Goal: Task Accomplishment & Management: Complete application form

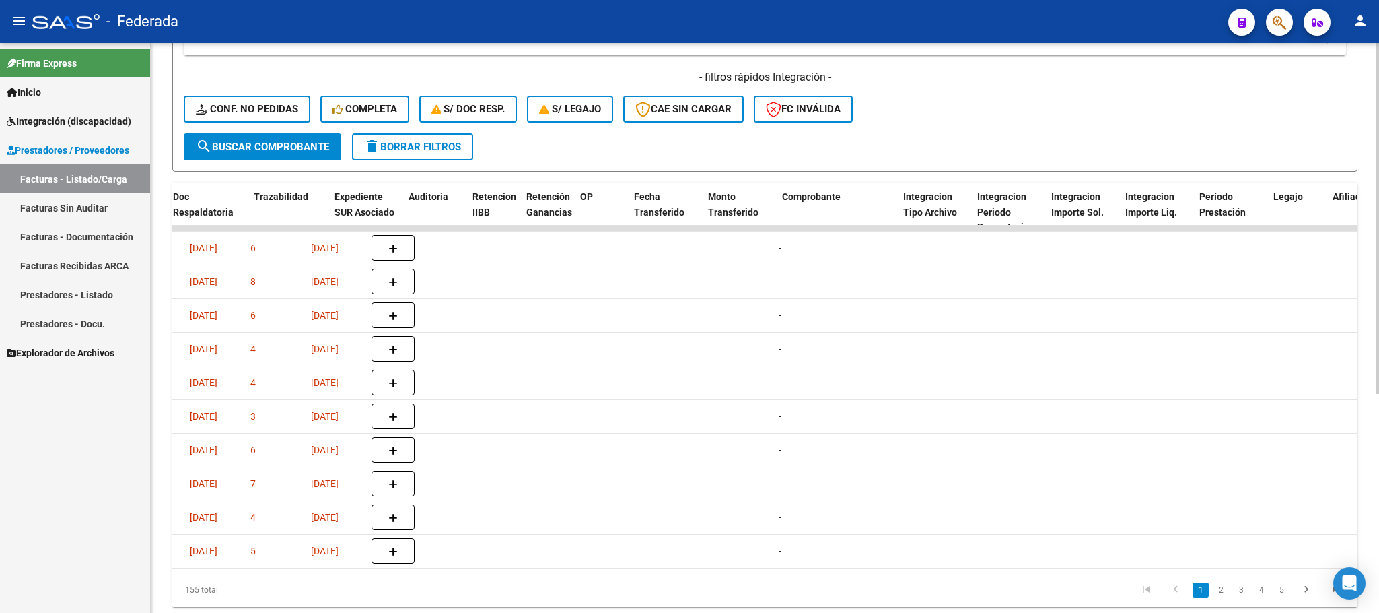
scroll to position [0, 1444]
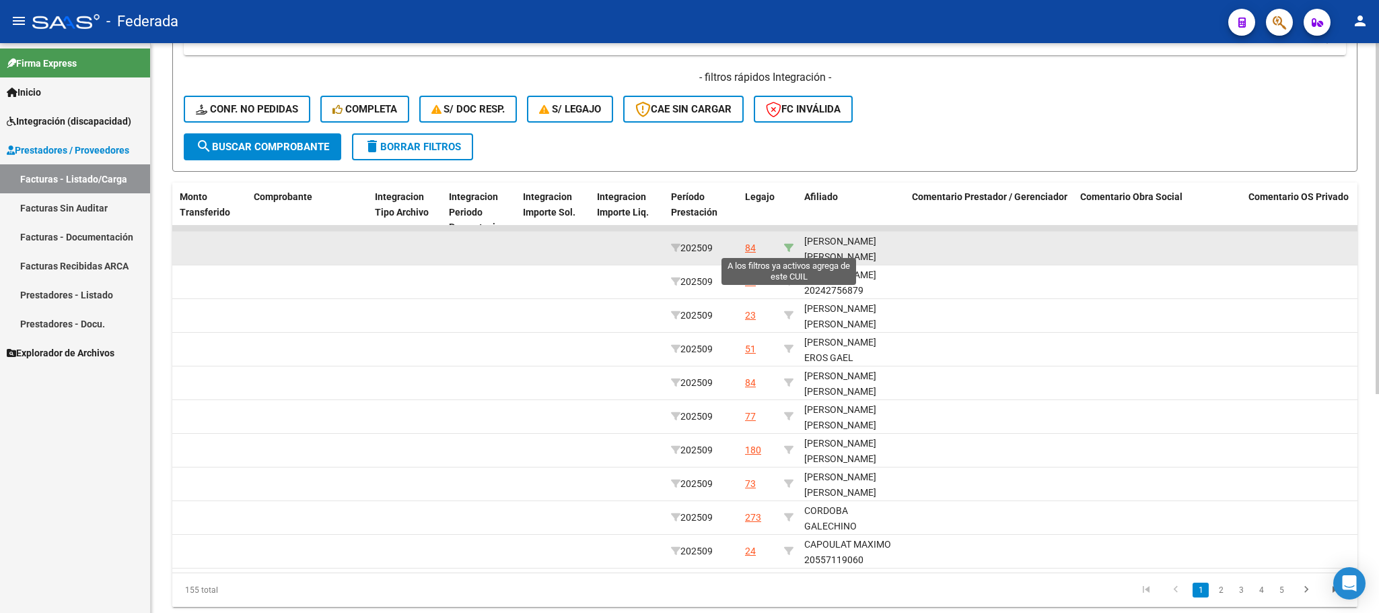
click at [790, 248] on icon at bounding box center [788, 247] width 9 height 9
type input "27539711844"
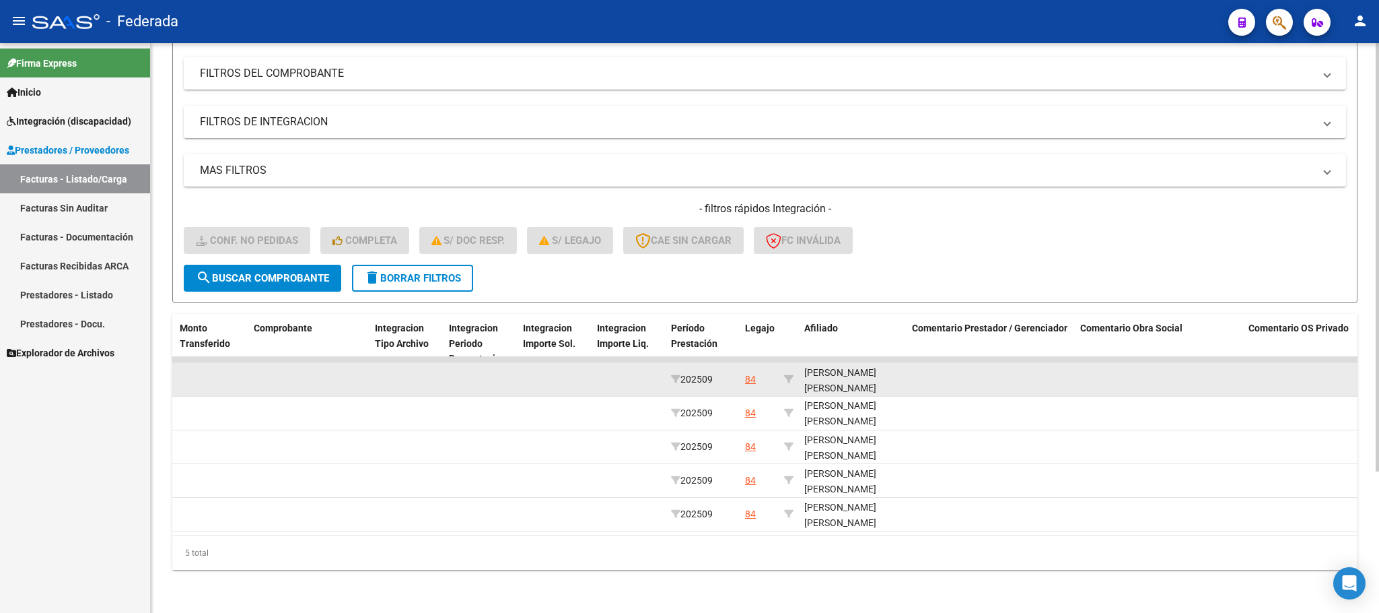
scroll to position [17, 0]
click at [834, 370] on div "[PERSON_NAME] [PERSON_NAME] 27539711844" at bounding box center [852, 371] width 97 height 46
copy div "27539711844"
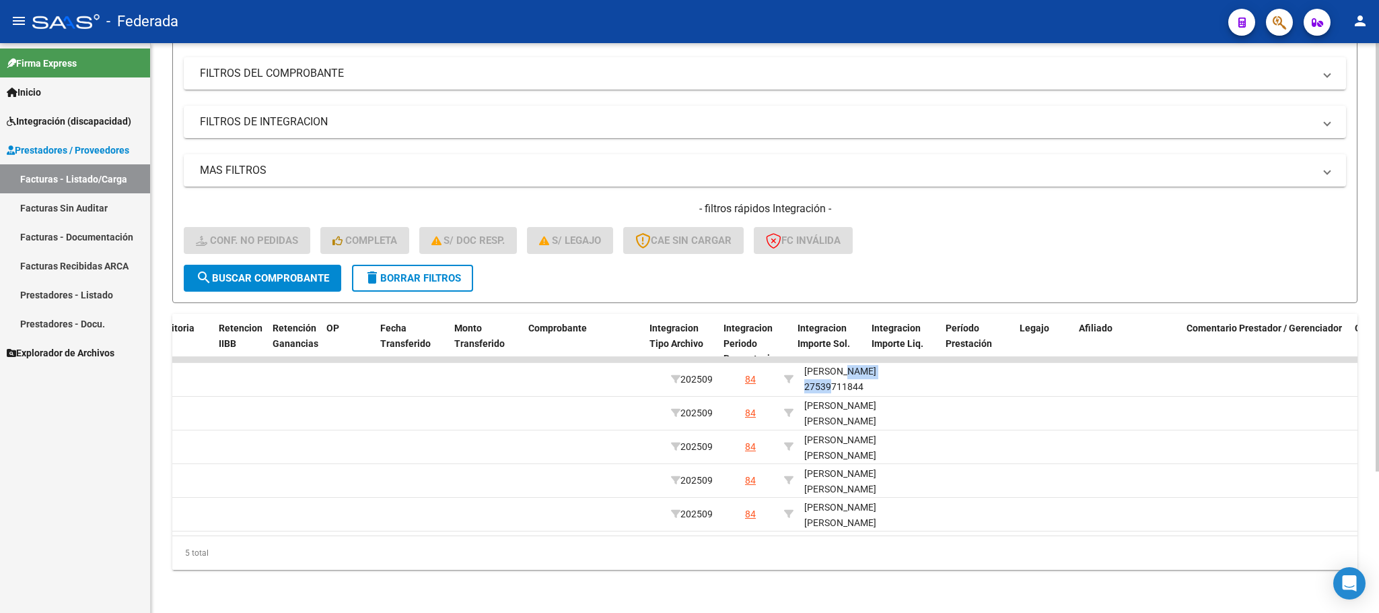
scroll to position [0, 0]
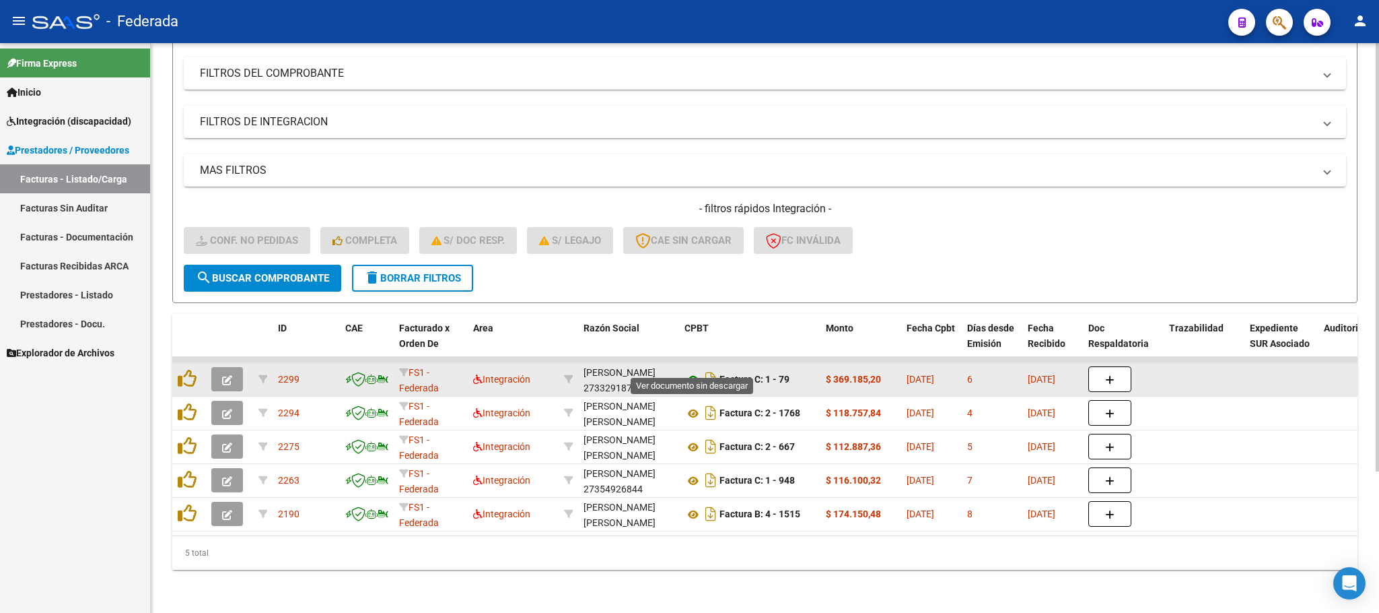
click at [693, 372] on icon at bounding box center [694, 380] width 18 height 16
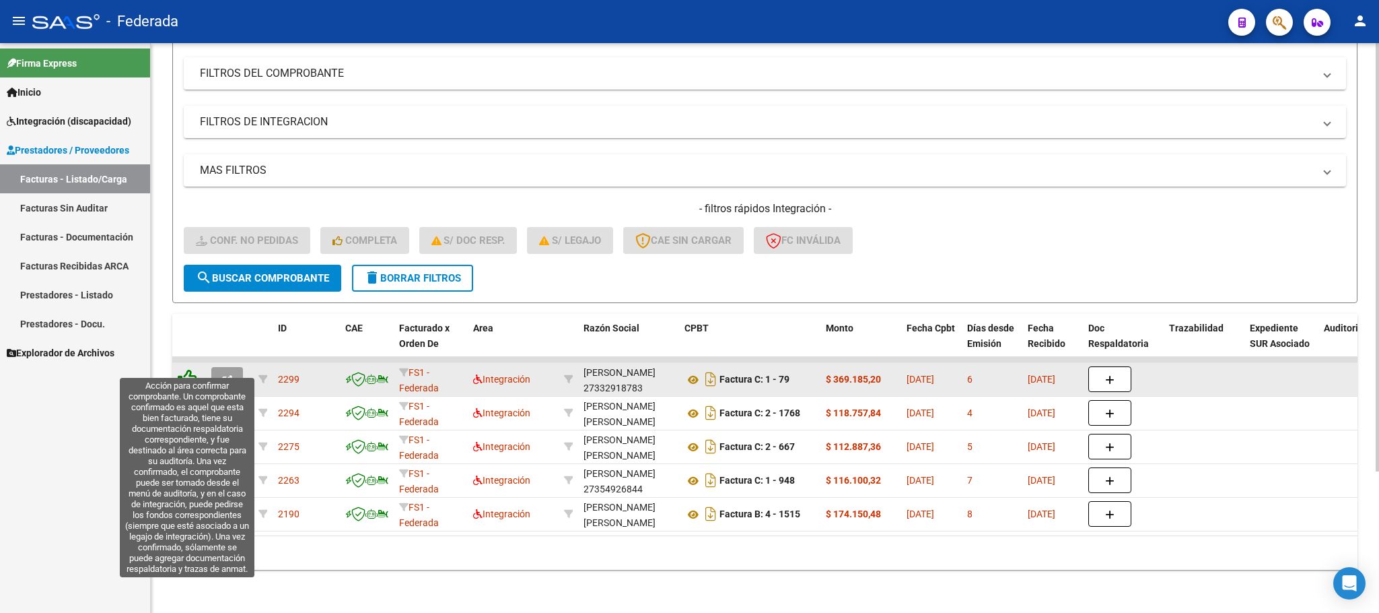
click at [186, 369] on icon at bounding box center [187, 378] width 19 height 19
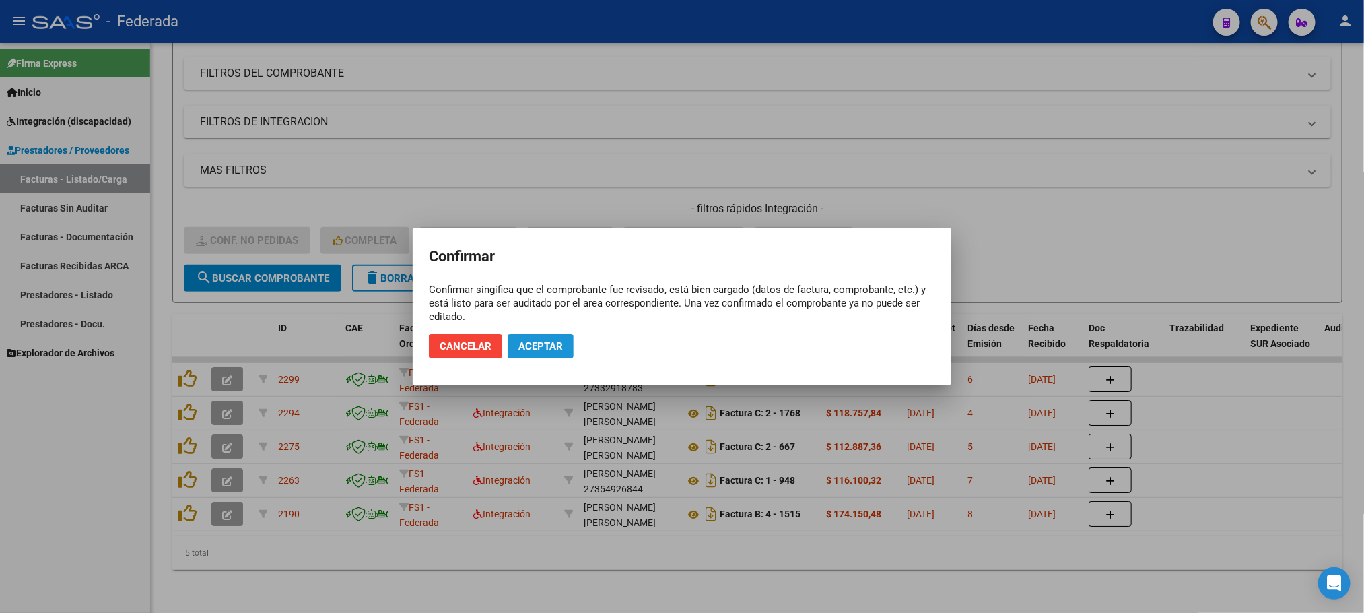
click at [546, 347] on span "Aceptar" at bounding box center [540, 346] width 44 height 12
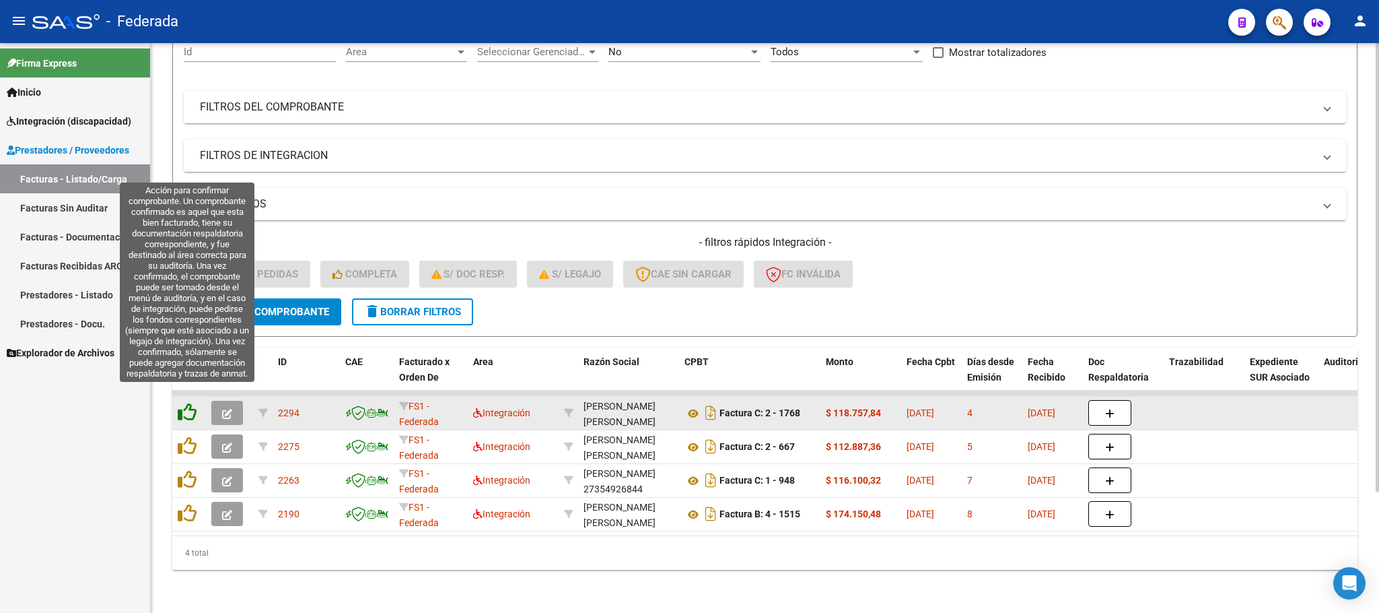
scroll to position [153, 0]
click at [186, 406] on icon at bounding box center [187, 412] width 19 height 19
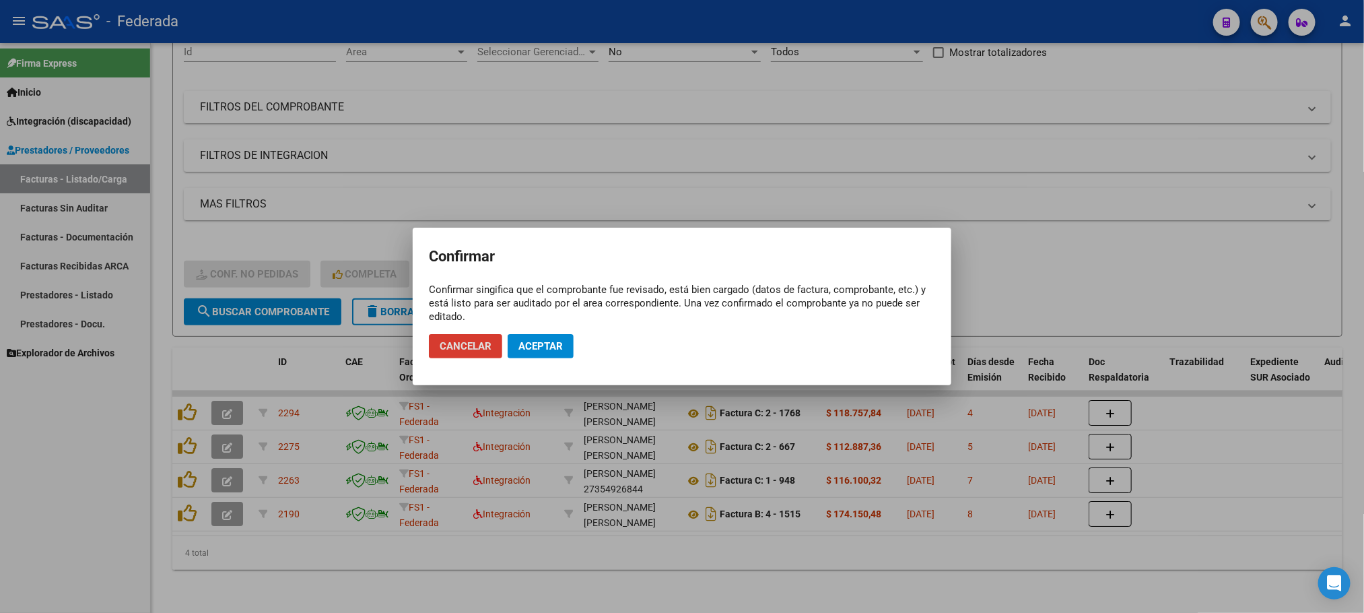
click at [533, 349] on span "Aceptar" at bounding box center [540, 346] width 44 height 12
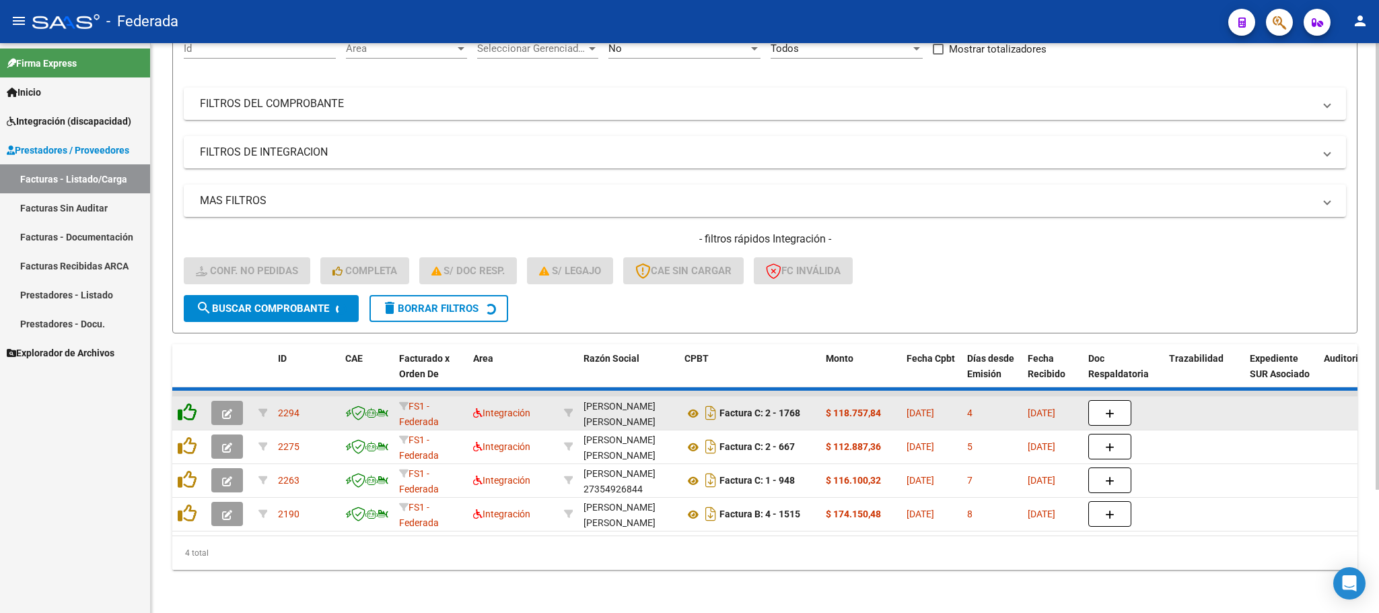
scroll to position [120, 0]
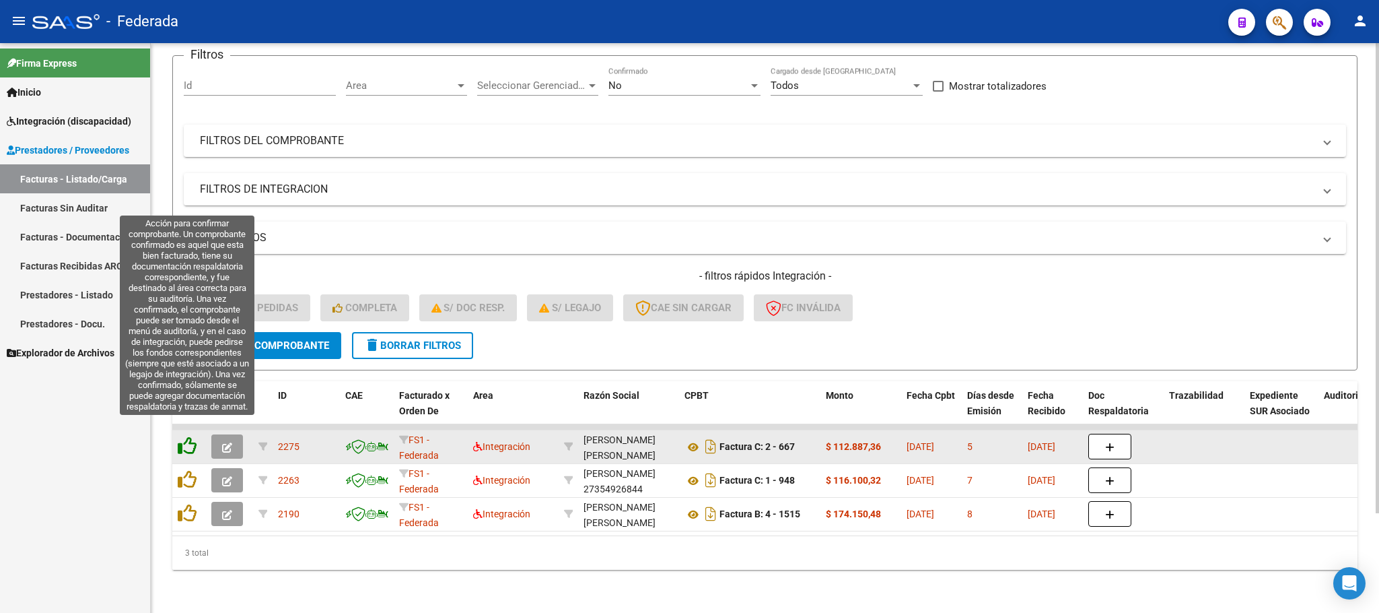
click at [188, 436] on icon at bounding box center [187, 445] width 19 height 19
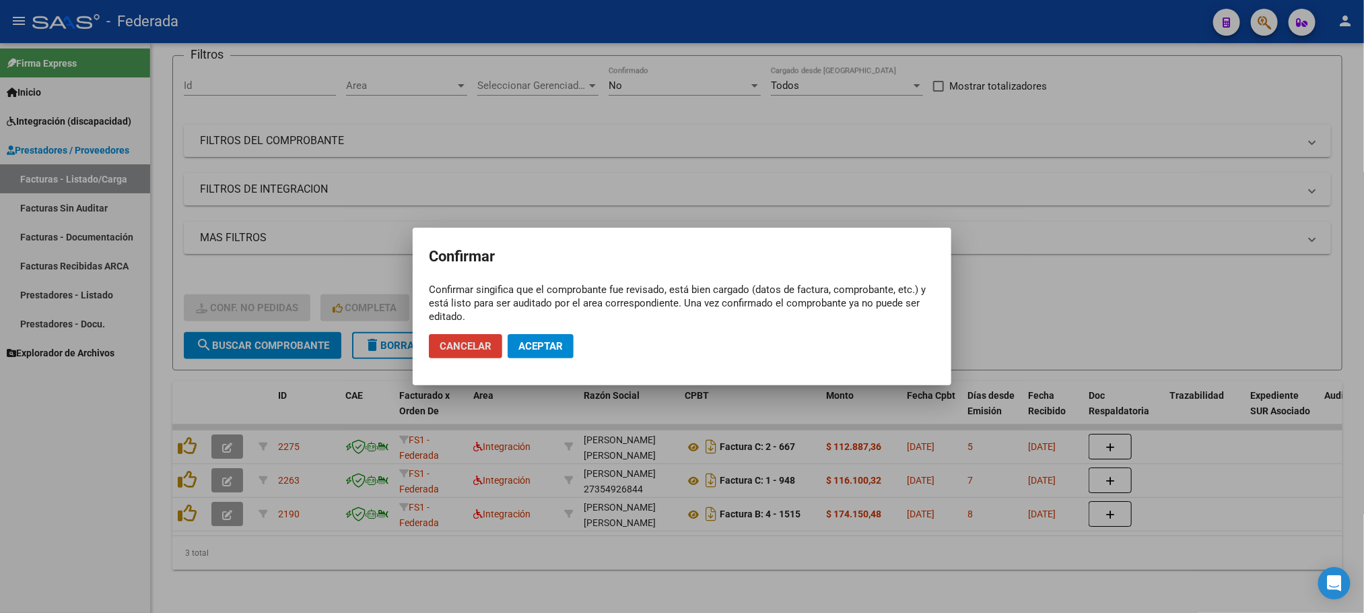
click at [534, 352] on button "Aceptar" at bounding box center [541, 346] width 66 height 24
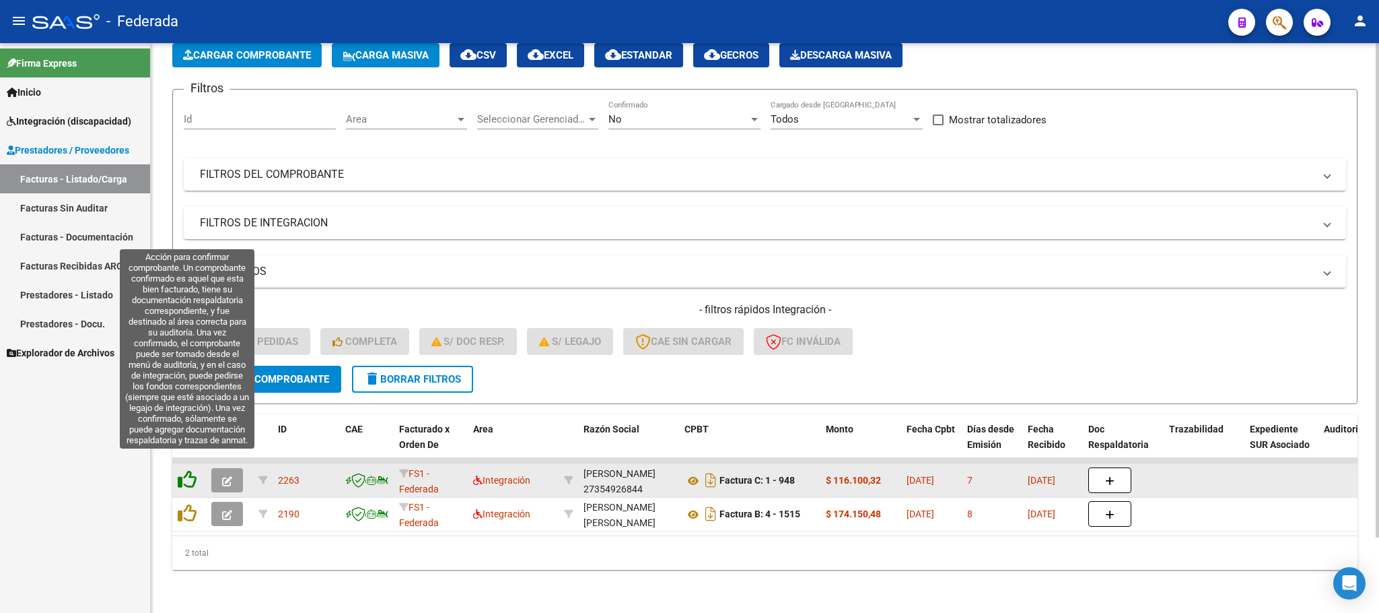
click at [186, 470] on icon at bounding box center [187, 479] width 19 height 19
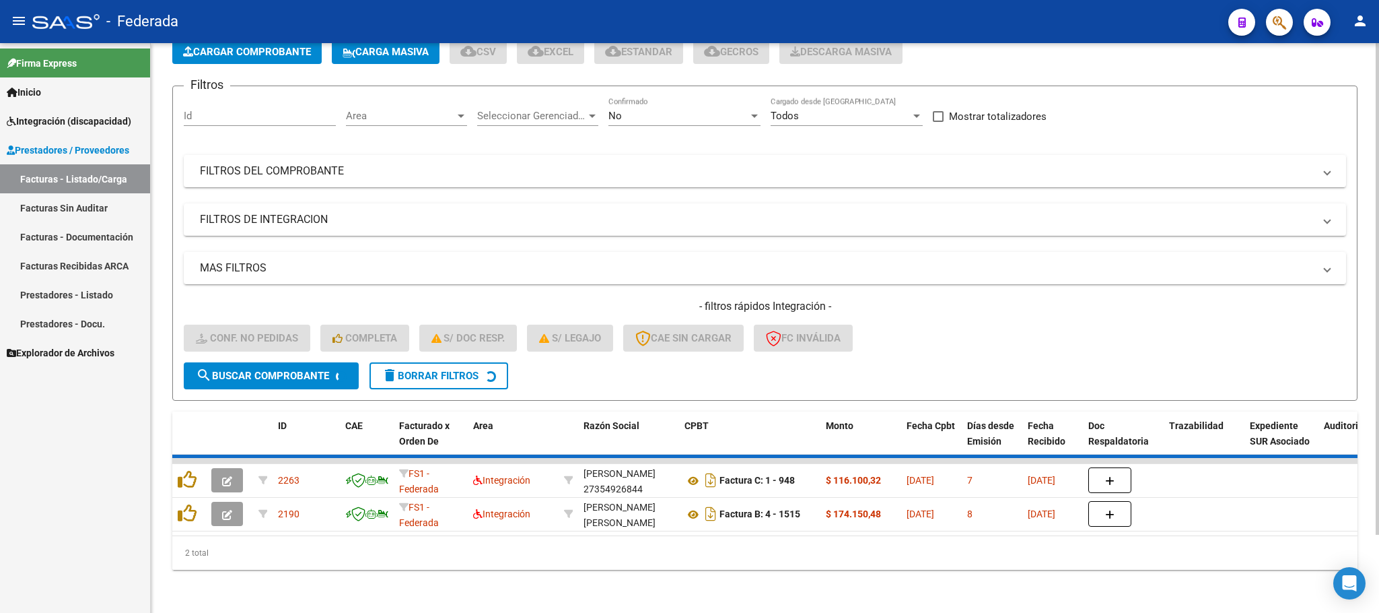
scroll to position [53, 0]
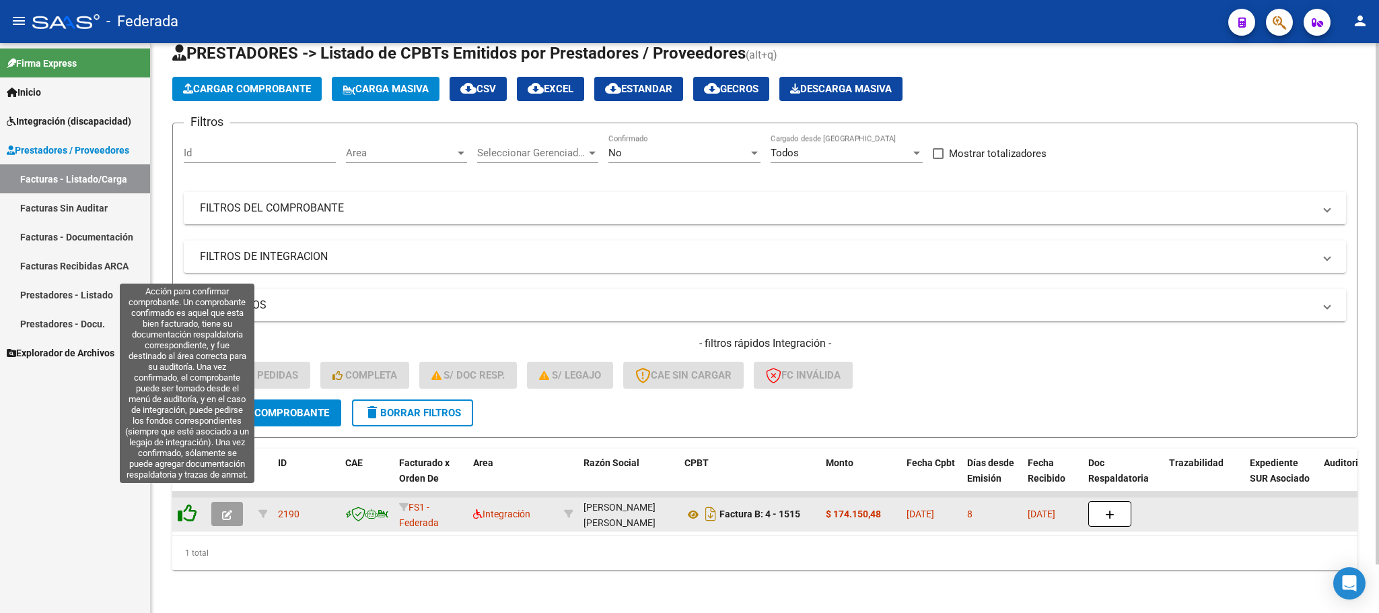
click at [186, 503] on icon at bounding box center [187, 512] width 19 height 19
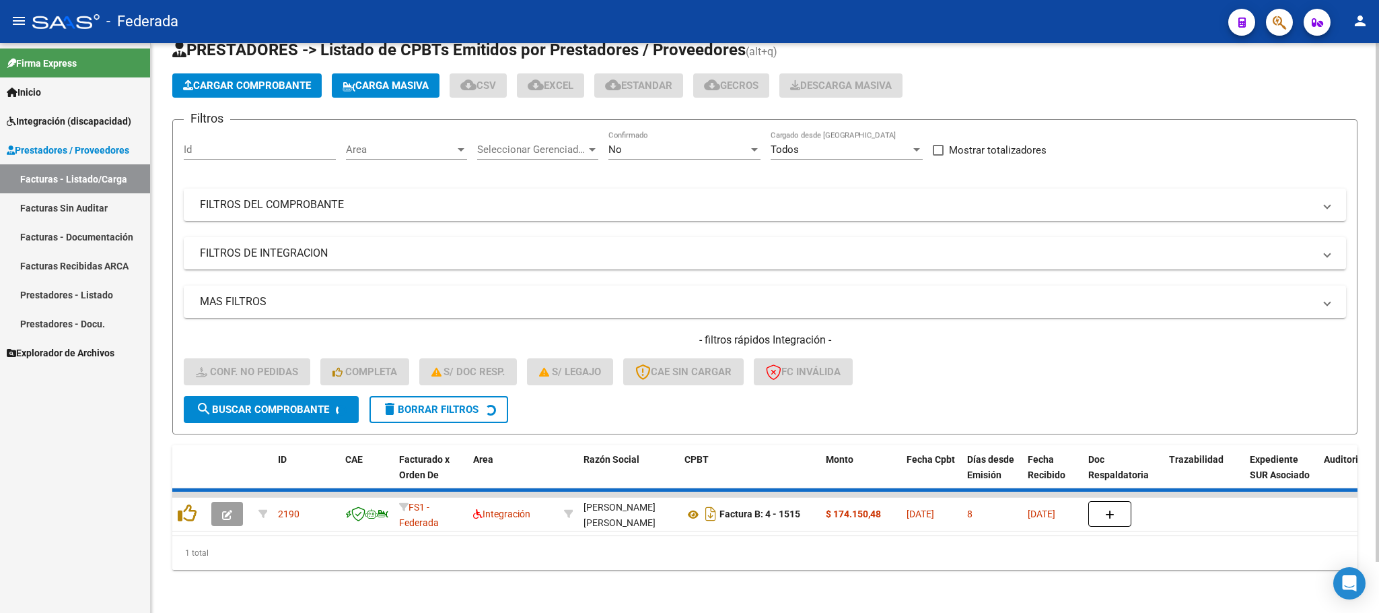
scroll to position [26, 0]
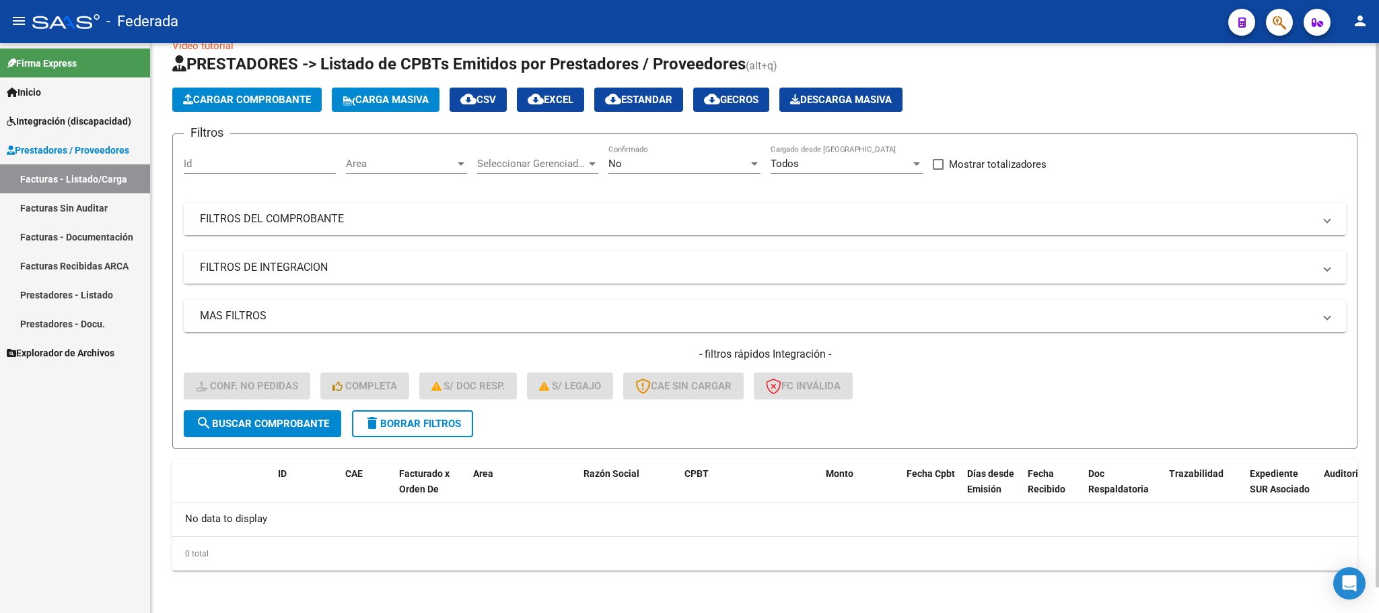
click at [436, 414] on button "delete Borrar Filtros" at bounding box center [412, 423] width 121 height 27
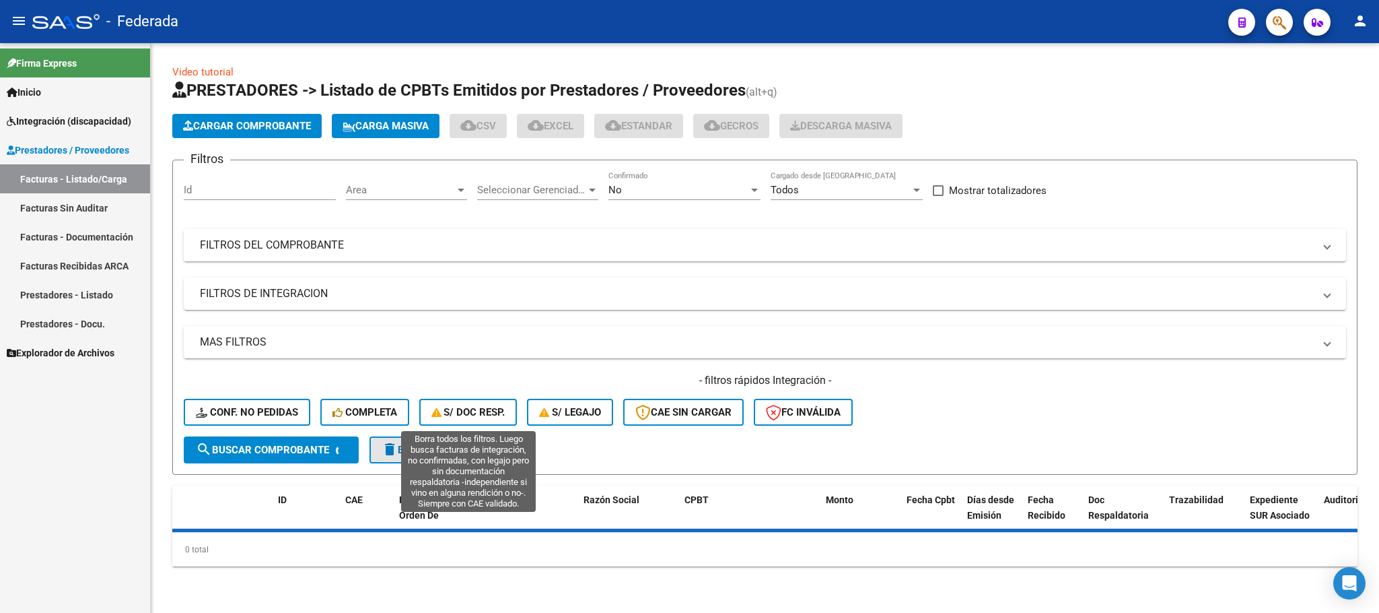
scroll to position [0, 0]
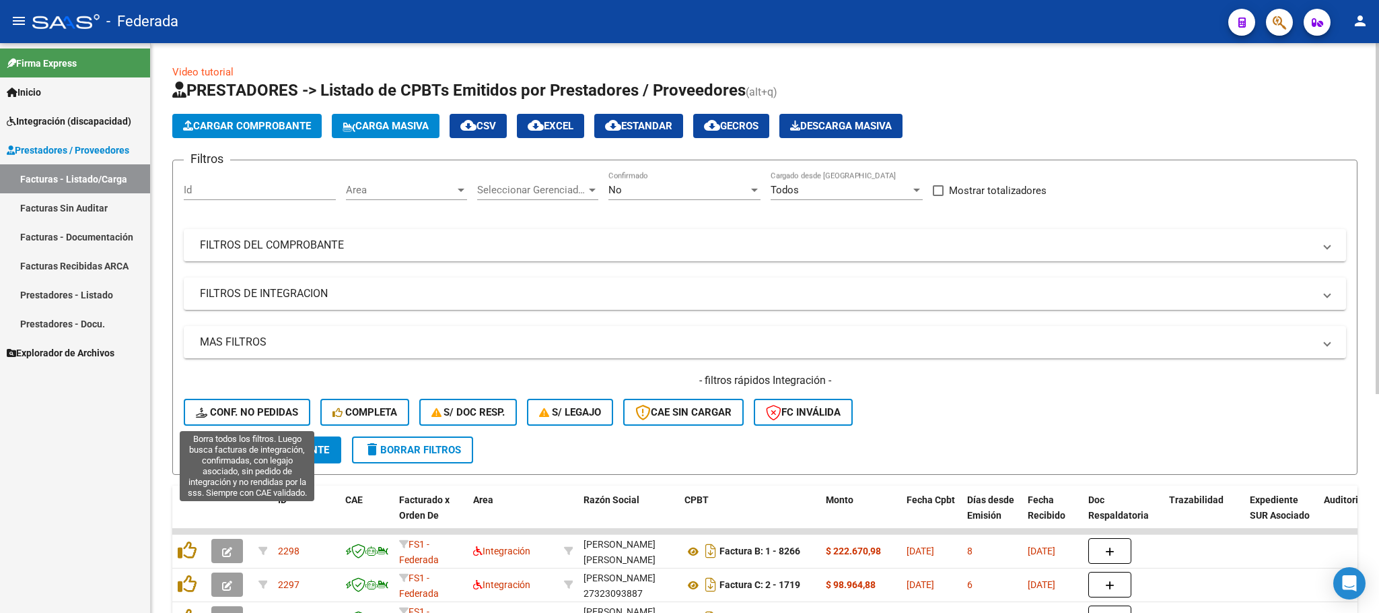
click at [275, 415] on span "Conf. no pedidas" at bounding box center [247, 412] width 102 height 12
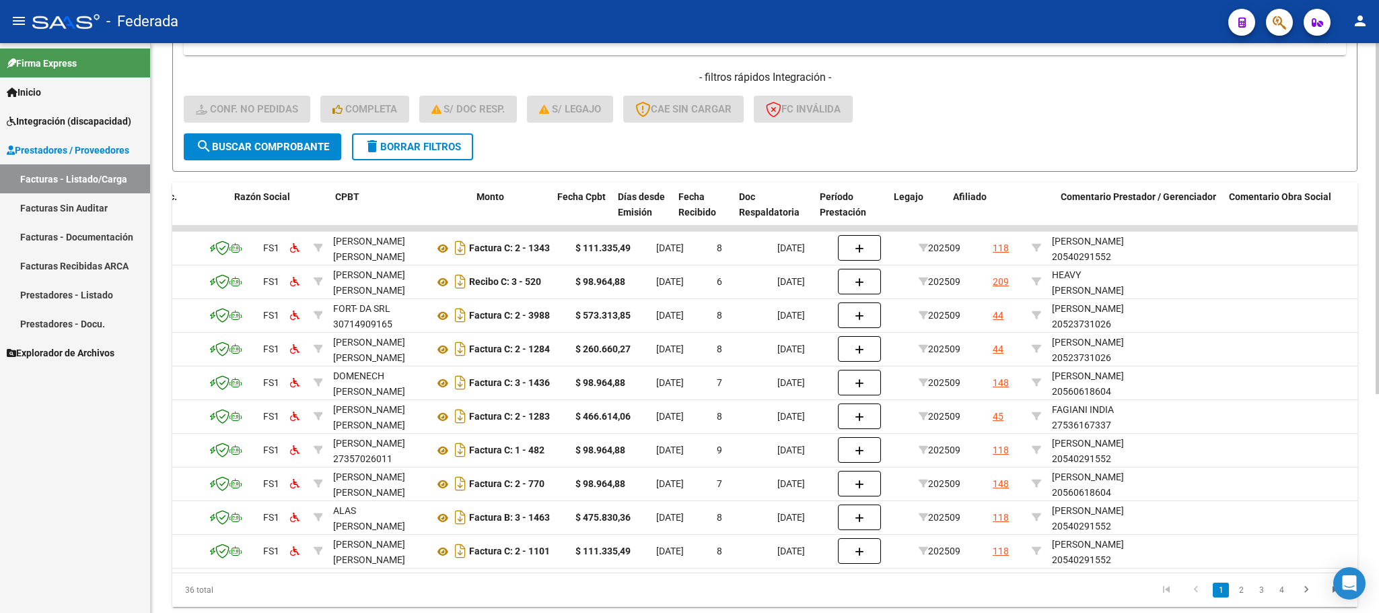
scroll to position [0, 235]
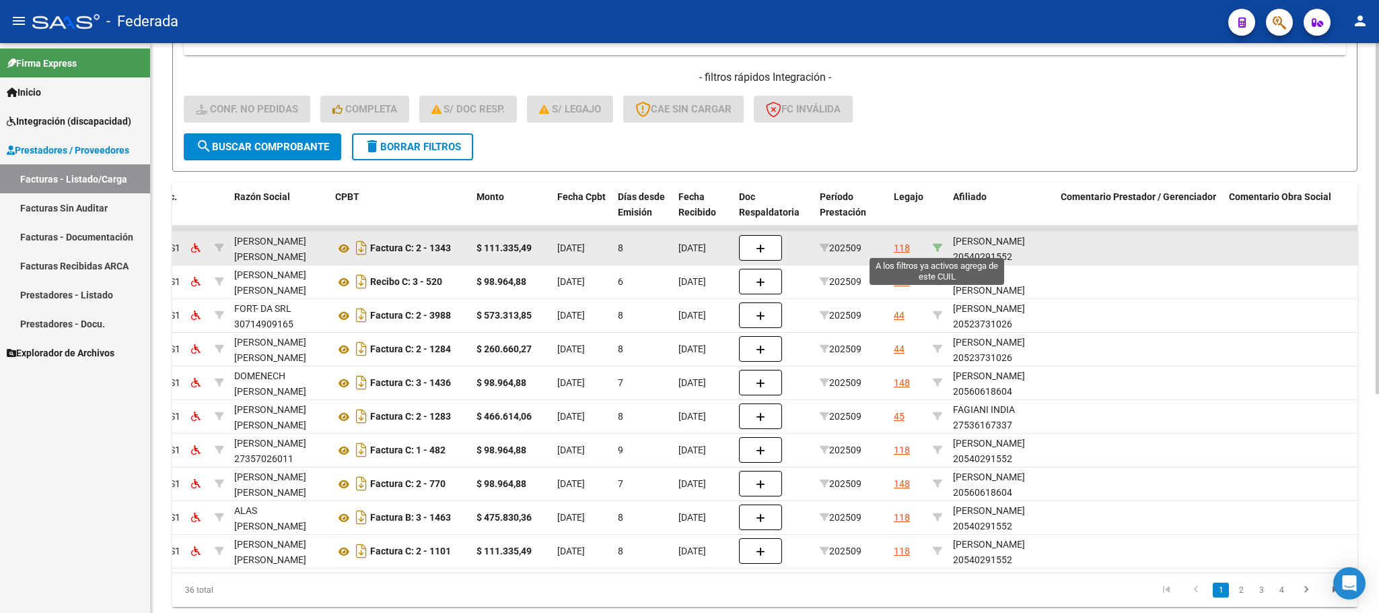
click at [938, 245] on icon at bounding box center [937, 247] width 9 height 9
type input "20540291552"
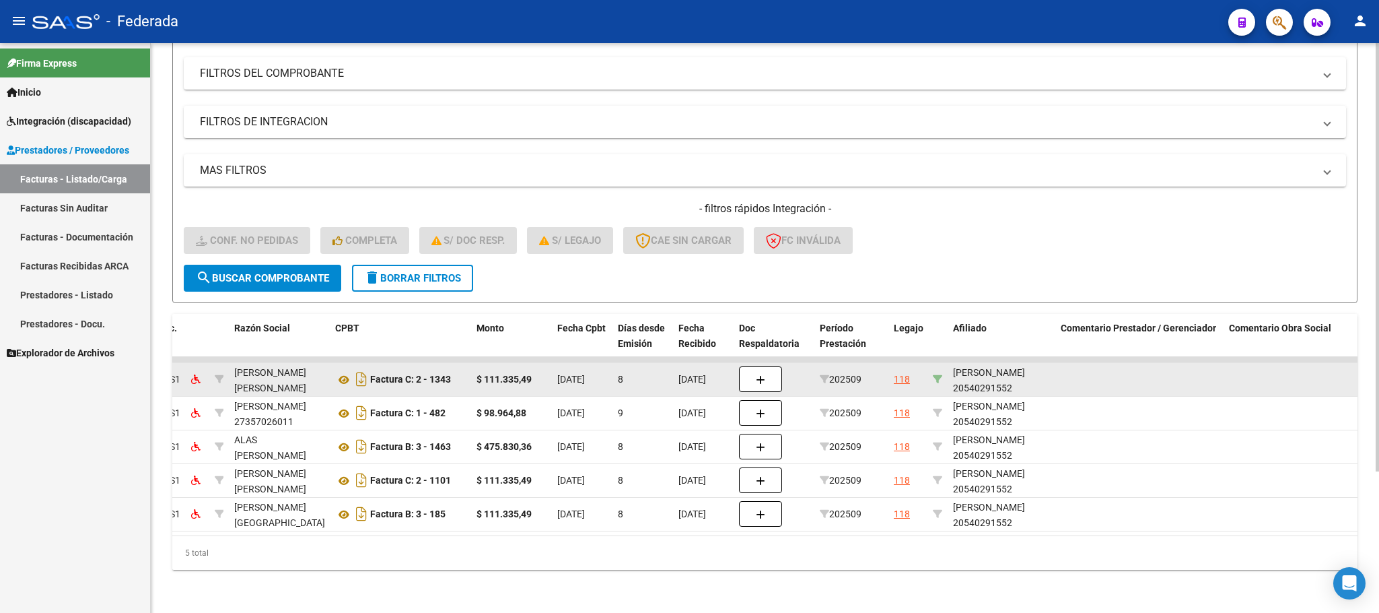
scroll to position [188, 0]
click at [988, 374] on div "[PERSON_NAME] 20540291552" at bounding box center [1001, 380] width 97 height 31
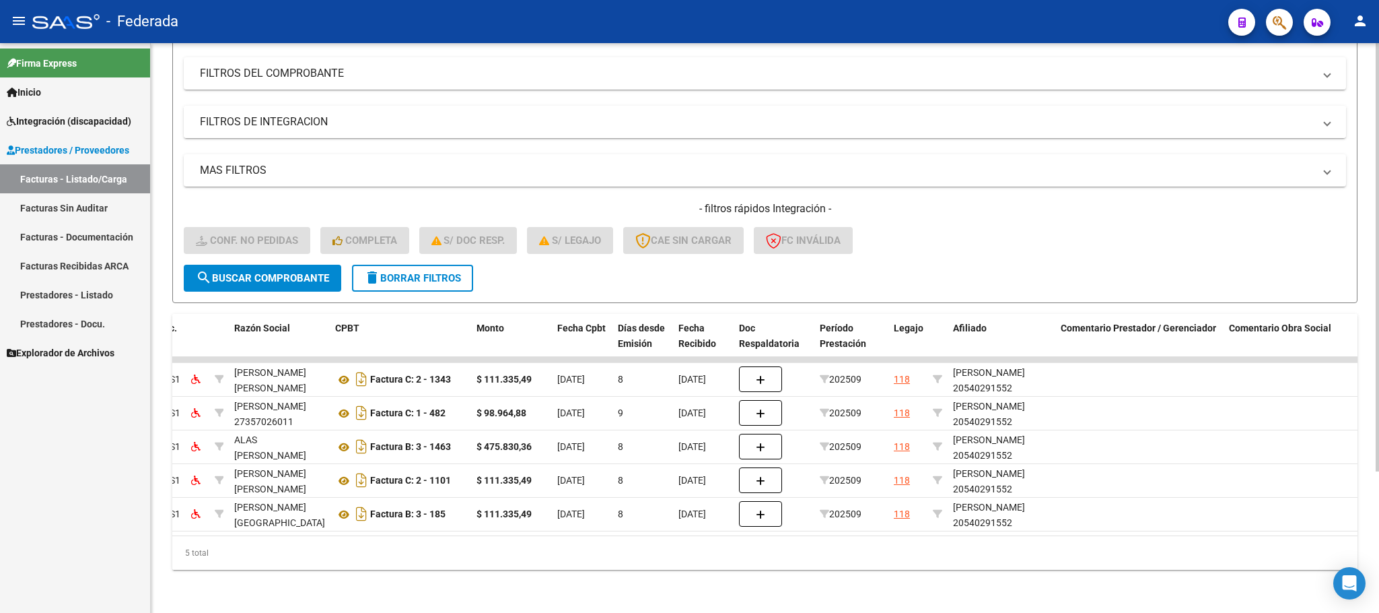
copy div "20540291552"
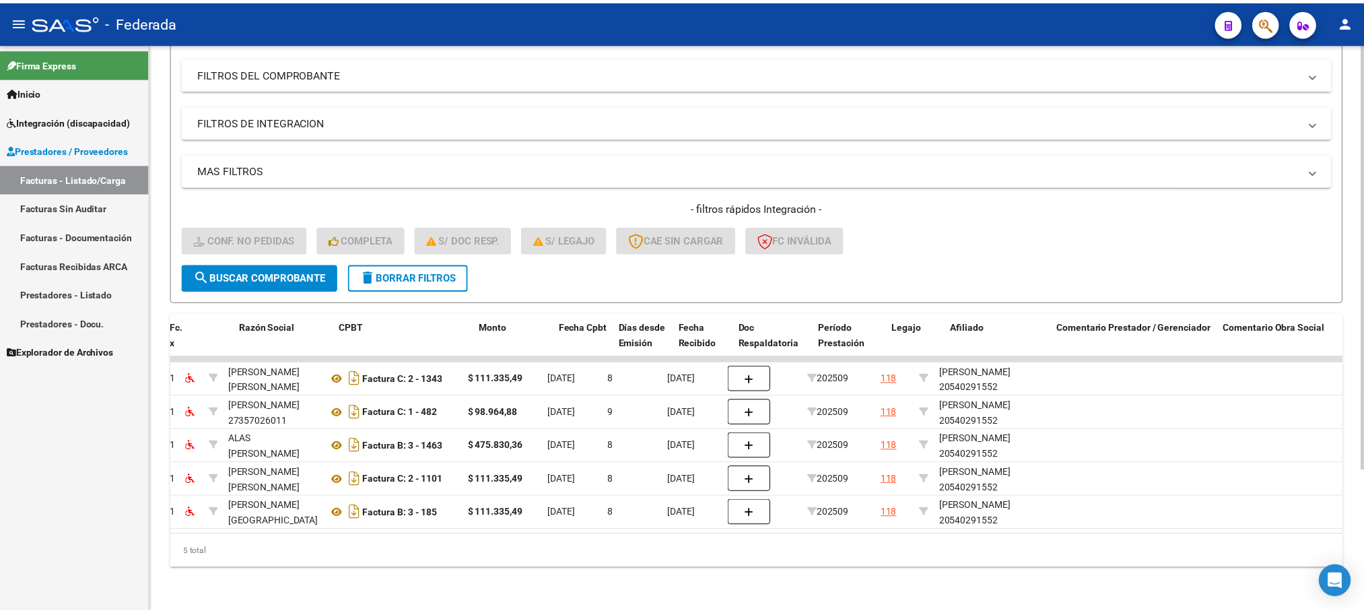
scroll to position [0, 0]
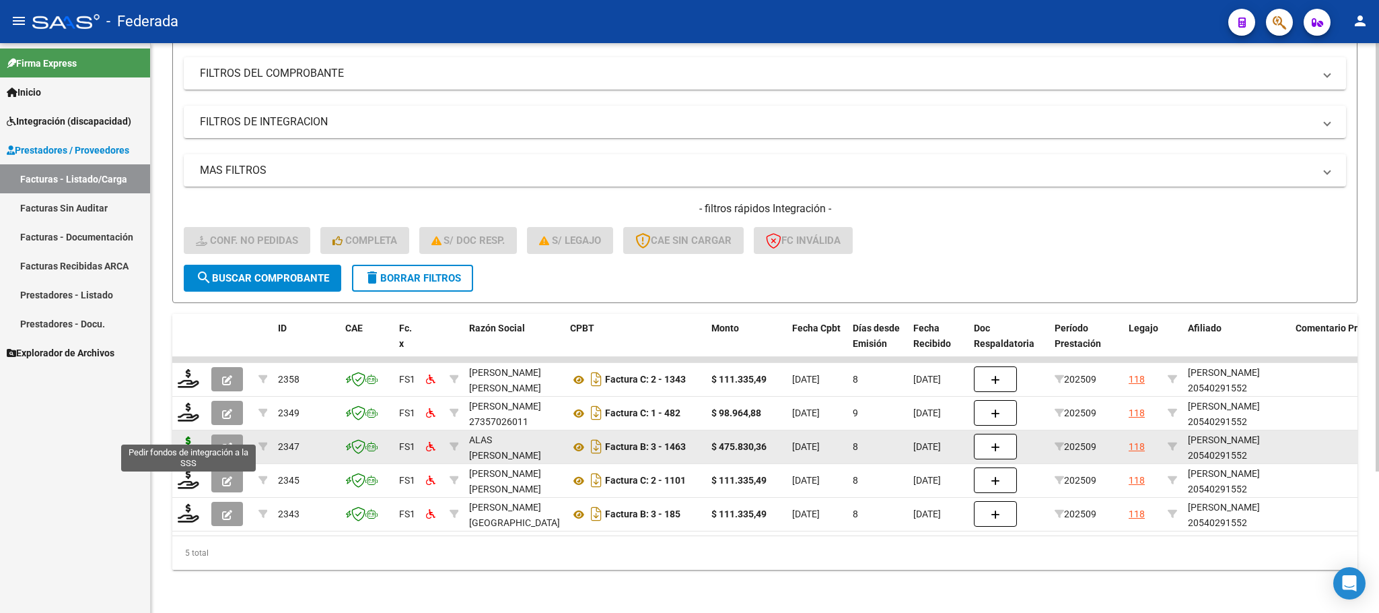
click at [182, 436] on icon at bounding box center [189, 445] width 22 height 19
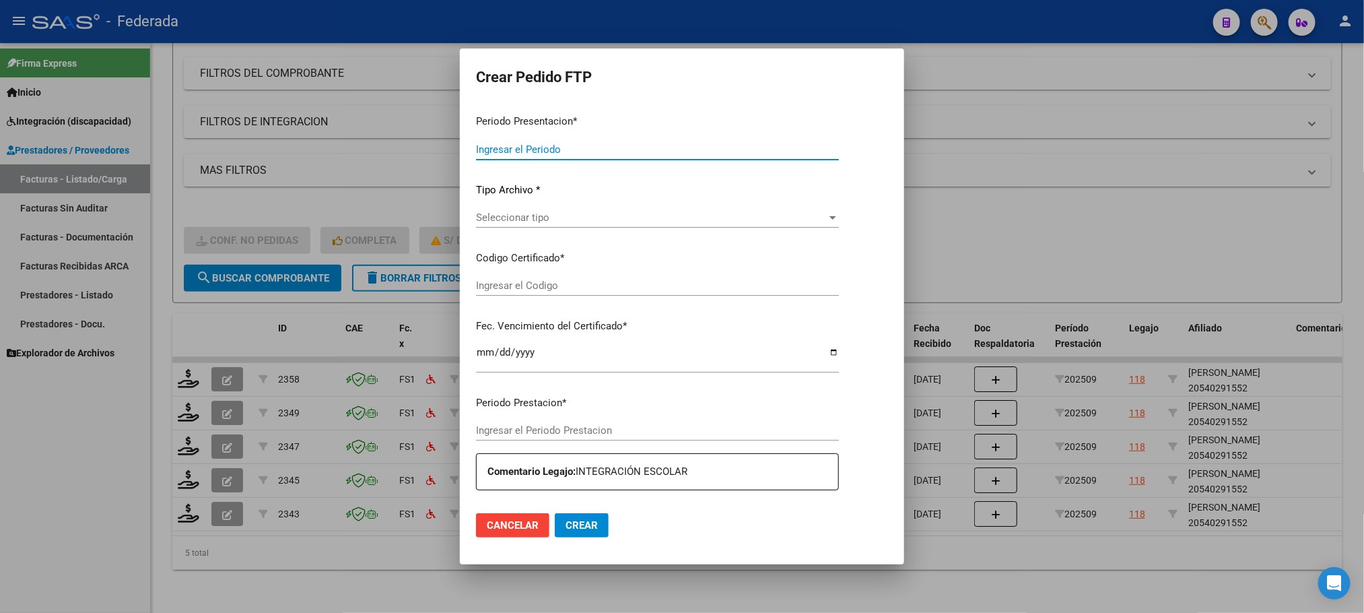
type input "202509"
type input "$ 475.830,36"
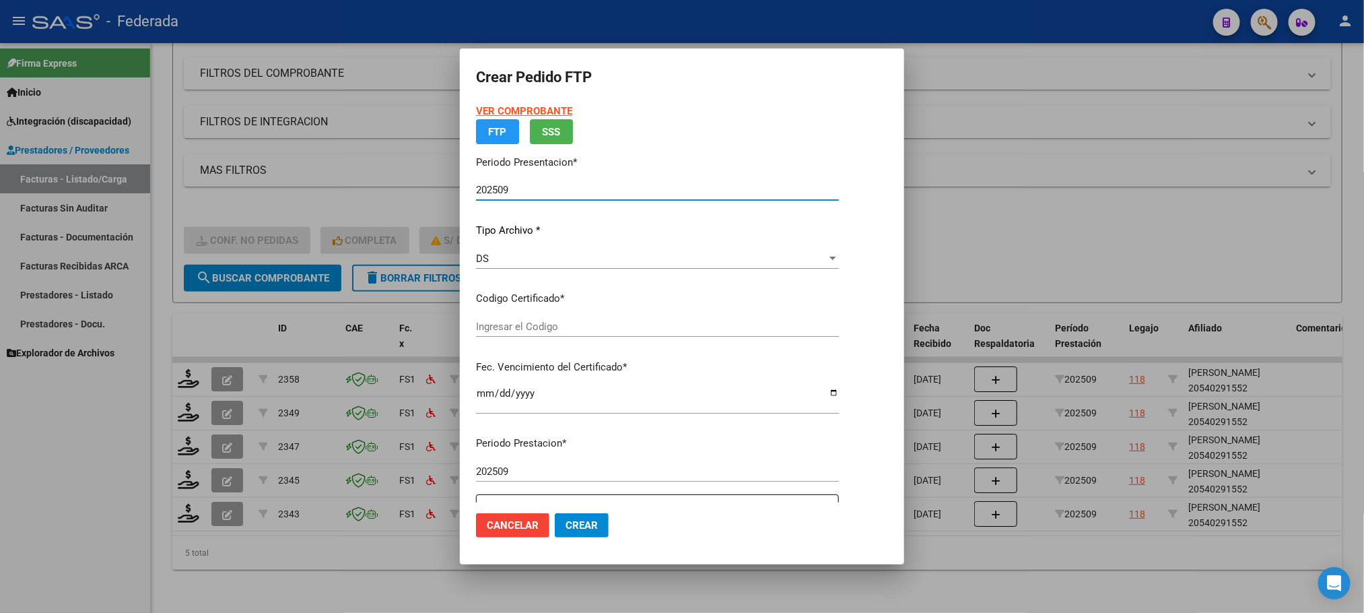
type input "ARG02000540291552021110920261109SFE168"
type input "[DATE]"
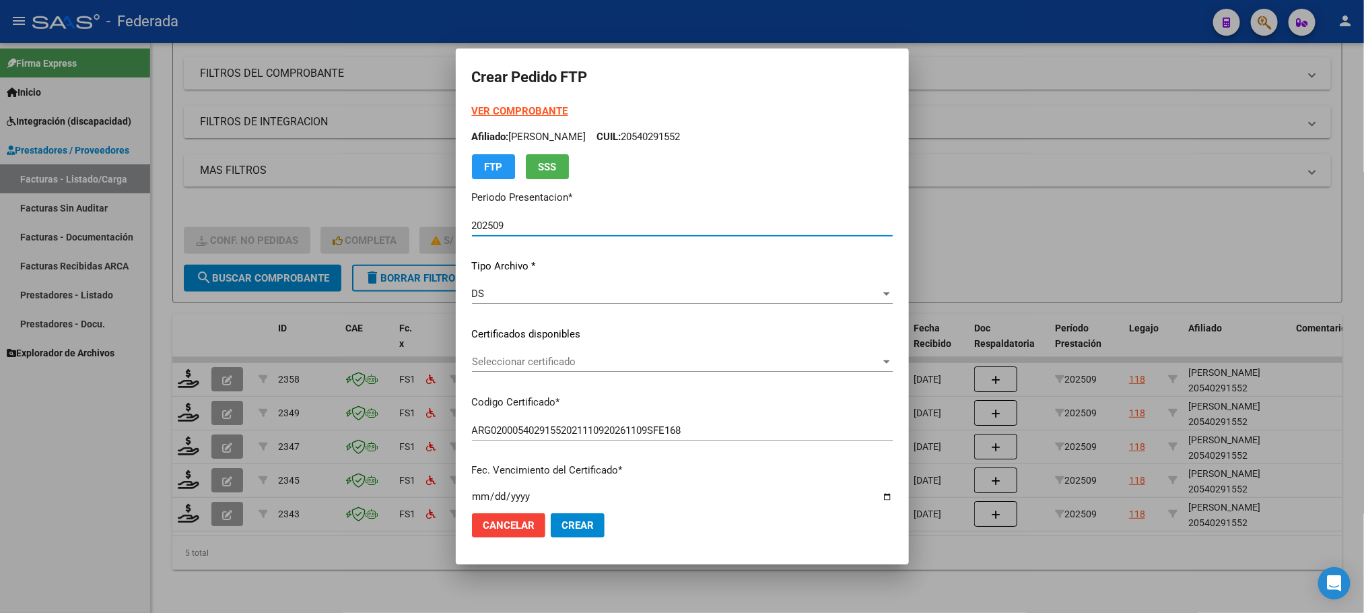
click at [491, 364] on span "Seleccionar certificado" at bounding box center [676, 361] width 409 height 12
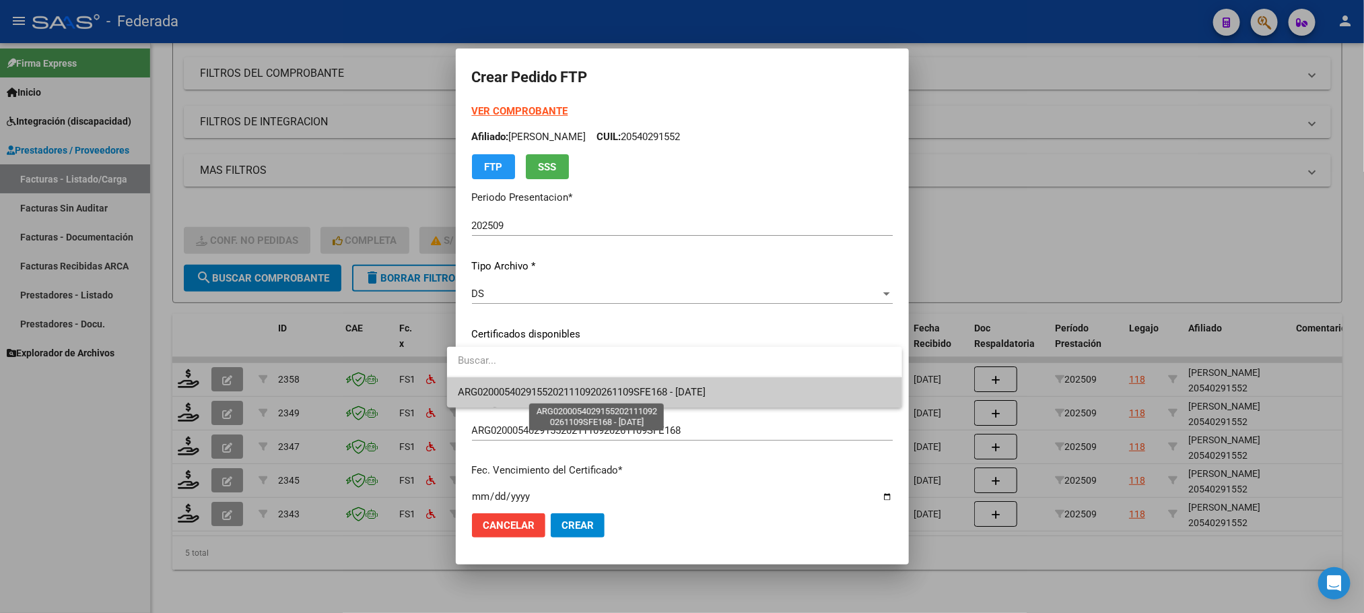
click at [495, 386] on span "ARG02000540291552021110920261109SFE168 - [DATE]" at bounding box center [582, 392] width 248 height 12
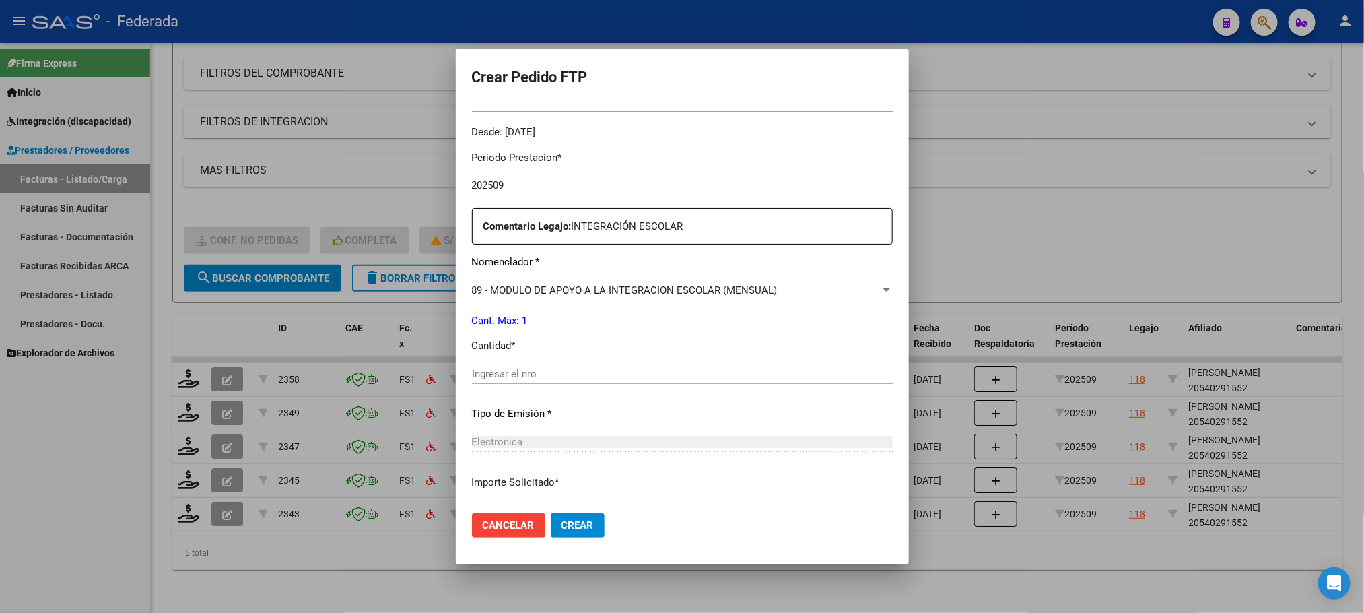
scroll to position [503, 0]
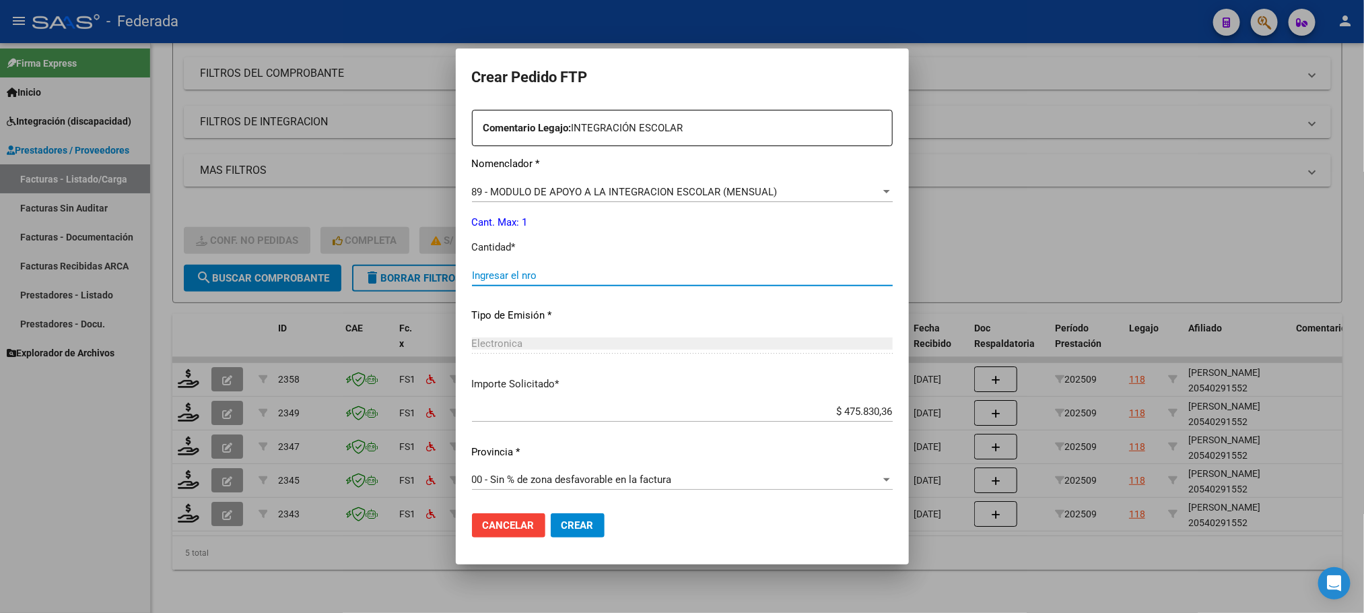
click at [514, 281] on input "Ingresar el nro" at bounding box center [682, 275] width 421 height 12
type input "1"
click at [554, 516] on button "Crear" at bounding box center [578, 525] width 54 height 24
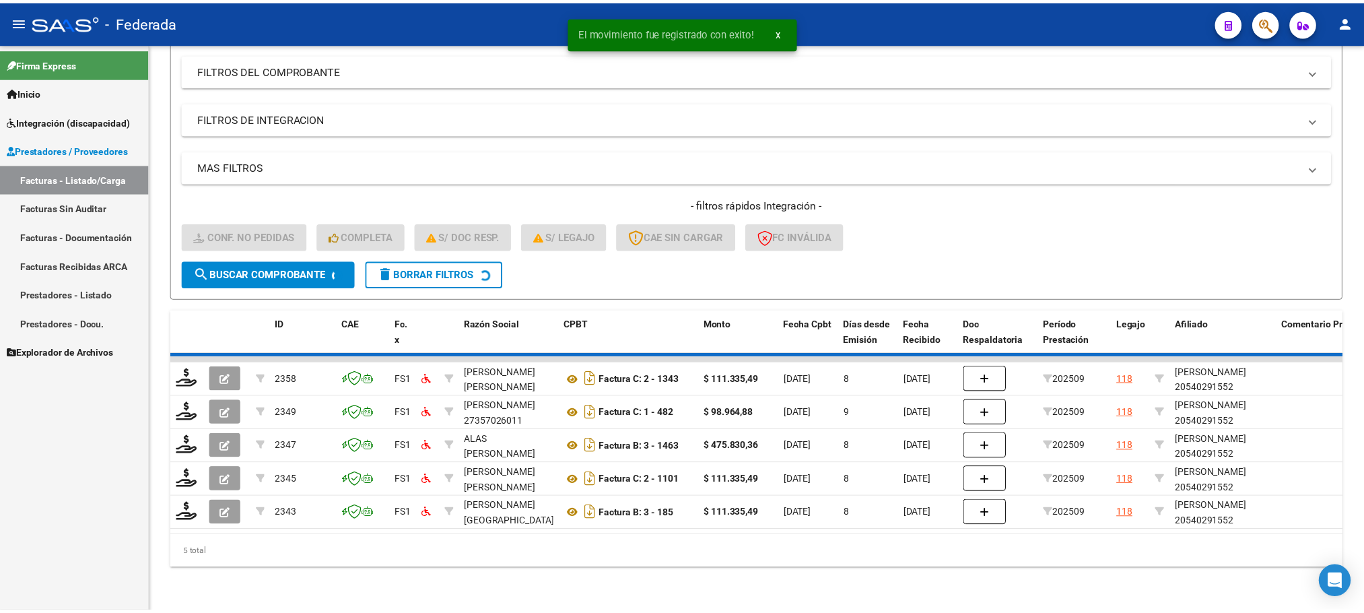
scroll to position [153, 0]
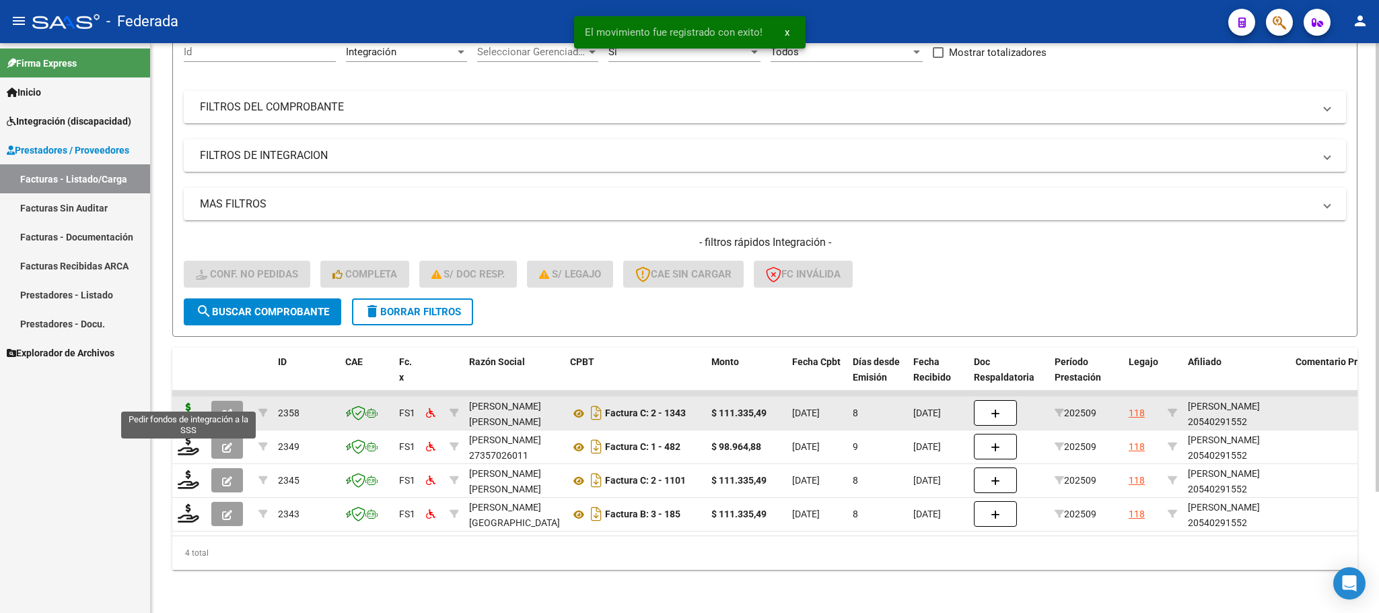
click at [195, 403] on icon at bounding box center [189, 412] width 22 height 19
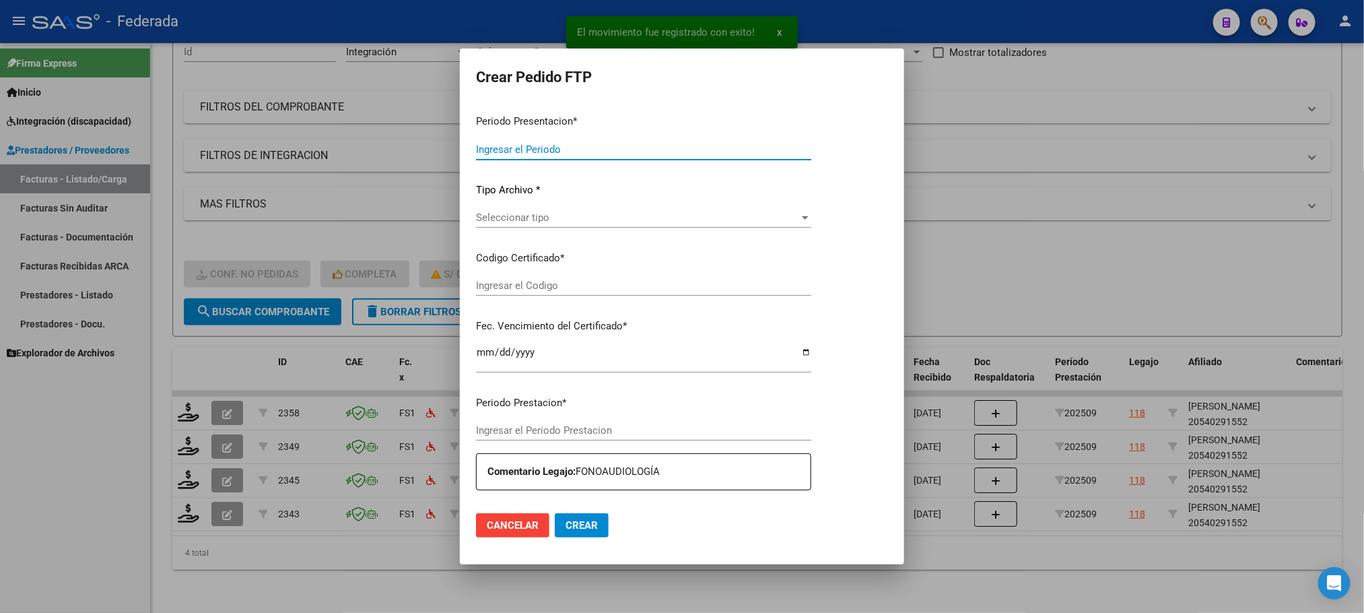
type input "202509"
type input "$ 111.335,49"
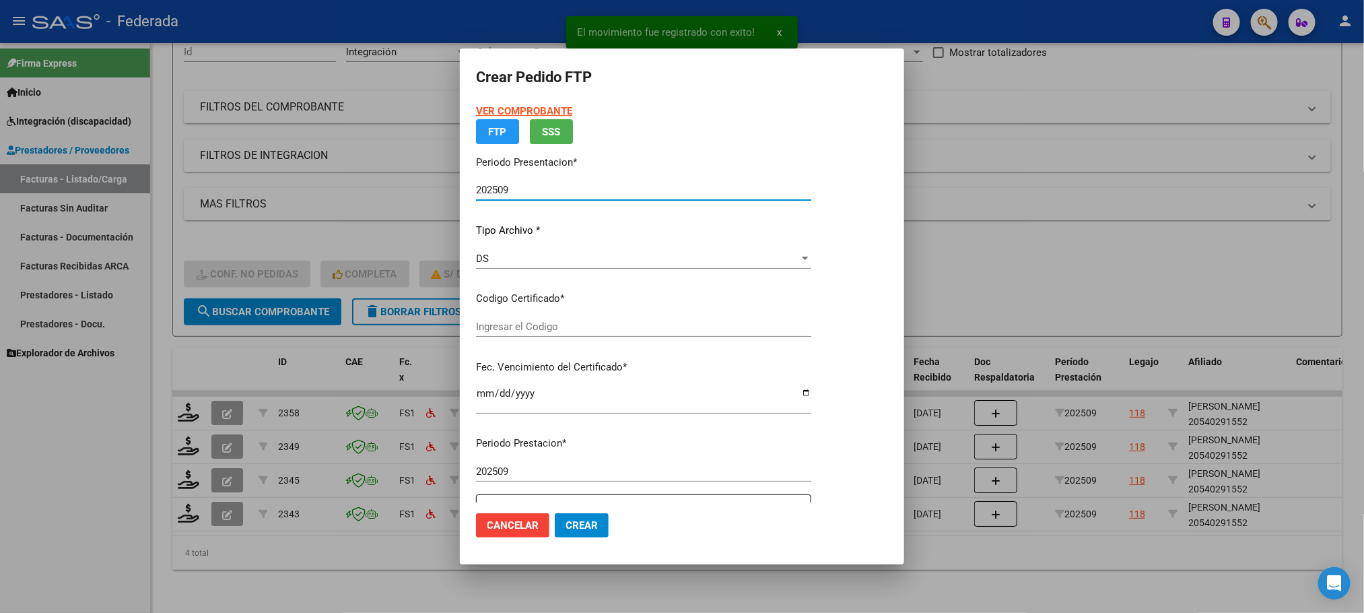
type input "ARG02000540291552021110920261109SFE168"
type input "[DATE]"
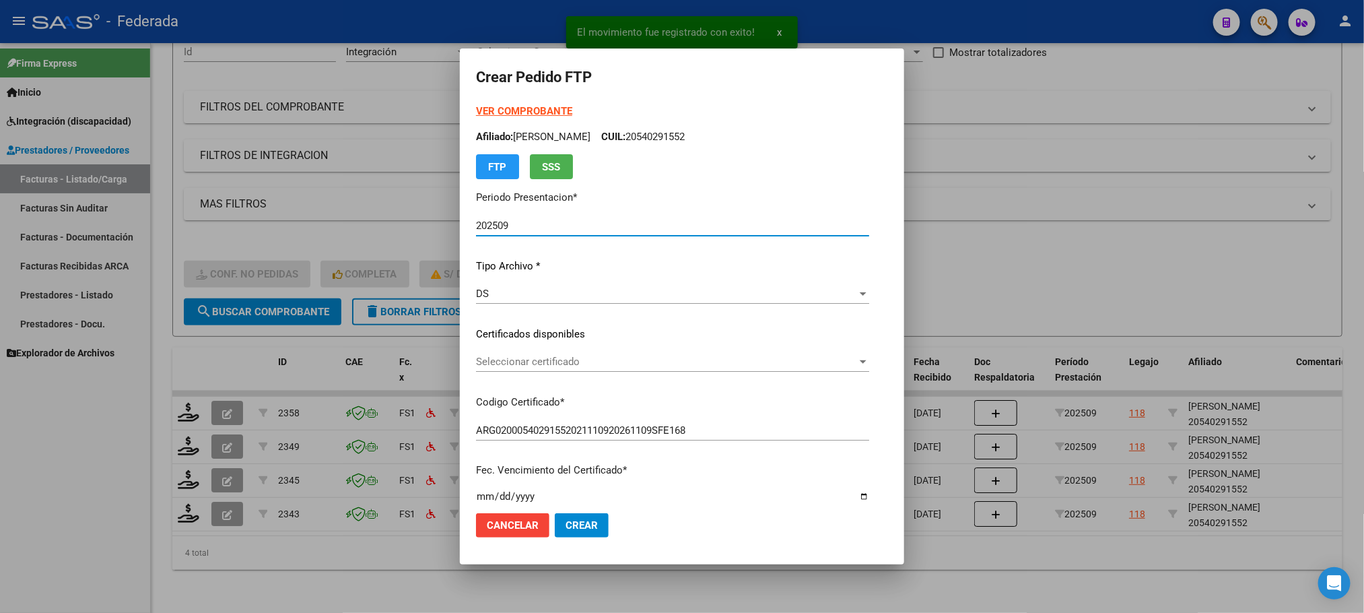
click at [515, 364] on span "Seleccionar certificado" at bounding box center [666, 361] width 381 height 12
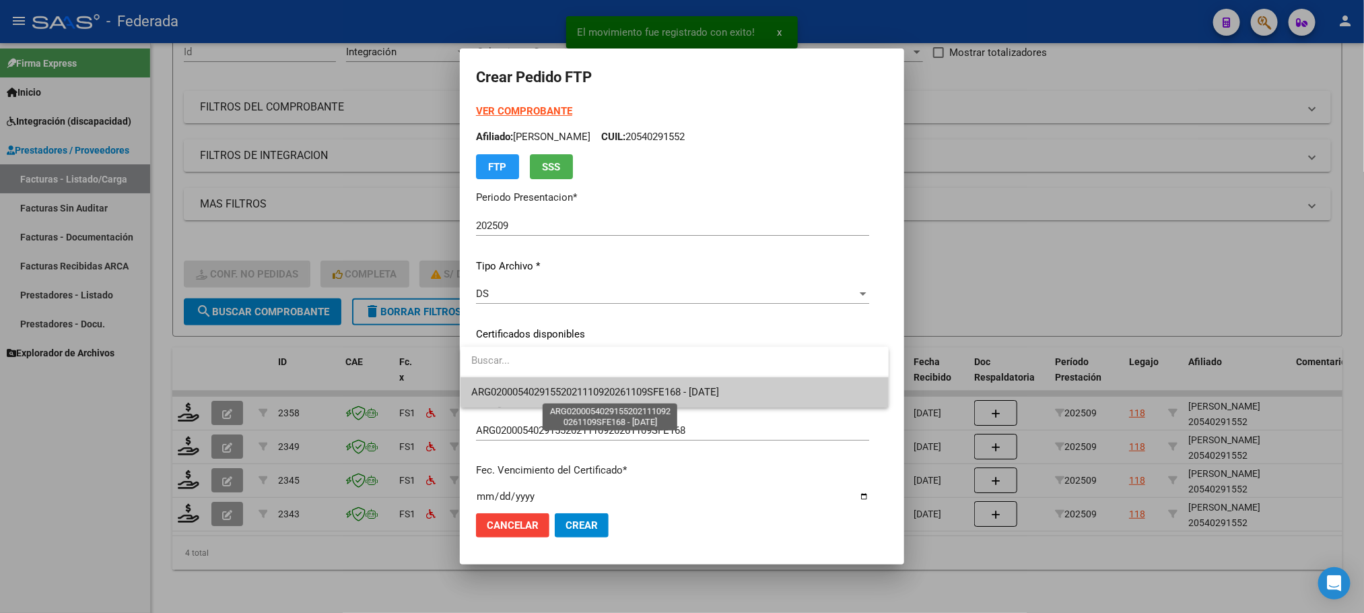
click at [517, 386] on span "ARG02000540291552021110920261109SFE168 - [DATE]" at bounding box center [595, 392] width 248 height 12
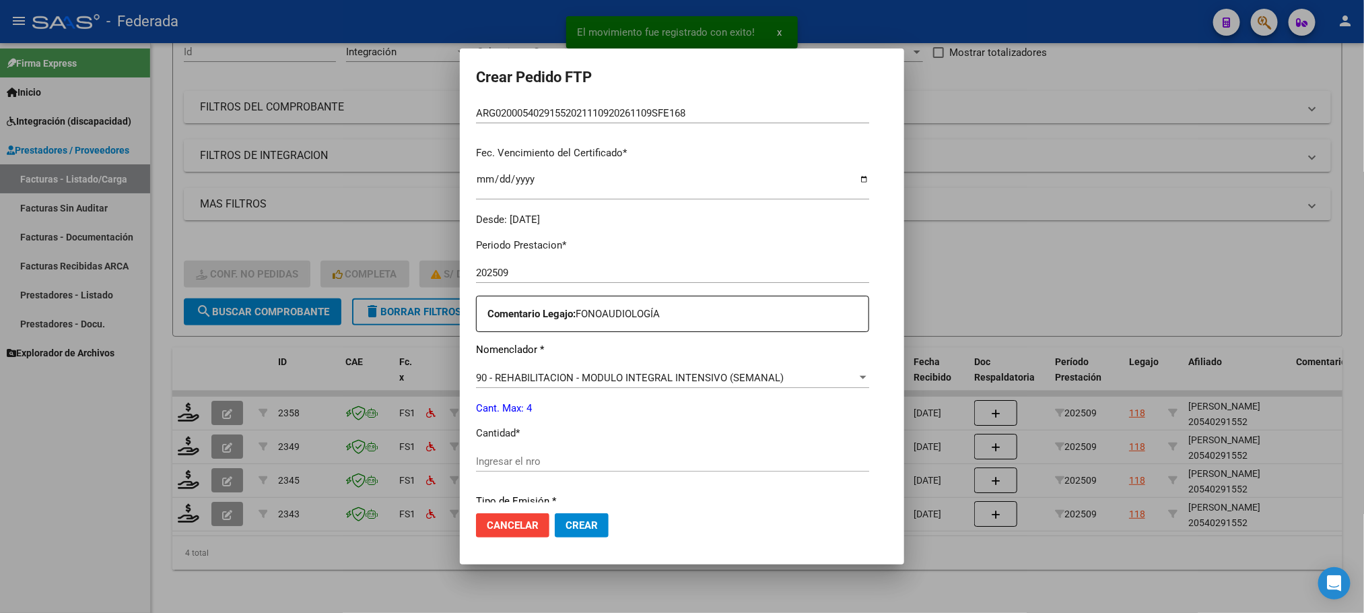
scroll to position [404, 0]
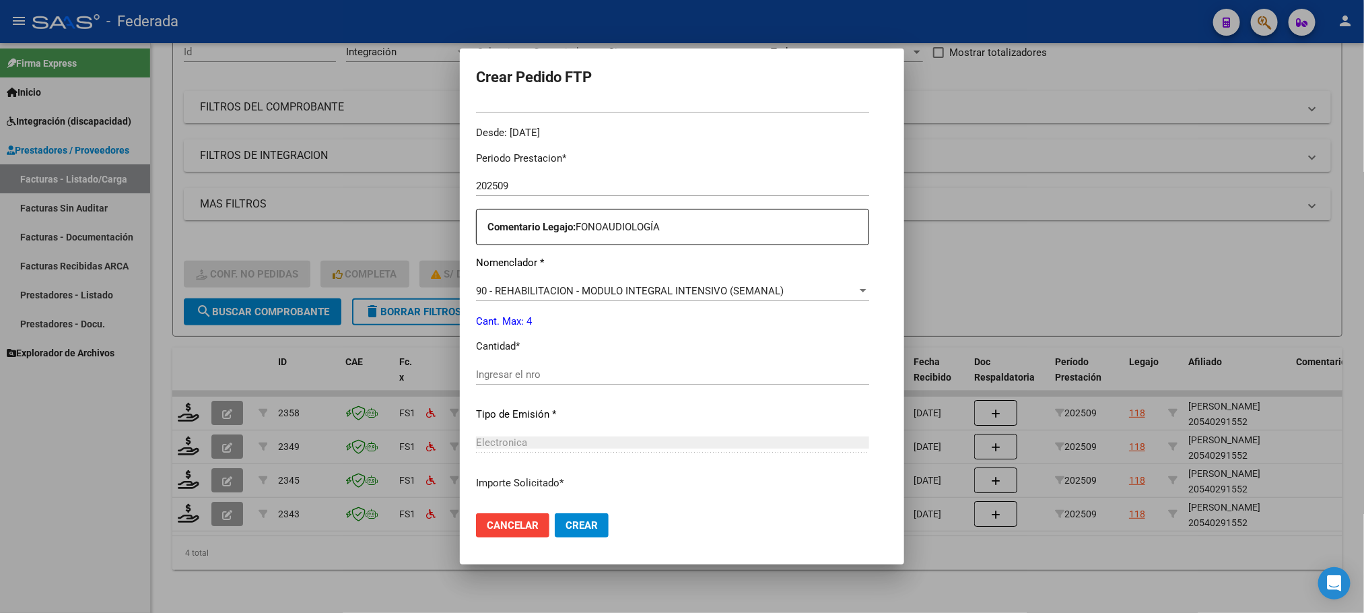
click at [531, 368] on input "Ingresar el nro" at bounding box center [672, 374] width 393 height 12
type input "4"
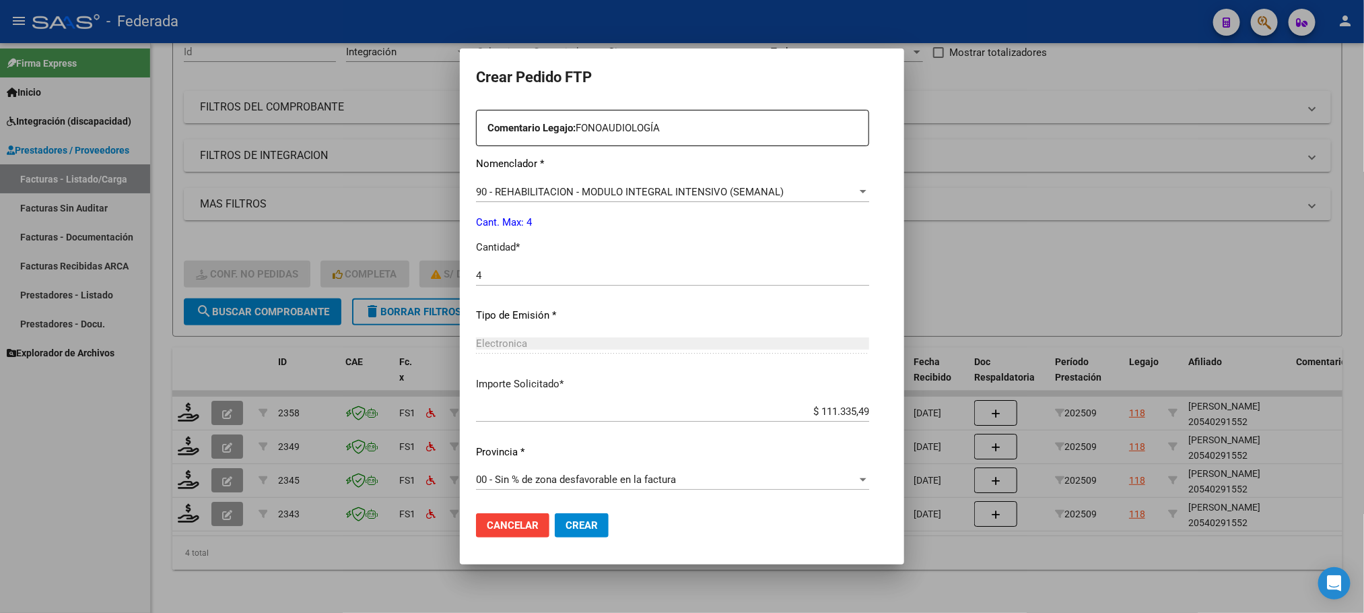
click at [565, 523] on span "Crear" at bounding box center [581, 525] width 32 height 12
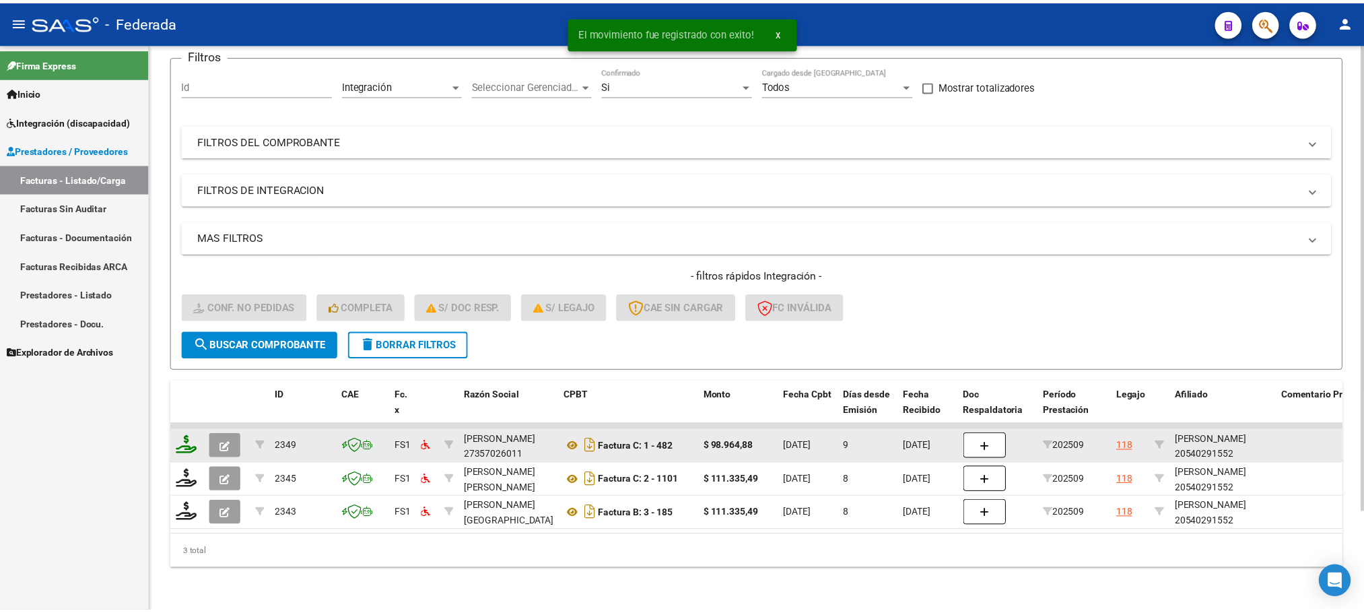
scroll to position [120, 0]
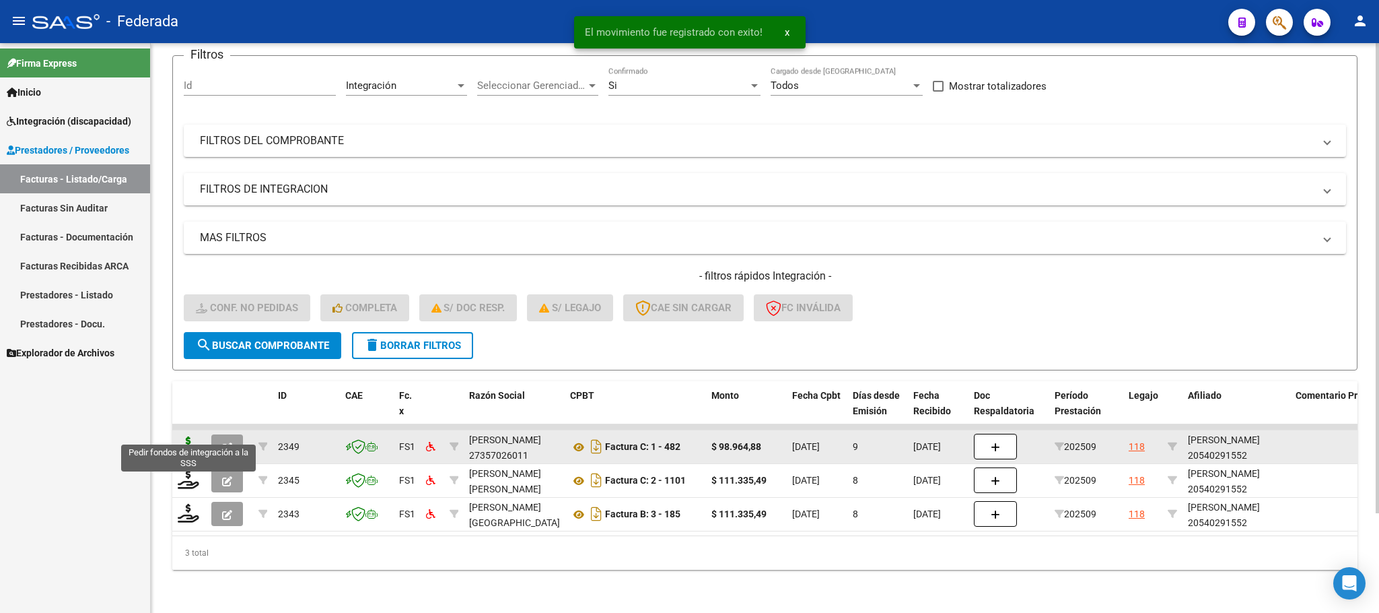
click at [188, 436] on icon at bounding box center [189, 445] width 22 height 19
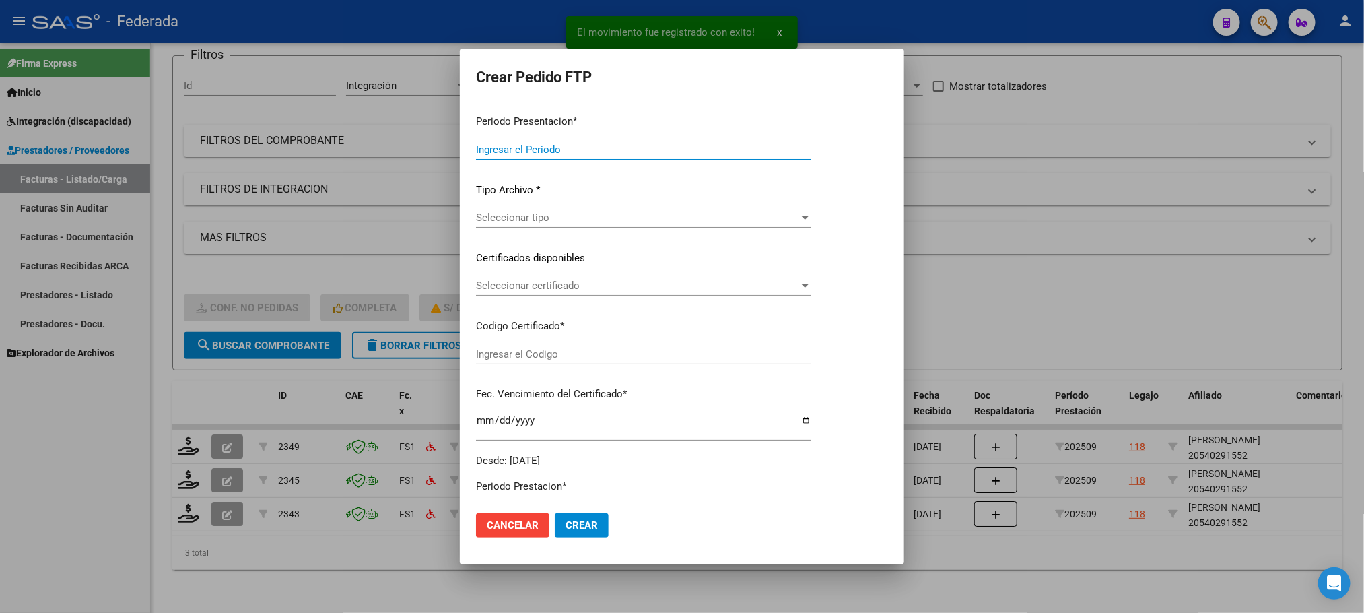
type input "202509"
type input "$ 98.964,88"
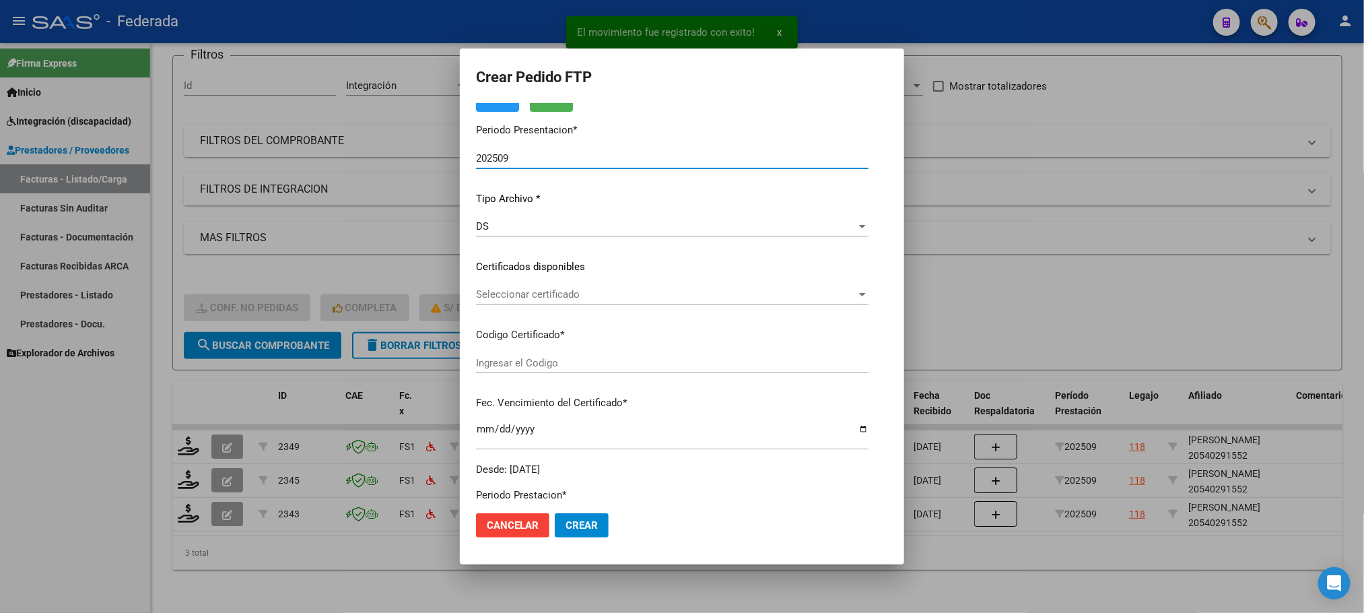
scroll to position [101, 0]
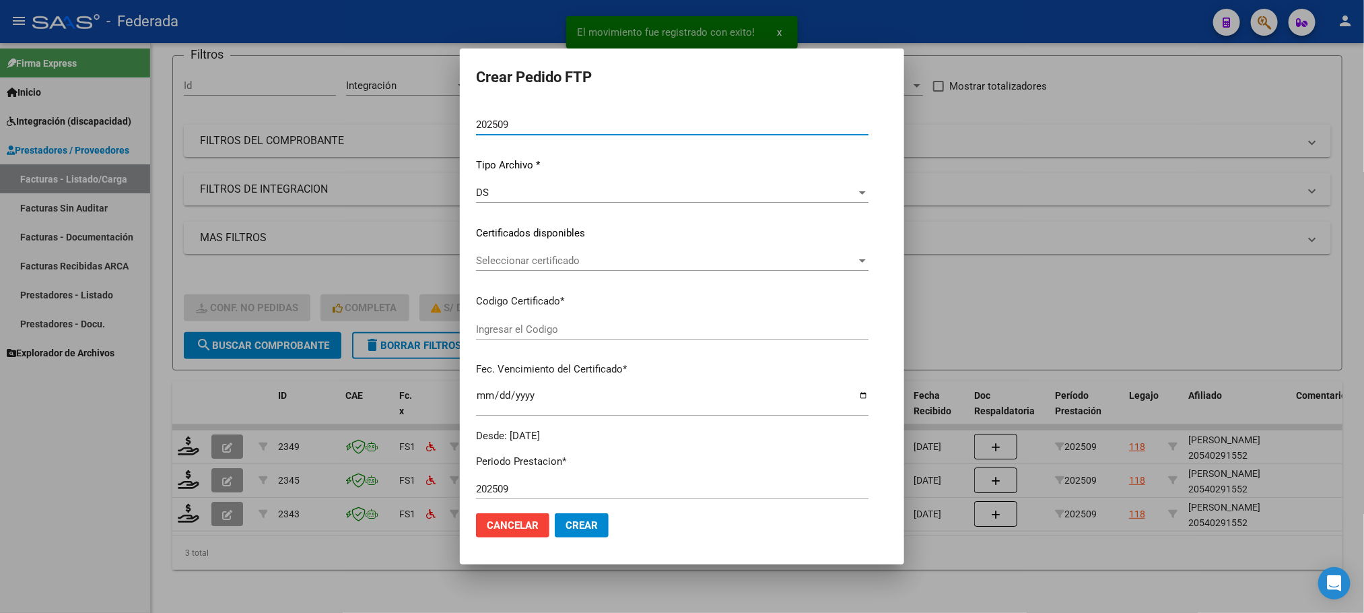
type input "ARG02000540291552021110920261109SFE168"
type input "[DATE]"
click at [505, 263] on span "Seleccionar certificado" at bounding box center [666, 260] width 380 height 12
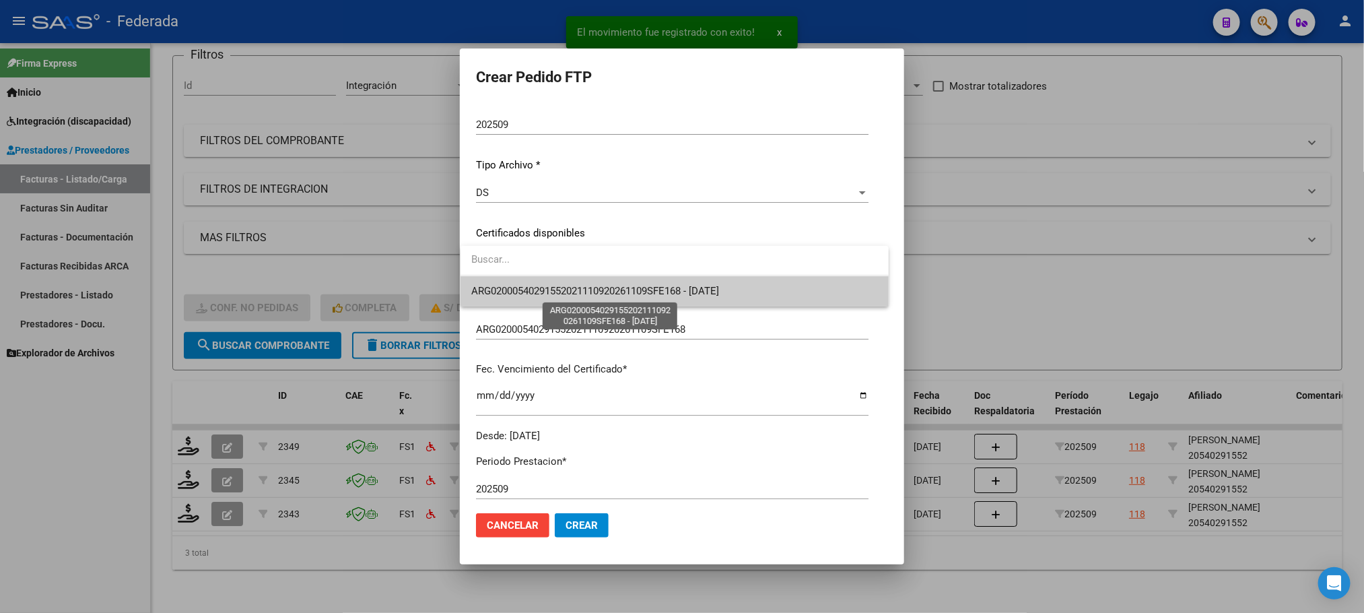
click at [509, 291] on span "ARG02000540291552021110920261109SFE168 - [DATE]" at bounding box center [595, 291] width 248 height 12
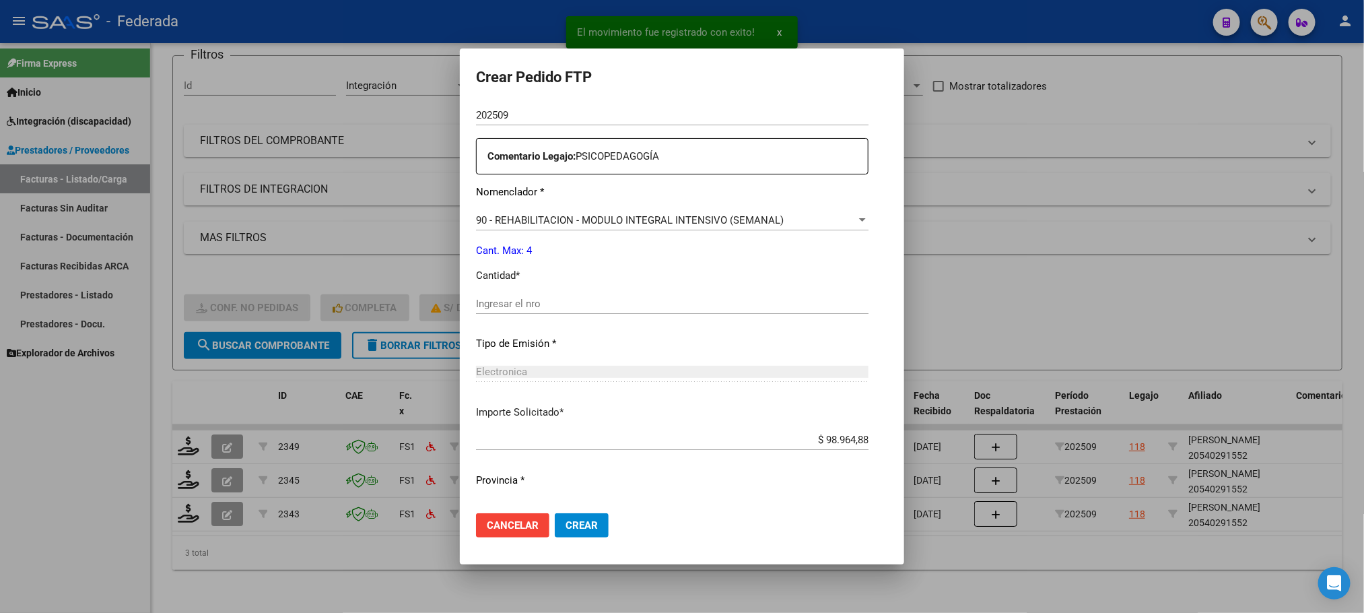
scroll to position [503, 0]
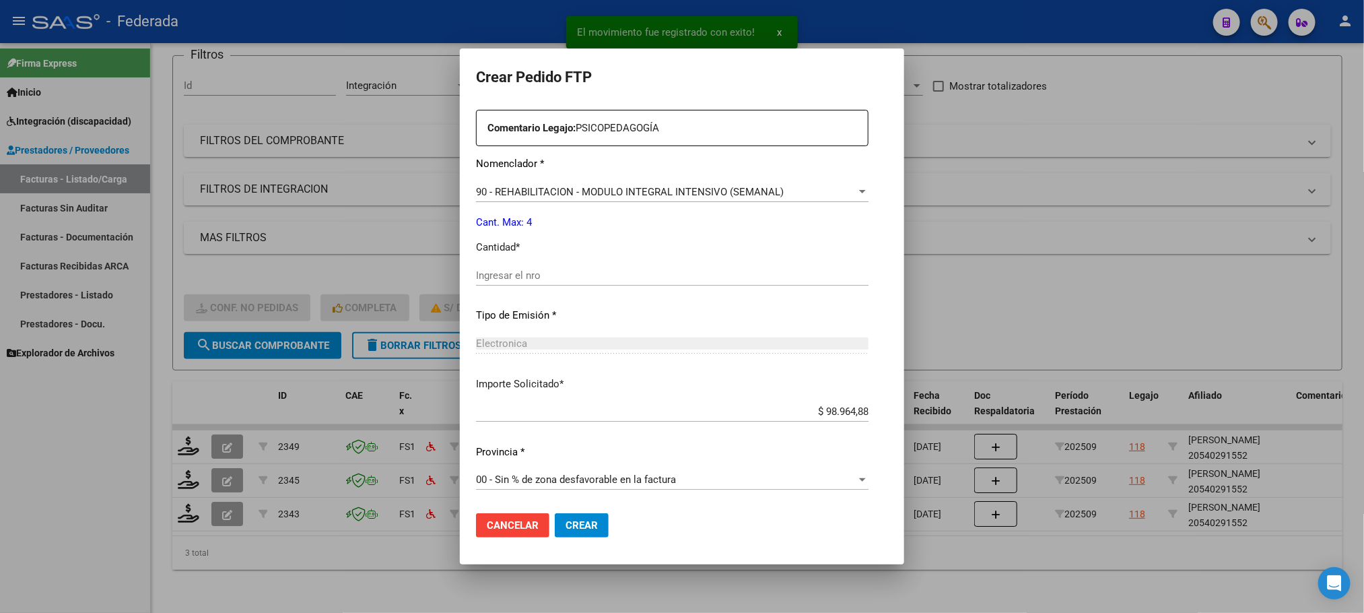
click at [517, 285] on div "Ingresar el nro" at bounding box center [672, 281] width 392 height 33
click at [519, 277] on input "Ingresar el nro" at bounding box center [672, 275] width 392 height 12
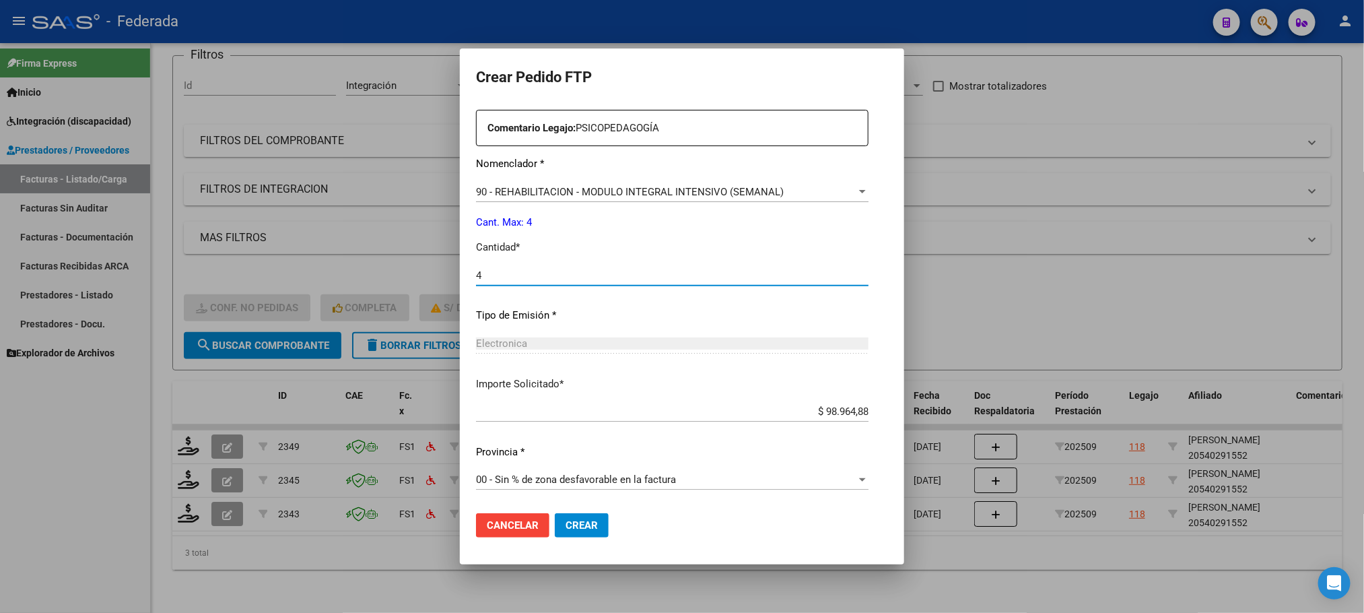
type input "4"
click at [572, 523] on span "Crear" at bounding box center [581, 525] width 32 height 12
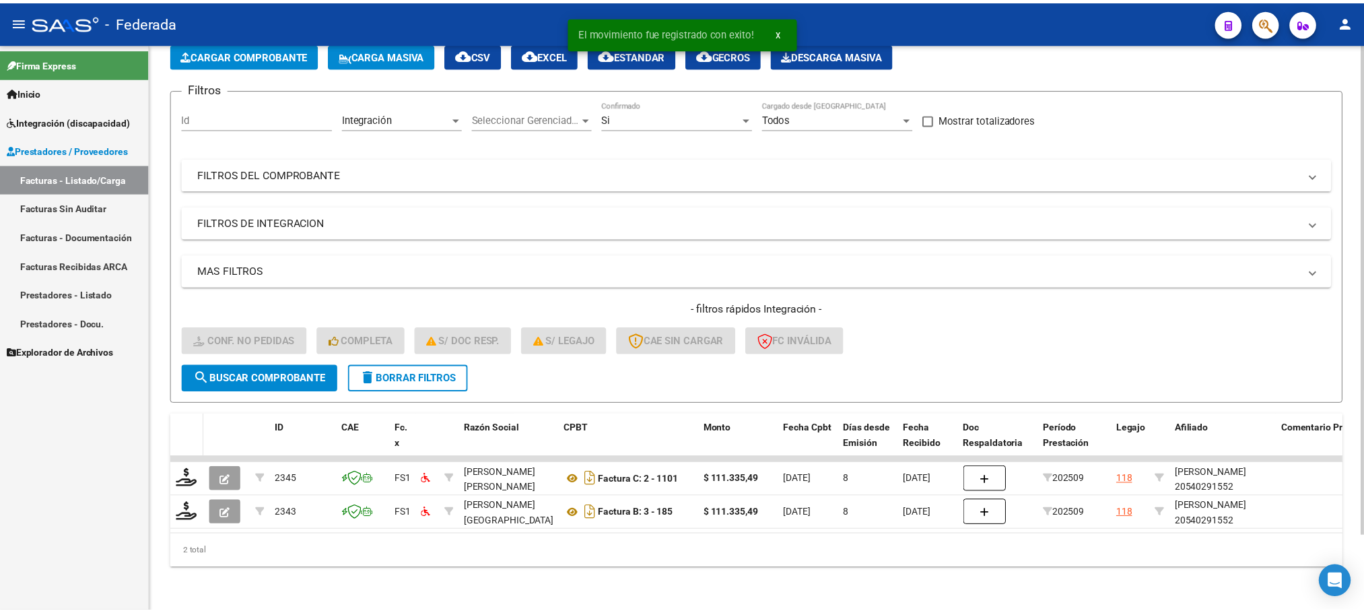
scroll to position [87, 0]
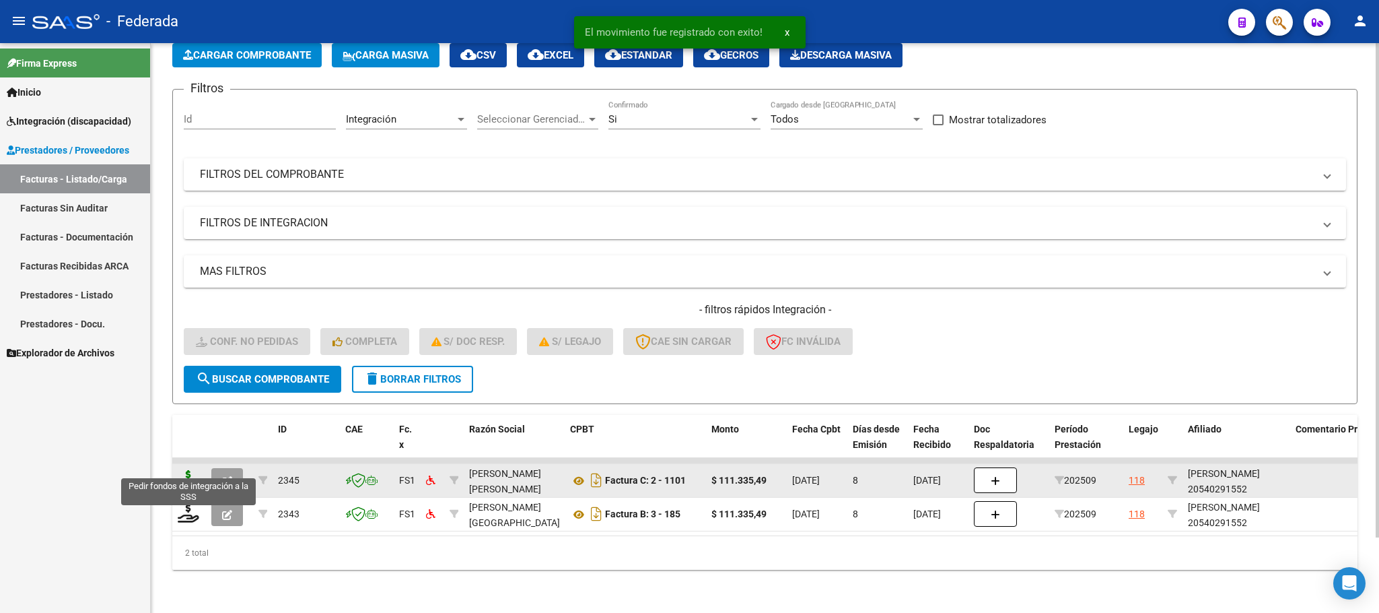
click at [184, 470] on icon at bounding box center [189, 479] width 22 height 19
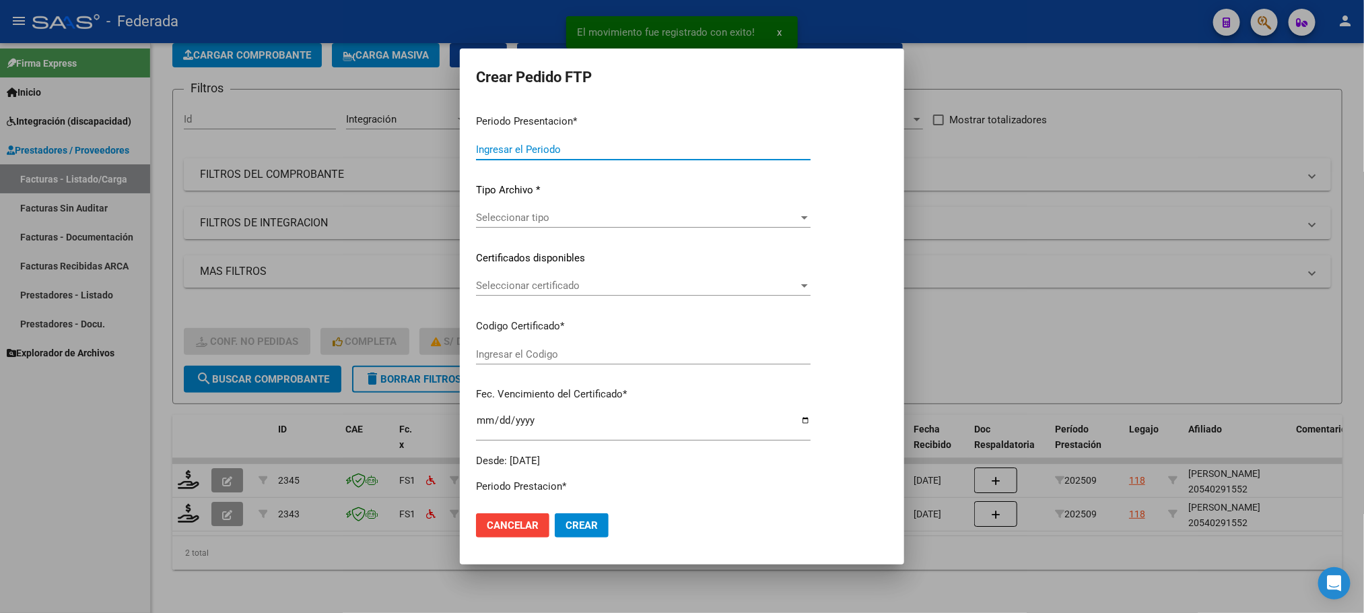
type input "202509"
type input "$ 111.335,49"
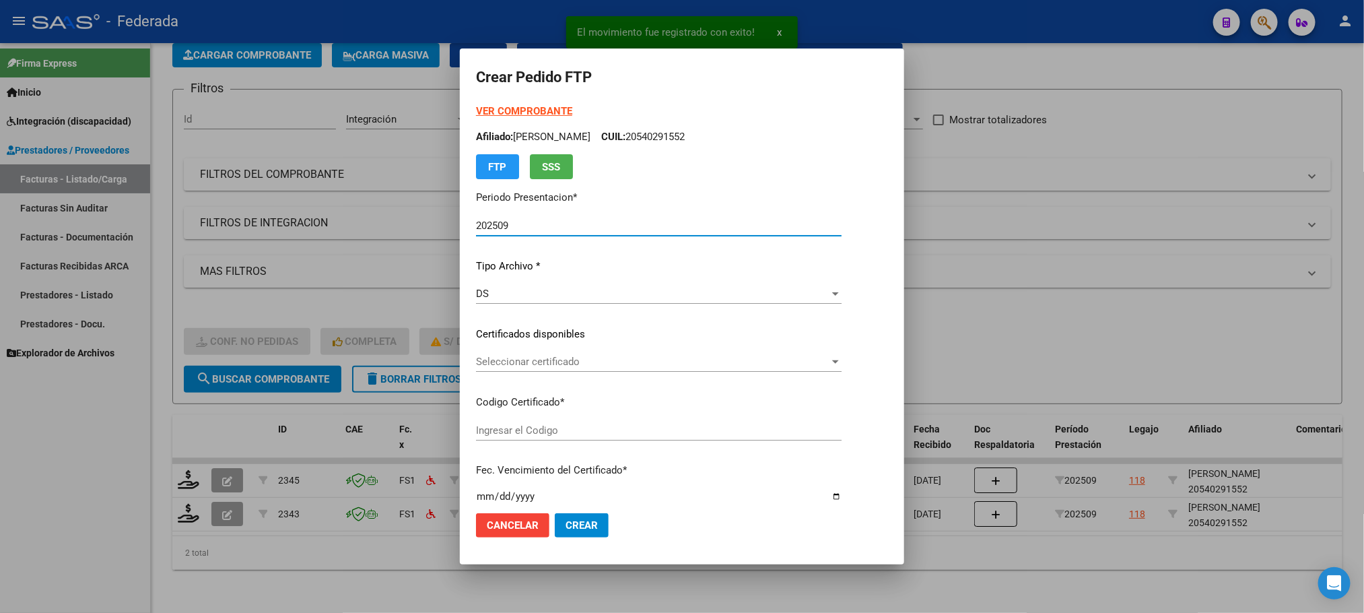
type input "ARG02000540291552021110920261109SFE168"
type input "[DATE]"
click at [499, 370] on div "Seleccionar certificado Seleccionar certificado" at bounding box center [658, 361] width 365 height 20
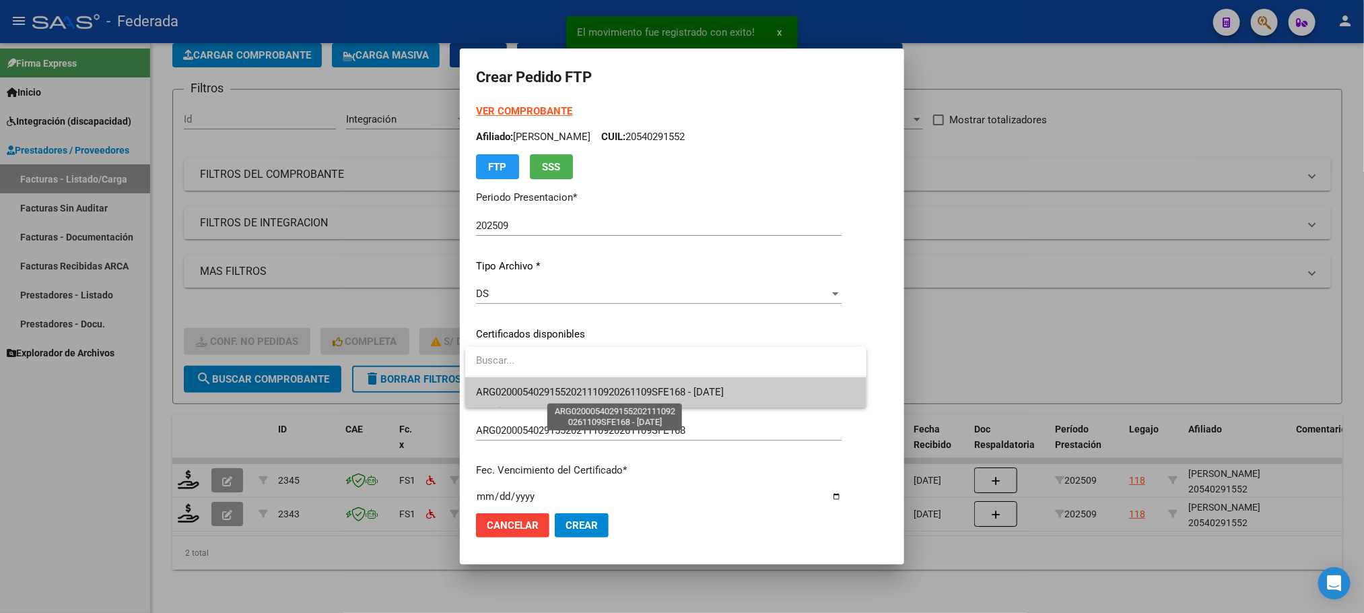
click at [501, 386] on span "ARG02000540291552021110920261109SFE168 - [DATE]" at bounding box center [600, 392] width 248 height 12
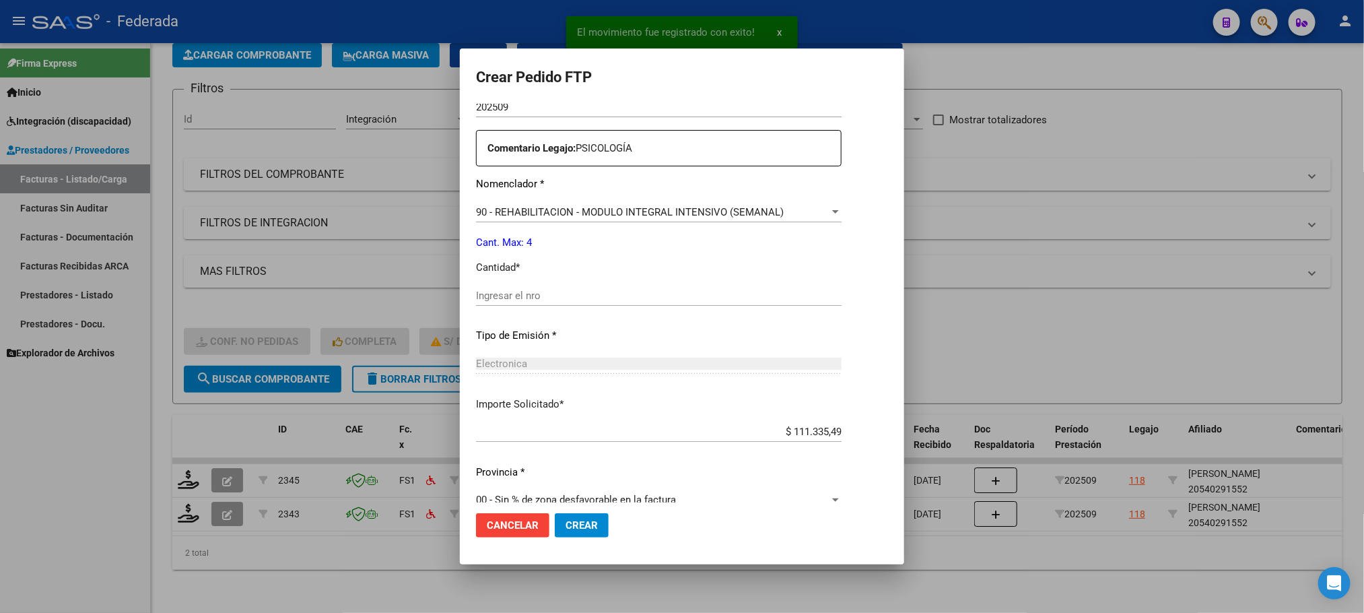
scroll to position [503, 0]
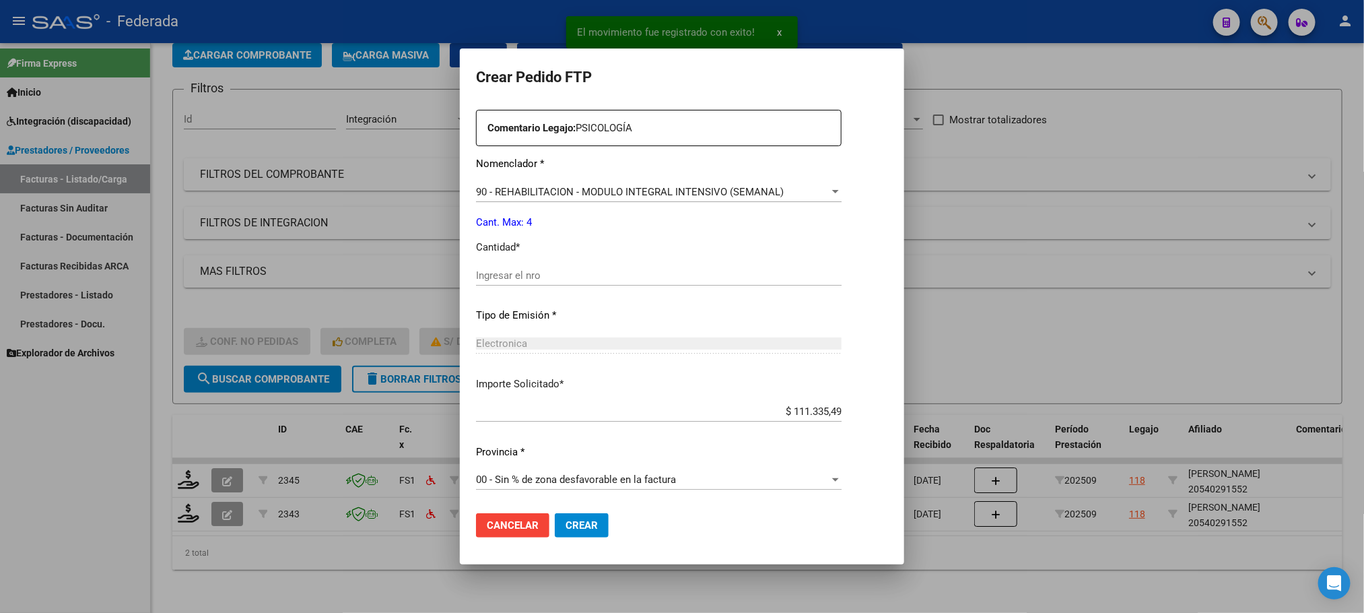
click at [519, 277] on input "Ingresar el nro" at bounding box center [658, 275] width 365 height 12
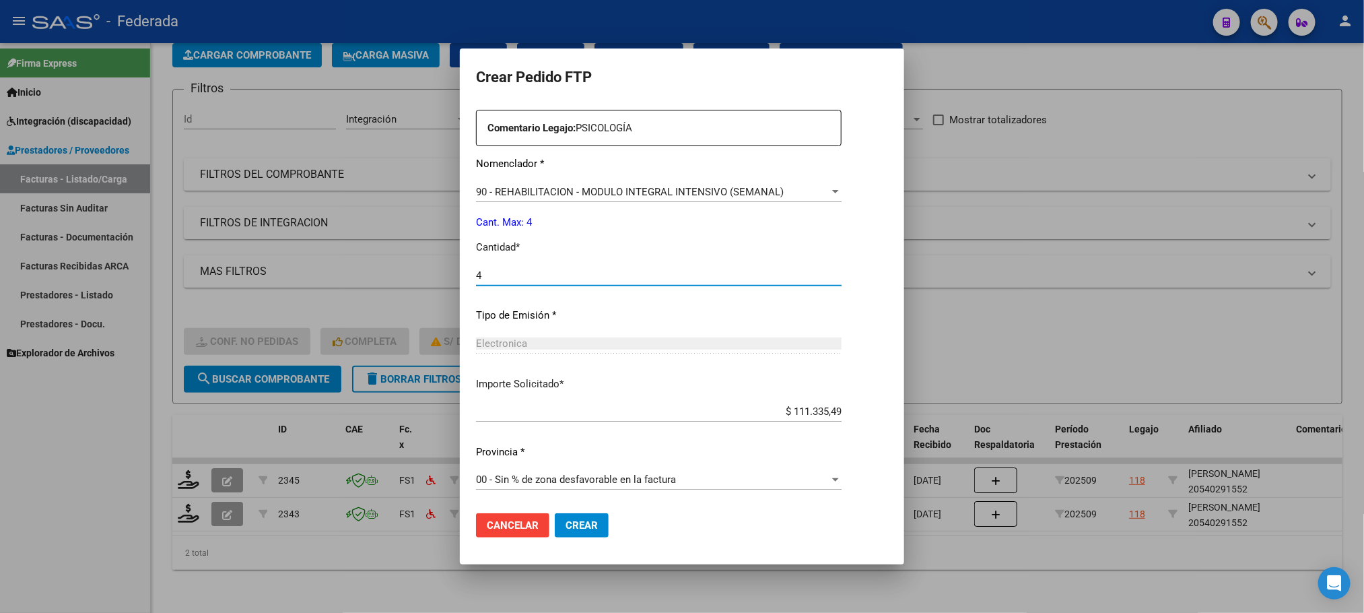
type input "4"
click at [576, 513] on button "Crear" at bounding box center [582, 525] width 54 height 24
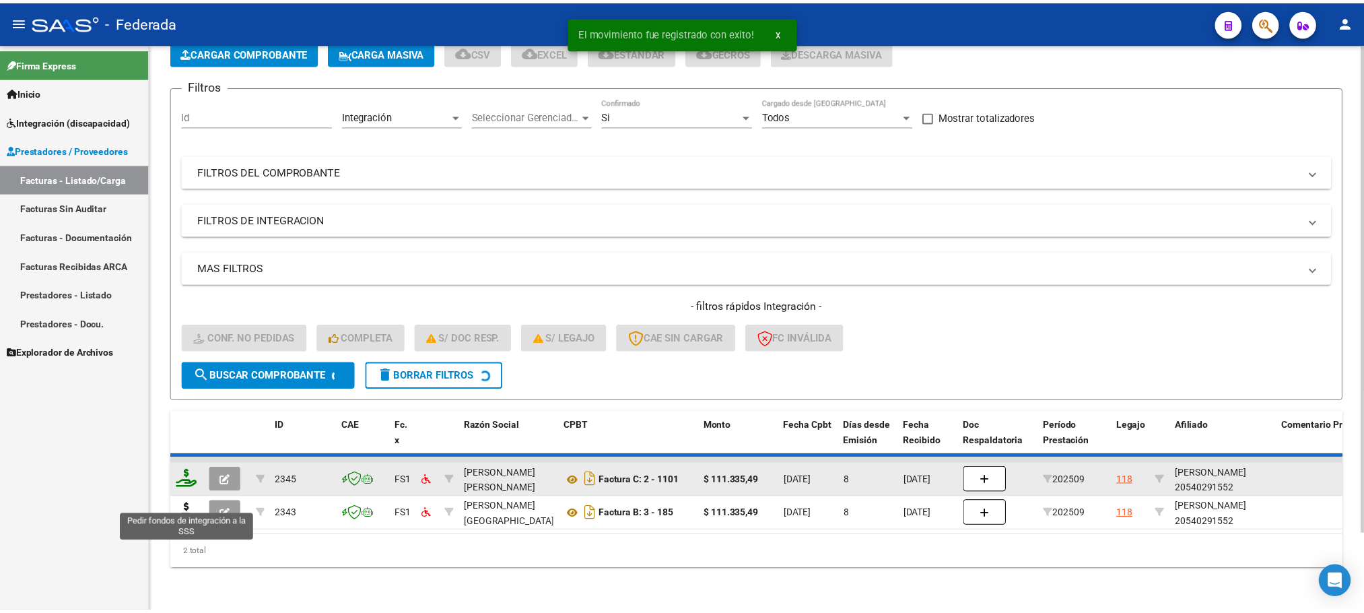
scroll to position [53, 0]
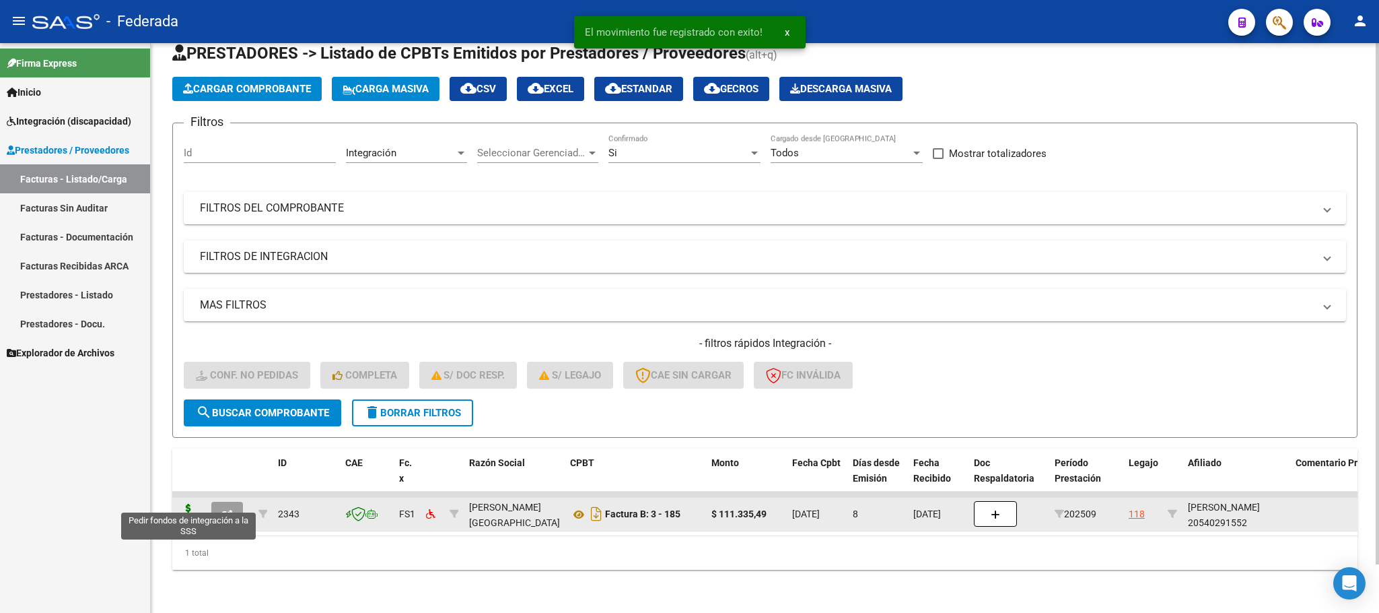
click at [192, 503] on icon at bounding box center [189, 512] width 22 height 19
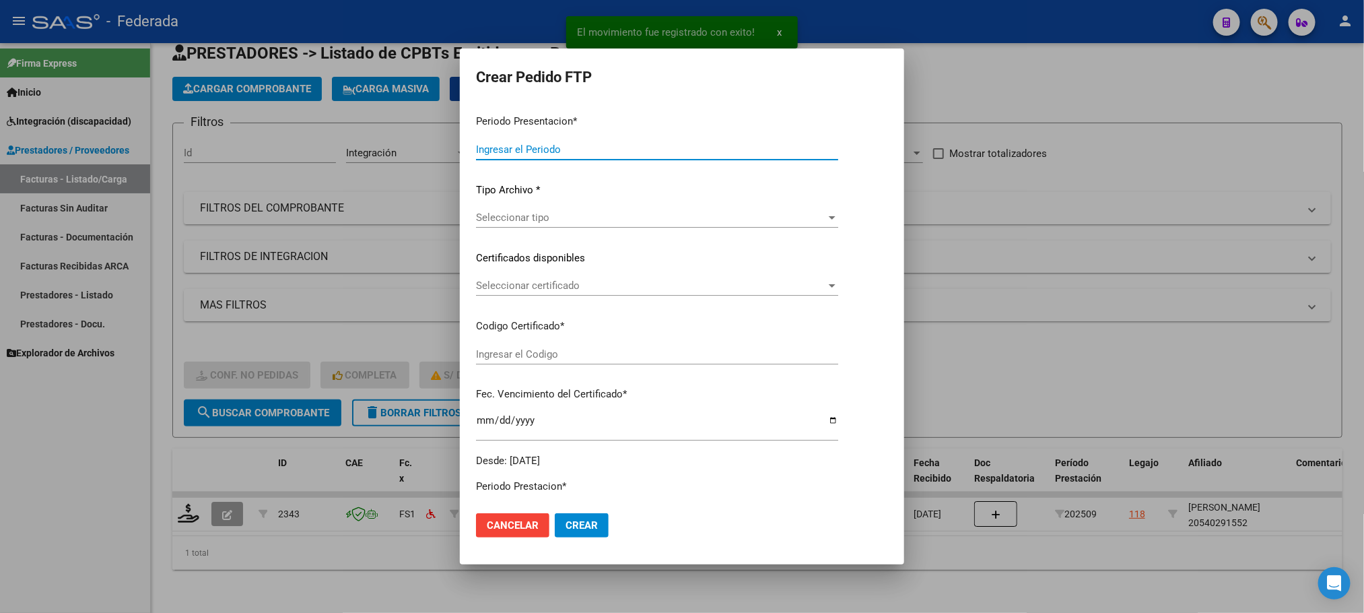
type input "202509"
type input "$ 111.335,49"
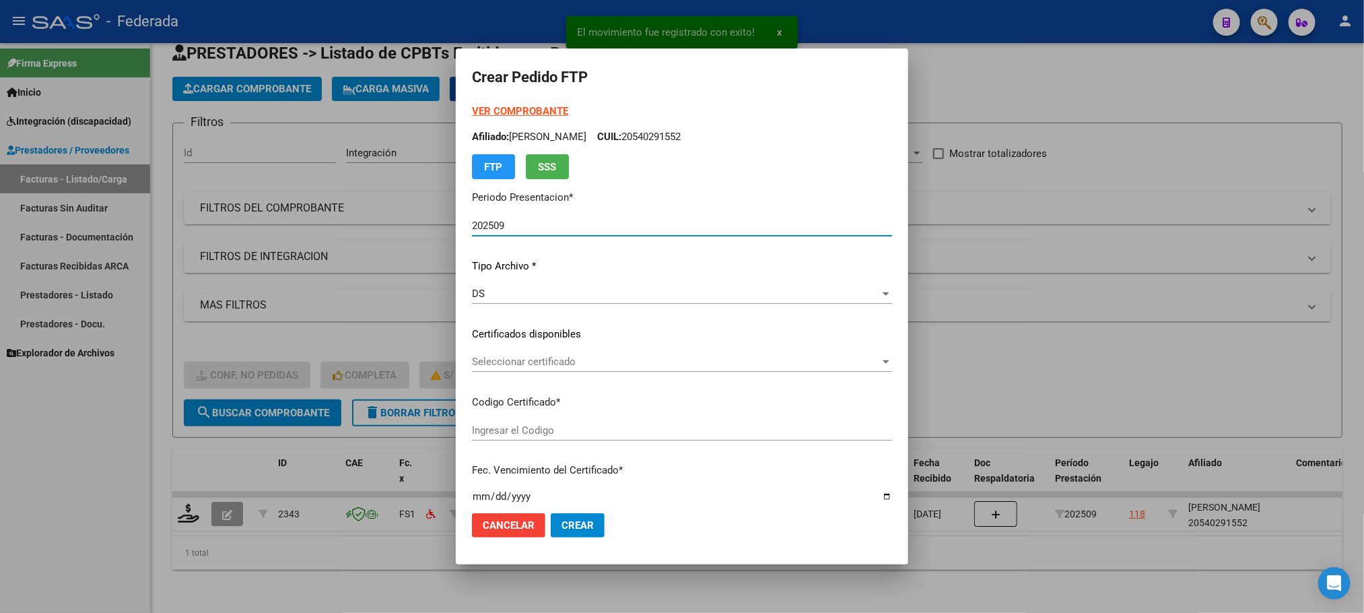
scroll to position [101, 0]
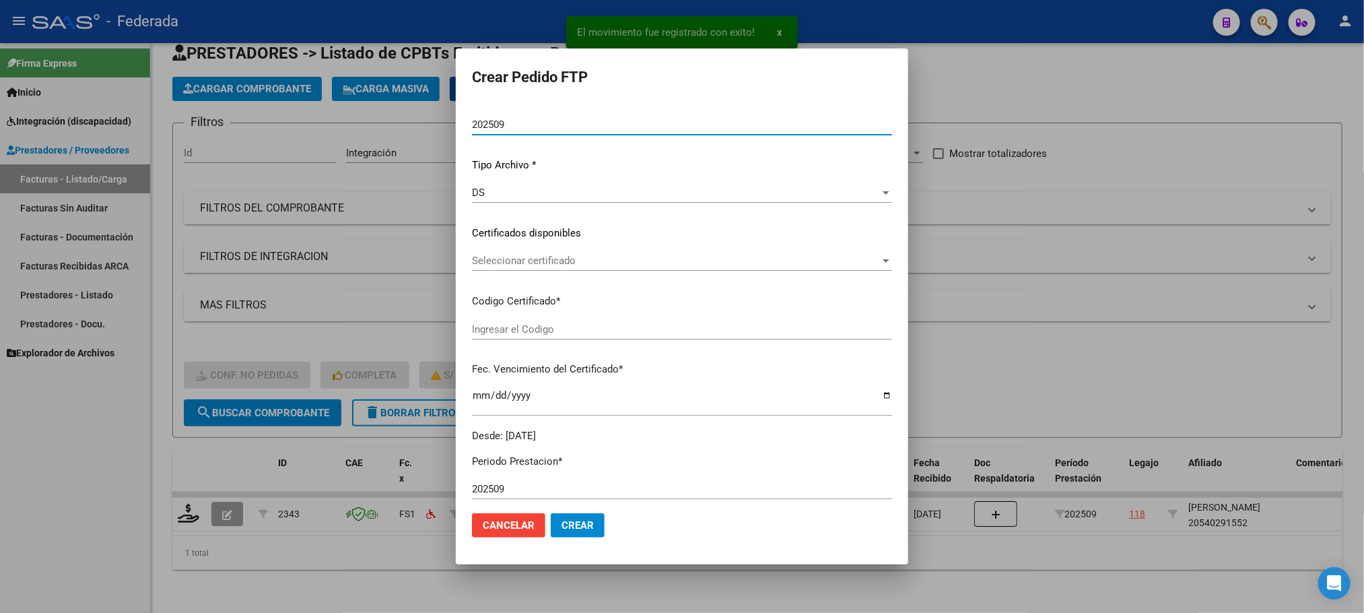
type input "ARG02000540291552021110920261109SFE168"
type input "[DATE]"
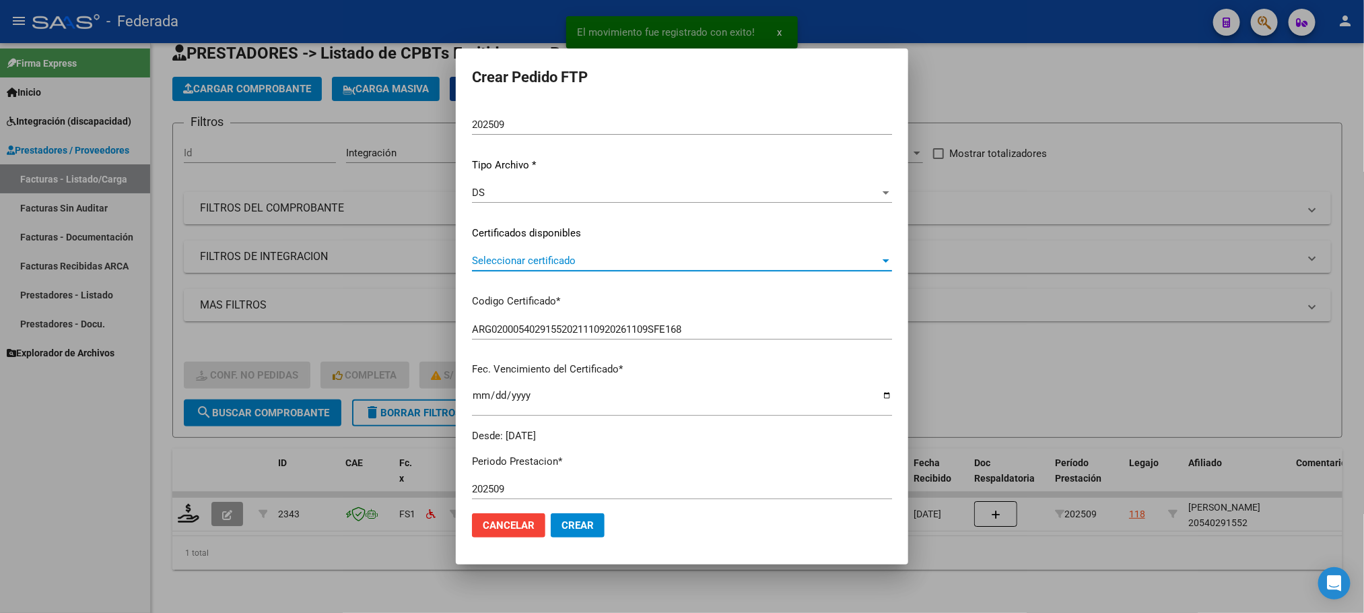
click at [528, 263] on span "Seleccionar certificado" at bounding box center [676, 260] width 408 height 12
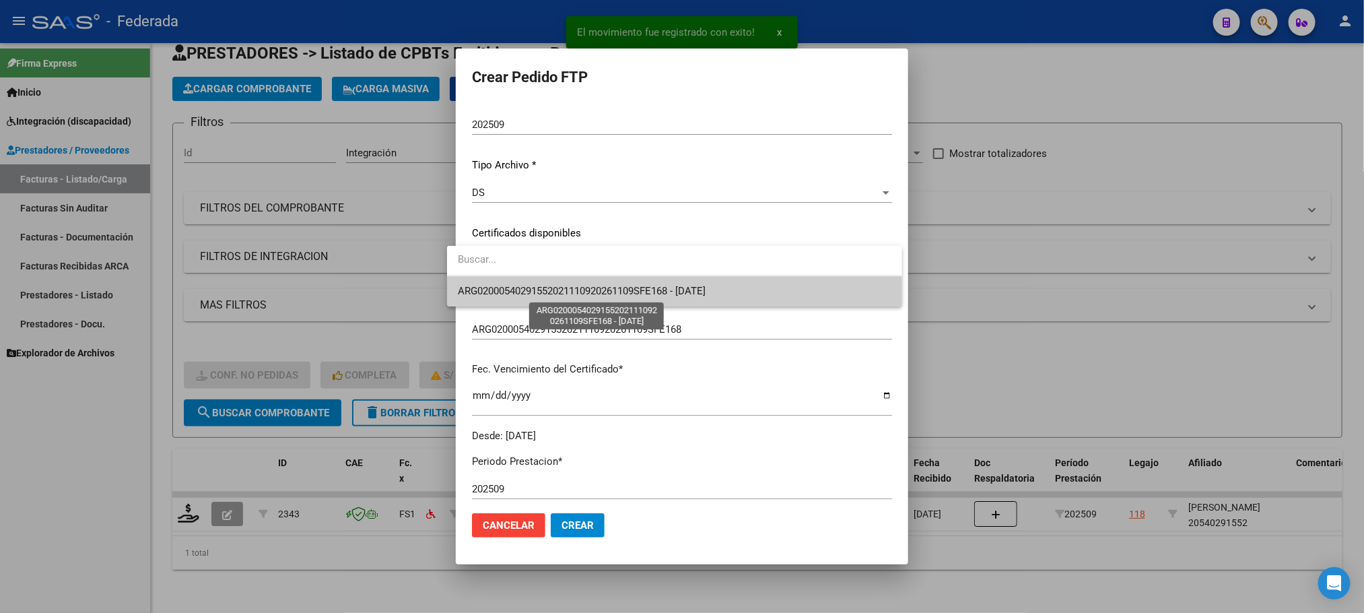
click at [530, 293] on span "ARG02000540291552021110920261109SFE168 - [DATE]" at bounding box center [582, 291] width 248 height 12
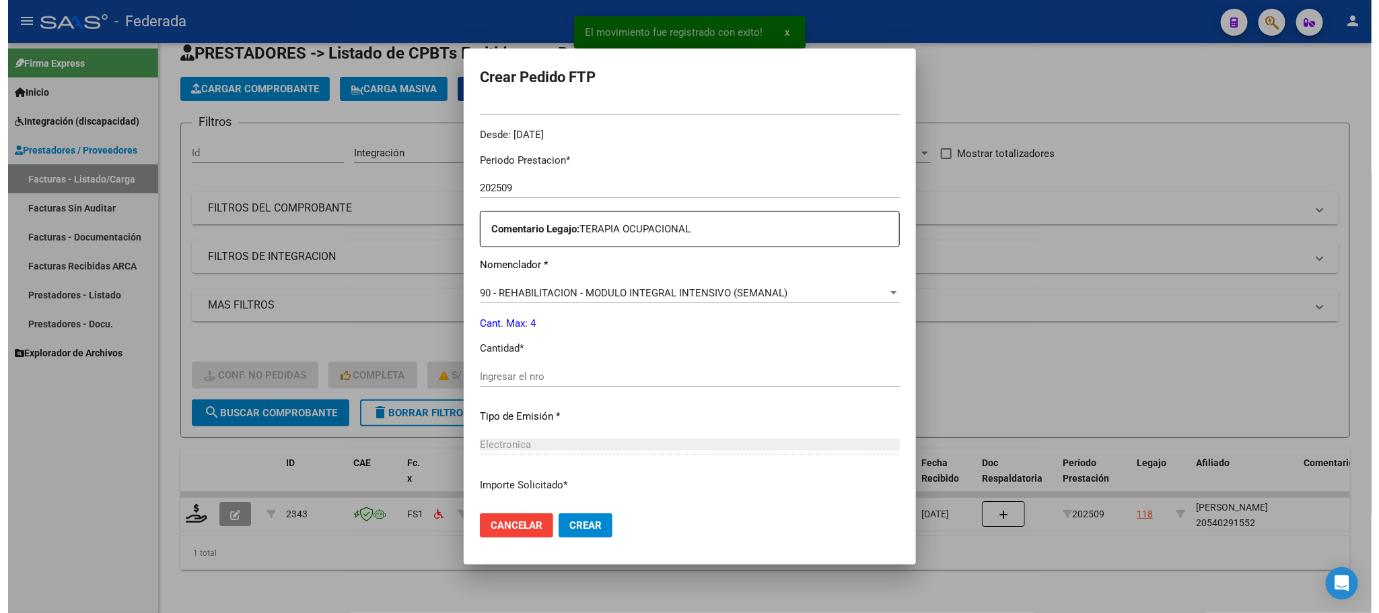
scroll to position [503, 0]
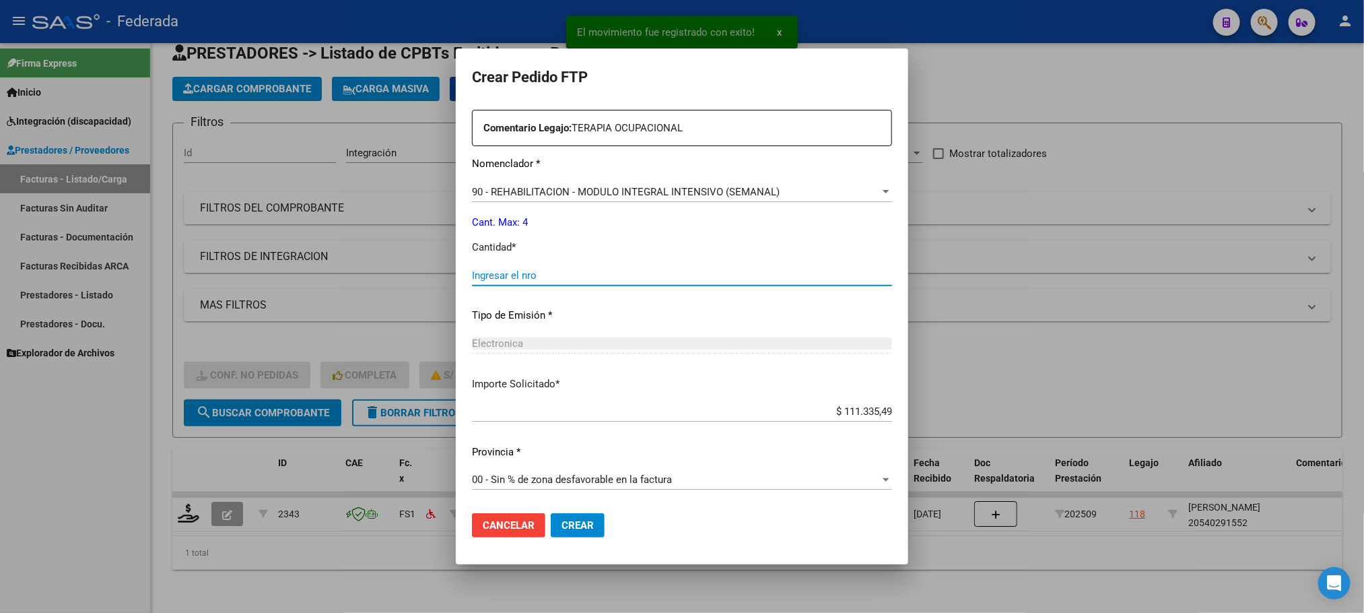
click at [535, 271] on input "Ingresar el nro" at bounding box center [682, 275] width 420 height 12
type input "4"
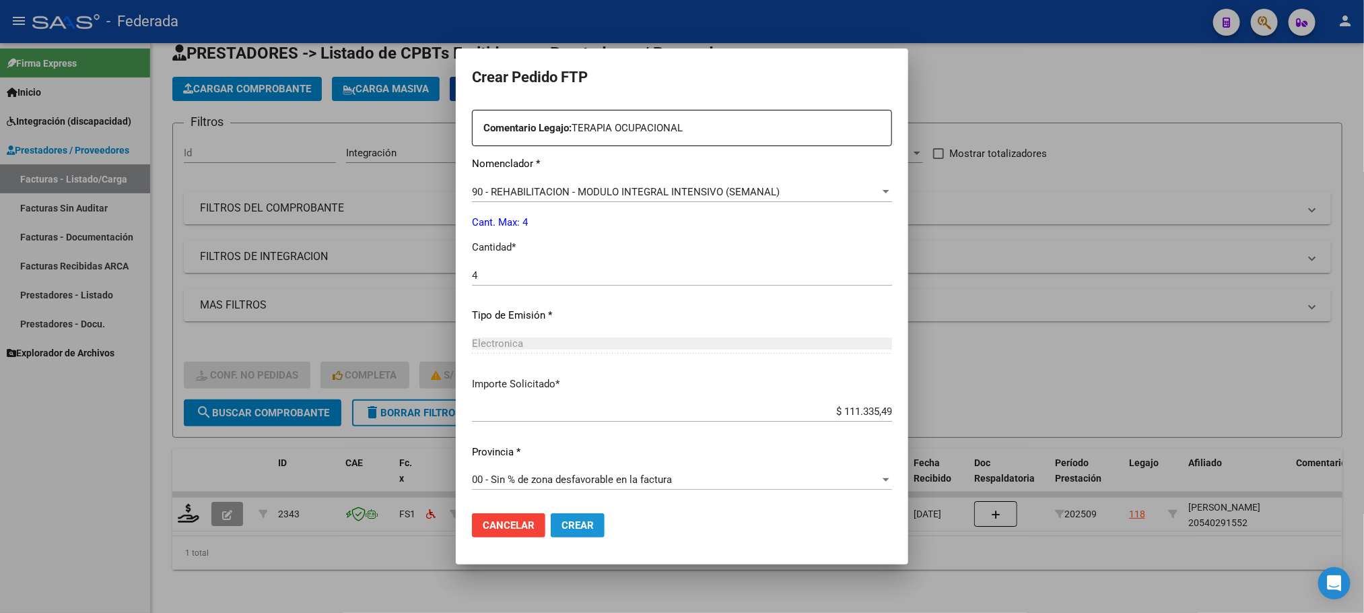
click at [566, 528] on span "Crear" at bounding box center [577, 525] width 32 height 12
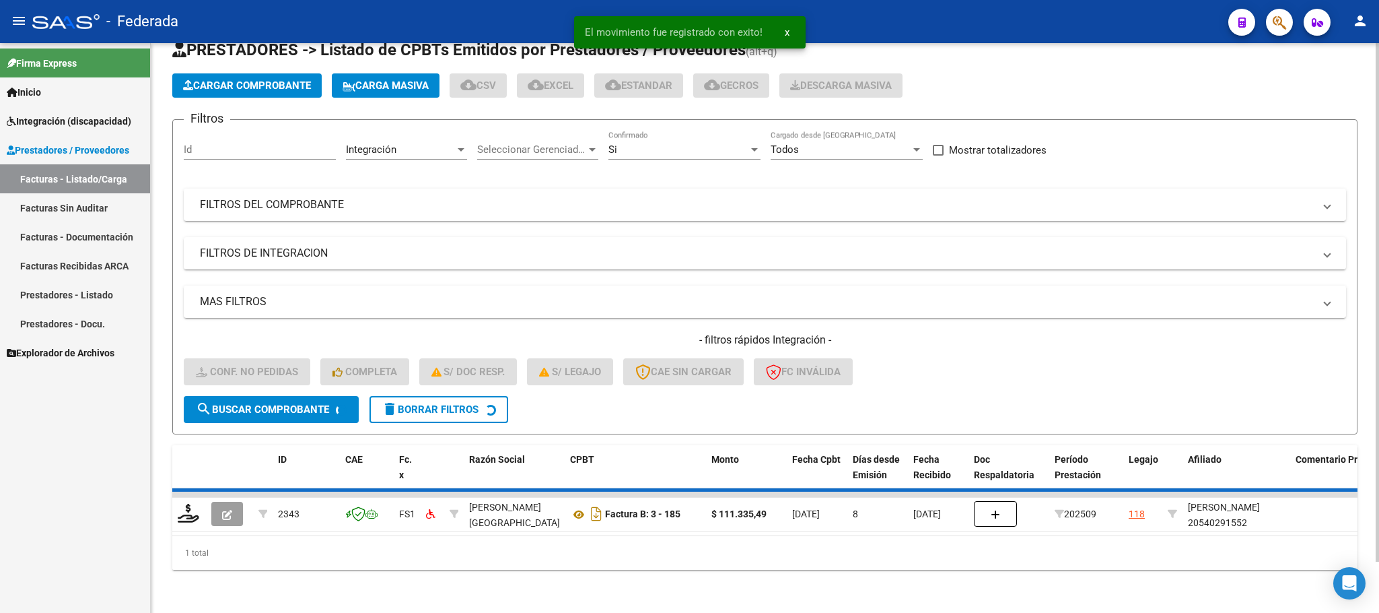
scroll to position [26, 0]
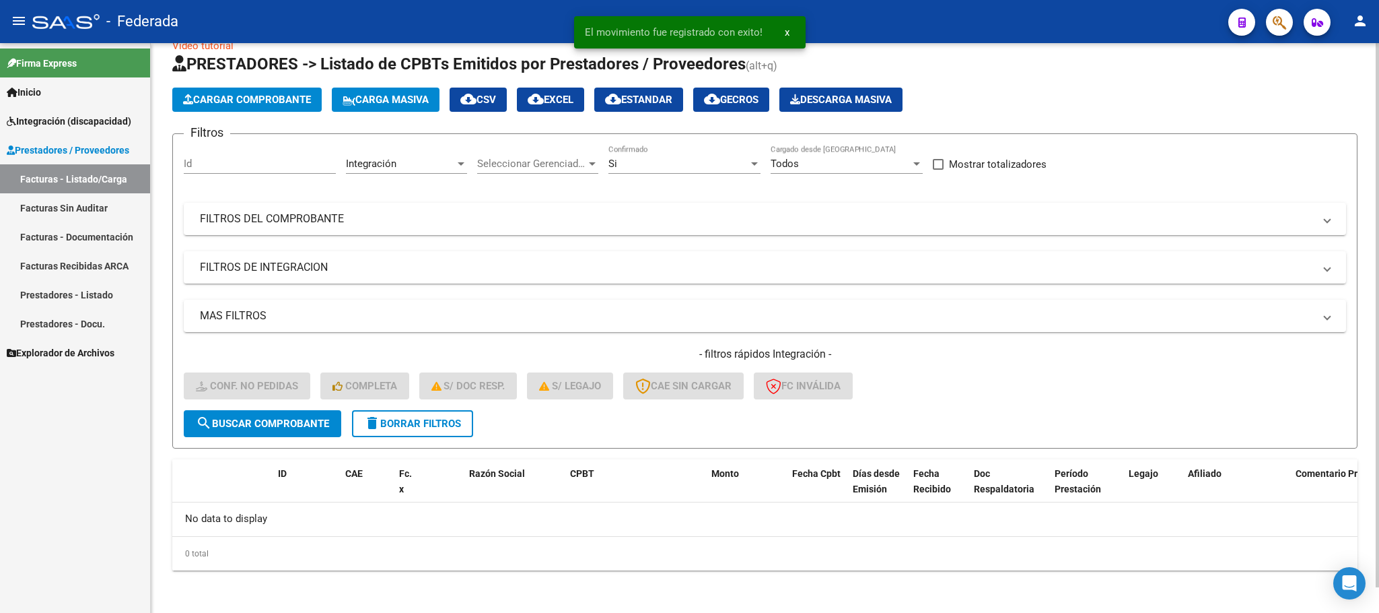
click at [422, 418] on span "delete Borrar Filtros" at bounding box center [412, 423] width 97 height 12
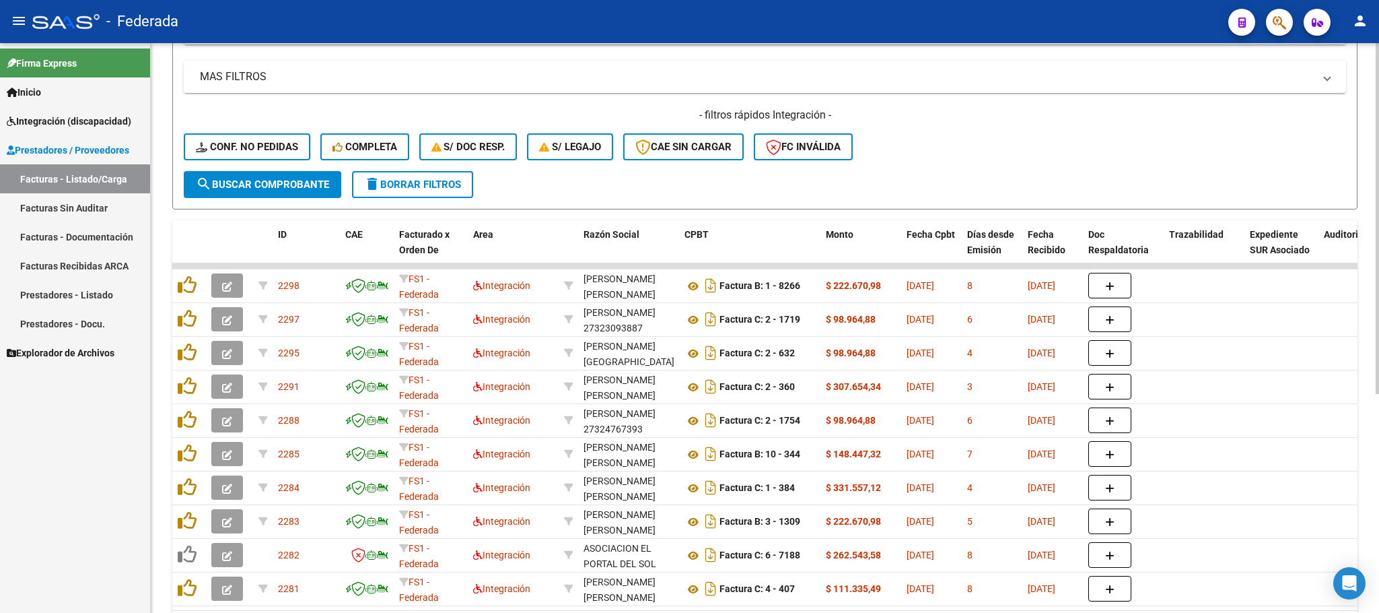
scroll to position [254, 0]
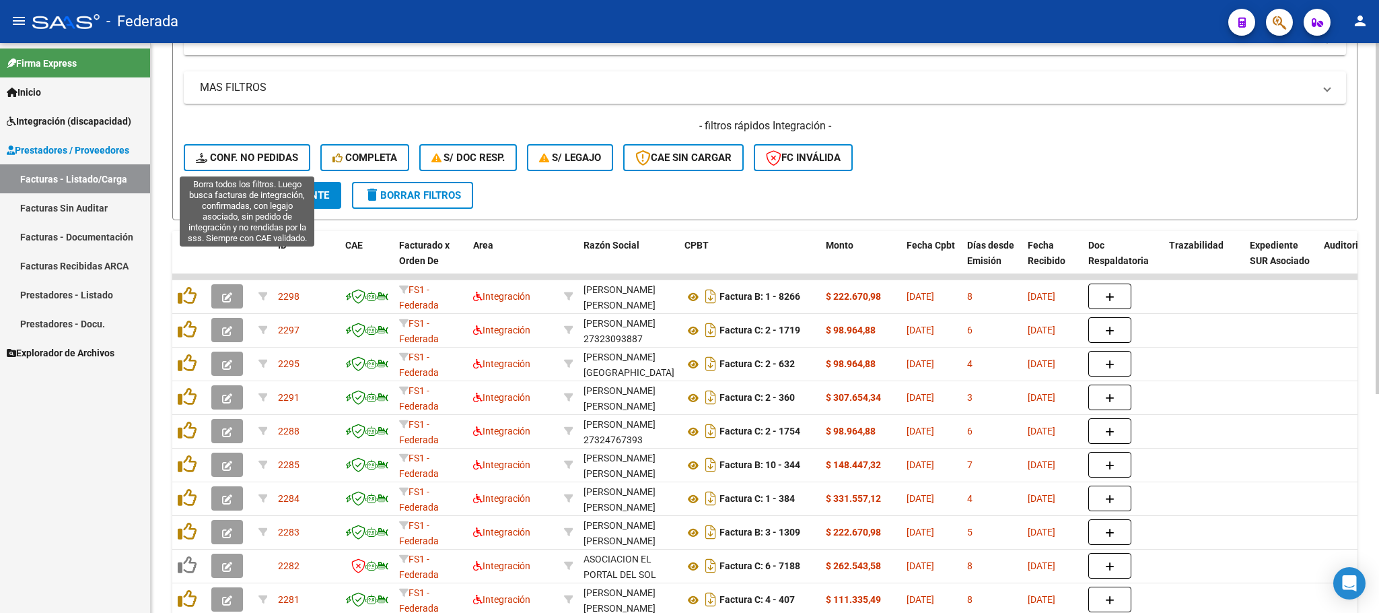
click at [259, 153] on span "Conf. no pedidas" at bounding box center [247, 157] width 102 height 12
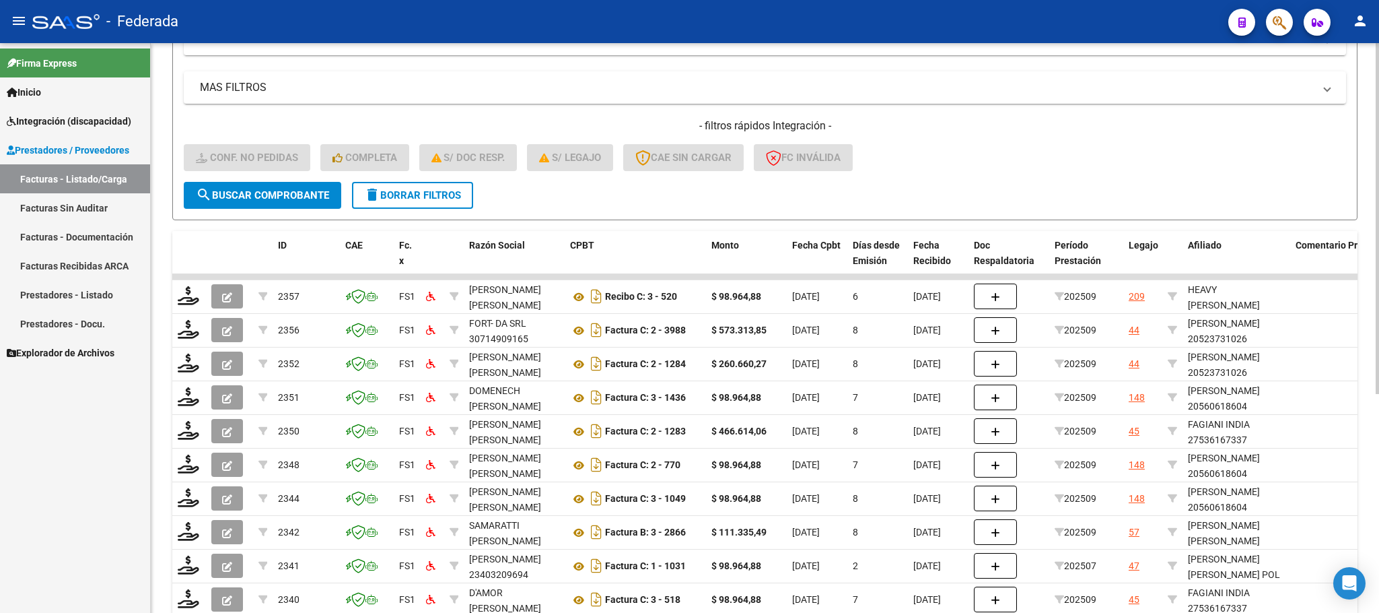
scroll to position [355, 0]
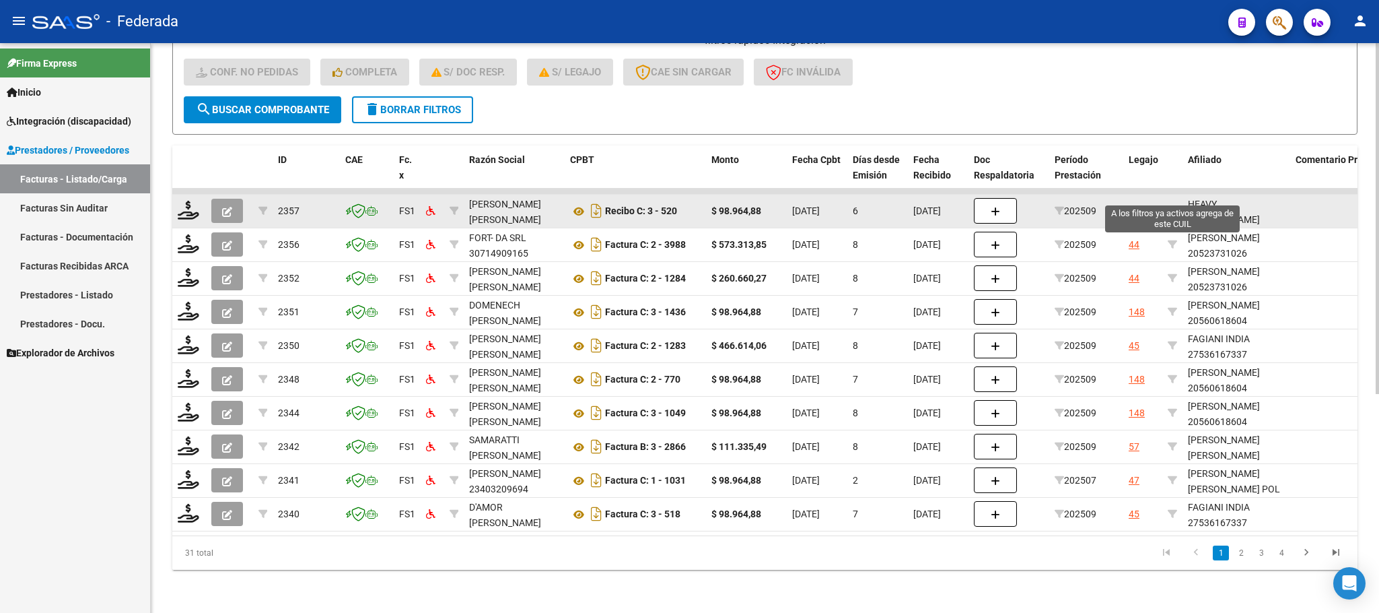
click at [1170, 206] on icon at bounding box center [1172, 210] width 9 height 9
type input "20528633499"
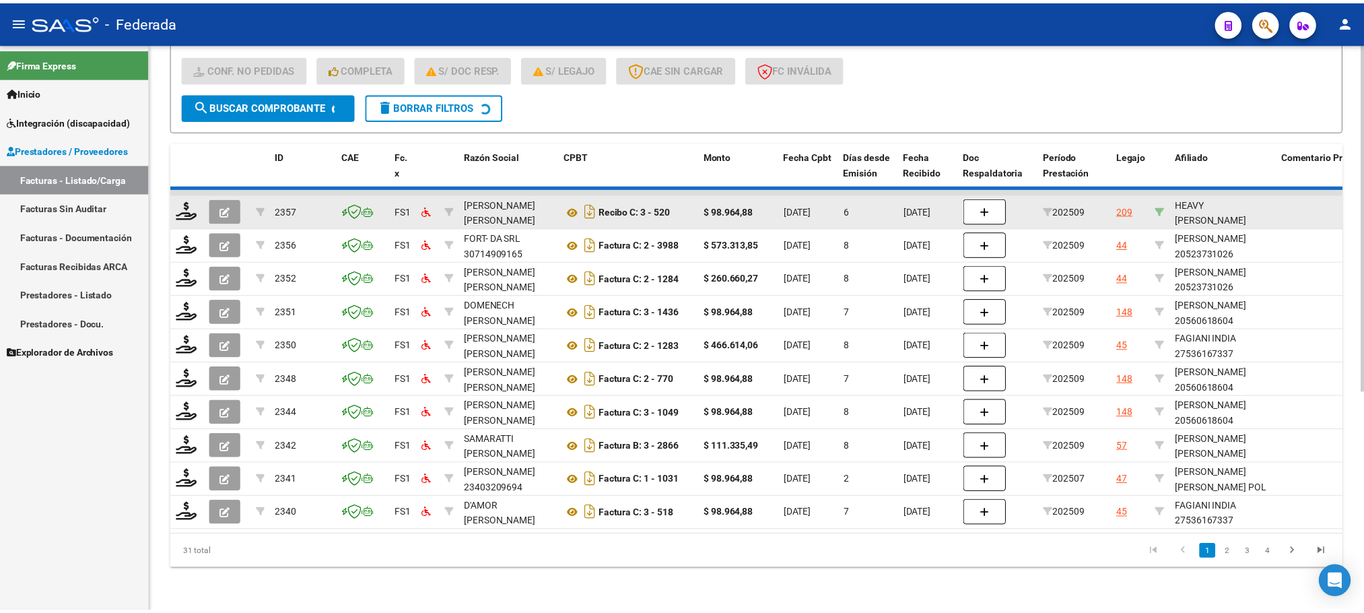
scroll to position [87, 0]
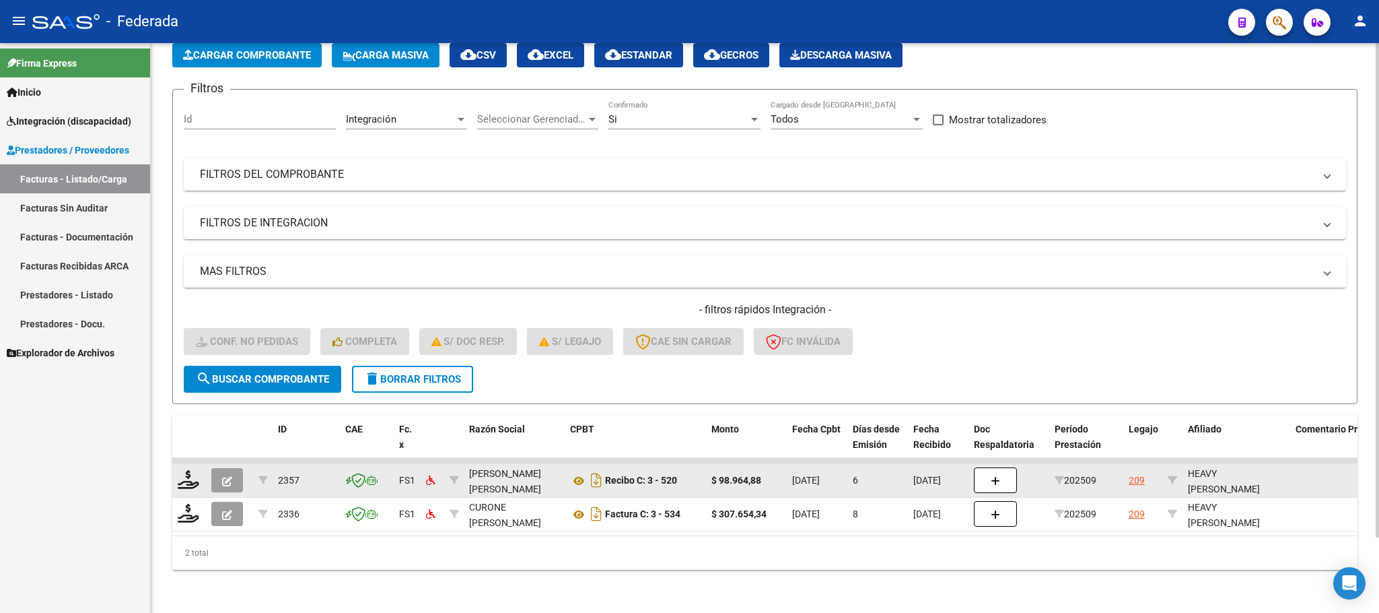
click at [1202, 475] on div "HEAVY [PERSON_NAME] 20528633499" at bounding box center [1236, 489] width 97 height 46
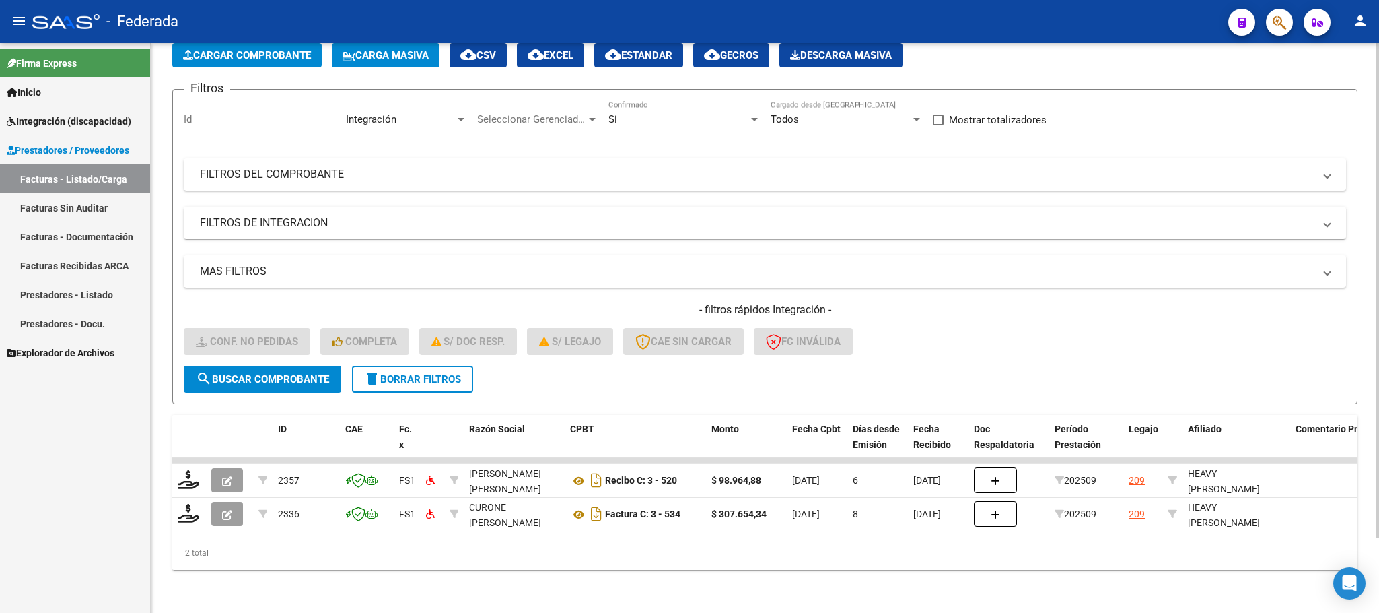
copy div "20528633499"
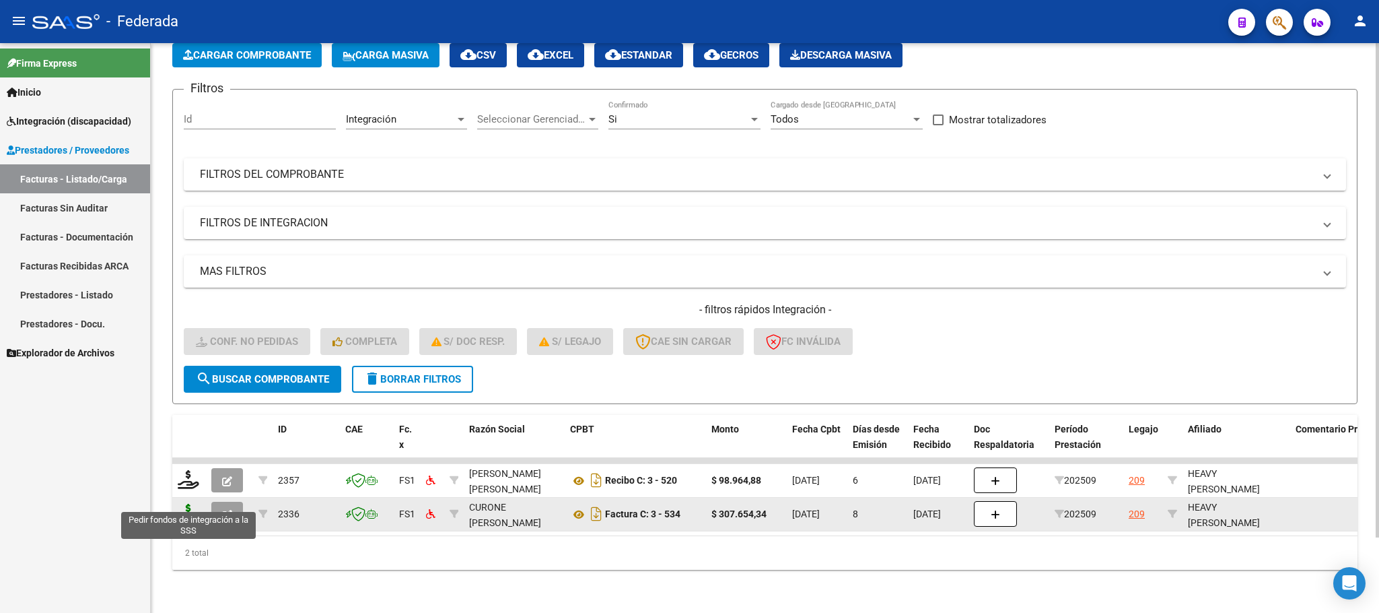
click at [186, 503] on icon at bounding box center [189, 512] width 22 height 19
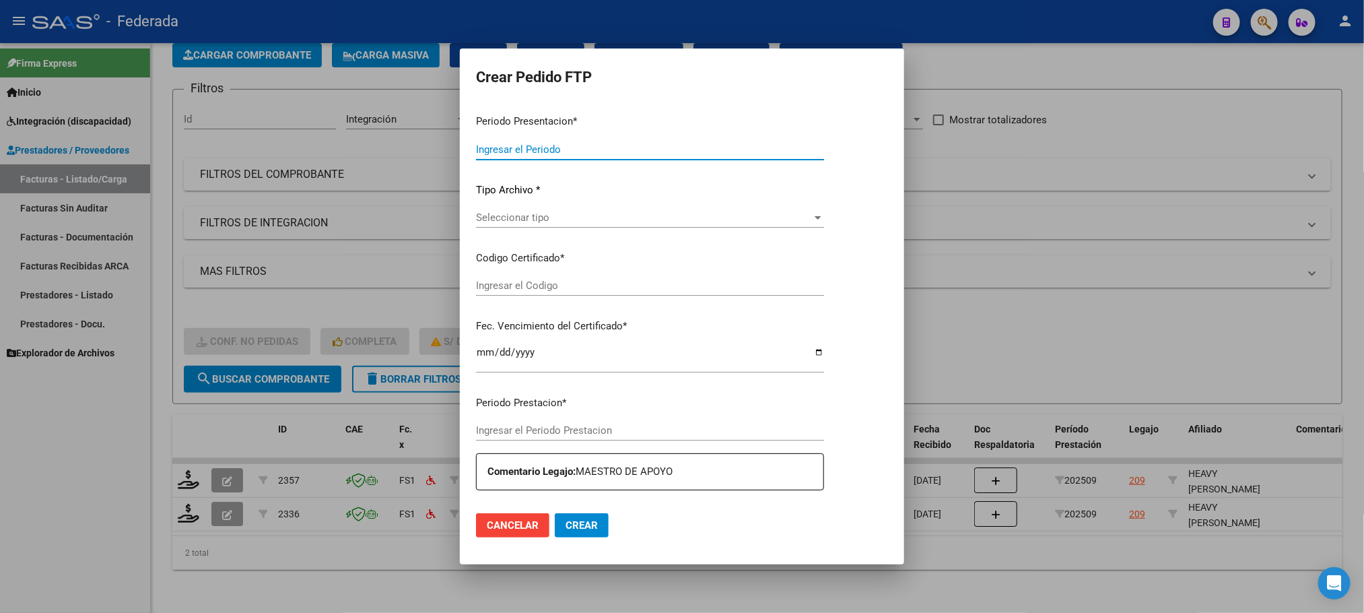
type input "202509"
type input "$ 307.654,34"
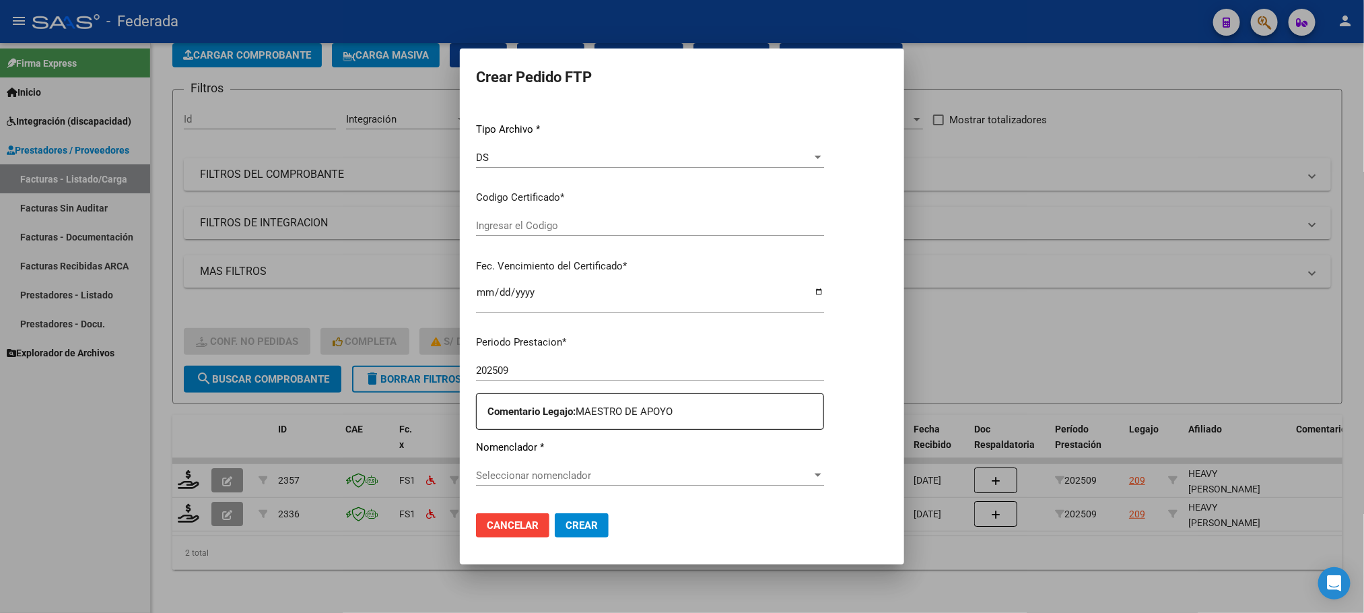
type input "ARG02000528633492018122120251221COR233"
type input "[DATE]"
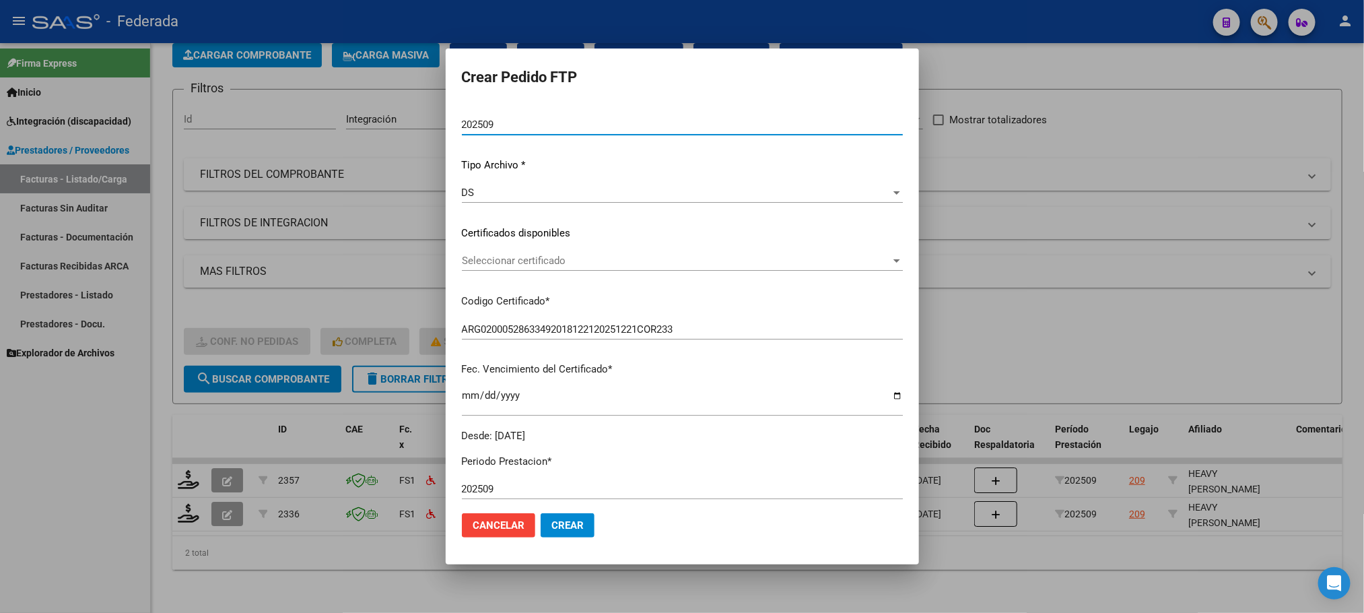
scroll to position [136, 0]
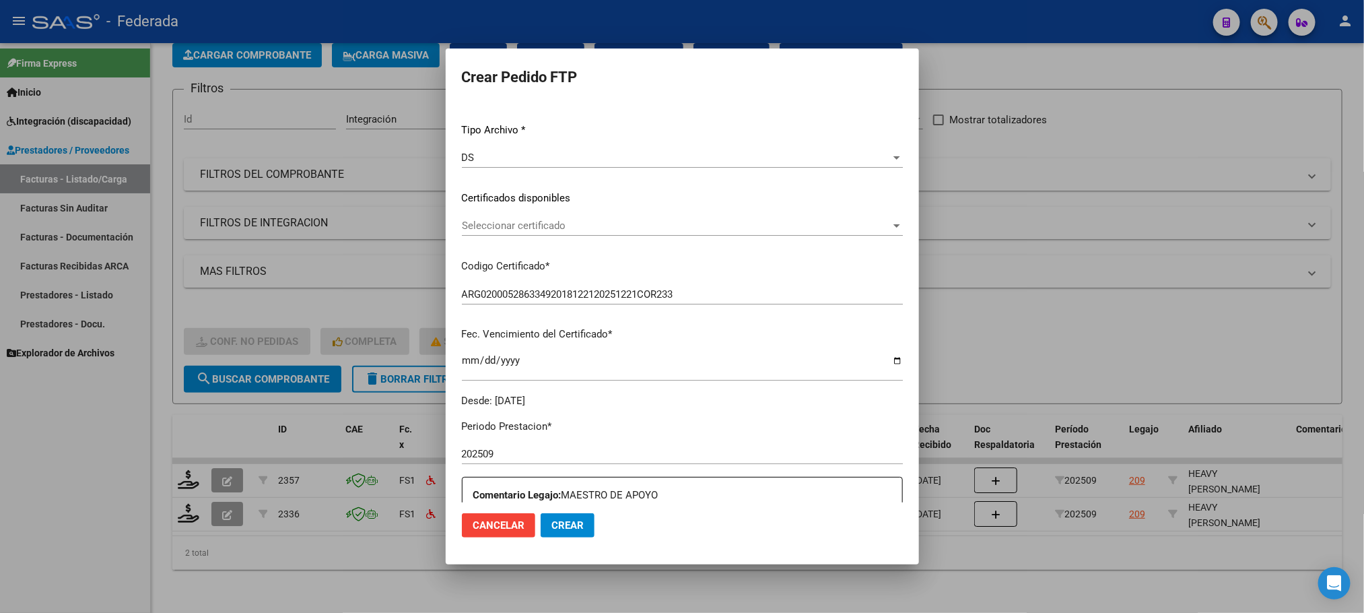
click at [510, 228] on span "Seleccionar certificado" at bounding box center [676, 225] width 429 height 12
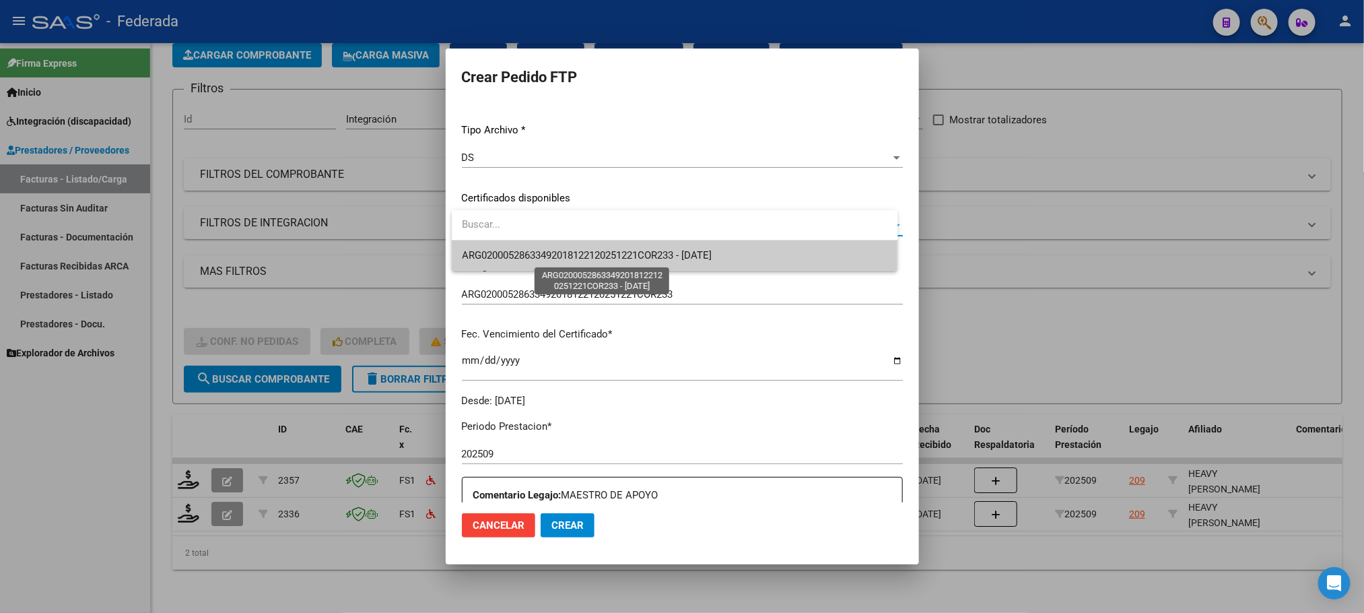
click at [510, 259] on span "ARG02000528633492018122120251221COR233 - [DATE]" at bounding box center [587, 255] width 250 height 12
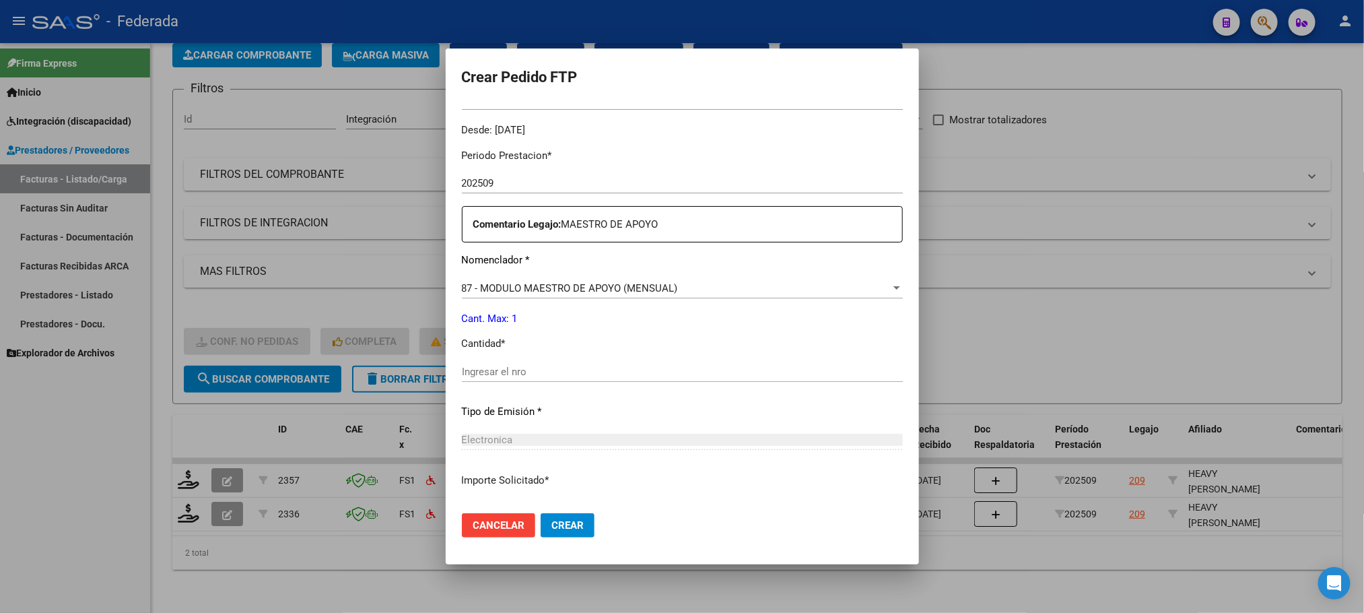
scroll to position [439, 0]
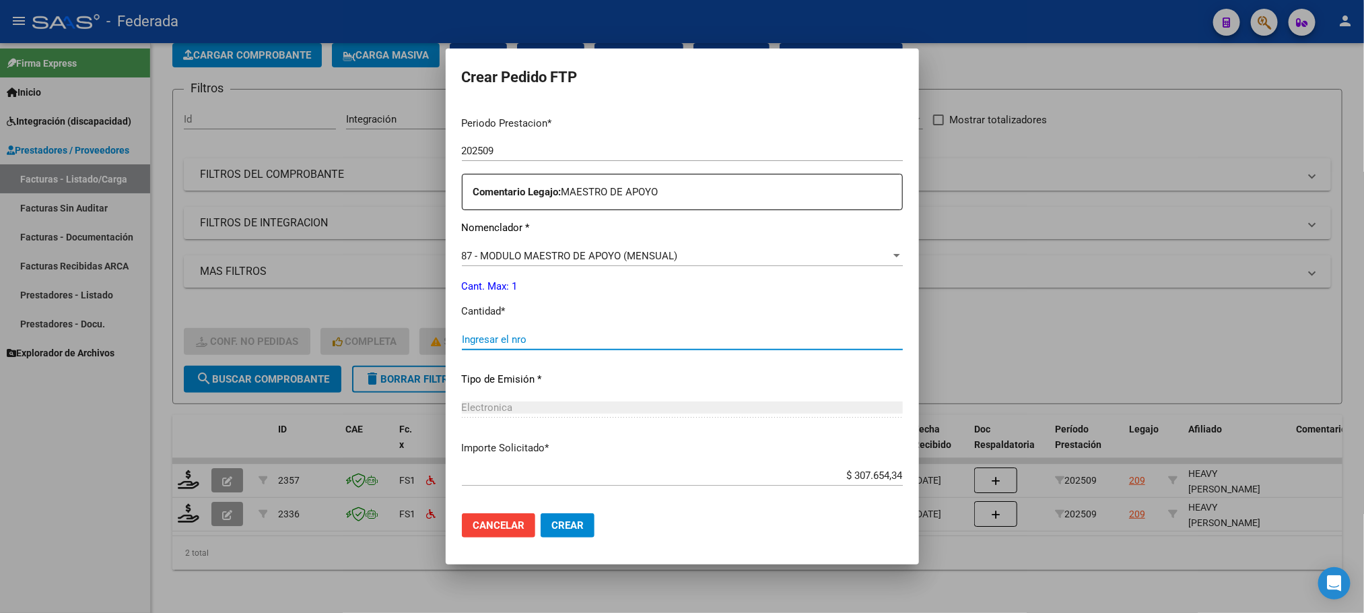
click at [481, 334] on input "Ingresar el nro" at bounding box center [682, 339] width 441 height 12
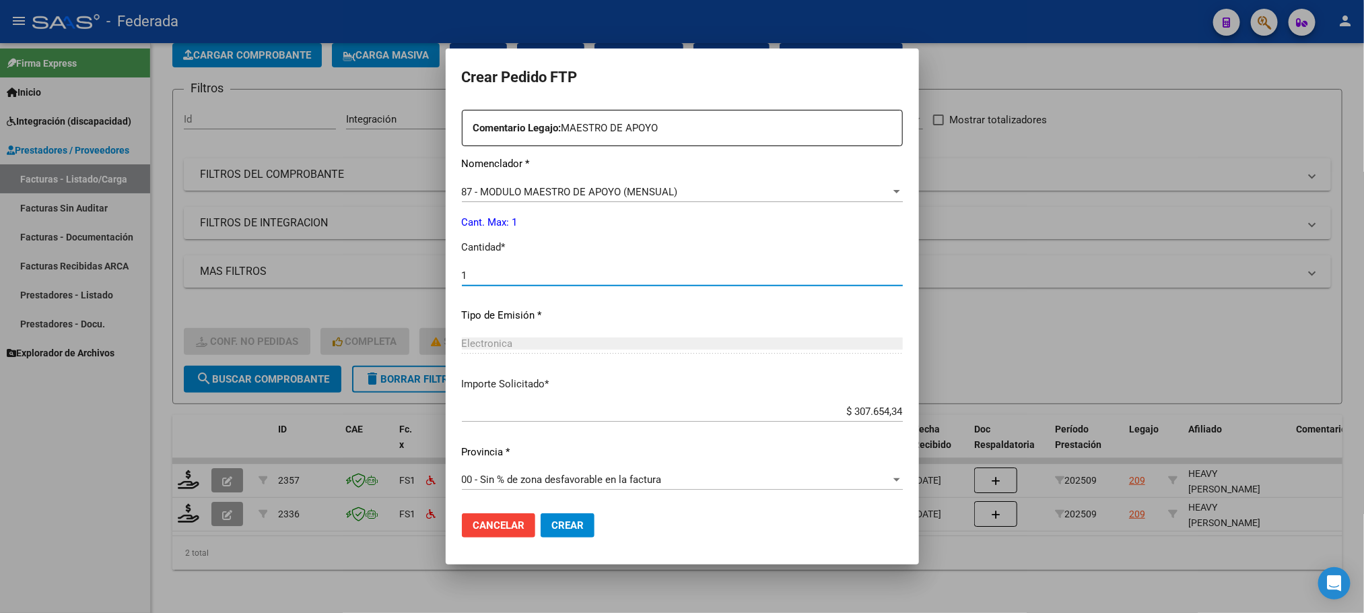
type input "1"
click at [568, 521] on span "Crear" at bounding box center [567, 525] width 32 height 12
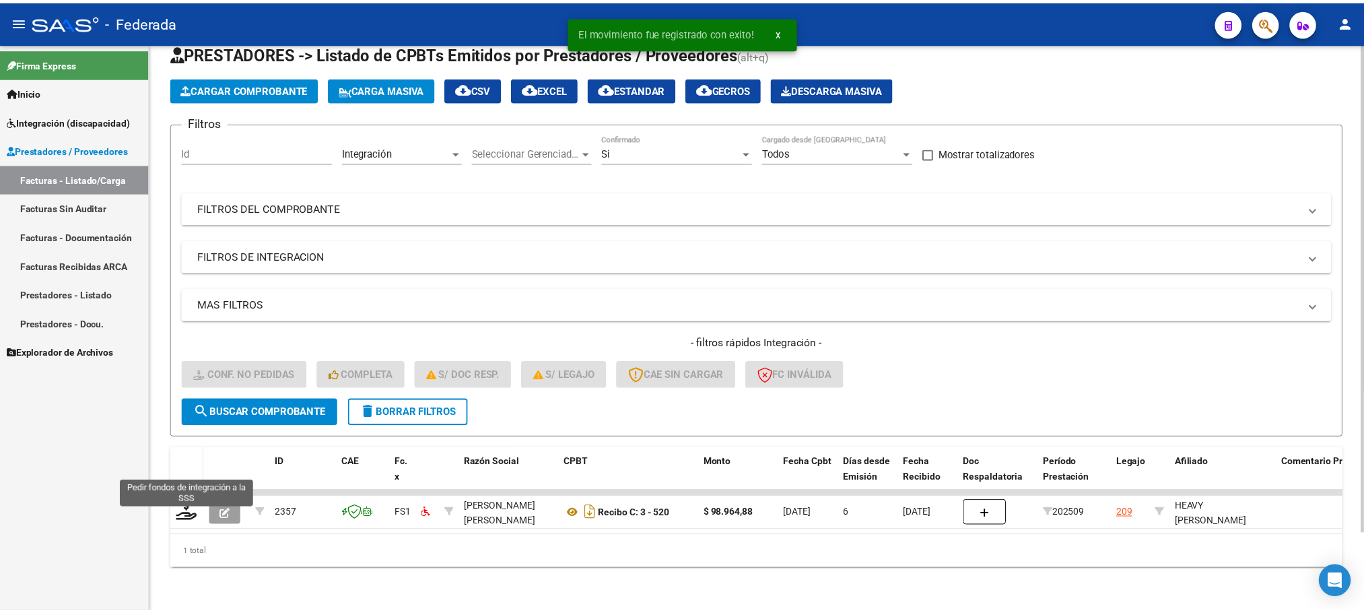
scroll to position [53, 0]
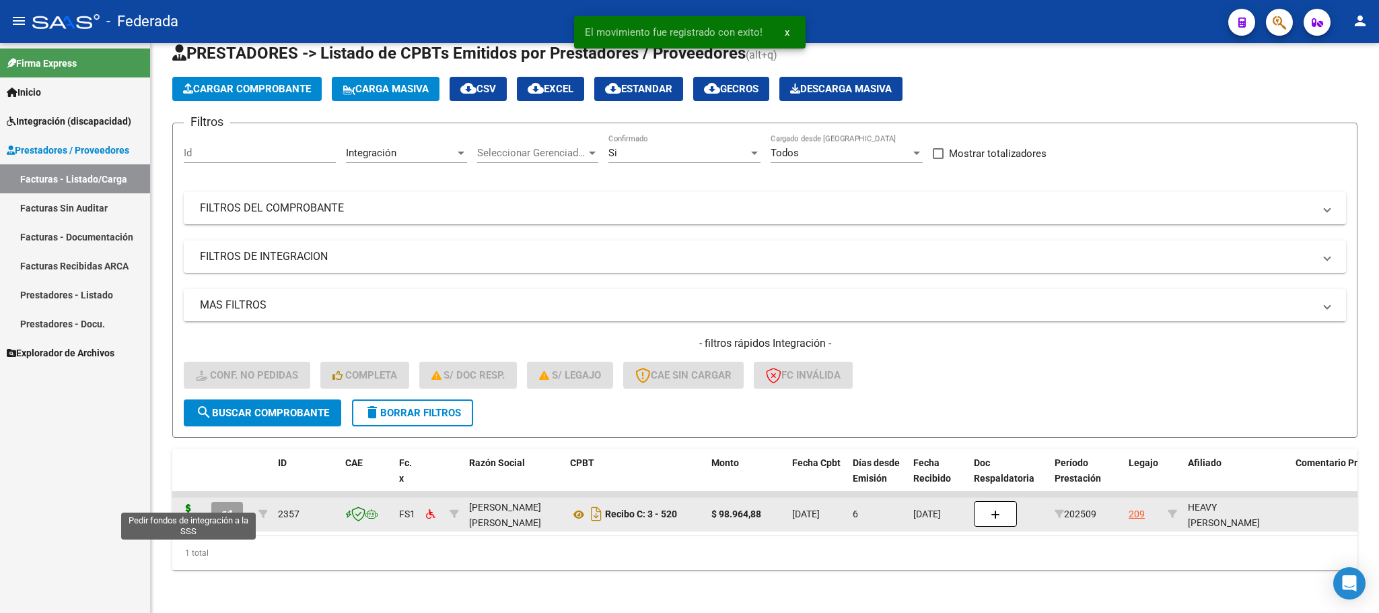
click at [186, 503] on icon at bounding box center [189, 512] width 22 height 19
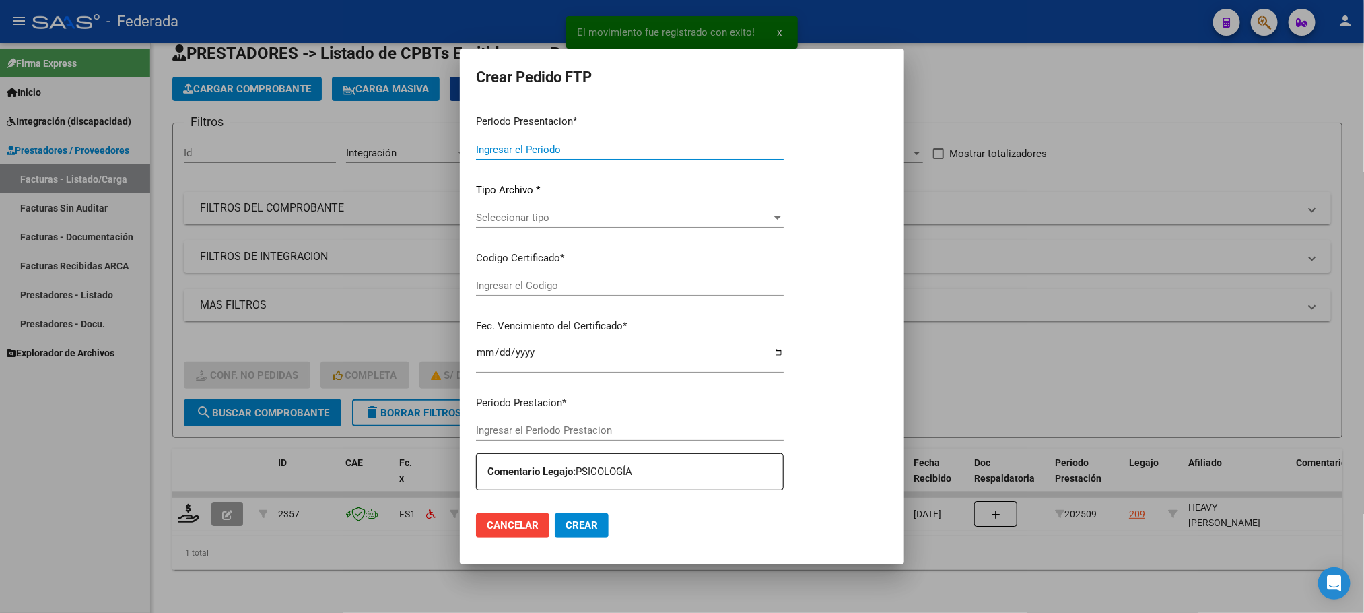
type input "202509"
type input "$ 98.964,88"
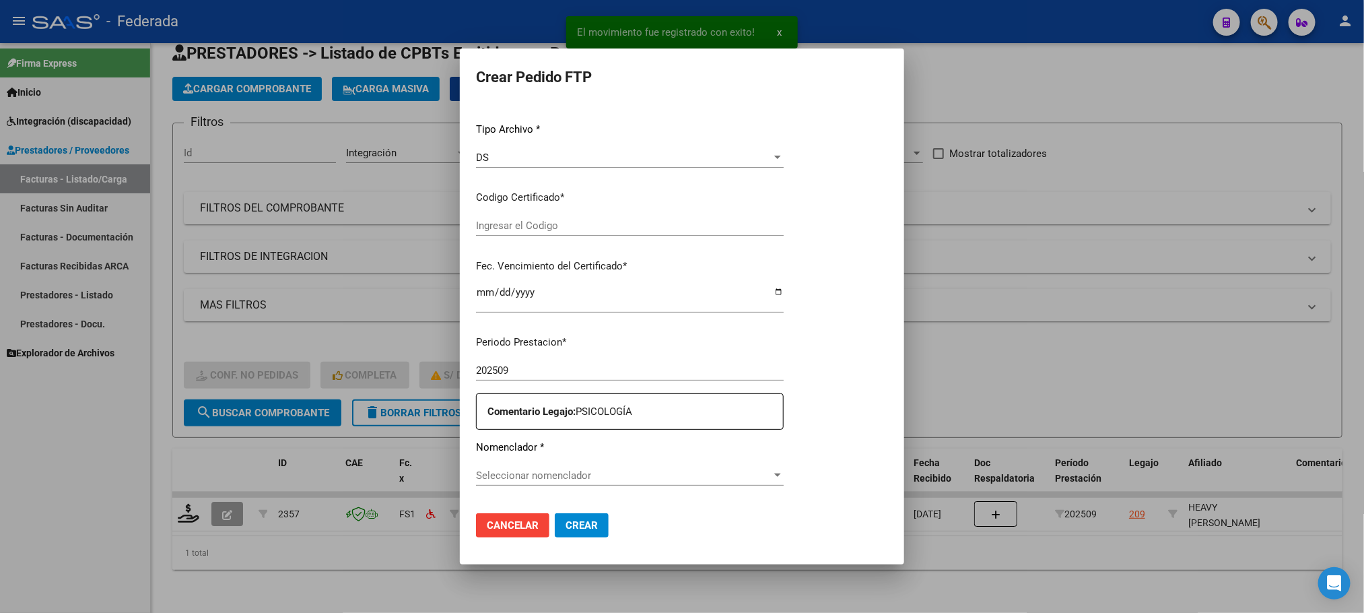
type input "ARG02000528633492018122120251221COR233"
type input "[DATE]"
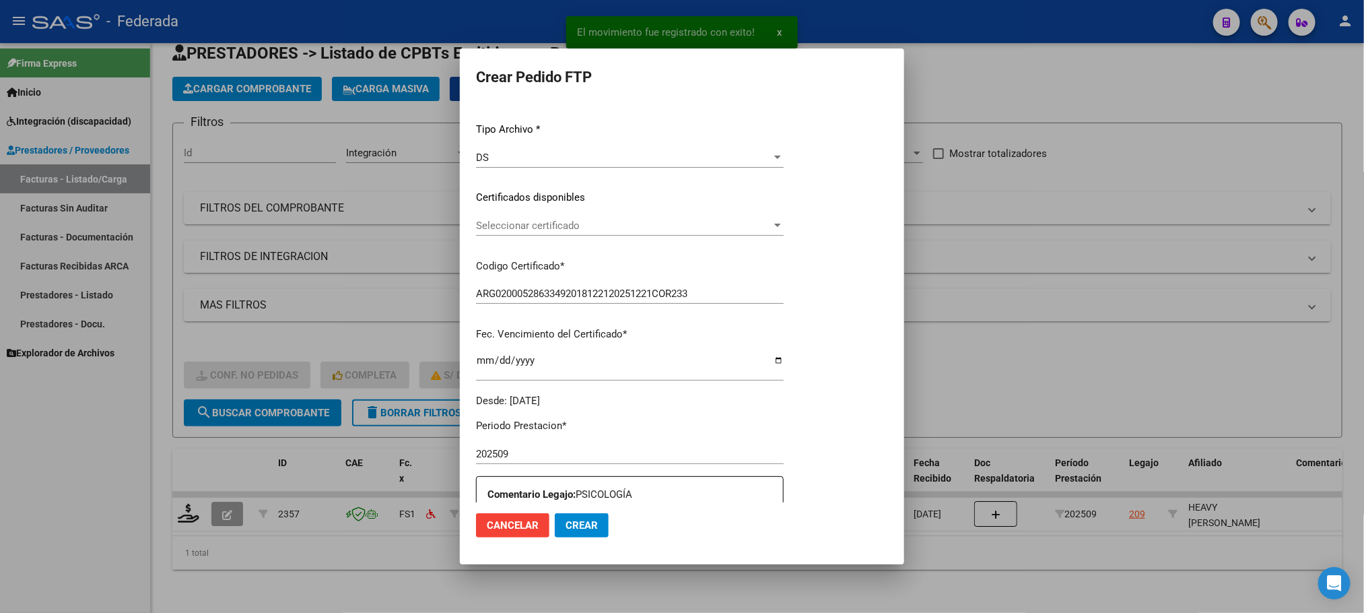
scroll to position [136, 0]
click at [520, 219] on span "Seleccionar certificado" at bounding box center [670, 225] width 388 height 12
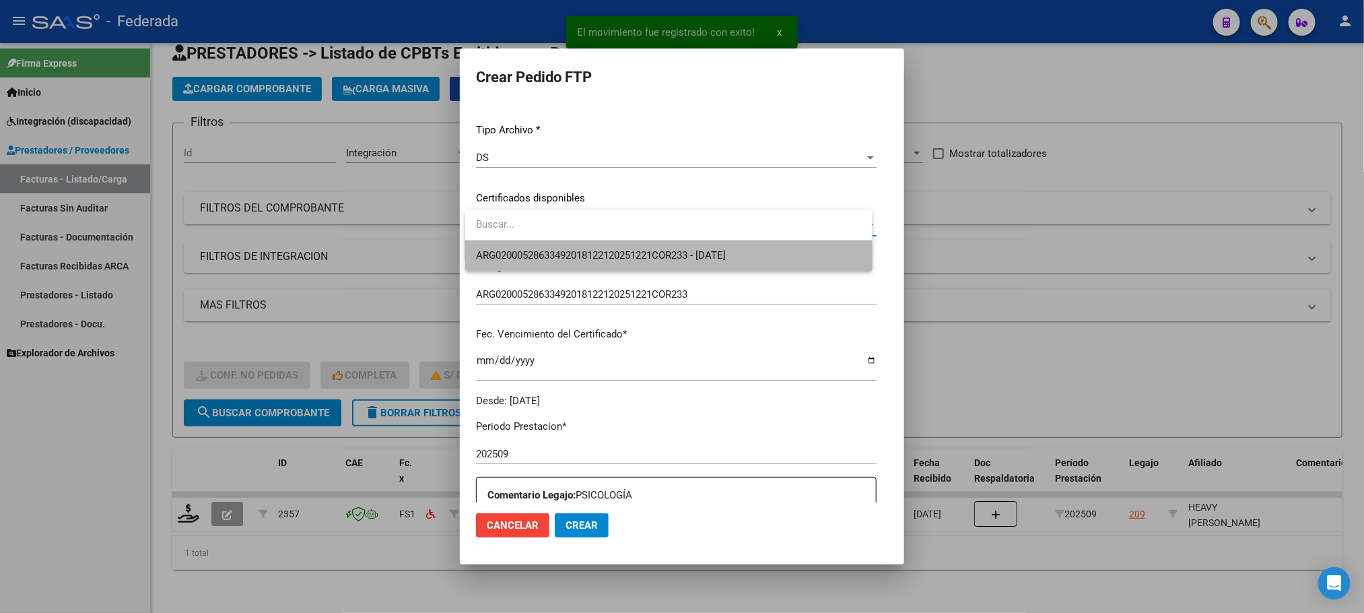
click at [523, 267] on span "ARG02000528633492018122120251221COR233 - [DATE]" at bounding box center [668, 255] width 385 height 30
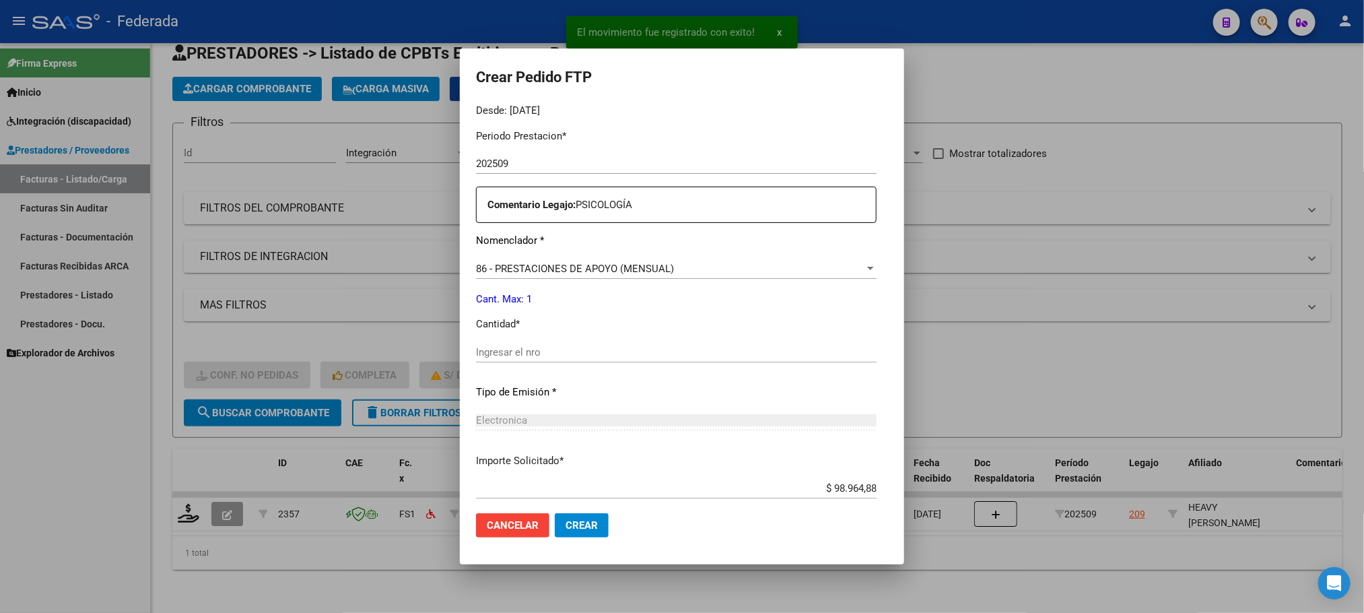
scroll to position [439, 0]
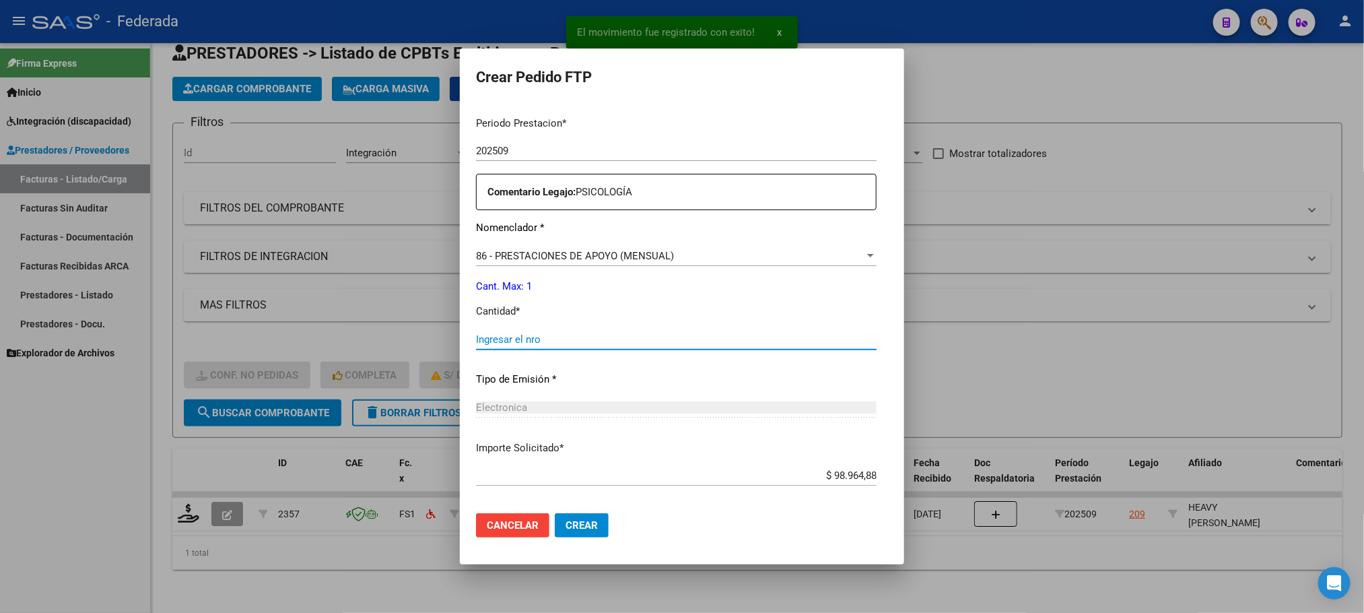
click at [515, 335] on input "Ingresar el nro" at bounding box center [676, 339] width 400 height 12
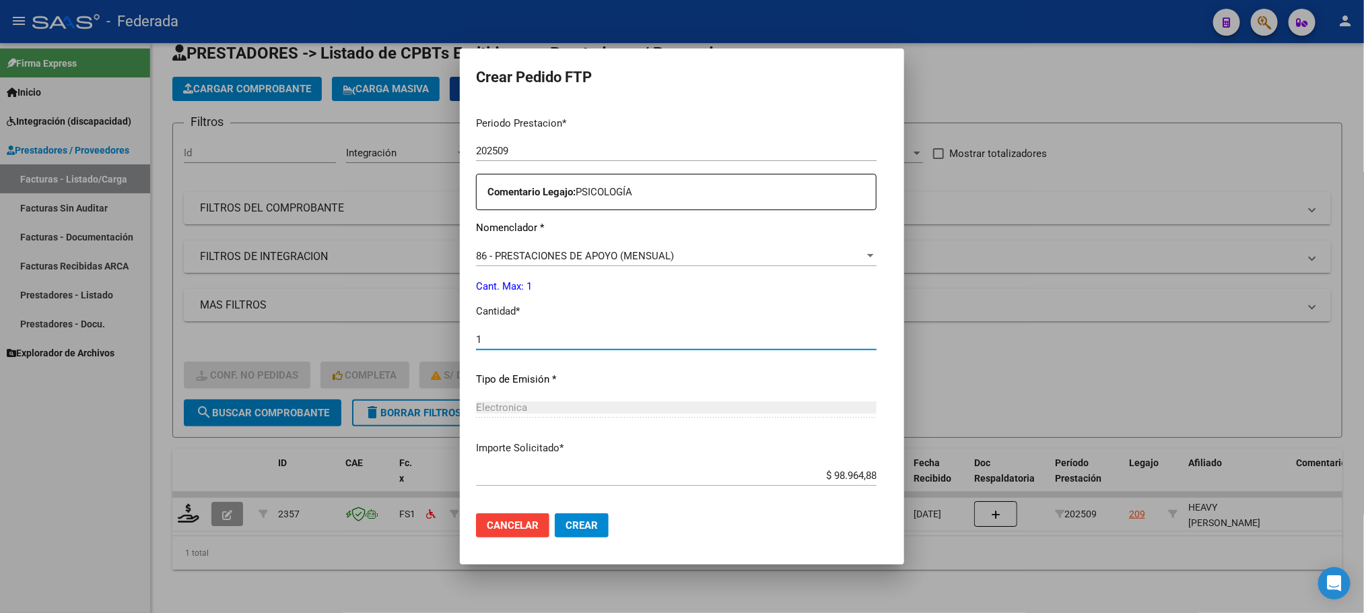
type input "1"
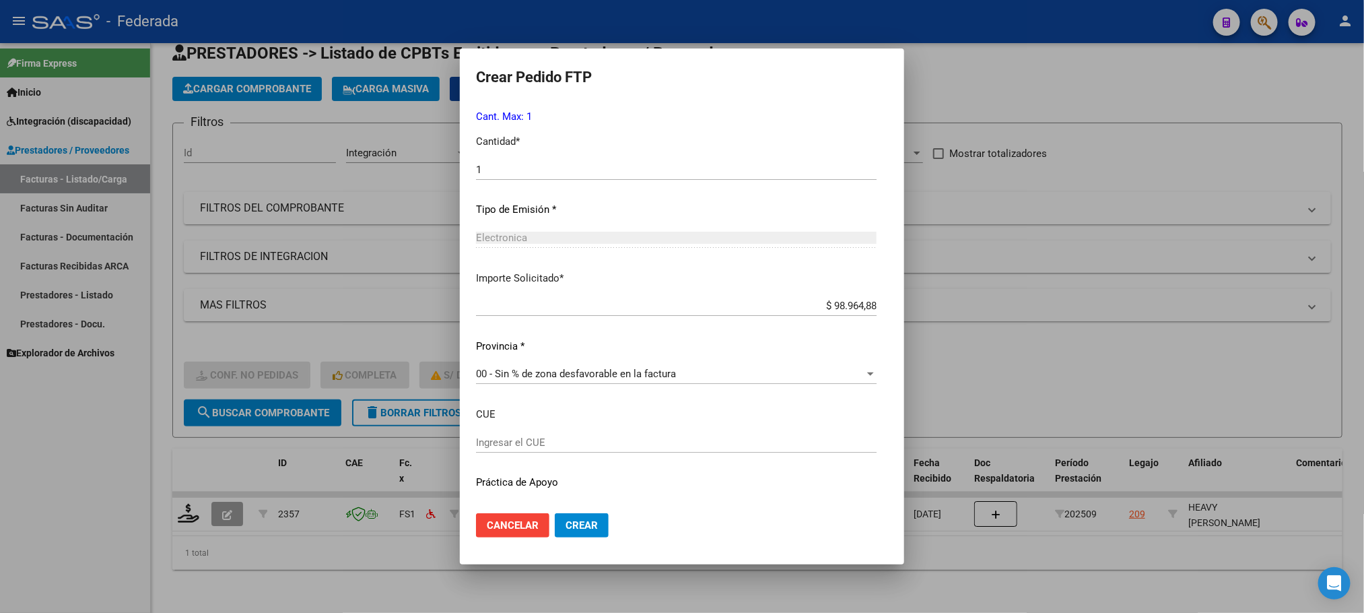
scroll to position [639, 0]
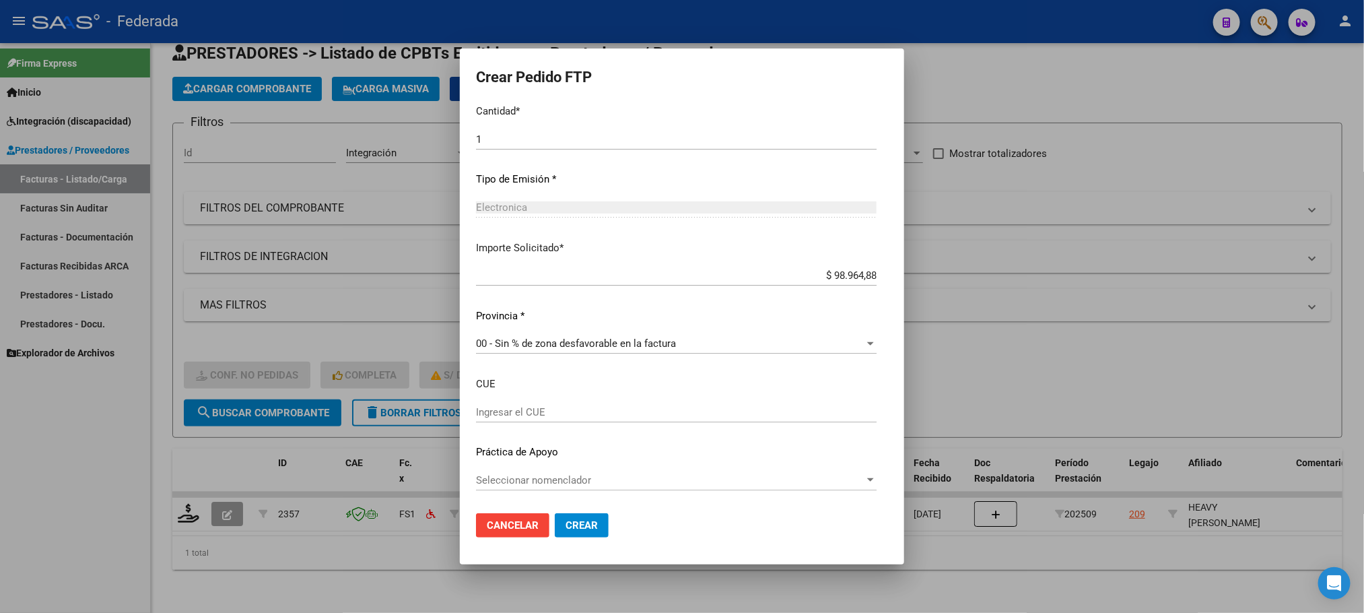
click at [578, 514] on button "Crear" at bounding box center [582, 525] width 54 height 24
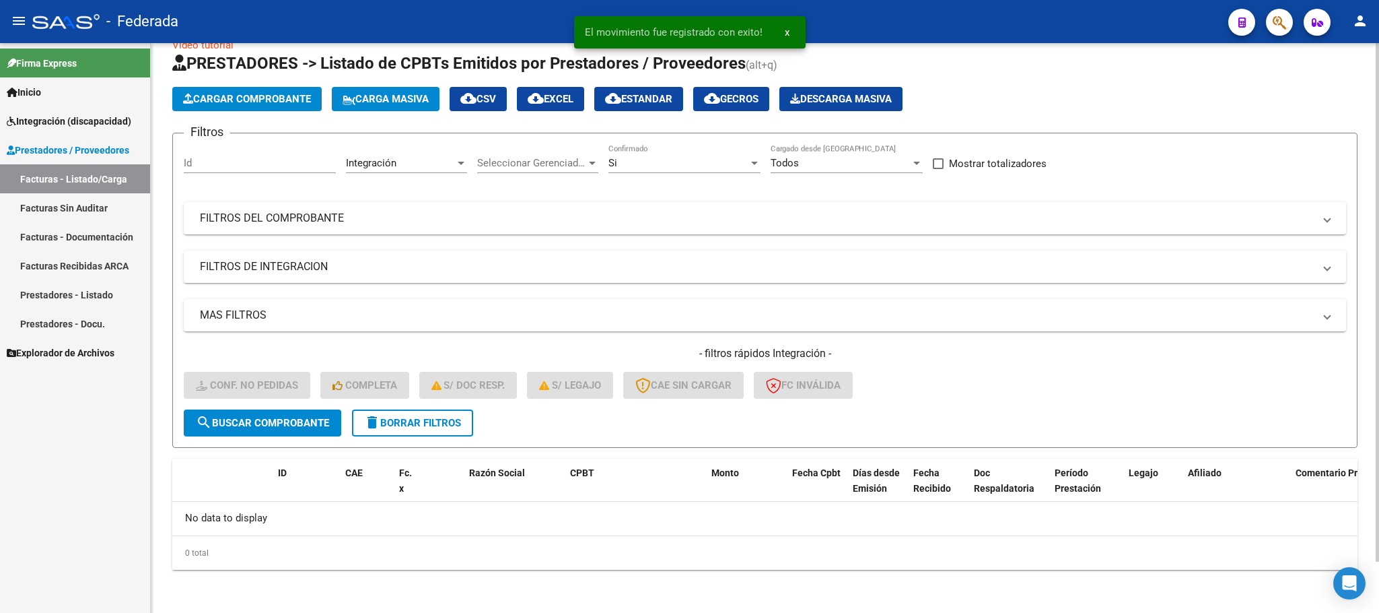
scroll to position [26, 0]
click at [430, 414] on button "delete Borrar Filtros" at bounding box center [412, 423] width 121 height 27
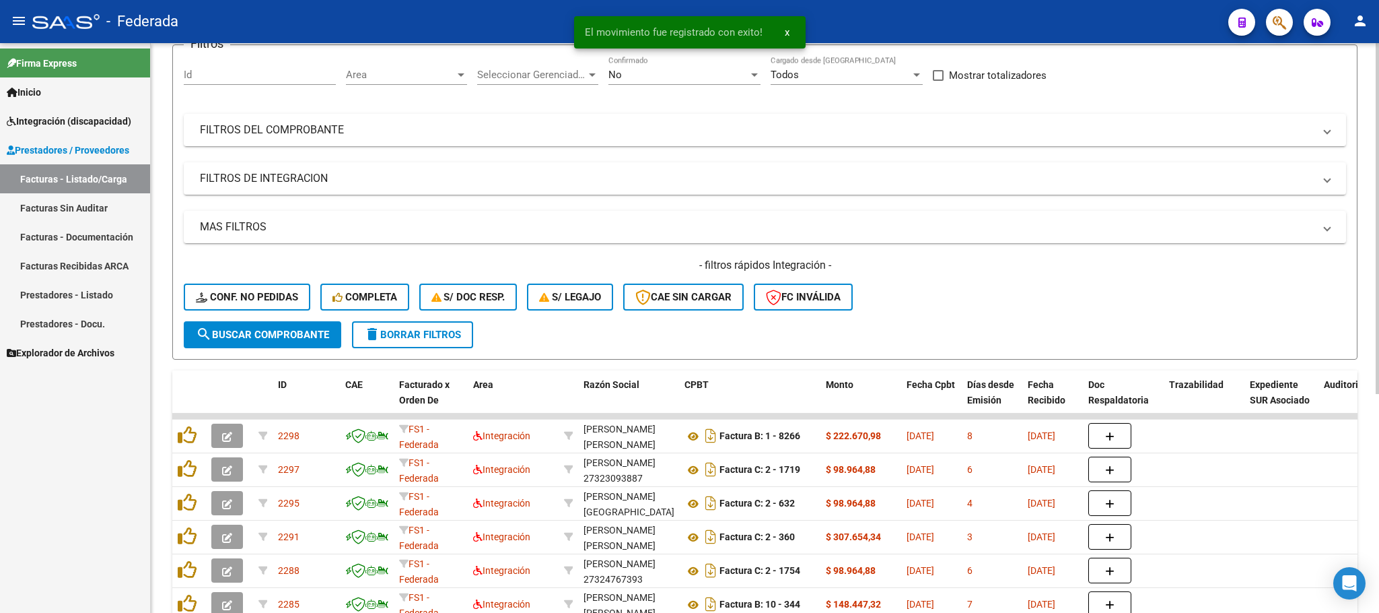
scroll to position [202, 0]
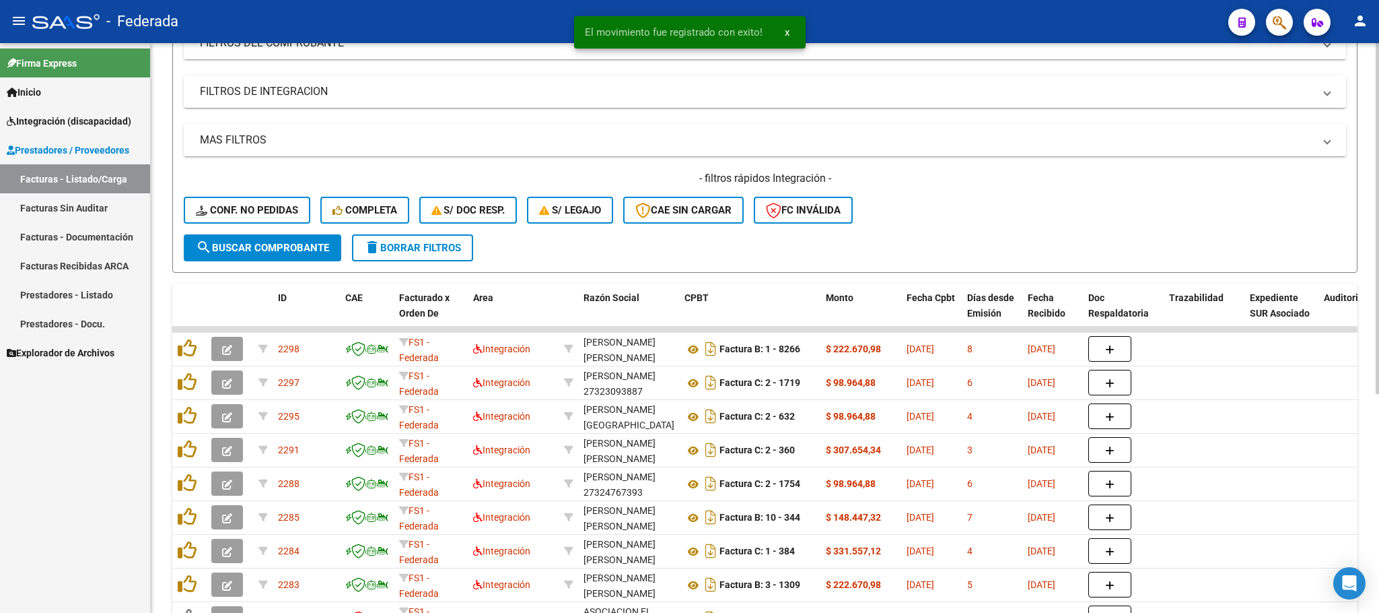
click at [303, 208] on button "Conf. no pedidas" at bounding box center [247, 210] width 127 height 27
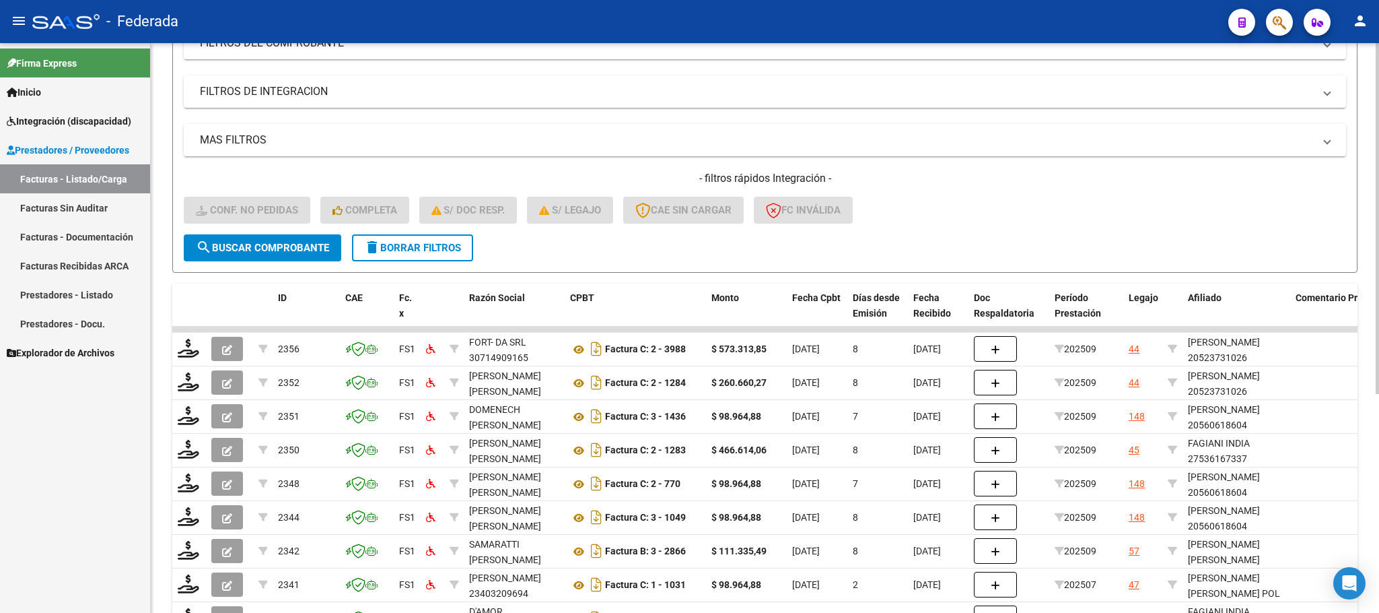
scroll to position [303, 0]
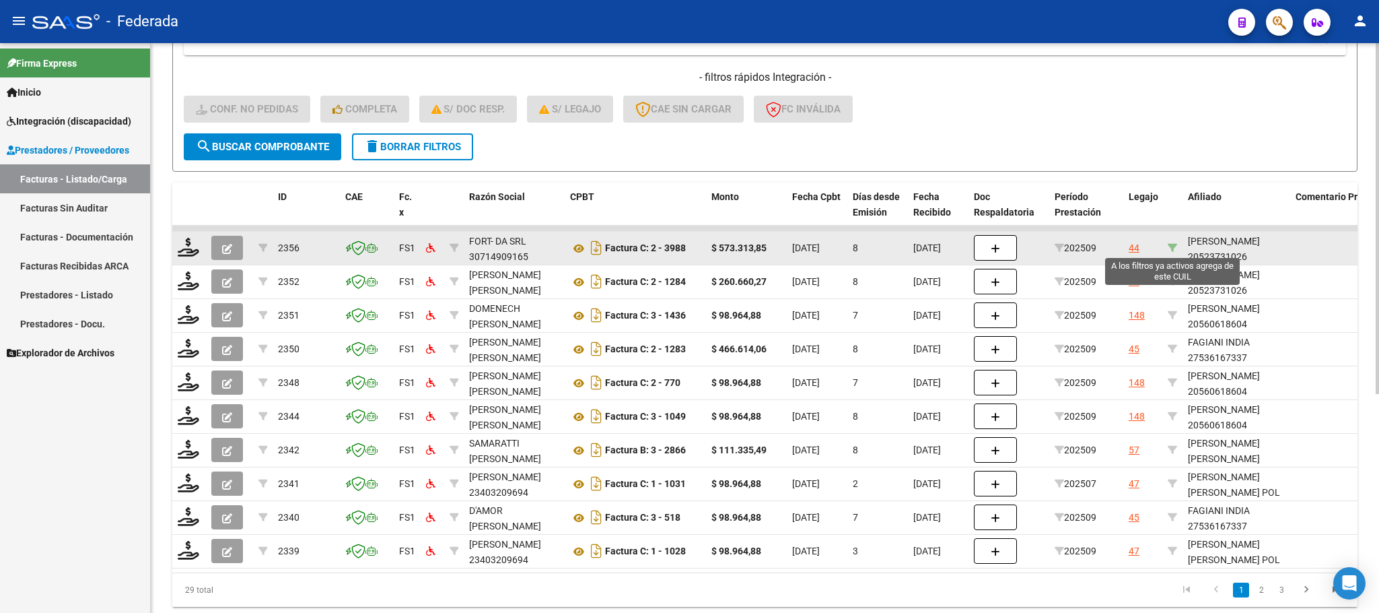
click at [1170, 248] on icon at bounding box center [1172, 247] width 9 height 9
type input "20523731026"
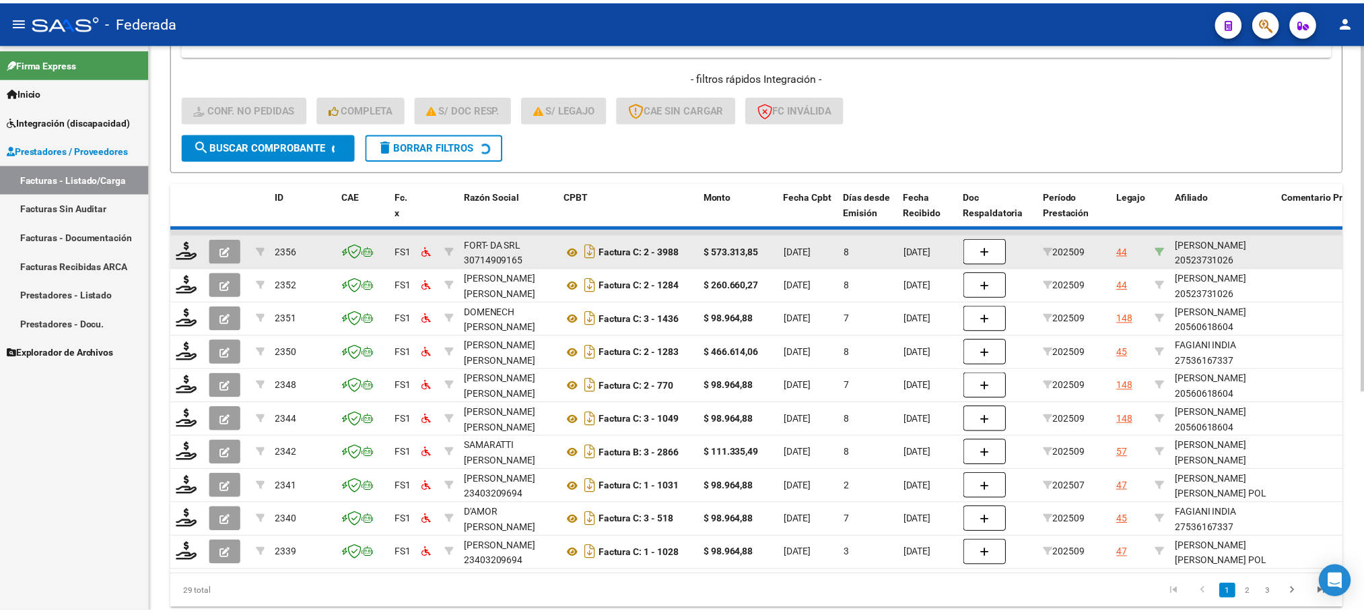
scroll to position [153, 0]
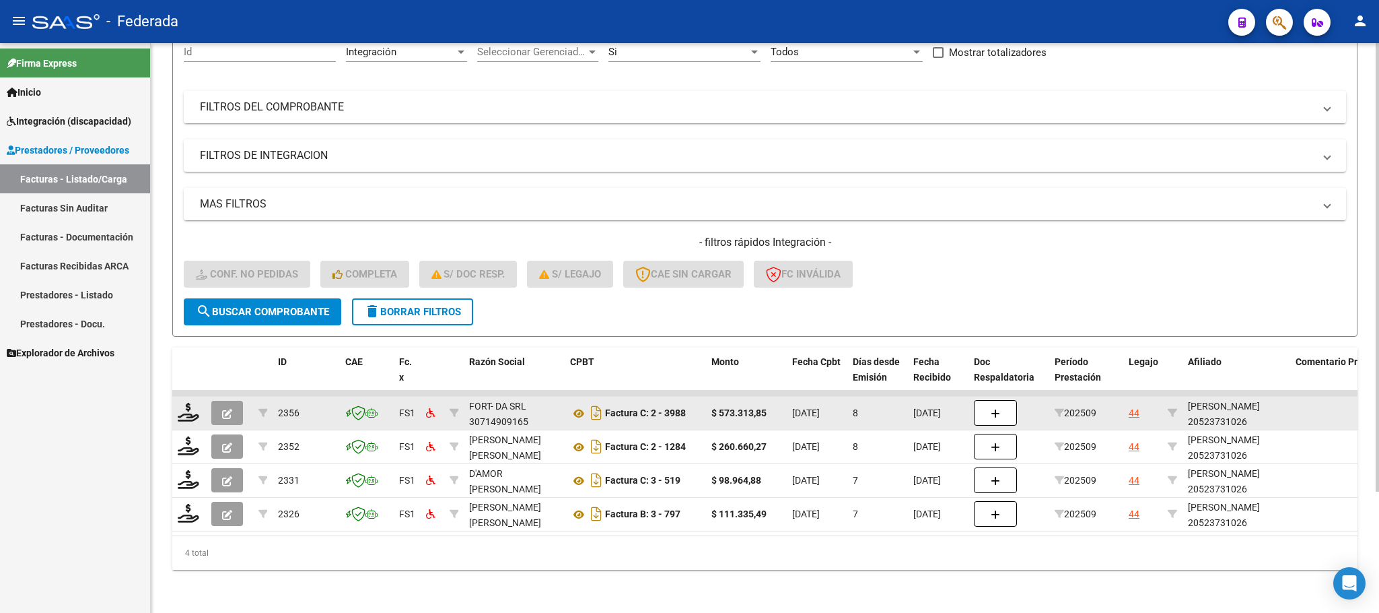
click at [1206, 407] on div "[PERSON_NAME] 20523731026" at bounding box center [1236, 413] width 97 height 31
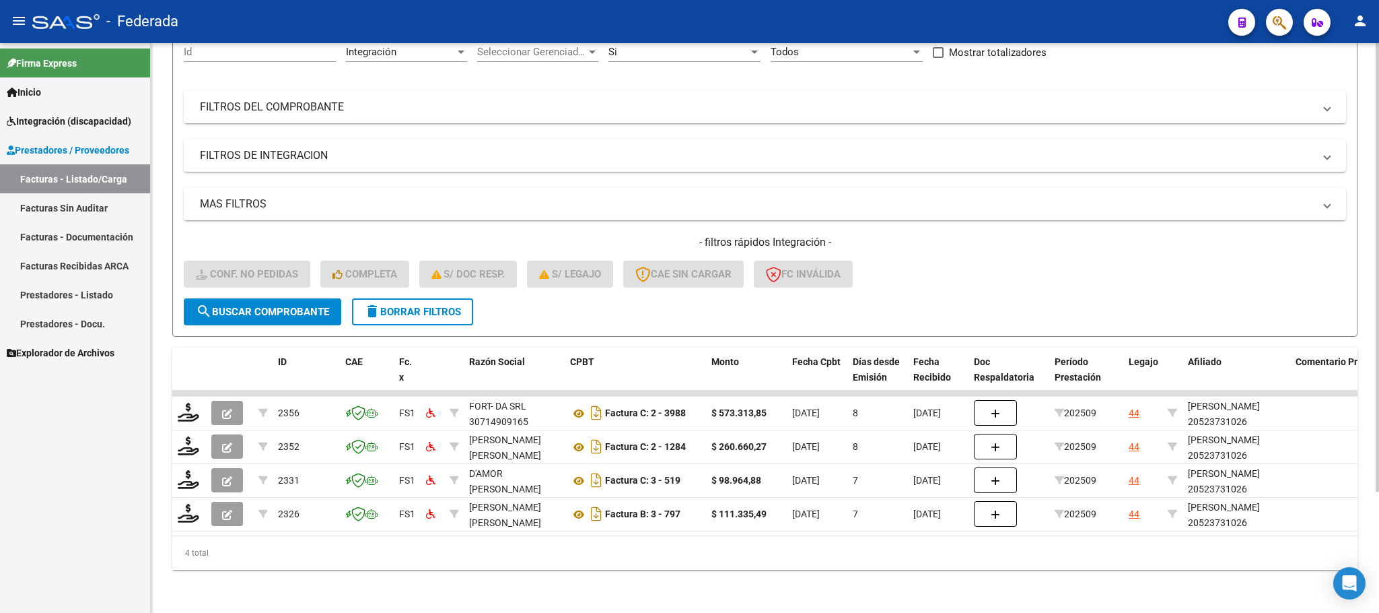
copy div "20523731026"
click at [921, 263] on div "- filtros rápidos Integración - Conf. no pedidas Completa S/ Doc Resp. S/ legaj…" at bounding box center [765, 266] width 1162 height 63
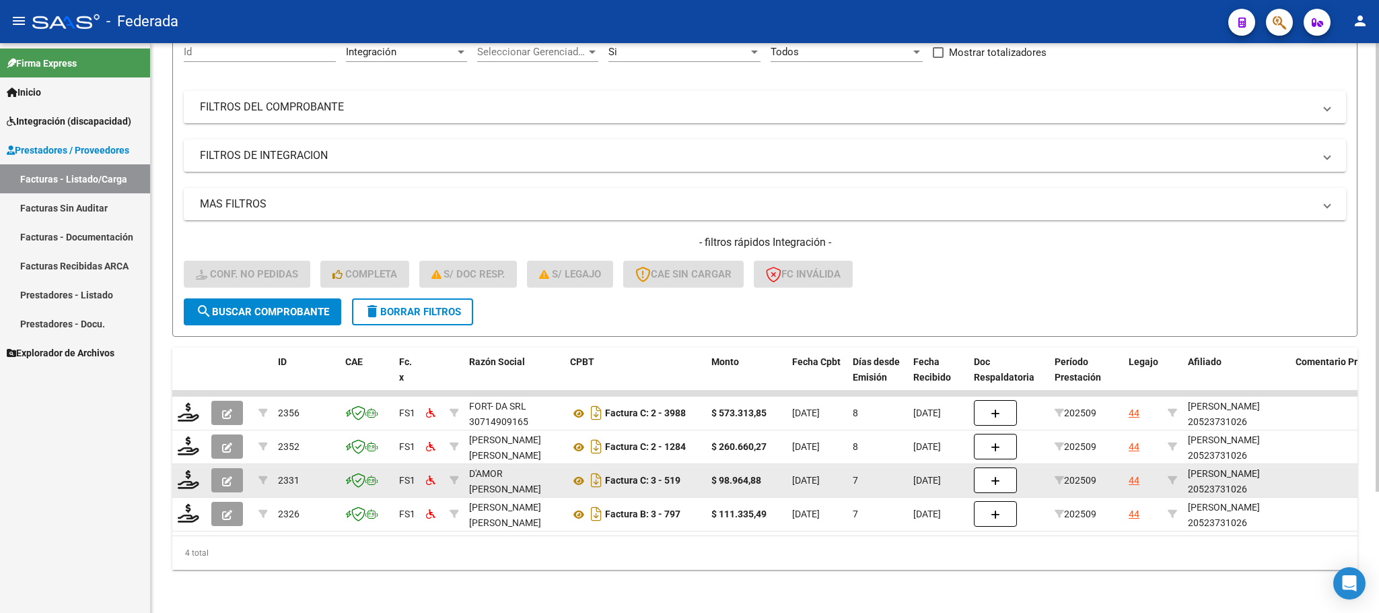
click at [1203, 473] on div "[PERSON_NAME] 20523731026" at bounding box center [1236, 481] width 97 height 31
copy div "20523731026"
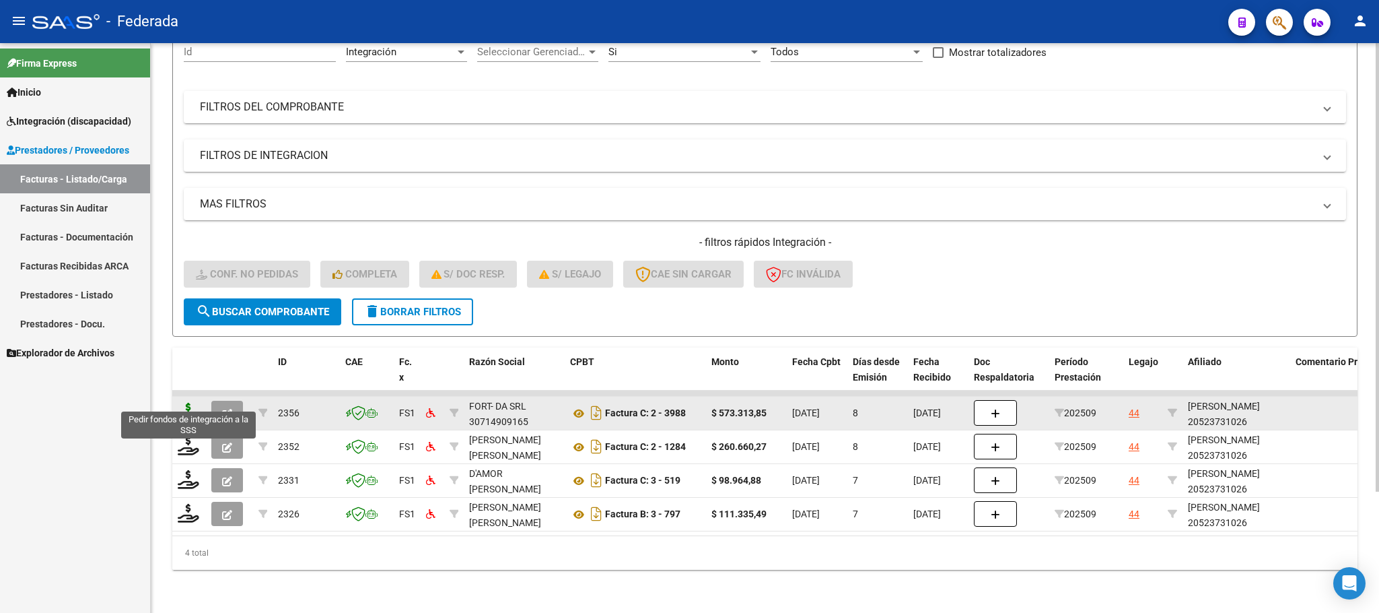
click at [188, 403] on icon at bounding box center [189, 412] width 22 height 19
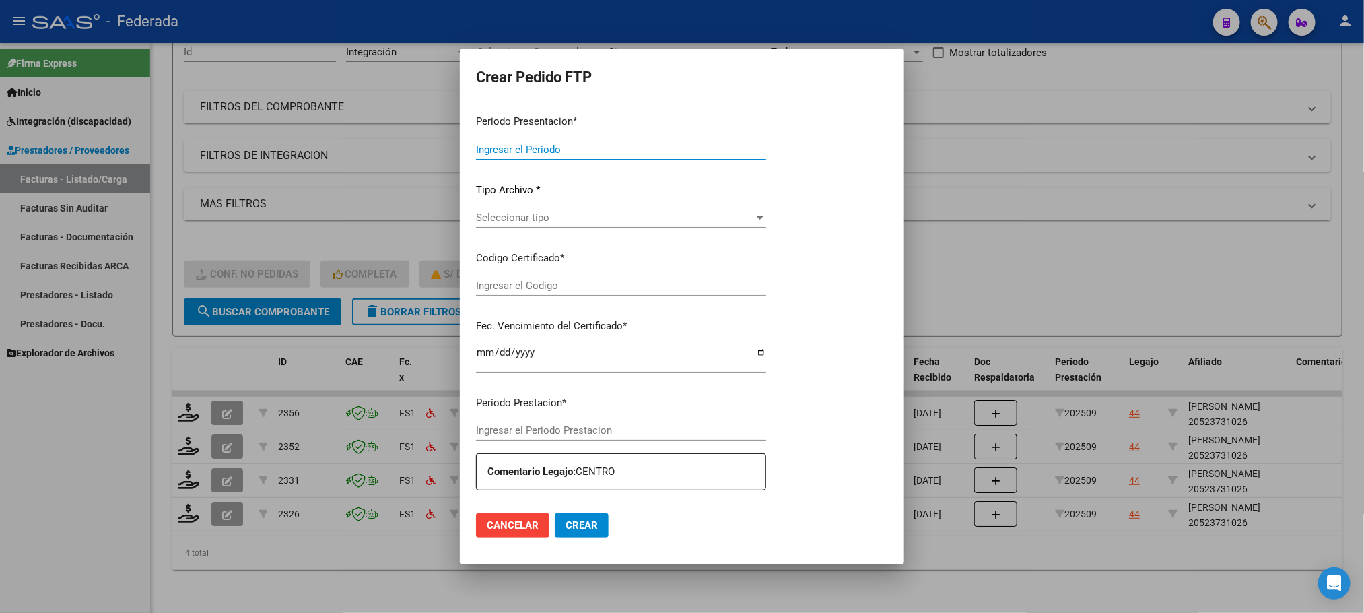
type input "202509"
type input "$ 573.313,85"
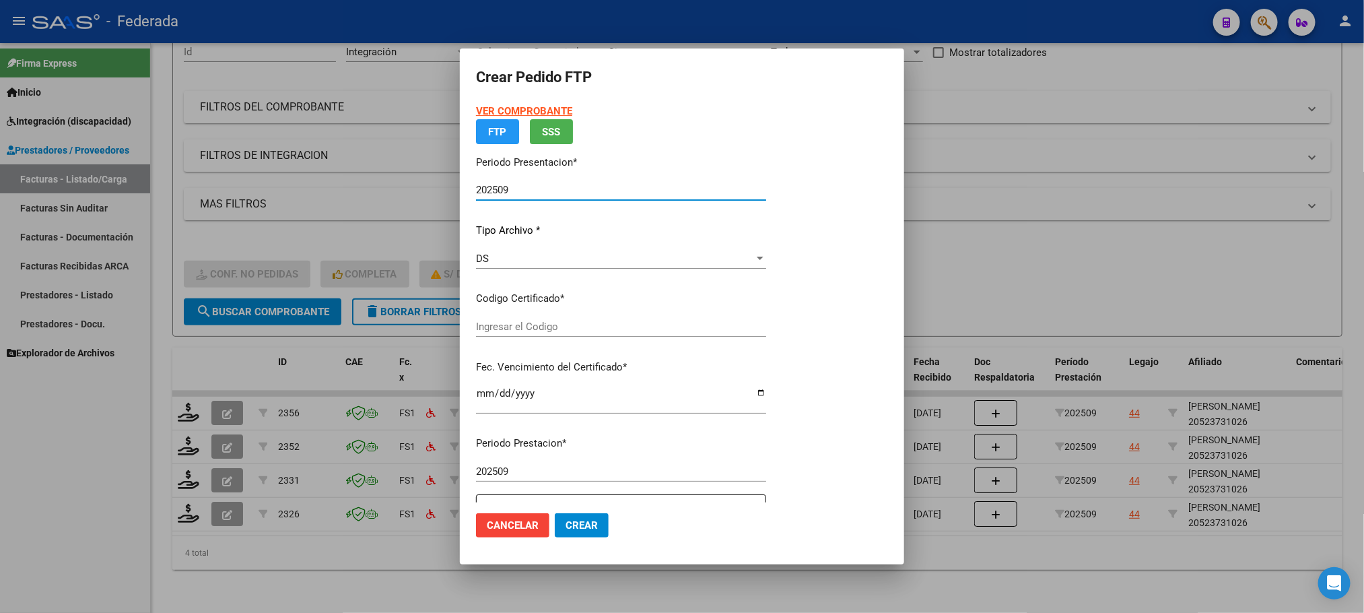
type input "ARG02000523731022018080920250809SFE164"
type input "[DATE]"
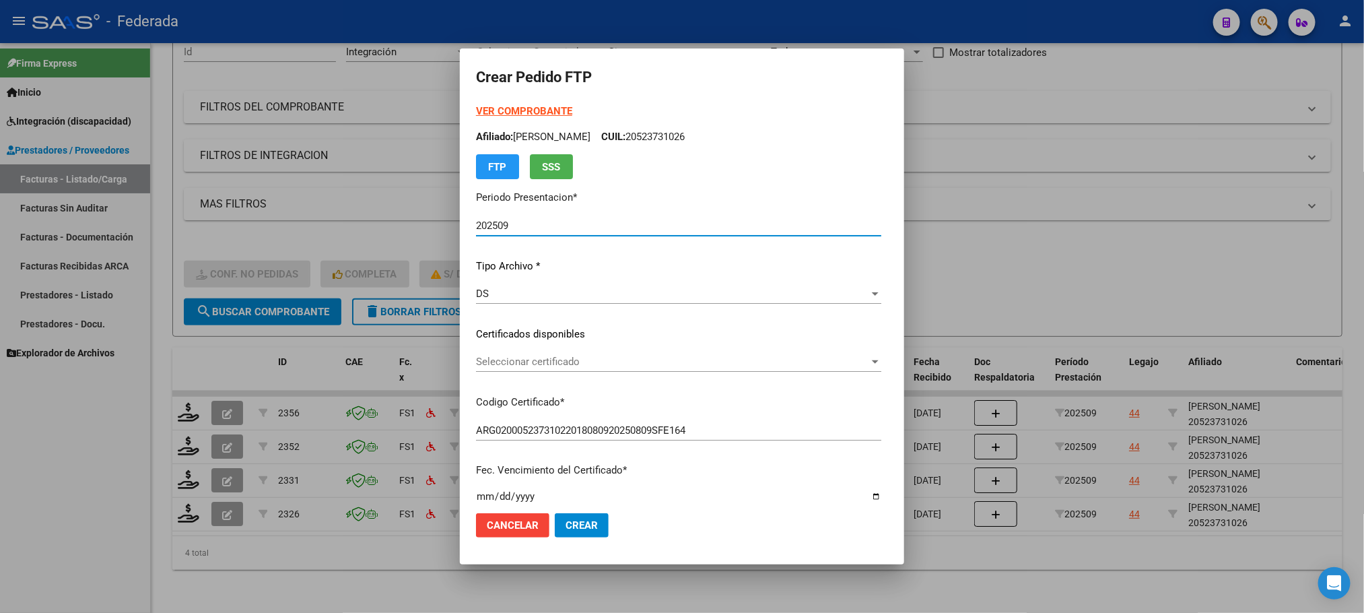
click at [519, 357] on span "Seleccionar certificado" at bounding box center [672, 361] width 393 height 12
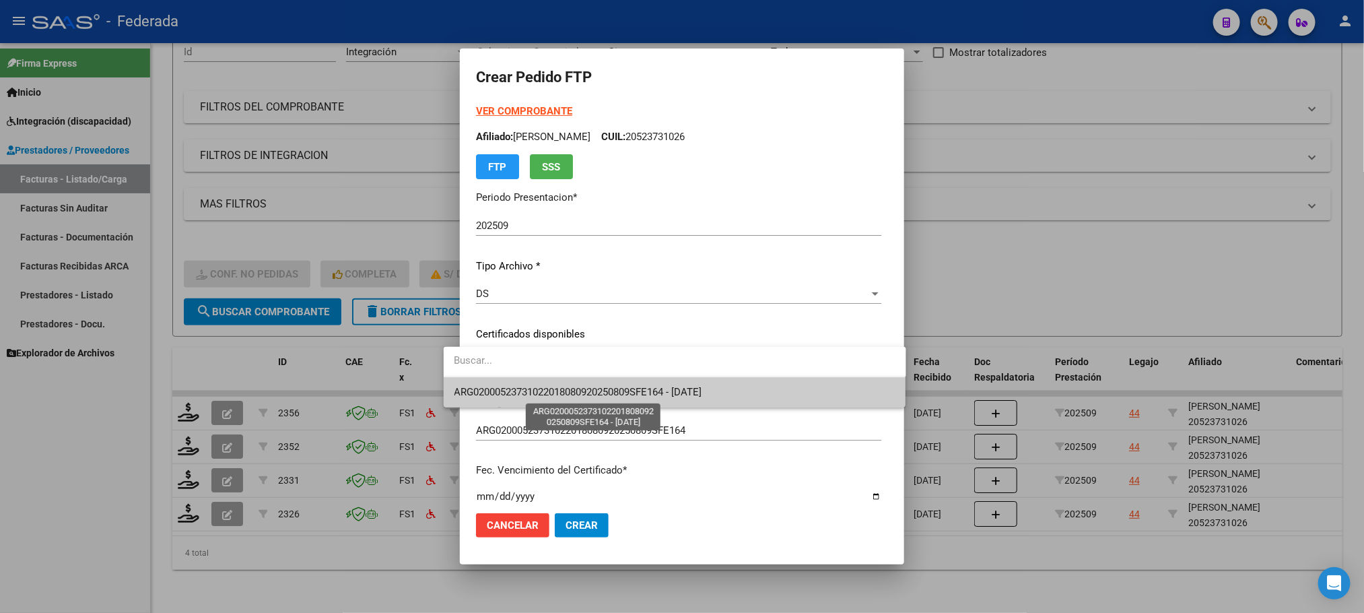
click at [517, 390] on span "ARG02000523731022018080920250809SFE164 - [DATE]" at bounding box center [578, 392] width 248 height 12
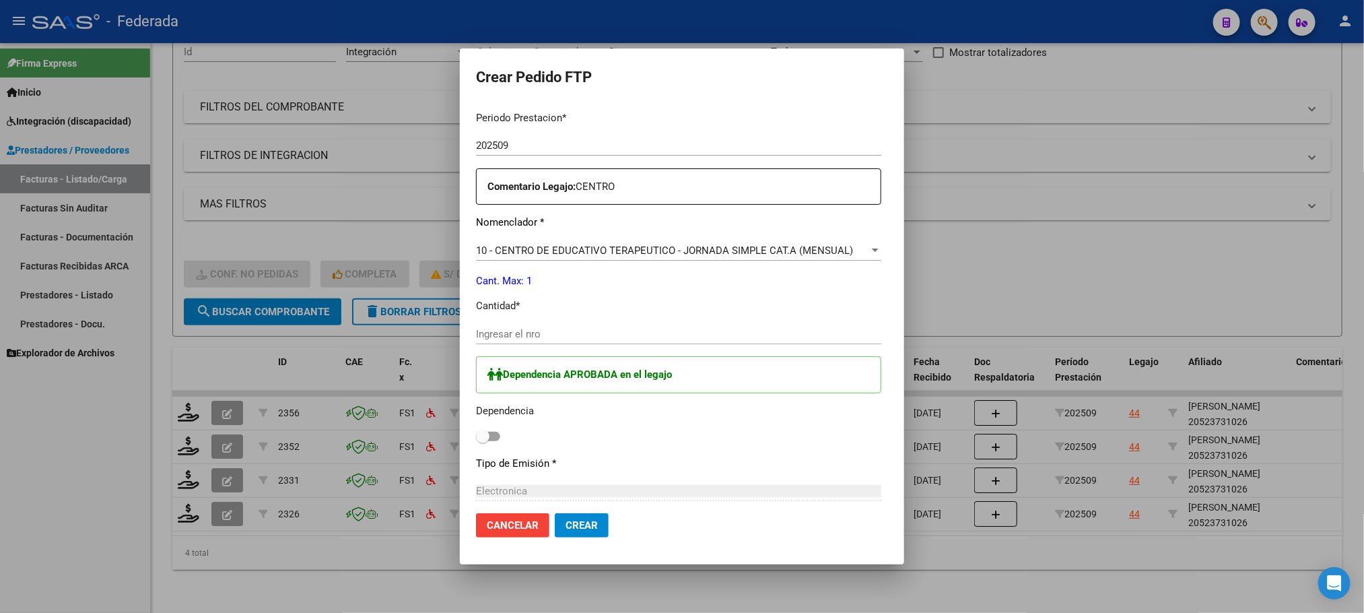
scroll to position [505, 0]
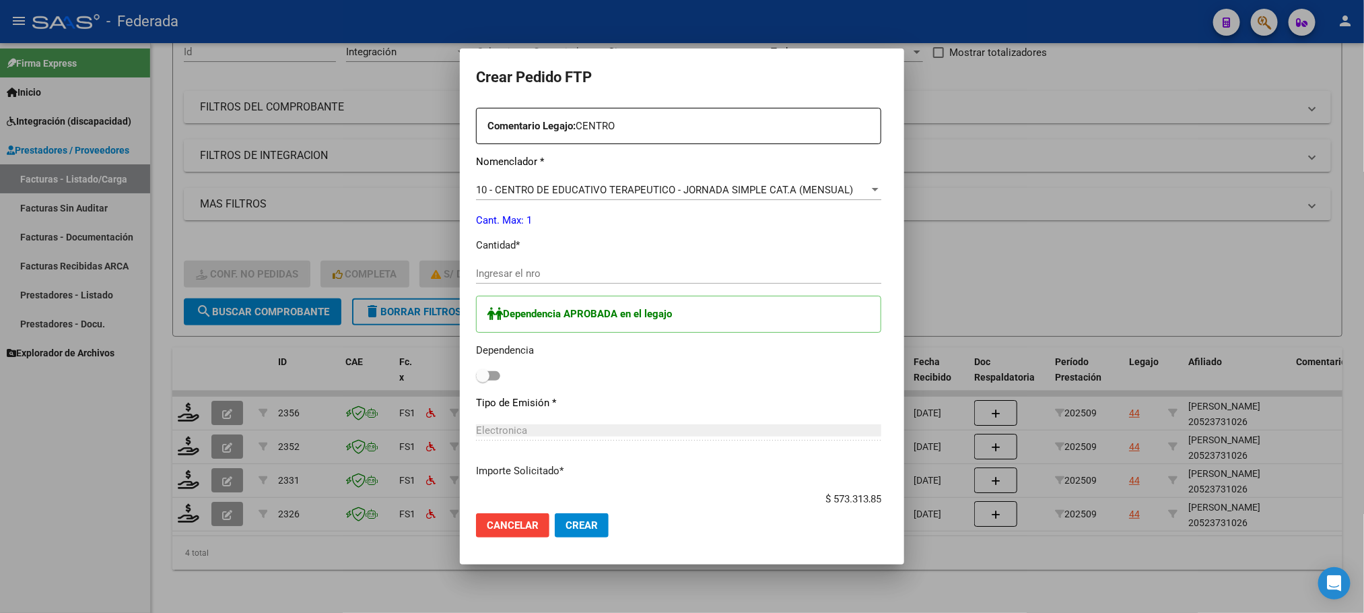
click at [514, 271] on input "Ingresar el nro" at bounding box center [678, 273] width 405 height 12
type input "1"
click at [476, 382] on span at bounding box center [482, 375] width 13 height 13
click at [482, 381] on input "checkbox" at bounding box center [482, 380] width 1 height 1
checkbox input "true"
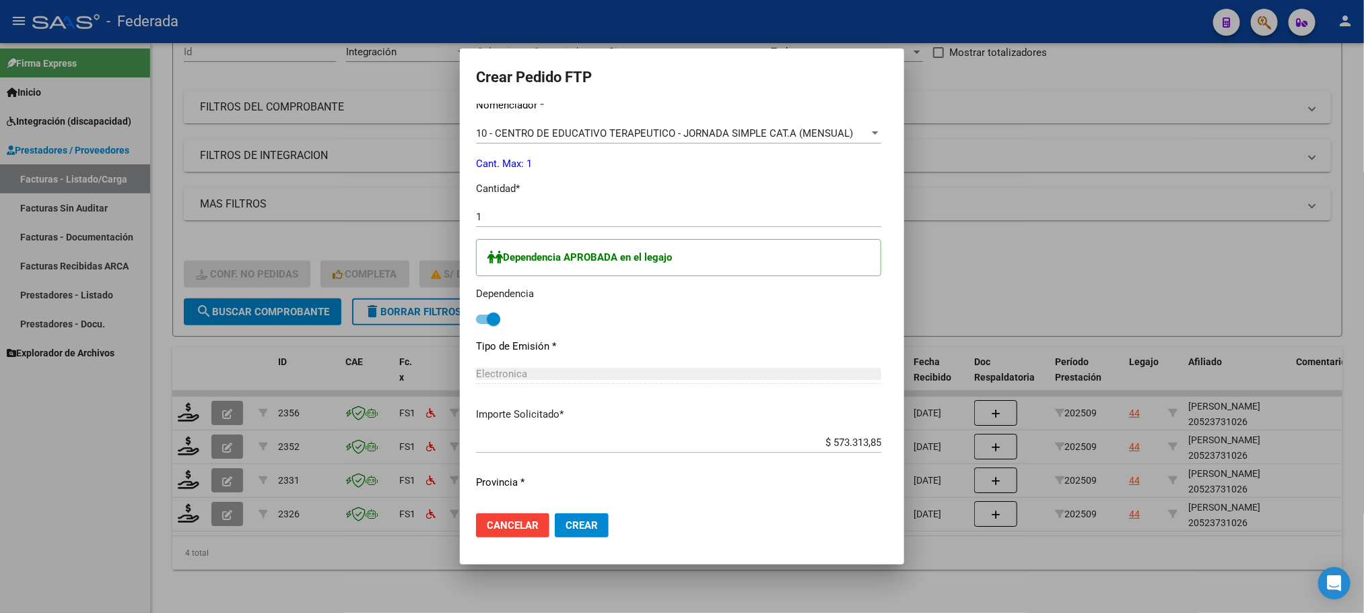
scroll to position [592, 0]
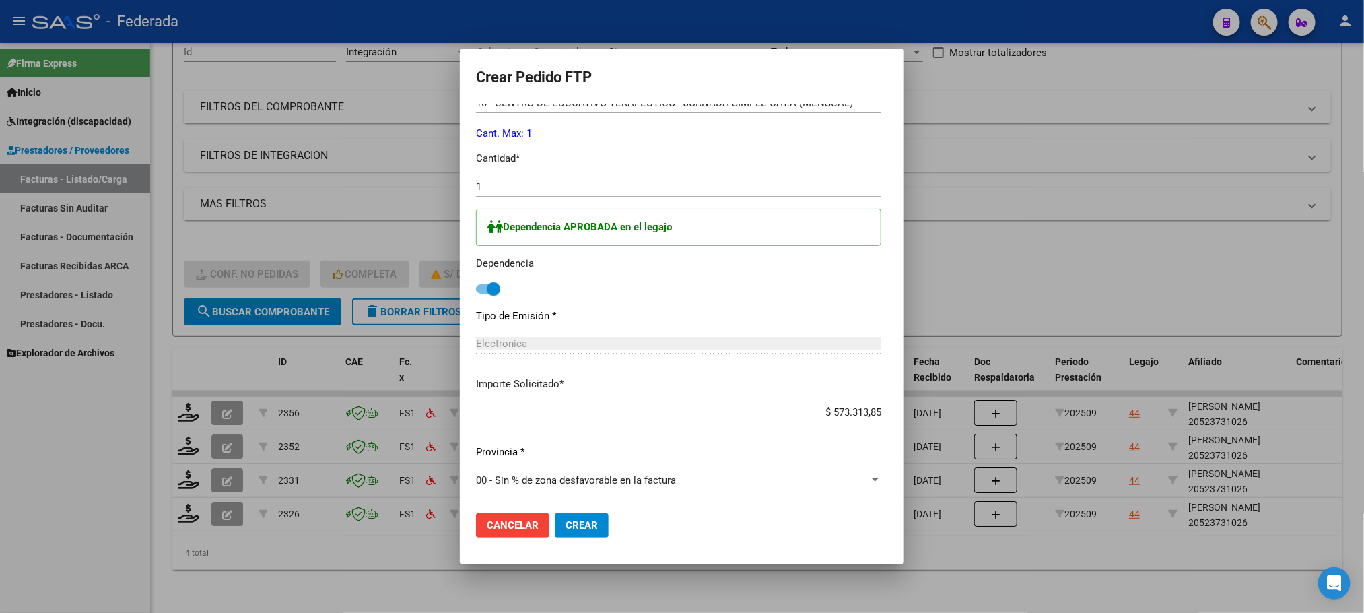
click at [575, 524] on button "Crear" at bounding box center [582, 525] width 54 height 24
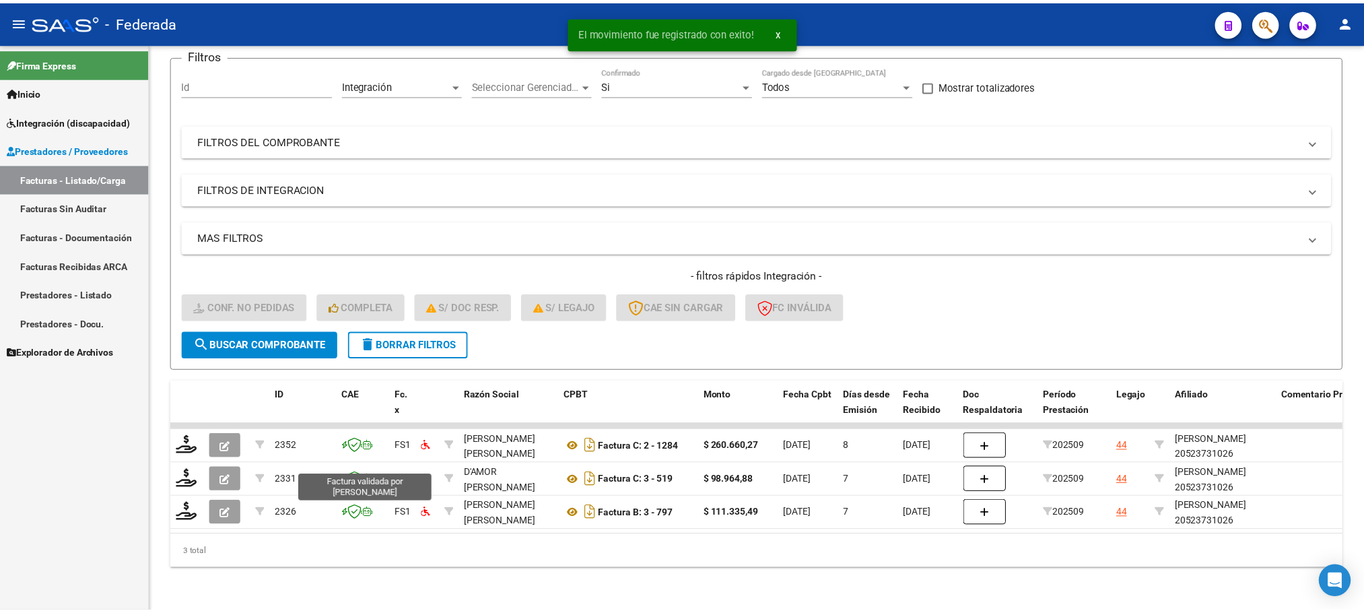
scroll to position [120, 0]
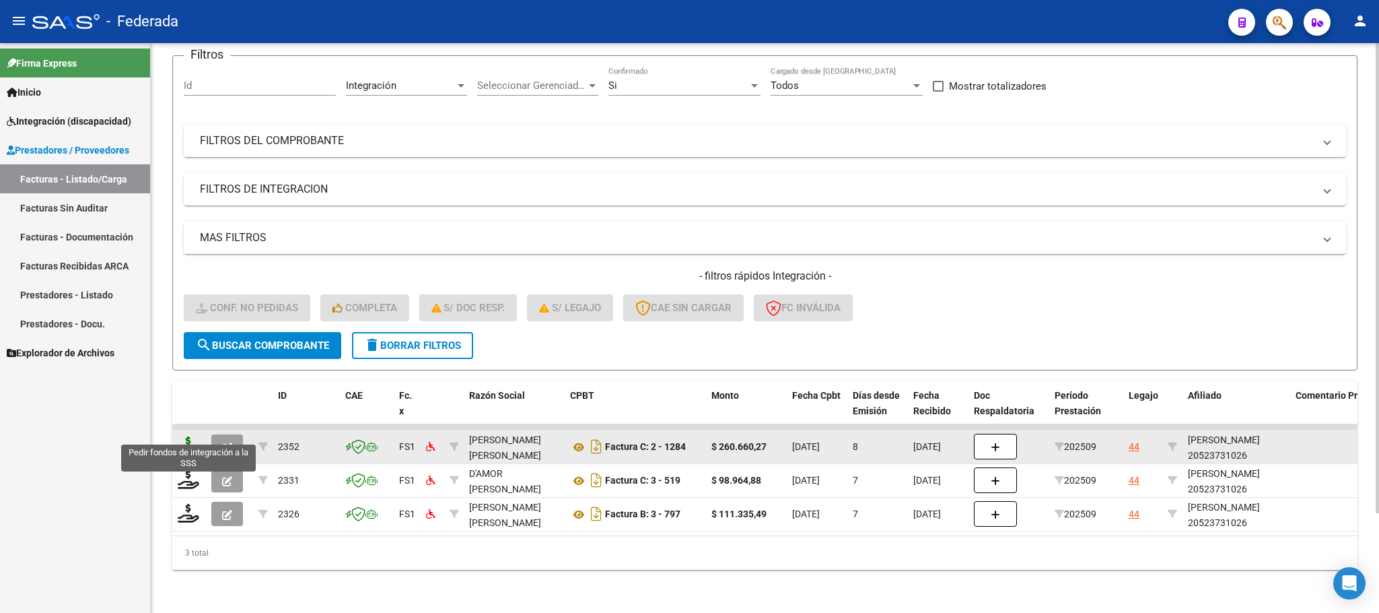
click at [190, 436] on icon at bounding box center [189, 445] width 22 height 19
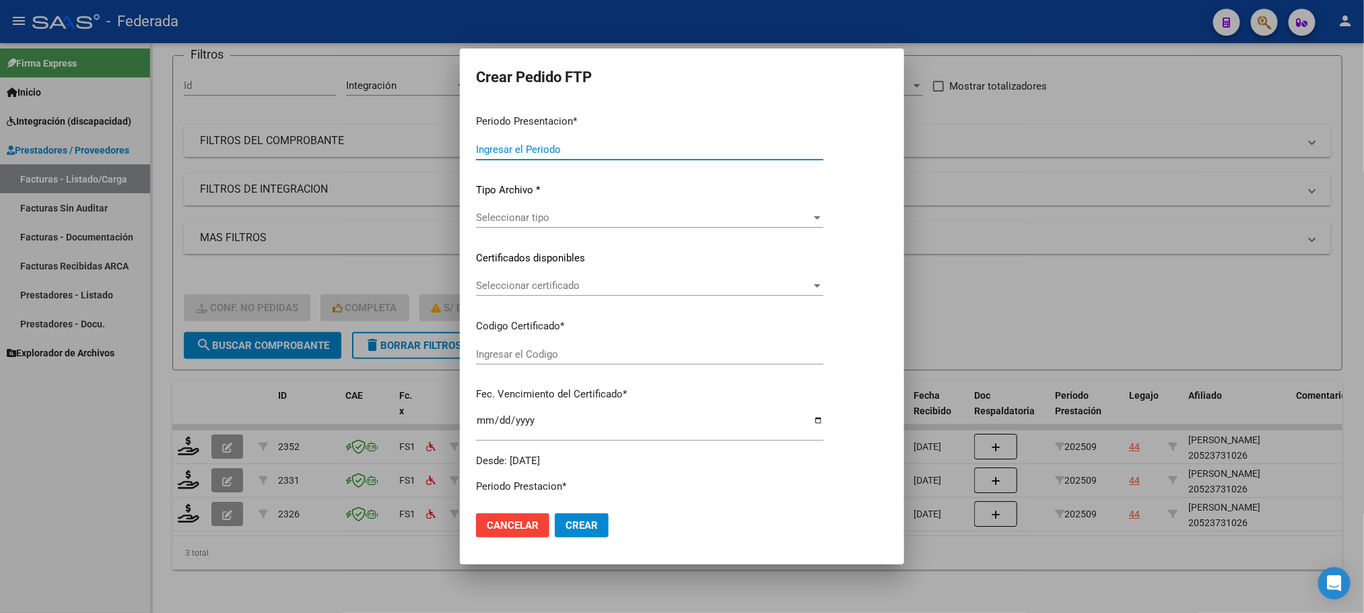
type input "202509"
type input "$ 260.660,27"
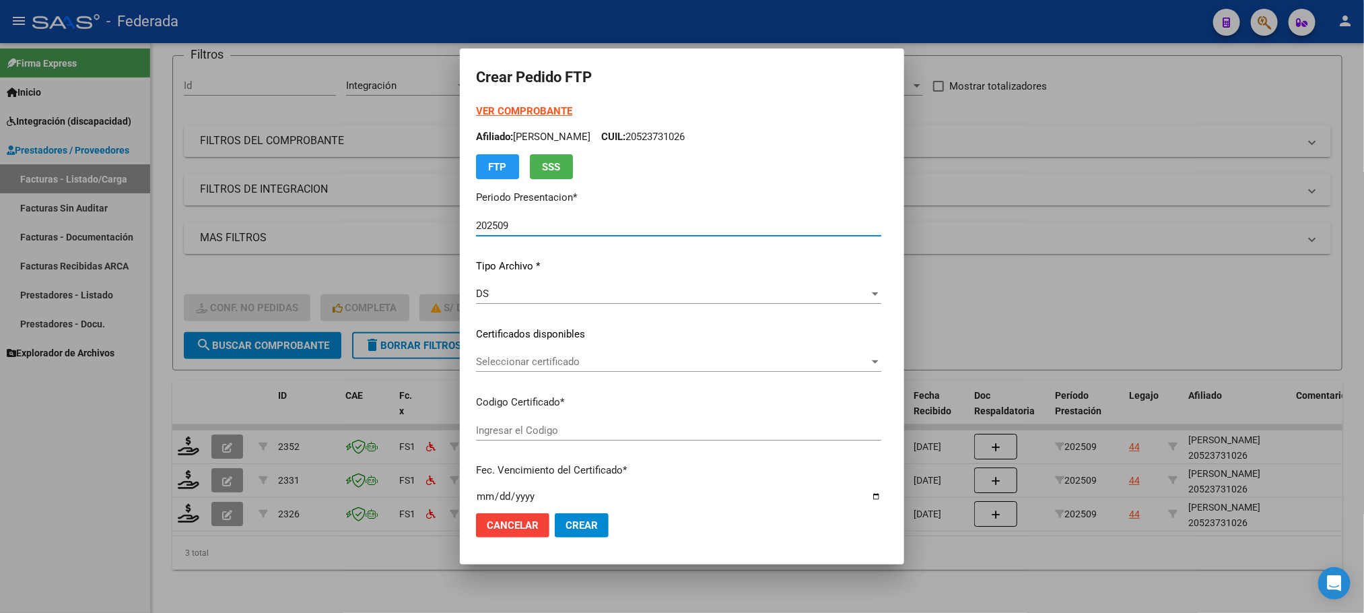
type input "ARG02000523731022018080920250809SFE164"
type input "[DATE]"
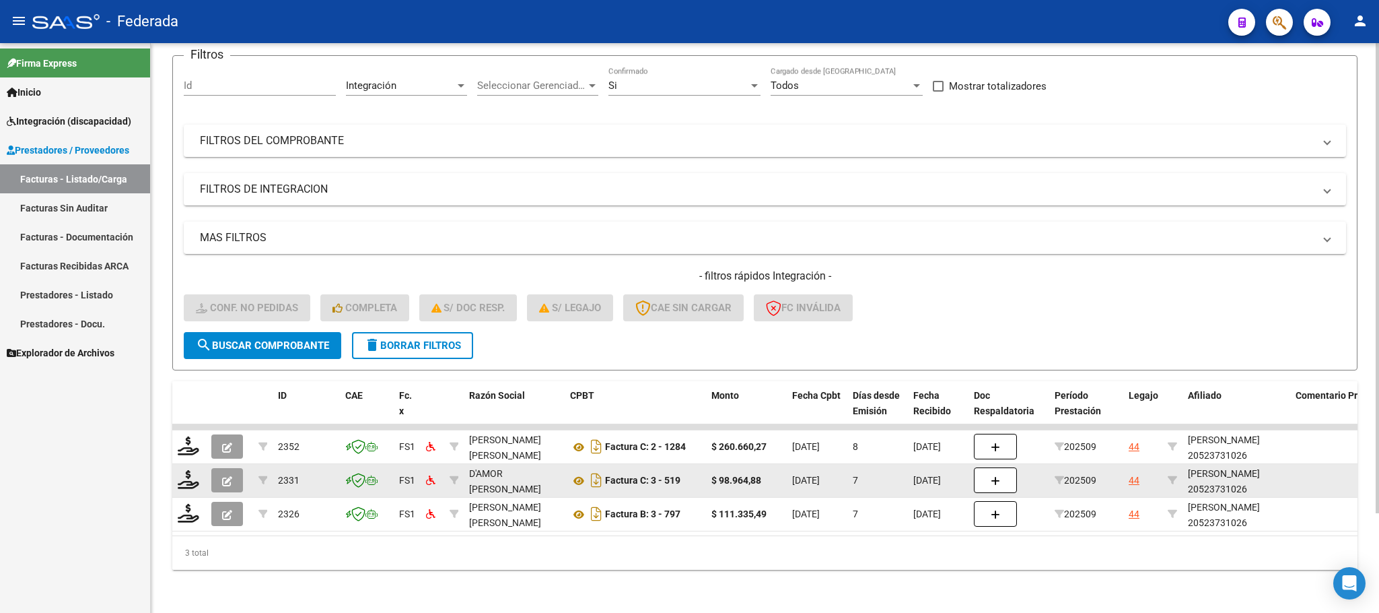
click at [1218, 466] on div "[PERSON_NAME] 20523731026" at bounding box center [1236, 481] width 97 height 31
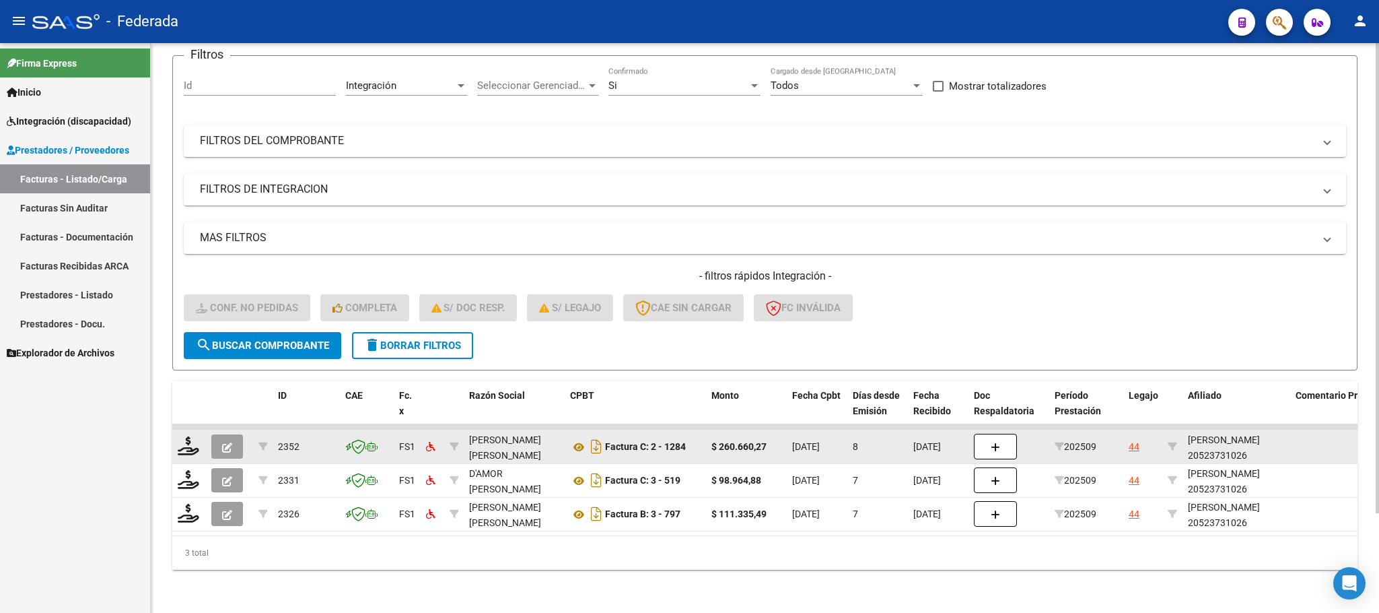
click at [1210, 438] on div "[PERSON_NAME] 20523731026" at bounding box center [1236, 447] width 97 height 31
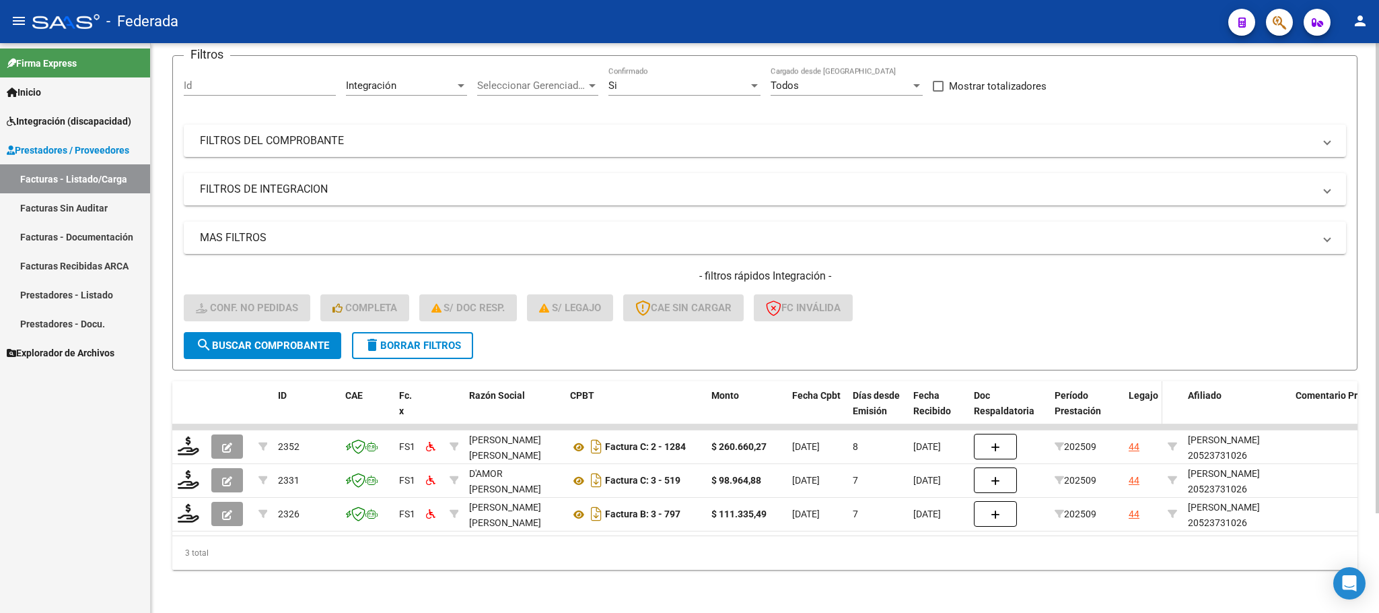
copy div "20523731026"
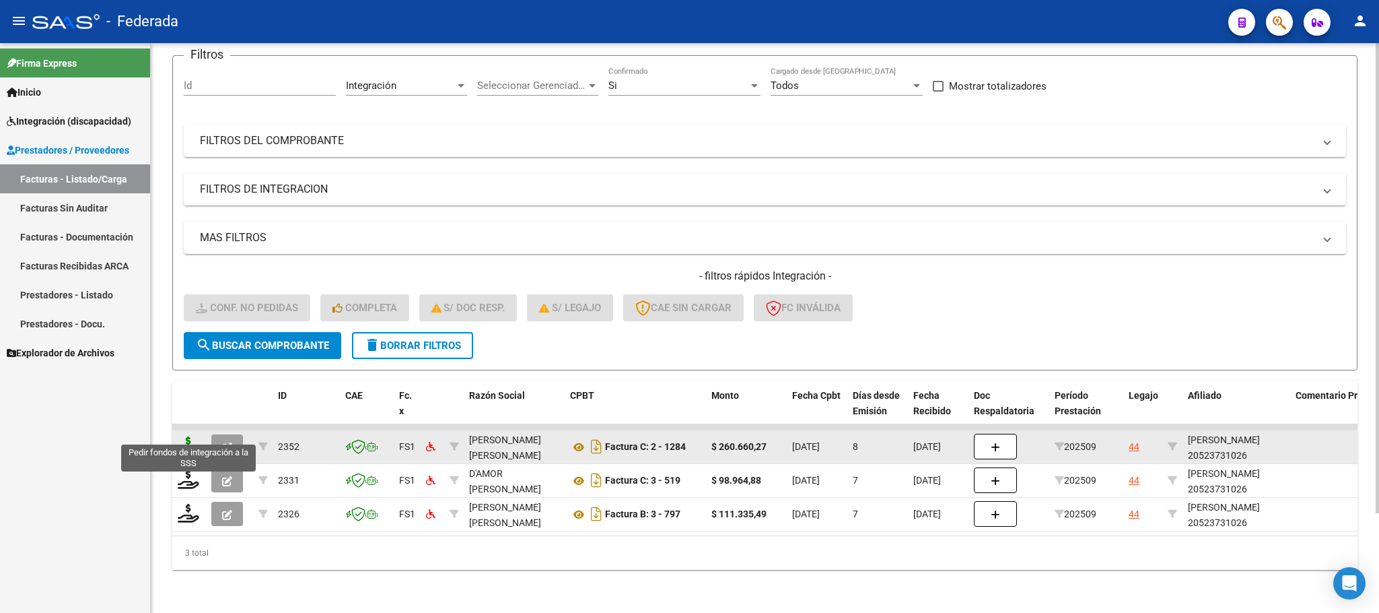
click at [192, 436] on icon at bounding box center [189, 445] width 22 height 19
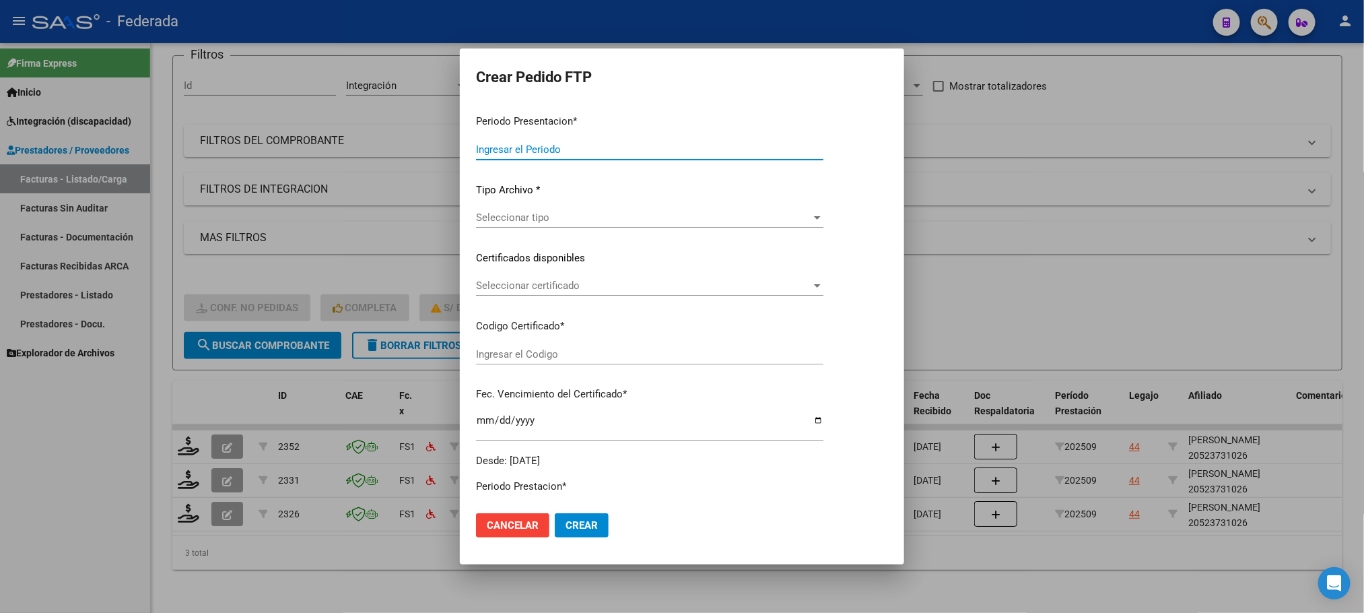
type input "202509"
type input "$ 260.660,27"
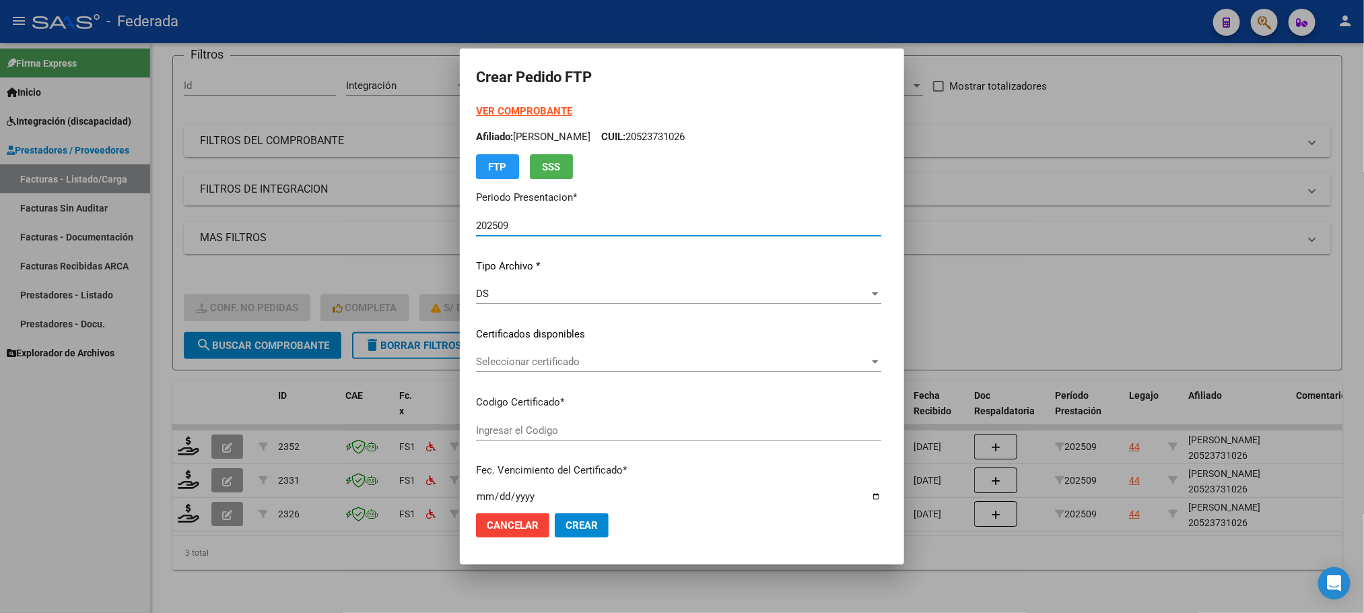
type input "ARG02000523731022018080920250809SFE164"
type input "[DATE]"
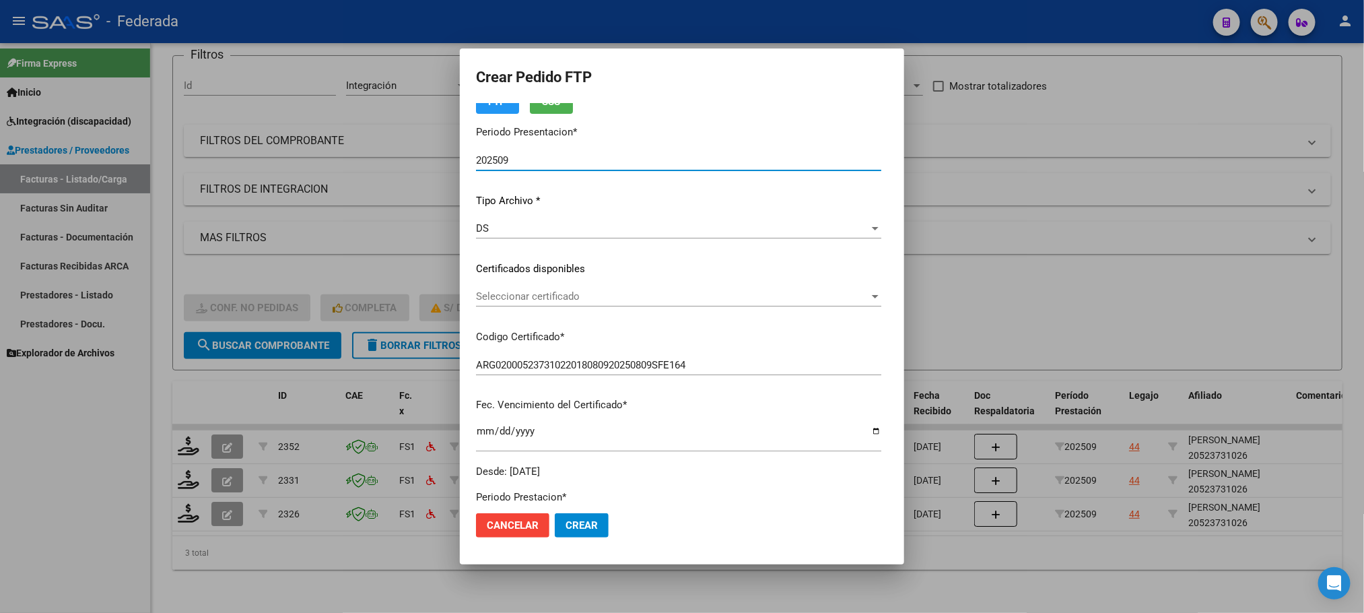
scroll to position [101, 0]
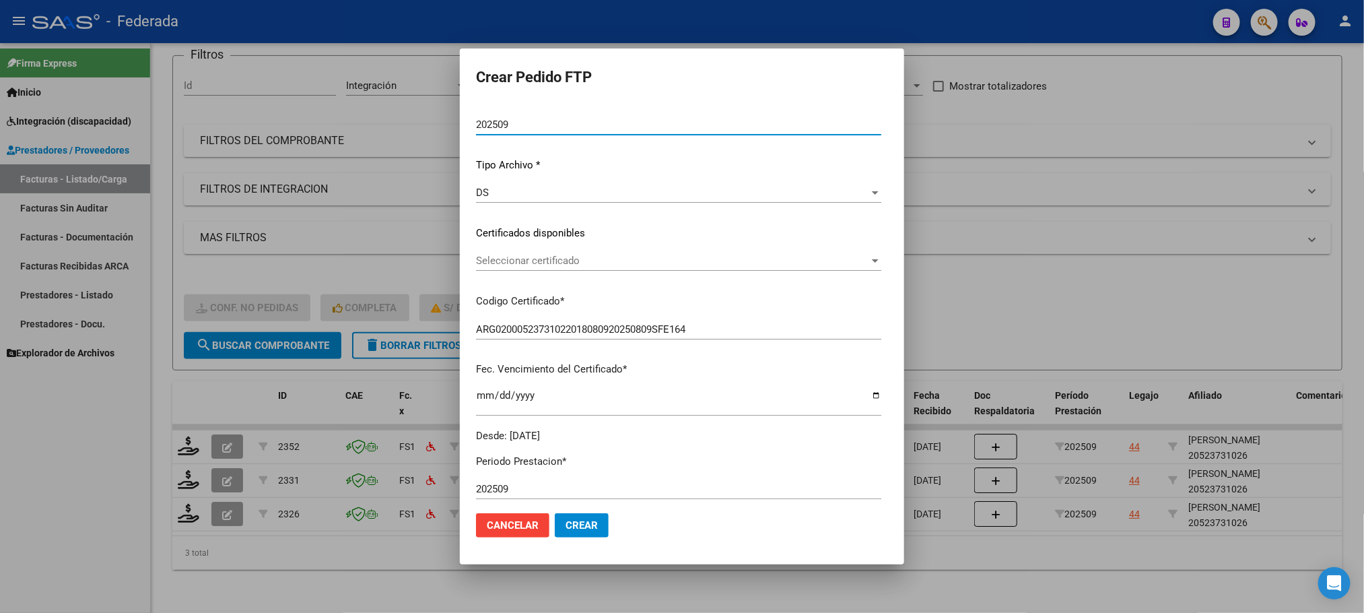
click at [551, 267] on div "Seleccionar certificado Seleccionar certificado" at bounding box center [678, 260] width 405 height 20
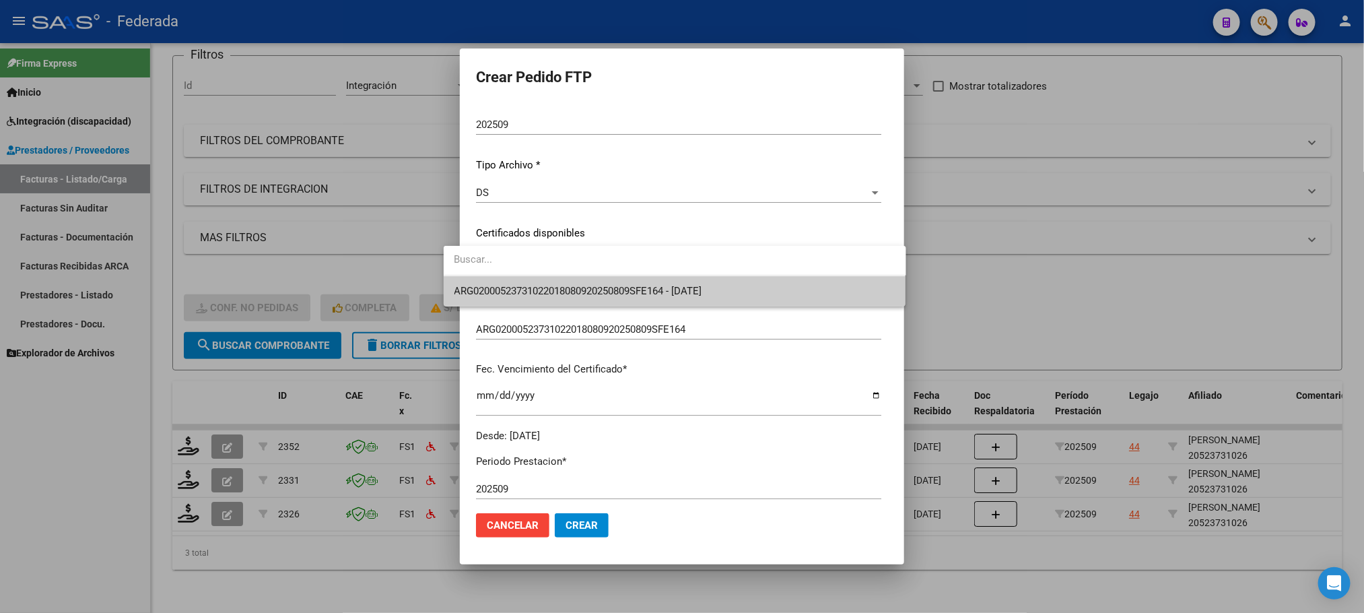
click at [546, 298] on span "ARG02000523731022018080920250809SFE164 - [DATE]" at bounding box center [674, 291] width 441 height 30
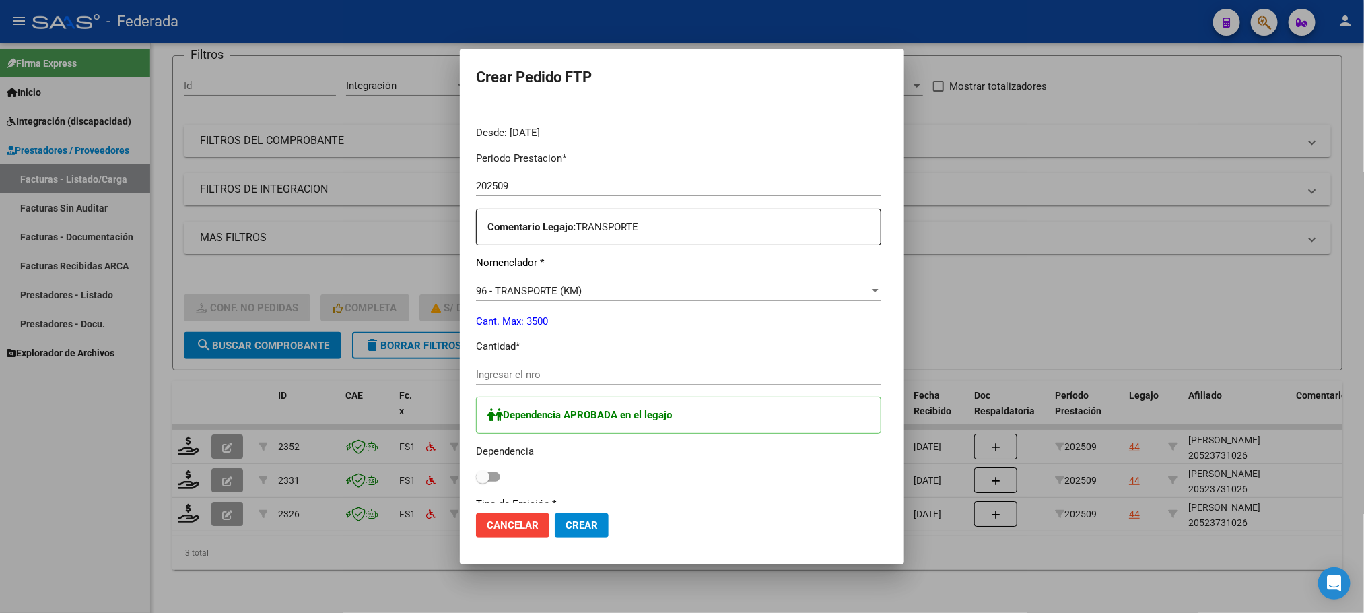
scroll to position [505, 0]
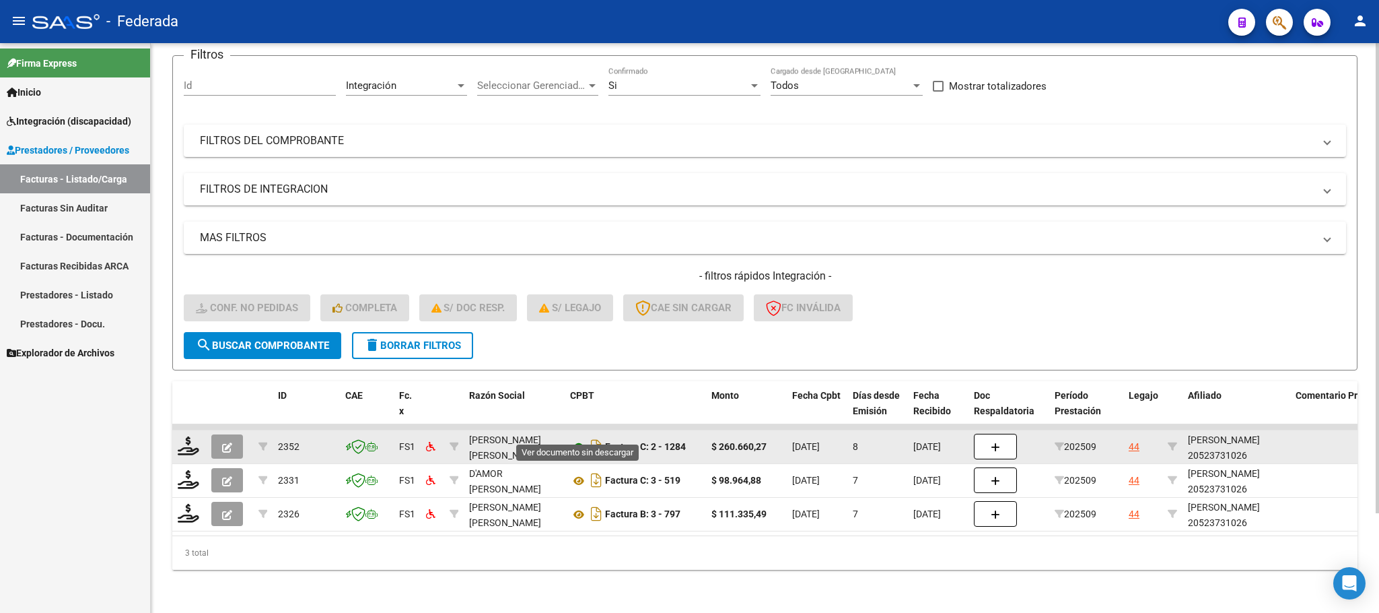
click at [578, 439] on icon at bounding box center [579, 447] width 18 height 16
click at [180, 436] on icon at bounding box center [189, 445] width 22 height 19
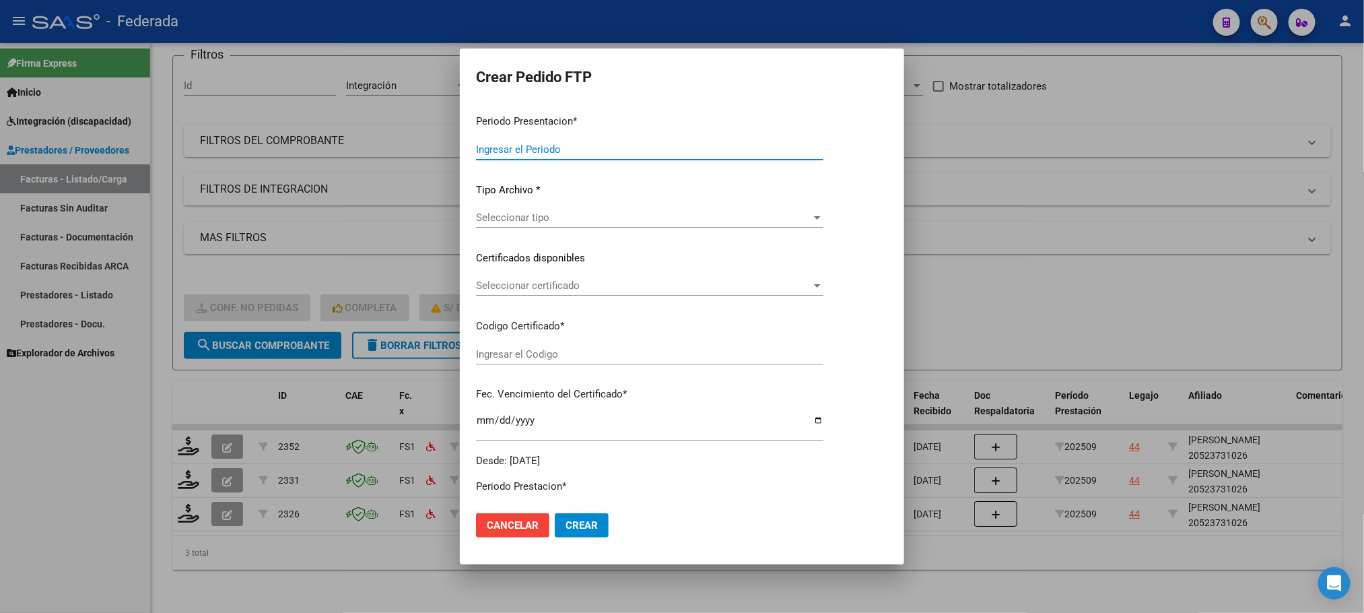
type input "202509"
type input "$ 260.660,27"
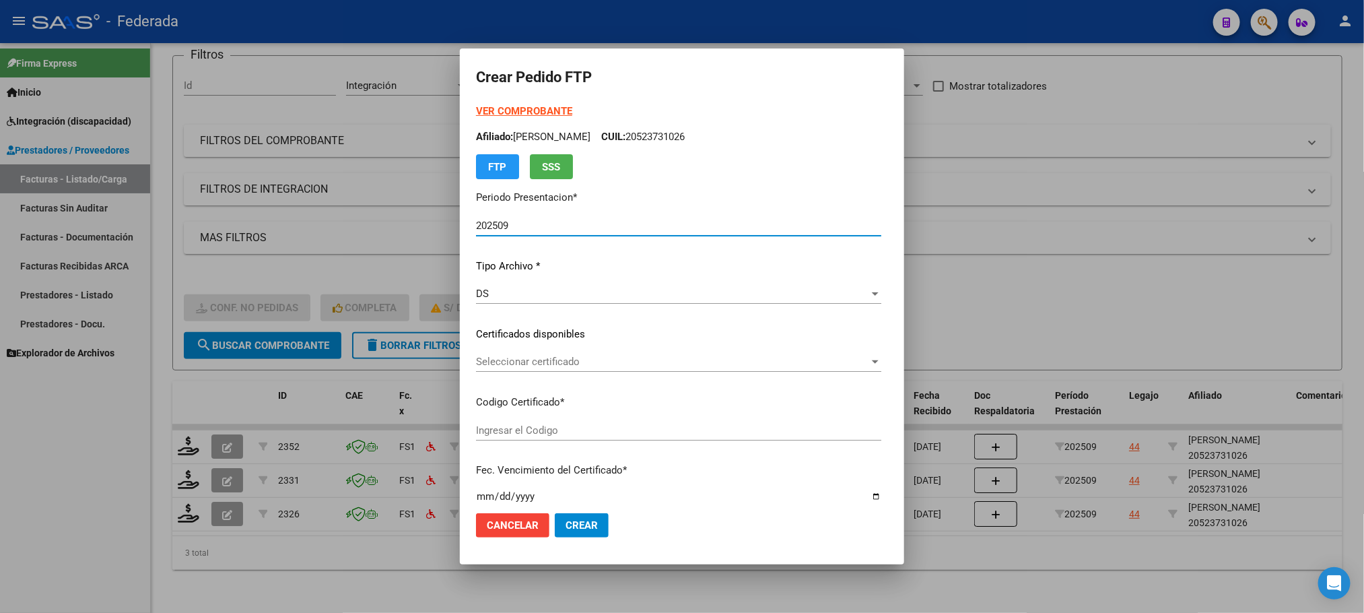
type input "ARG02000523731022018080920250809SFE164"
type input "[DATE]"
click at [487, 361] on span "Seleccionar certificado" at bounding box center [672, 361] width 393 height 12
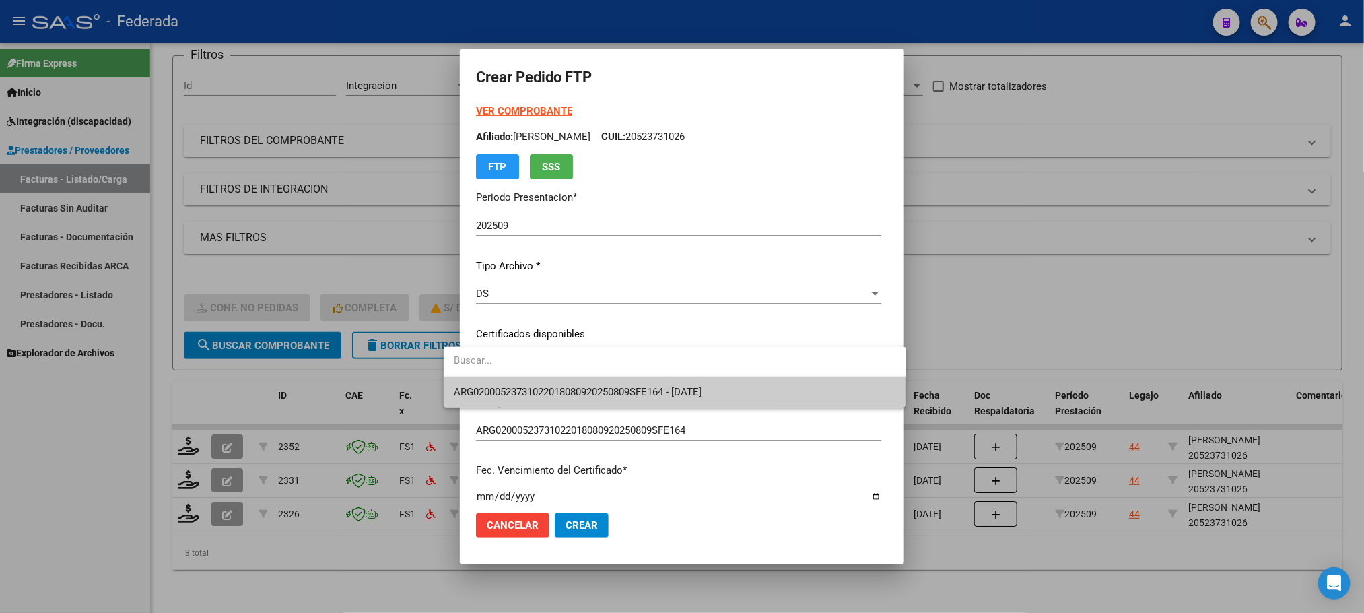
click at [491, 382] on span "ARG02000523731022018080920250809SFE164 - [DATE]" at bounding box center [674, 392] width 441 height 30
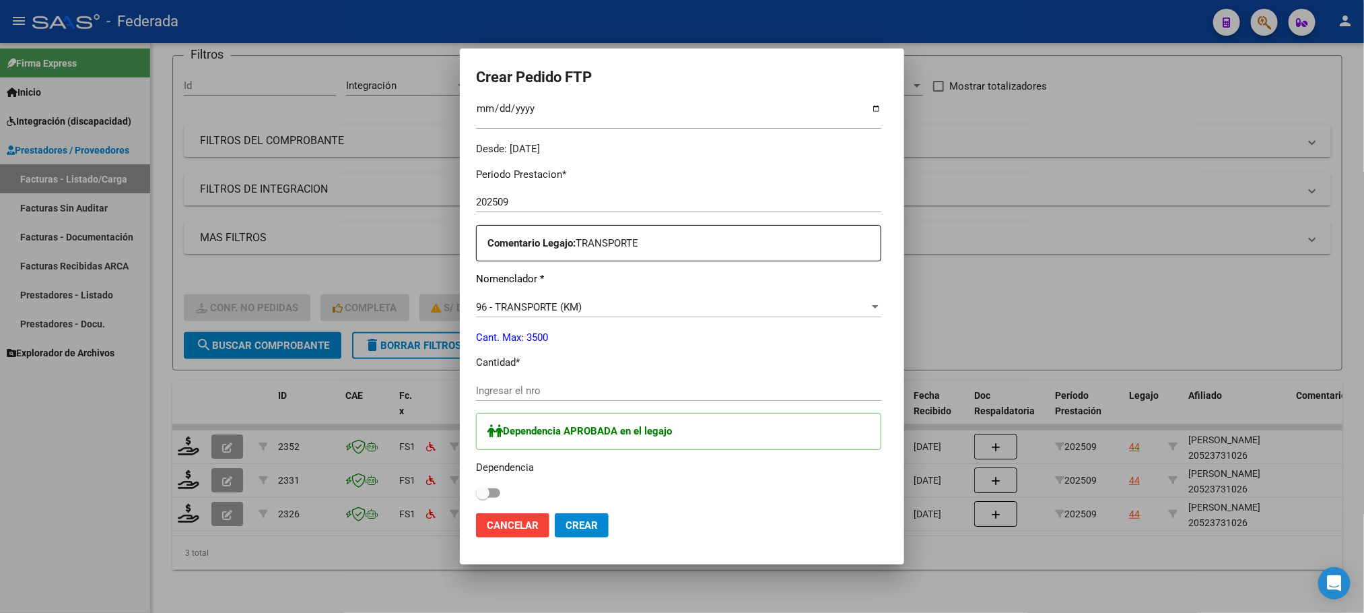
scroll to position [404, 0]
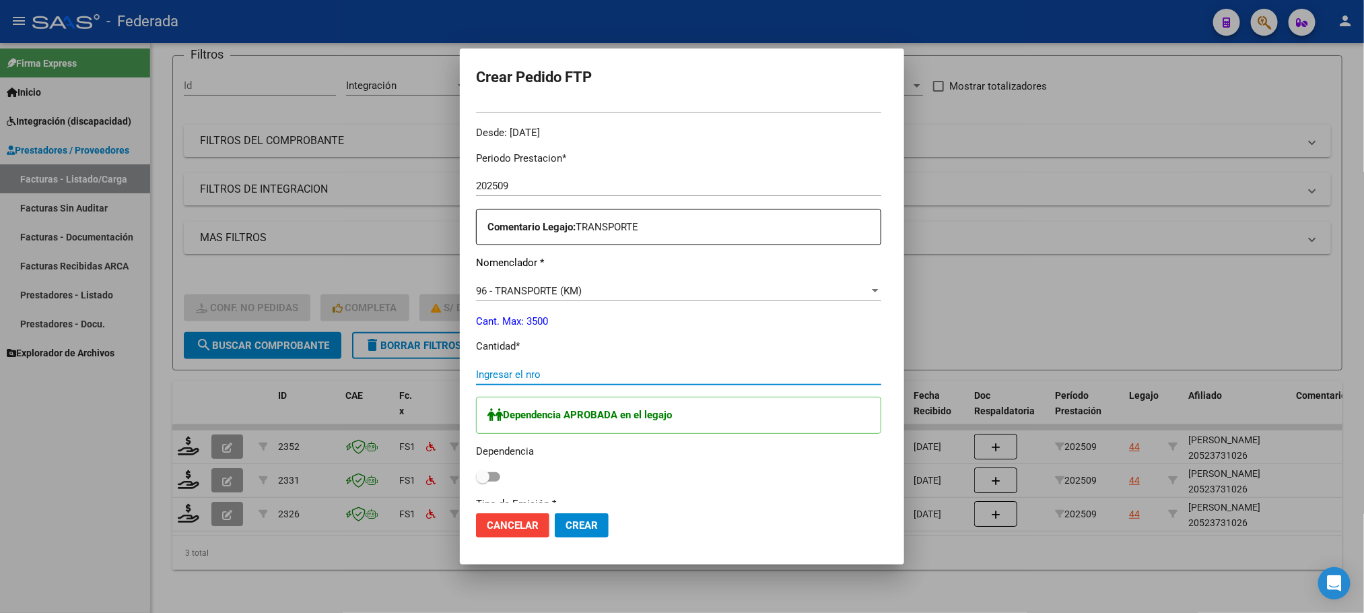
click at [487, 378] on input "Ingresar el nro" at bounding box center [678, 374] width 405 height 12
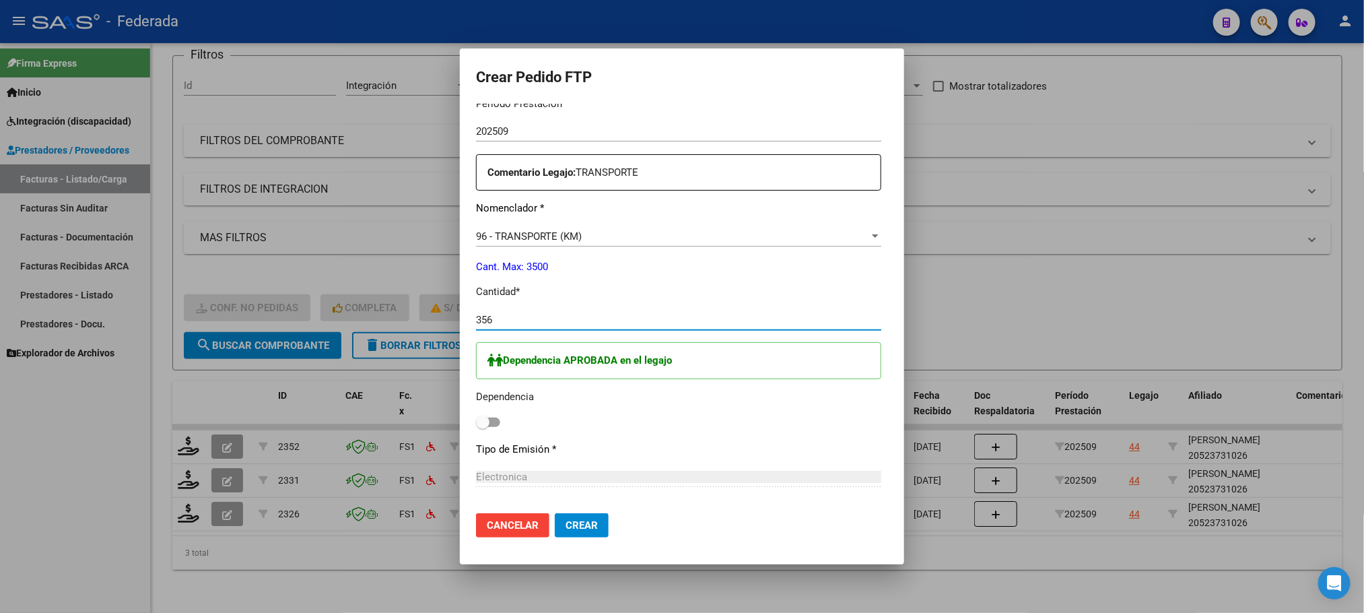
scroll to position [505, 0]
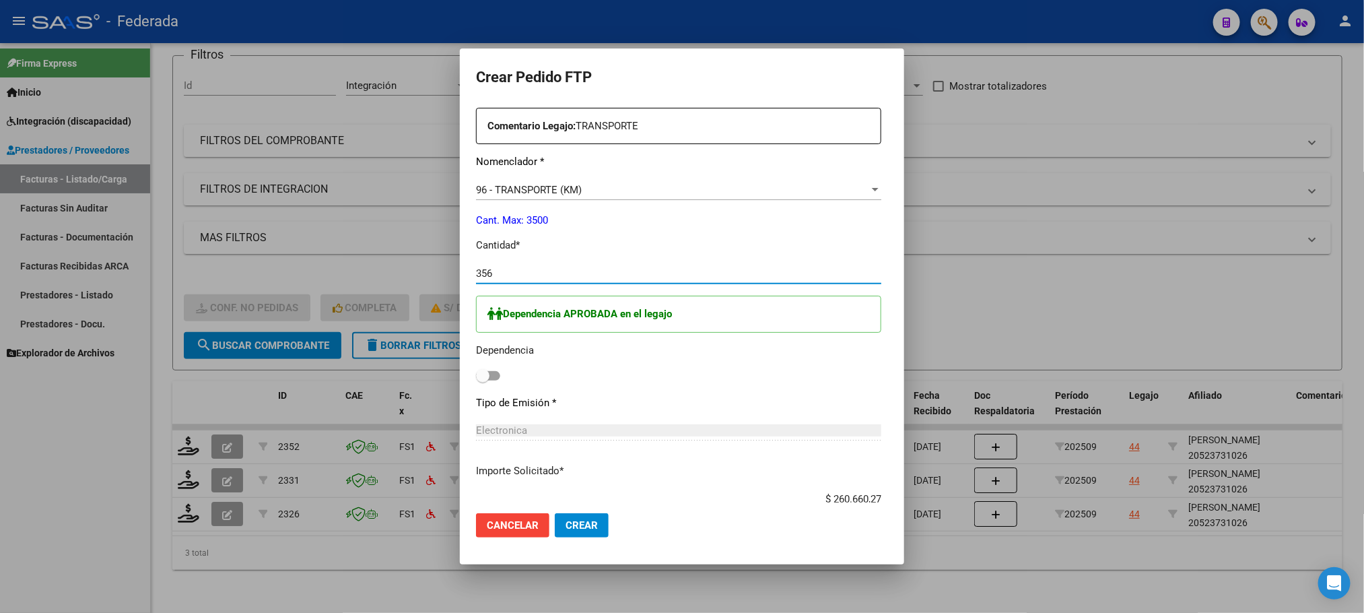
type input "356"
click at [476, 396] on p "Tipo de Emisión *" at bounding box center [678, 402] width 405 height 15
click at [476, 384] on label at bounding box center [488, 376] width 24 height 16
click at [482, 381] on input "checkbox" at bounding box center [482, 380] width 1 height 1
checkbox input "true"
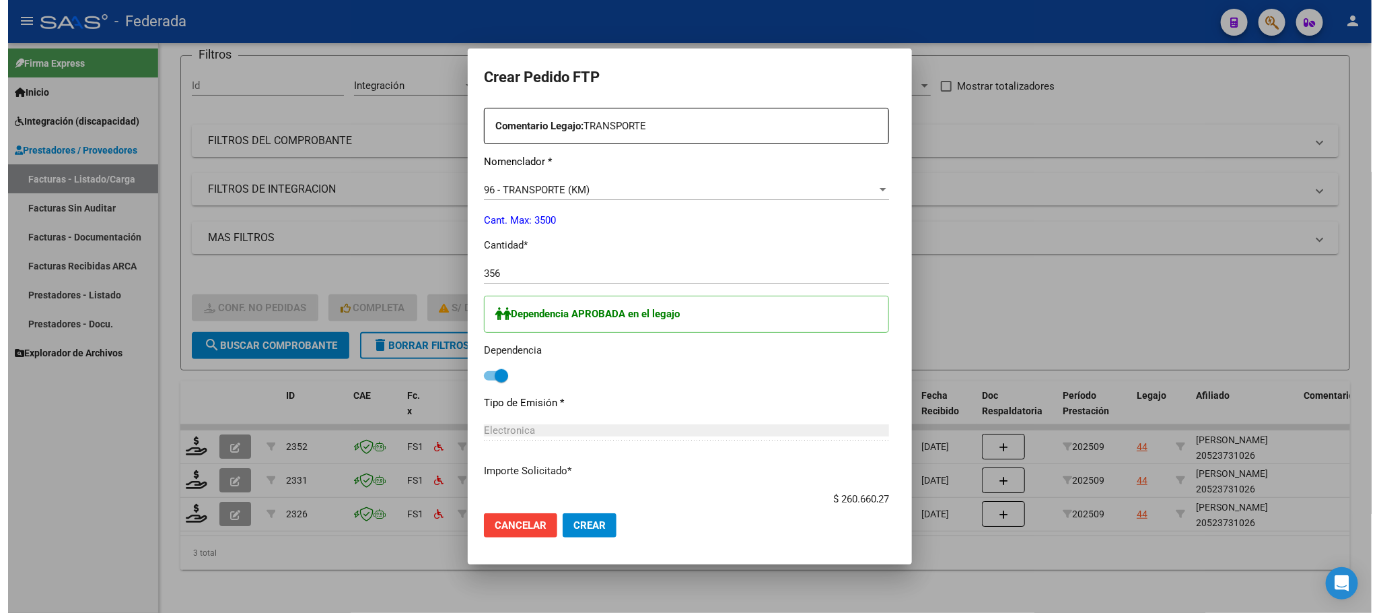
scroll to position [707, 0]
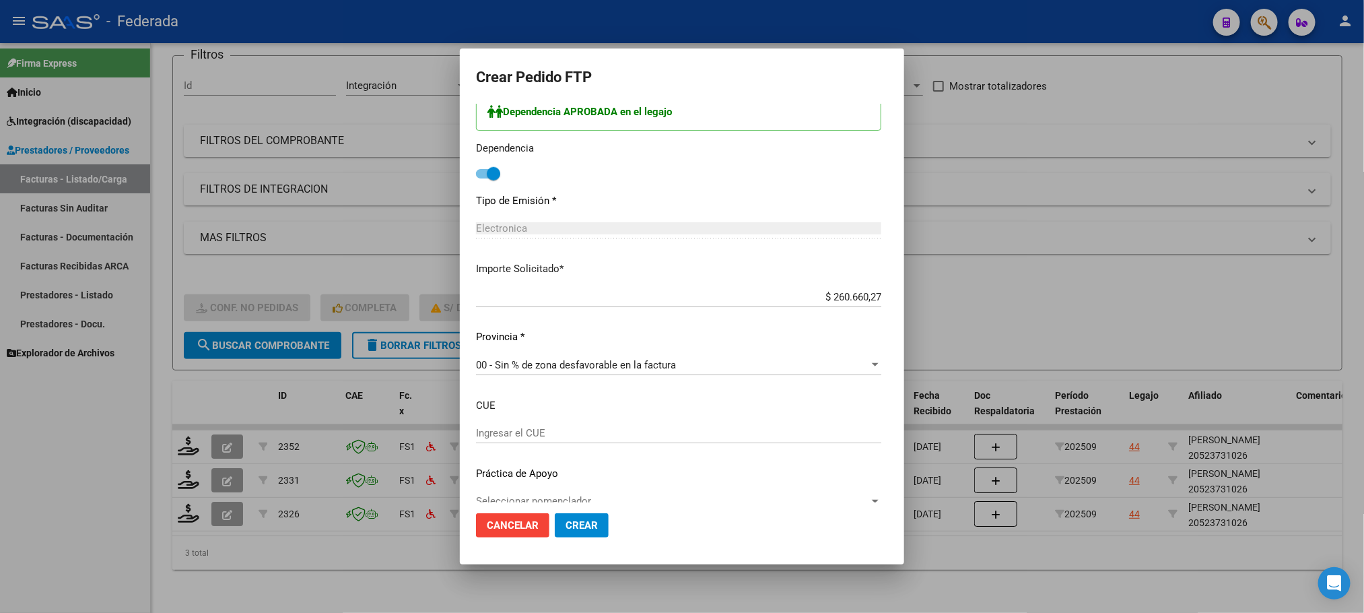
click at [565, 519] on span "Crear" at bounding box center [581, 525] width 32 height 12
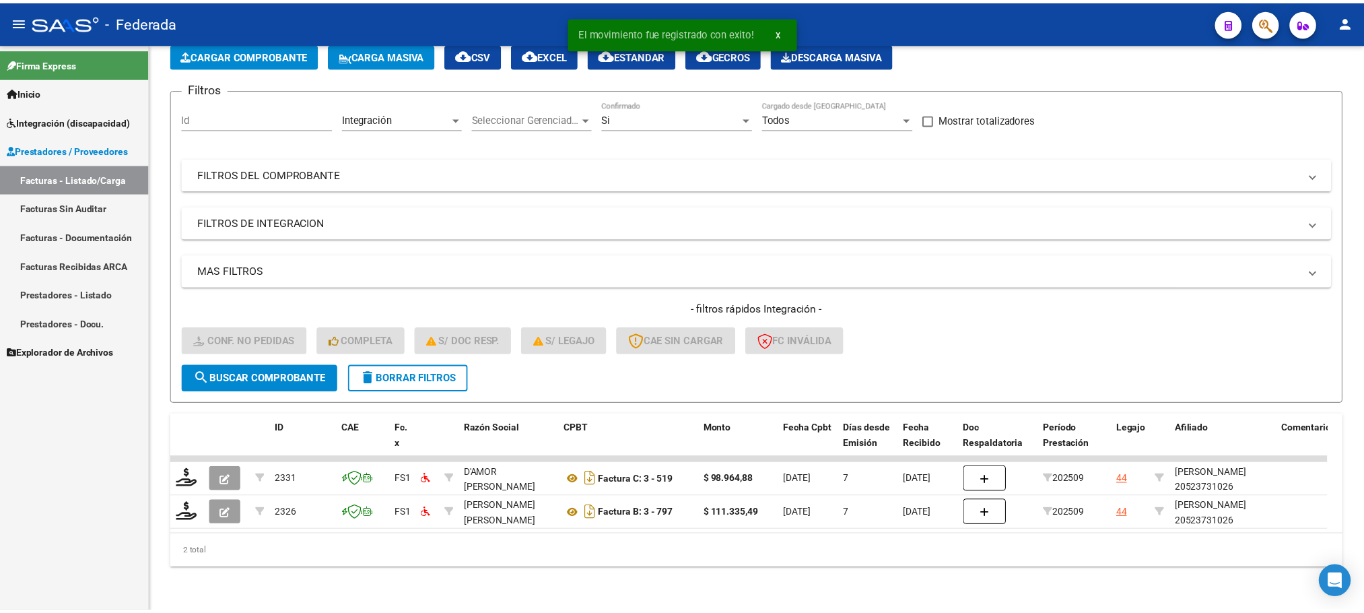
scroll to position [87, 0]
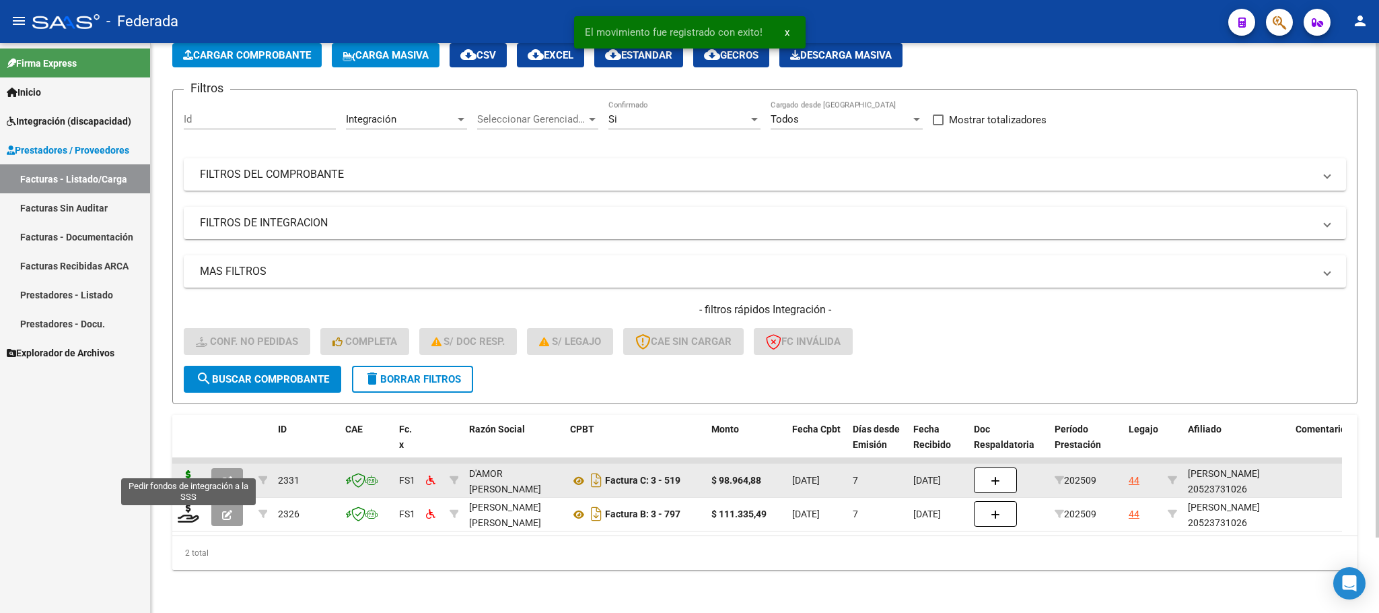
click at [188, 470] on icon at bounding box center [189, 479] width 22 height 19
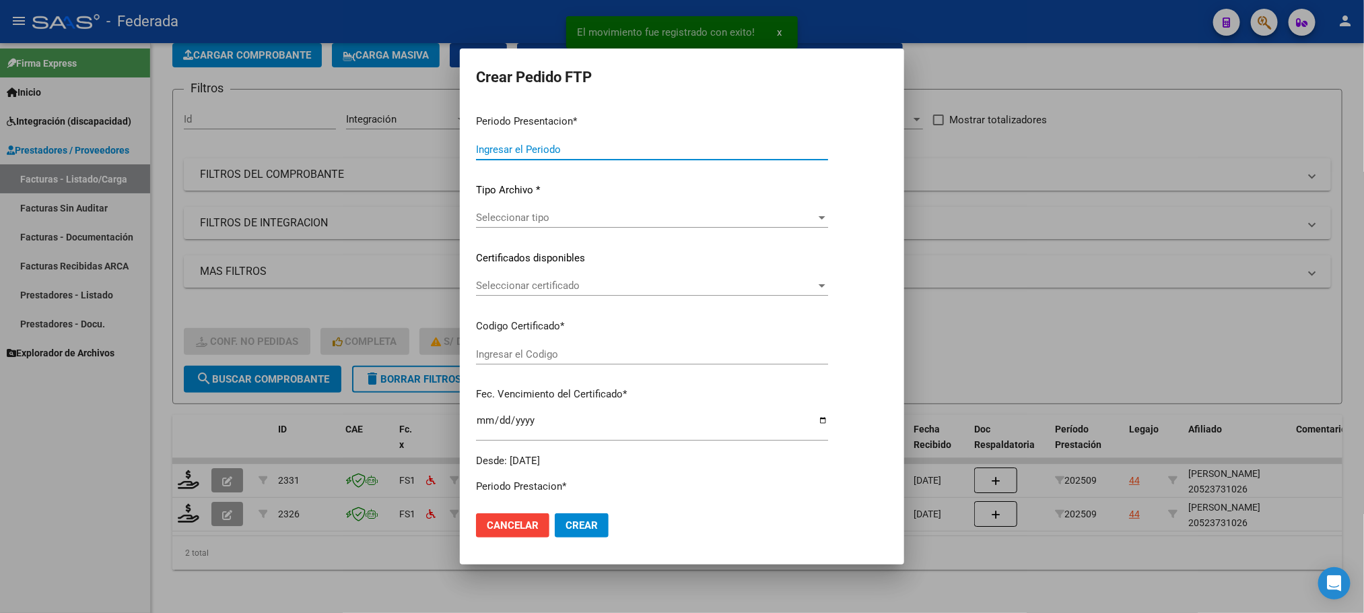
type input "202509"
type input "$ 98.964,88"
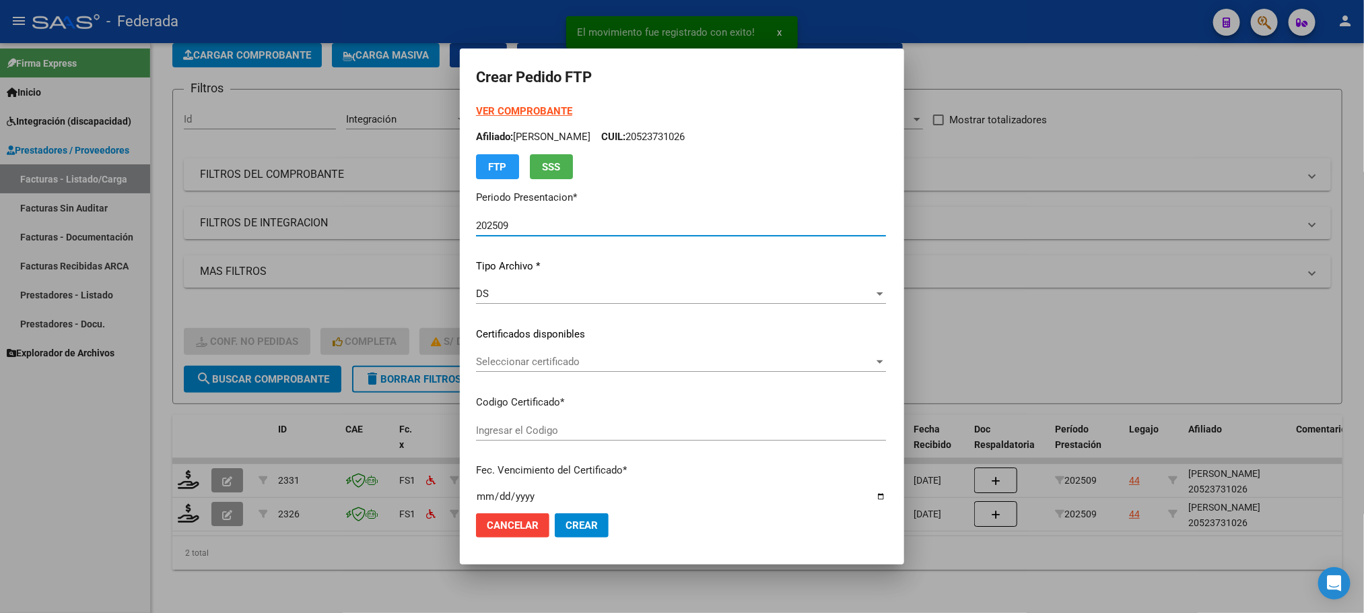
type input "ARG02000523731022018080920250809SFE164"
type input "[DATE]"
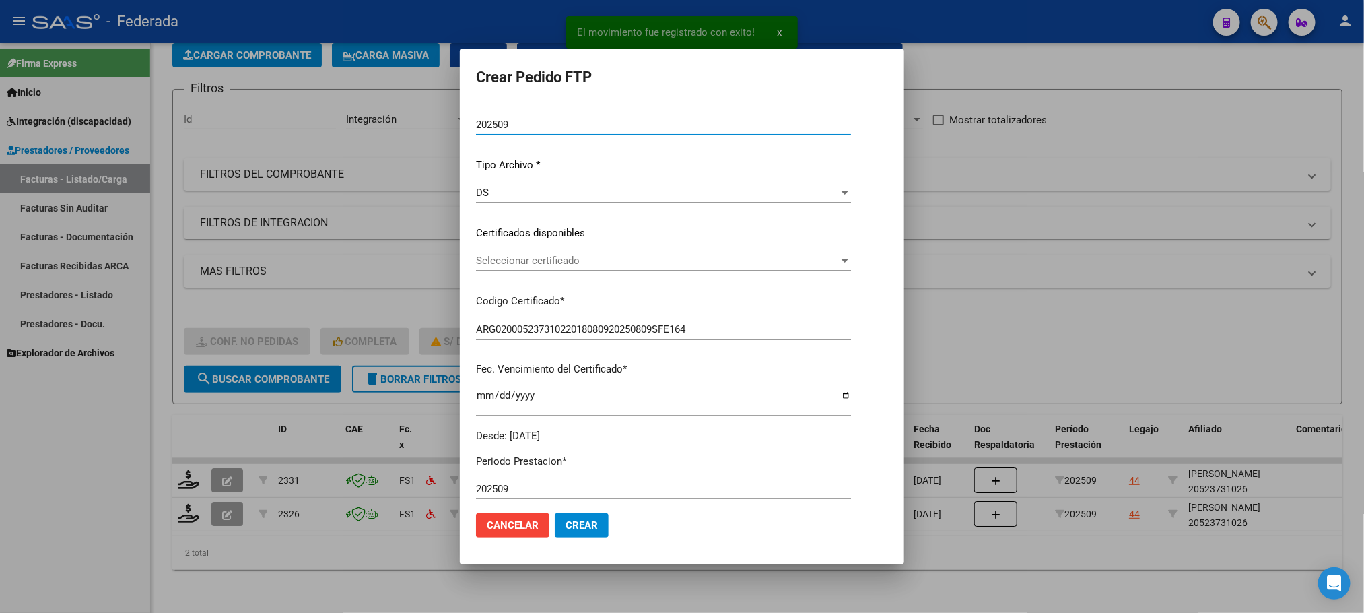
click at [533, 260] on span "Seleccionar certificado" at bounding box center [657, 260] width 363 height 12
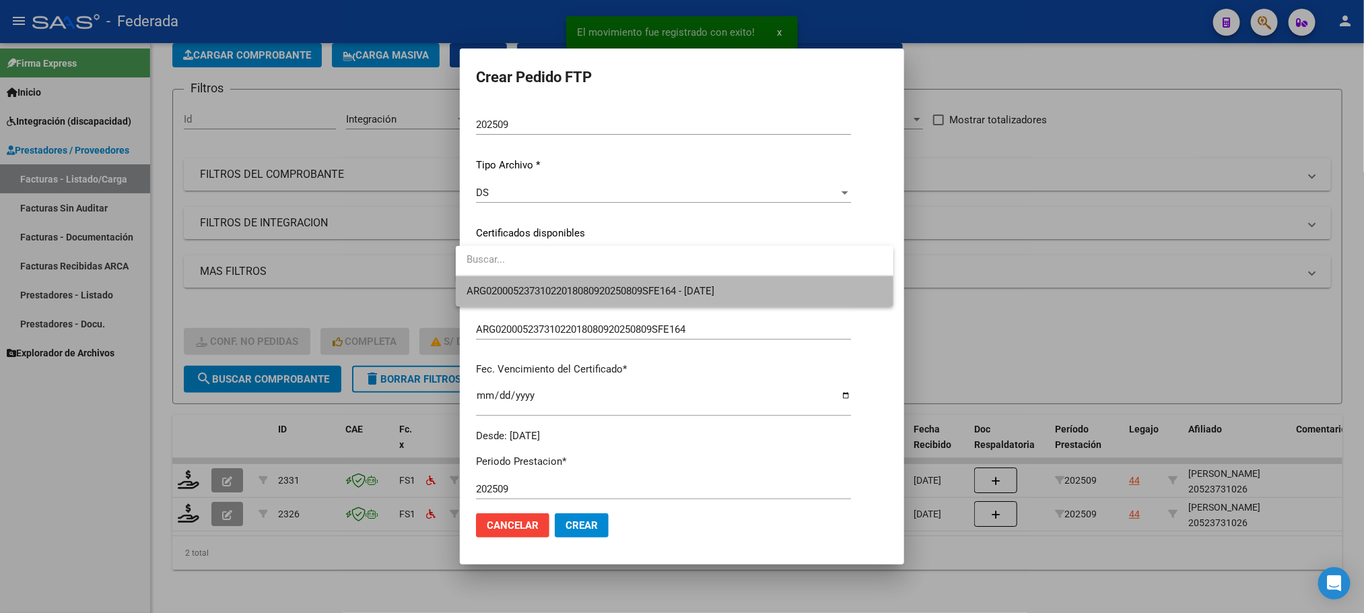
click at [532, 302] on span "ARG02000523731022018080920250809SFE164 - [DATE]" at bounding box center [674, 291] width 416 height 30
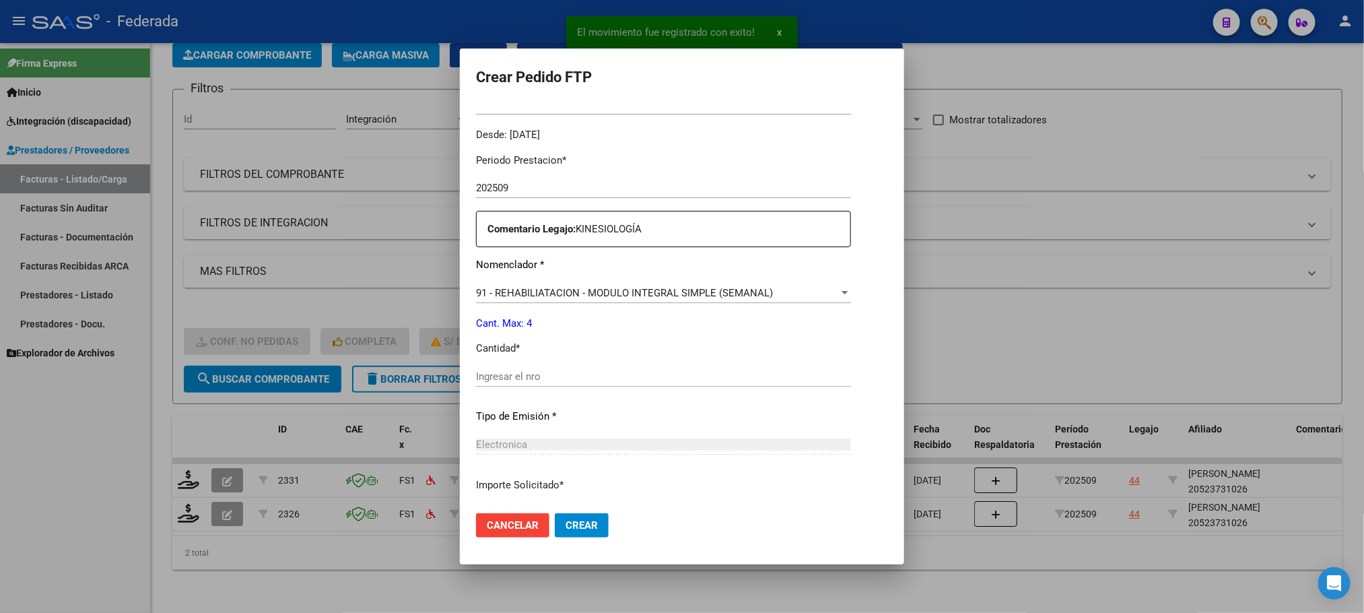
scroll to position [404, 0]
click at [514, 361] on div "Periodo Prestacion * 202509 Ingresar el Periodo Prestacion Comentario Legajo: K…" at bounding box center [663, 371] width 375 height 461
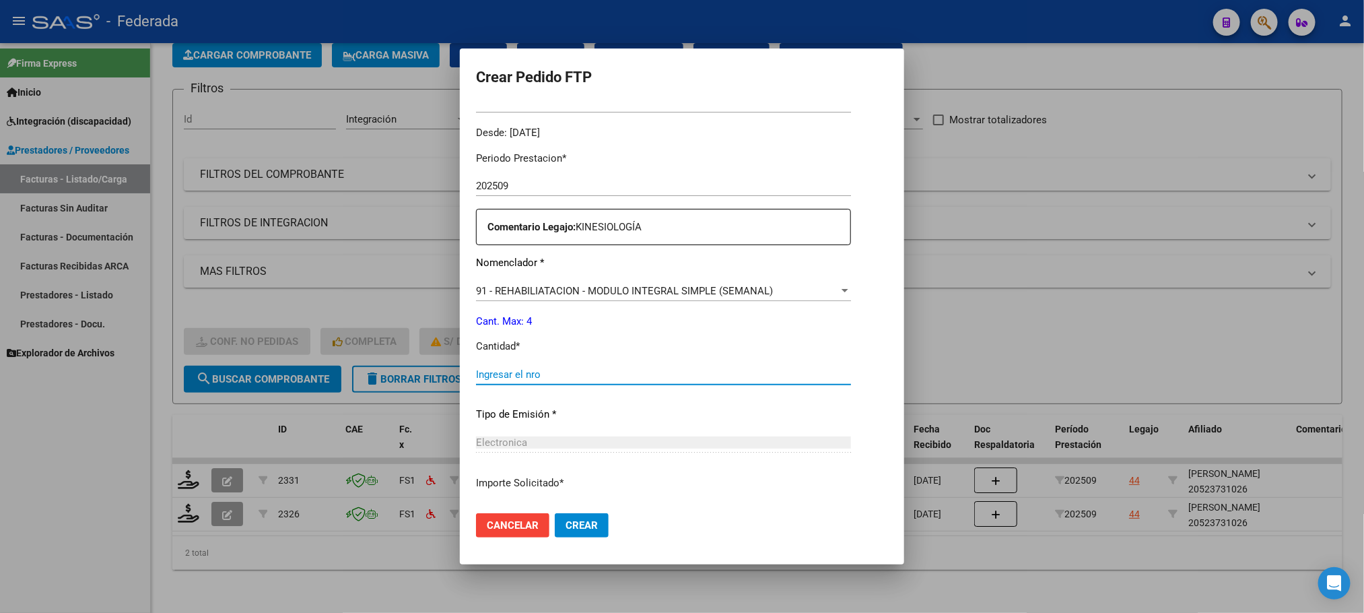
click at [514, 372] on input "Ingresar el nro" at bounding box center [663, 374] width 375 height 12
type input "4"
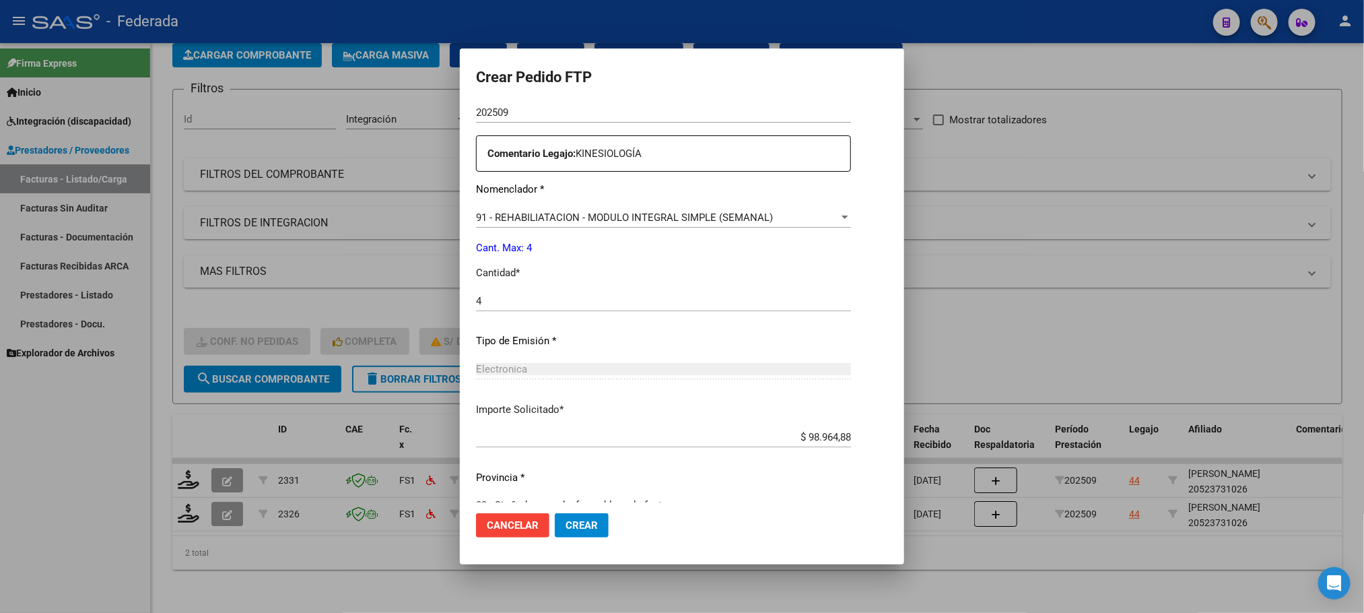
scroll to position [503, 0]
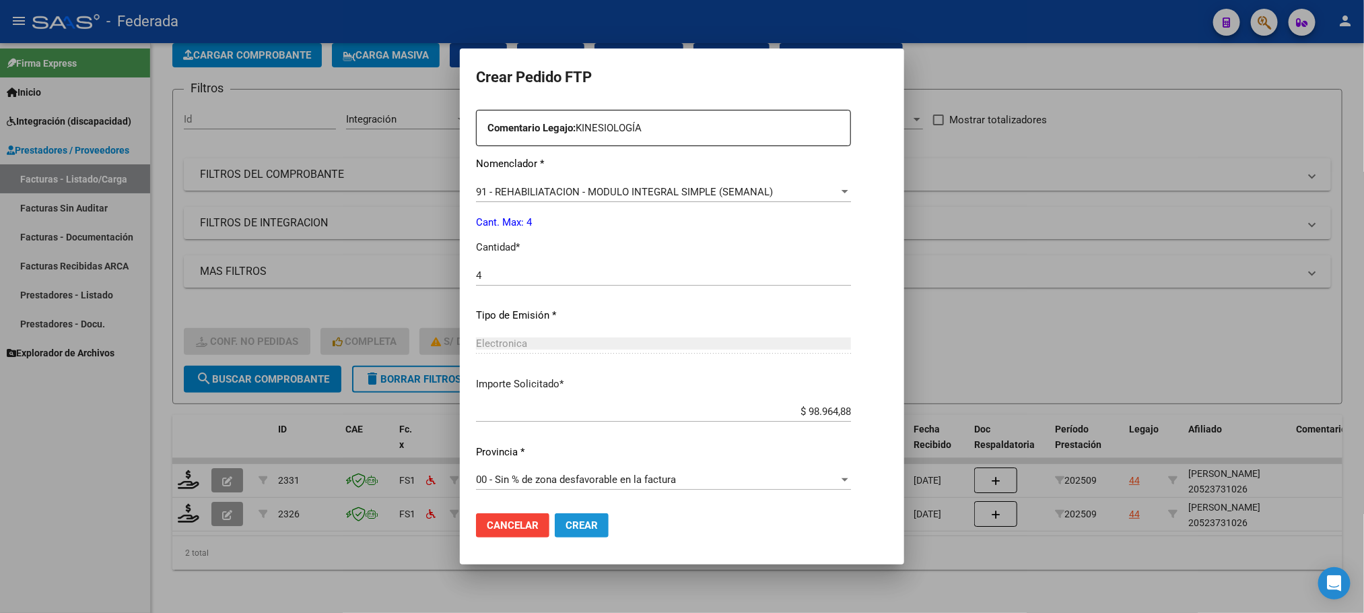
click at [574, 522] on span "Crear" at bounding box center [581, 525] width 32 height 12
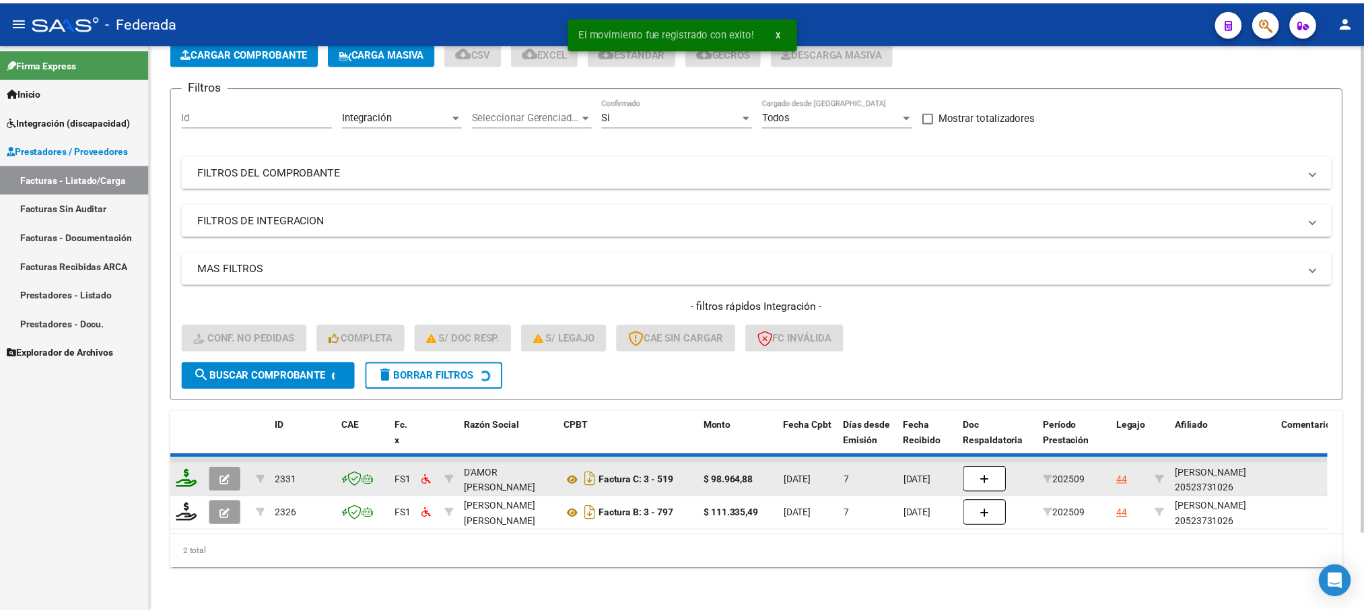
scroll to position [53, 0]
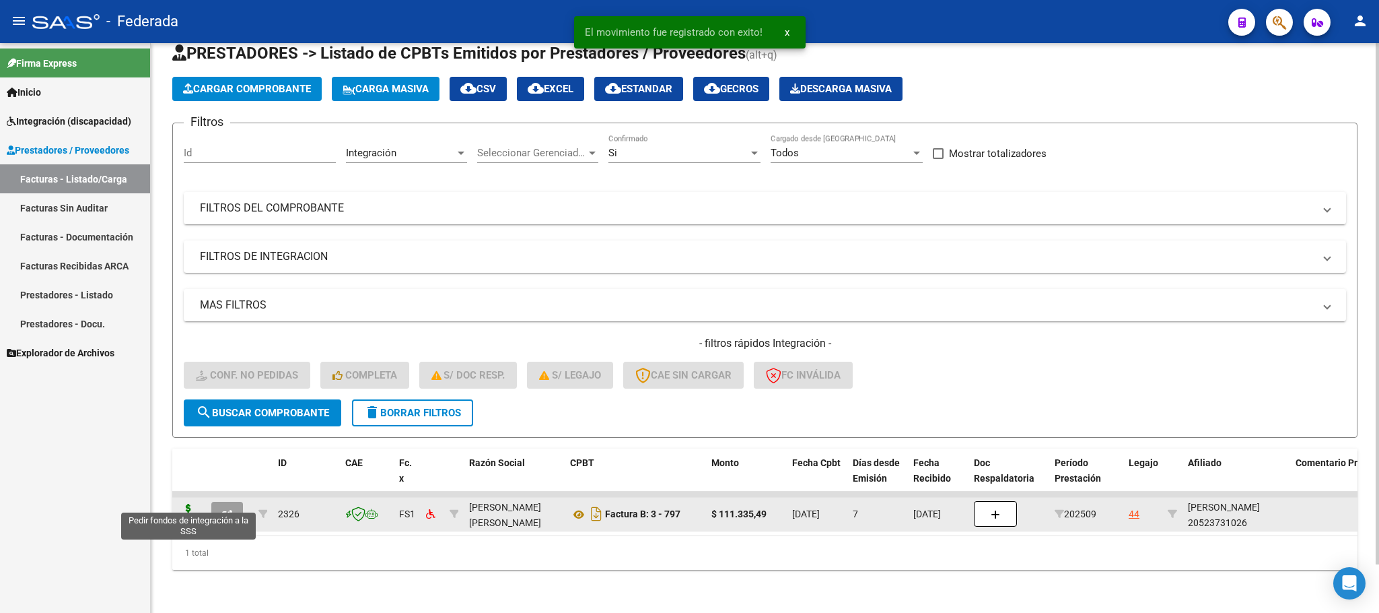
click at [192, 503] on icon at bounding box center [189, 512] width 22 height 19
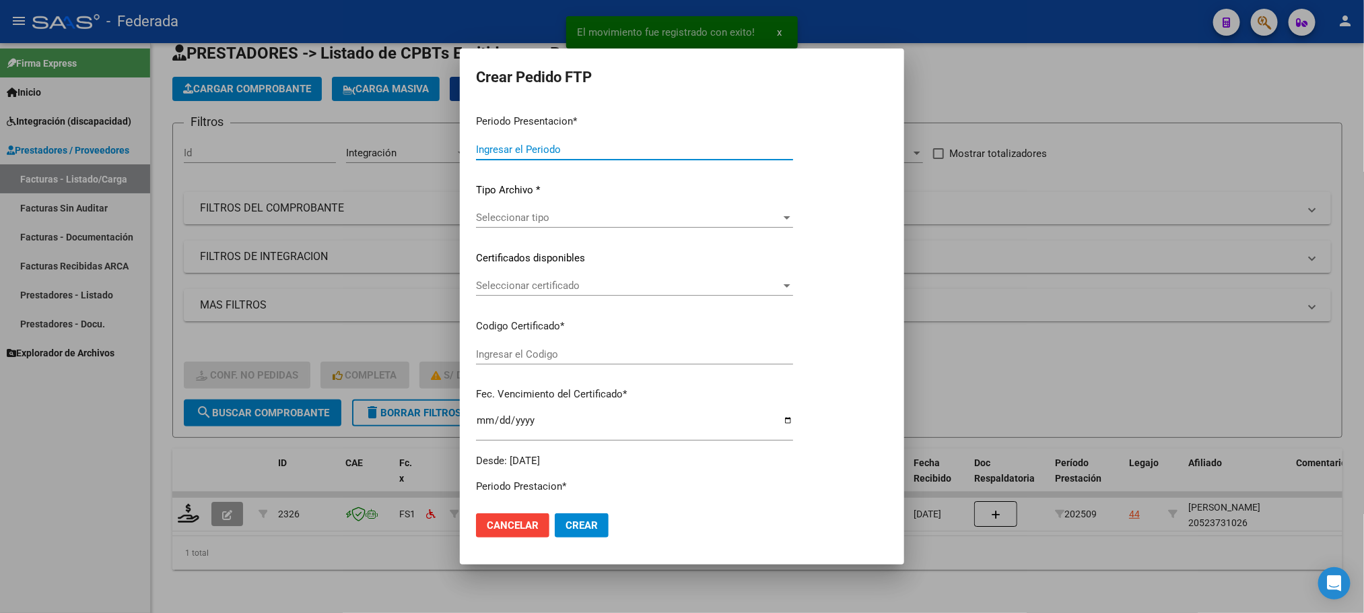
type input "202509"
type input "$ 111.335,49"
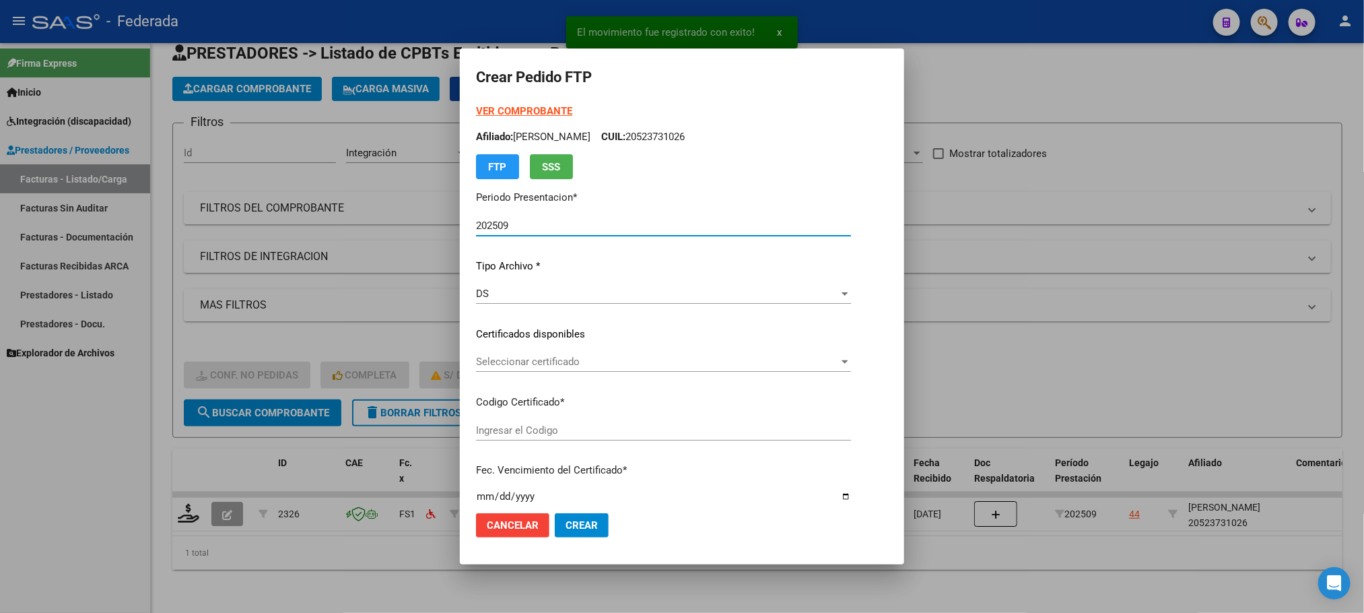
type input "ARG02000523731022018080920250809SFE164"
type input "[DATE]"
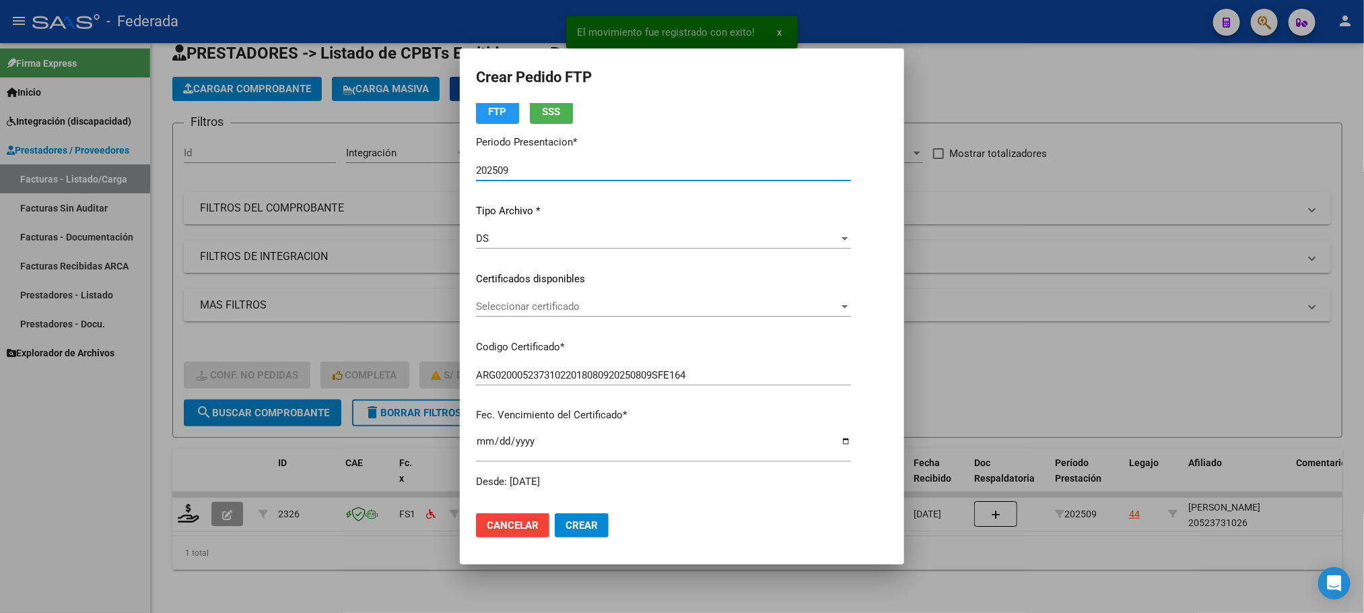
scroll to position [101, 0]
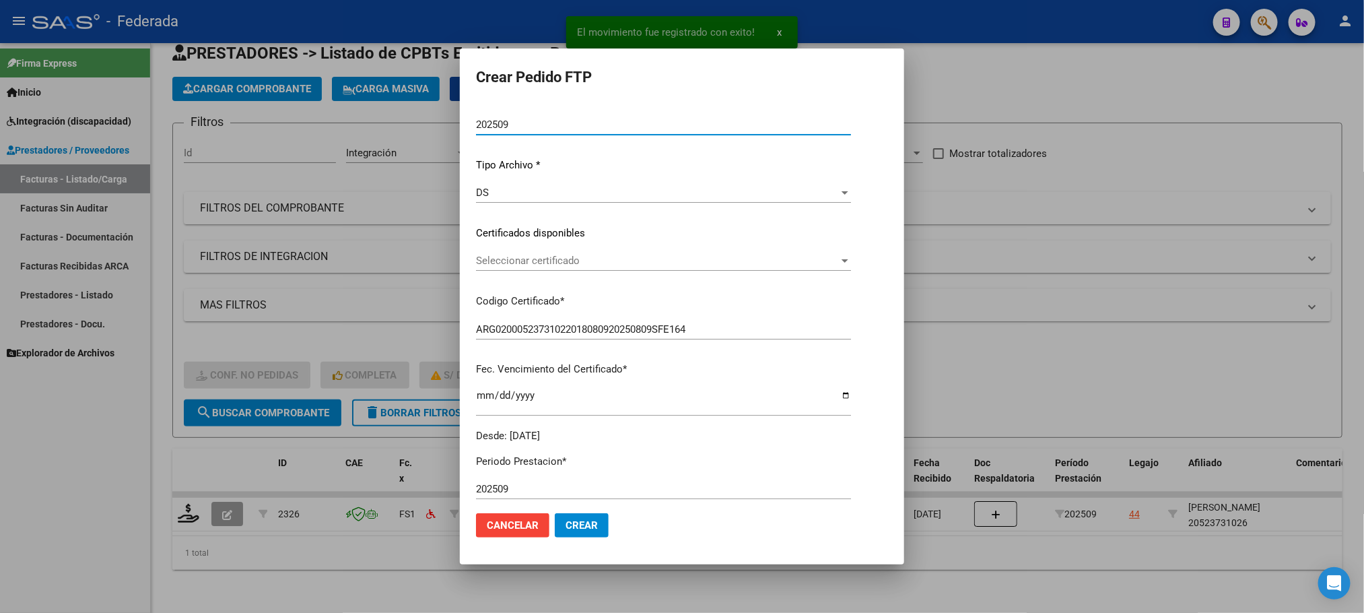
click at [513, 256] on span "Seleccionar certificado" at bounding box center [657, 260] width 363 height 12
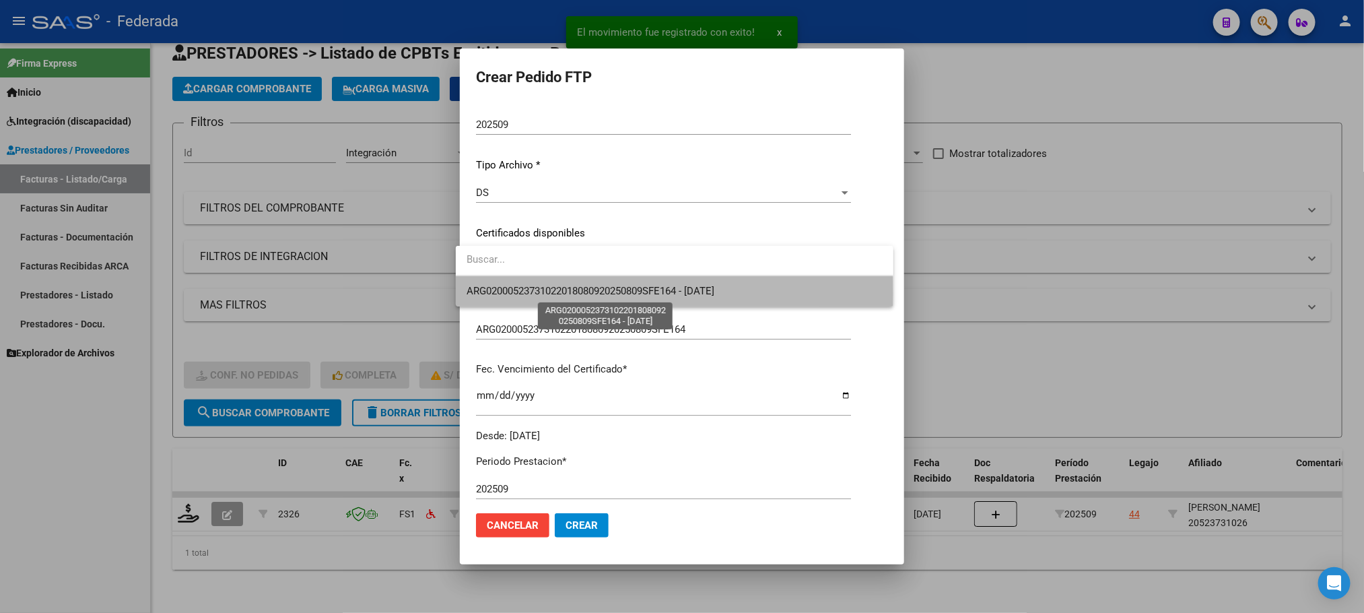
click at [514, 293] on span "ARG02000523731022018080920250809SFE164 - [DATE]" at bounding box center [590, 291] width 248 height 12
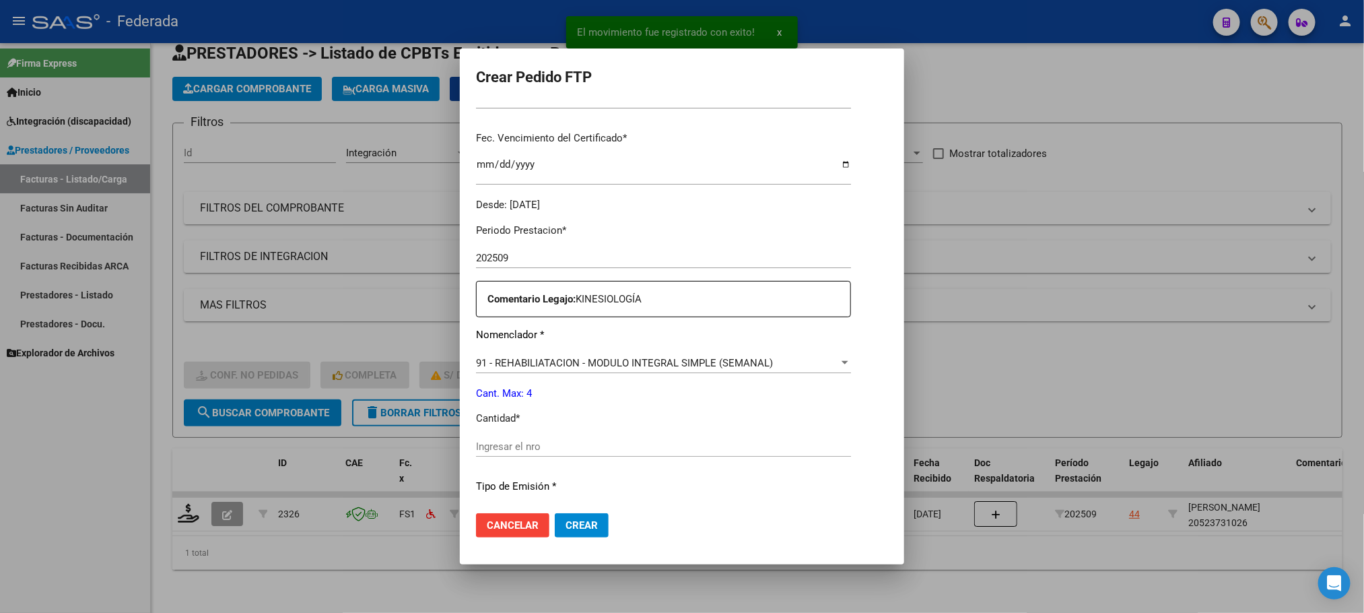
scroll to position [404, 0]
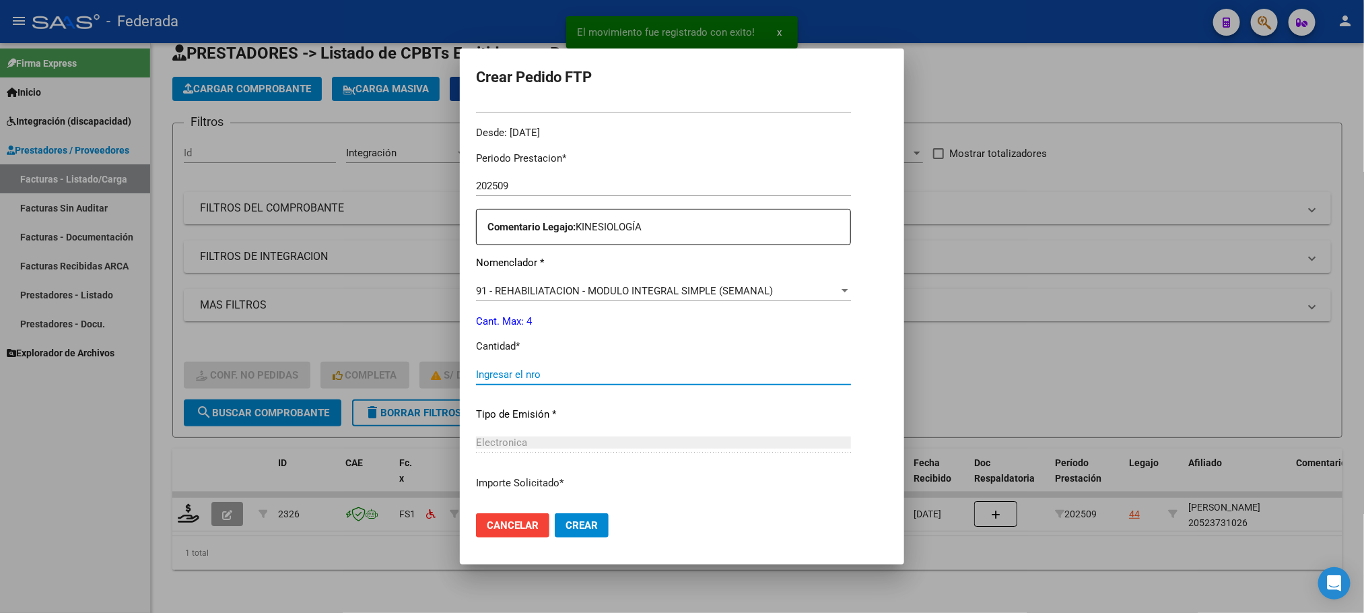
click at [516, 376] on input "Ingresar el nro" at bounding box center [663, 374] width 375 height 12
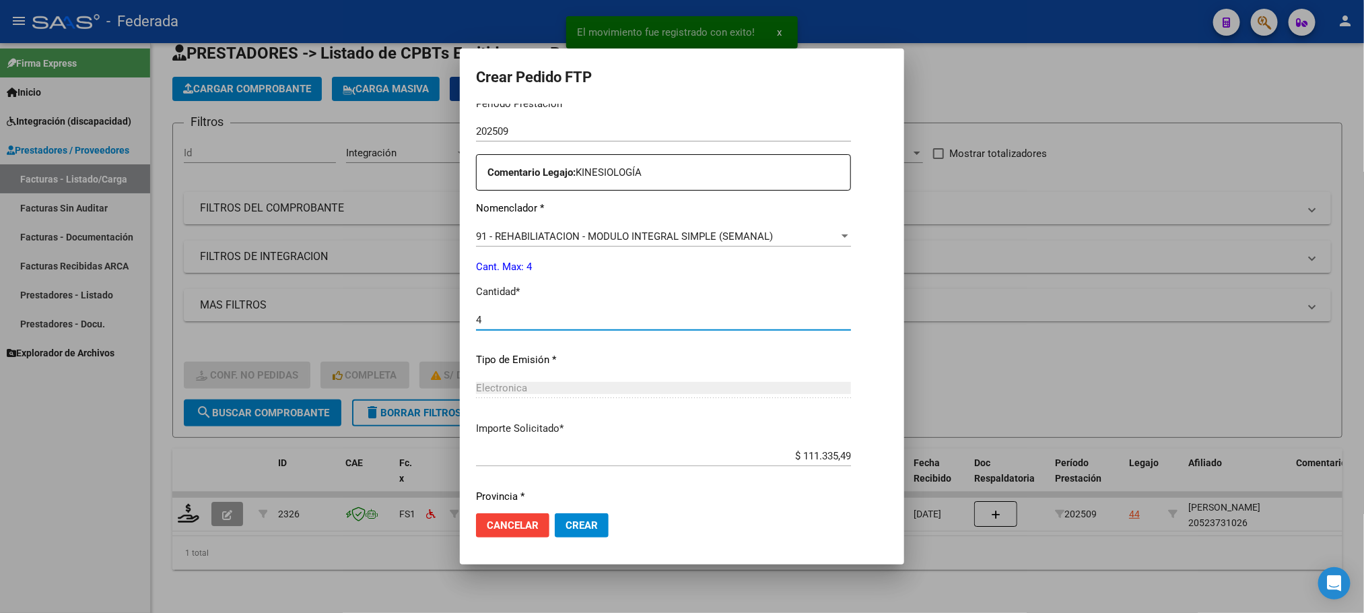
scroll to position [503, 0]
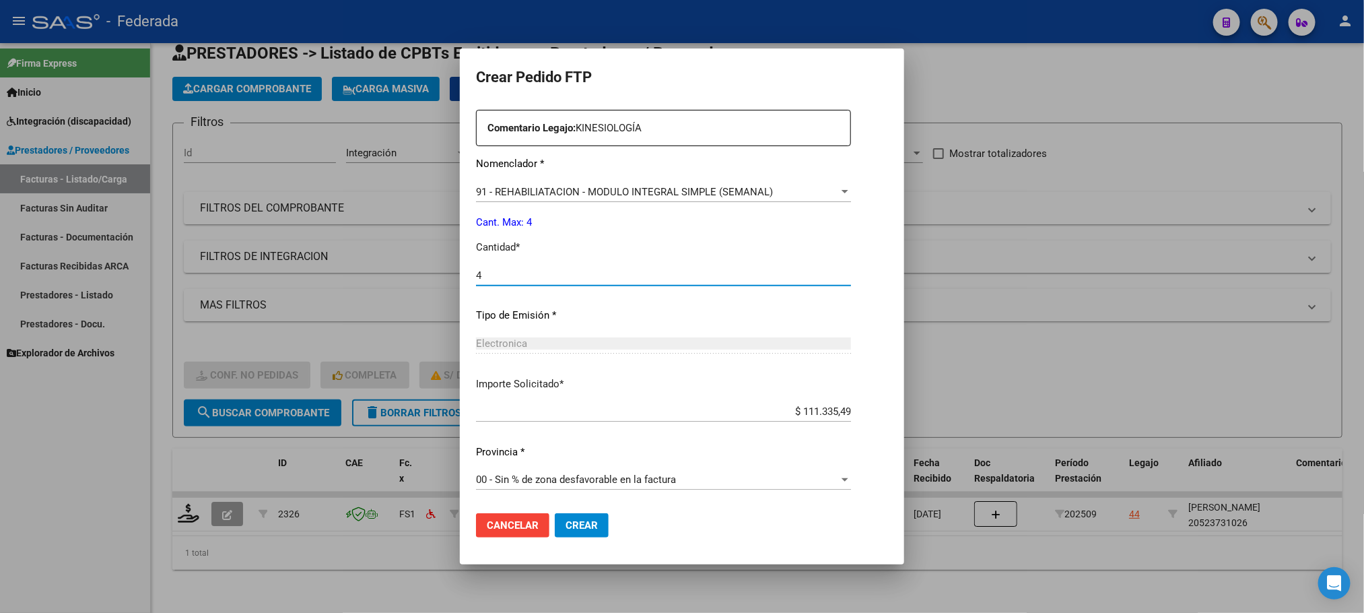
type input "4"
click at [555, 516] on button "Crear" at bounding box center [582, 525] width 54 height 24
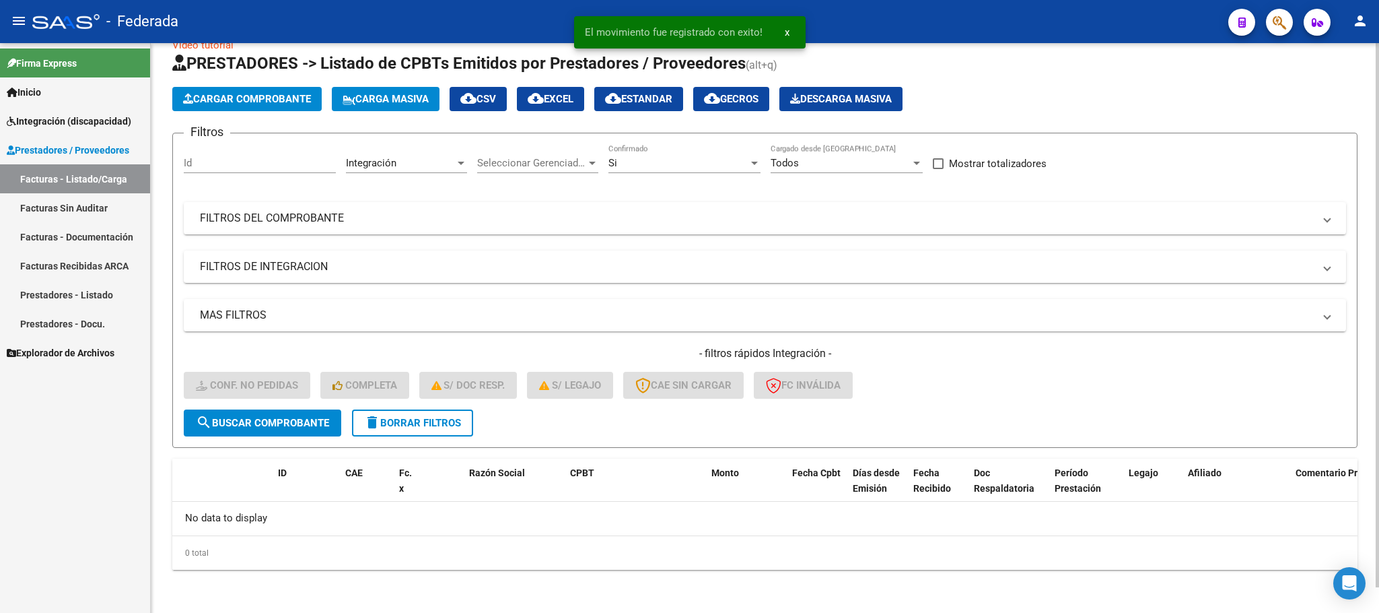
scroll to position [26, 0]
click at [414, 410] on button "delete Borrar Filtros" at bounding box center [412, 423] width 121 height 27
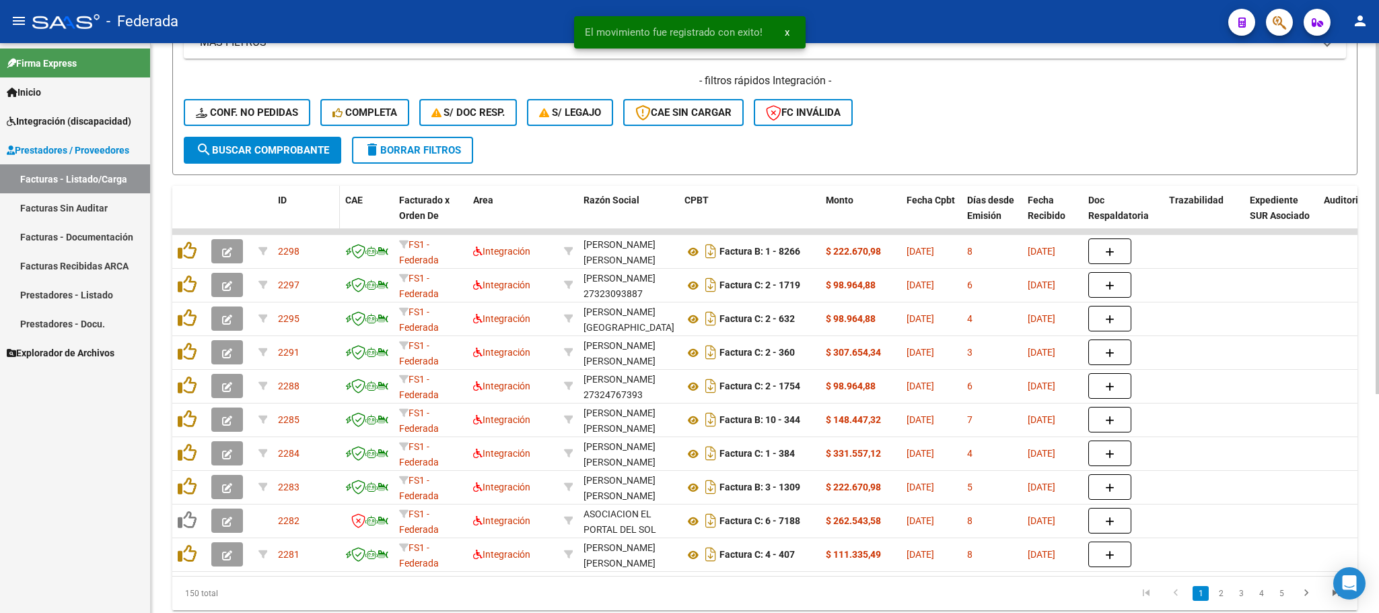
scroll to position [303, 0]
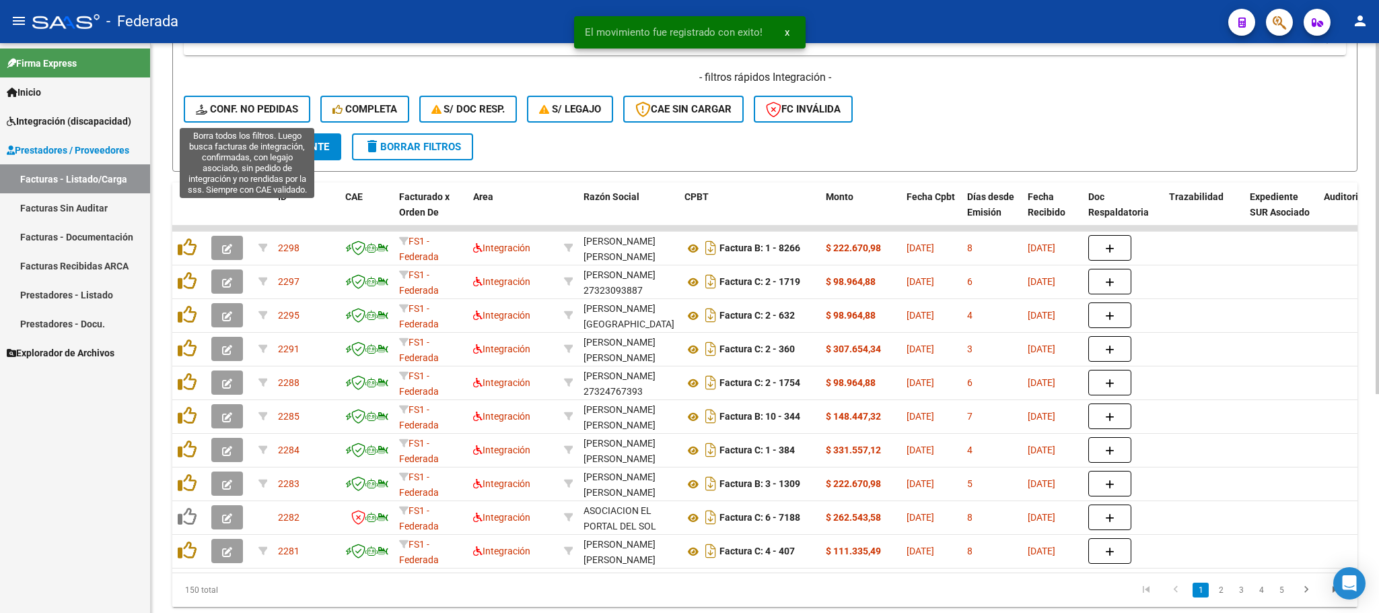
click at [293, 113] on span "Conf. no pedidas" at bounding box center [247, 109] width 102 height 12
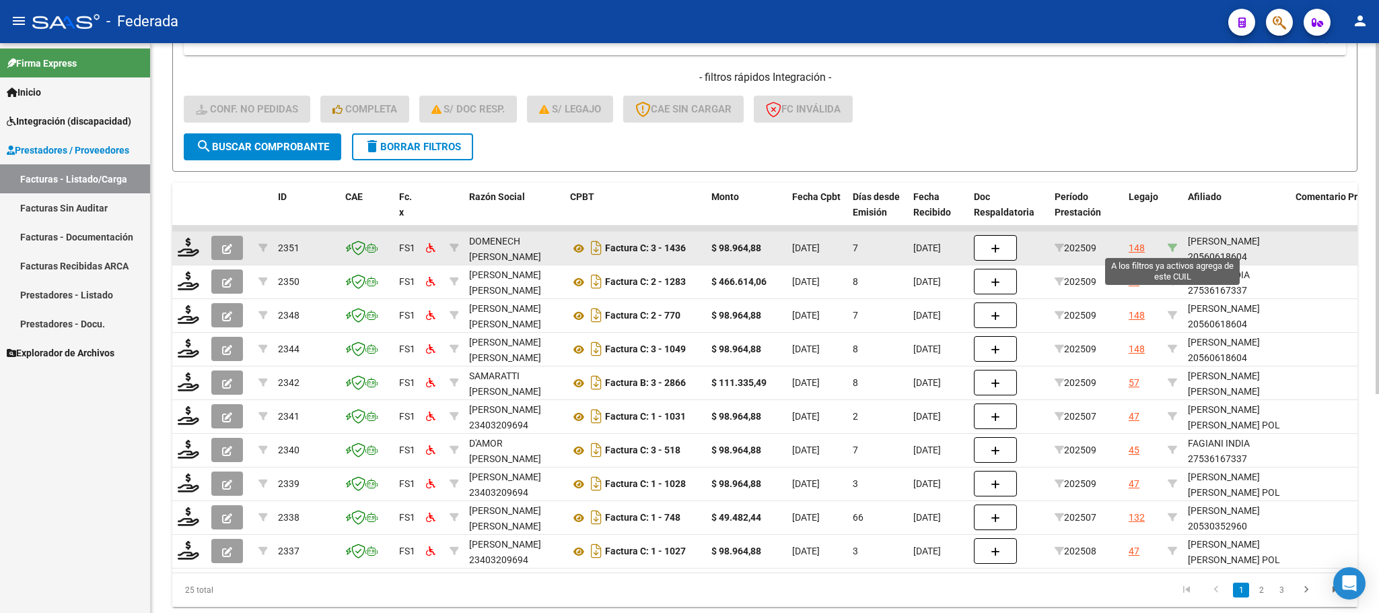
click at [1174, 247] on icon at bounding box center [1172, 247] width 9 height 9
type input "20560618604"
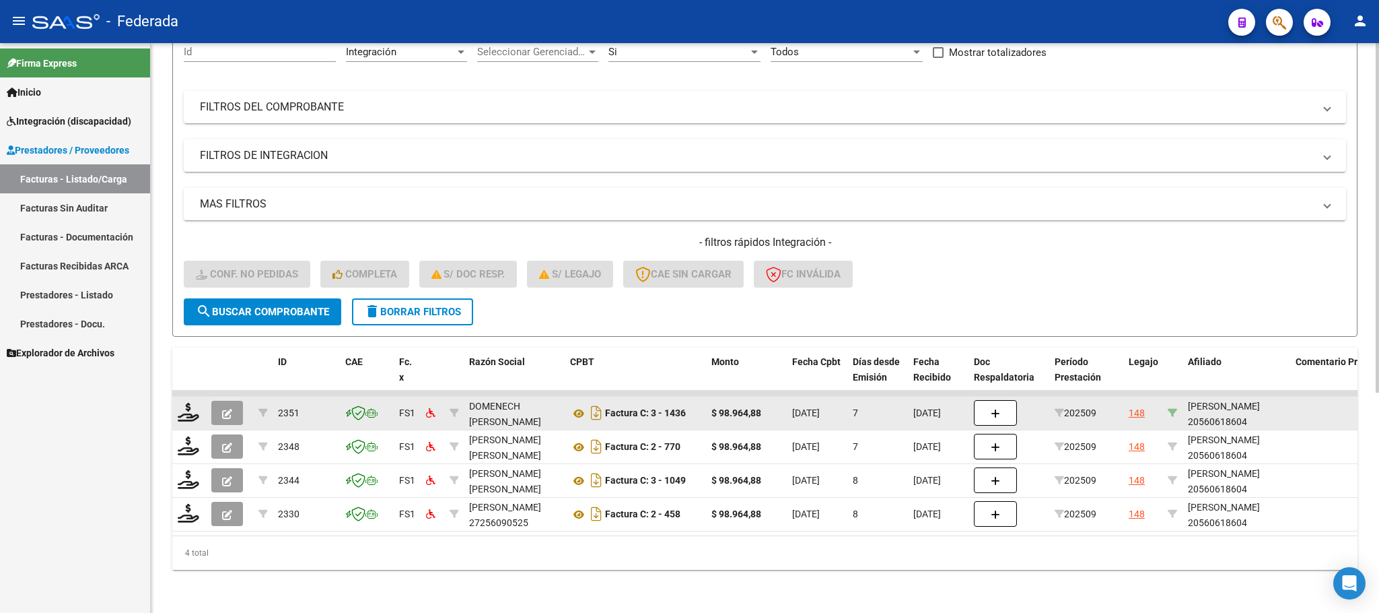
scroll to position [153, 0]
click at [1216, 413] on datatable-body-cell "[PERSON_NAME] 20560618604" at bounding box center [1237, 412] width 108 height 33
click at [1212, 413] on datatable-body-cell "[PERSON_NAME] 20560618604" at bounding box center [1237, 412] width 108 height 33
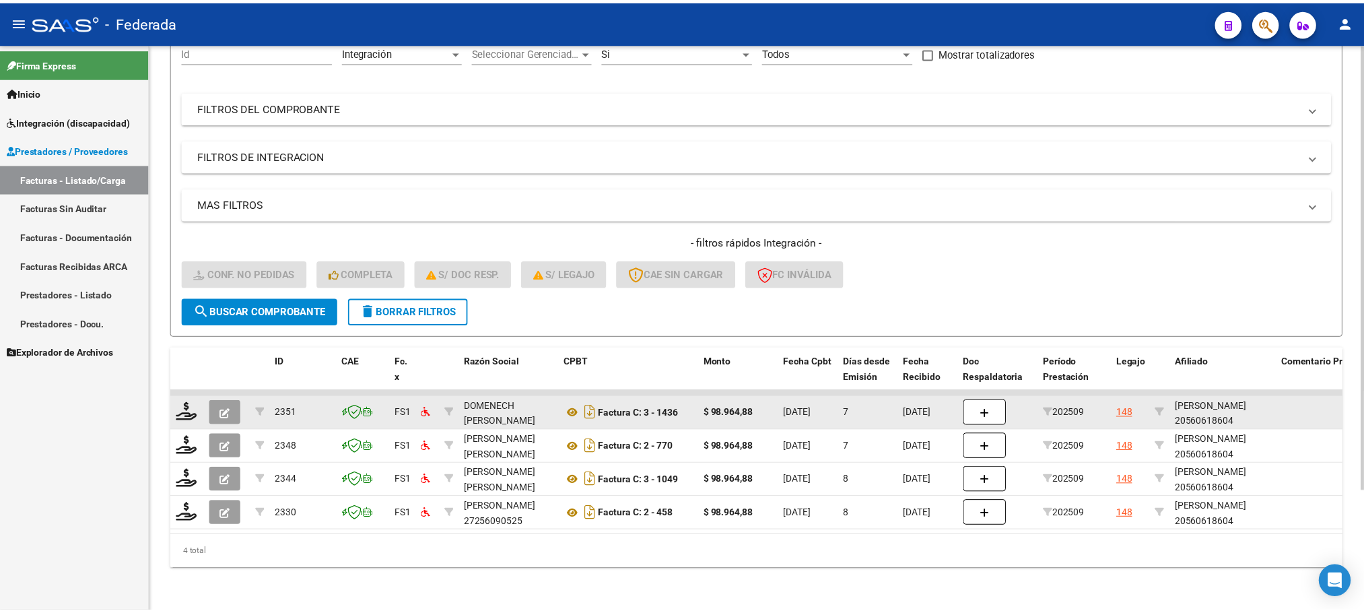
scroll to position [1, 0]
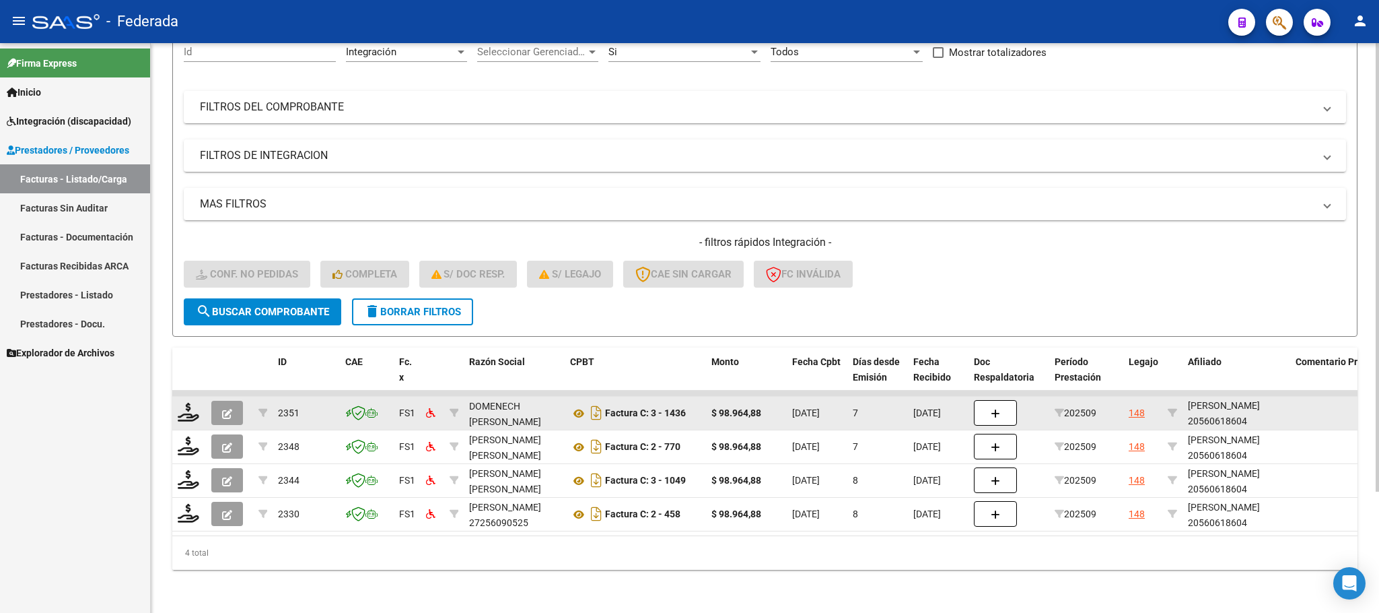
click at [1210, 406] on div "[PERSON_NAME] 20560618604" at bounding box center [1236, 413] width 97 height 31
click at [190, 403] on icon at bounding box center [189, 412] width 22 height 19
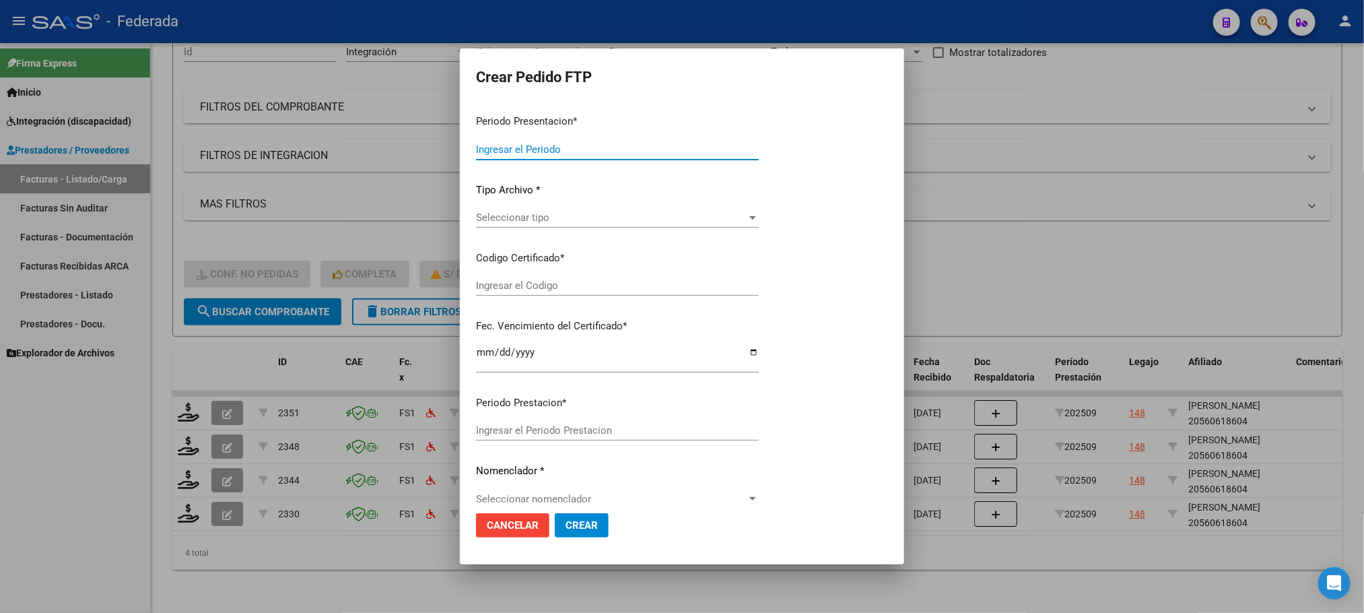
type input "202509"
type input "$ 98.964,88"
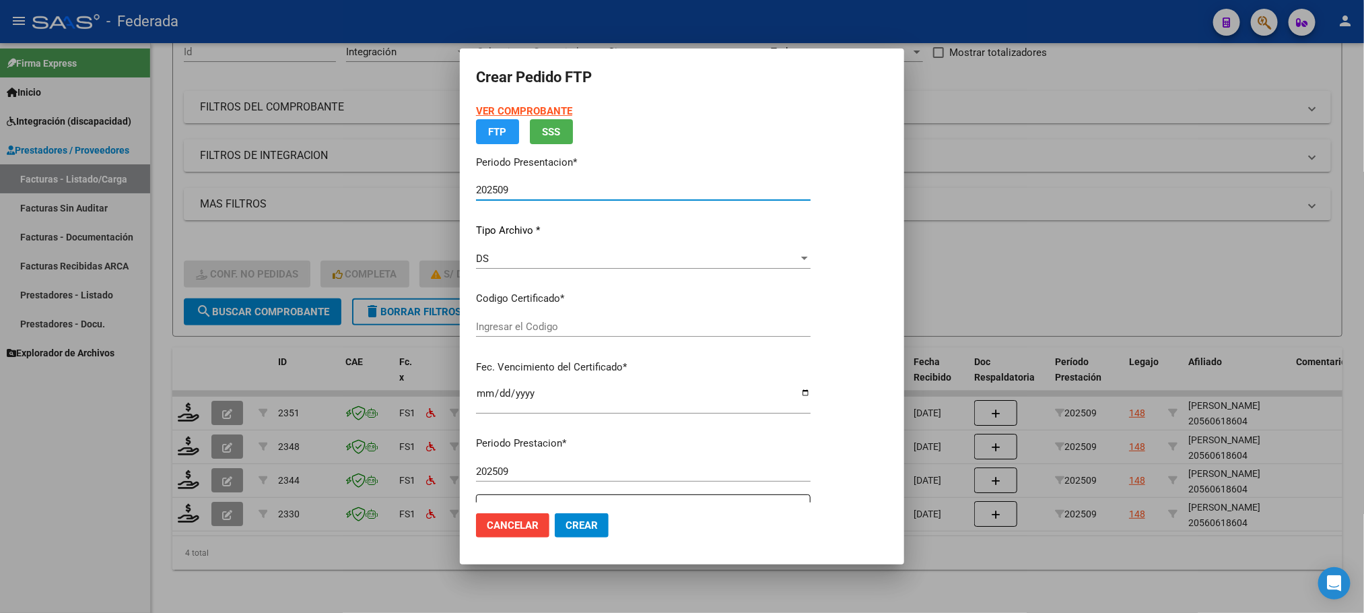
type input "ARG02000560618602023060920260609COR233"
type input "[DATE]"
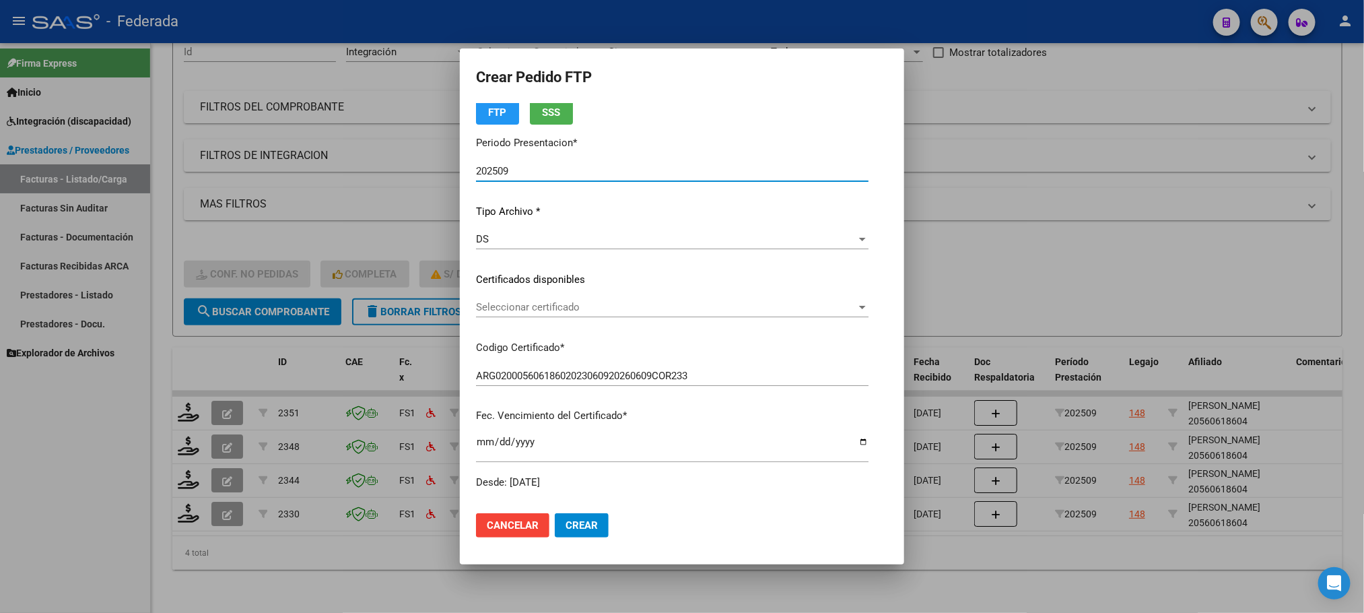
scroll to position [101, 0]
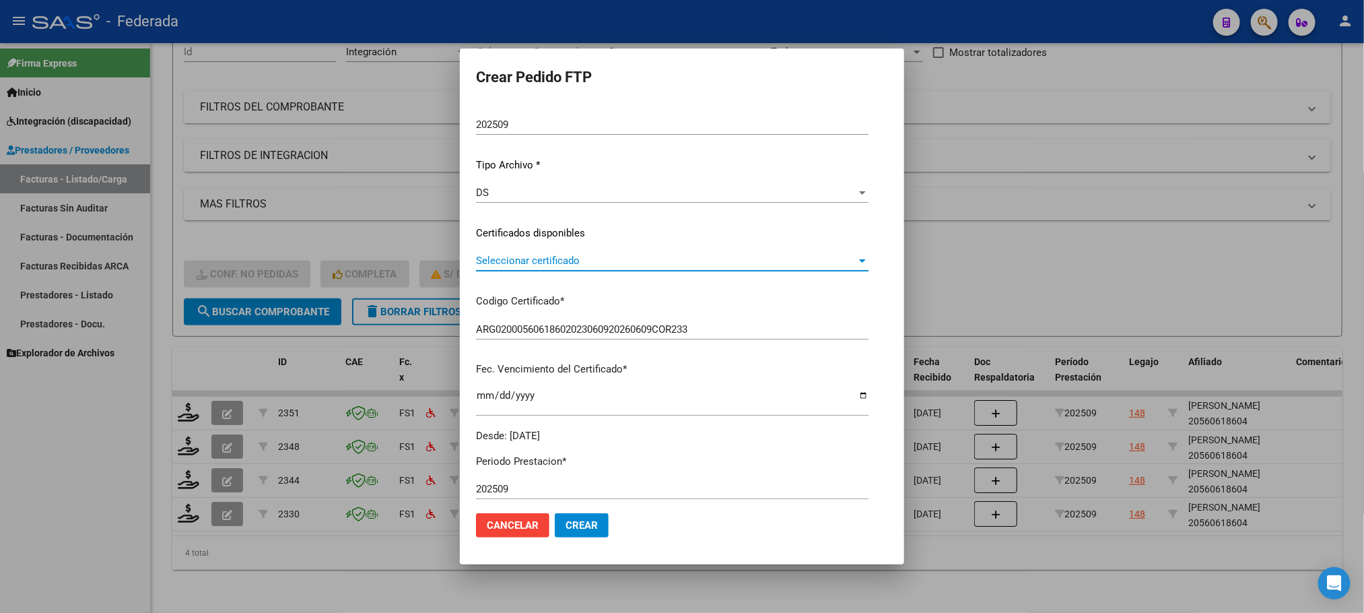
click at [545, 254] on span "Seleccionar certificado" at bounding box center [666, 260] width 380 height 12
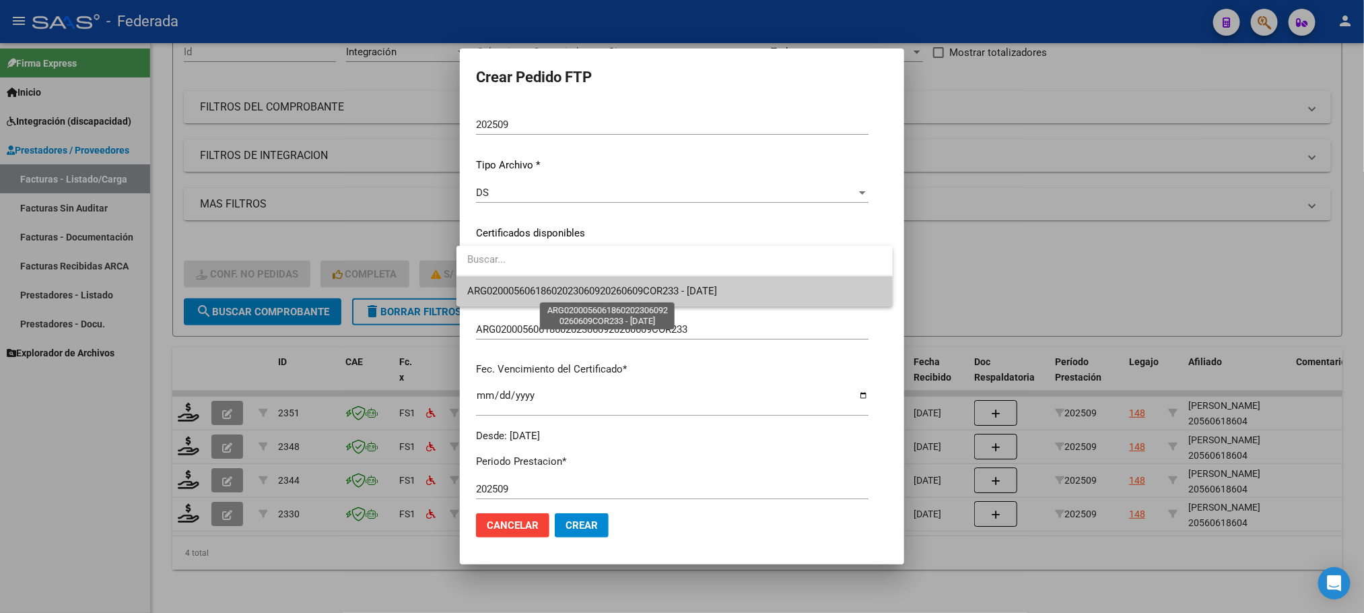
click at [540, 289] on span "ARG02000560618602023060920260609COR233 - [DATE]" at bounding box center [592, 291] width 250 height 12
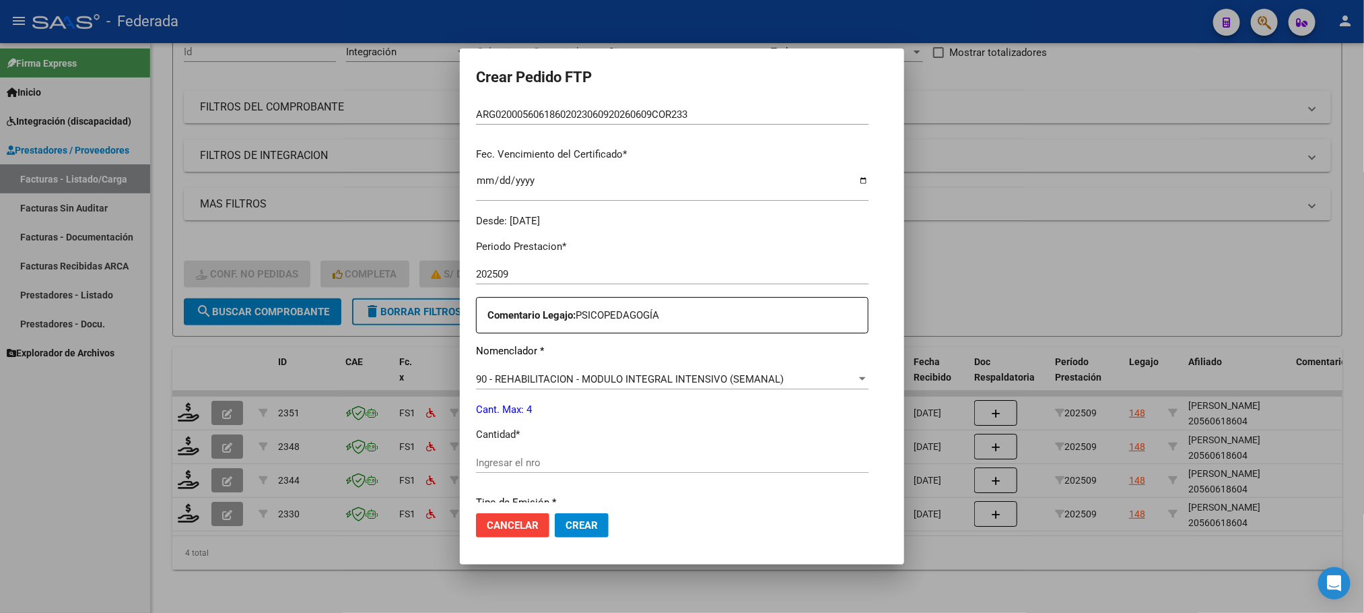
scroll to position [404, 0]
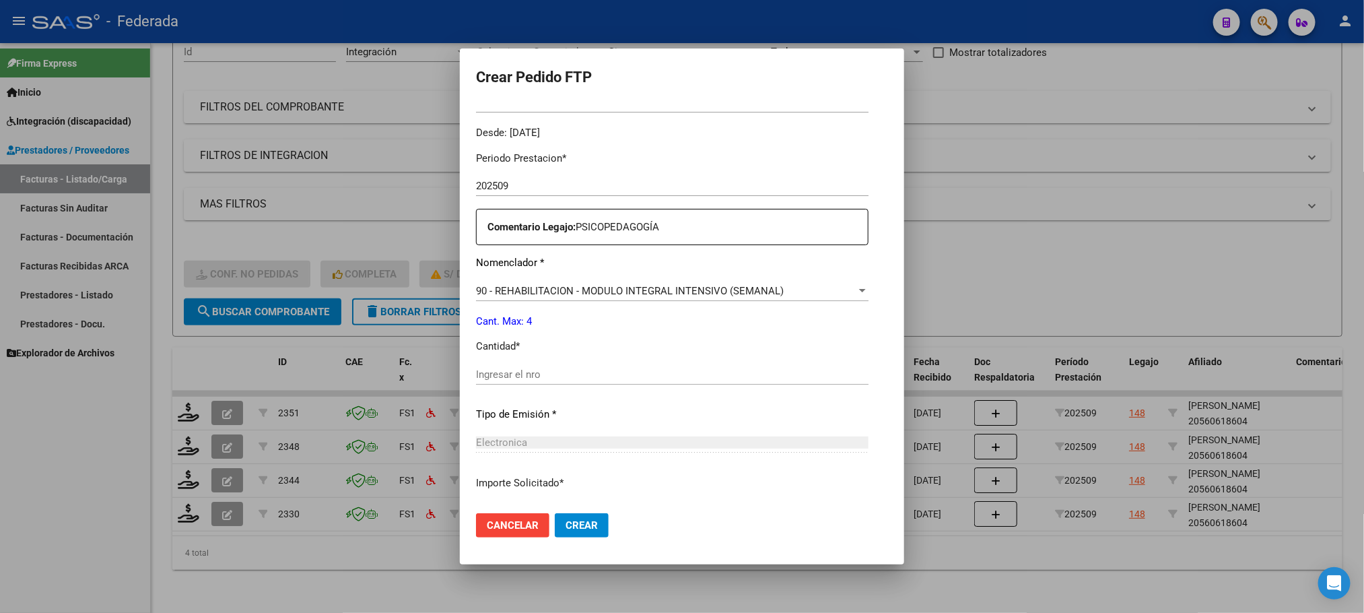
click at [509, 368] on input "Ingresar el nro" at bounding box center [672, 374] width 392 height 12
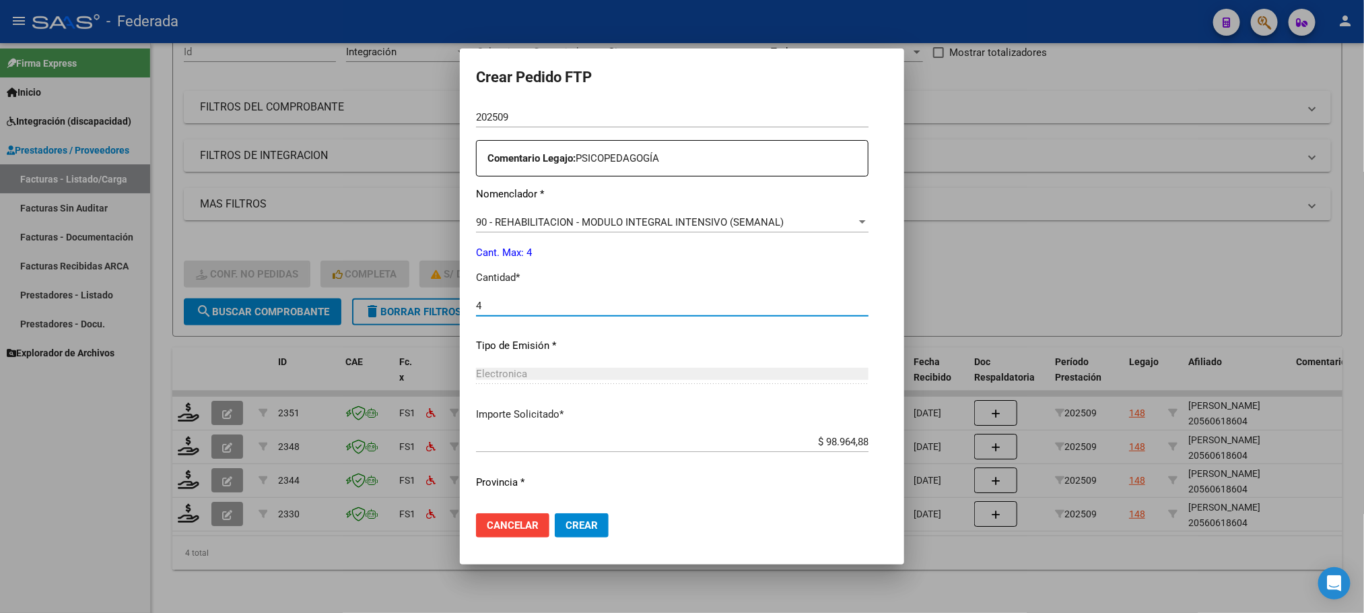
scroll to position [503, 0]
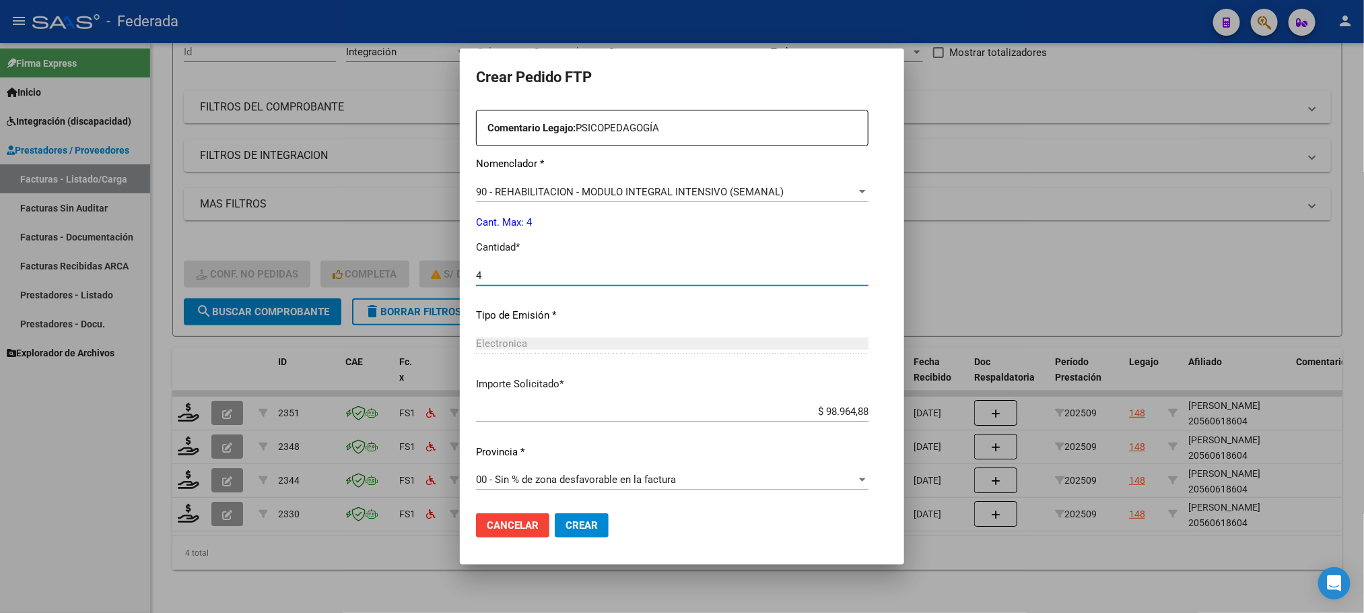
type input "4"
click at [571, 519] on span "Crear" at bounding box center [581, 525] width 32 height 12
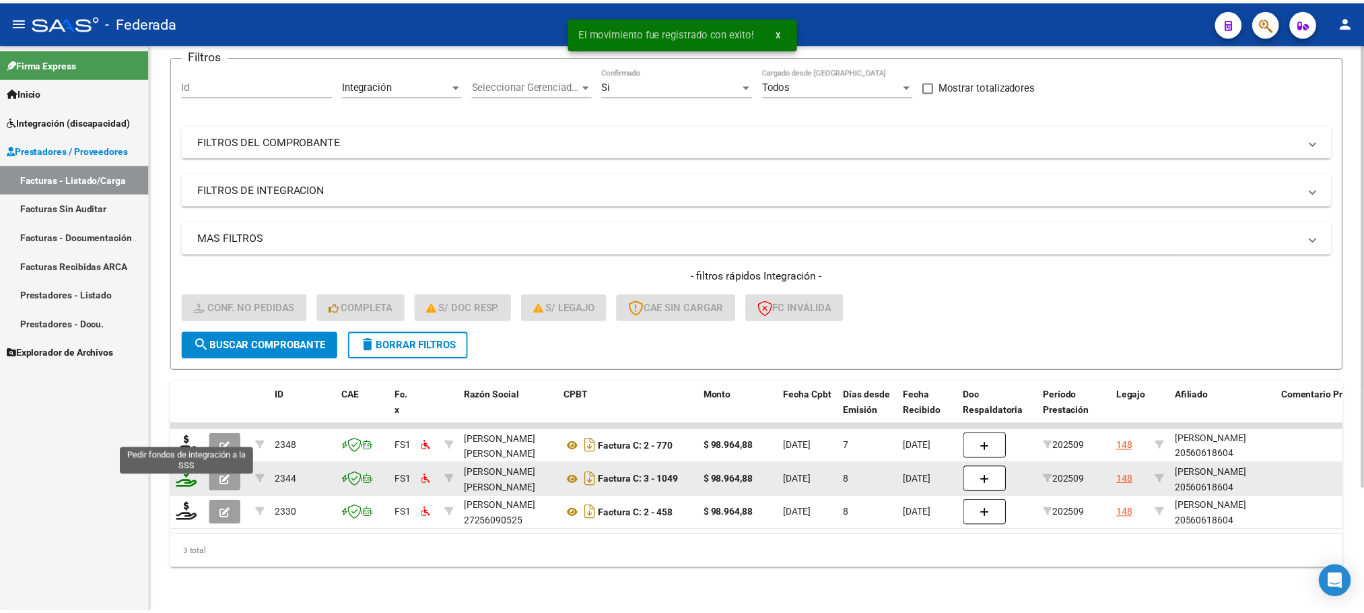
scroll to position [120, 0]
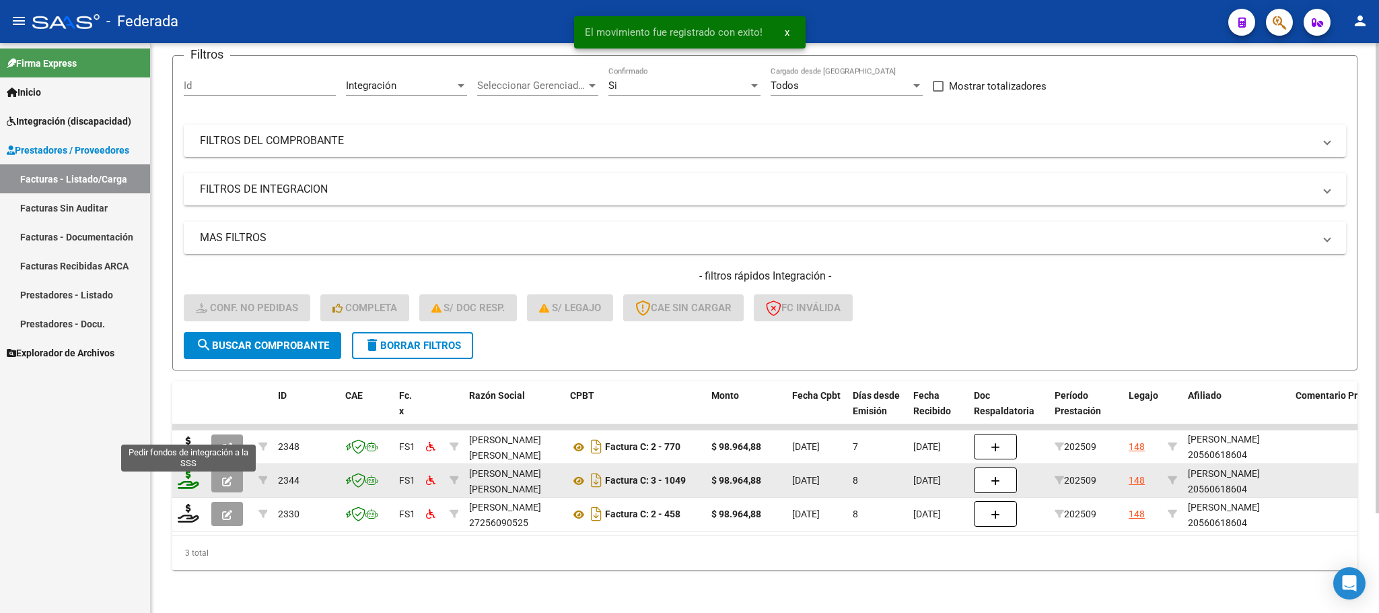
click at [190, 437] on icon at bounding box center [189, 445] width 22 height 19
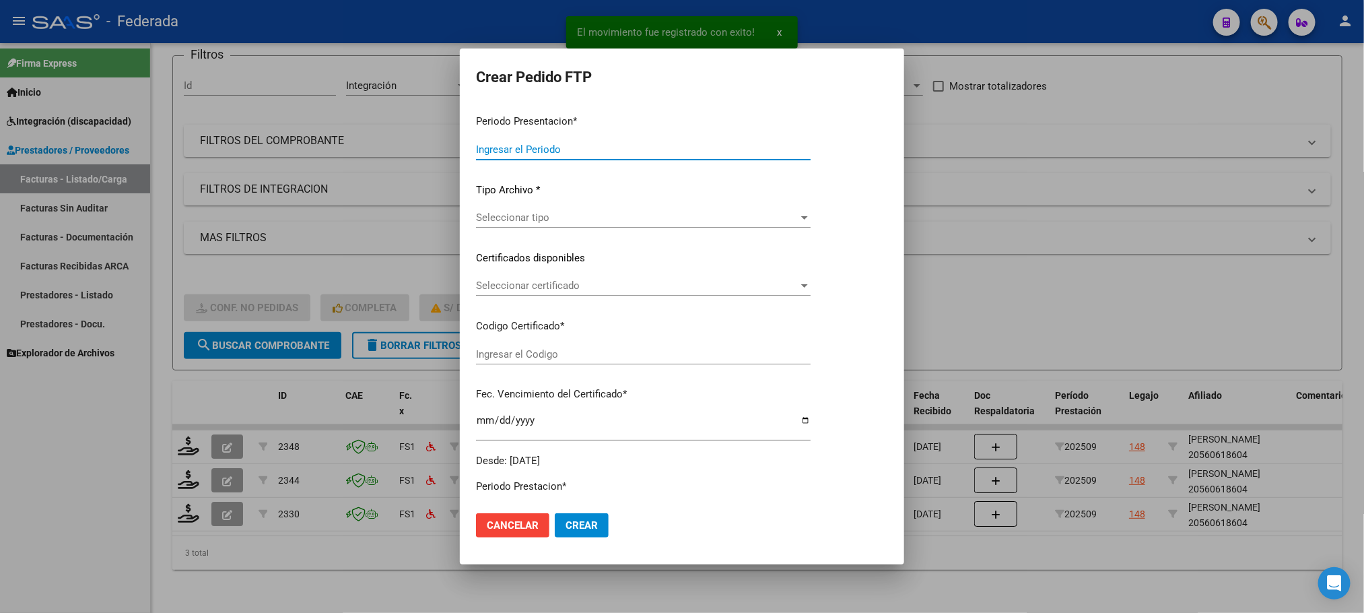
type input "202509"
type input "$ 98.964,88"
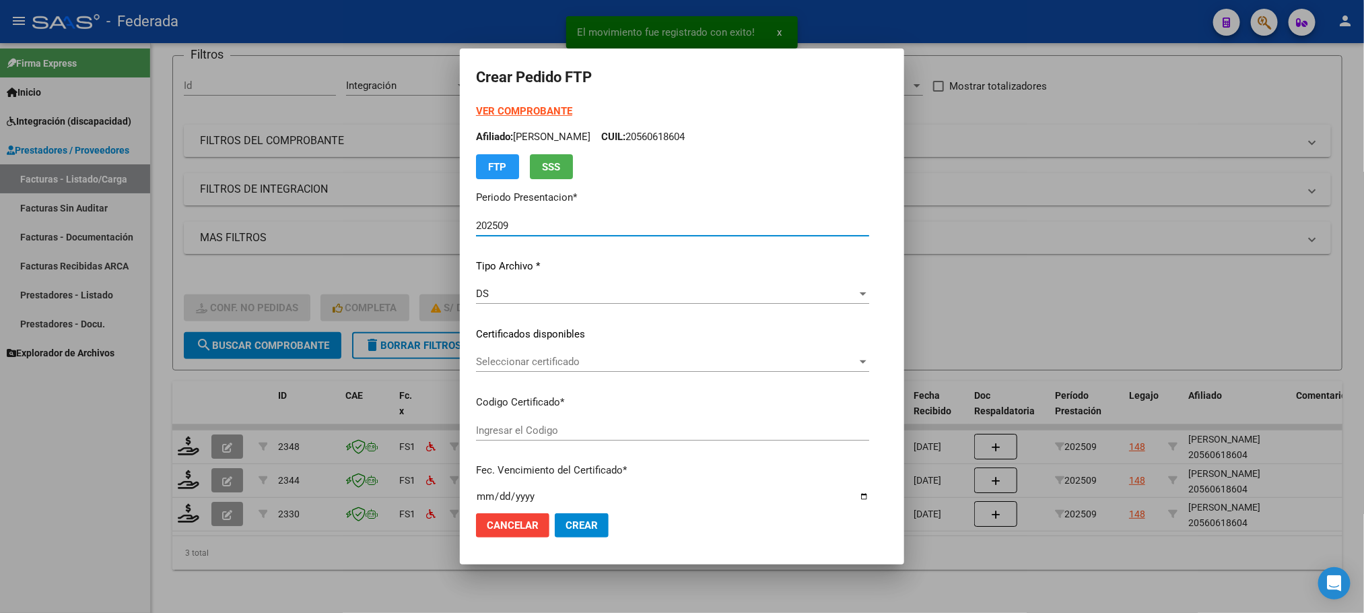
type input "ARG02000560618602023060920260609COR233"
type input "[DATE]"
click at [495, 363] on span "Seleccionar certificado" at bounding box center [666, 361] width 381 height 12
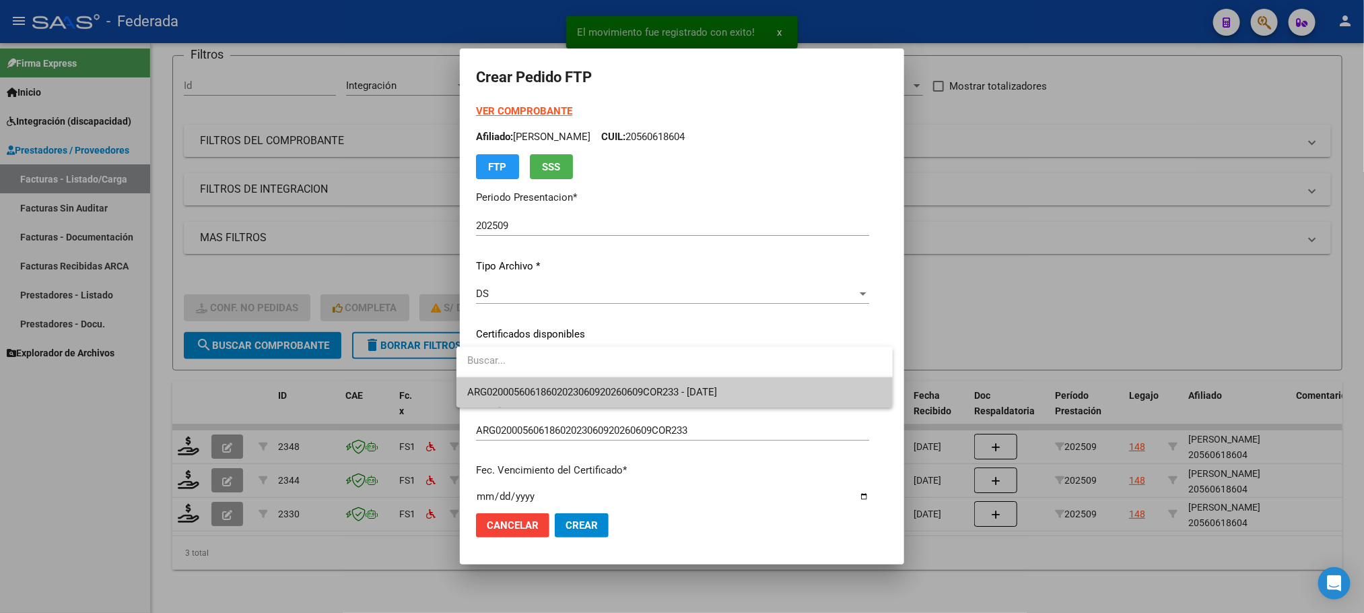
click at [499, 380] on span "ARG02000560618602023060920260609COR233 - [DATE]" at bounding box center [674, 392] width 415 height 30
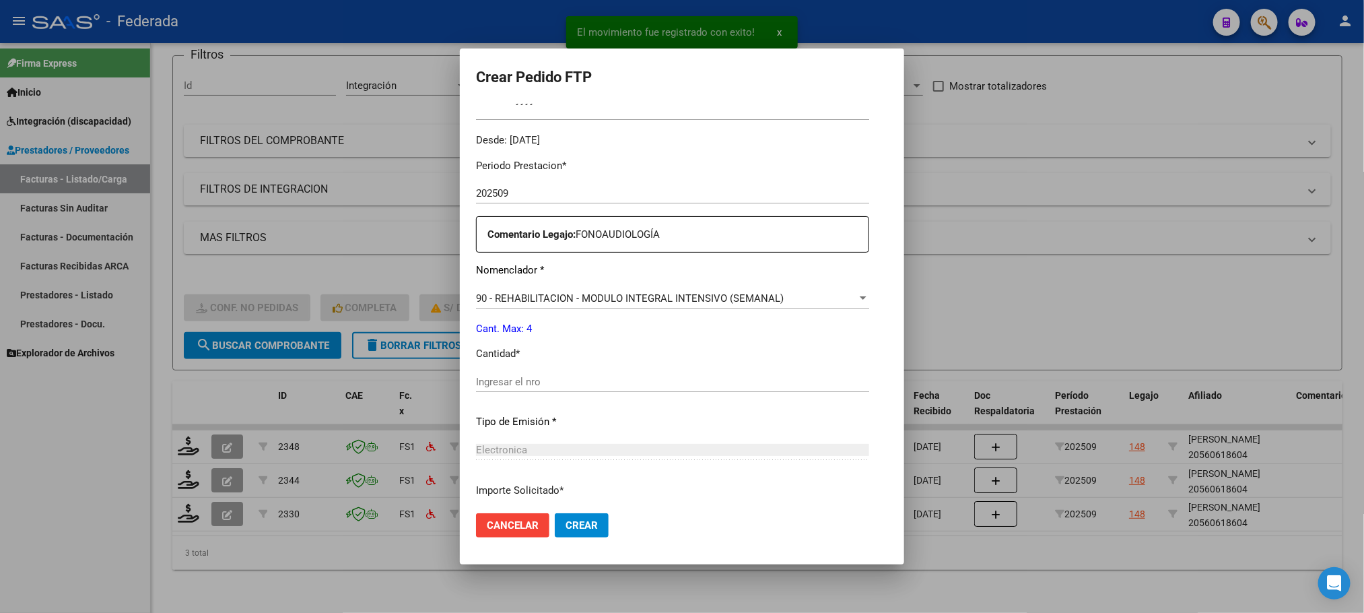
scroll to position [404, 0]
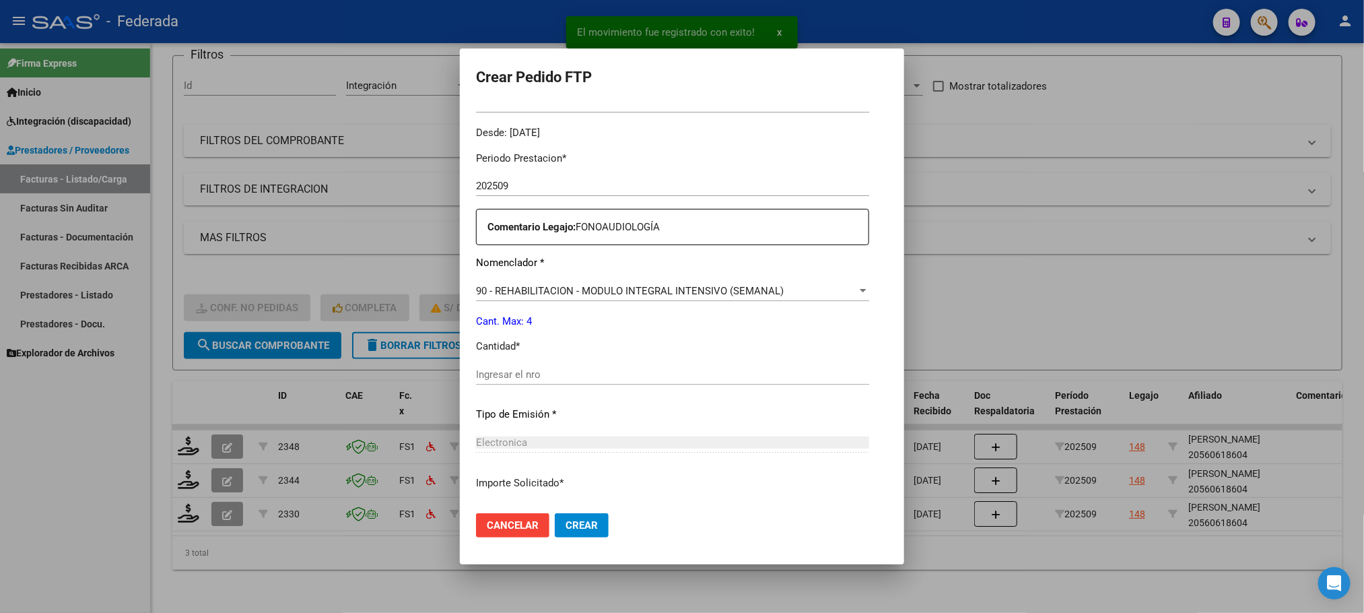
click at [497, 374] on input "Ingresar el nro" at bounding box center [672, 374] width 393 height 12
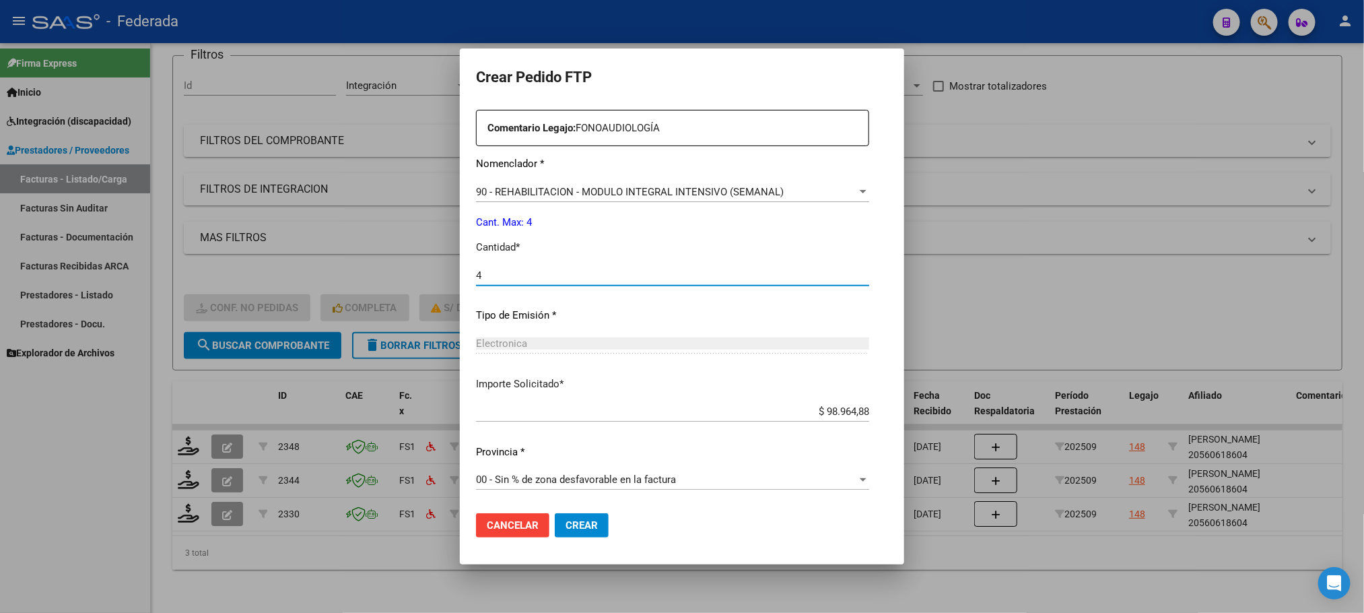
type input "4"
click at [568, 522] on span "Crear" at bounding box center [581, 525] width 32 height 12
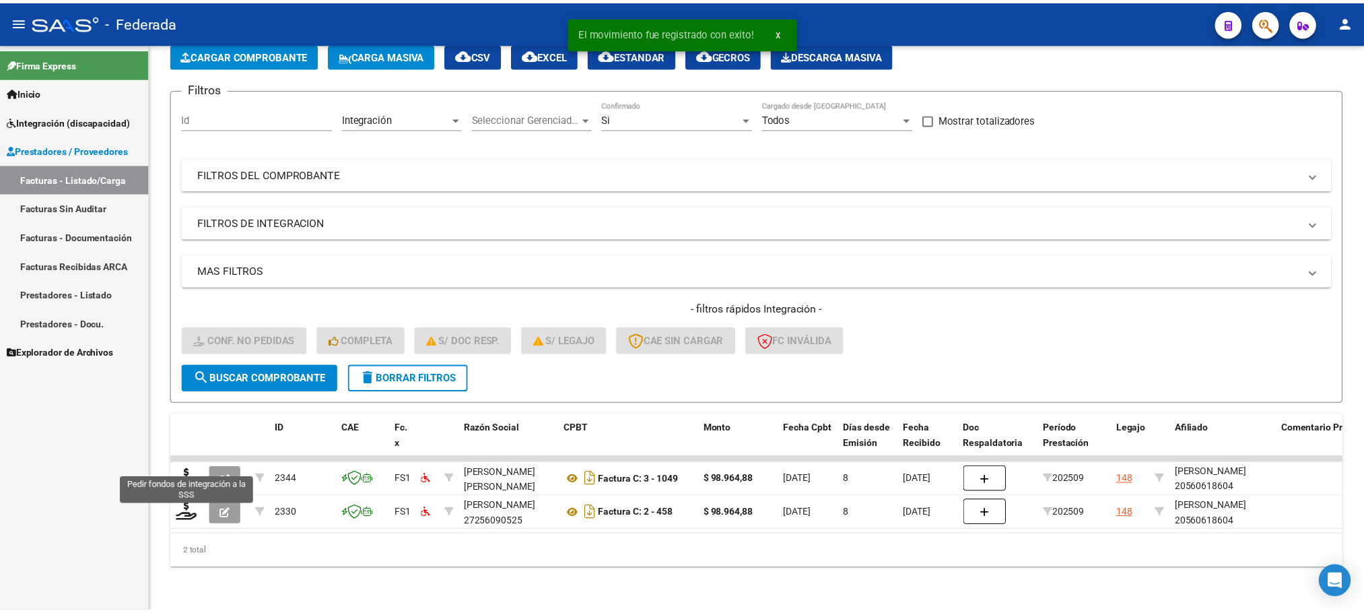
scroll to position [87, 0]
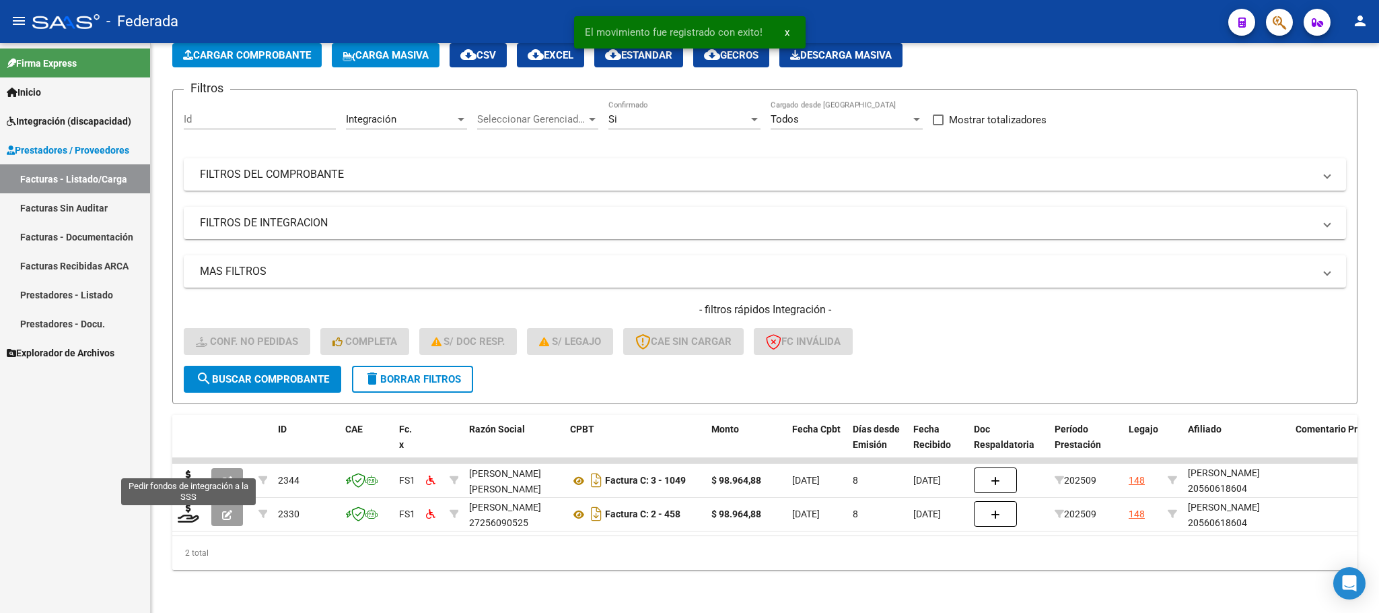
click at [193, 470] on icon at bounding box center [189, 479] width 22 height 19
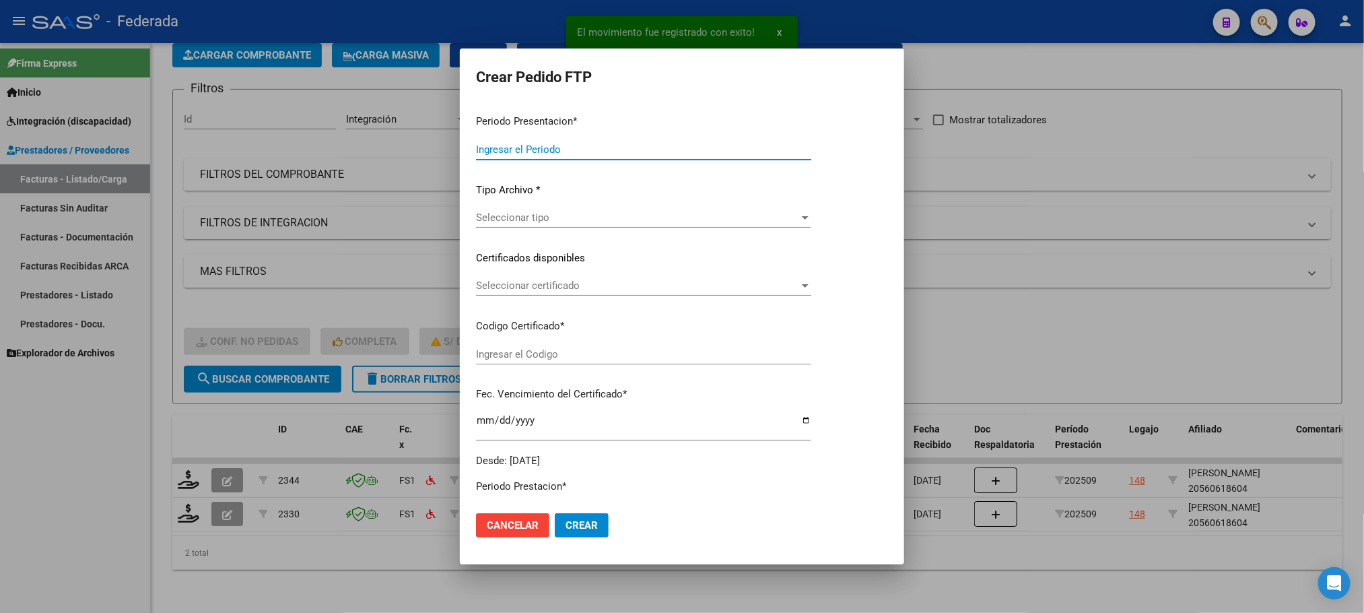
type input "202509"
type input "$ 98.964,88"
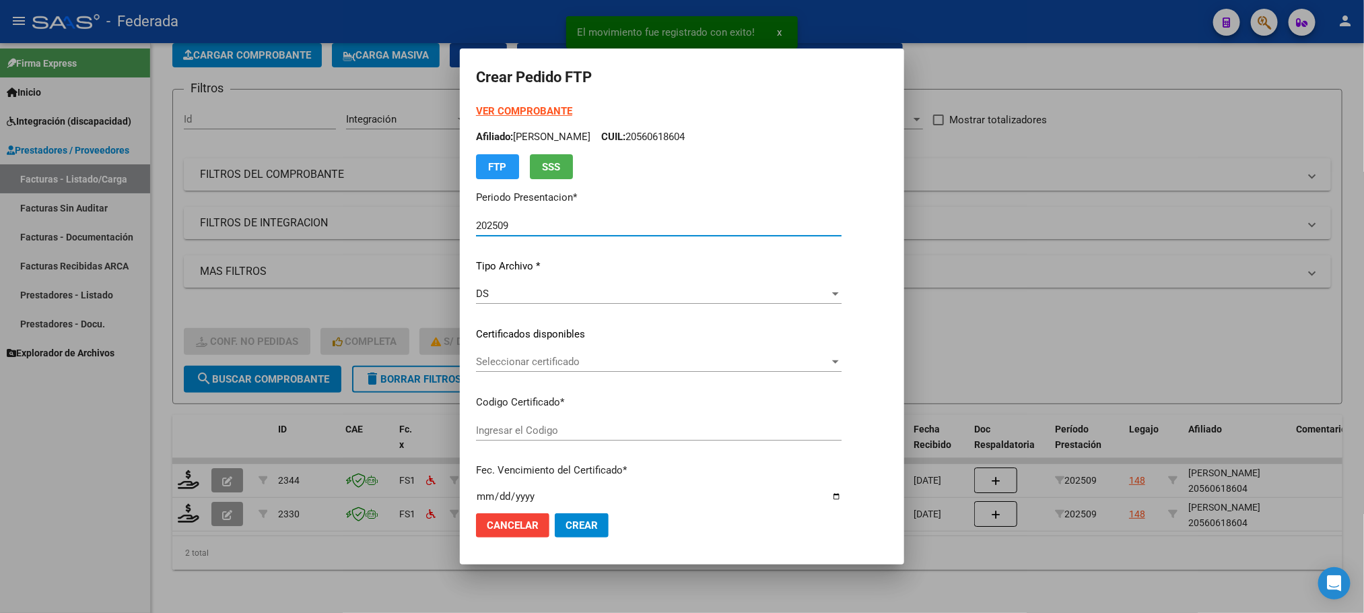
scroll to position [101, 0]
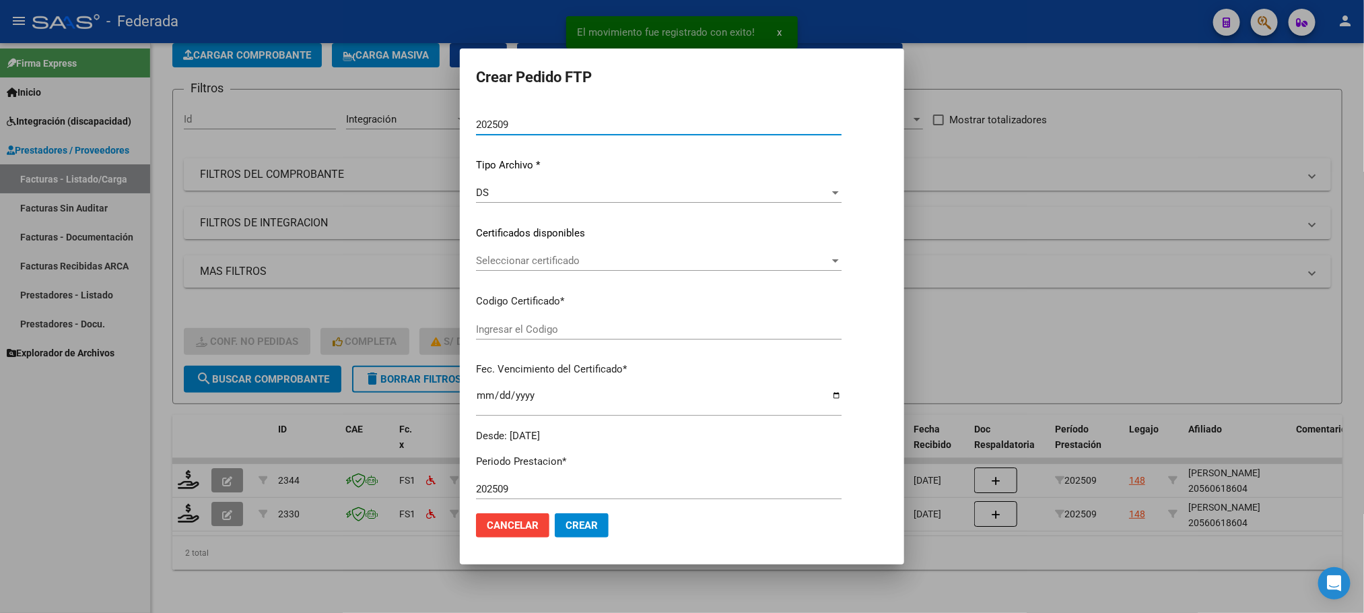
type input "ARG02000560618602023060920260609COR233"
type input "[DATE]"
click at [505, 265] on span "Seleccionar certificado" at bounding box center [652, 260] width 353 height 12
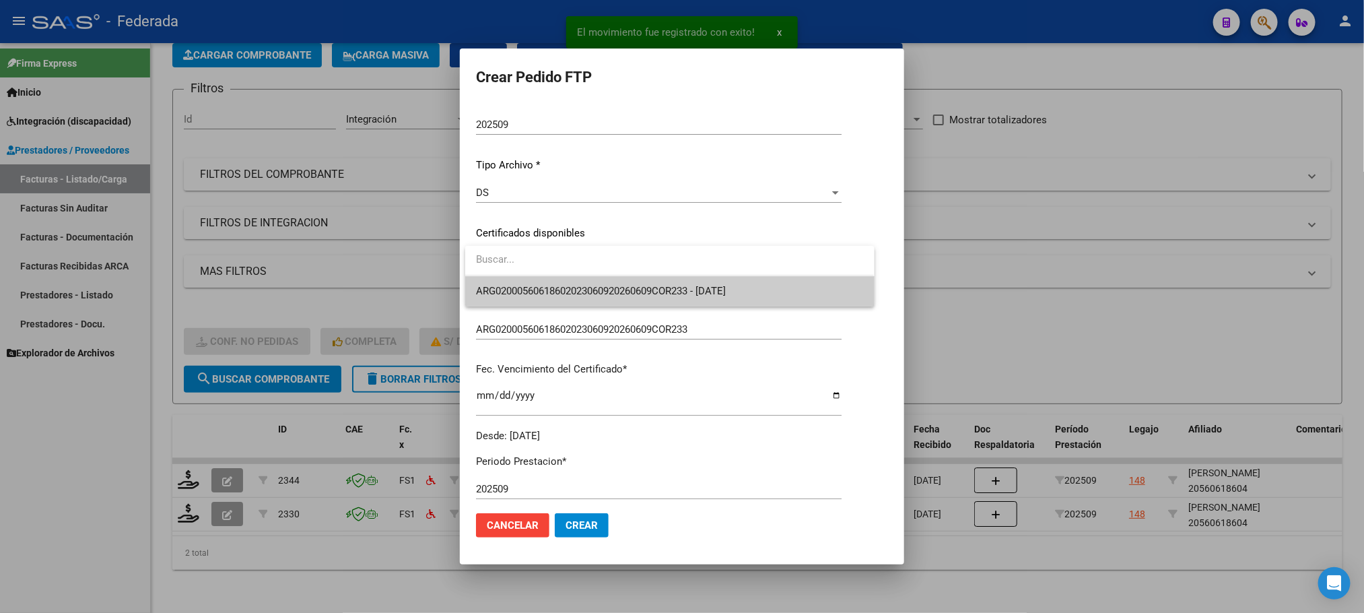
click at [509, 287] on span "ARG02000560618602023060920260609COR233 - [DATE]" at bounding box center [601, 291] width 250 height 12
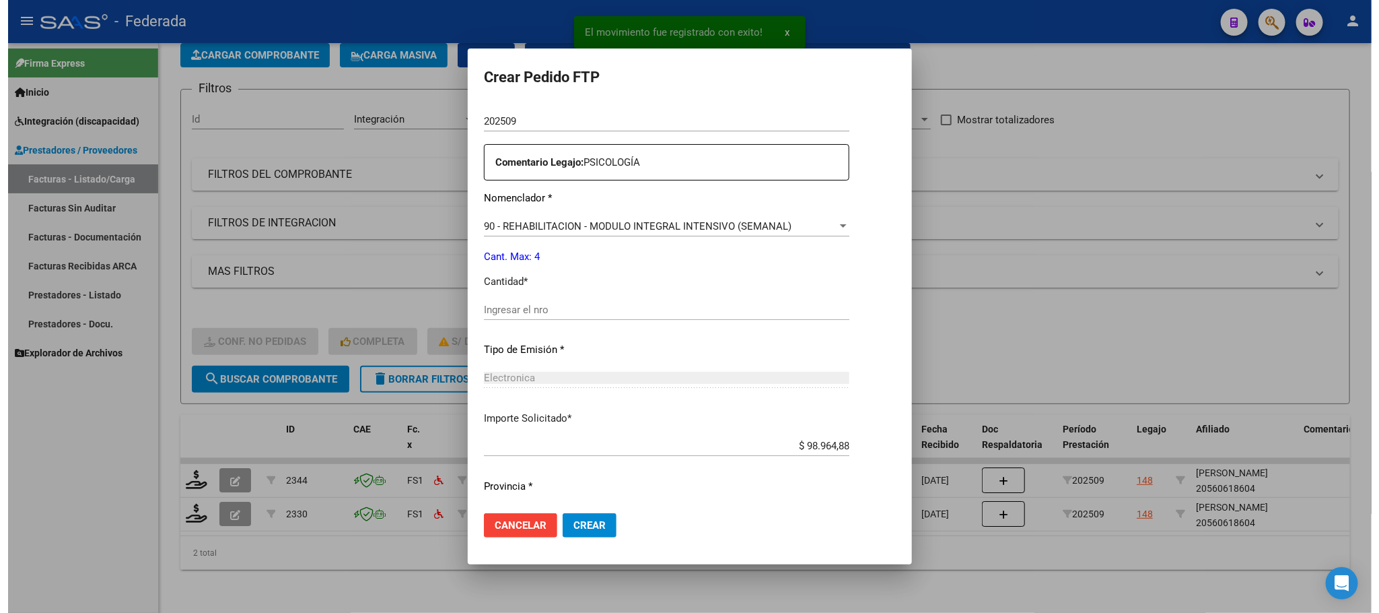
scroll to position [503, 0]
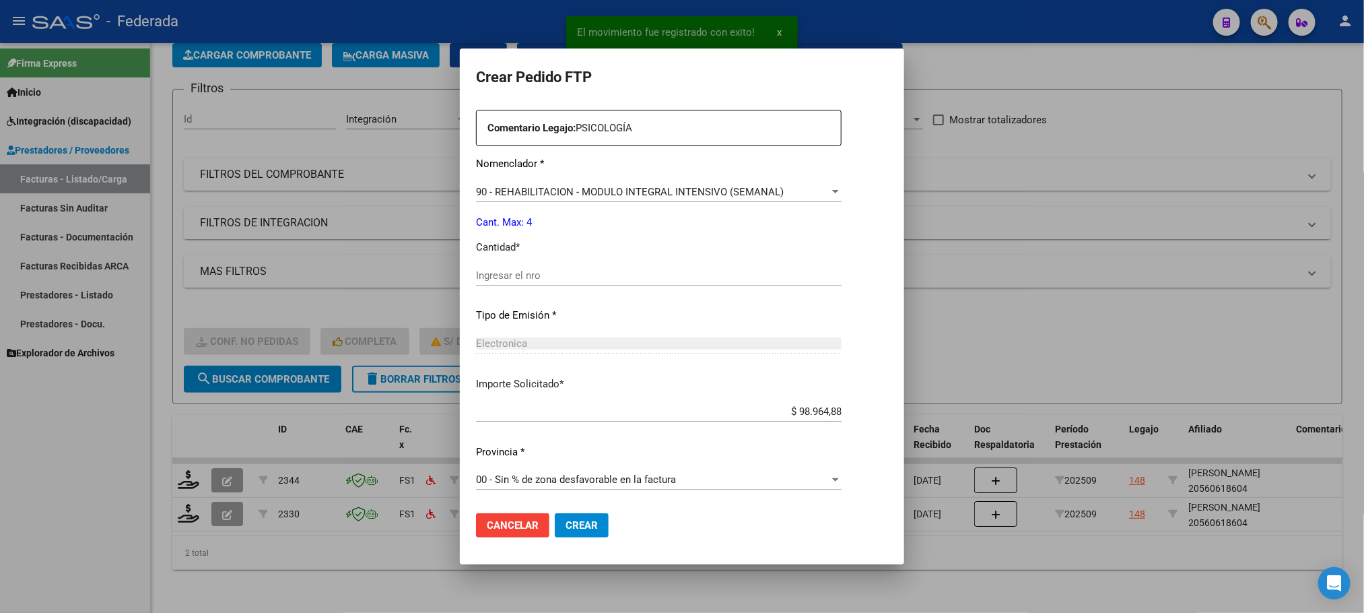
click at [513, 271] on input "Ingresar el nro" at bounding box center [658, 275] width 365 height 12
type input "4"
click at [582, 514] on button "Crear" at bounding box center [582, 525] width 54 height 24
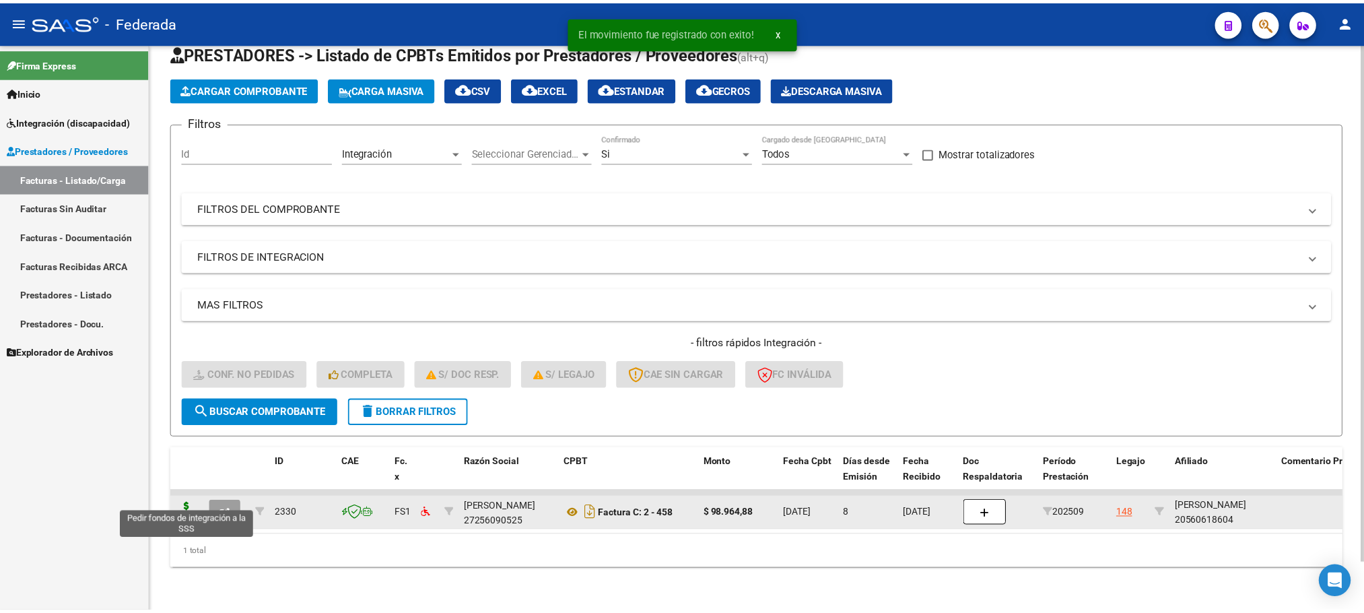
scroll to position [53, 0]
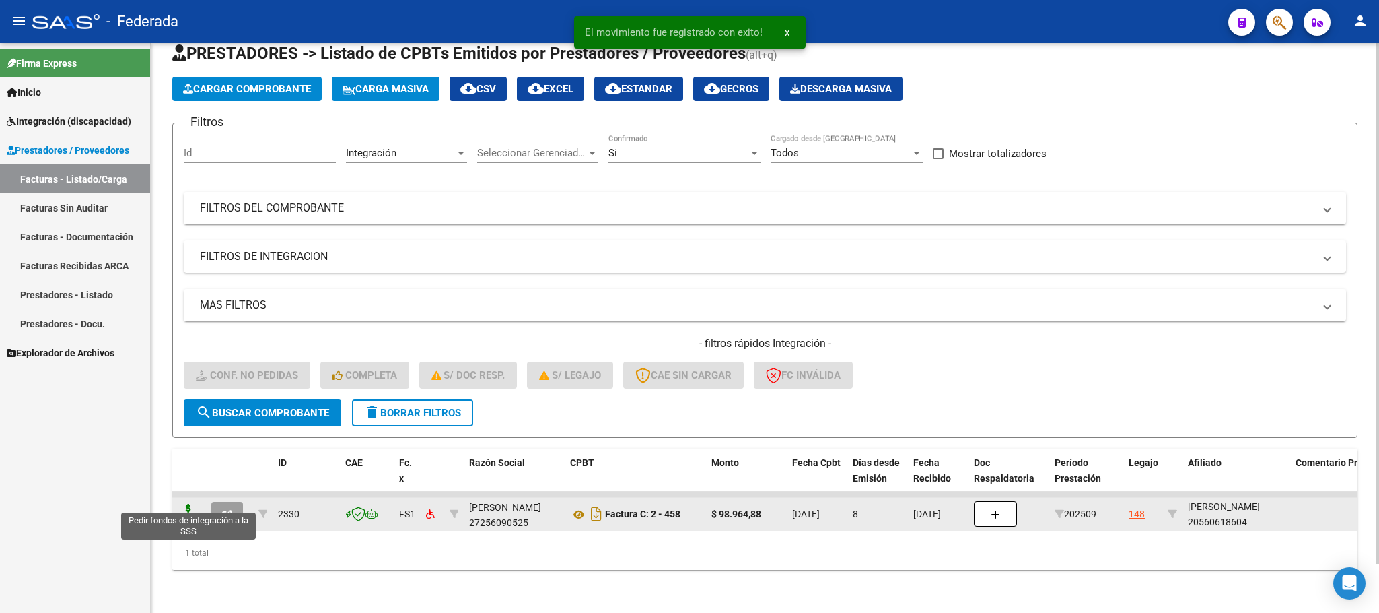
click at [190, 503] on icon at bounding box center [189, 512] width 22 height 19
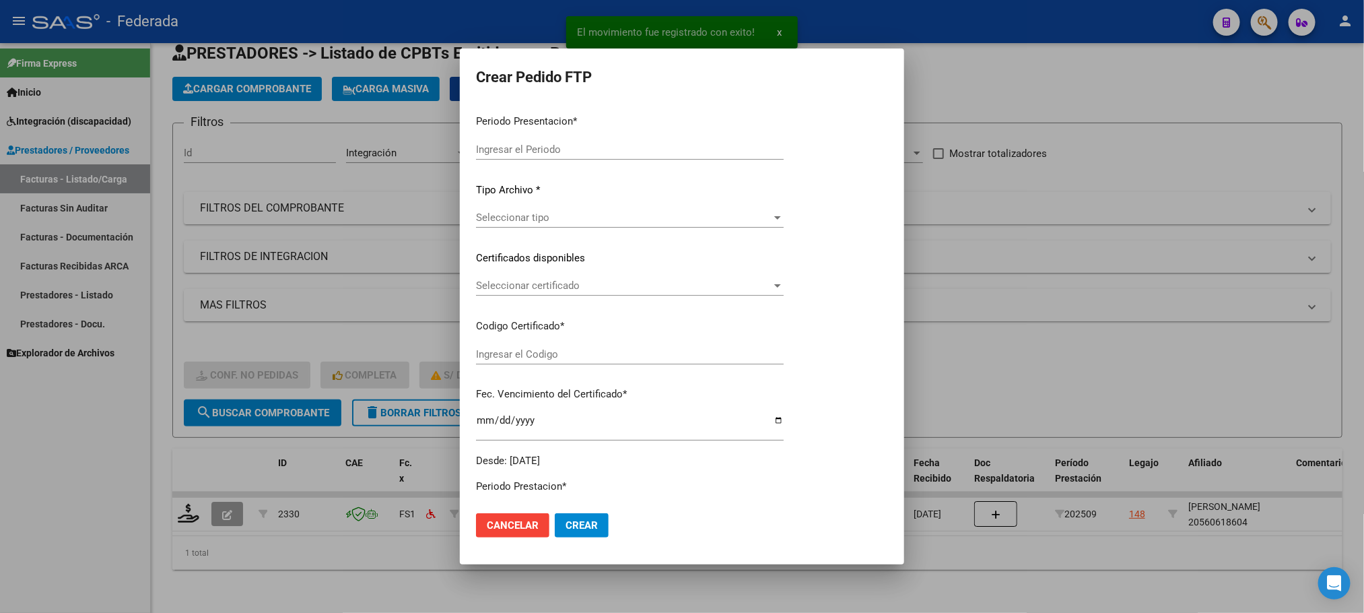
type input "202509"
type input "$ 98.964,88"
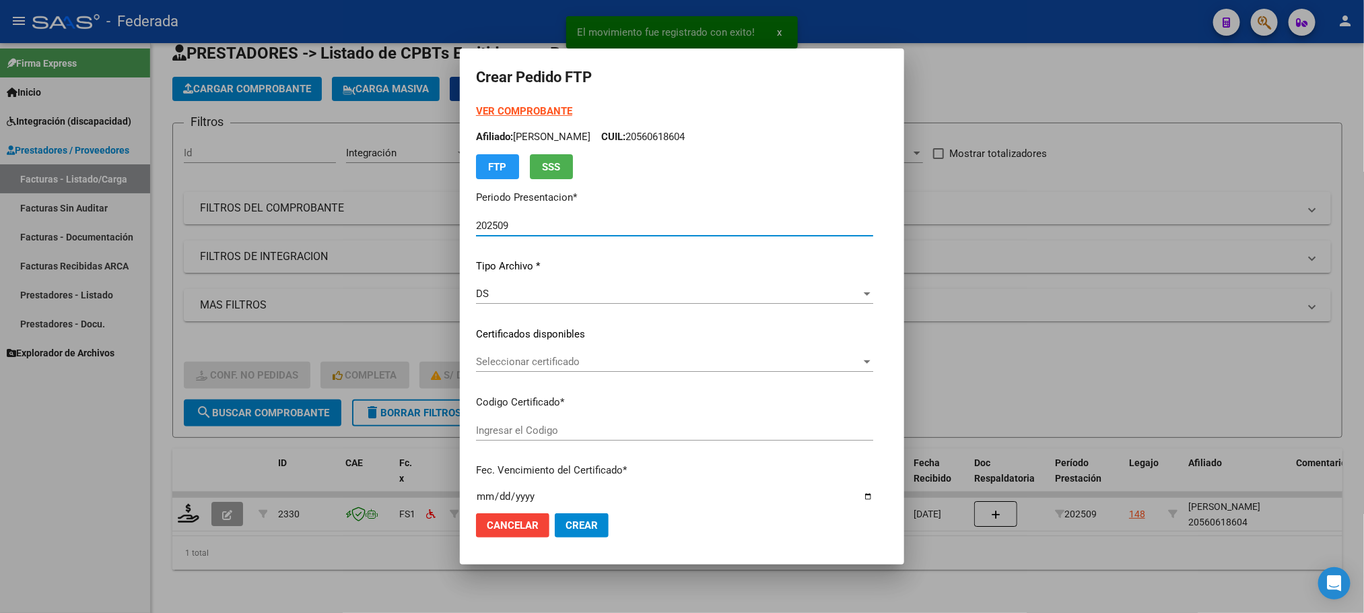
type input "ARG02000560618602023060920260609COR233"
type input "[DATE]"
click at [483, 355] on span "Seleccionar certificado" at bounding box center [668, 361] width 385 height 12
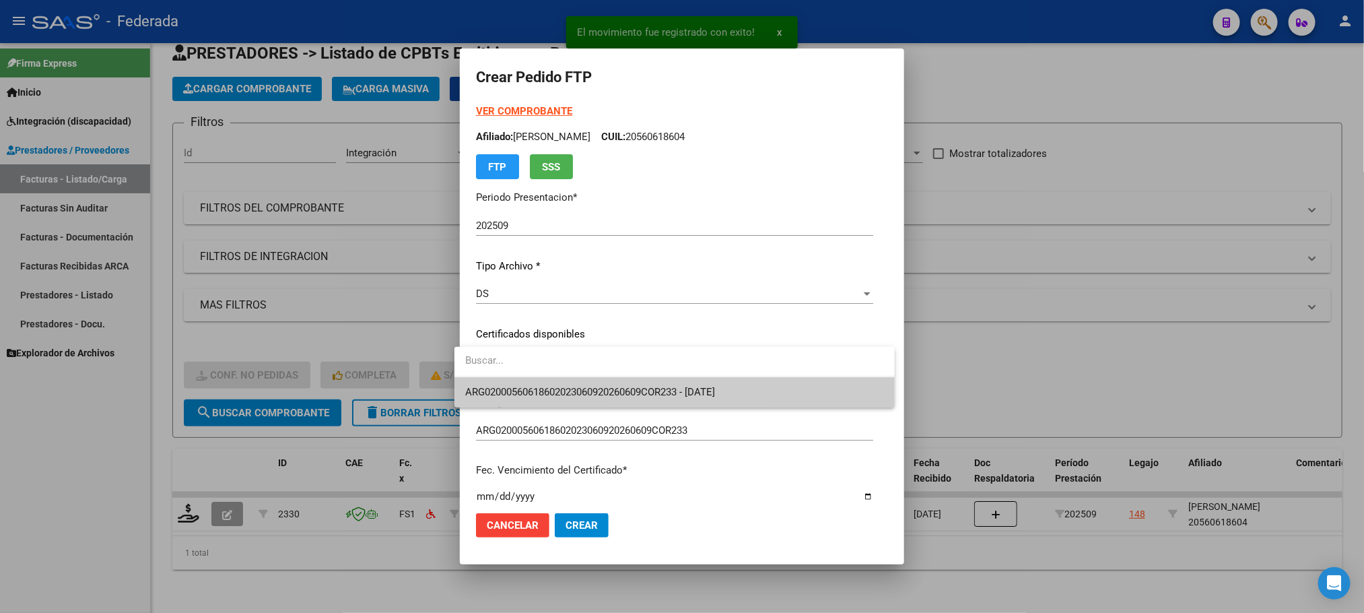
click at [491, 388] on span "ARG02000560618602023060920260609COR233 - [DATE]" at bounding box center [590, 392] width 250 height 12
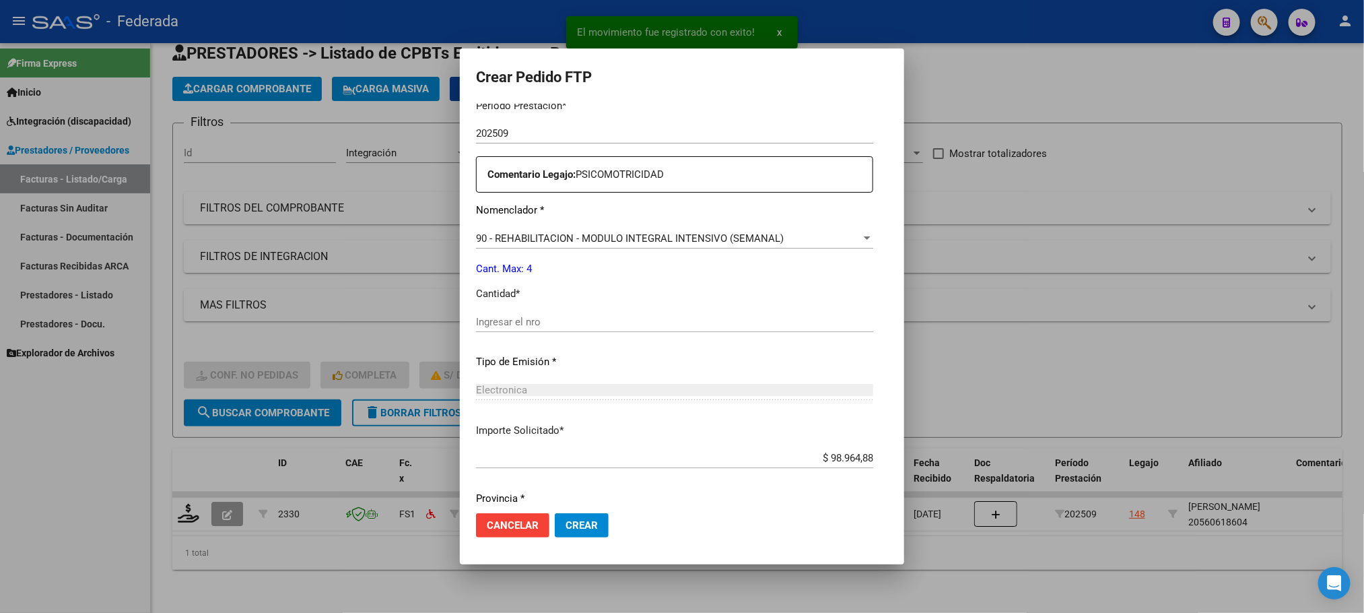
scroll to position [503, 0]
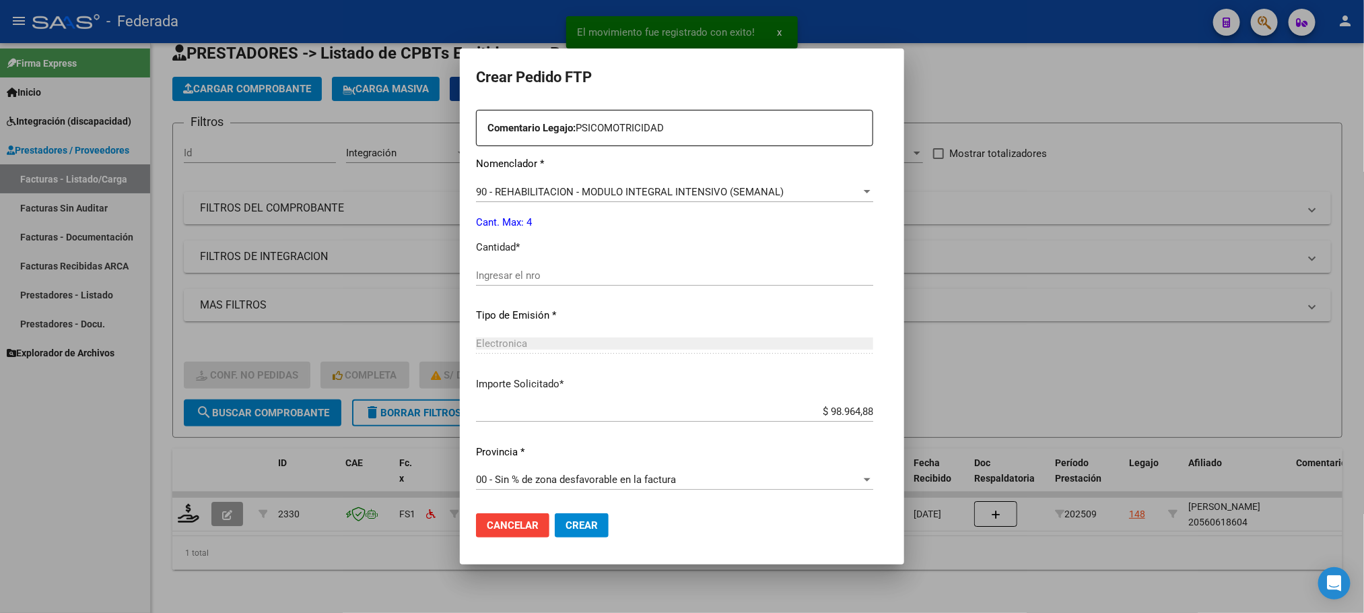
click at [489, 273] on input "Ingresar el nro" at bounding box center [674, 275] width 397 height 12
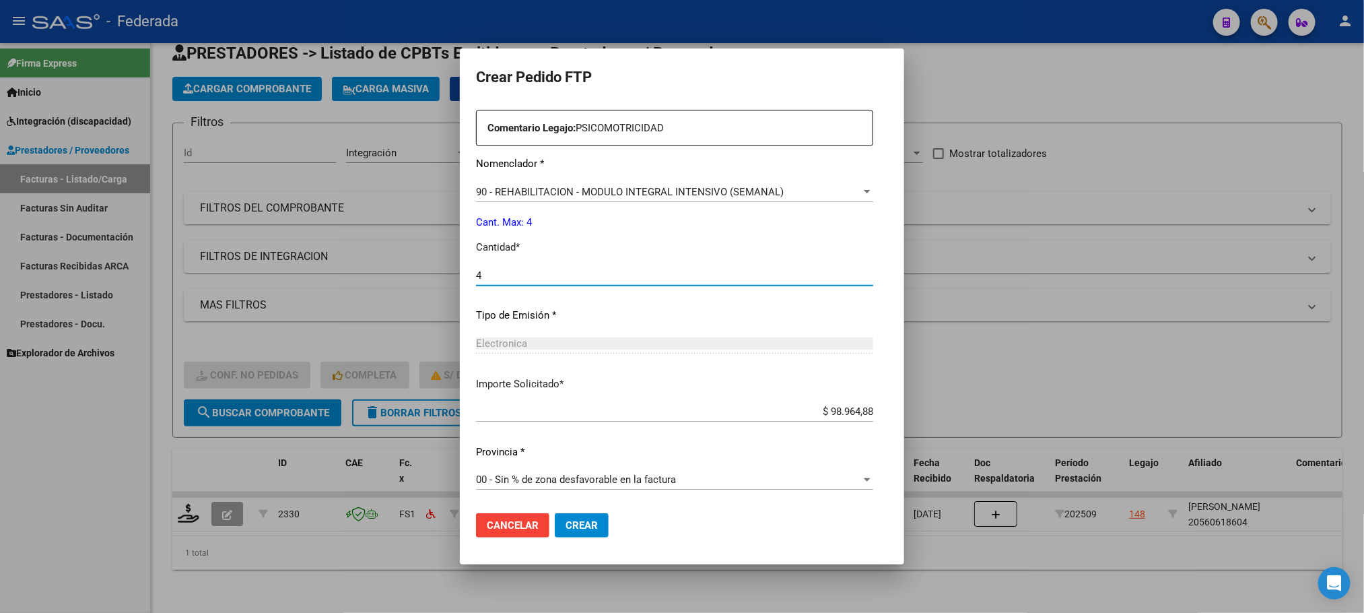
type input "4"
click at [578, 521] on span "Crear" at bounding box center [581, 525] width 32 height 12
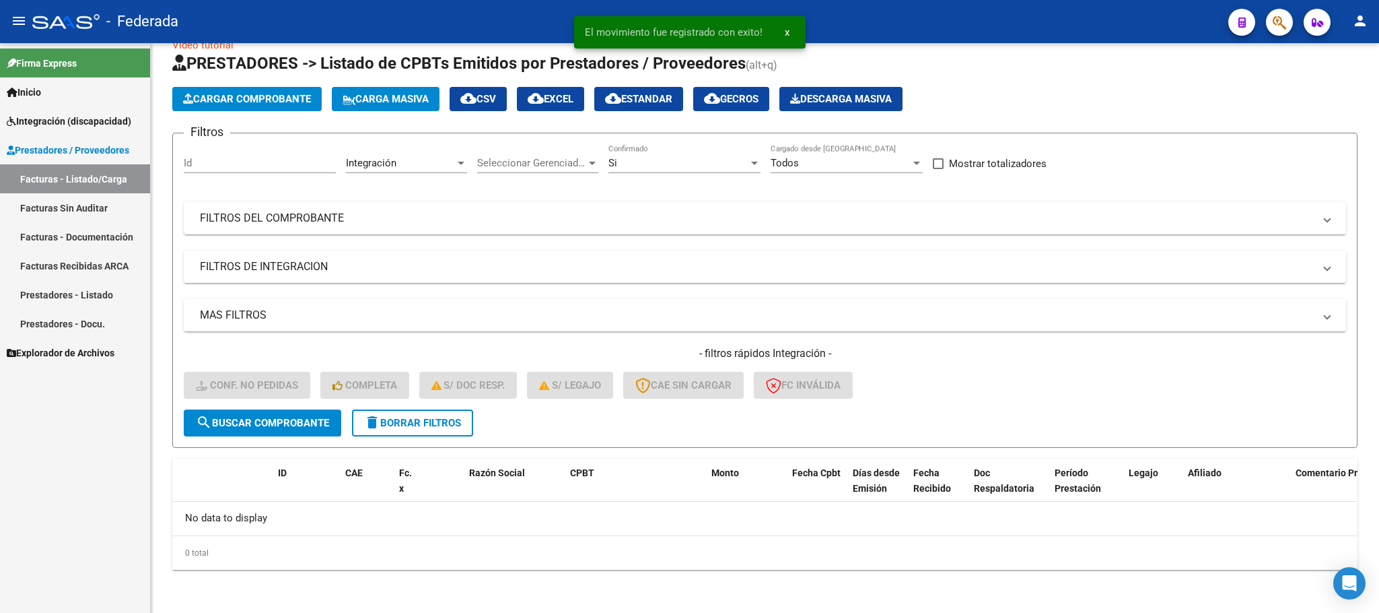
scroll to position [26, 0]
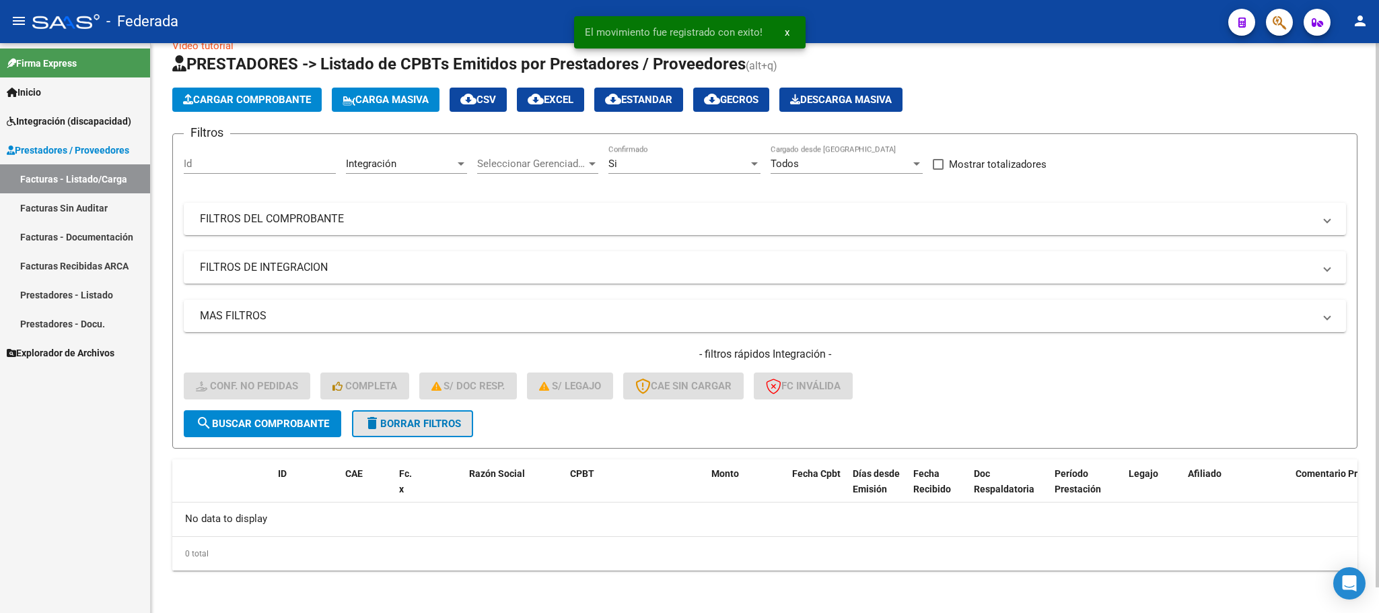
click at [402, 419] on span "delete Borrar Filtros" at bounding box center [412, 423] width 97 height 12
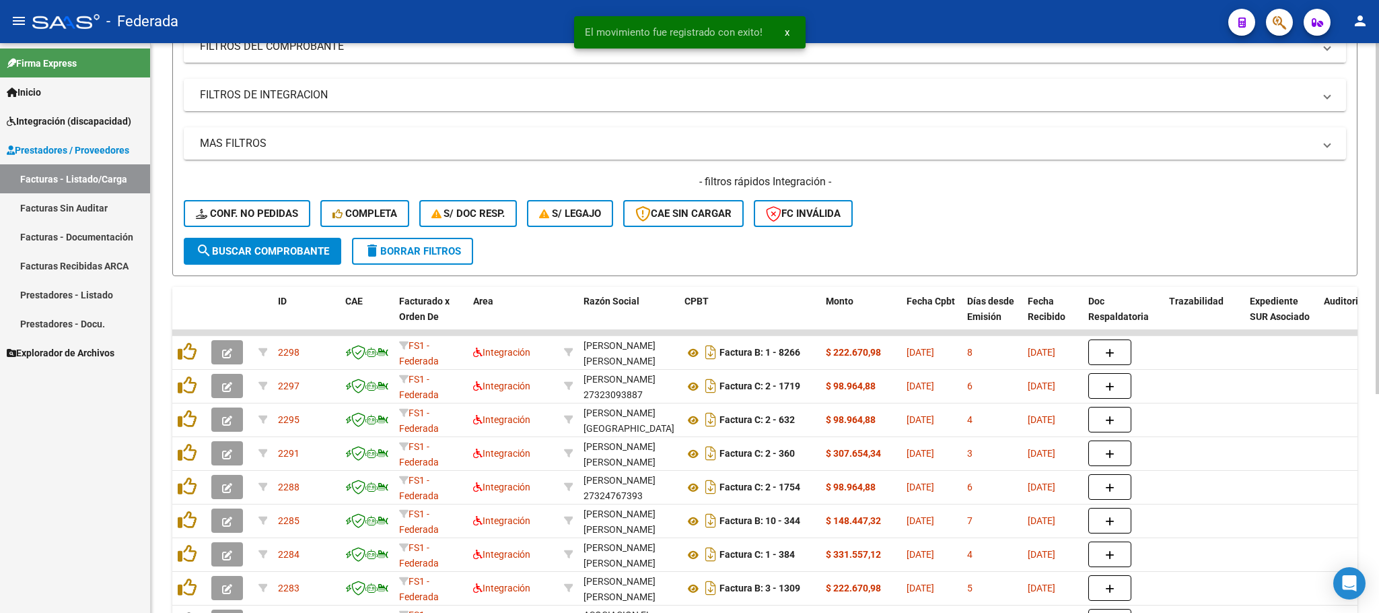
scroll to position [202, 0]
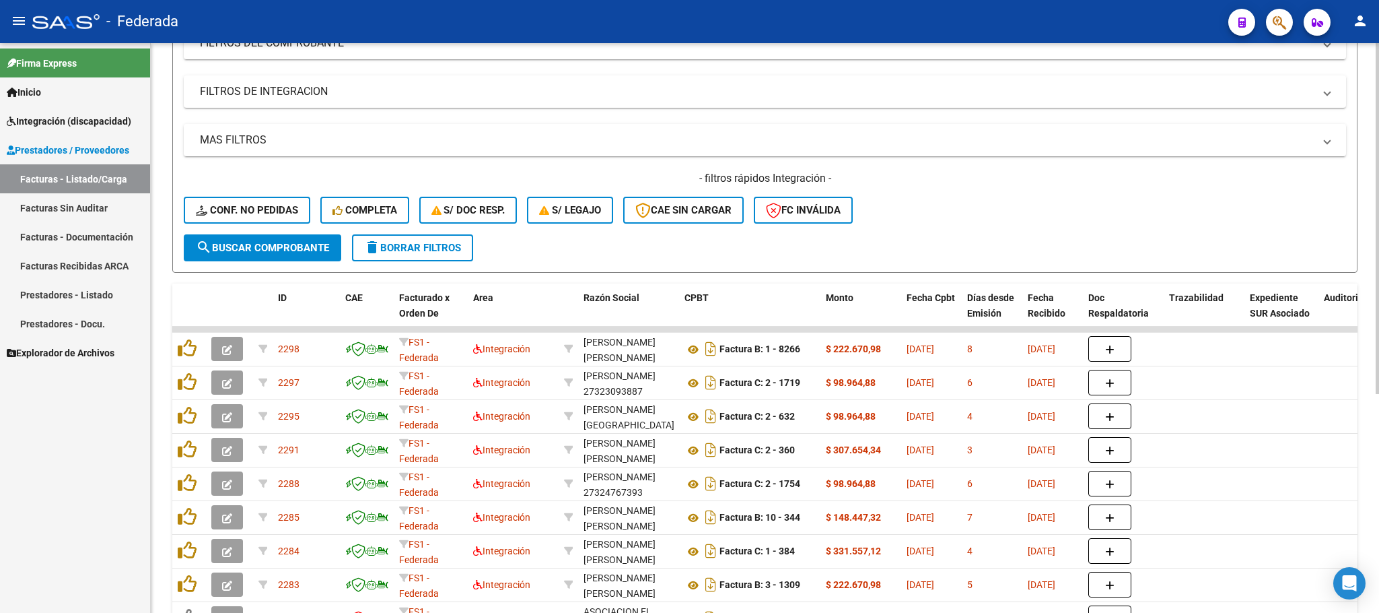
click at [297, 211] on span "Conf. no pedidas" at bounding box center [247, 210] width 102 height 12
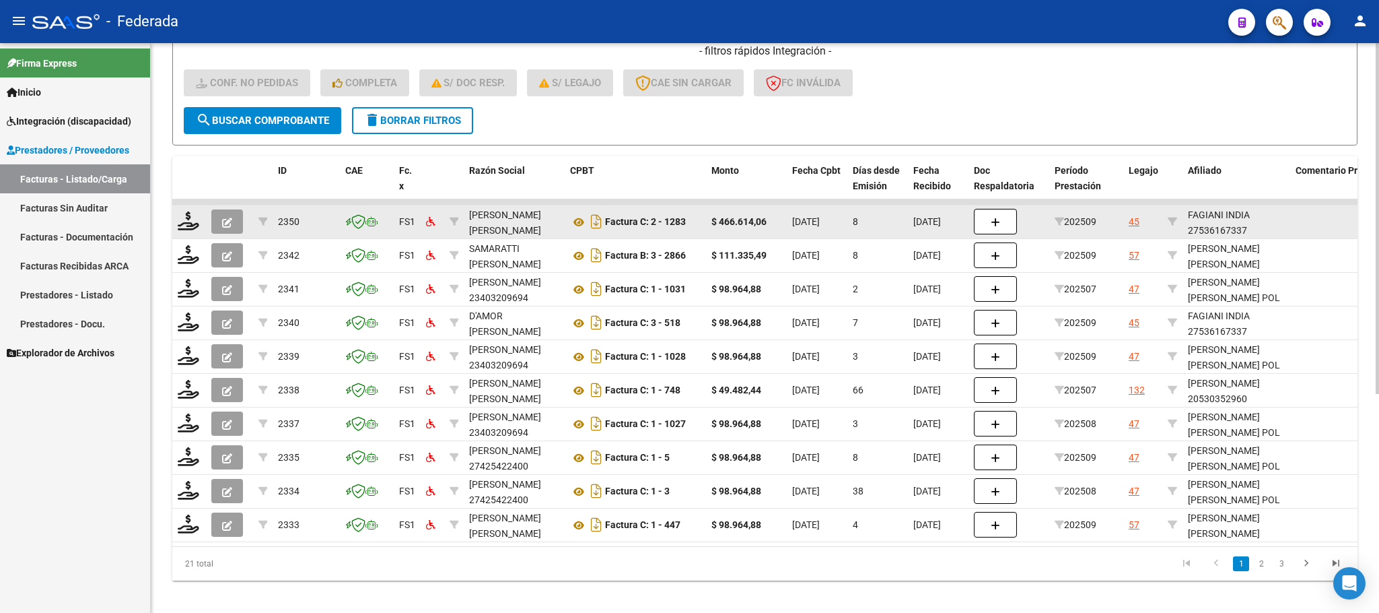
scroll to position [355, 0]
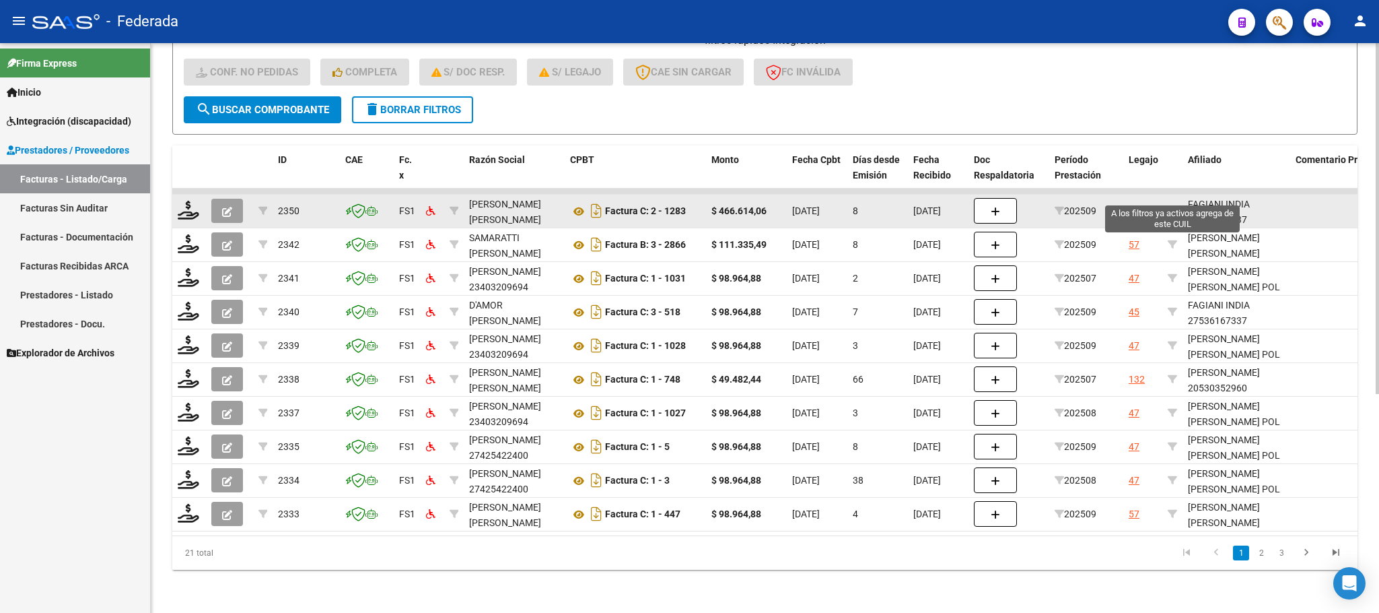
click at [1174, 206] on icon at bounding box center [1172, 210] width 9 height 9
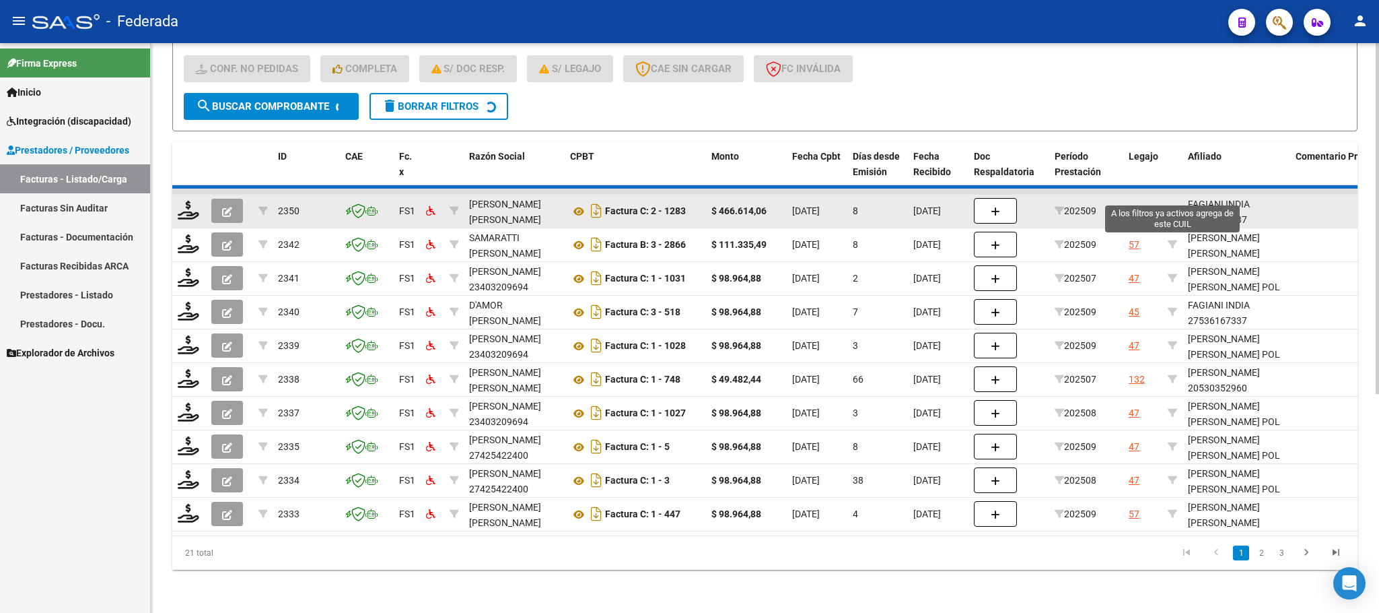
type input "27536167337"
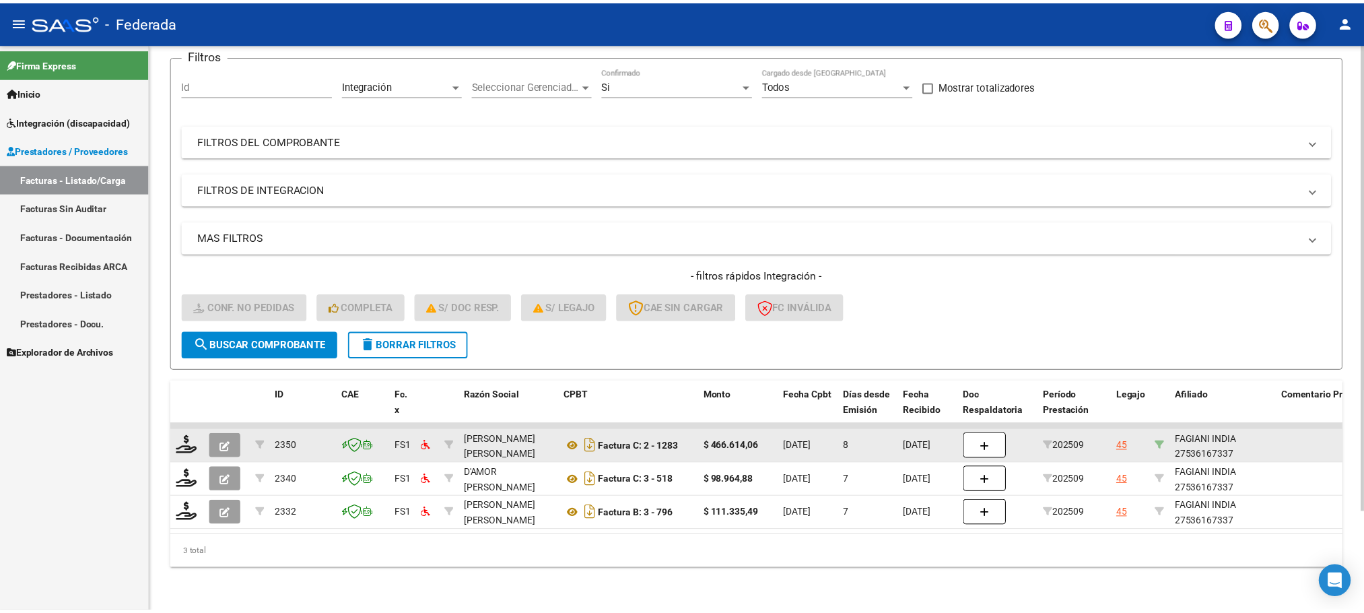
scroll to position [120, 0]
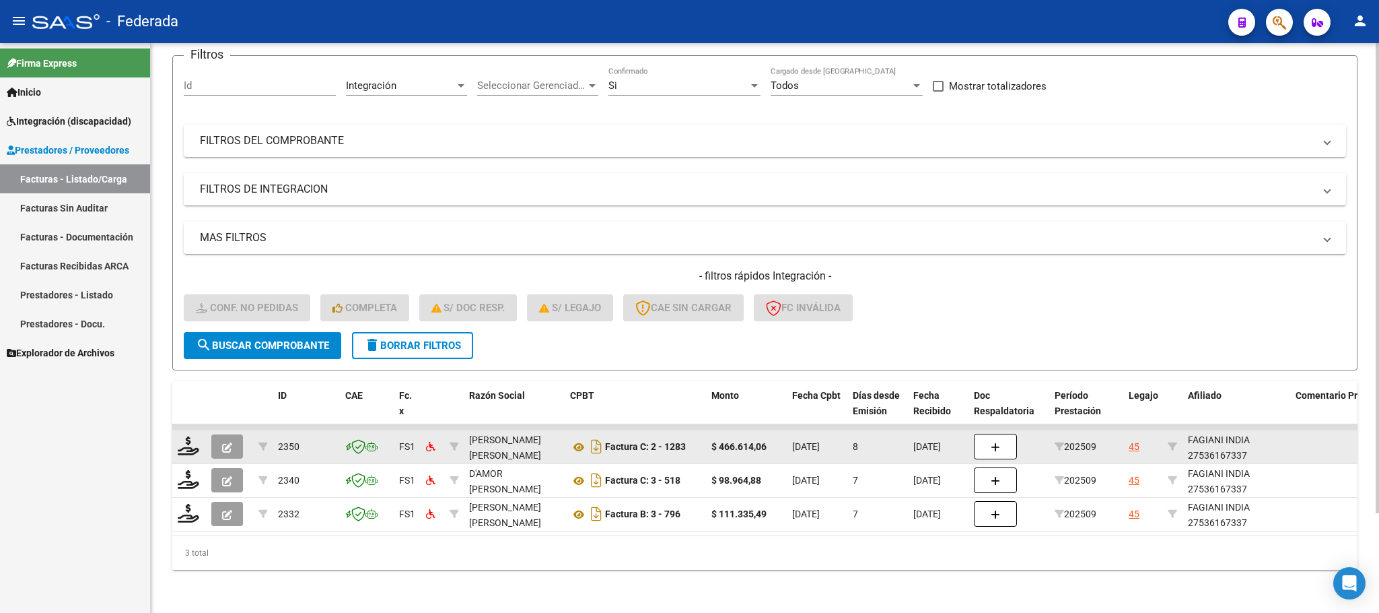
click at [1220, 438] on div "FAGIANI INDIA 27536167337" at bounding box center [1236, 447] width 97 height 31
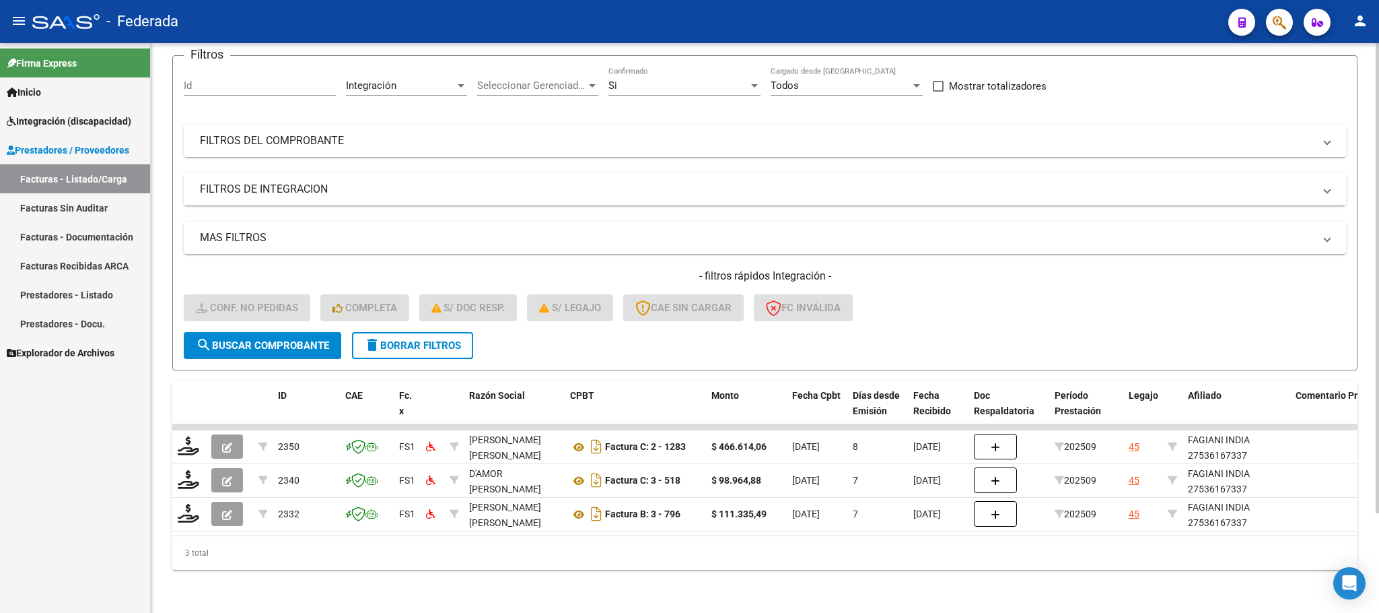
copy div "27536167337"
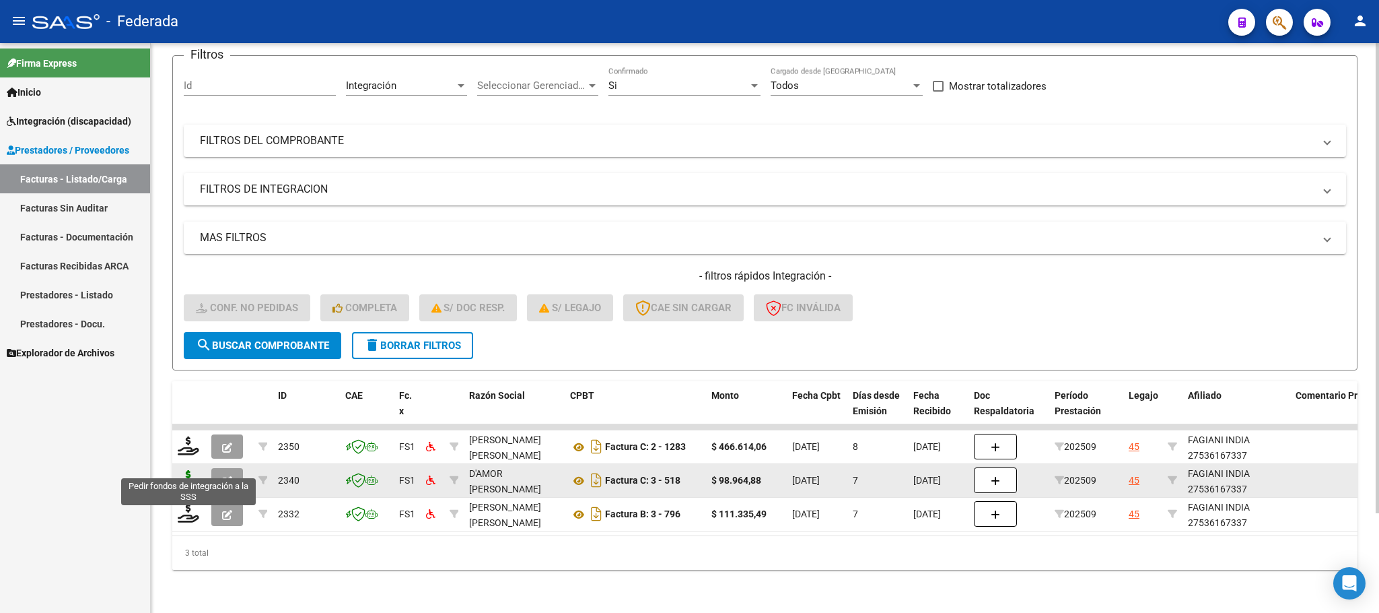
click at [193, 470] on icon at bounding box center [189, 479] width 22 height 19
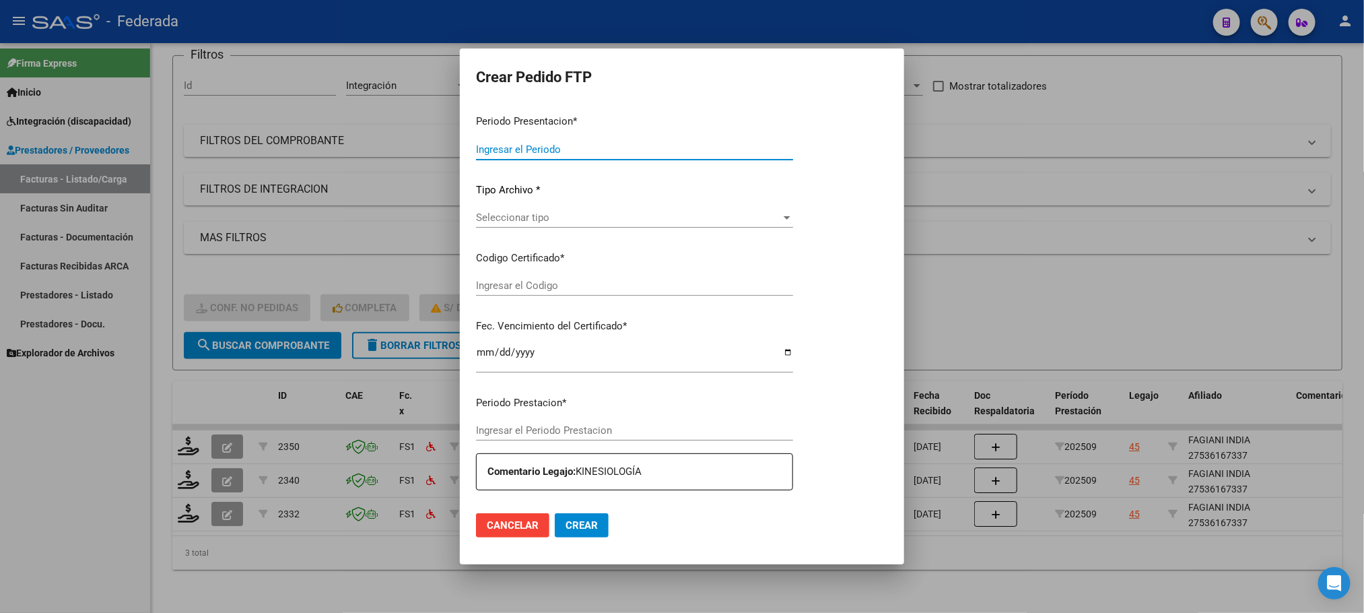
type input "202509"
type input "$ 98.964,88"
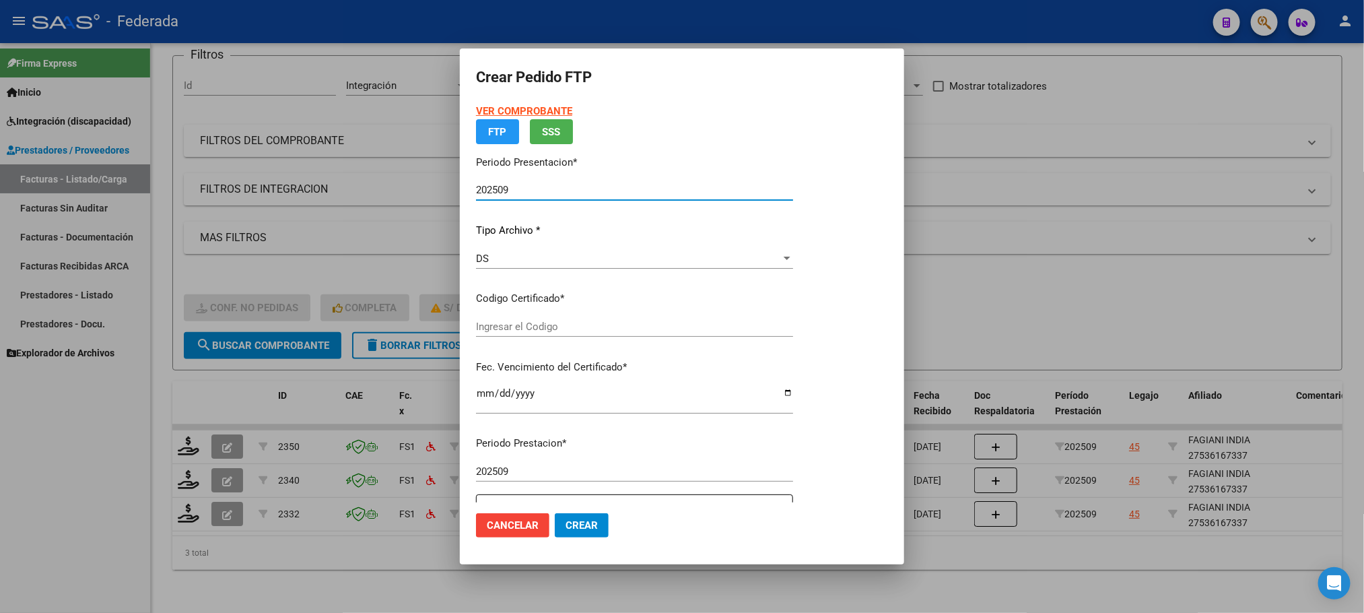
type input "ARG01000536167332018102520251025SFE193"
type input "[DATE]"
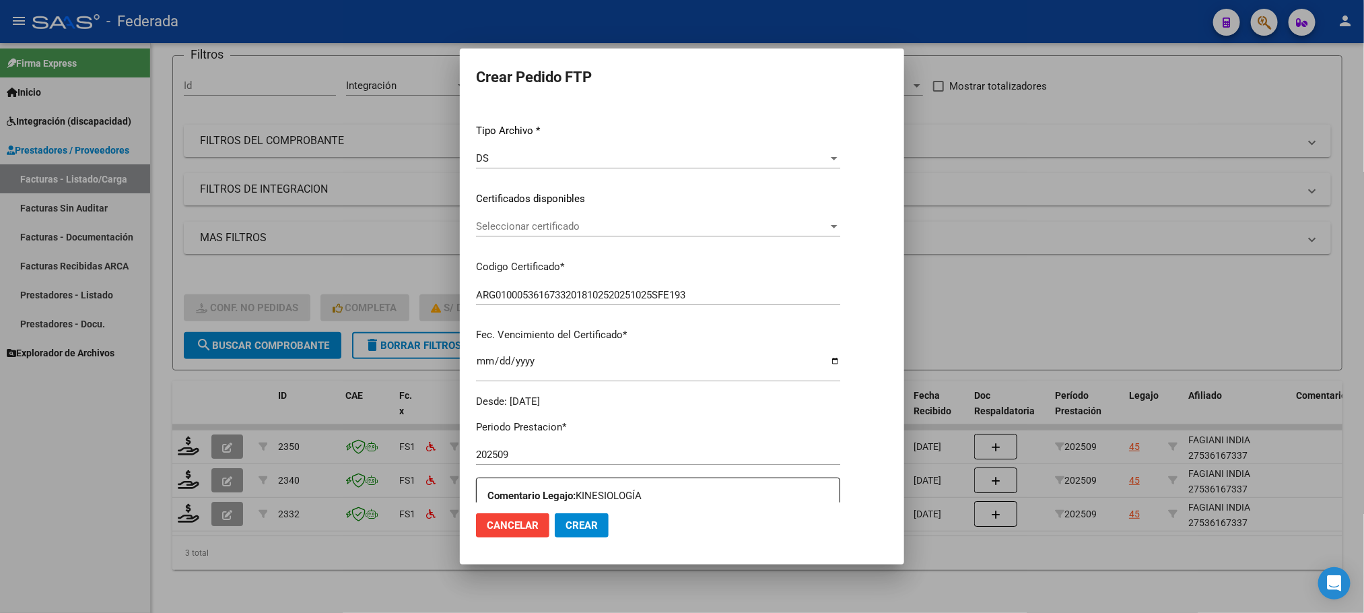
scroll to position [136, 0]
click at [538, 232] on div "Seleccionar certificado Seleccionar certificado" at bounding box center [658, 225] width 364 height 20
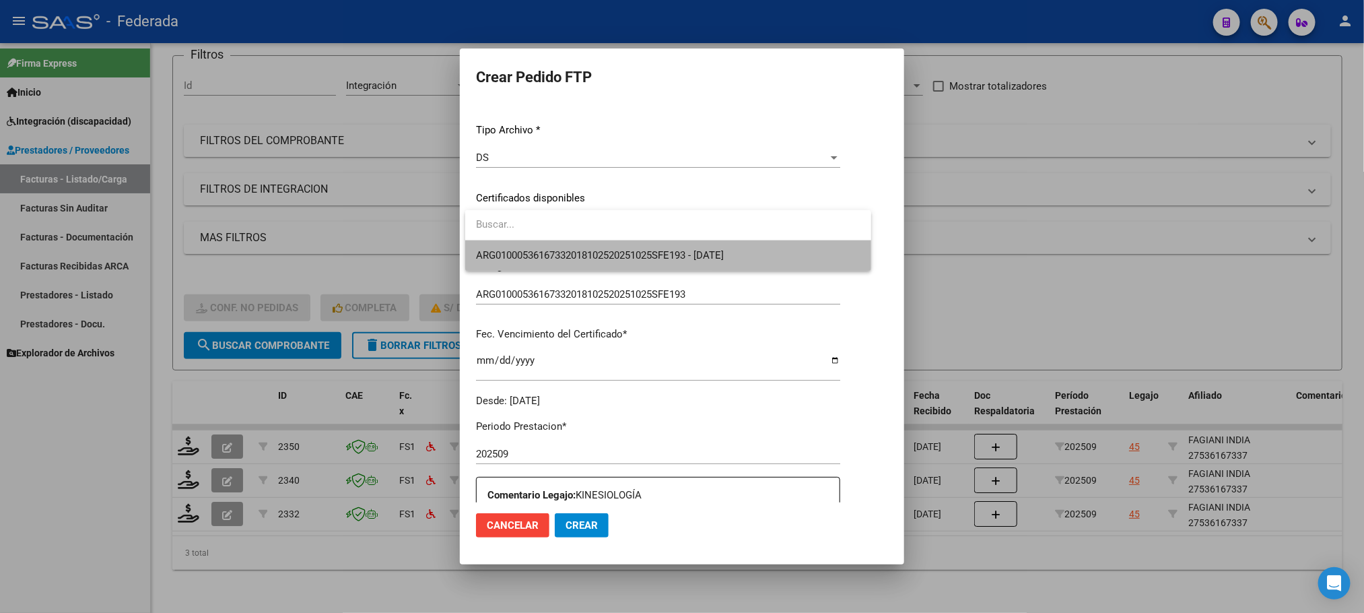
click at [535, 265] on span "ARG01000536167332018102520251025SFE193 - [DATE]" at bounding box center [668, 255] width 384 height 30
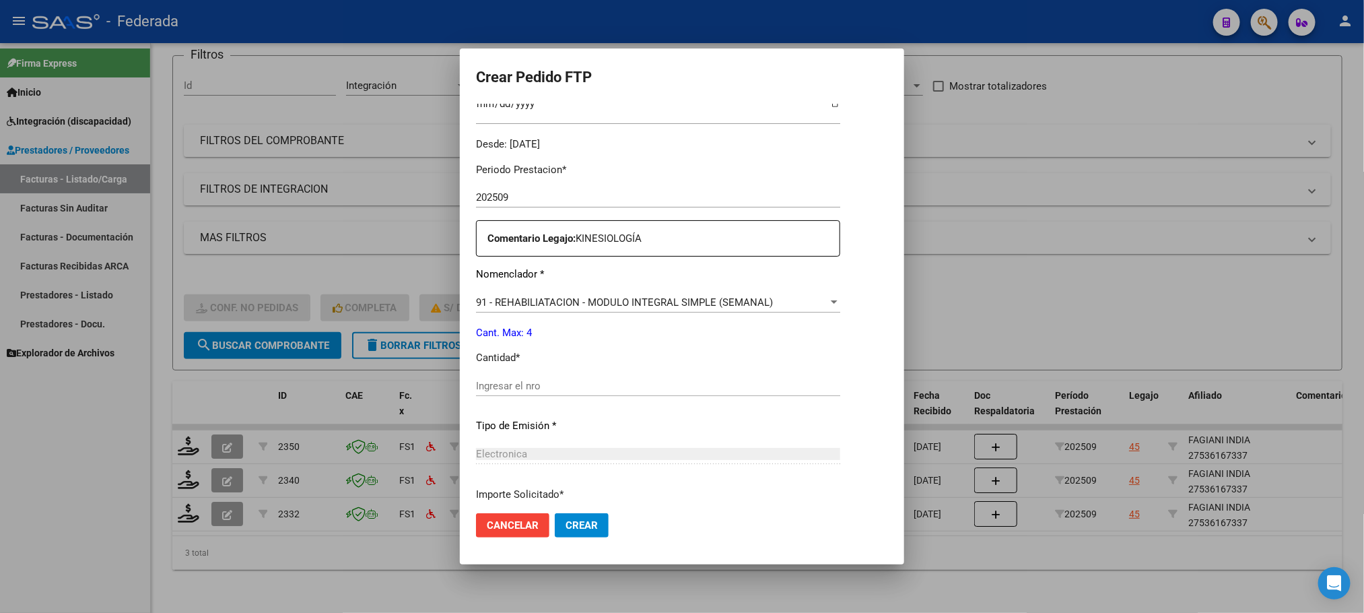
scroll to position [439, 0]
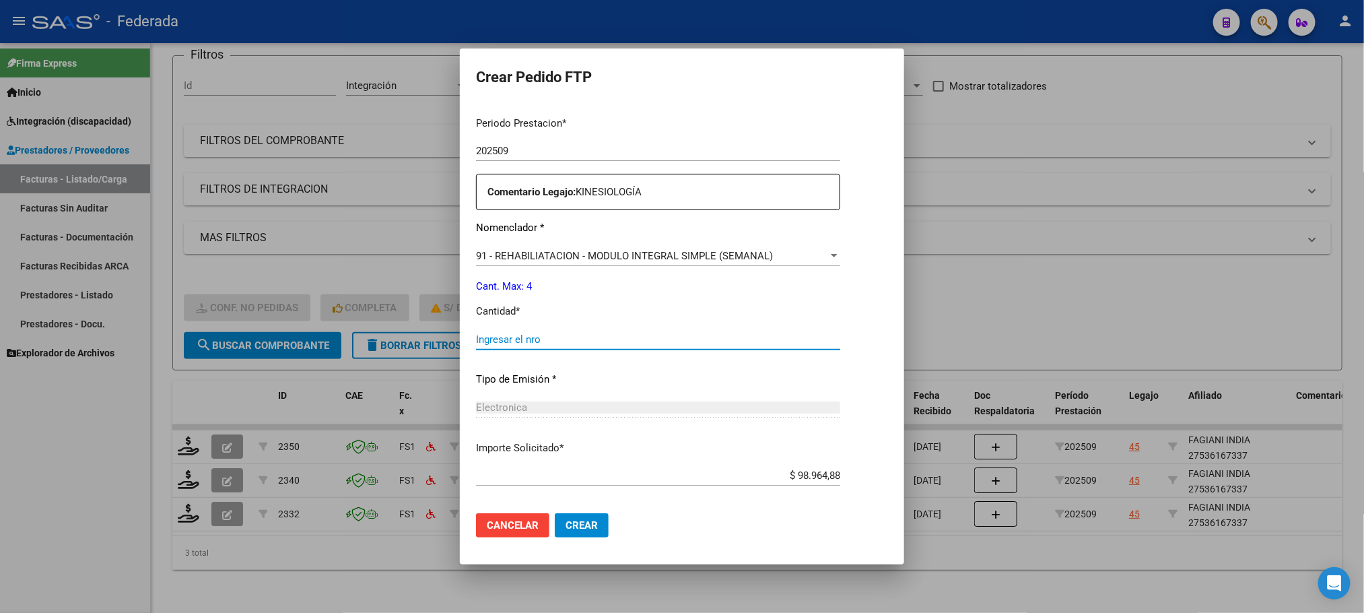
click at [522, 343] on input "Ingresar el nro" at bounding box center [658, 339] width 364 height 12
type input "4"
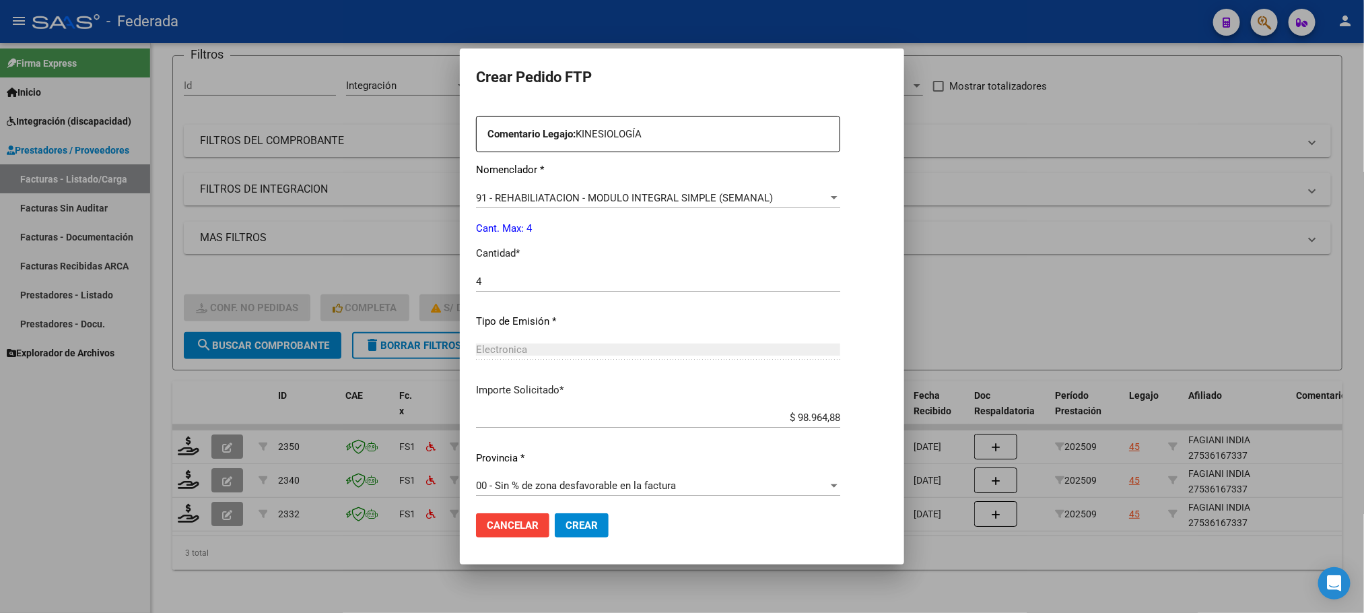
scroll to position [503, 0]
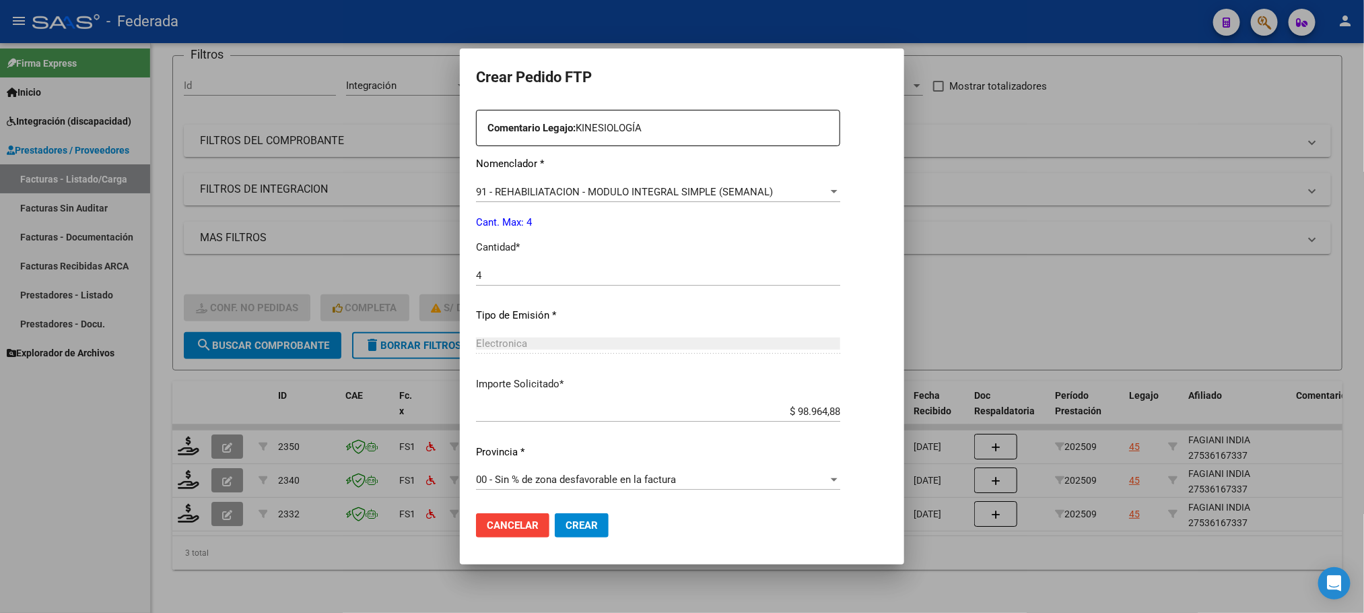
click at [566, 520] on span "Crear" at bounding box center [581, 525] width 32 height 12
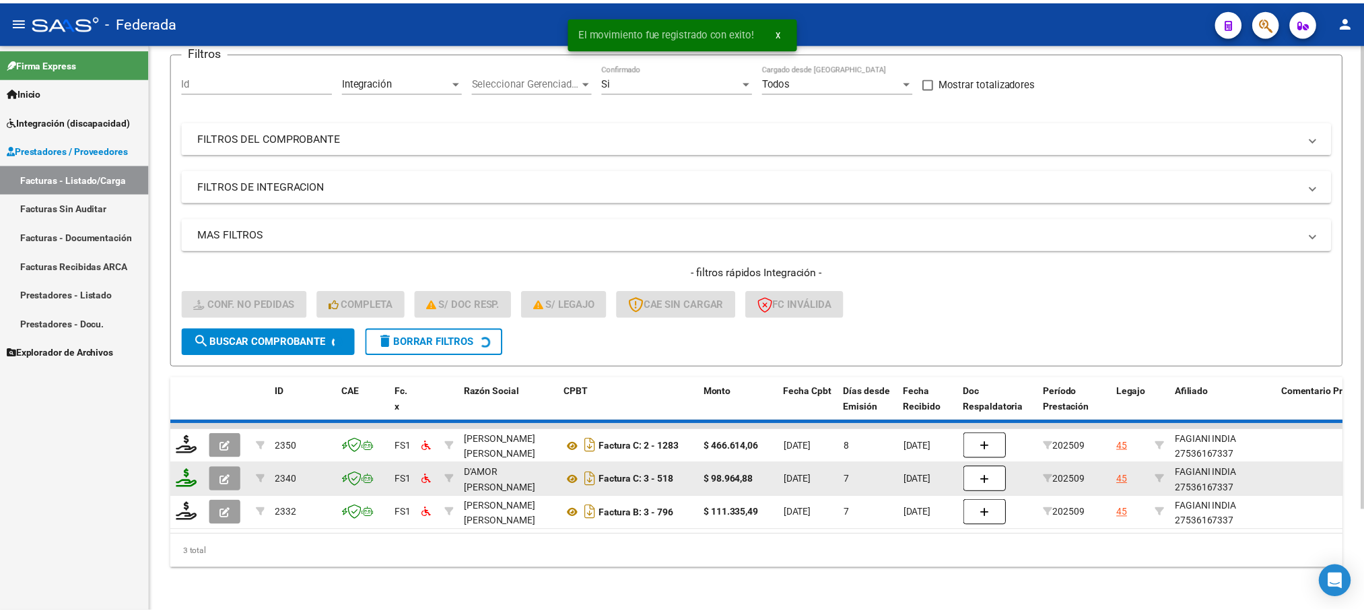
scroll to position [87, 0]
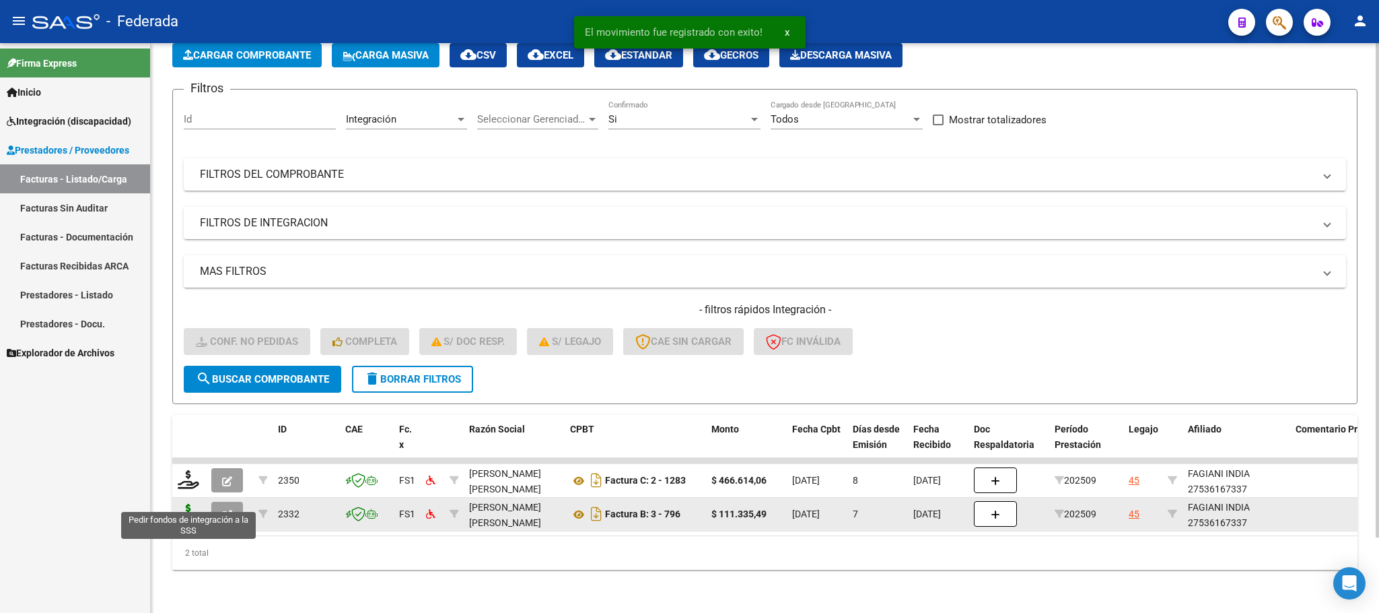
click at [190, 503] on icon at bounding box center [189, 512] width 22 height 19
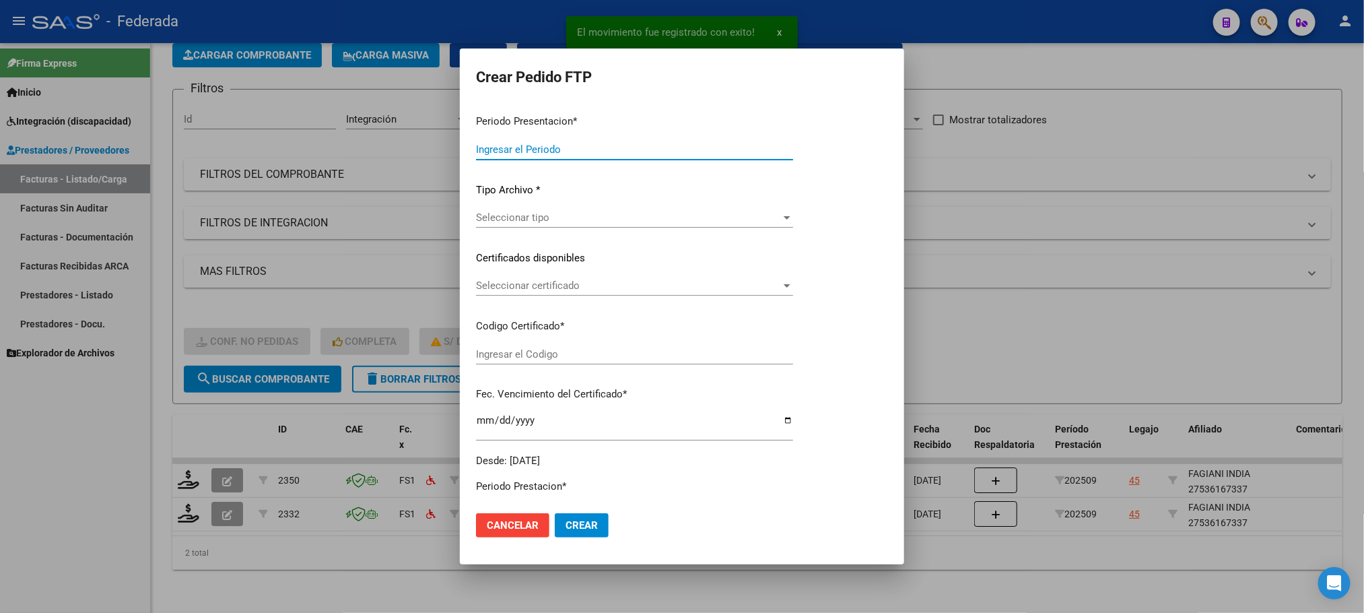
type input "202509"
type input "$ 111.335,49"
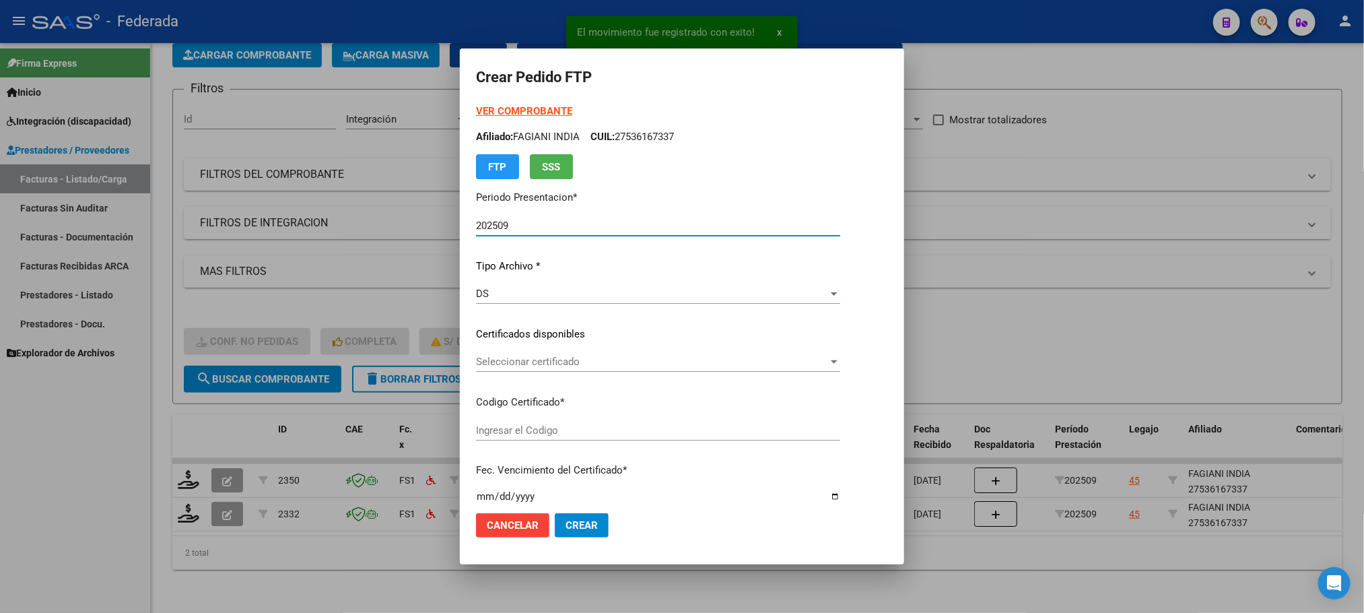
type input "ARG01000536167332018102520251025SFE193"
type input "[DATE]"
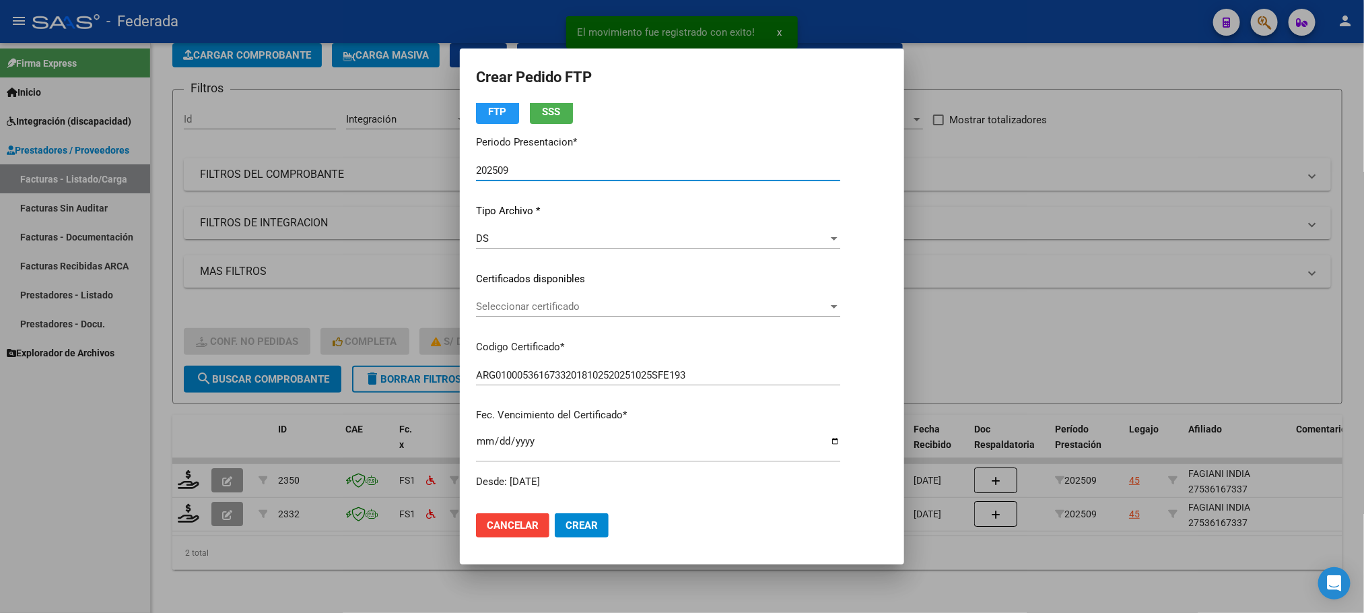
scroll to position [101, 0]
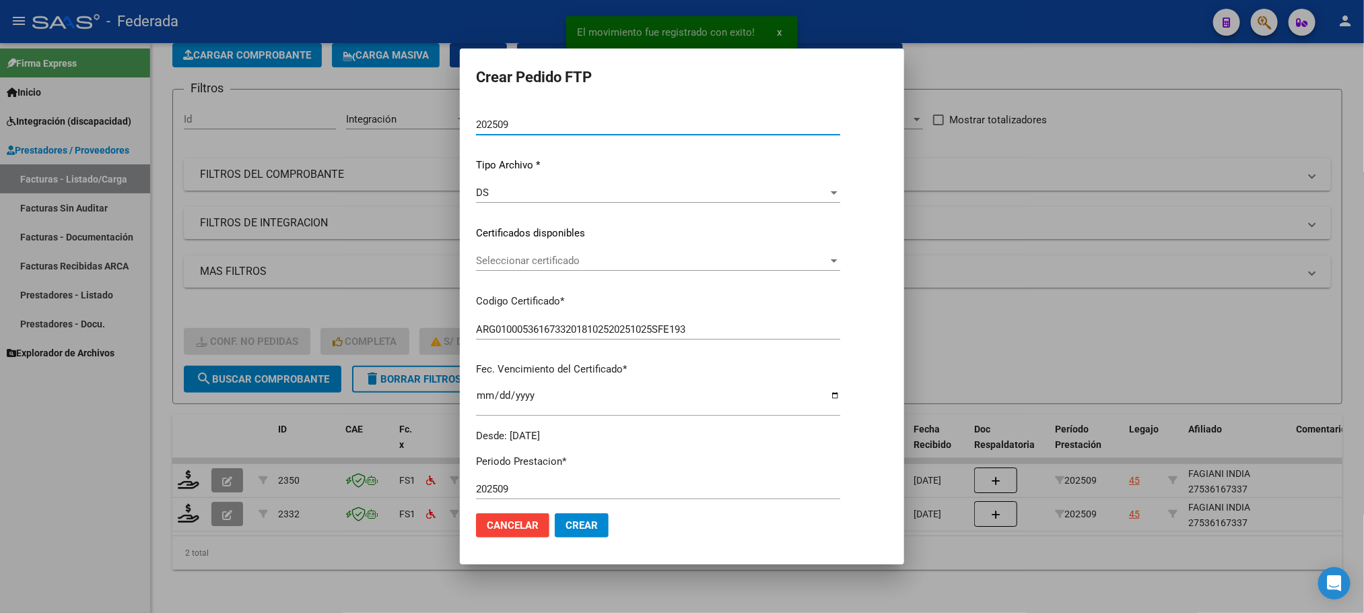
click at [517, 271] on div "Seleccionar certificado Seleccionar certificado" at bounding box center [658, 266] width 364 height 33
click at [518, 263] on span "Seleccionar certificado" at bounding box center [652, 260] width 352 height 12
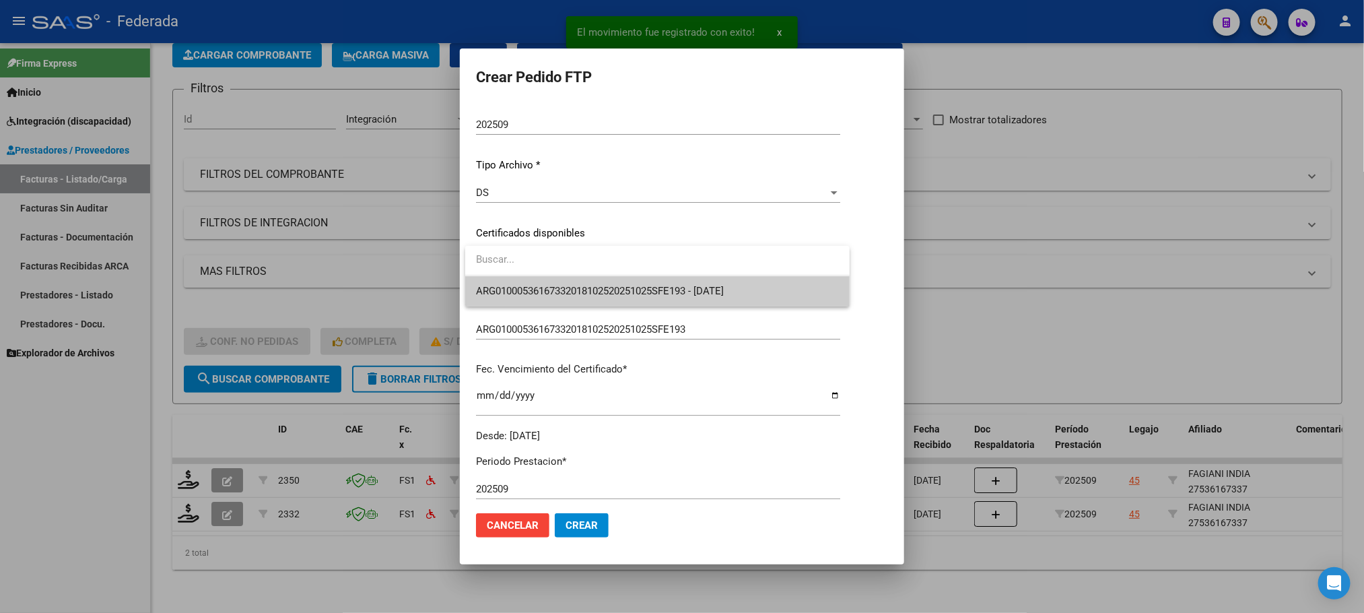
click at [520, 279] on span "ARG01000536167332018102520251025SFE193 - [DATE]" at bounding box center [657, 291] width 363 height 30
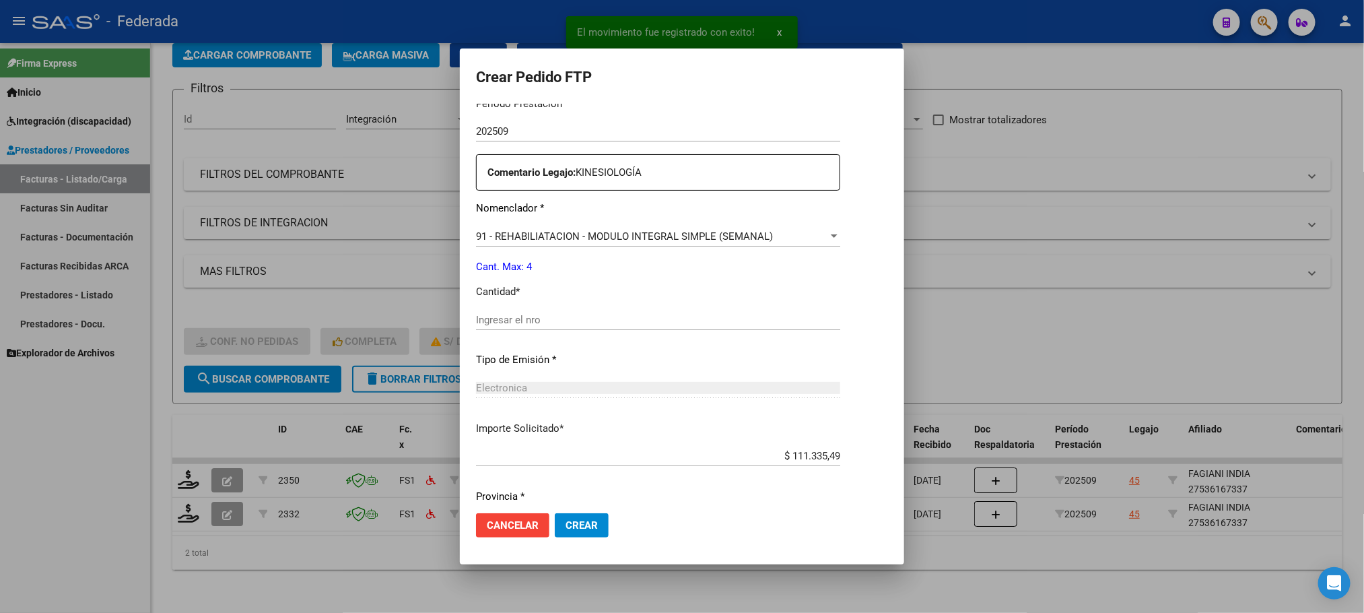
scroll to position [503, 0]
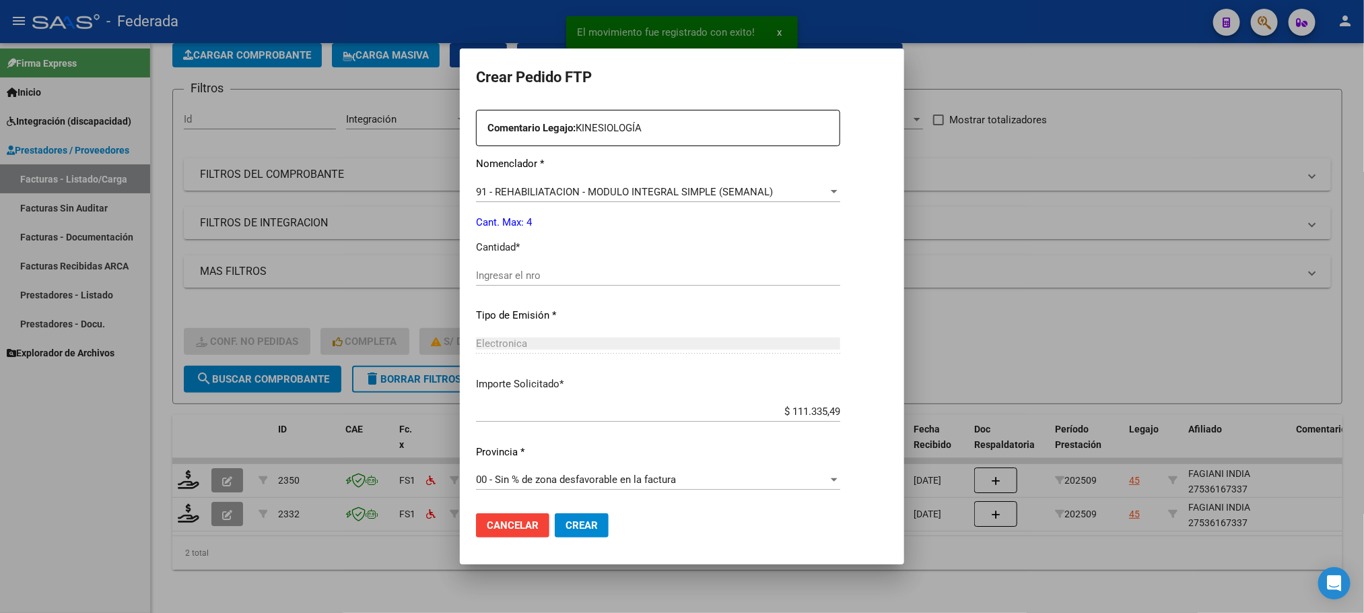
click at [527, 275] on input "Ingresar el nro" at bounding box center [658, 275] width 364 height 12
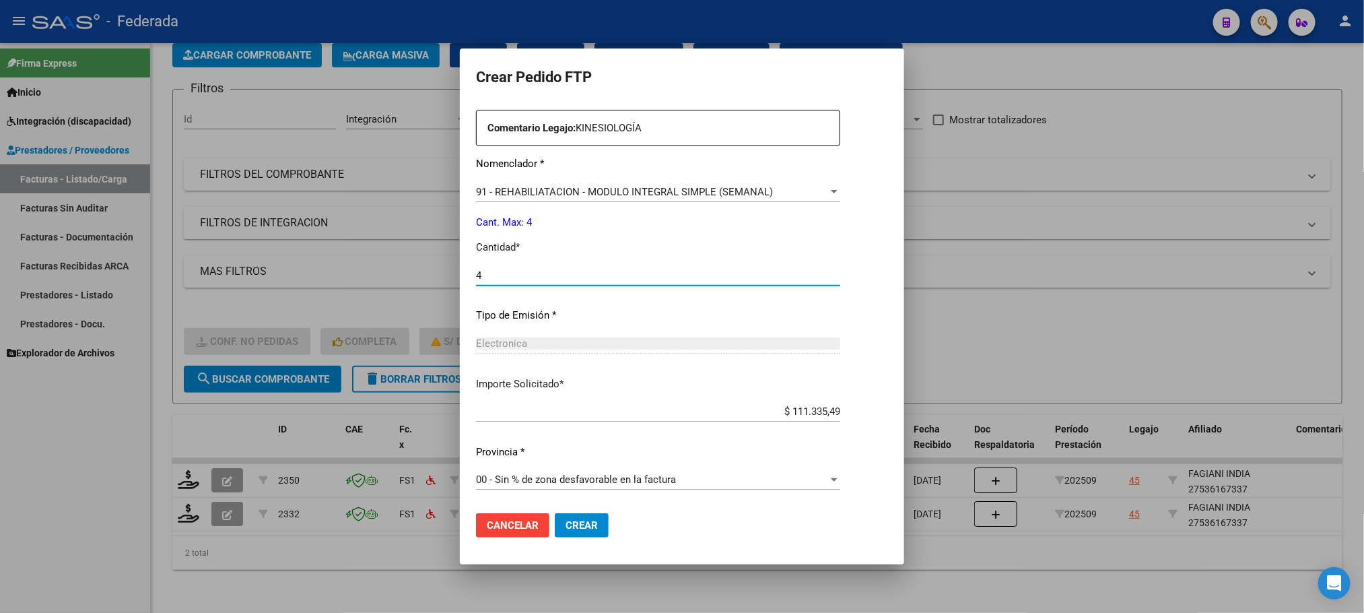
type input "4"
click at [567, 525] on span "Crear" at bounding box center [581, 525] width 32 height 12
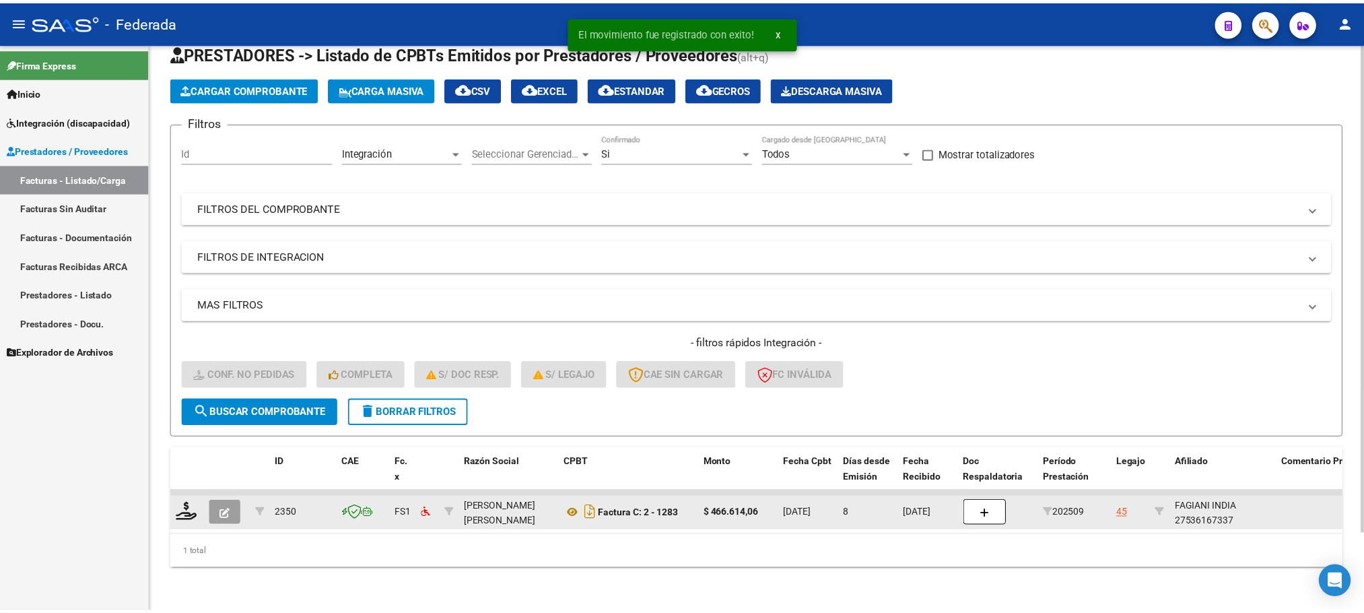
scroll to position [53, 0]
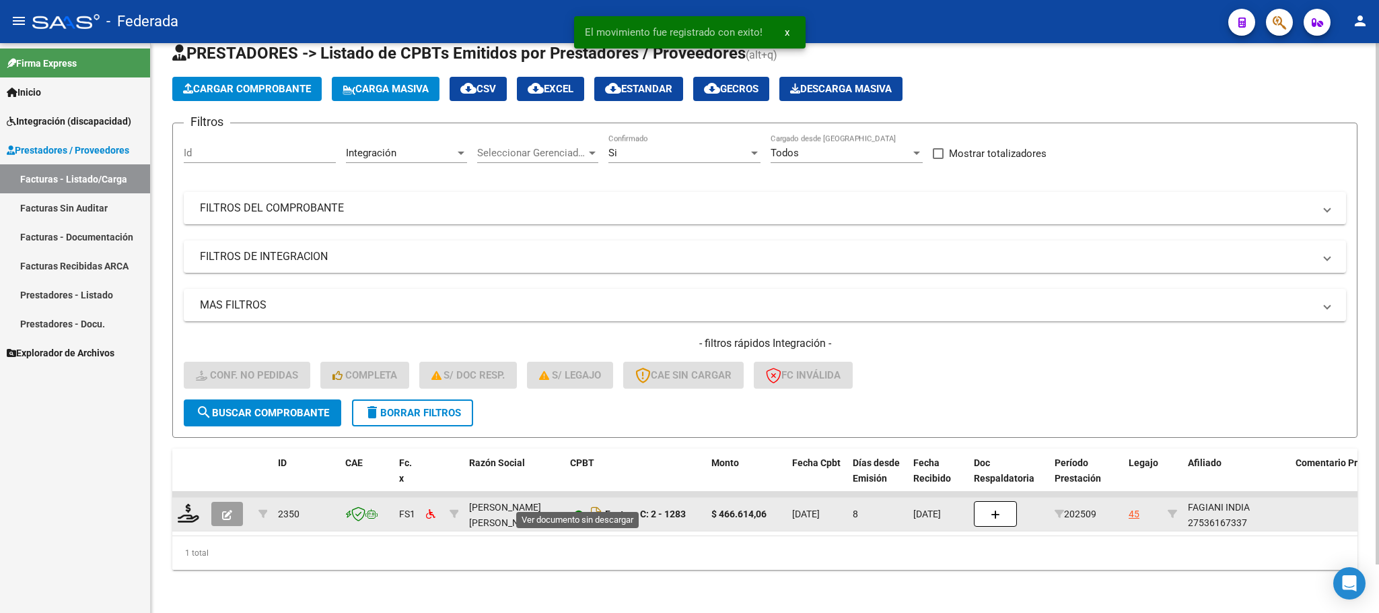
click at [574, 506] on icon at bounding box center [579, 514] width 18 height 16
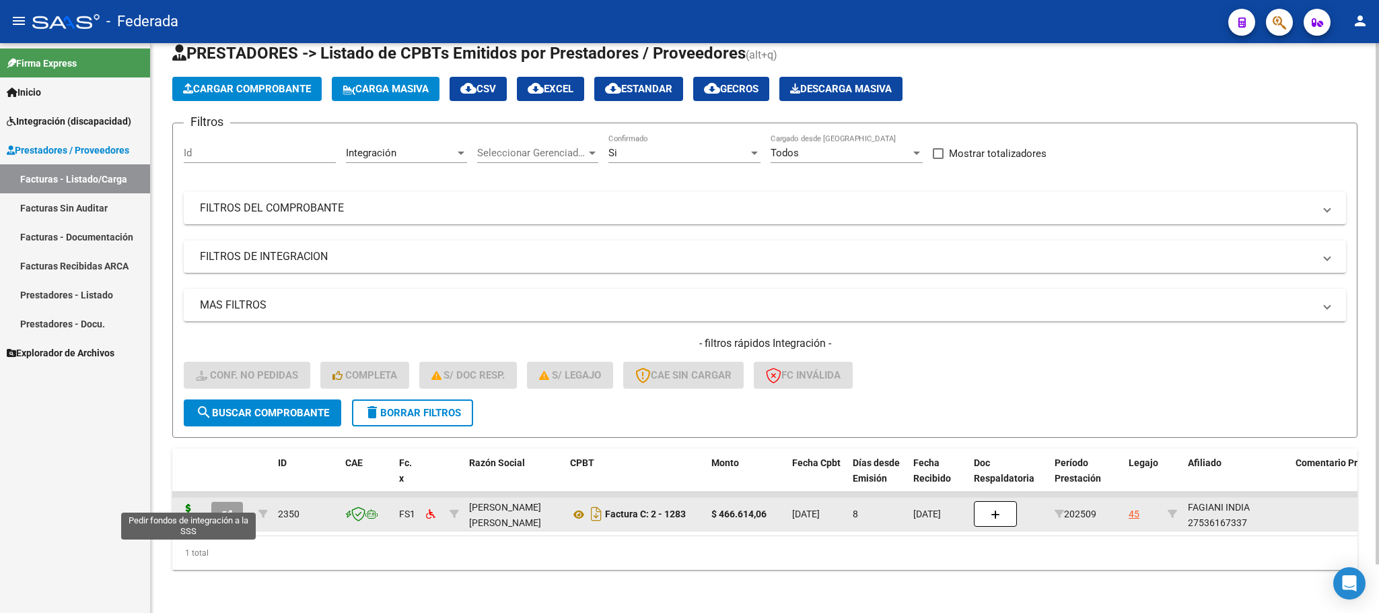
click at [186, 503] on icon at bounding box center [189, 512] width 22 height 19
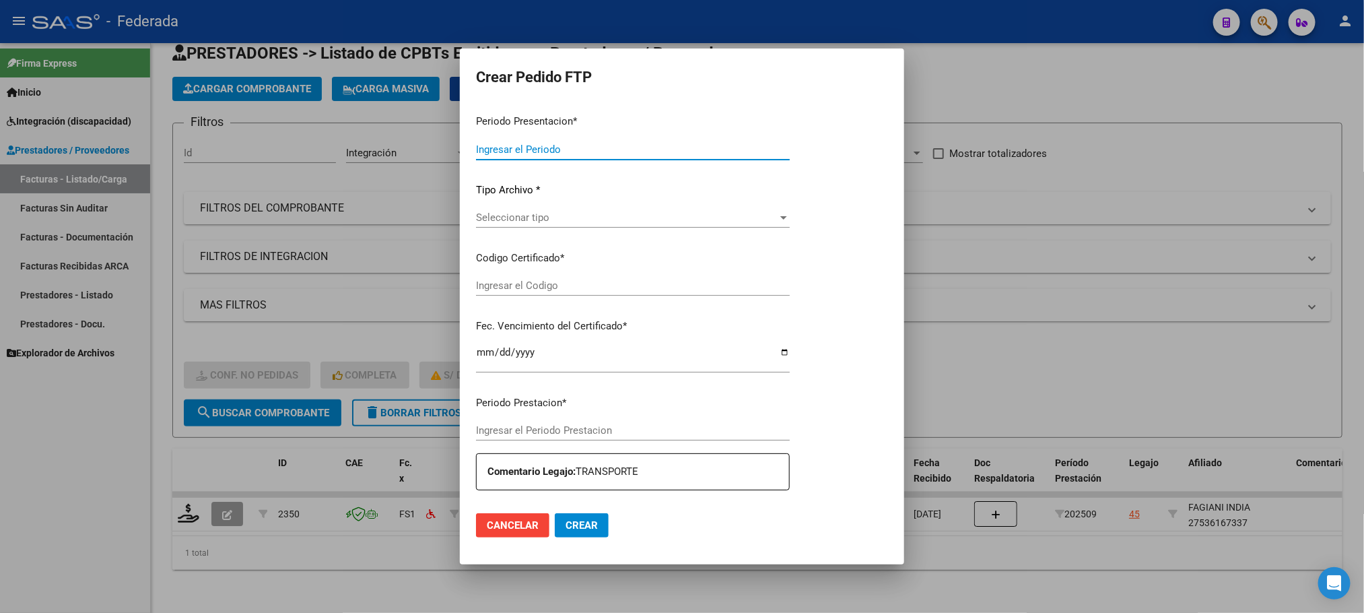
type input "202509"
type input "$ 466.614,06"
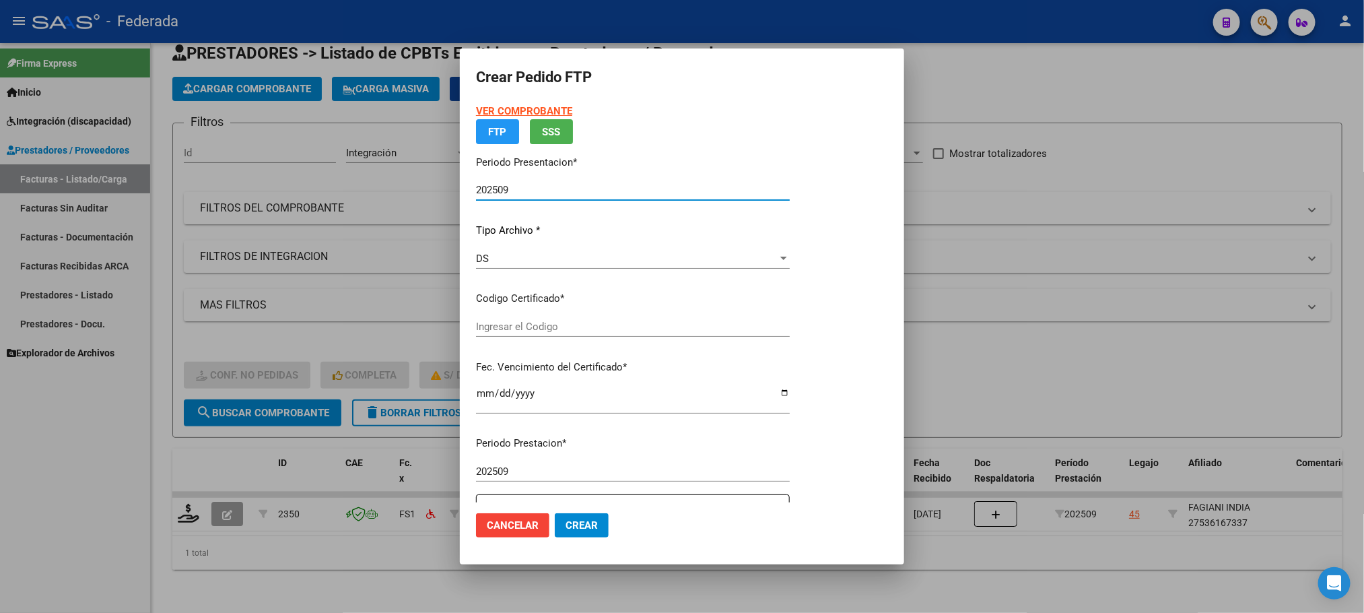
type input "ARG01000536167332018102520251025SFE193"
type input "[DATE]"
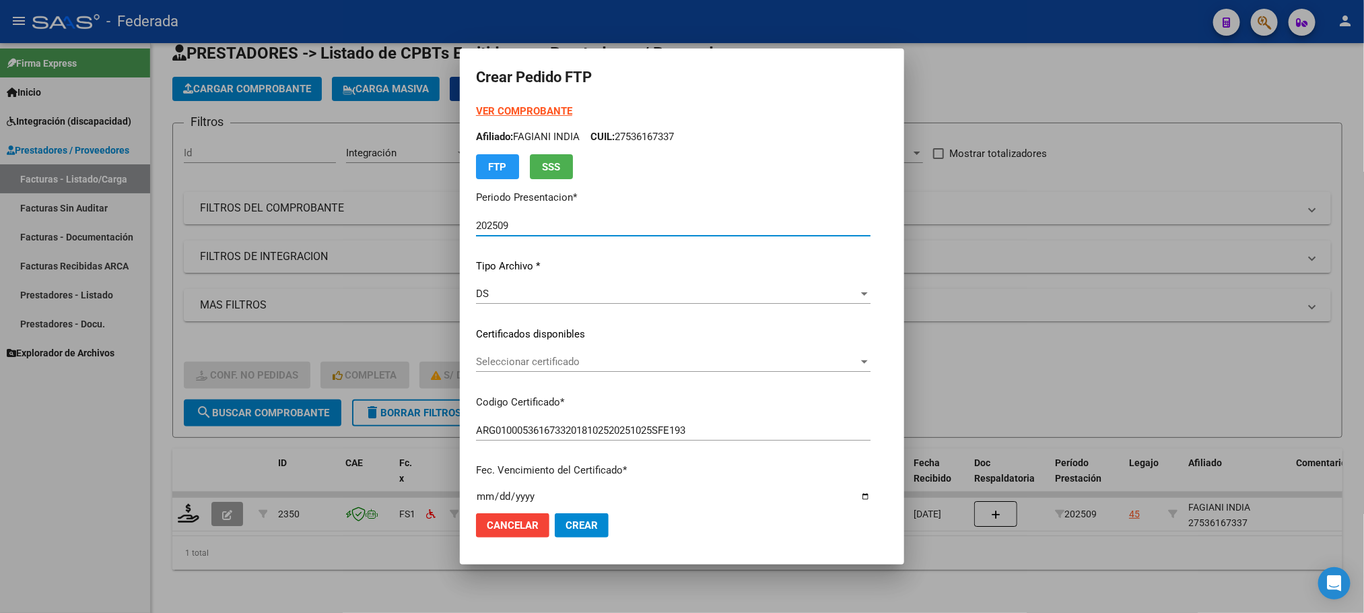
click at [481, 359] on span "Seleccionar certificado" at bounding box center [667, 361] width 382 height 12
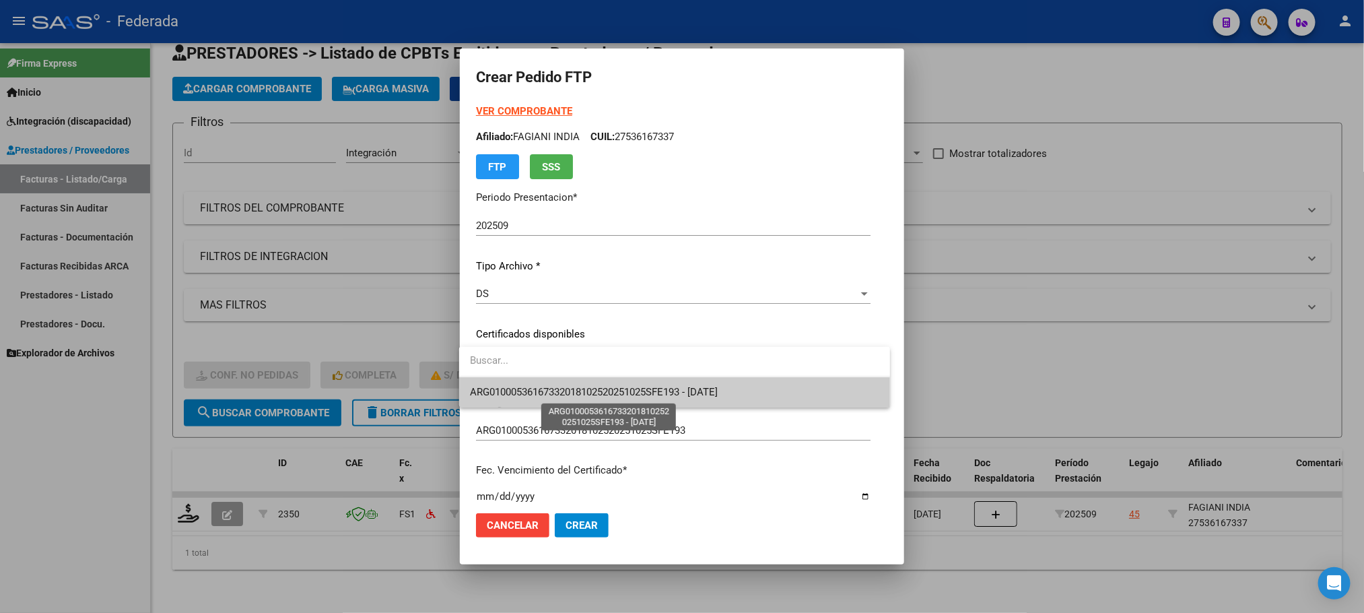
click at [487, 386] on span "ARG01000536167332018102520251025SFE193 - [DATE]" at bounding box center [594, 392] width 248 height 12
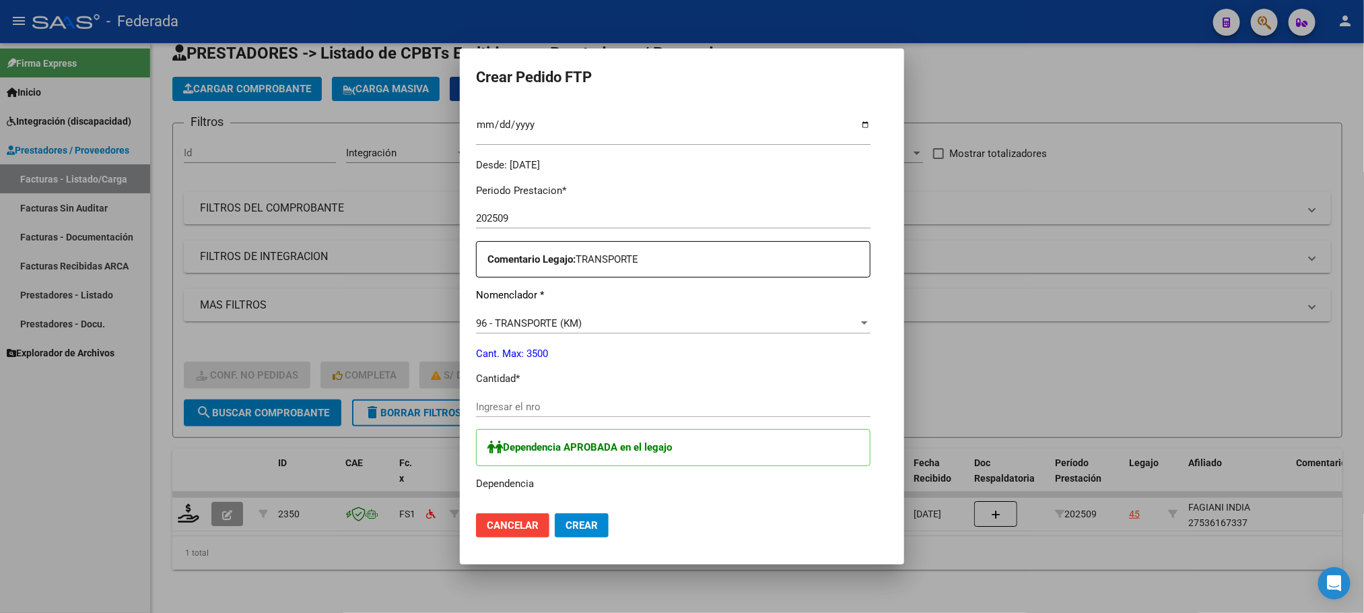
scroll to position [404, 0]
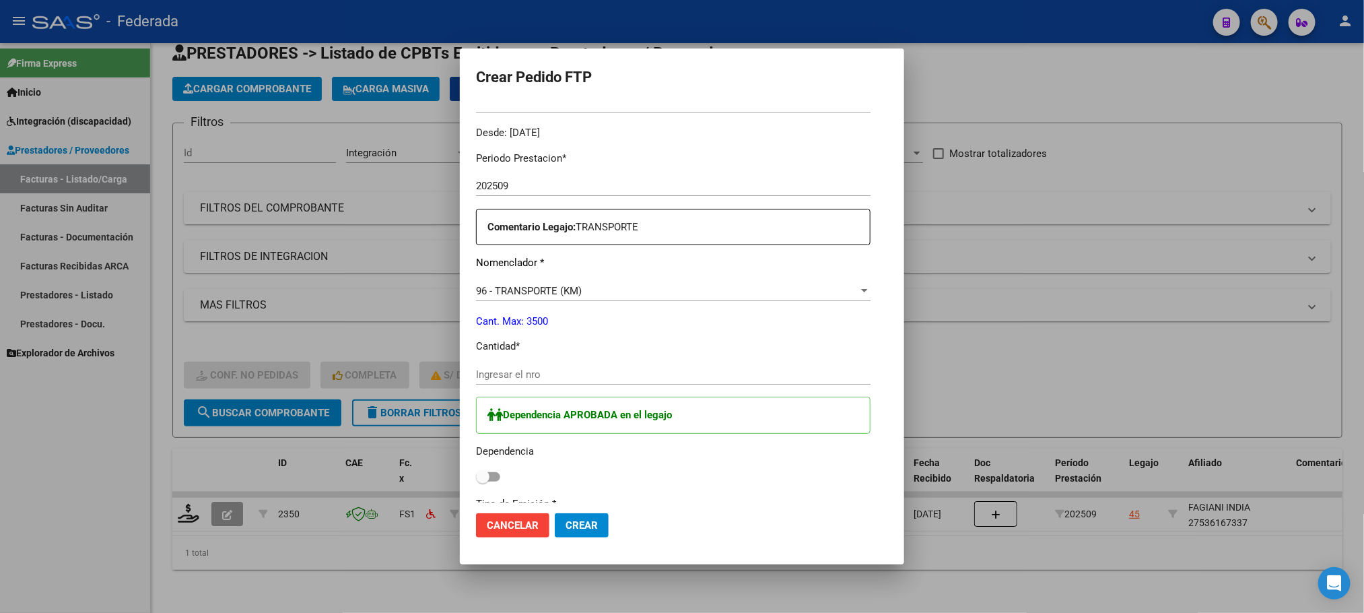
click at [489, 374] on input "Ingresar el nro" at bounding box center [673, 374] width 394 height 12
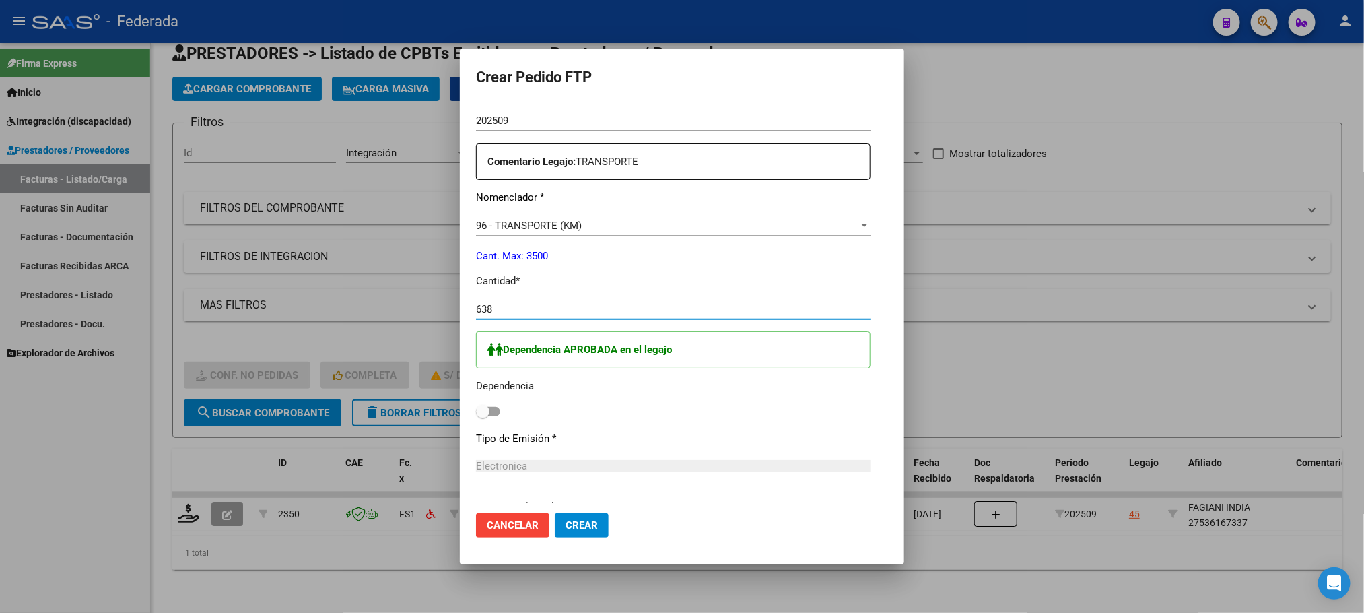
scroll to position [505, 0]
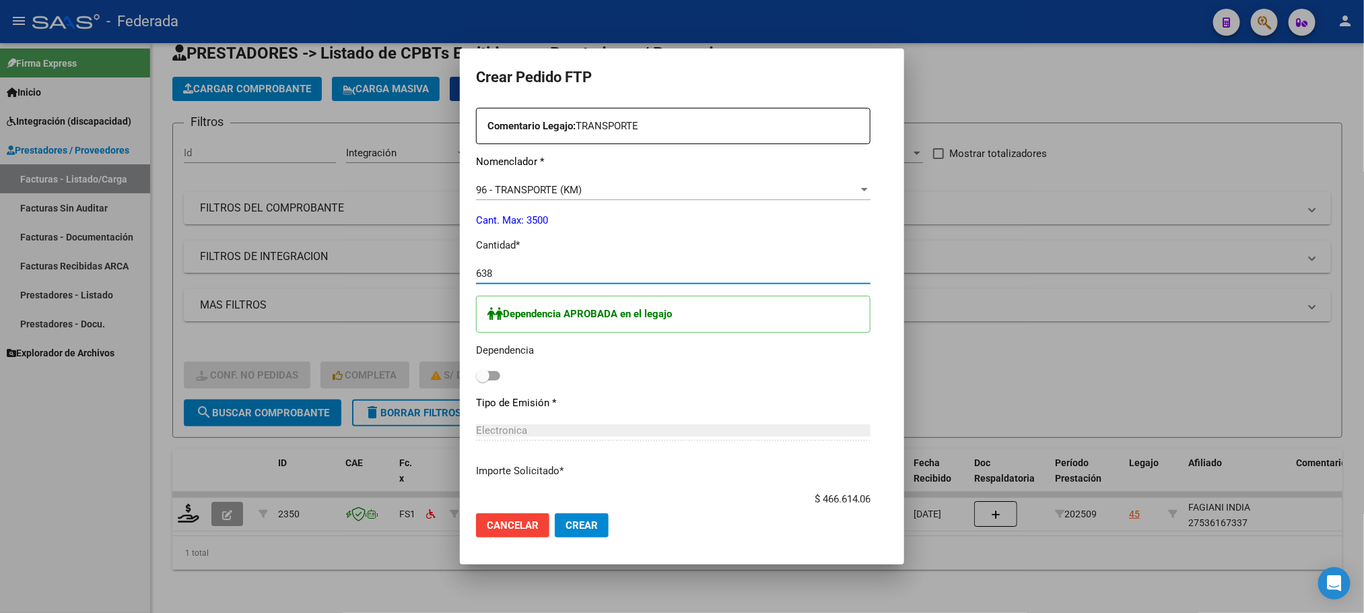
type input "638"
click at [483, 380] on span at bounding box center [482, 375] width 13 height 13
click at [483, 380] on input "checkbox" at bounding box center [482, 380] width 1 height 1
checkbox input "true"
click at [565, 530] on span "Crear" at bounding box center [581, 525] width 32 height 12
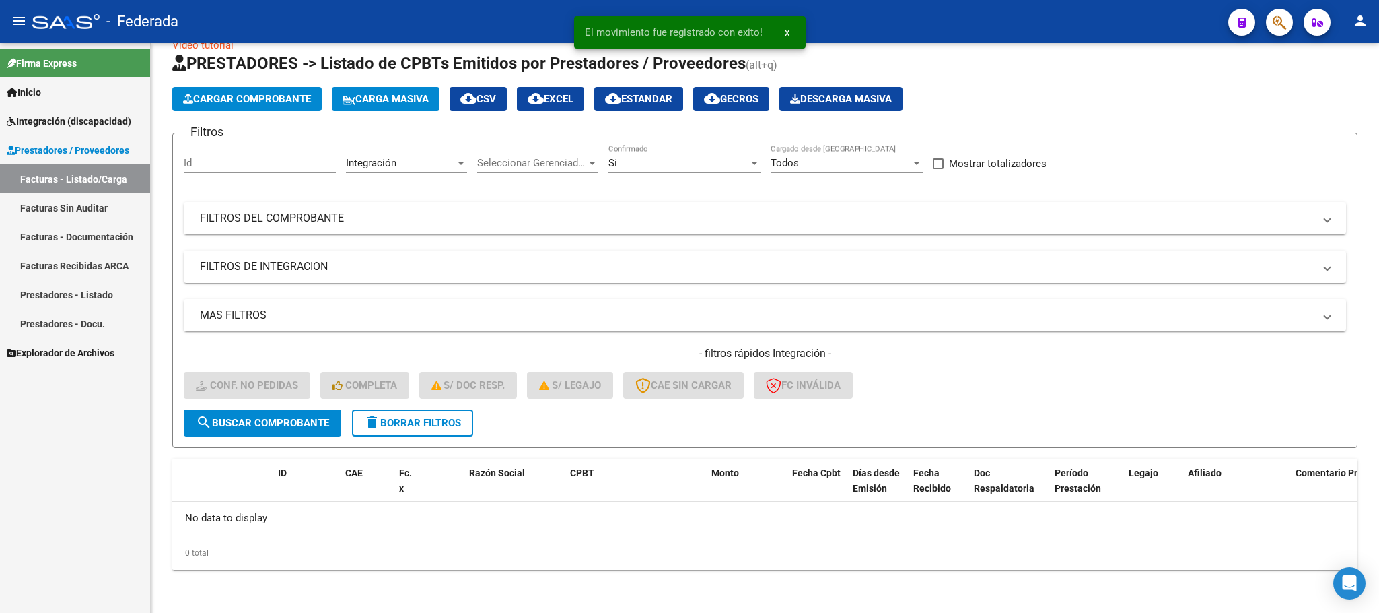
scroll to position [26, 0]
click at [394, 429] on span "delete Borrar Filtros" at bounding box center [412, 423] width 97 height 12
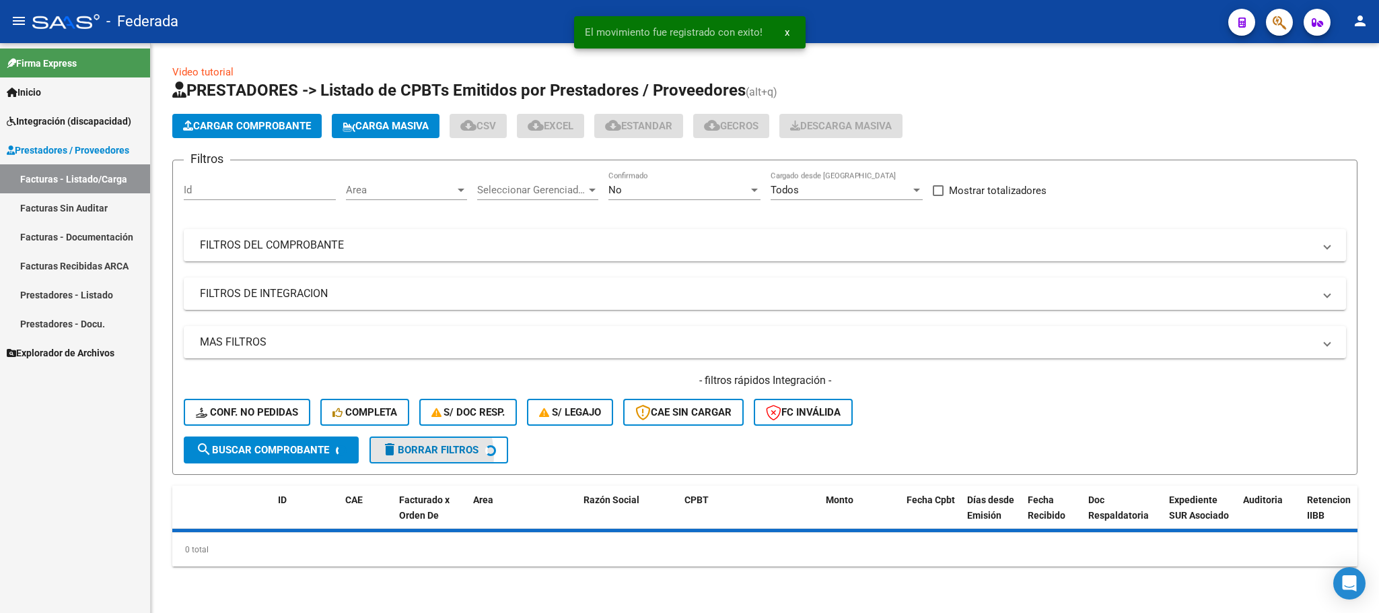
scroll to position [0, 0]
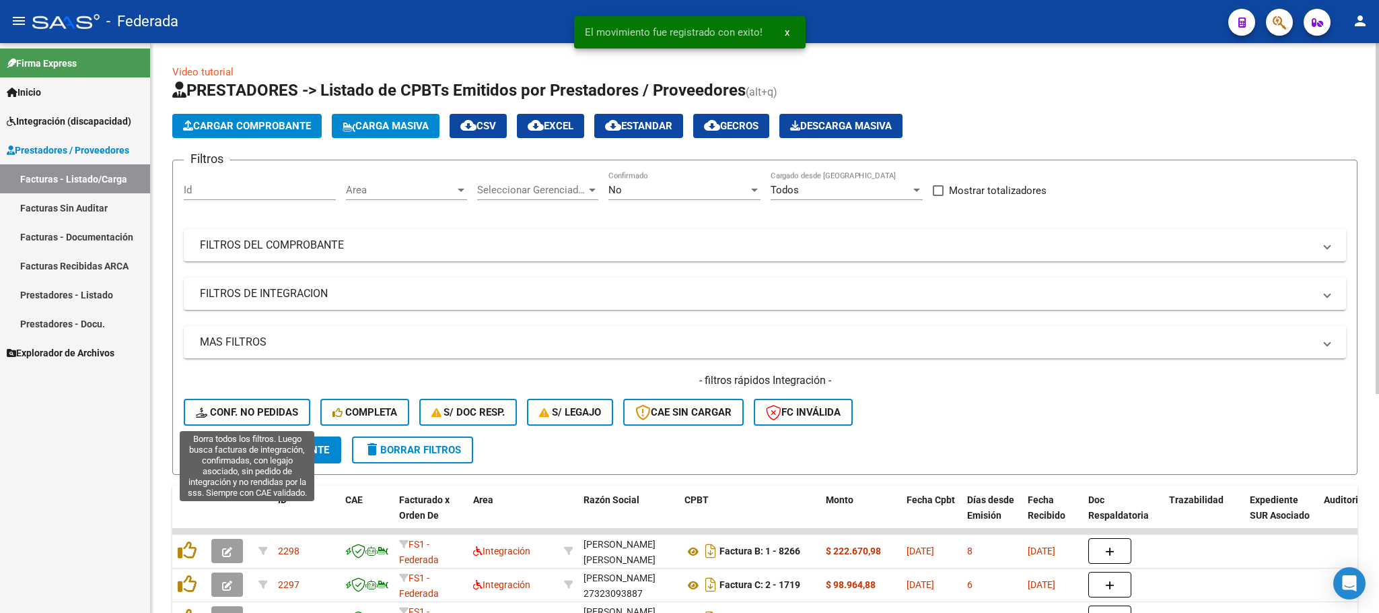
click at [291, 407] on span "Conf. no pedidas" at bounding box center [247, 412] width 102 height 12
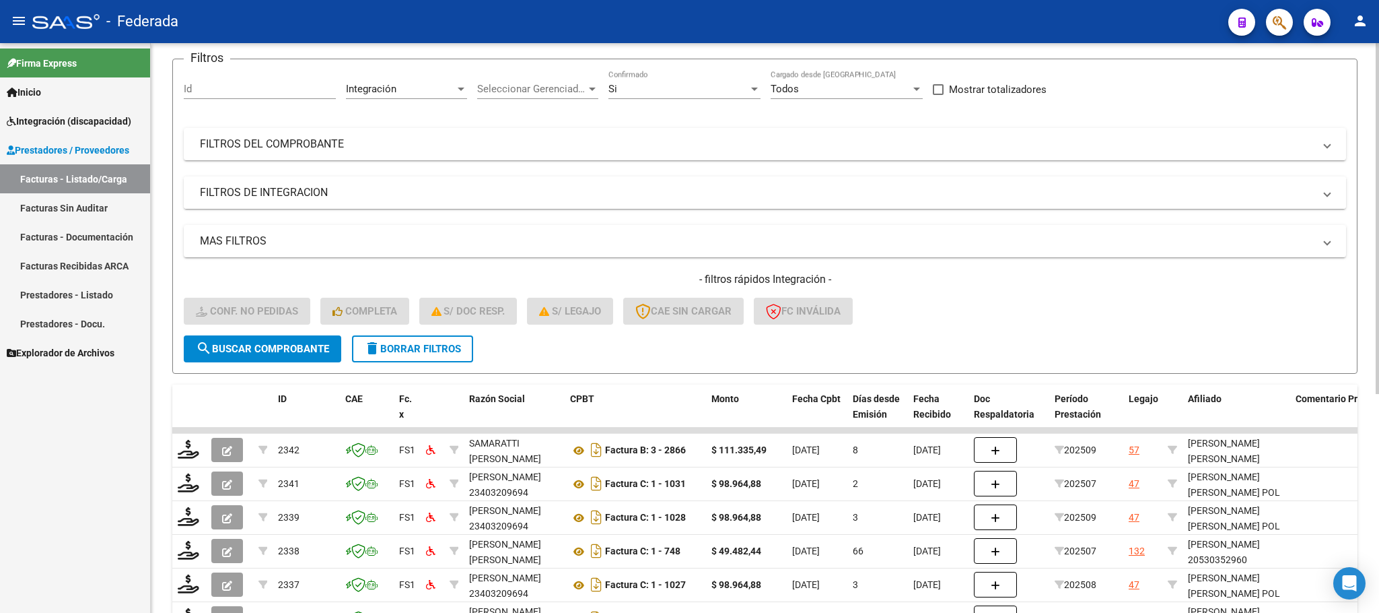
scroll to position [303, 0]
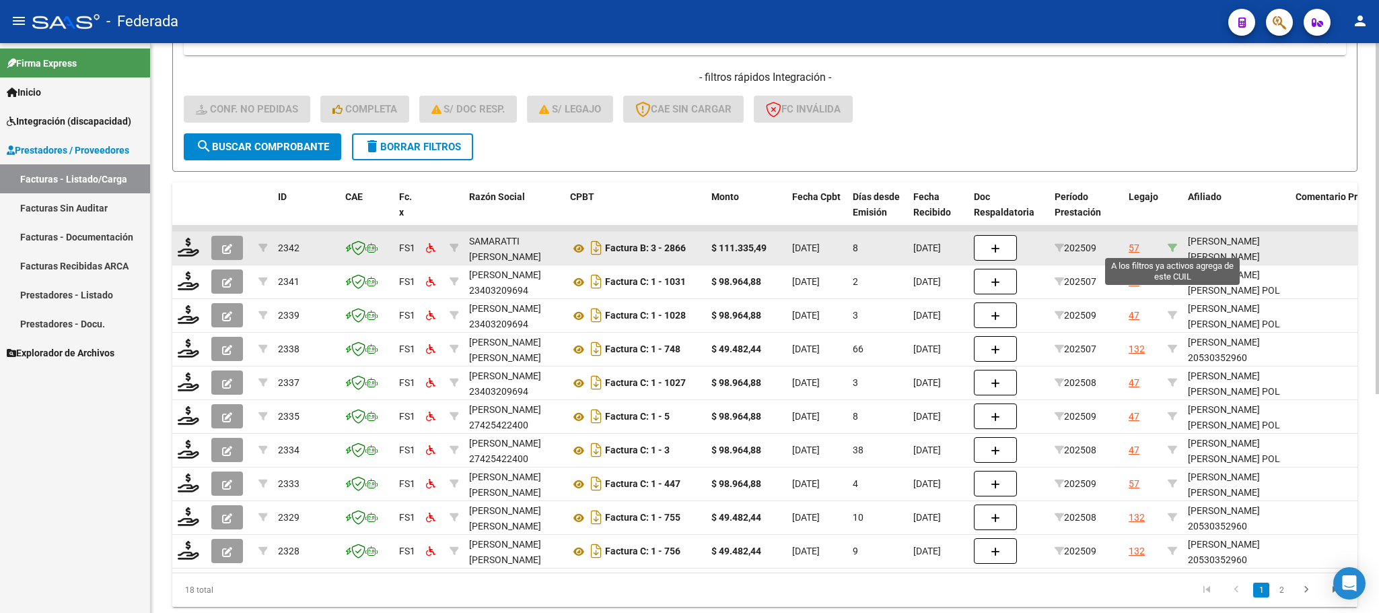
click at [1170, 243] on icon at bounding box center [1172, 247] width 9 height 9
type input "20497477426"
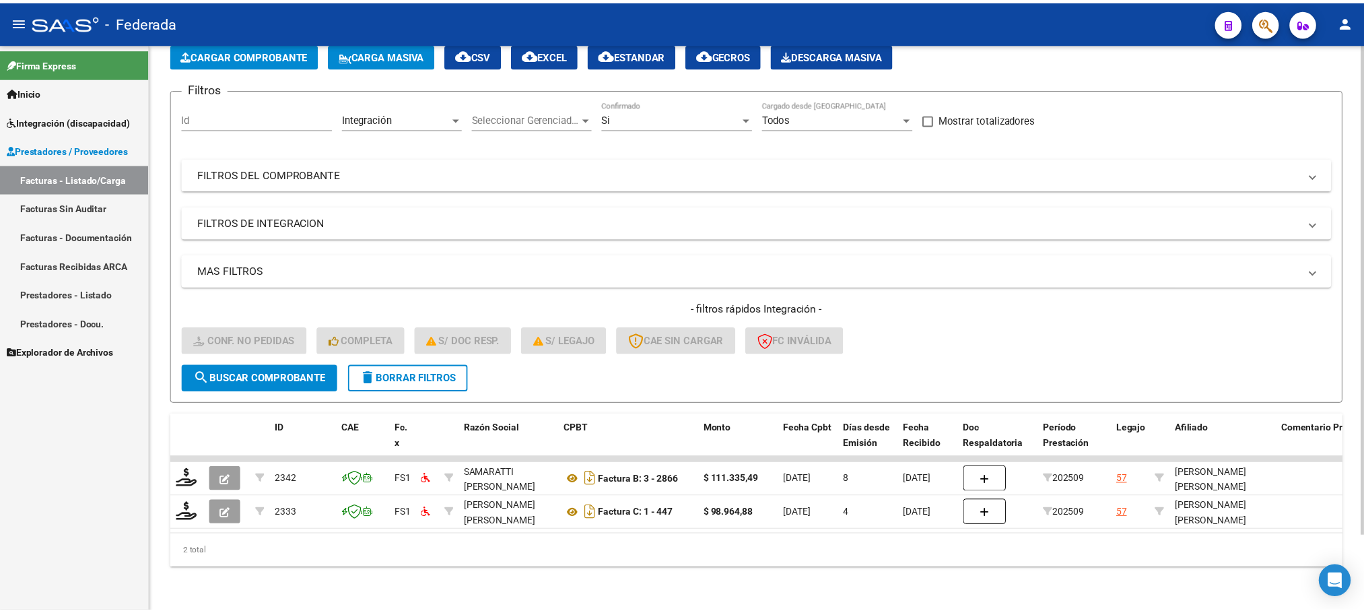
scroll to position [85, 0]
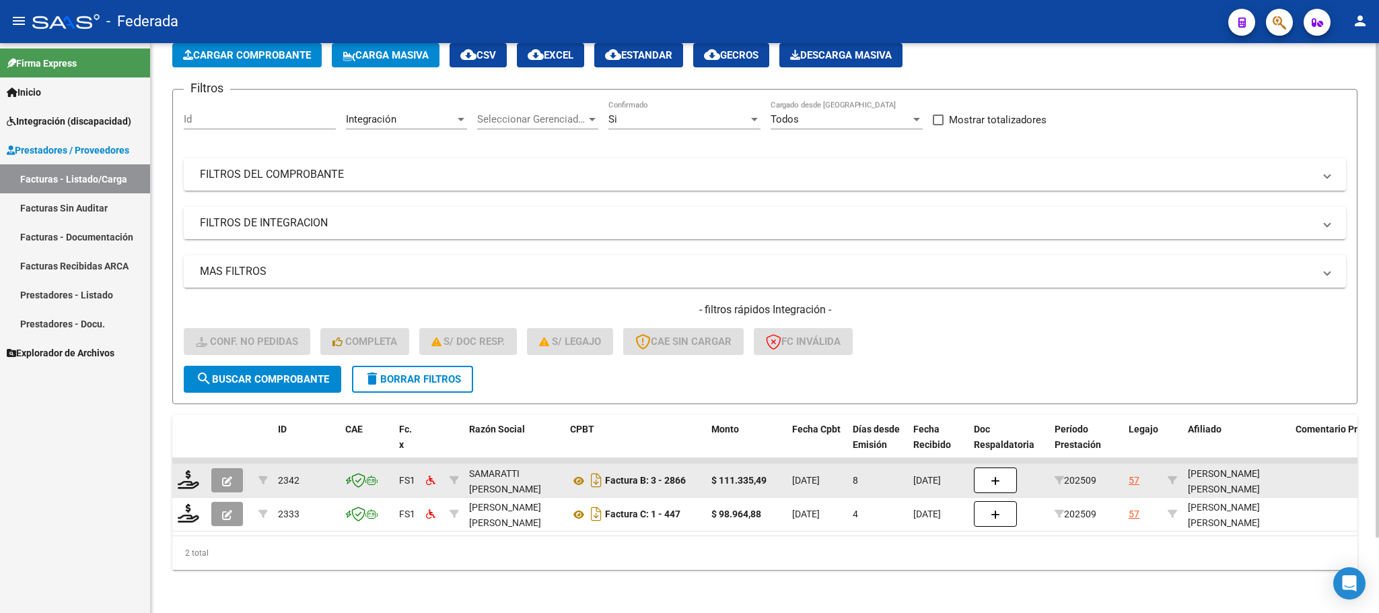
click at [1248, 475] on div "[PERSON_NAME] [PERSON_NAME] 20497477426" at bounding box center [1236, 489] width 97 height 46
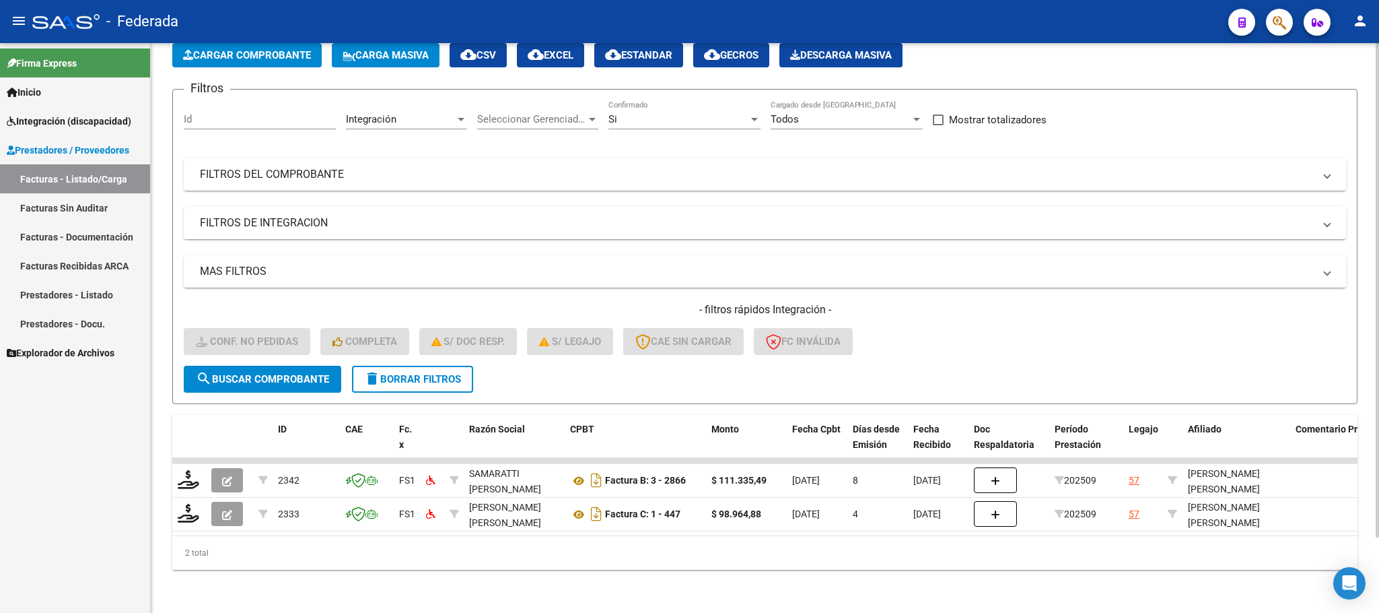
copy div "20497477426"
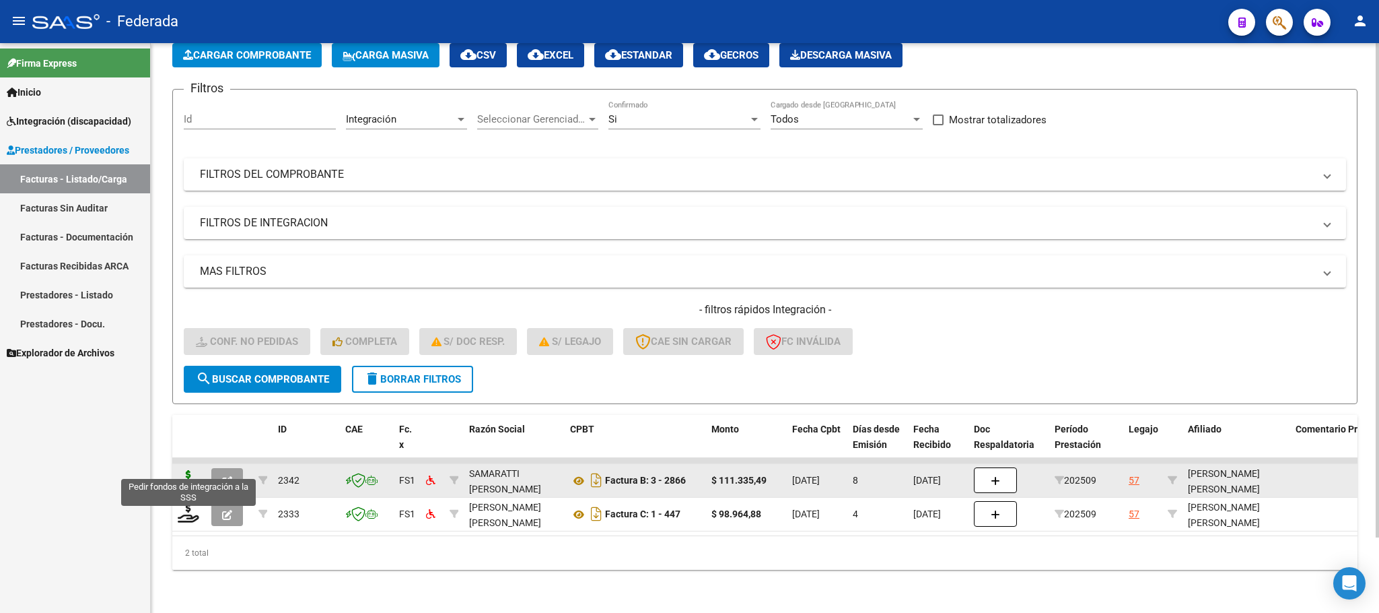
click at [190, 470] on icon at bounding box center [189, 479] width 22 height 19
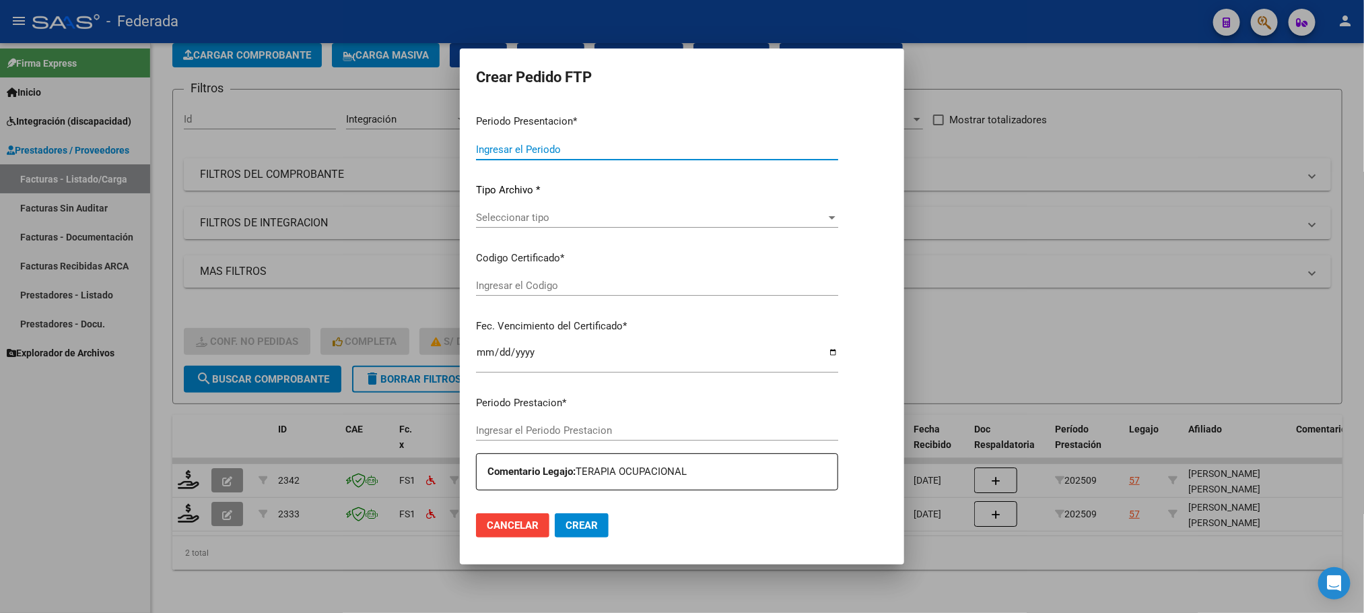
type input "202509"
type input "$ 111.335,49"
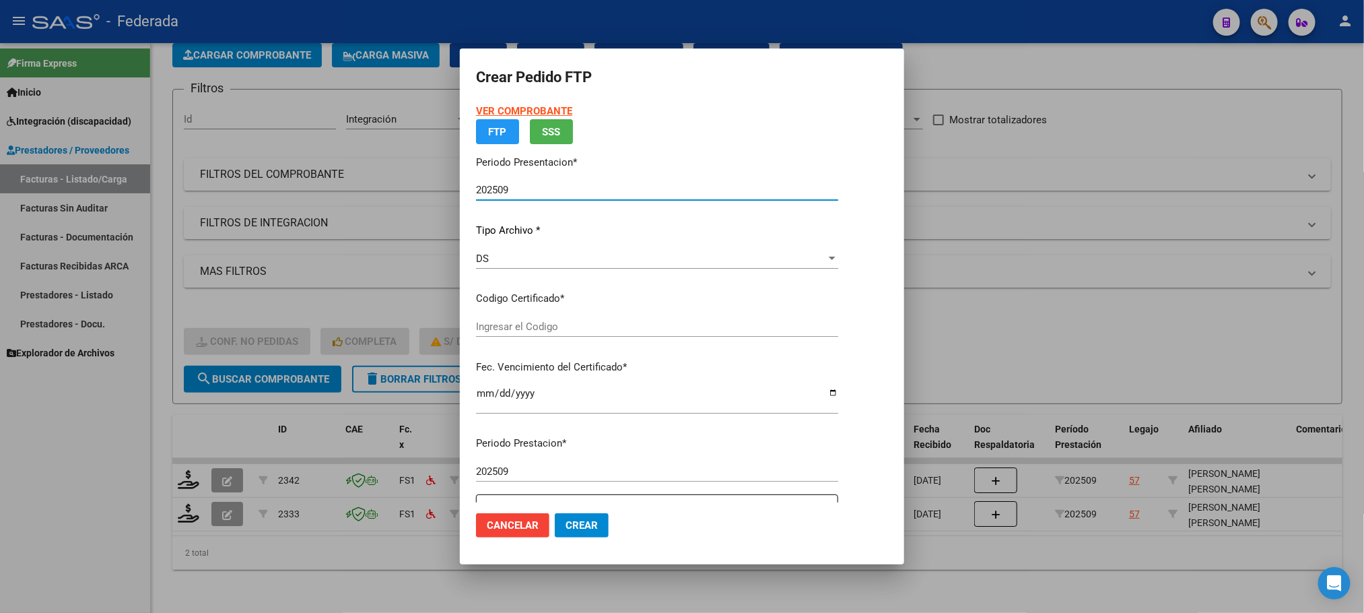
type input "ARG02000497477422022042820270428BS383"
type input "[DATE]"
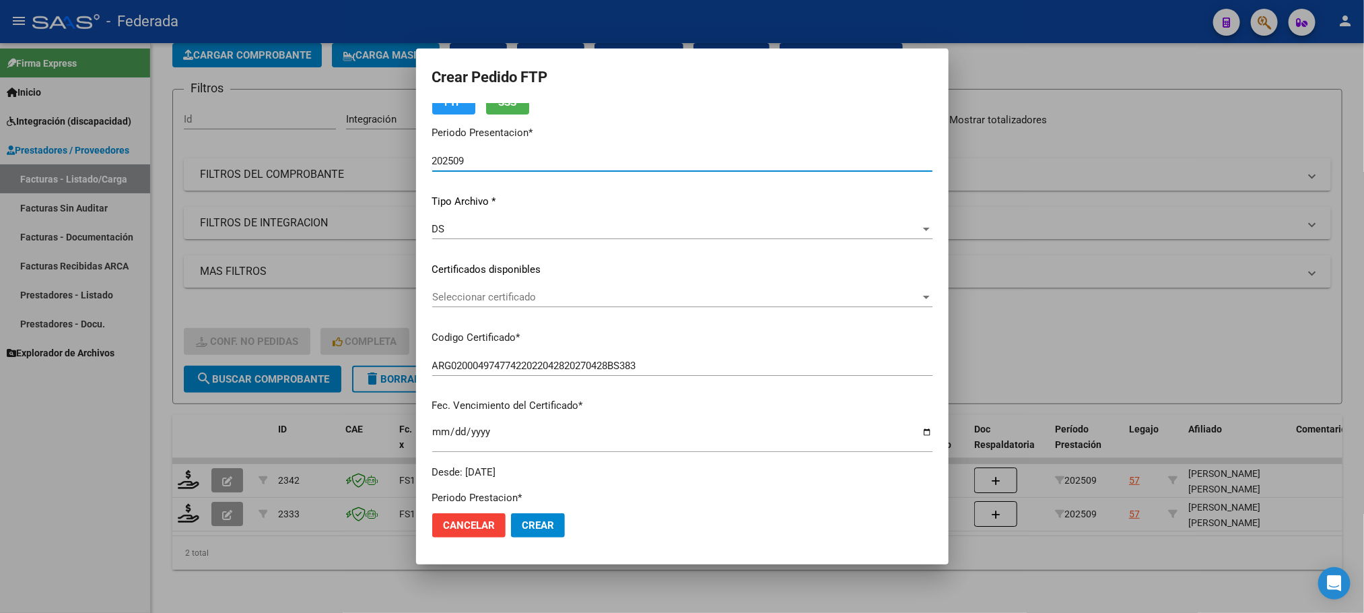
scroll to position [101, 0]
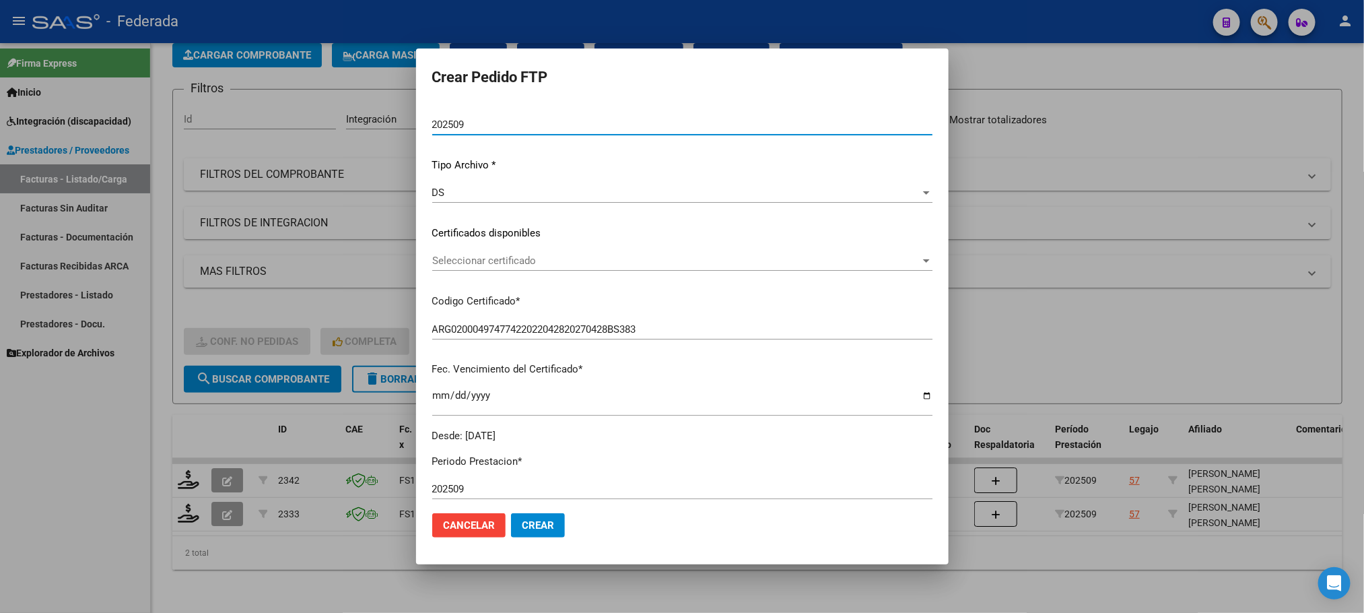
click at [460, 256] on span "Seleccionar certificado" at bounding box center [676, 260] width 488 height 12
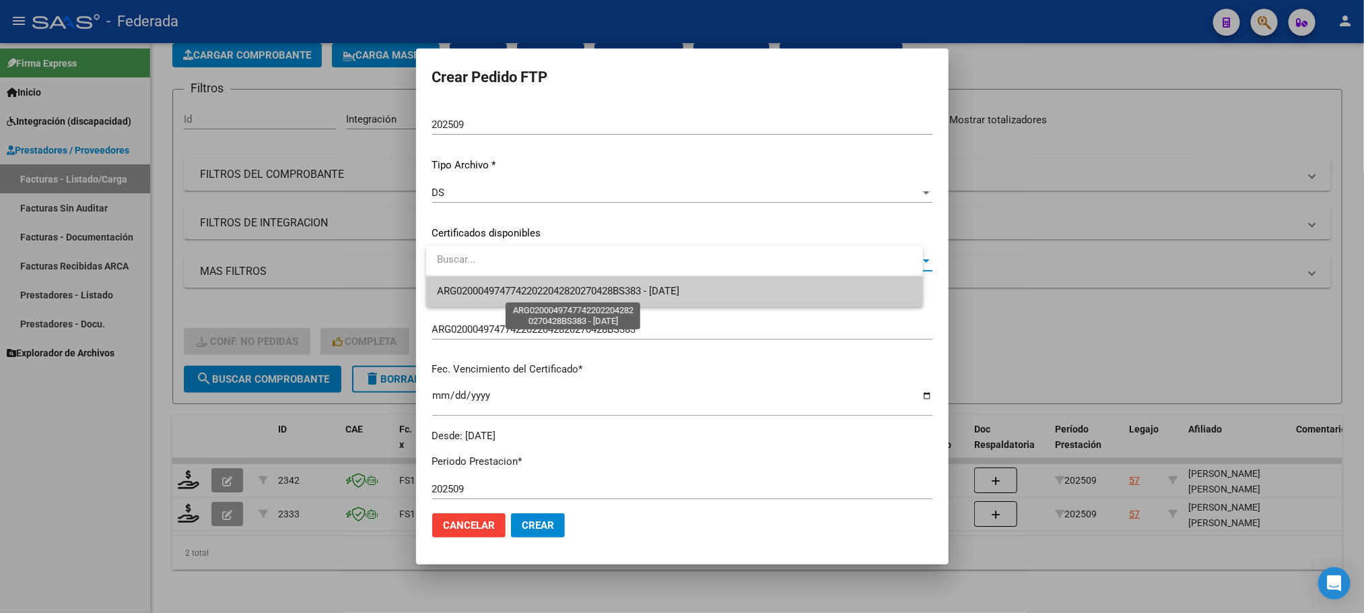
click at [468, 289] on span "ARG02000497477422022042820270428BS383 - [DATE]" at bounding box center [558, 291] width 242 height 12
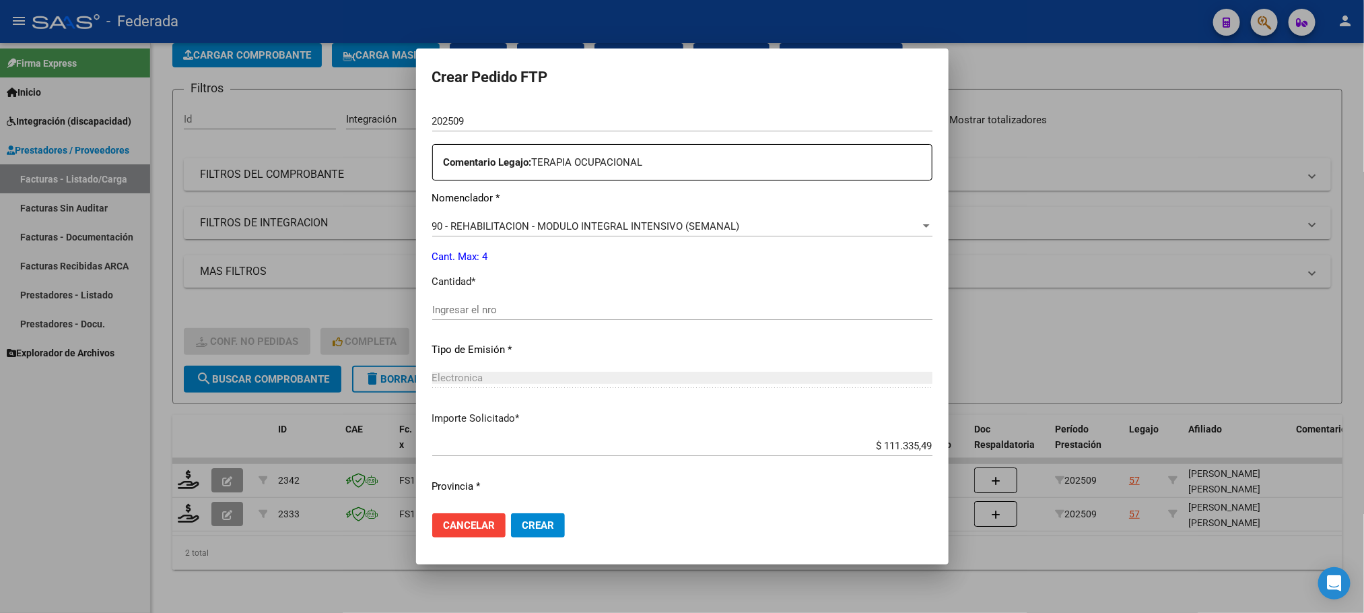
scroll to position [503, 0]
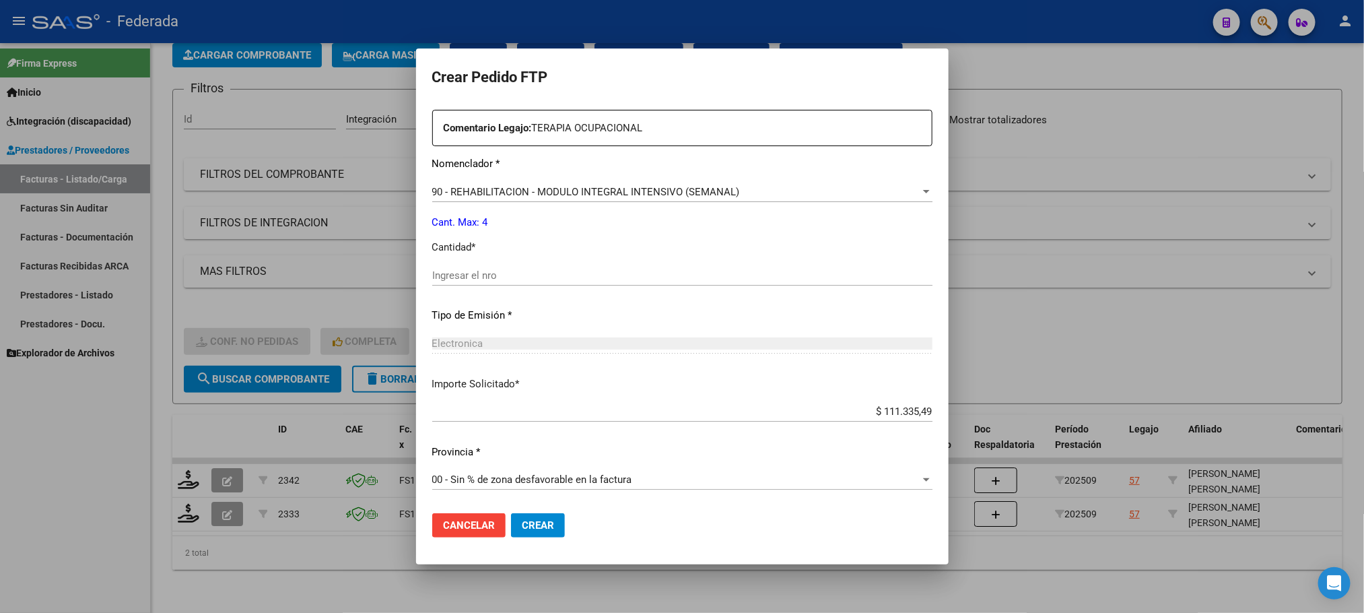
click at [473, 283] on div "Ingresar el nro" at bounding box center [682, 275] width 500 height 20
type input "4"
click at [537, 520] on span "Crear" at bounding box center [538, 525] width 32 height 12
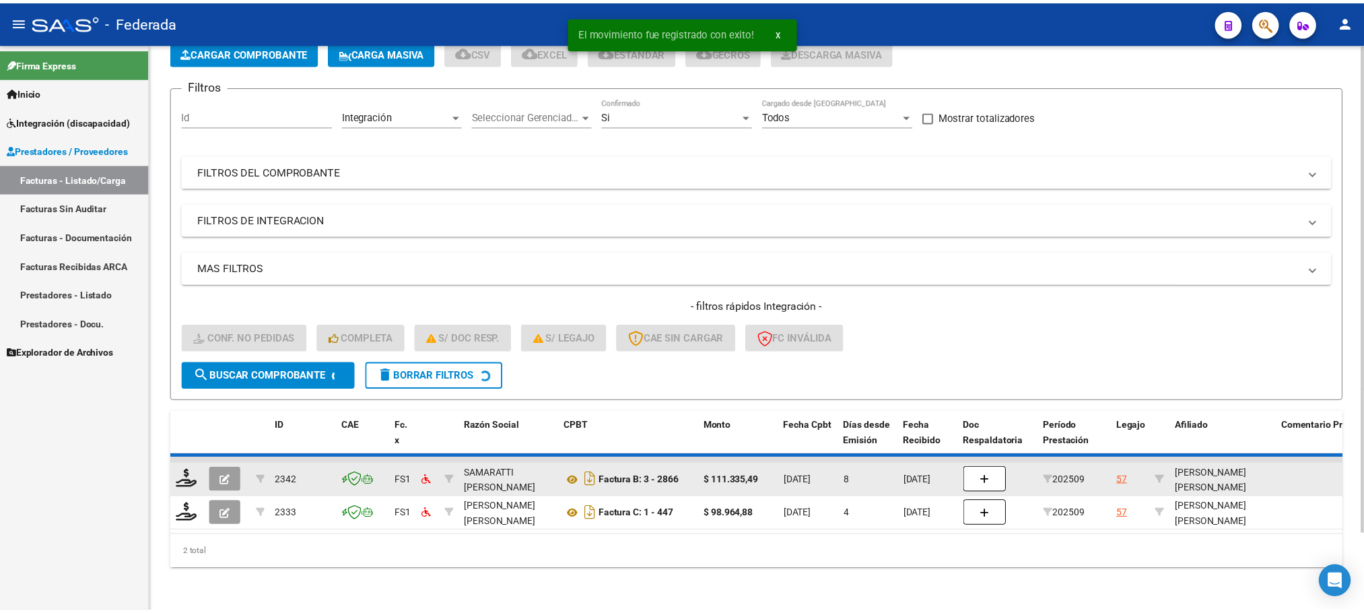
scroll to position [53, 0]
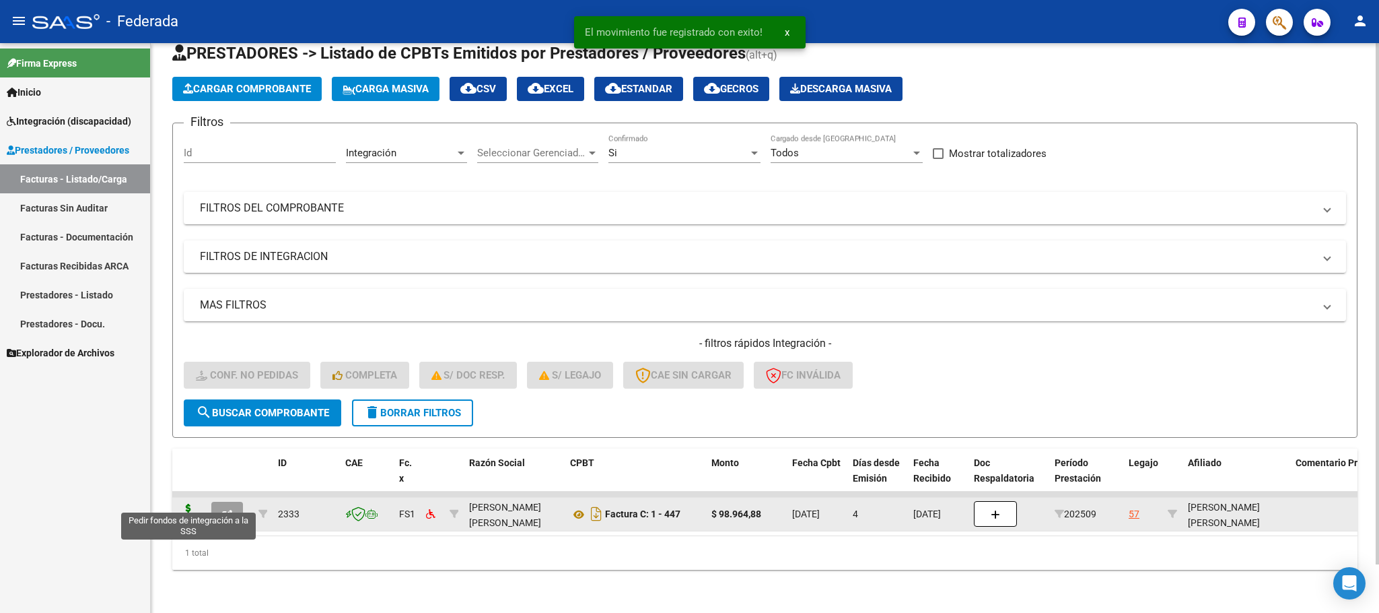
click at [186, 503] on icon at bounding box center [189, 512] width 22 height 19
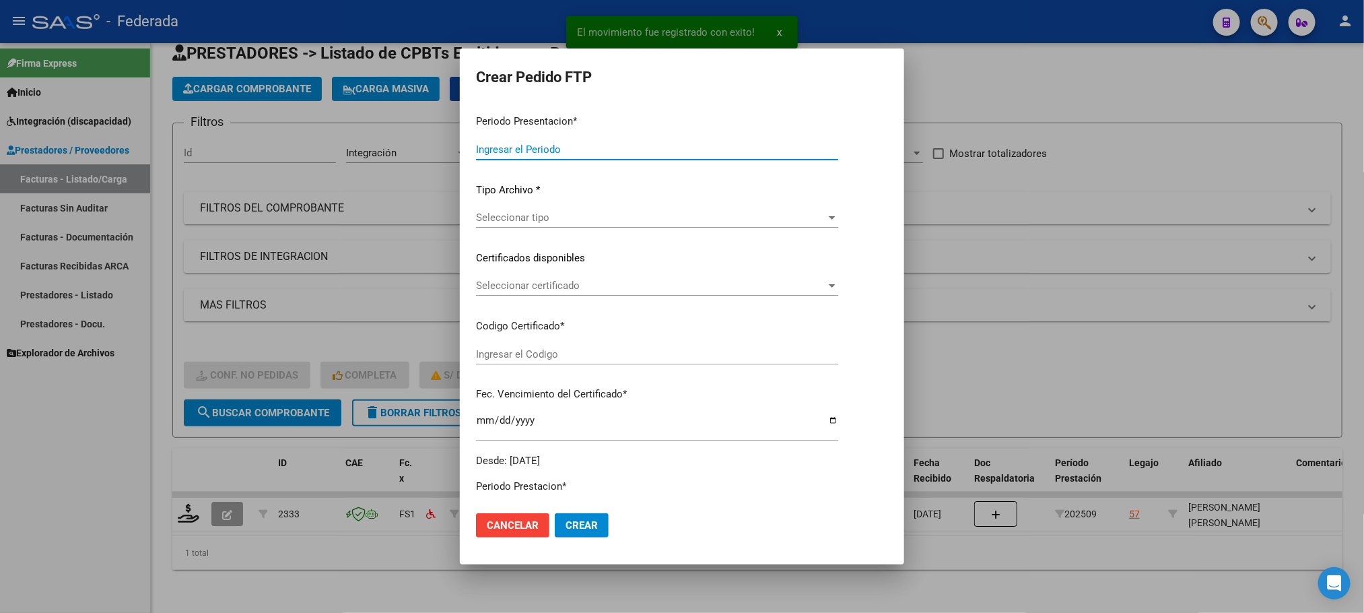
type input "202509"
type input "$ 98.964,88"
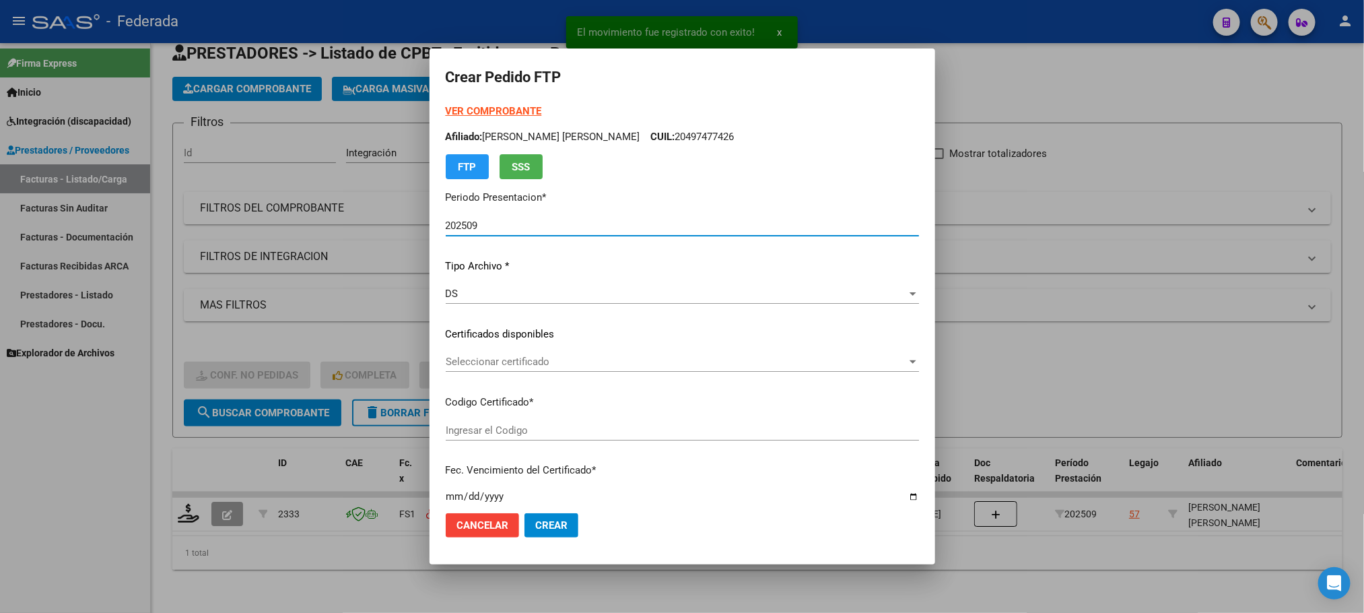
type input "ARG02000497477422022042820270428BS383"
type input "[DATE]"
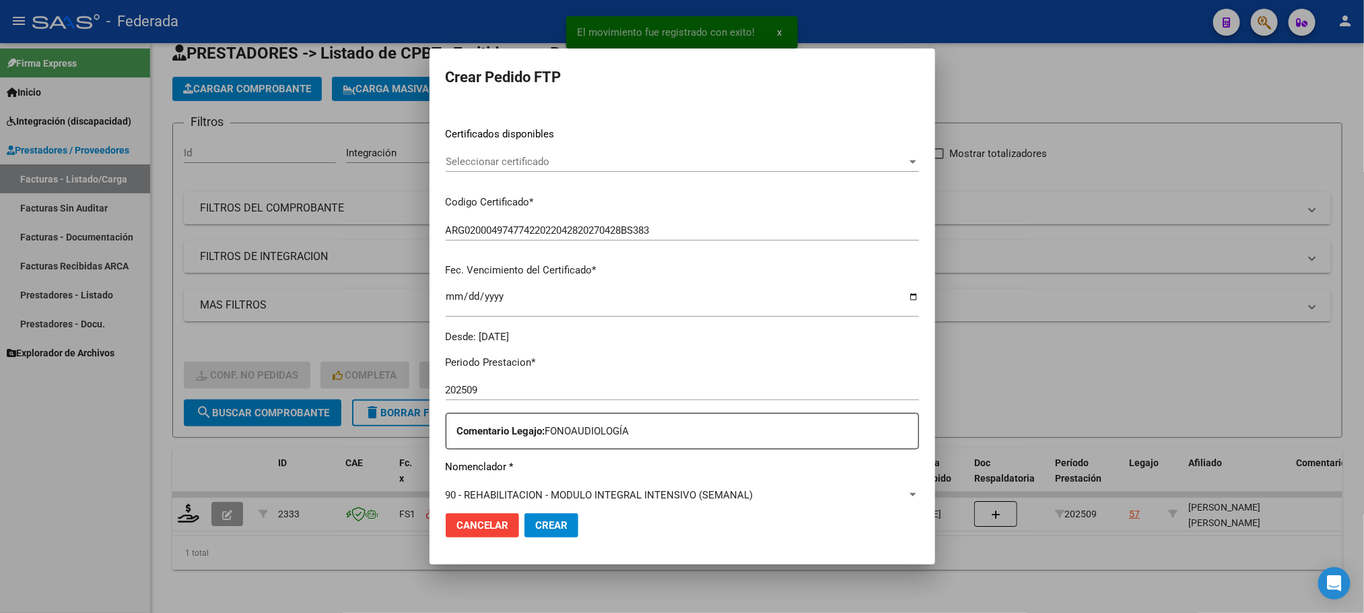
scroll to position [202, 0]
click at [505, 172] on div "Seleccionar certificado Seleccionar certificado" at bounding box center [682, 165] width 473 height 33
click at [503, 168] on div "Seleccionar certificado Seleccionar certificado" at bounding box center [682, 159] width 473 height 20
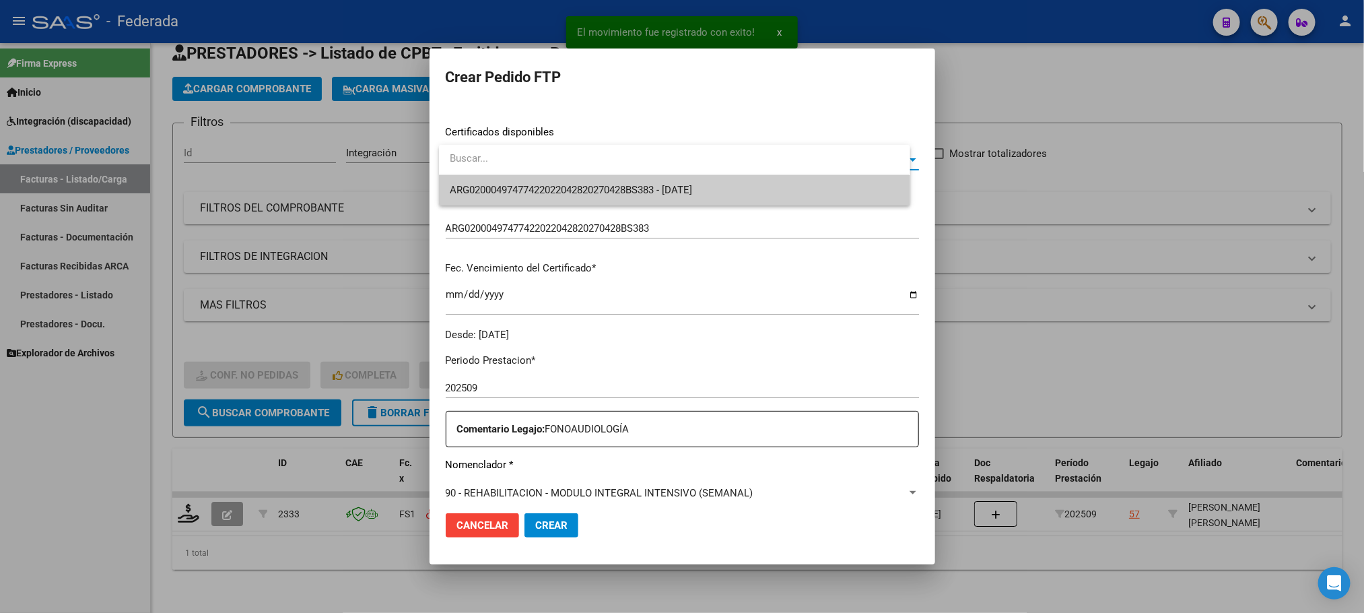
click at [501, 182] on span "ARG02000497477422022042820270428BS383 - [DATE]" at bounding box center [674, 190] width 449 height 30
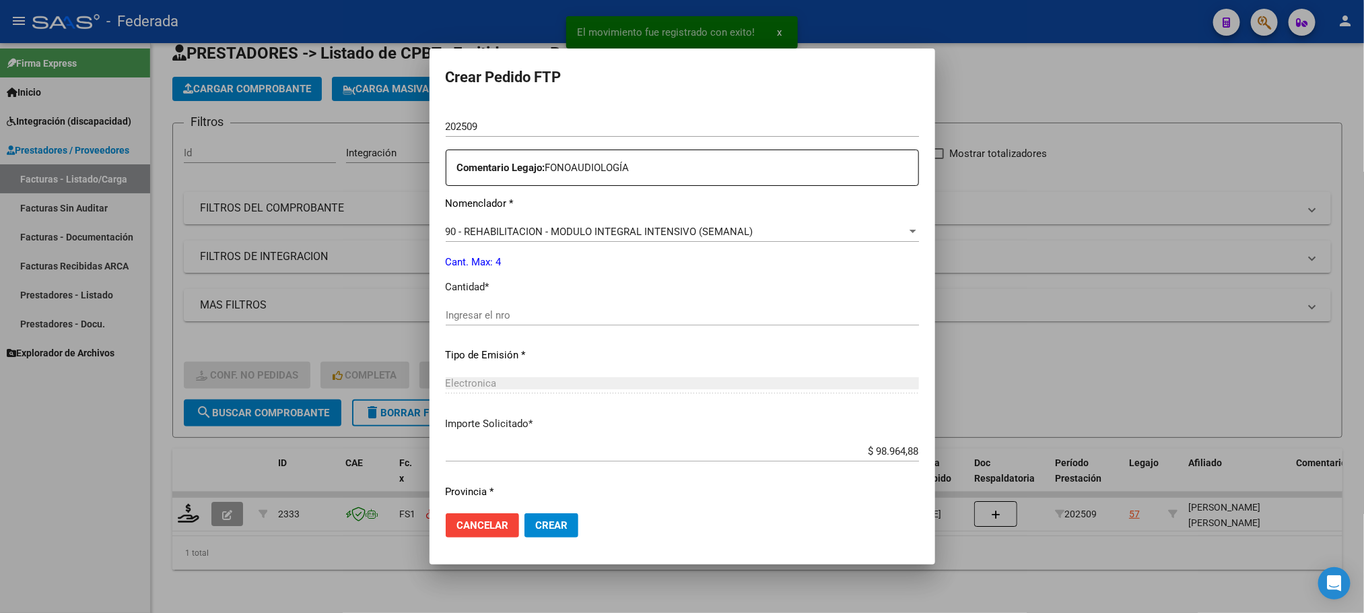
scroll to position [503, 0]
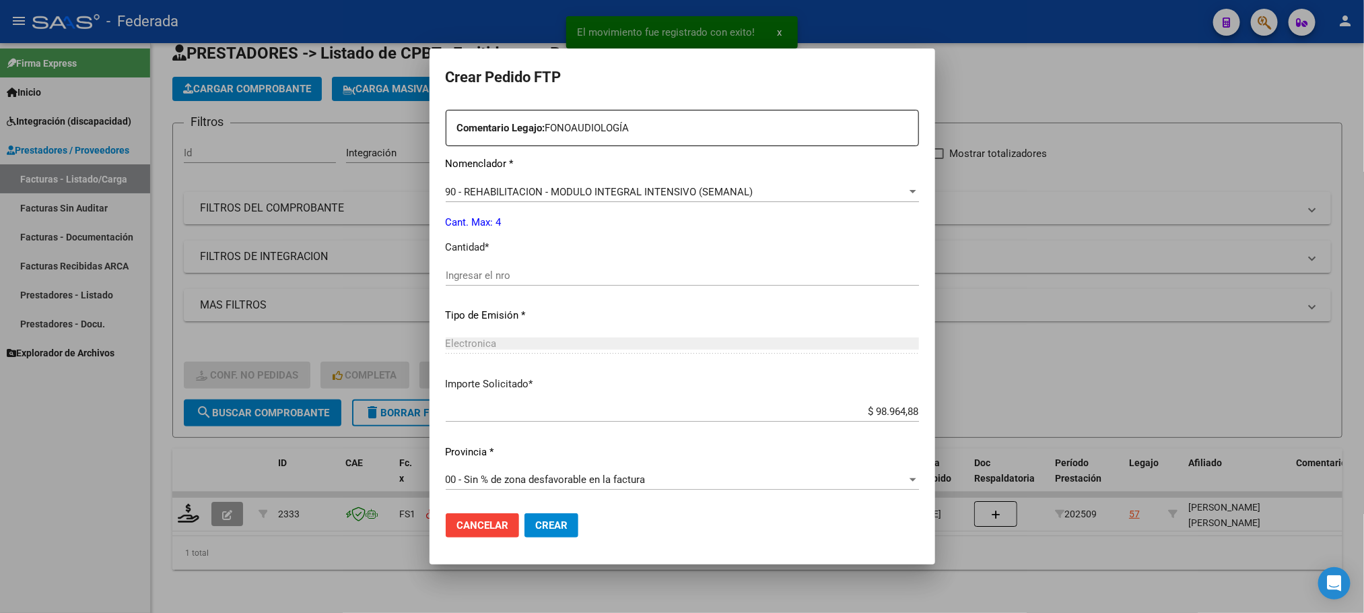
click at [491, 279] on input "Ingresar el nro" at bounding box center [682, 275] width 473 height 12
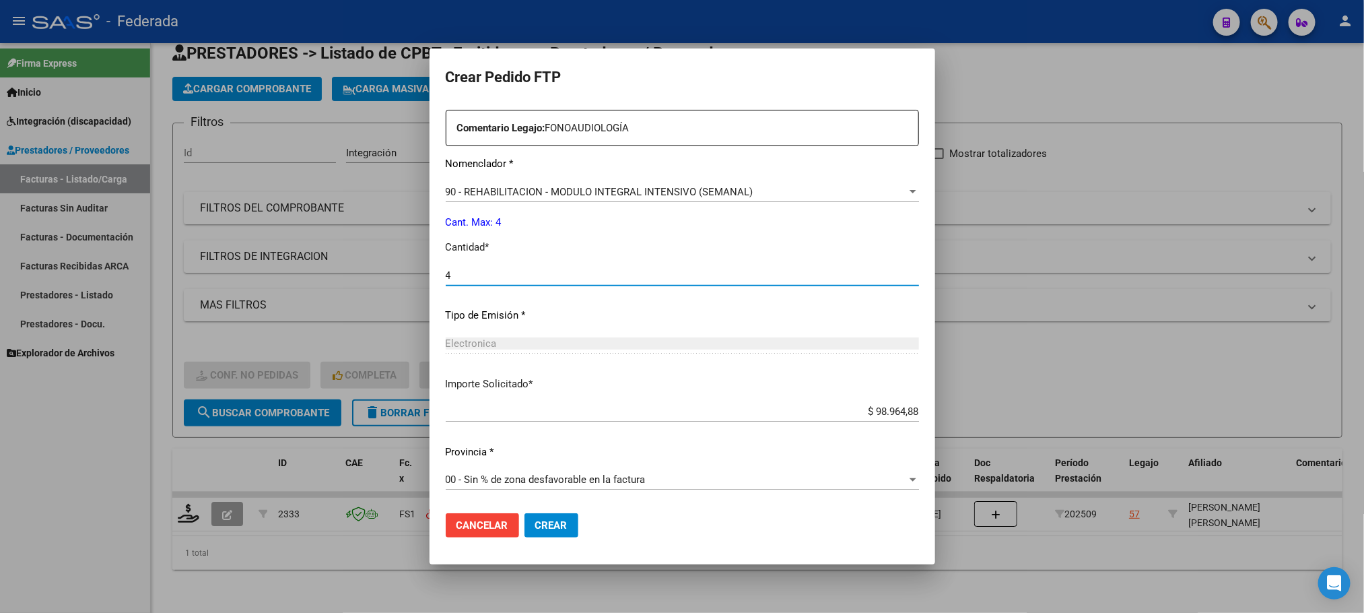
type input "4"
click at [573, 529] on button "Crear" at bounding box center [551, 525] width 54 height 24
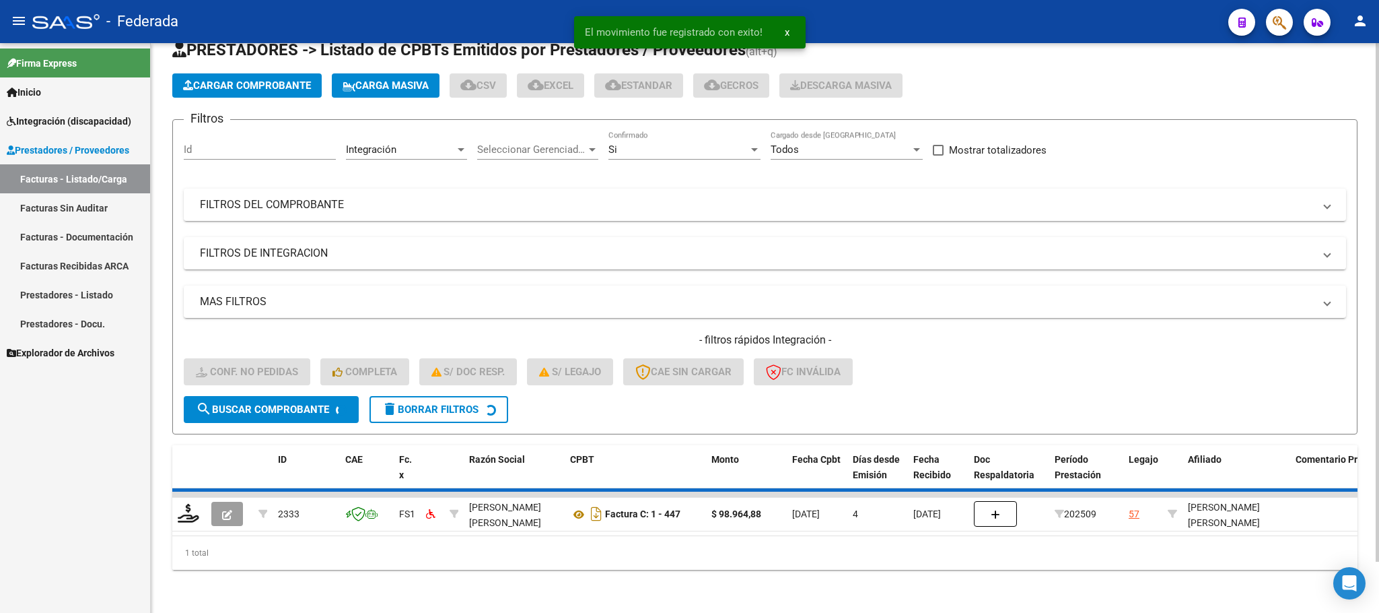
scroll to position [26, 0]
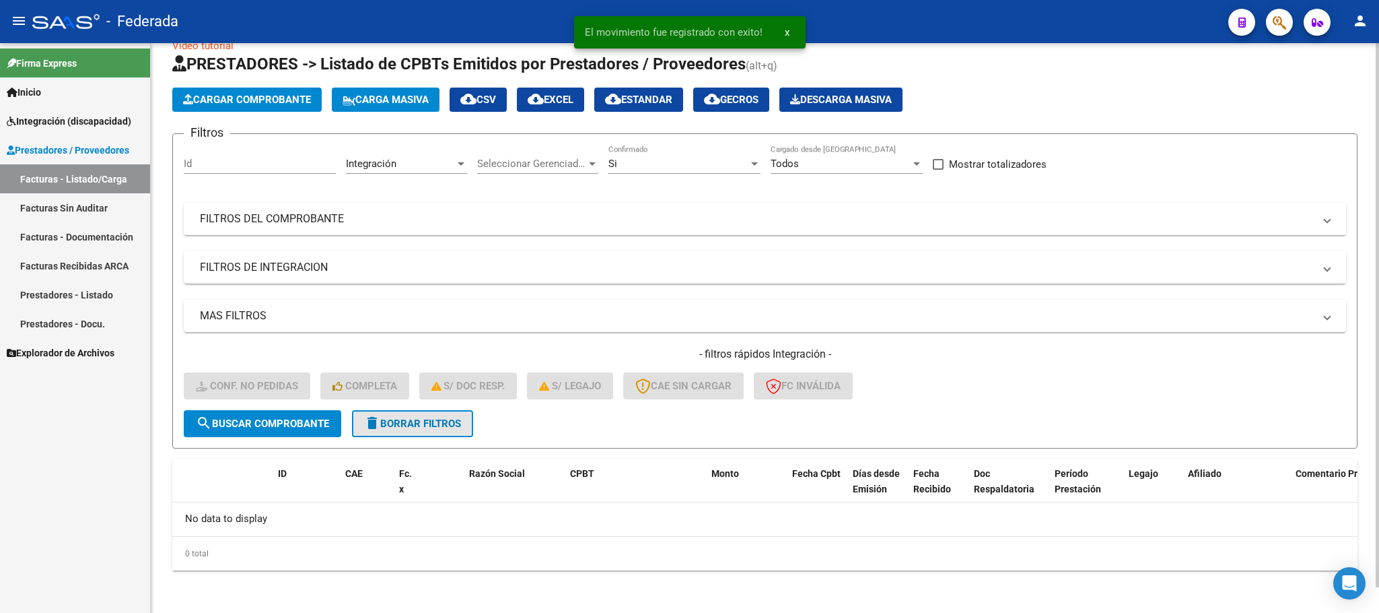
click at [453, 427] on span "delete Borrar Filtros" at bounding box center [412, 423] width 97 height 12
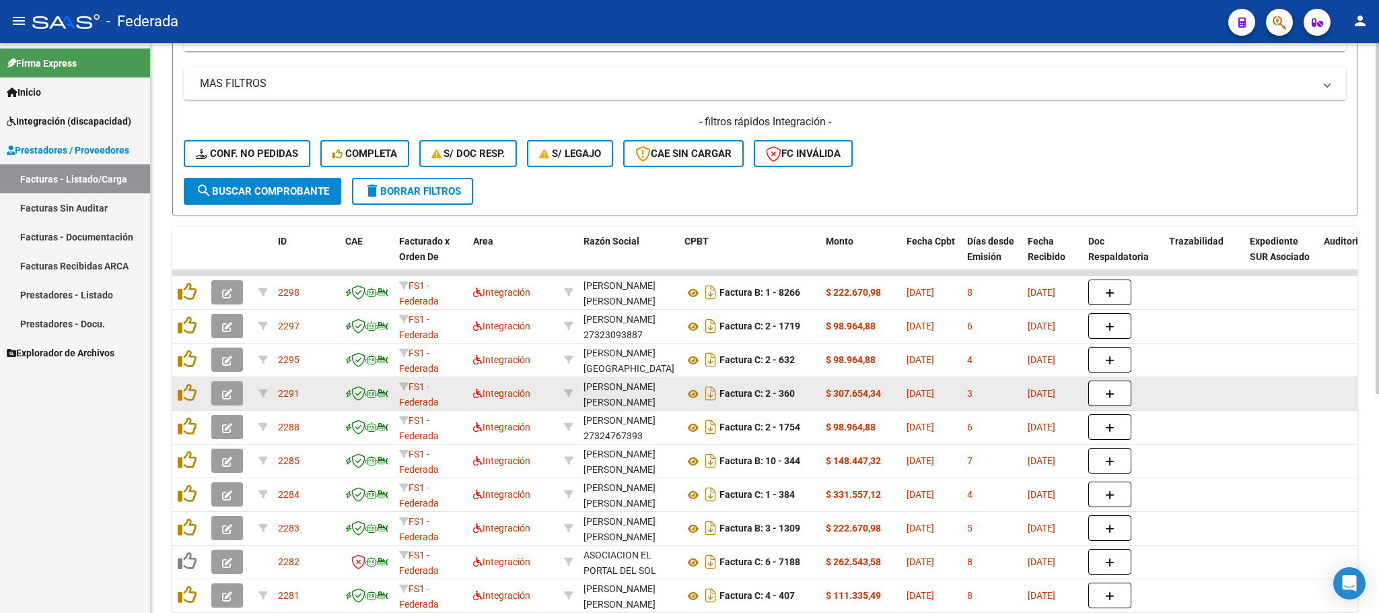
scroll to position [303, 0]
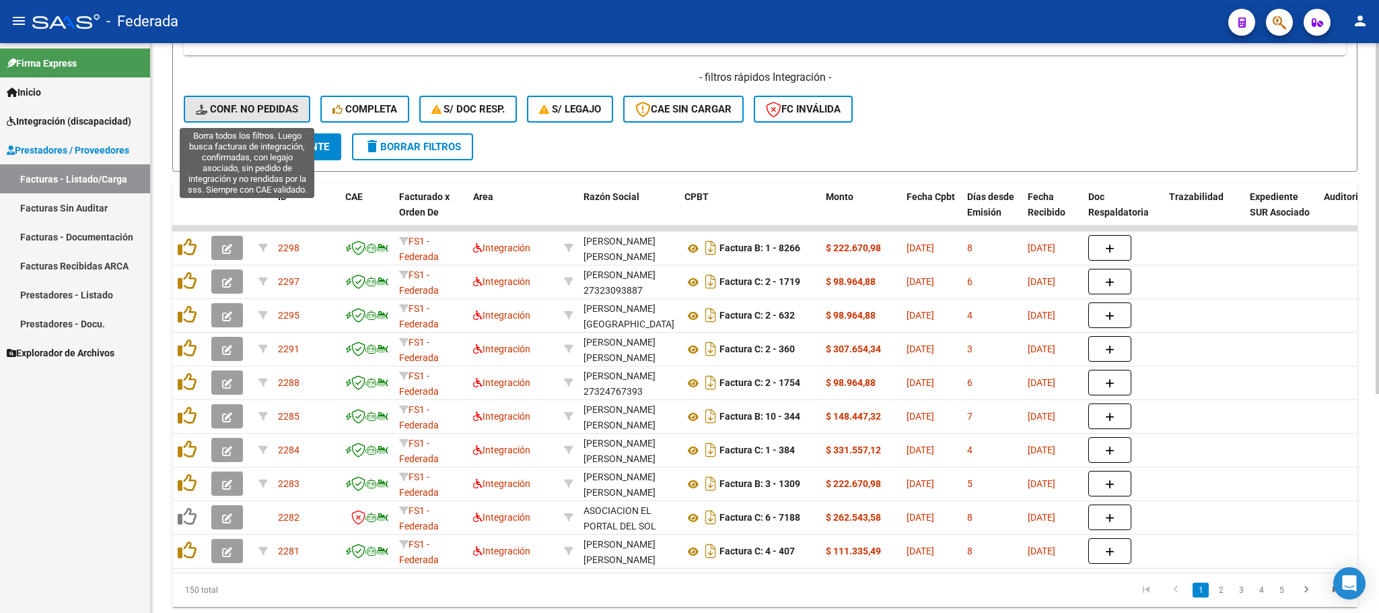
click at [302, 112] on button "Conf. no pedidas" at bounding box center [247, 109] width 127 height 27
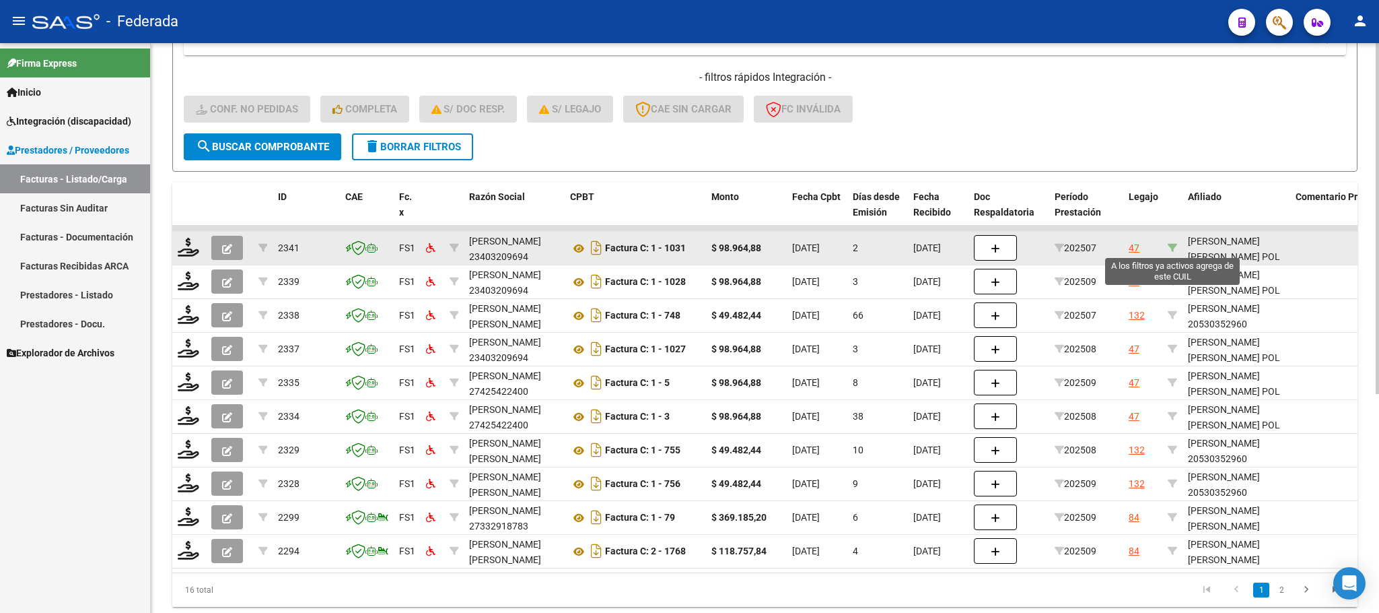
click at [1174, 246] on icon at bounding box center [1172, 247] width 9 height 9
type input "20572589332"
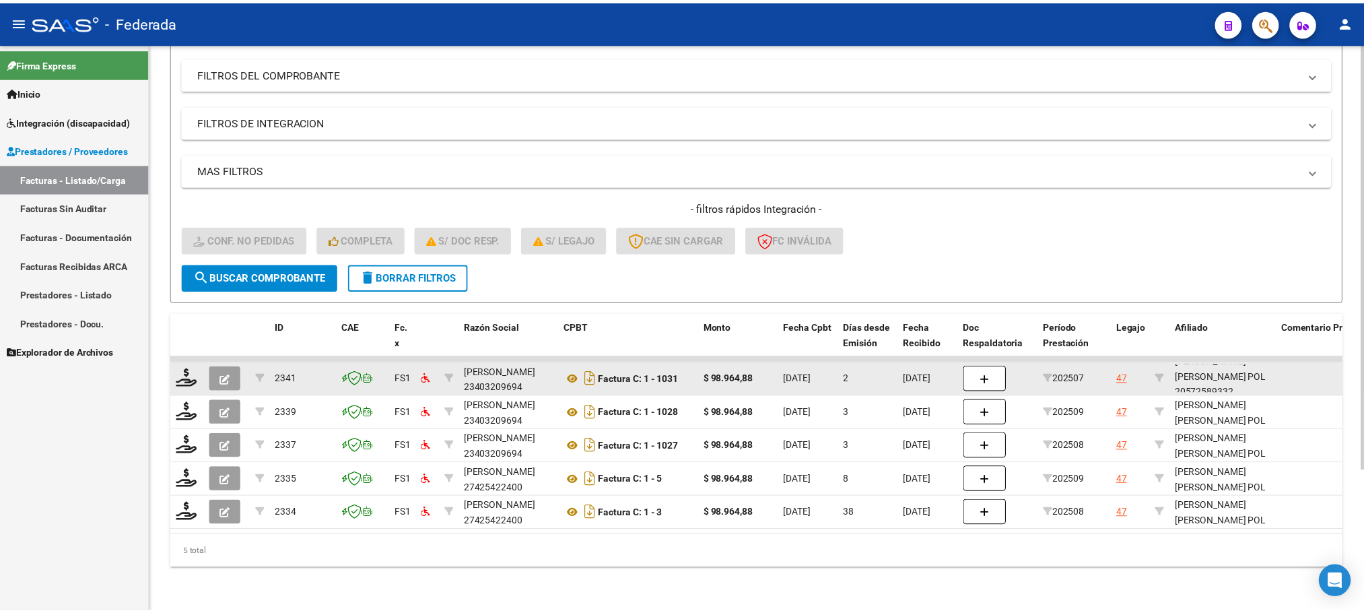
scroll to position [17, 0]
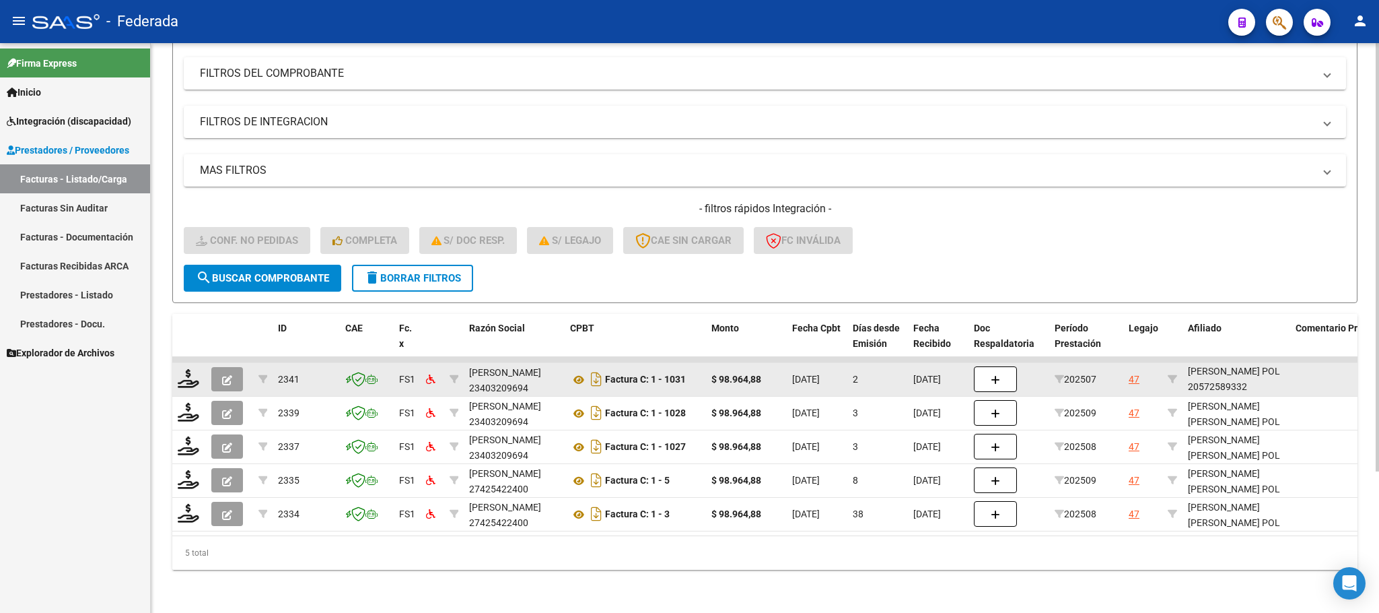
click at [1210, 376] on div "[PERSON_NAME] [PERSON_NAME] POL 20572589332" at bounding box center [1236, 371] width 97 height 46
copy div "20572589332"
click at [190, 369] on icon at bounding box center [189, 378] width 22 height 19
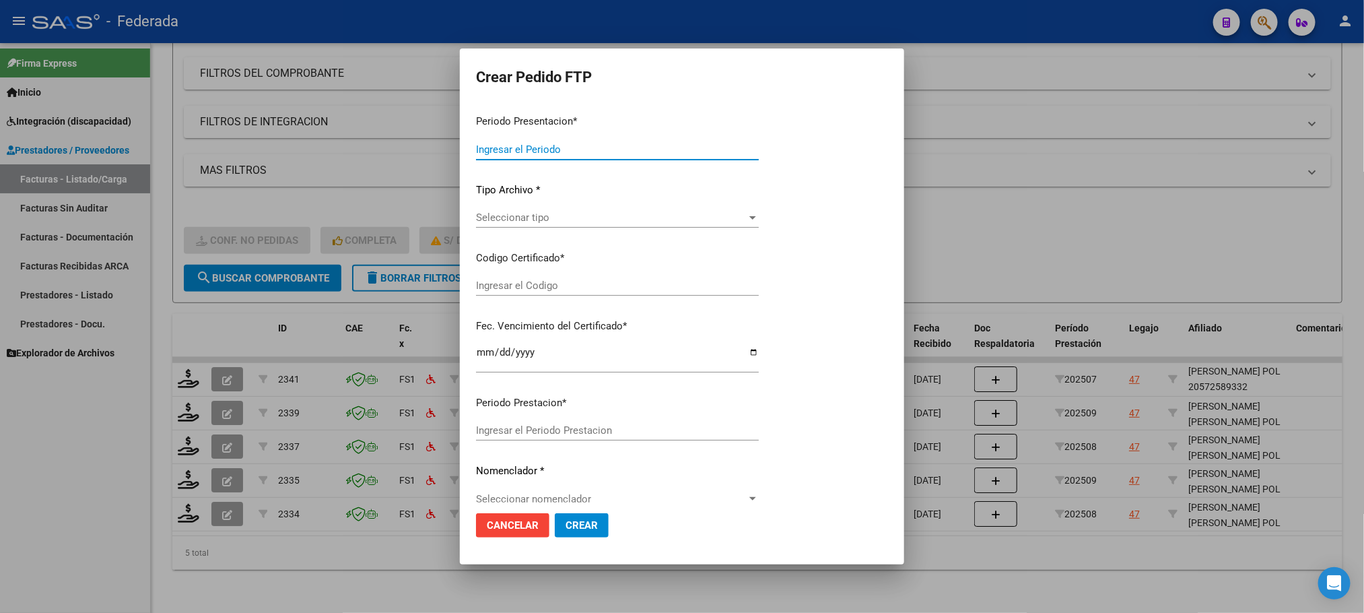
type input "202509"
type input "202507"
type input "$ 98.964,88"
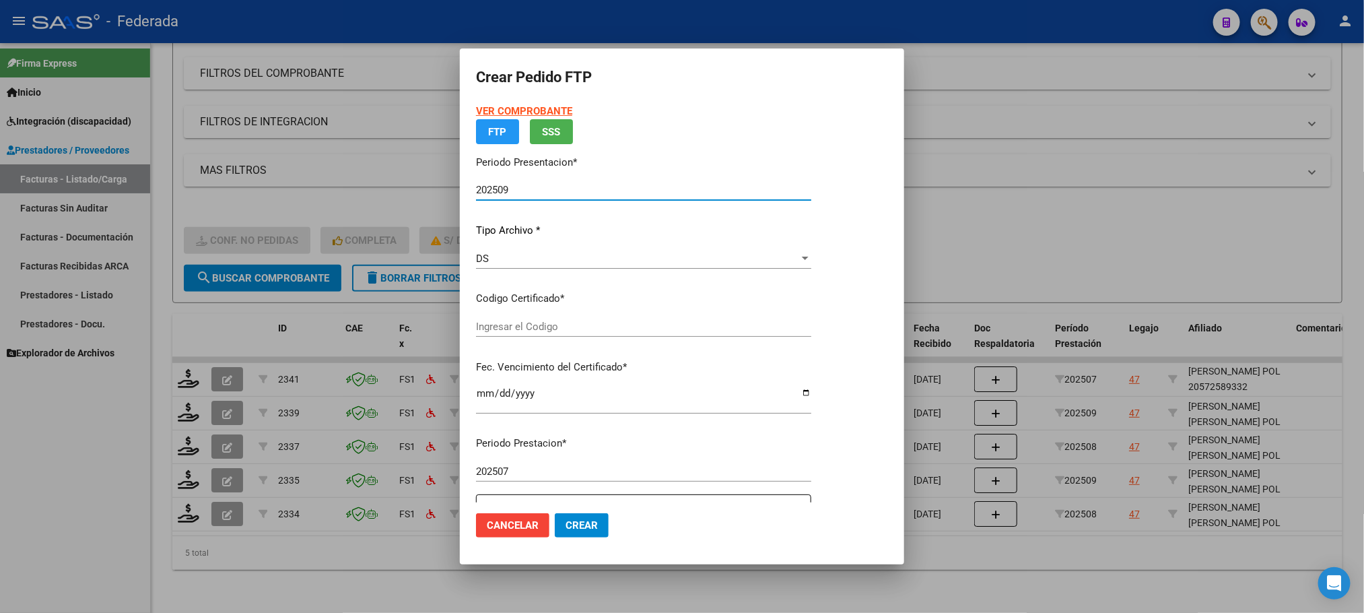
type input "ARG02000572589332023032820280328BS387"
type input "[DATE]"
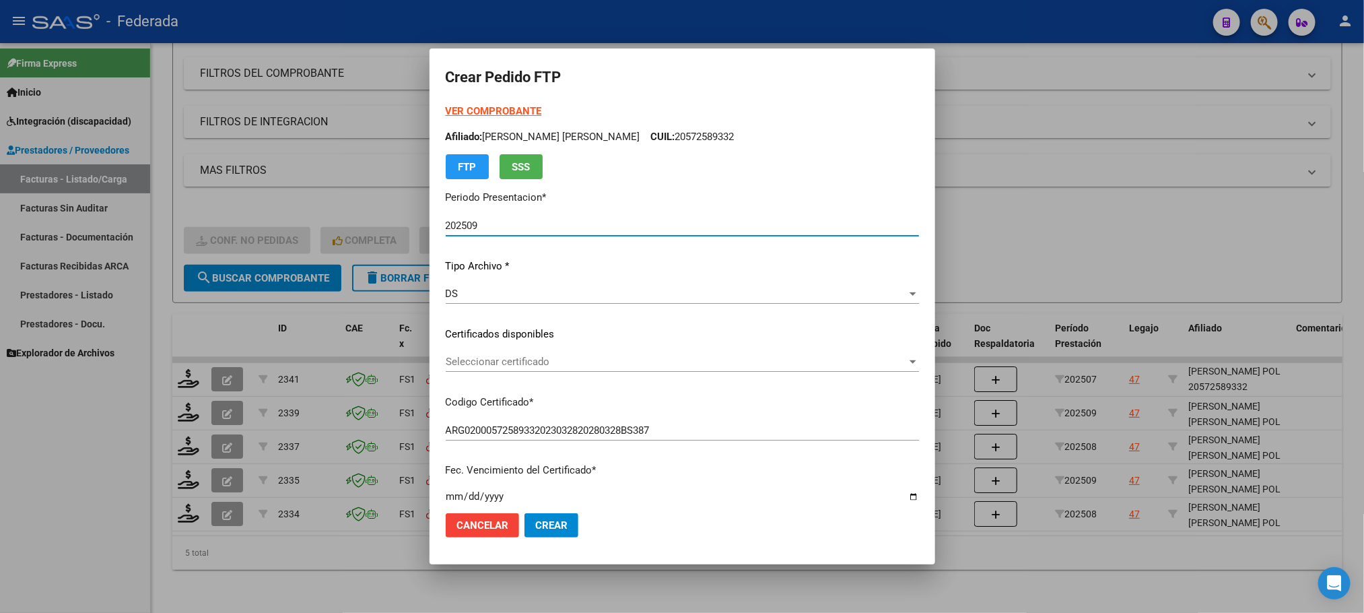
click at [467, 363] on span "Seleccionar certificado" at bounding box center [676, 361] width 461 height 12
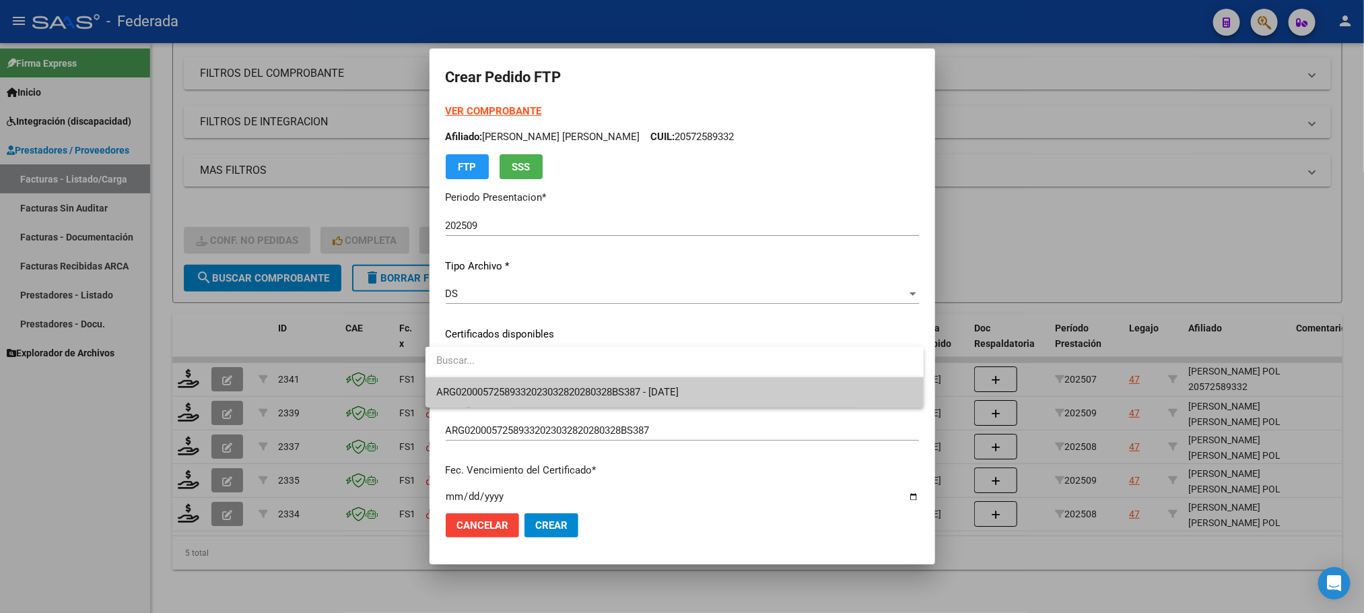
click at [477, 384] on span "ARG02000572589332023032820280328BS387 - [DATE]" at bounding box center [674, 392] width 477 height 30
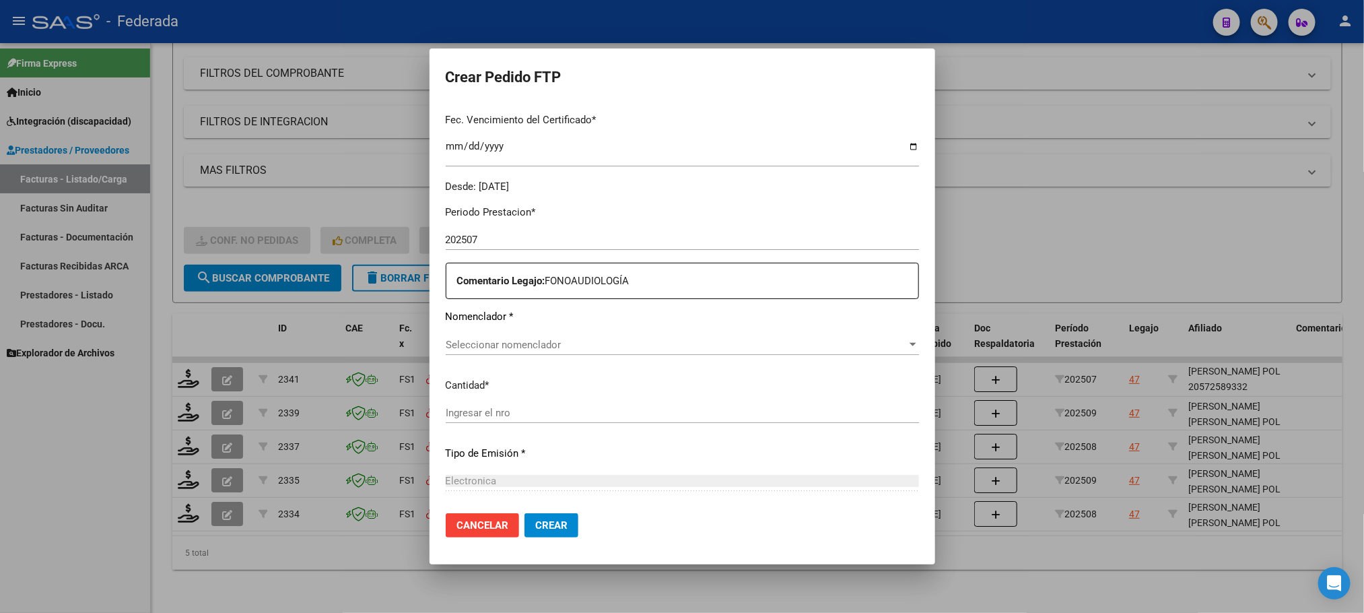
scroll to position [404, 0]
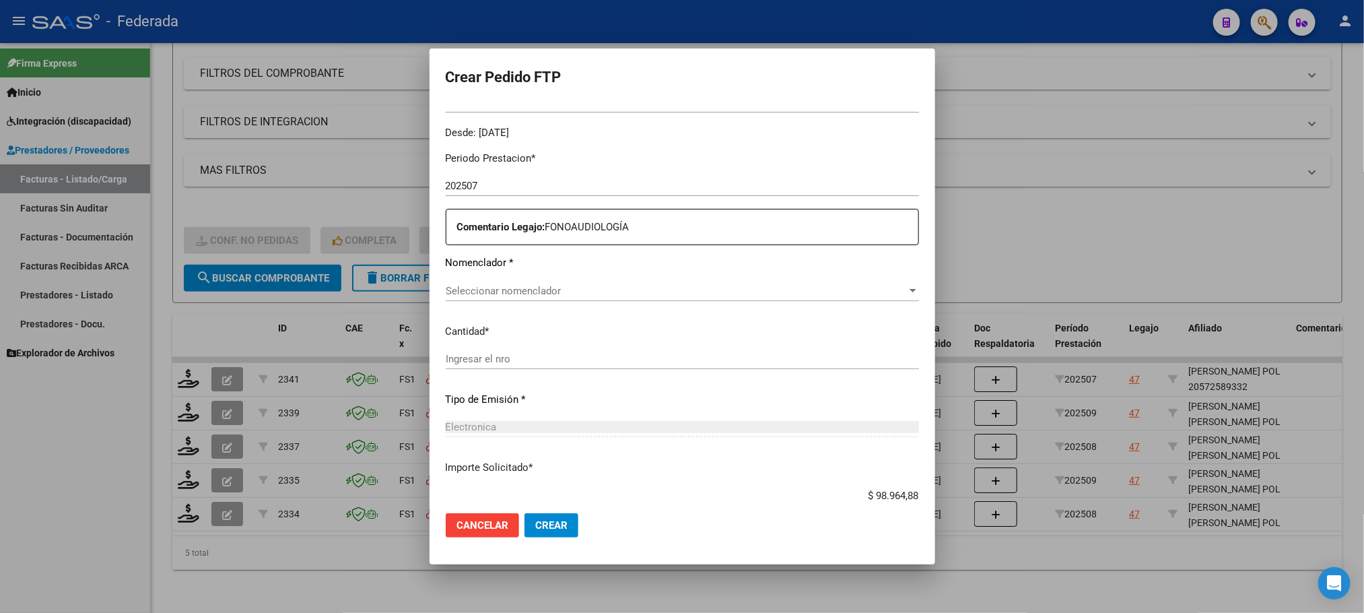
click at [460, 285] on span "Seleccionar nomenclador" at bounding box center [676, 291] width 461 height 12
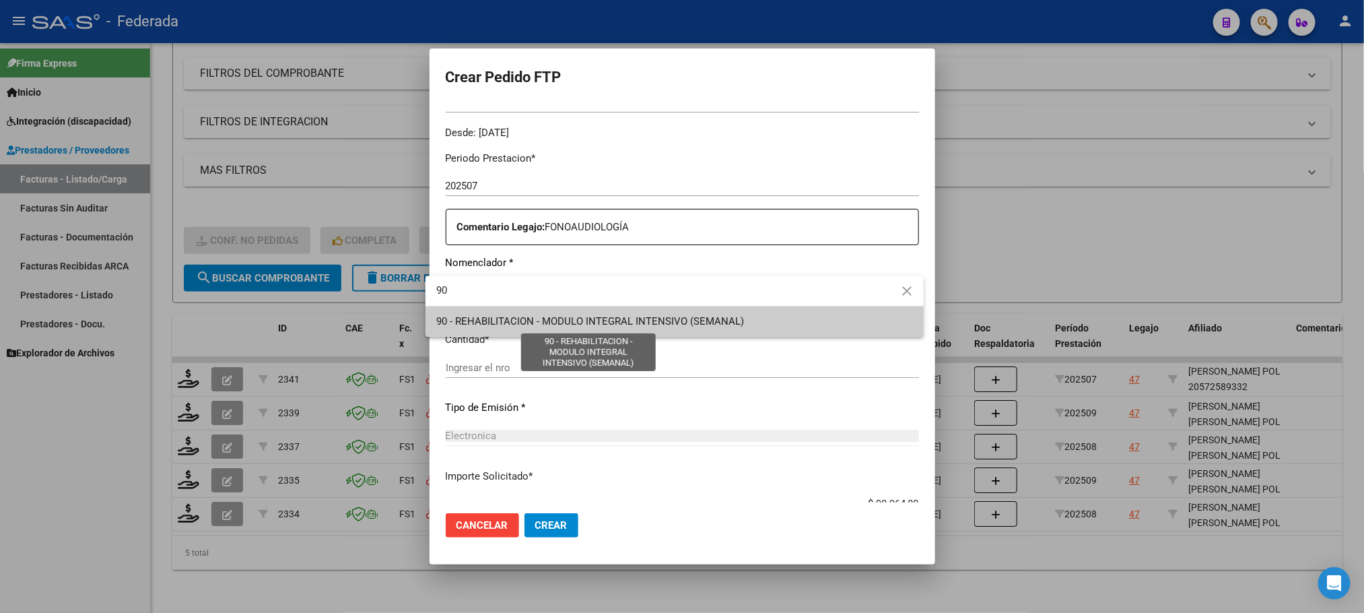
type input "90"
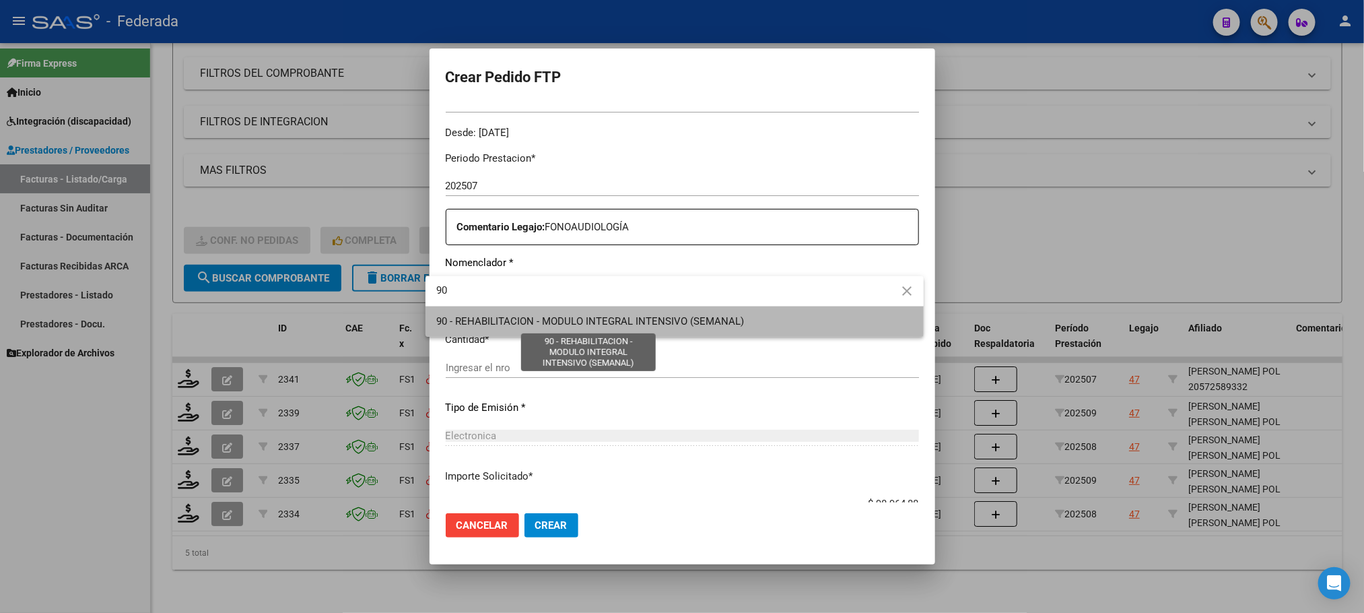
click at [491, 320] on span "90 - REHABILITACION - MODULO INTEGRAL INTENSIVO (SEMANAL)" at bounding box center [590, 321] width 308 height 12
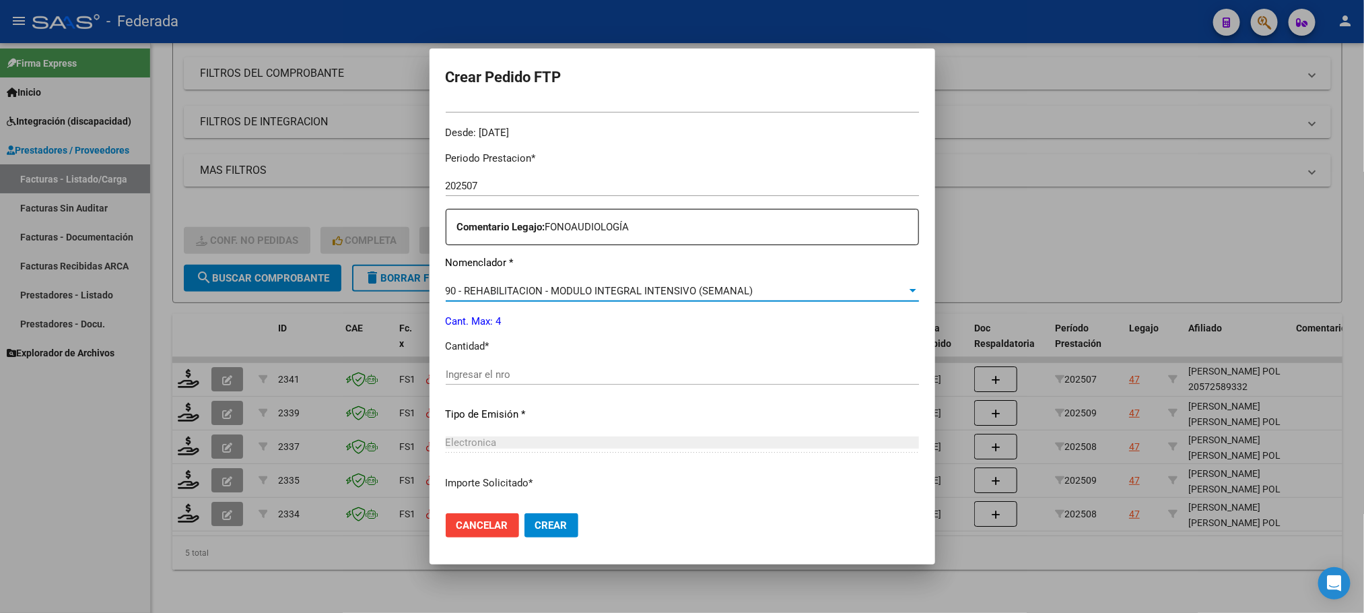
click at [483, 382] on div "Ingresar el nro" at bounding box center [682, 374] width 473 height 20
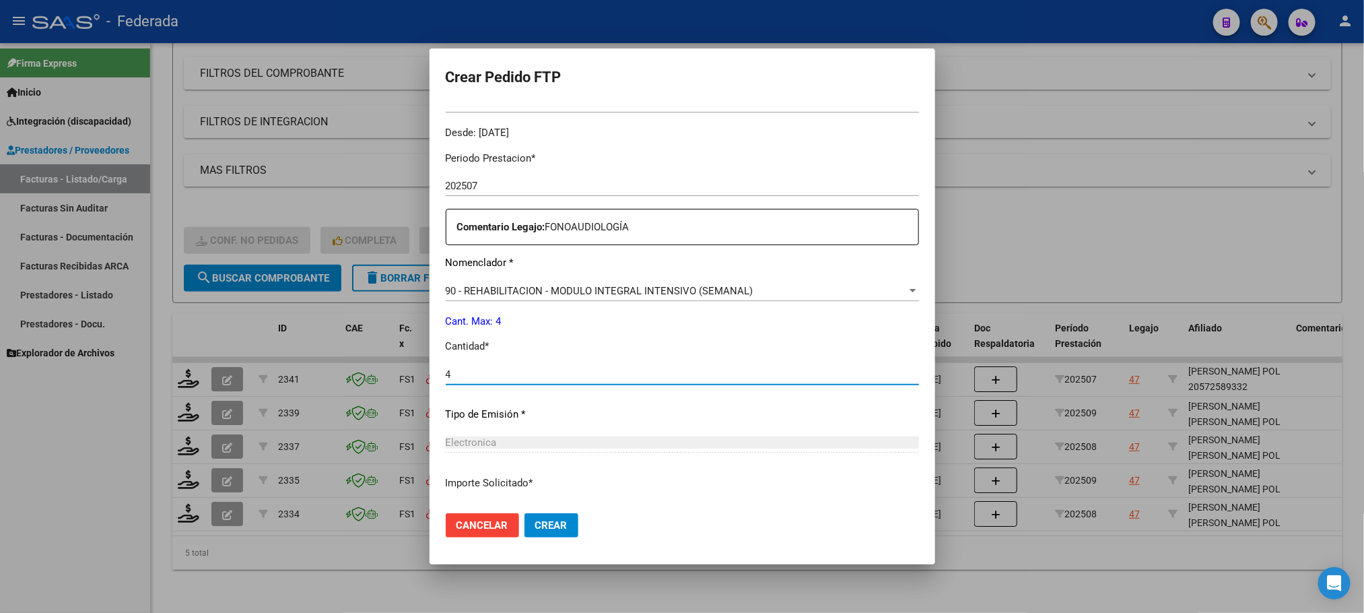
type input "4"
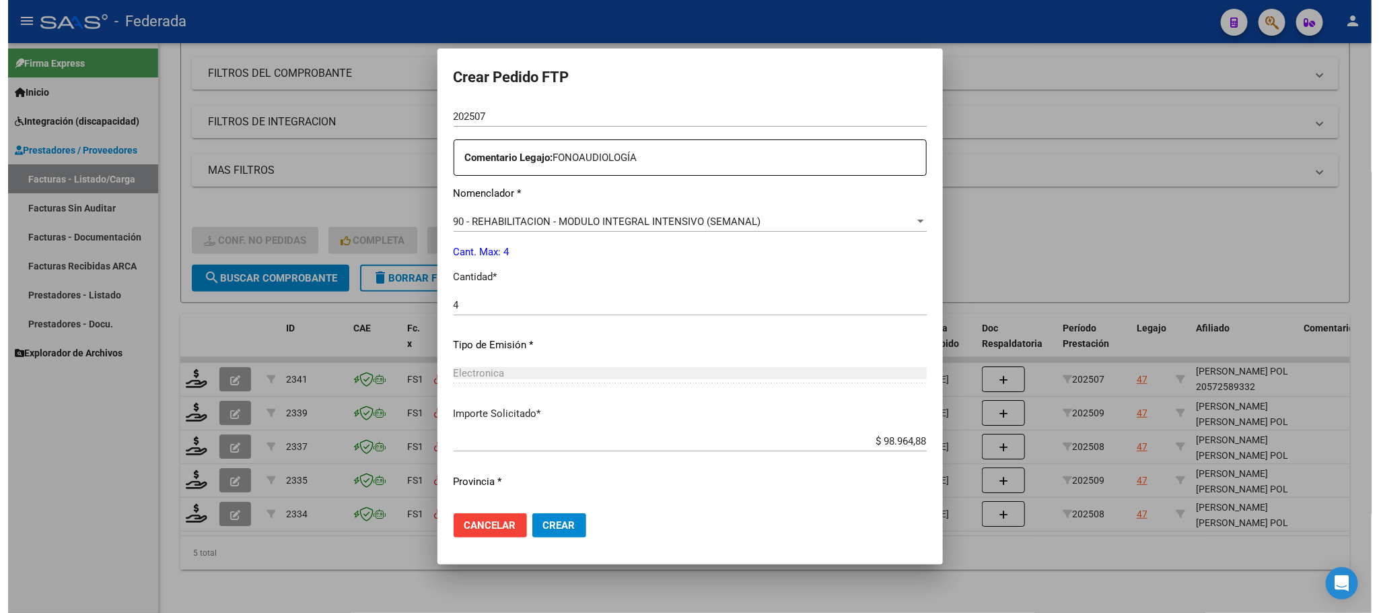
scroll to position [503, 0]
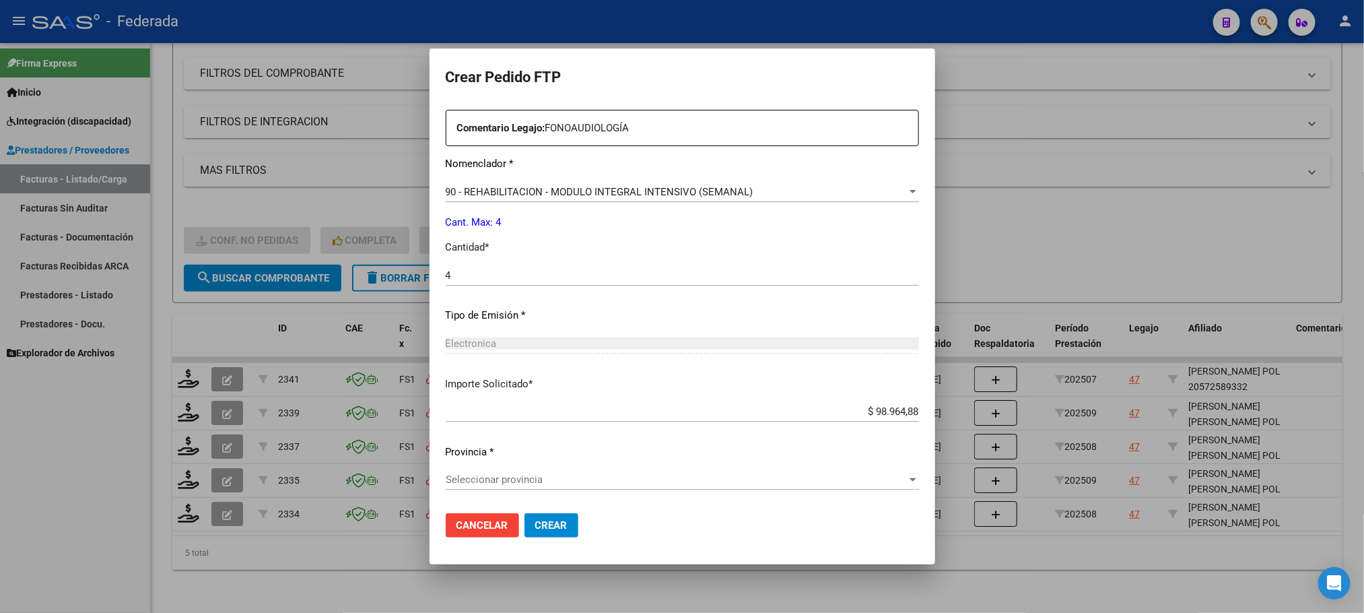
click at [518, 473] on span "Seleccionar provincia" at bounding box center [676, 479] width 461 height 12
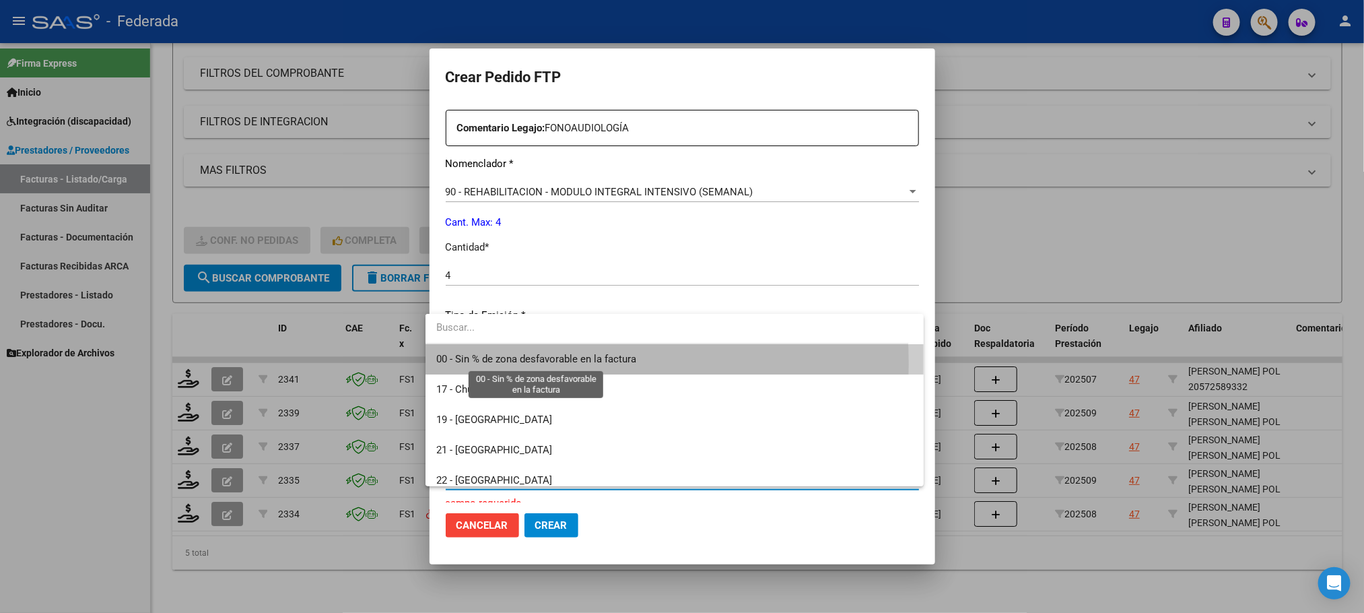
click at [538, 364] on span "00 - Sin % de zona desfavorable en la factura" at bounding box center [536, 359] width 200 height 12
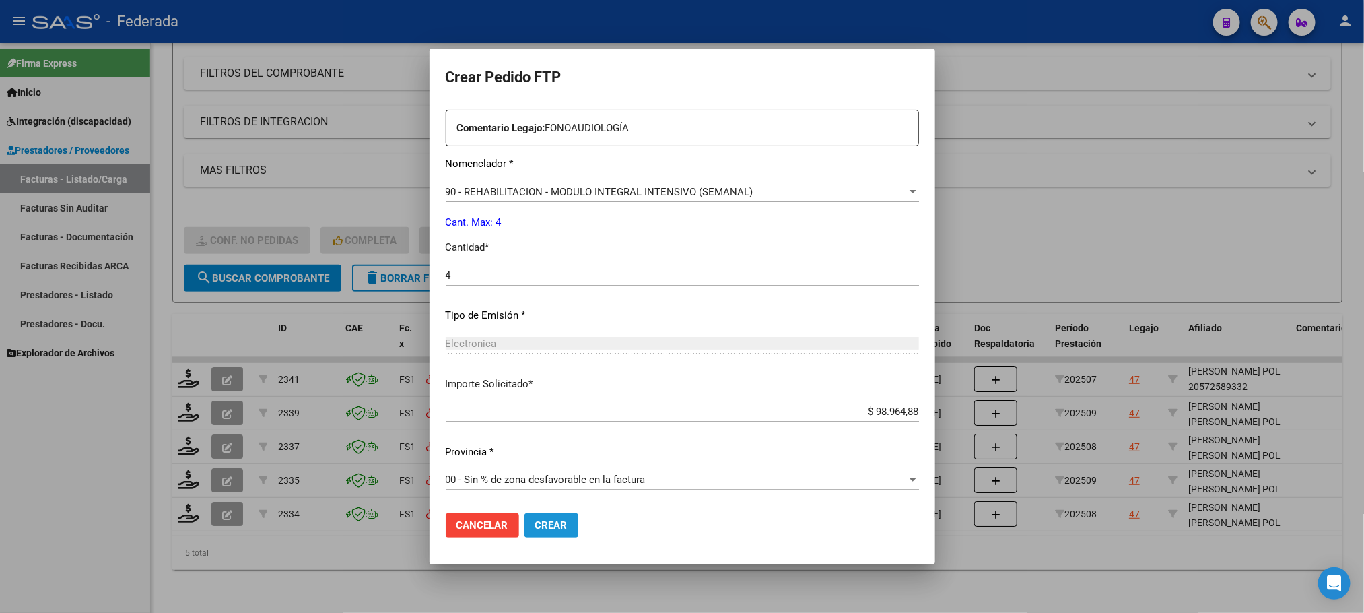
click at [548, 525] on span "Crear" at bounding box center [551, 525] width 32 height 12
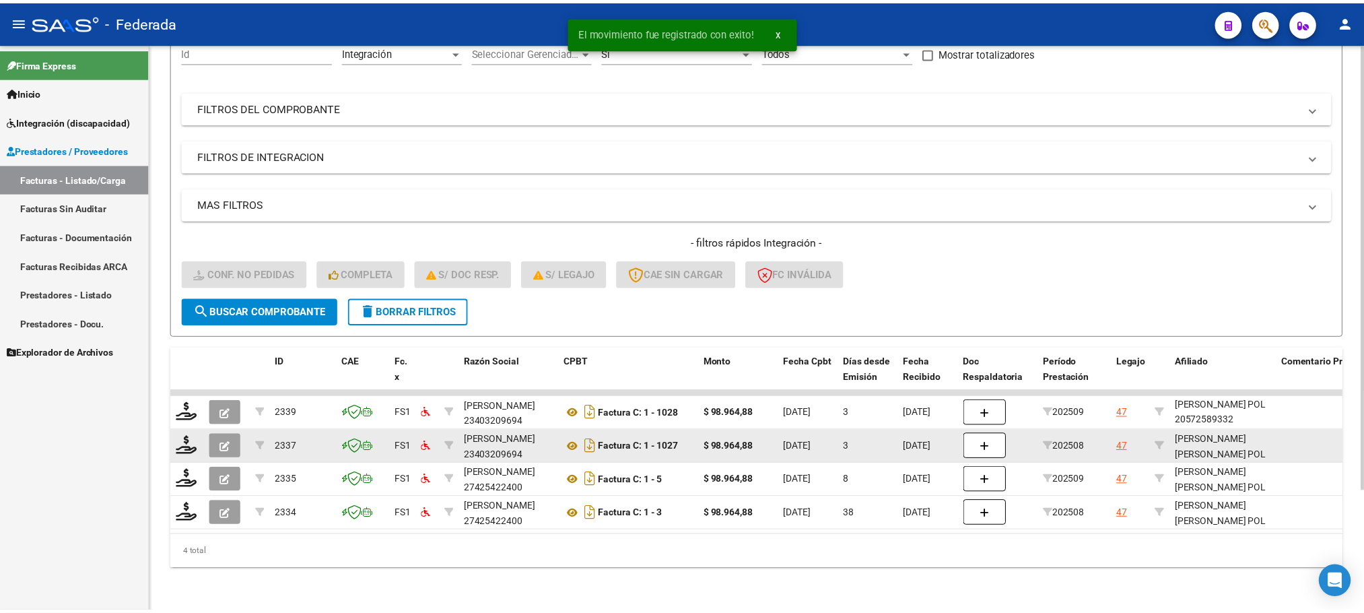
scroll to position [153, 0]
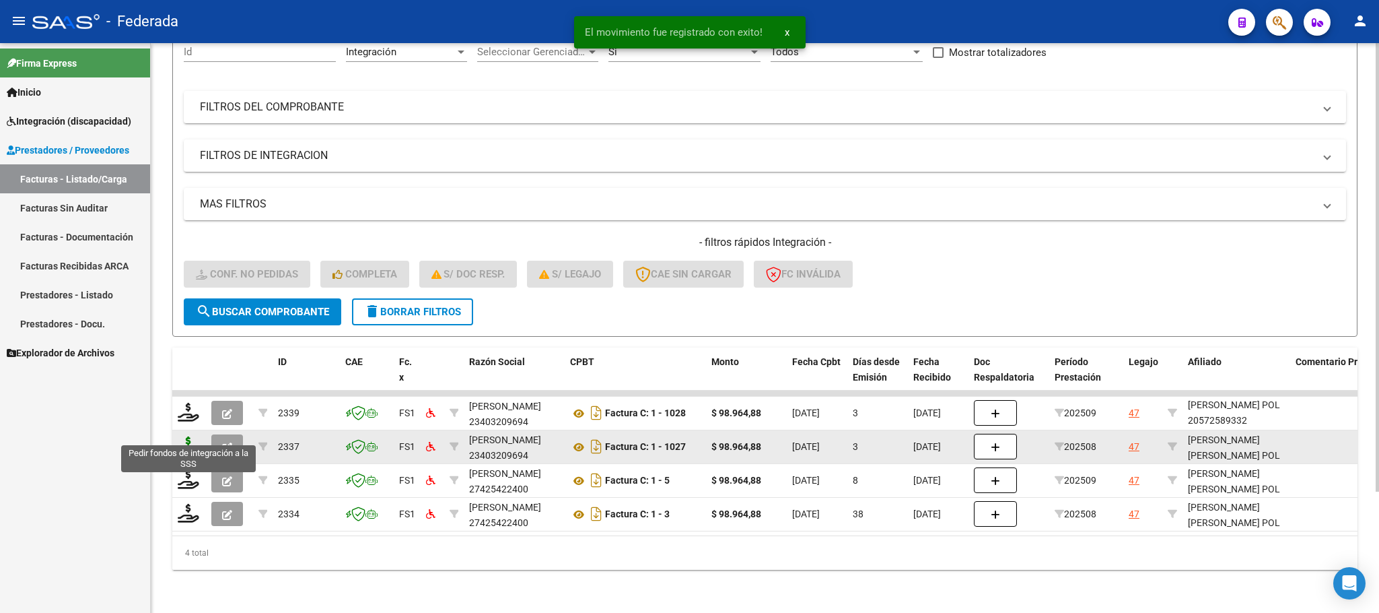
click at [188, 436] on icon at bounding box center [189, 445] width 22 height 19
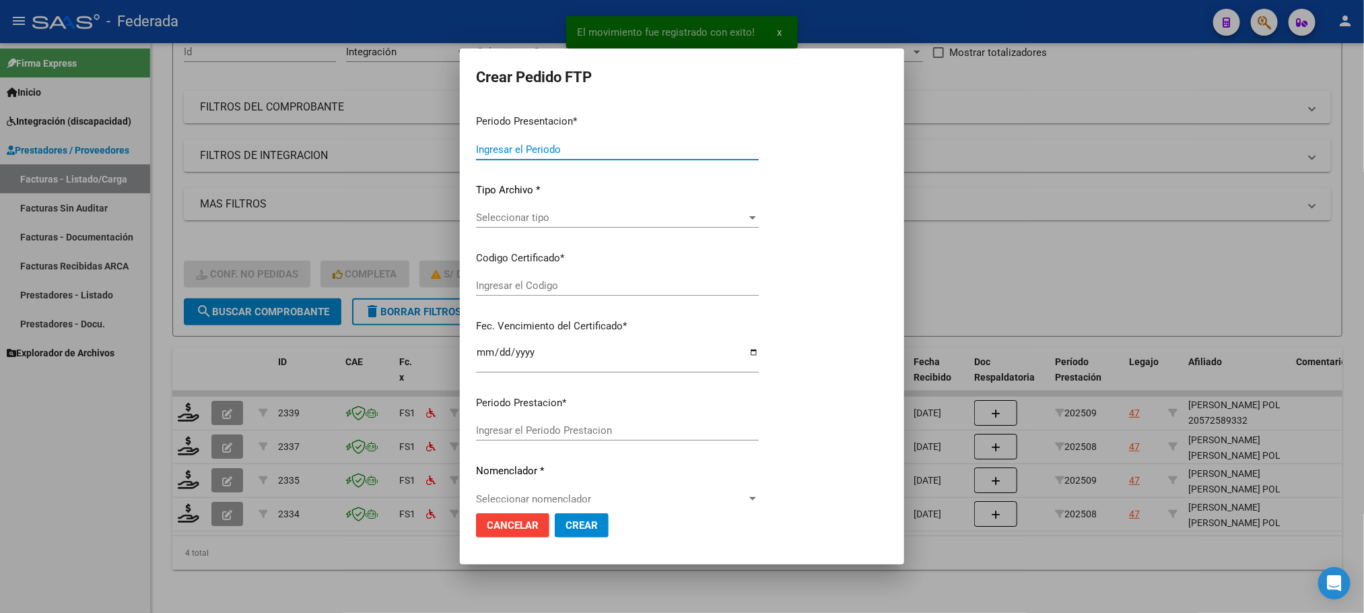
type input "202509"
type input "202508"
type input "$ 98.964,88"
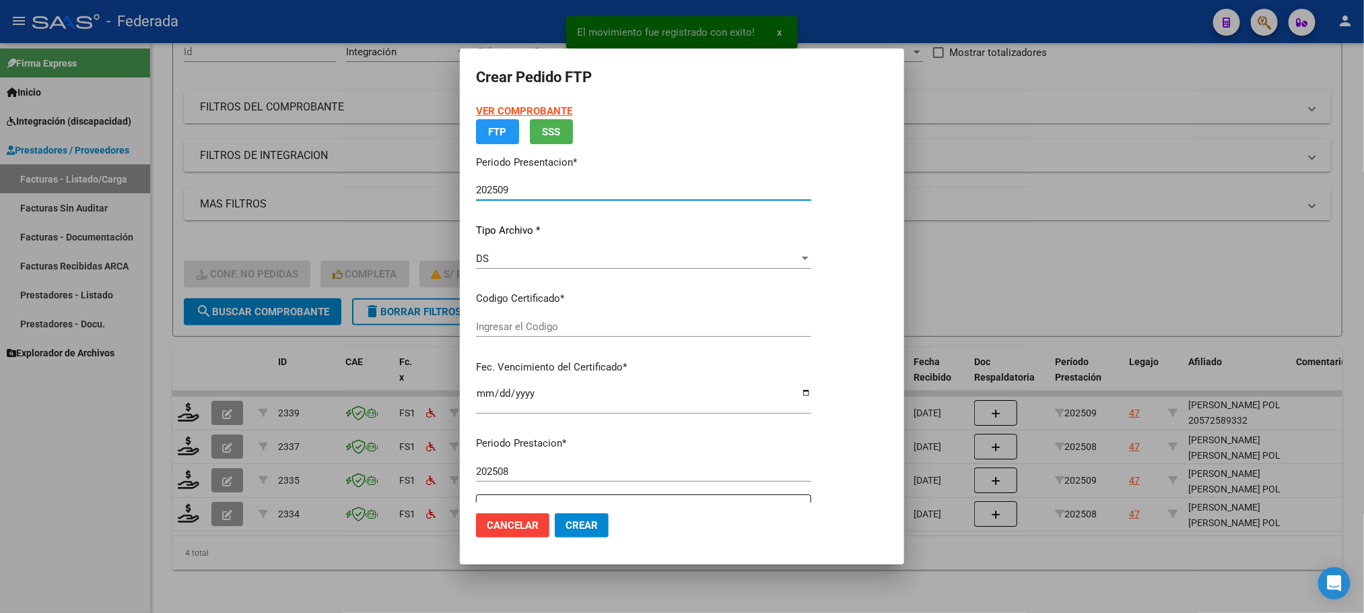
type input "ARG02000572589332023032820280328BS387"
type input "[DATE]"
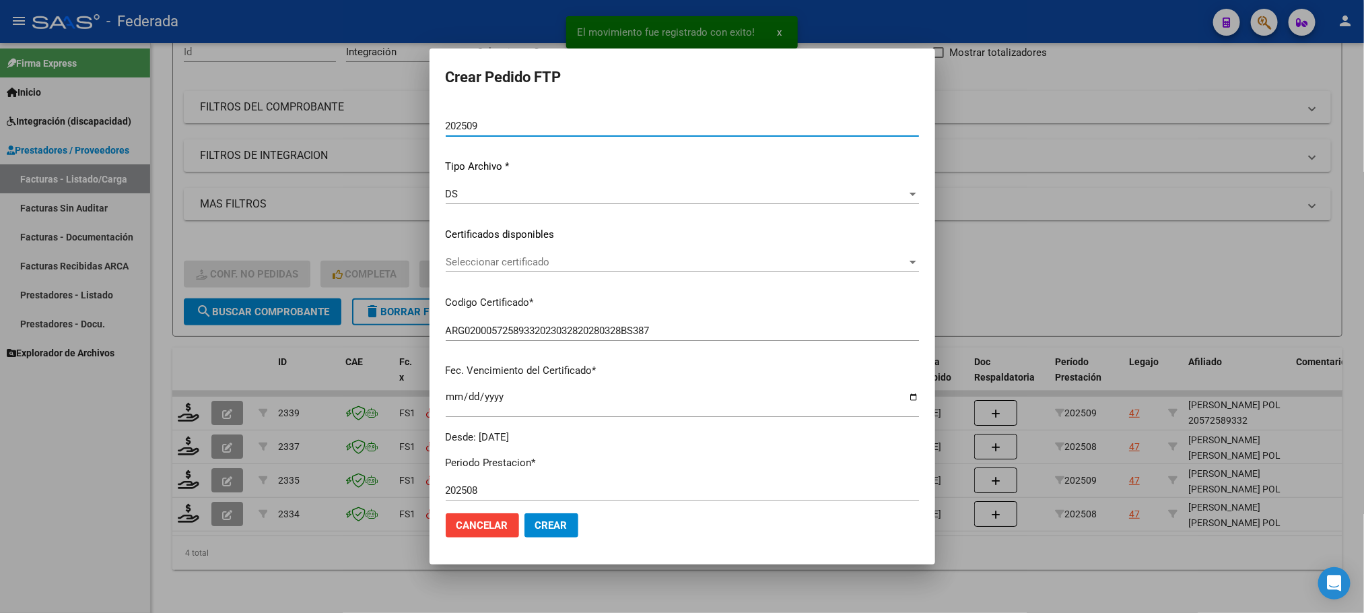
scroll to position [101, 0]
click at [481, 254] on span "Seleccionar certificado" at bounding box center [676, 260] width 461 height 12
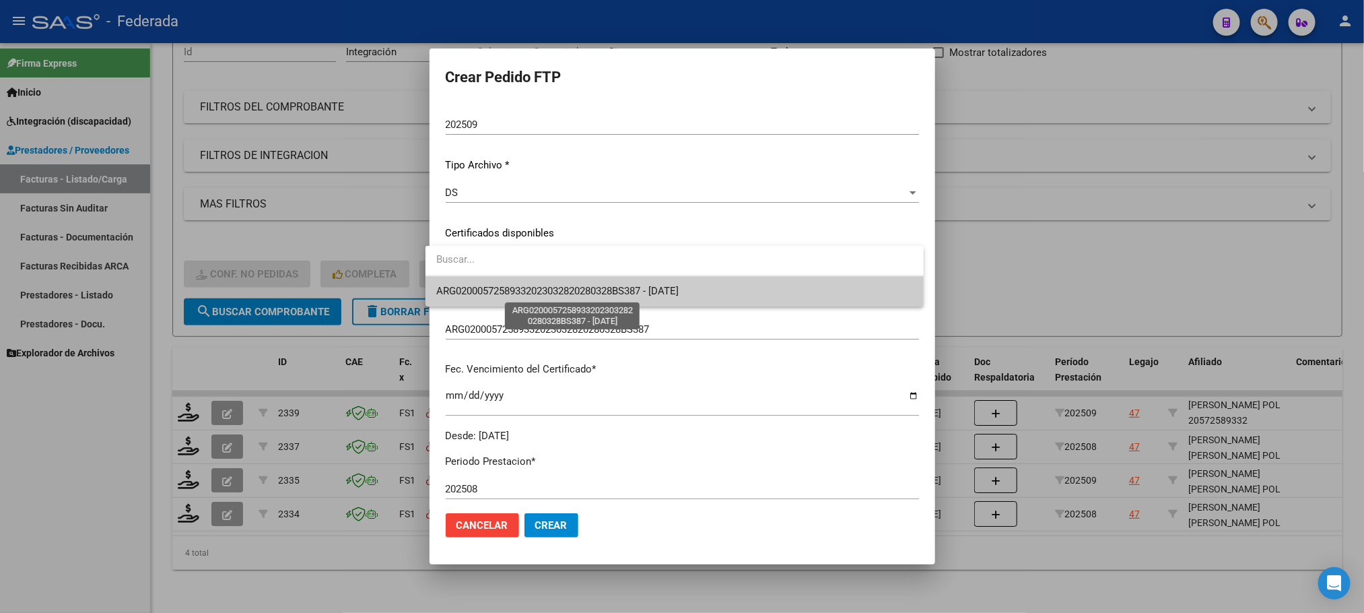
click at [481, 289] on span "ARG02000572589332023032820280328BS387 - [DATE]" at bounding box center [557, 291] width 242 height 12
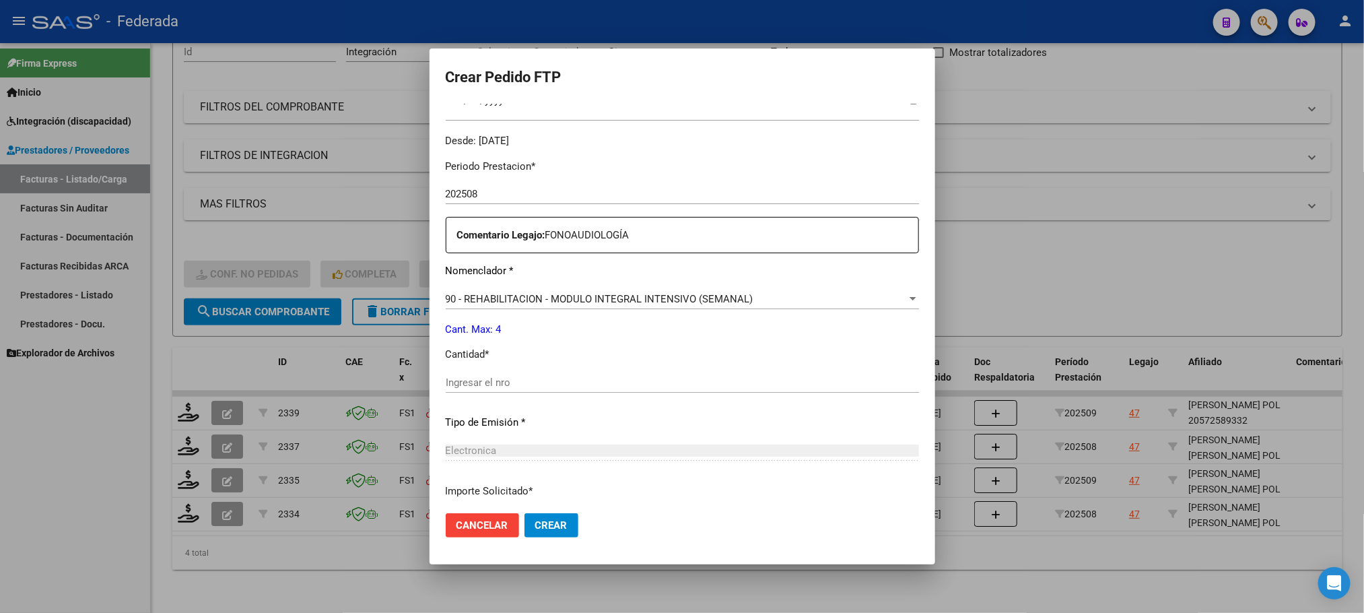
scroll to position [404, 0]
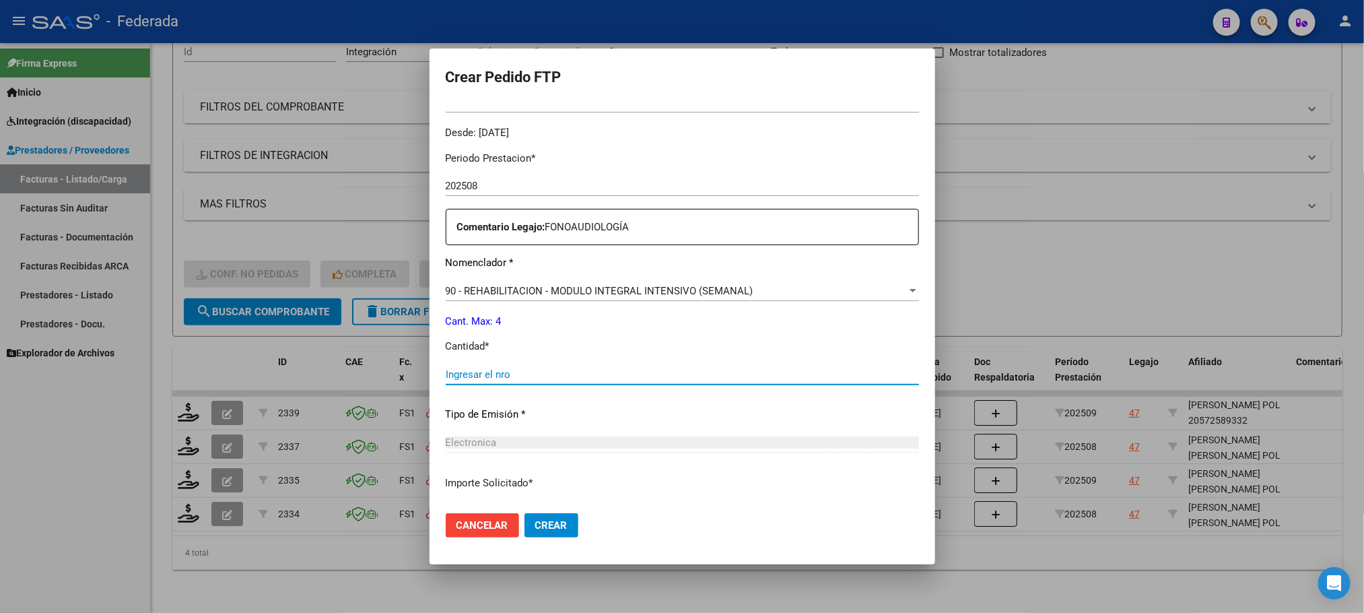
click at [475, 376] on input "Ingresar el nro" at bounding box center [682, 374] width 473 height 12
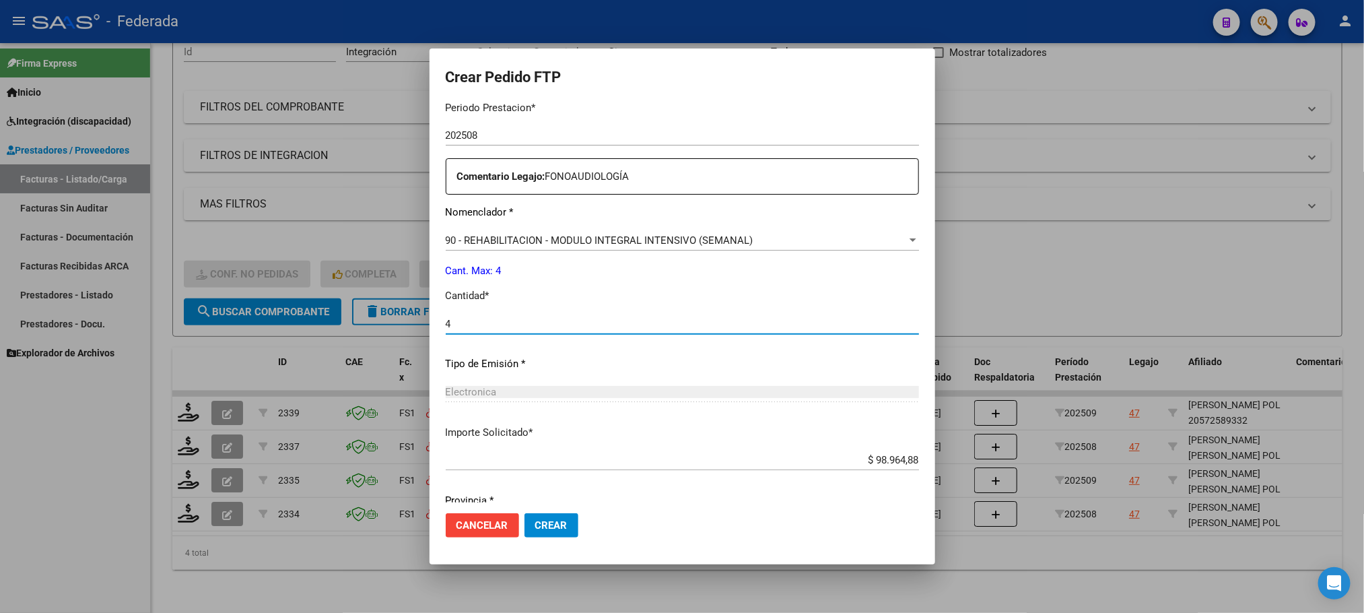
scroll to position [503, 0]
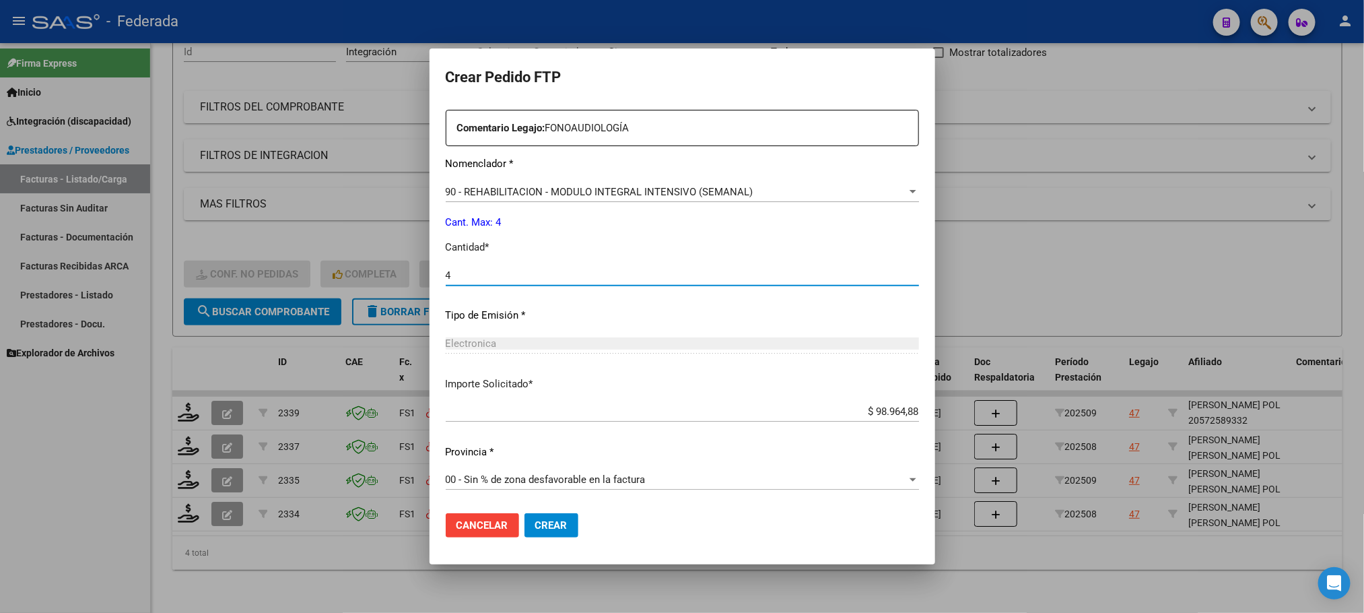
type input "4"
click at [544, 520] on span "Crear" at bounding box center [551, 525] width 32 height 12
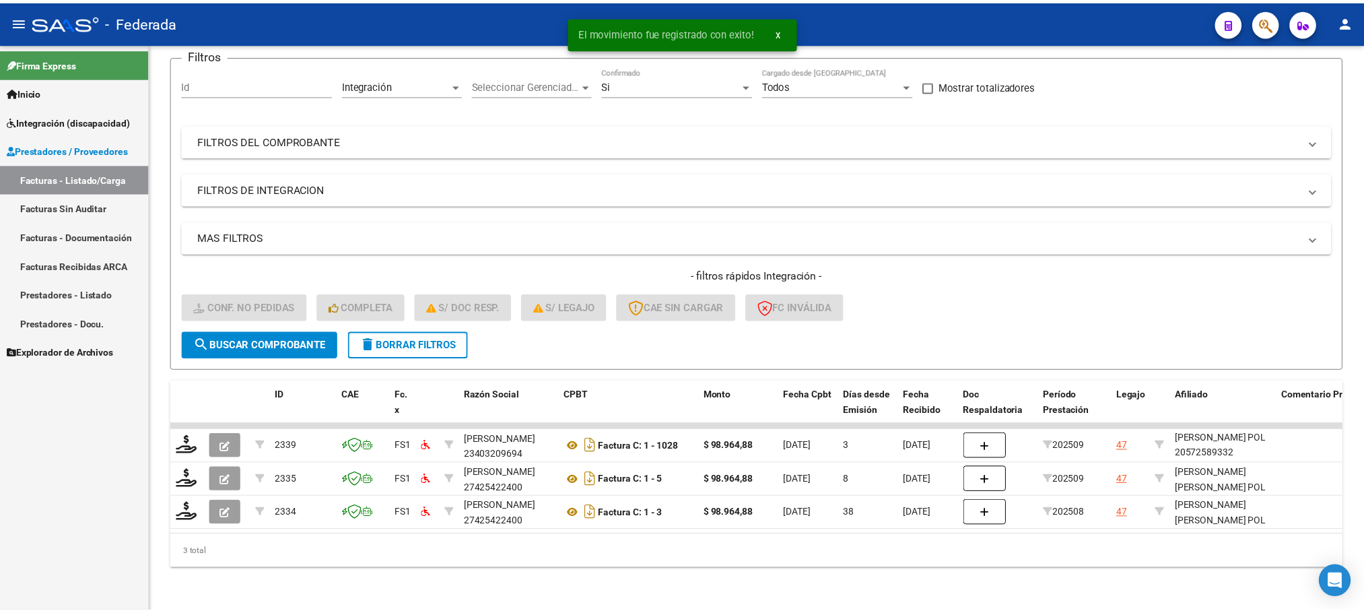
scroll to position [120, 0]
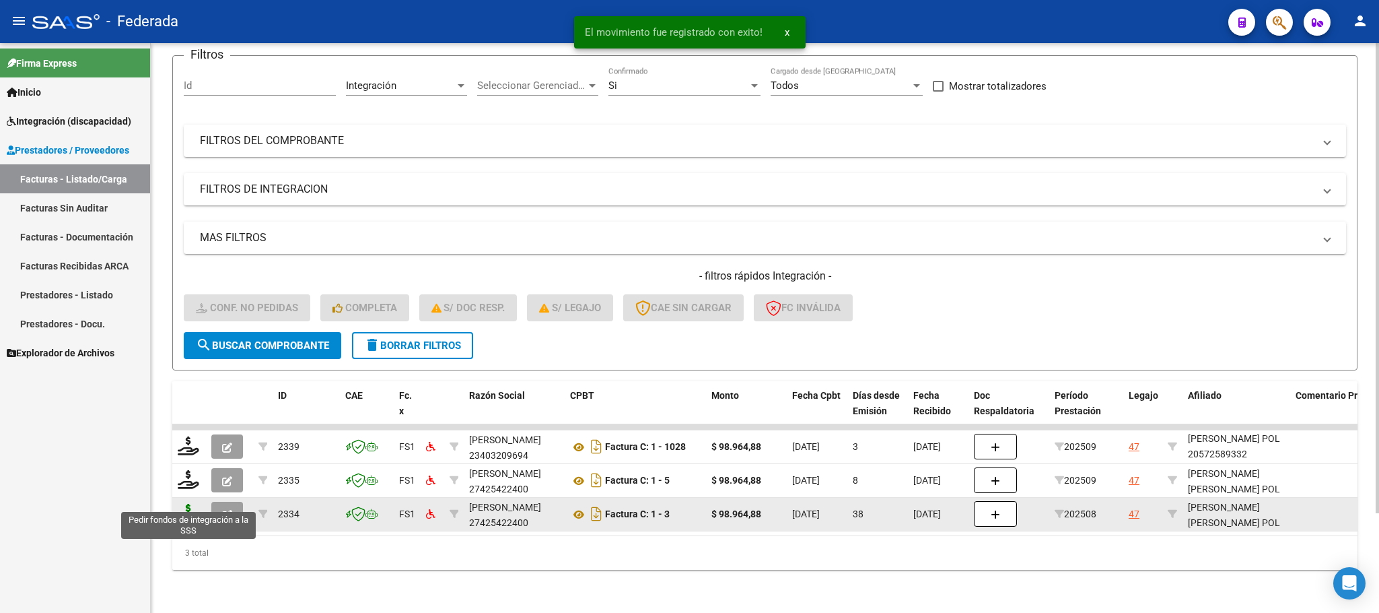
click at [186, 503] on icon at bounding box center [189, 512] width 22 height 19
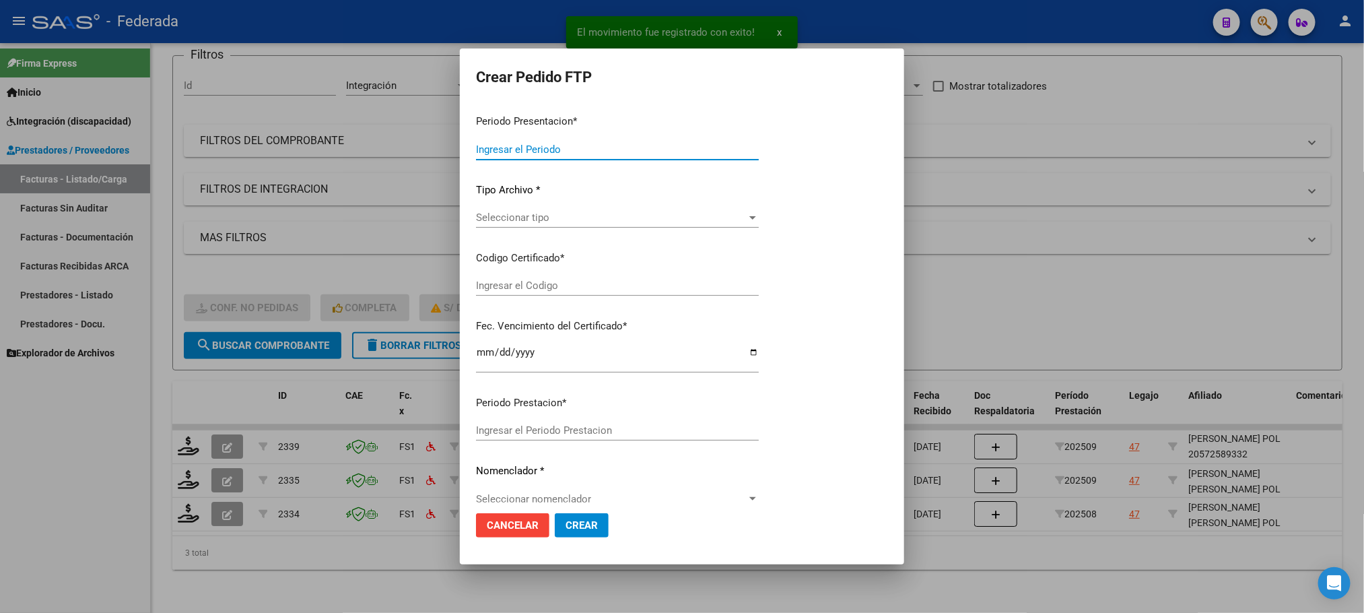
type input "202509"
type input "202508"
type input "$ 98.964,88"
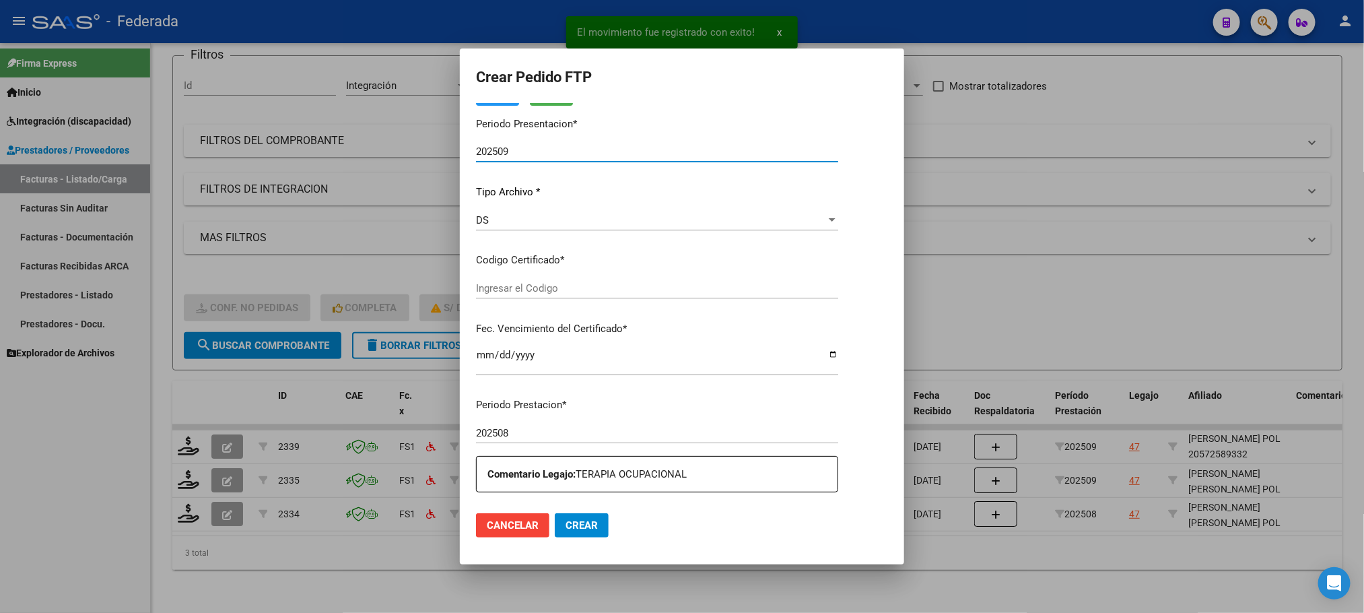
type input "ARG02000572589332023032820280328BS387"
type input "[DATE]"
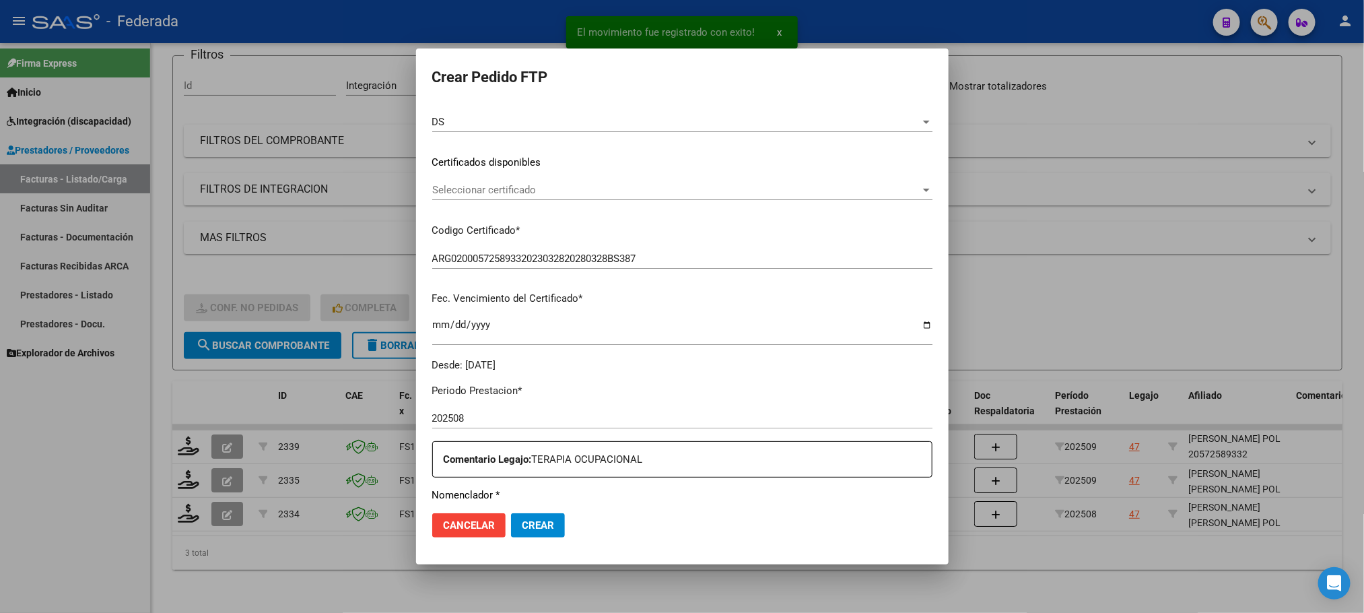
scroll to position [136, 0]
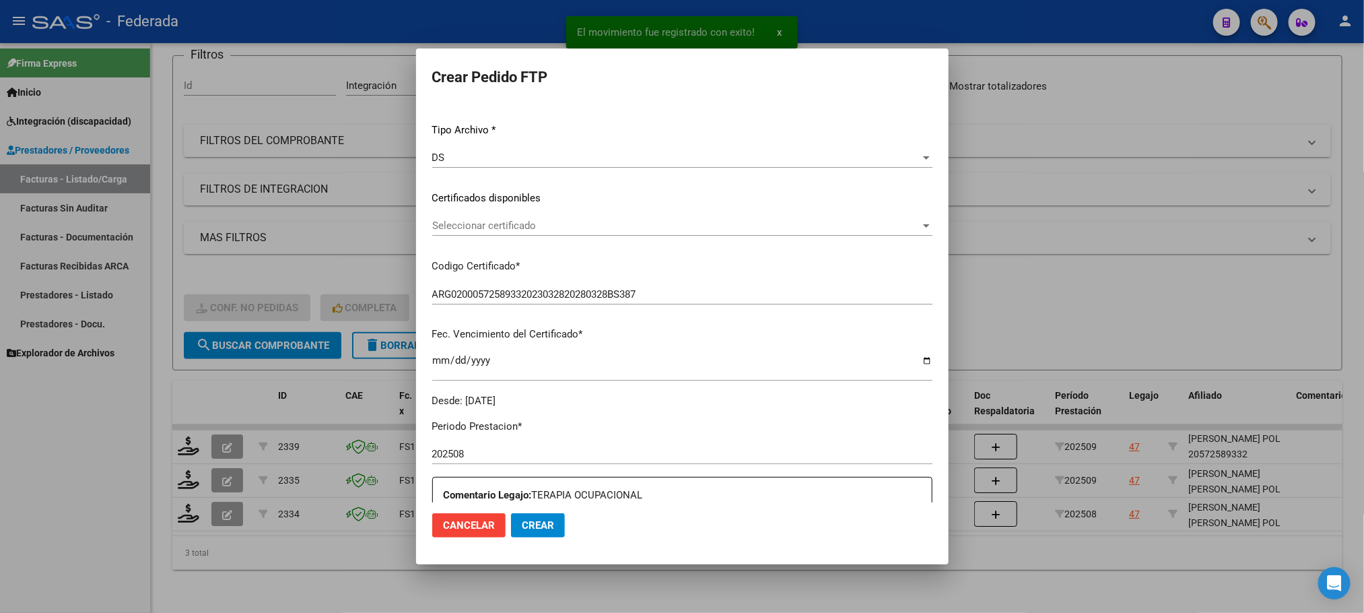
click at [491, 236] on div "Seleccionar certificado Seleccionar certificado" at bounding box center [682, 231] width 500 height 33
click at [491, 221] on span "Seleccionar certificado" at bounding box center [676, 225] width 488 height 12
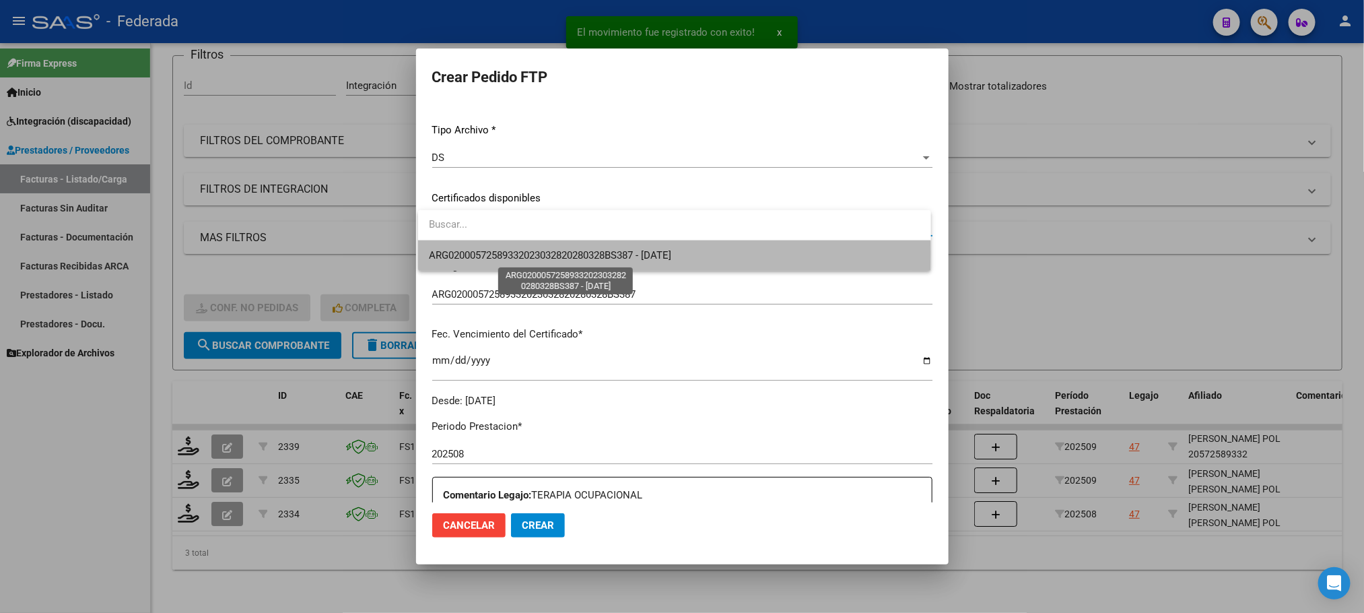
click at [493, 252] on span "ARG02000572589332023032820280328BS387 - [DATE]" at bounding box center [550, 255] width 242 height 12
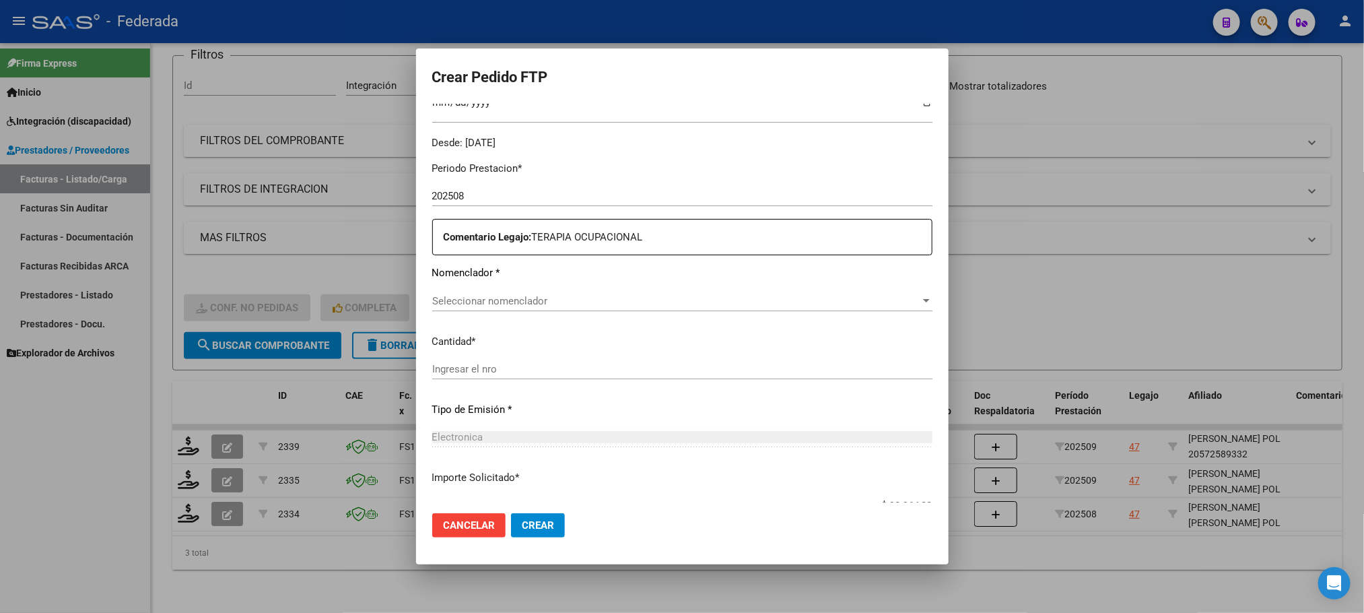
scroll to position [439, 0]
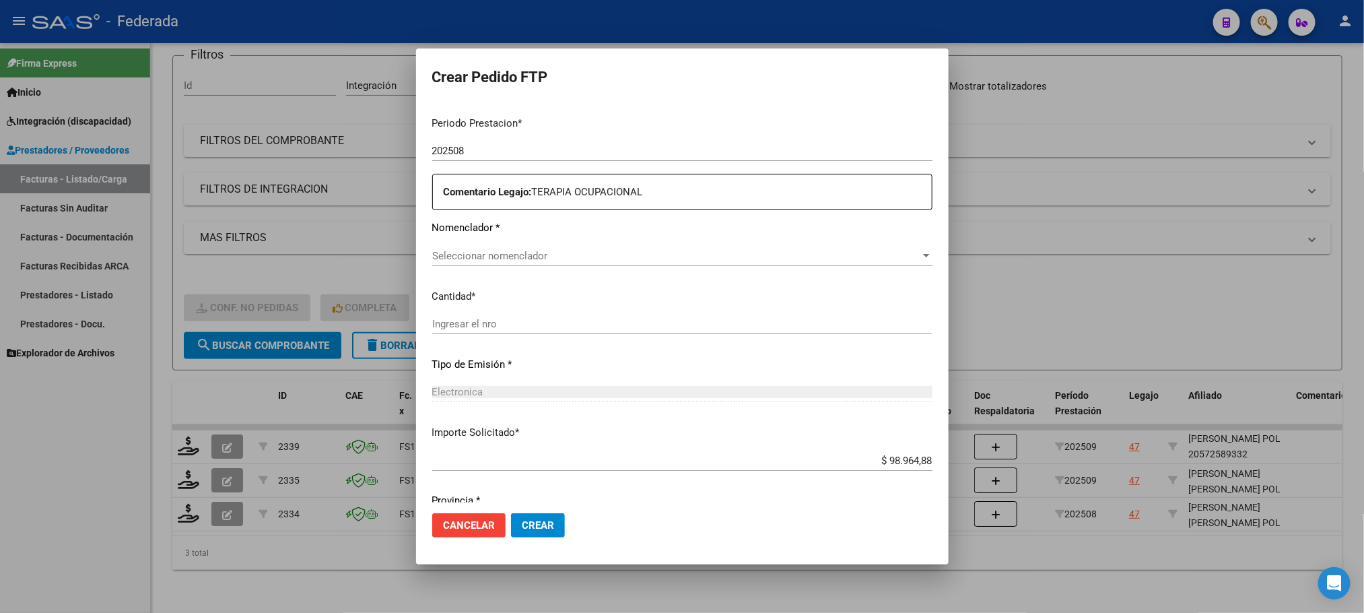
click at [495, 253] on span "Seleccionar nomenclador" at bounding box center [676, 256] width 488 height 12
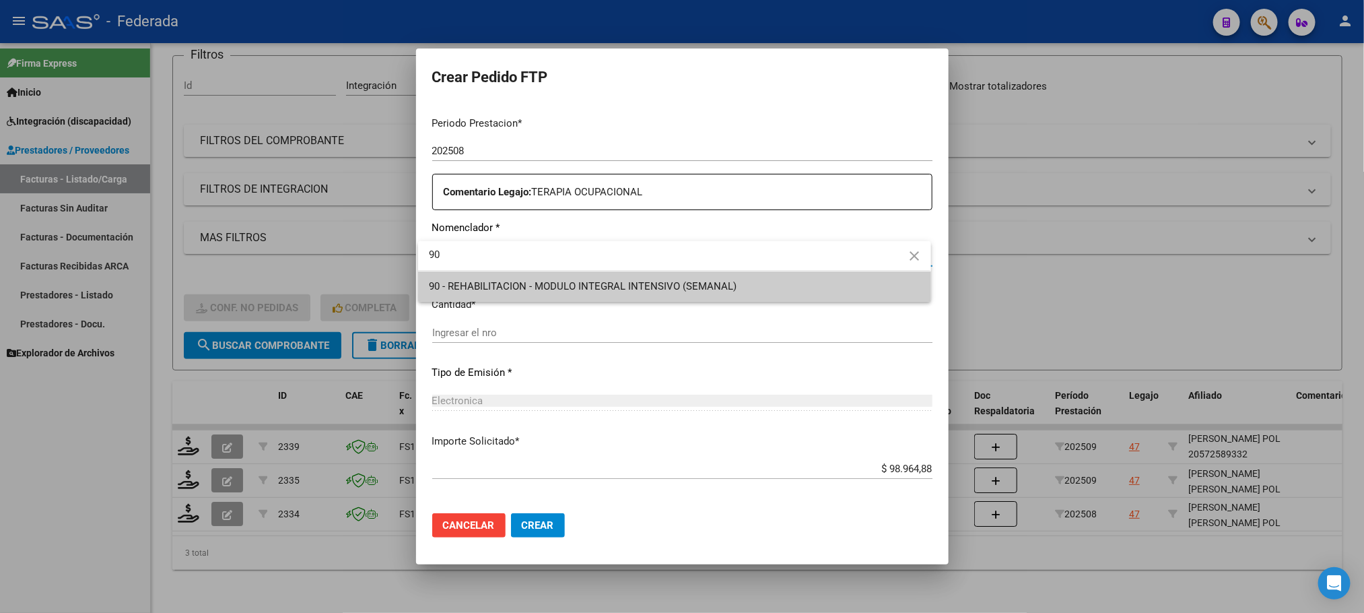
type input "90"
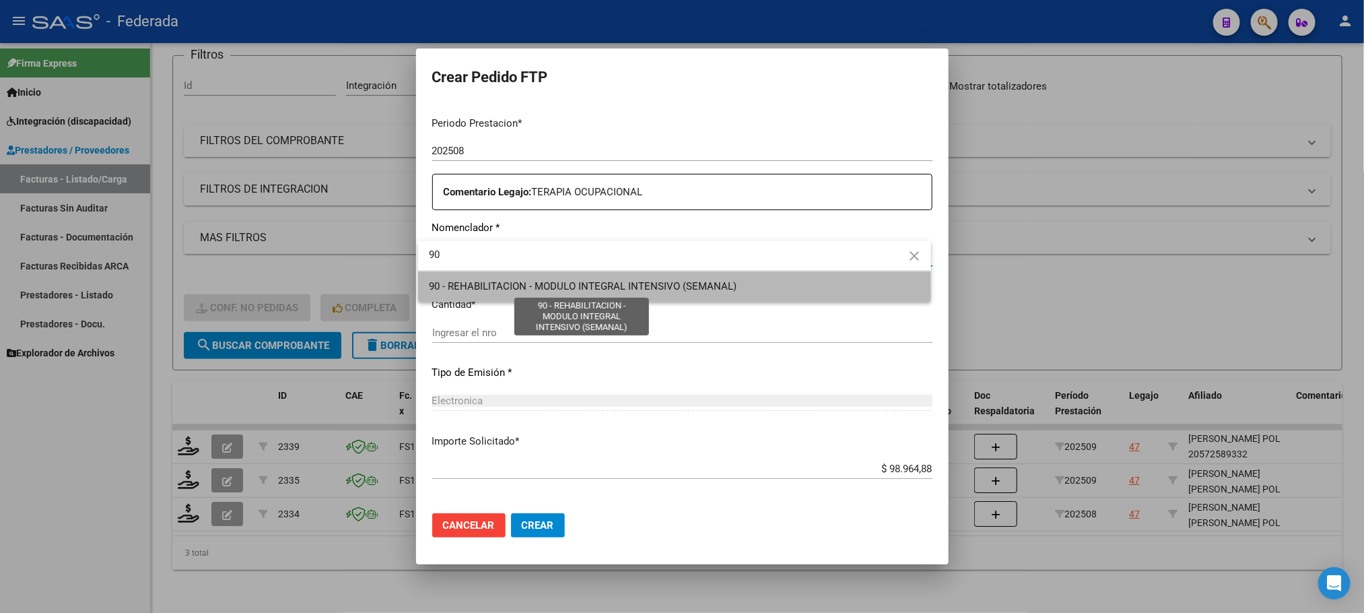
click at [544, 289] on span "90 - REHABILITACION - MODULO INTEGRAL INTENSIVO (SEMANAL)" at bounding box center [583, 286] width 308 height 12
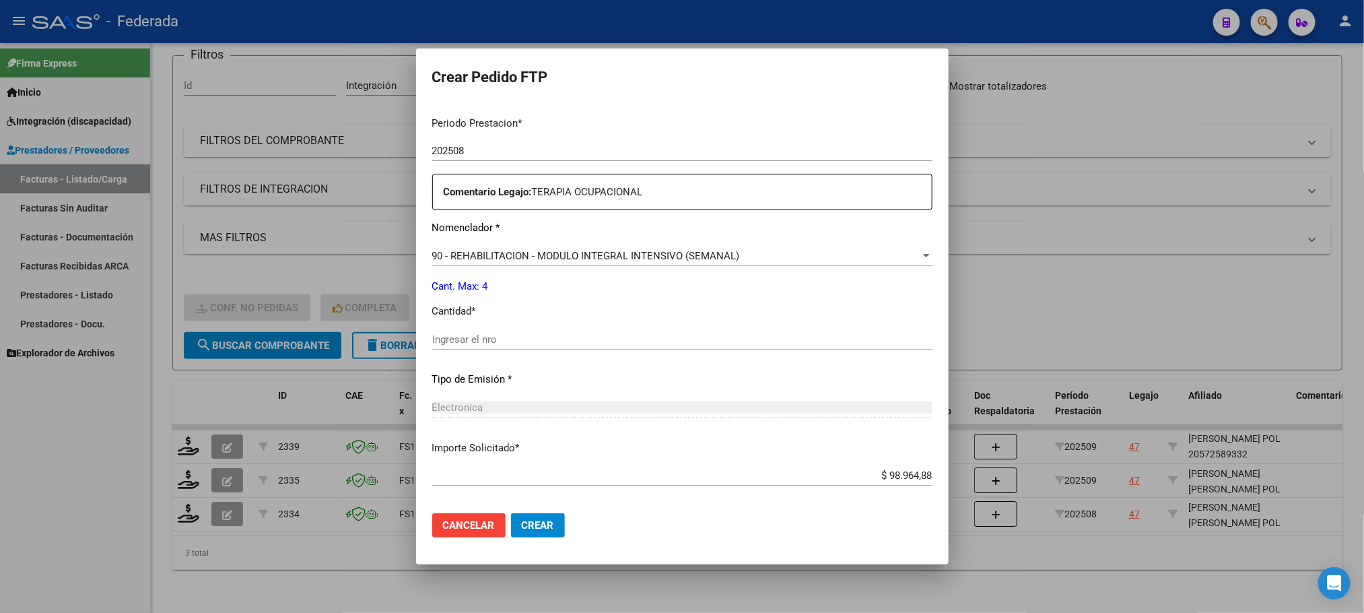
click at [509, 346] on div "Ingresar el nro" at bounding box center [682, 339] width 500 height 20
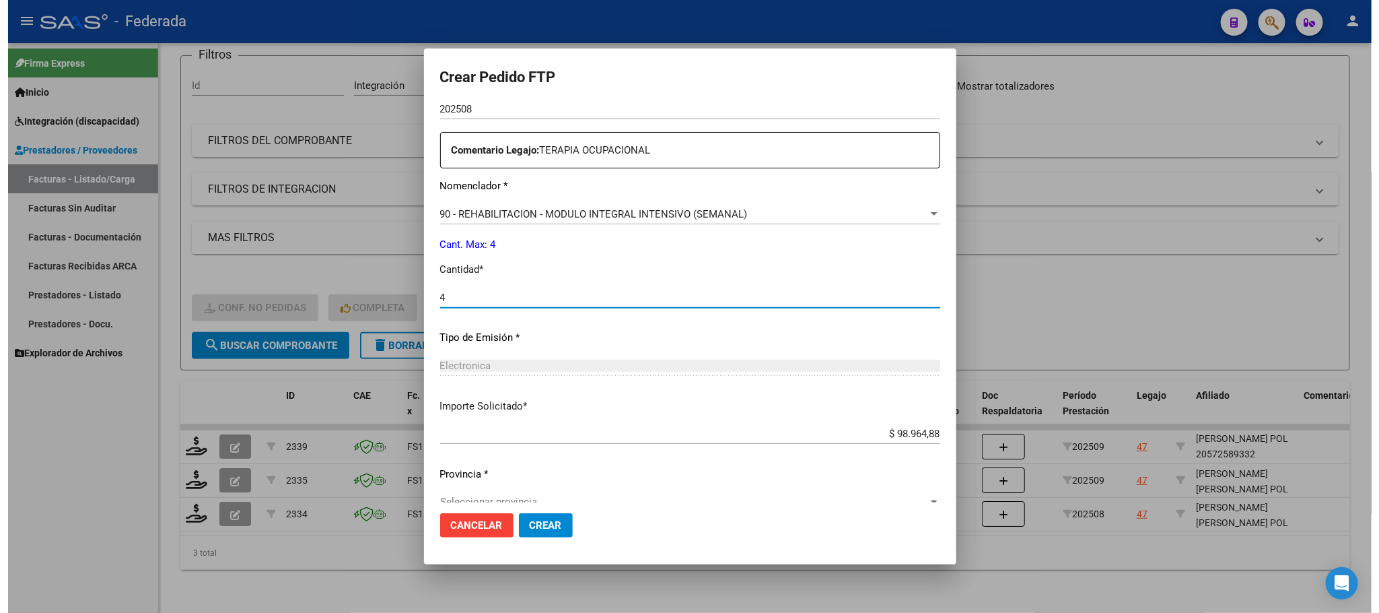
scroll to position [503, 0]
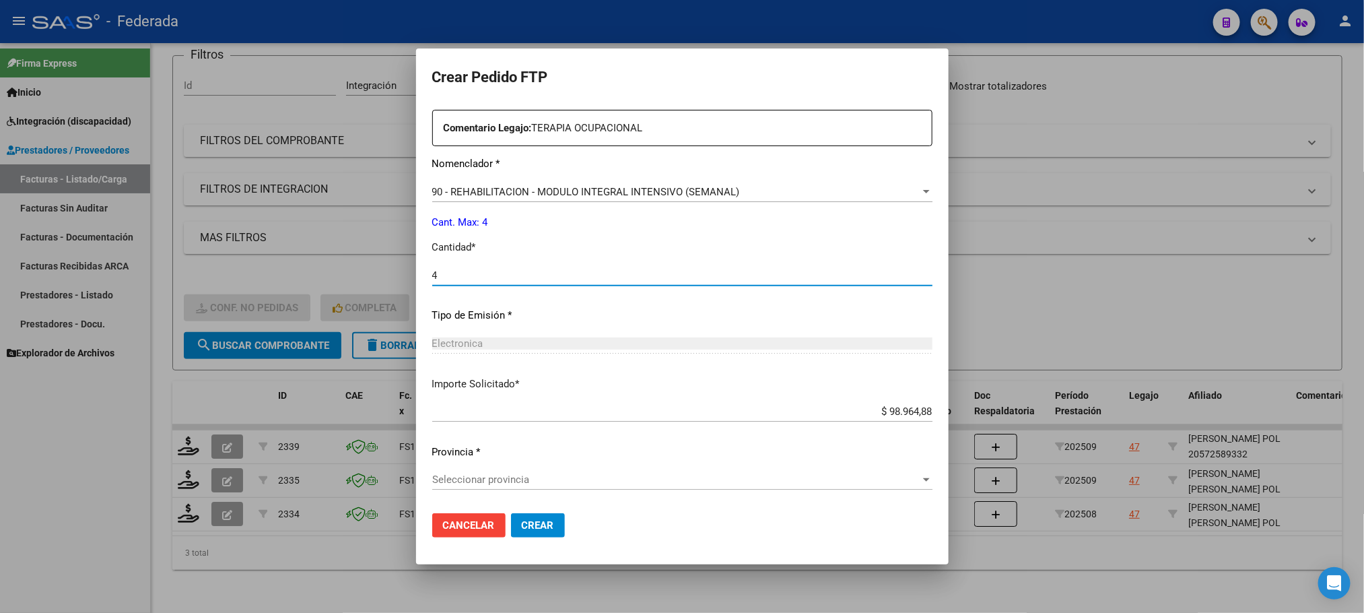
type input "4"
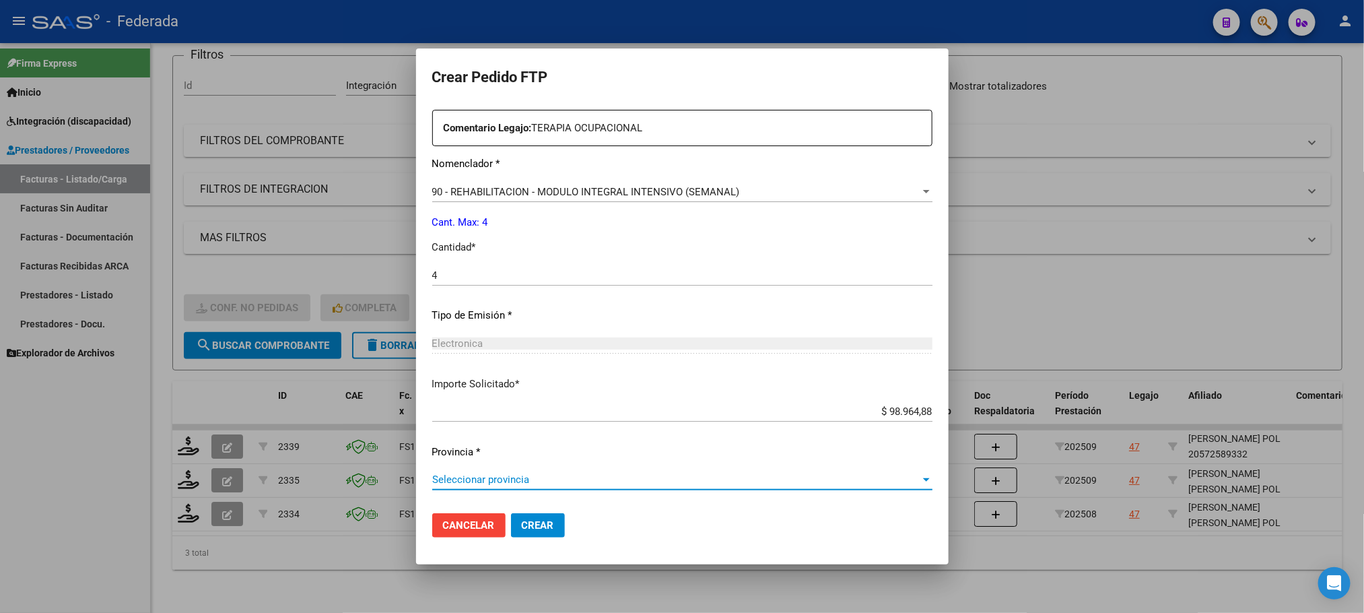
click at [517, 475] on span "Seleccionar provincia" at bounding box center [676, 479] width 488 height 12
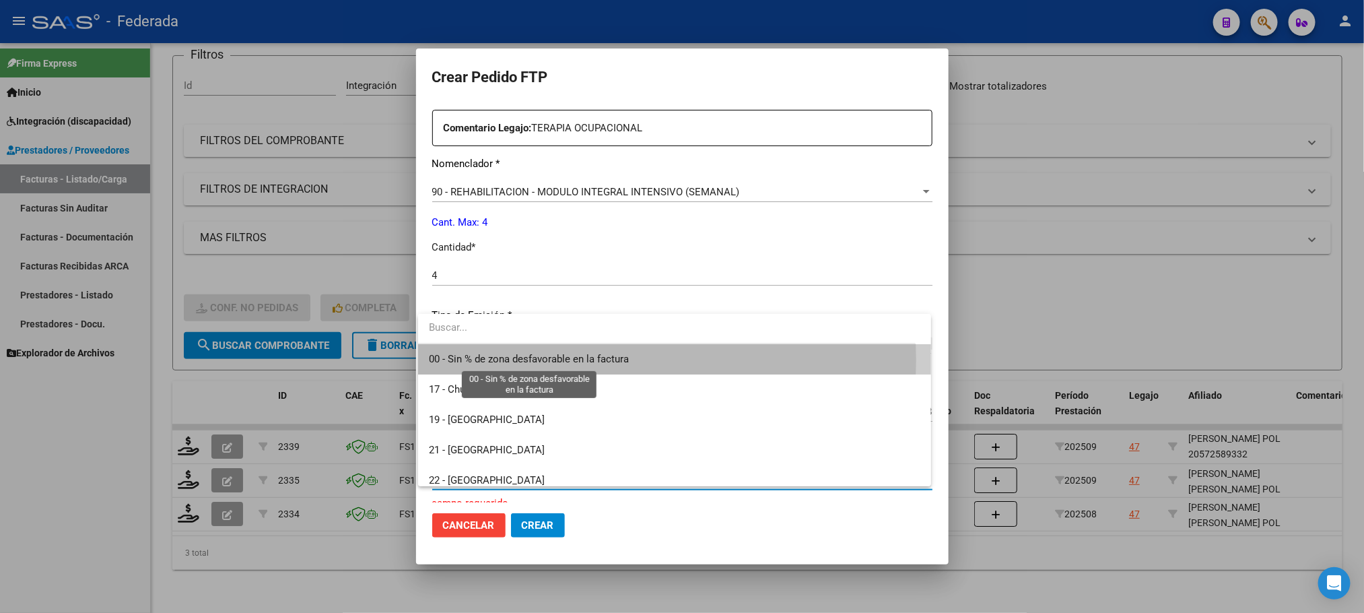
click at [503, 360] on span "00 - Sin % de zona desfavorable en la factura" at bounding box center [529, 359] width 200 height 12
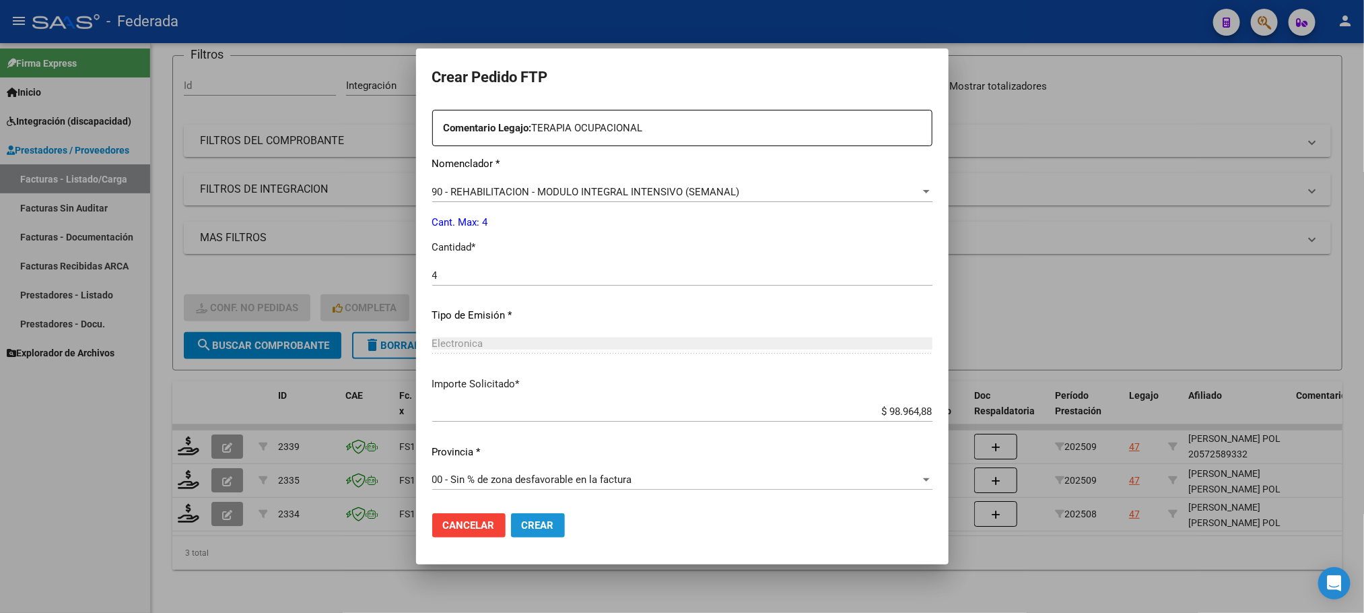
click at [522, 521] on span "Crear" at bounding box center [538, 525] width 32 height 12
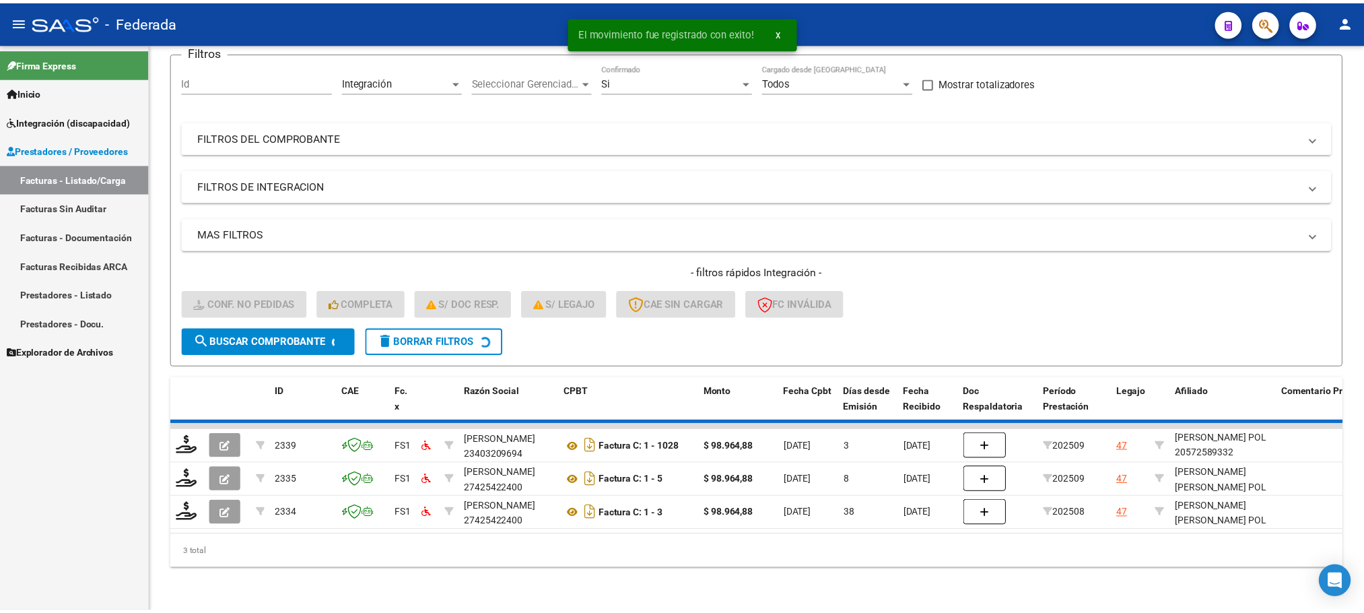
scroll to position [87, 0]
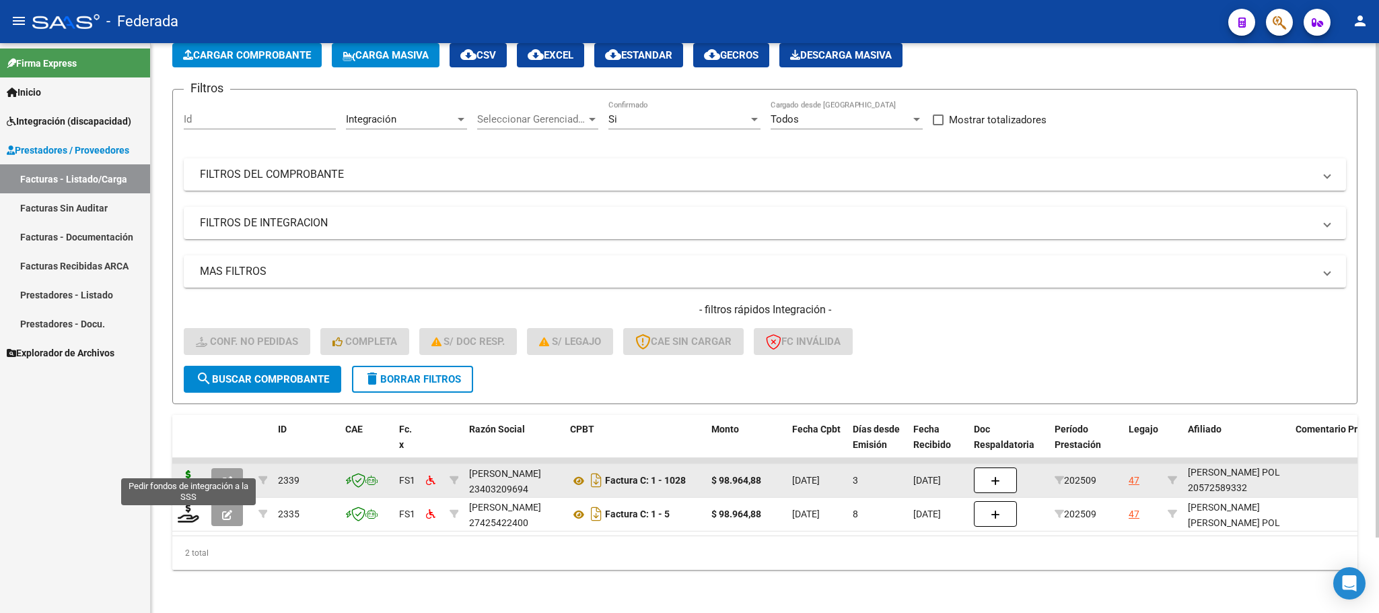
click at [190, 470] on icon at bounding box center [189, 479] width 22 height 19
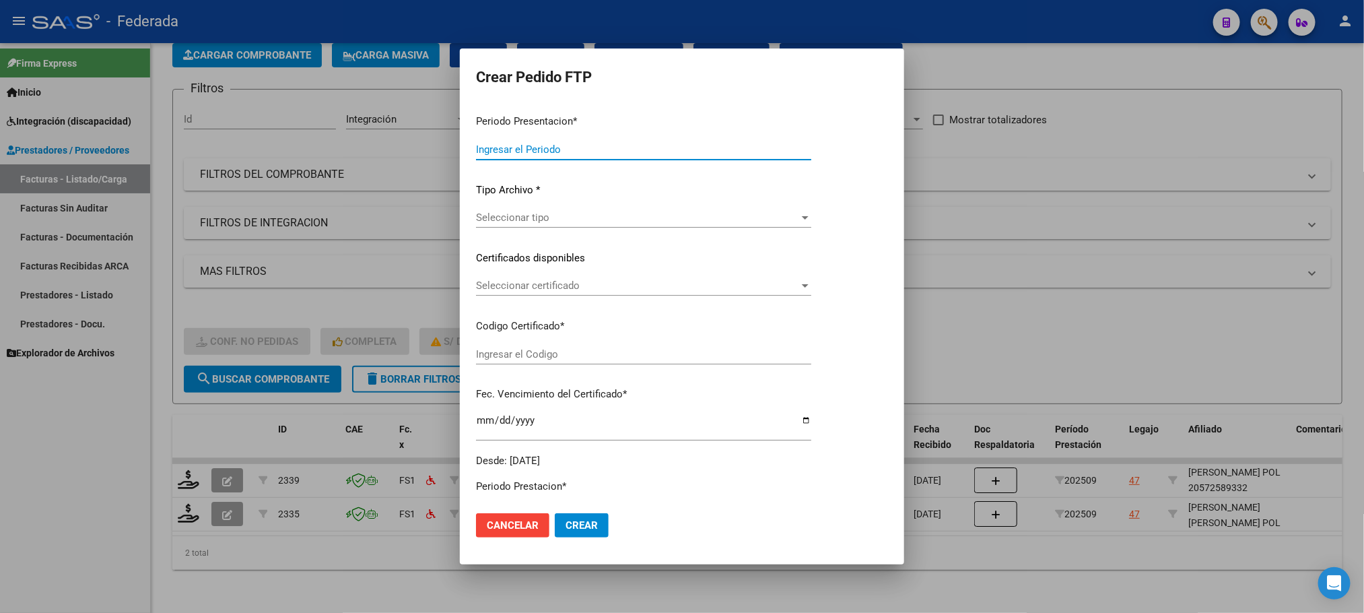
type input "202509"
type input "$ 98.964,88"
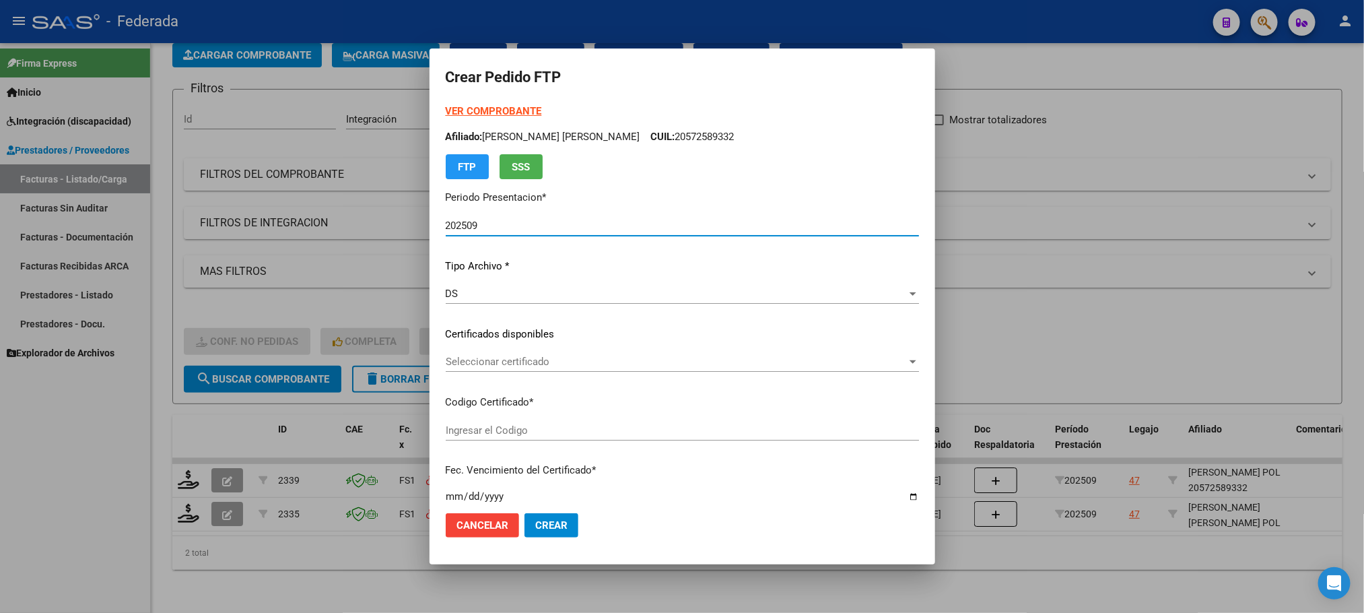
type input "ARG02000572589332023032820280328BS387"
type input "[DATE]"
click at [479, 356] on span "Seleccionar certificado" at bounding box center [676, 361] width 461 height 12
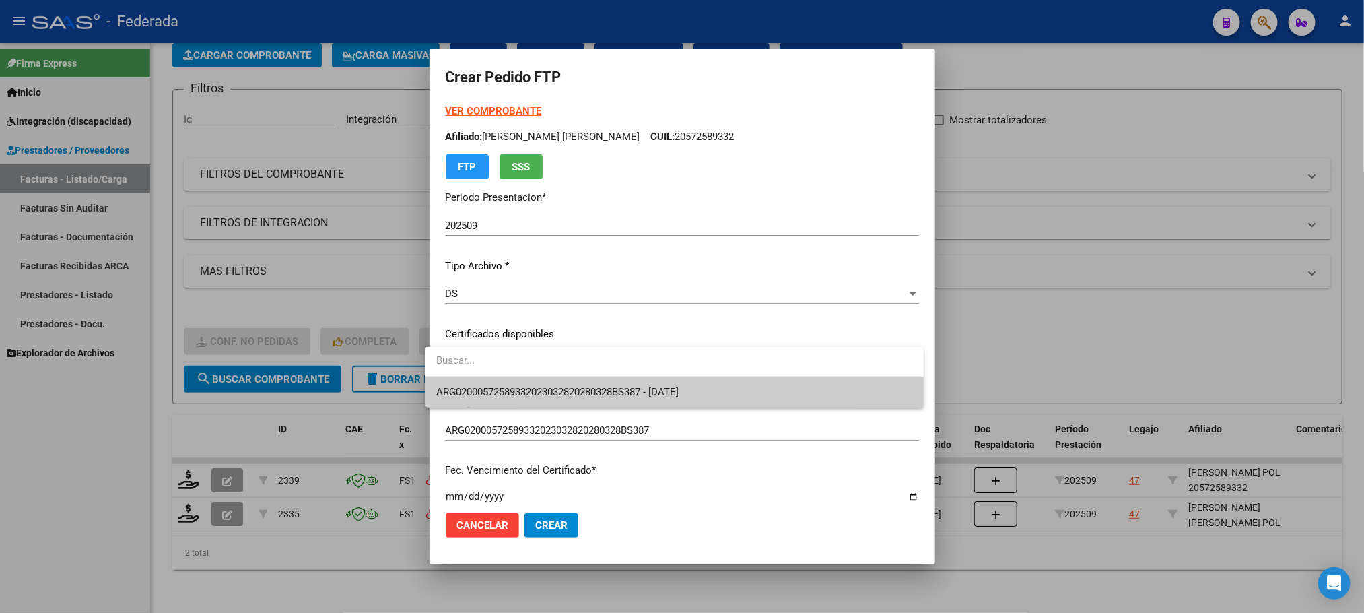
click at [479, 390] on span "ARG02000572589332023032820280328BS387 - [DATE]" at bounding box center [557, 392] width 242 height 12
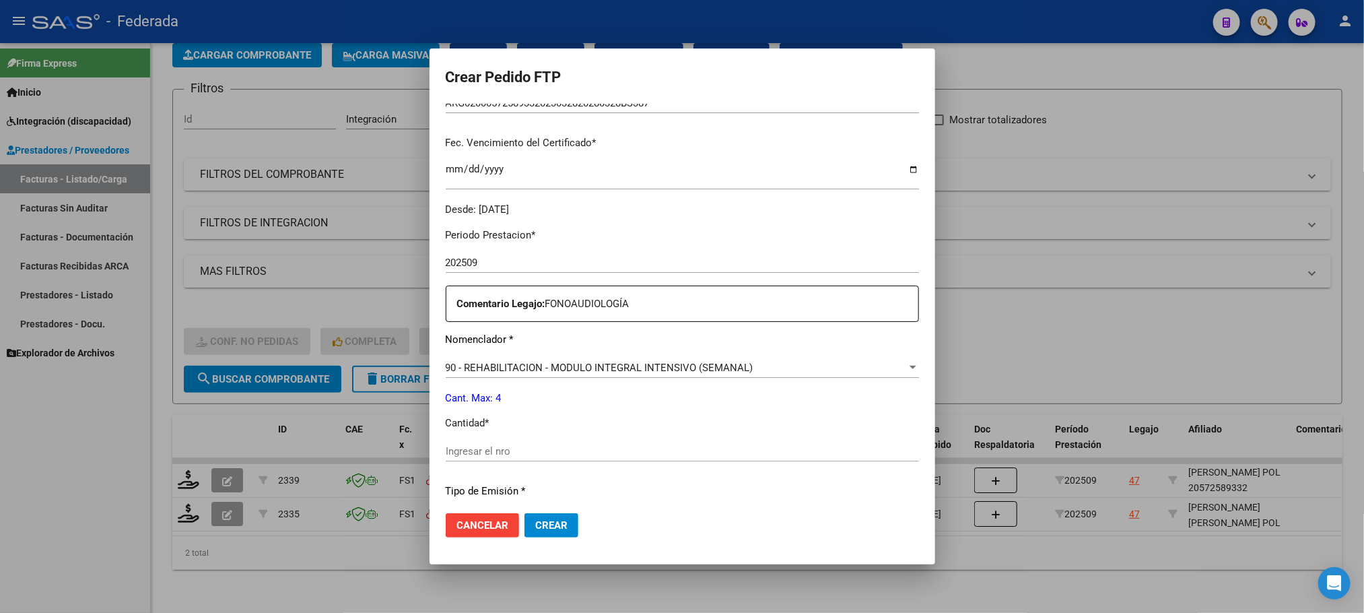
scroll to position [404, 0]
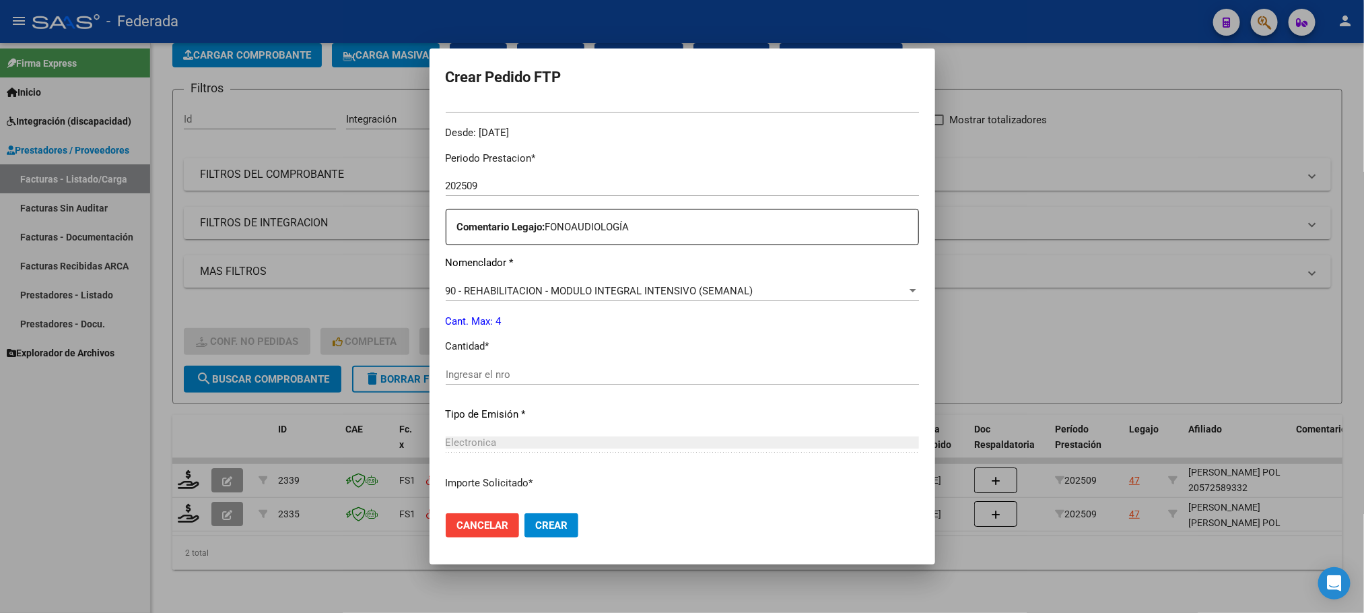
click at [483, 370] on input "Ingresar el nro" at bounding box center [682, 374] width 473 height 12
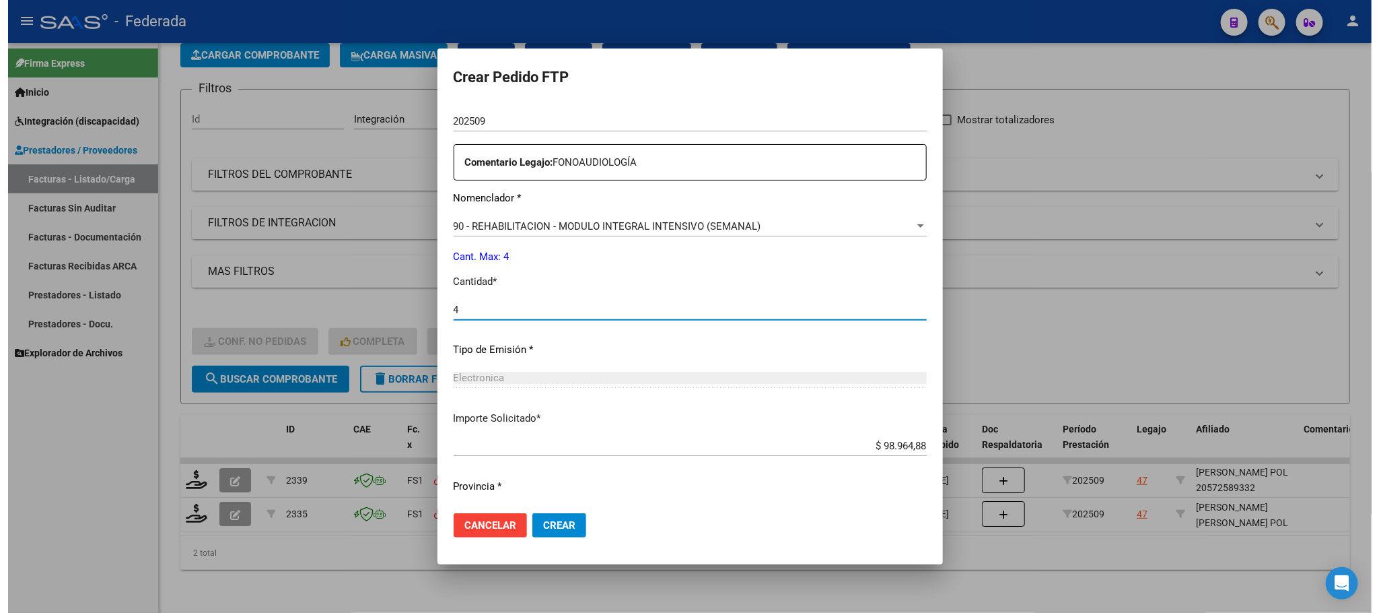
scroll to position [503, 0]
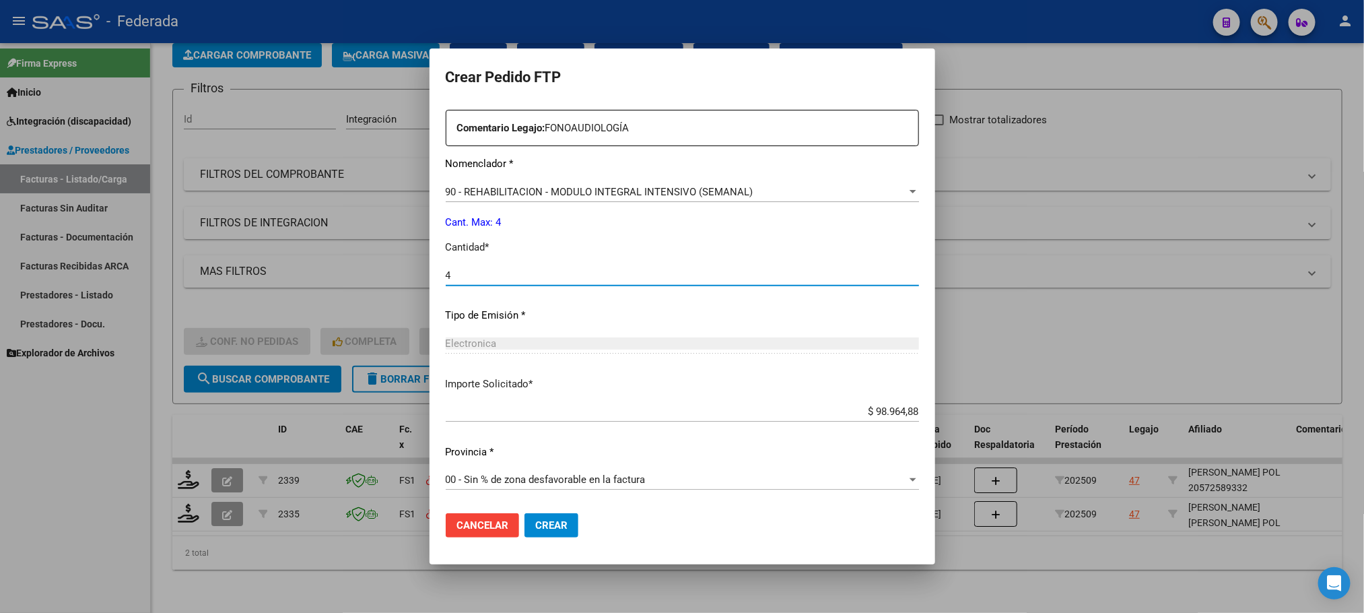
type input "4"
click at [535, 523] on span "Crear" at bounding box center [551, 525] width 32 height 12
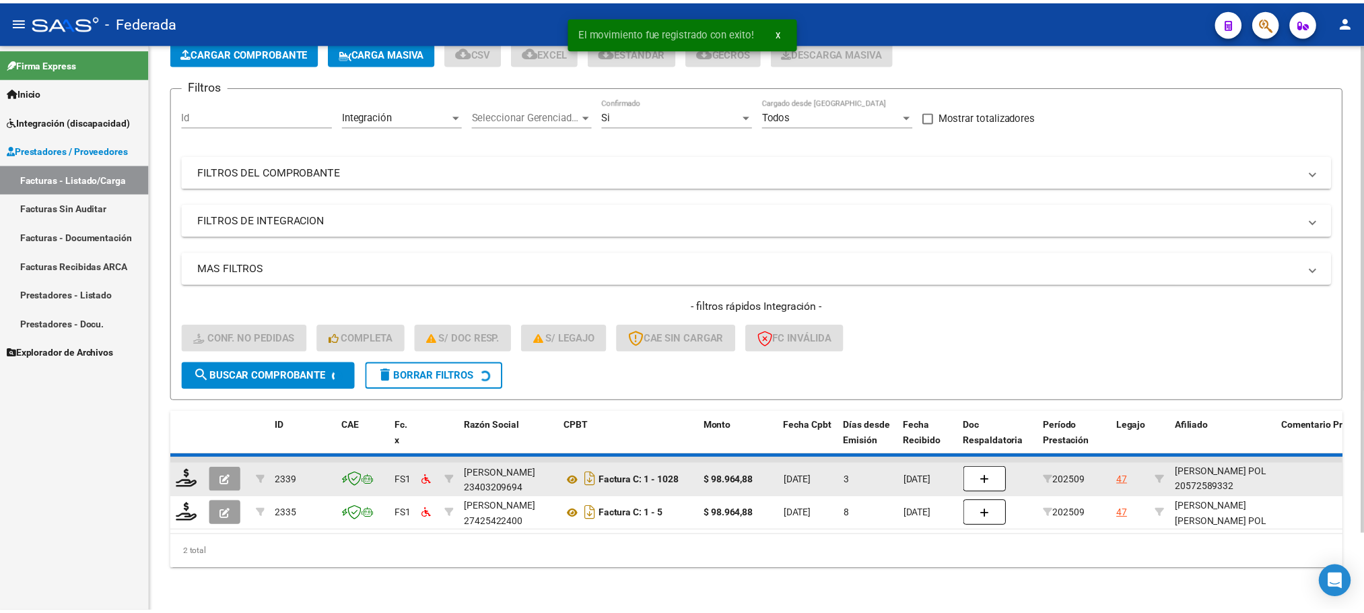
scroll to position [53, 0]
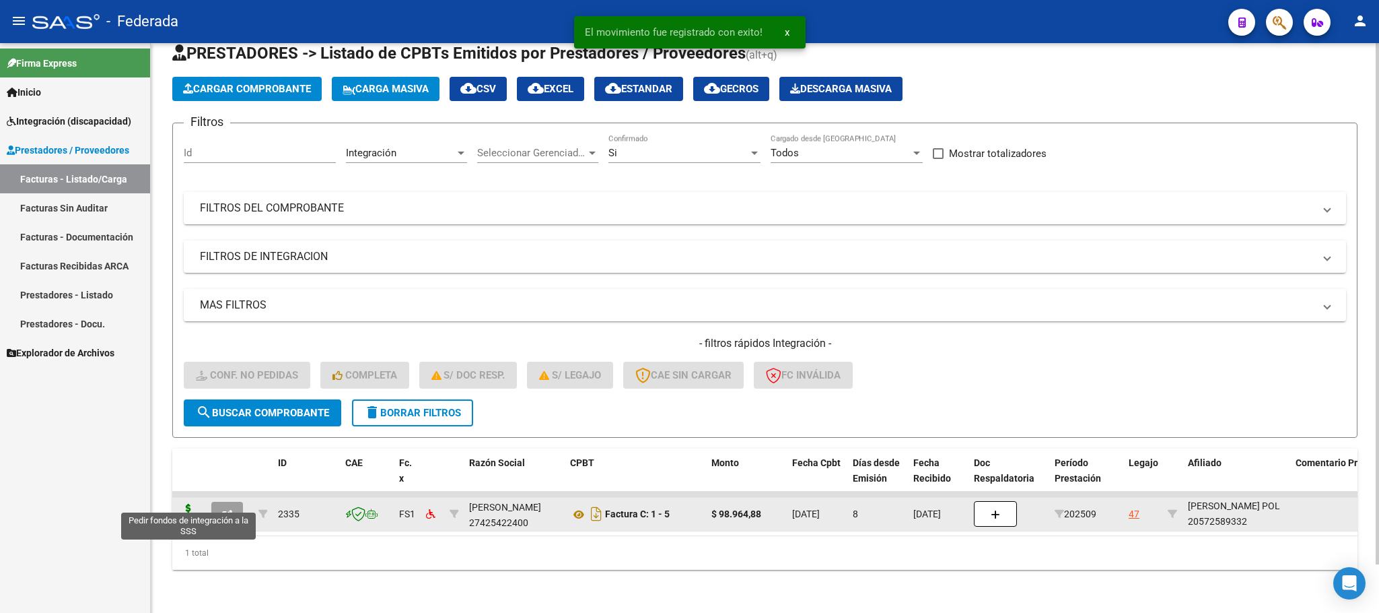
click at [186, 503] on icon at bounding box center [189, 512] width 22 height 19
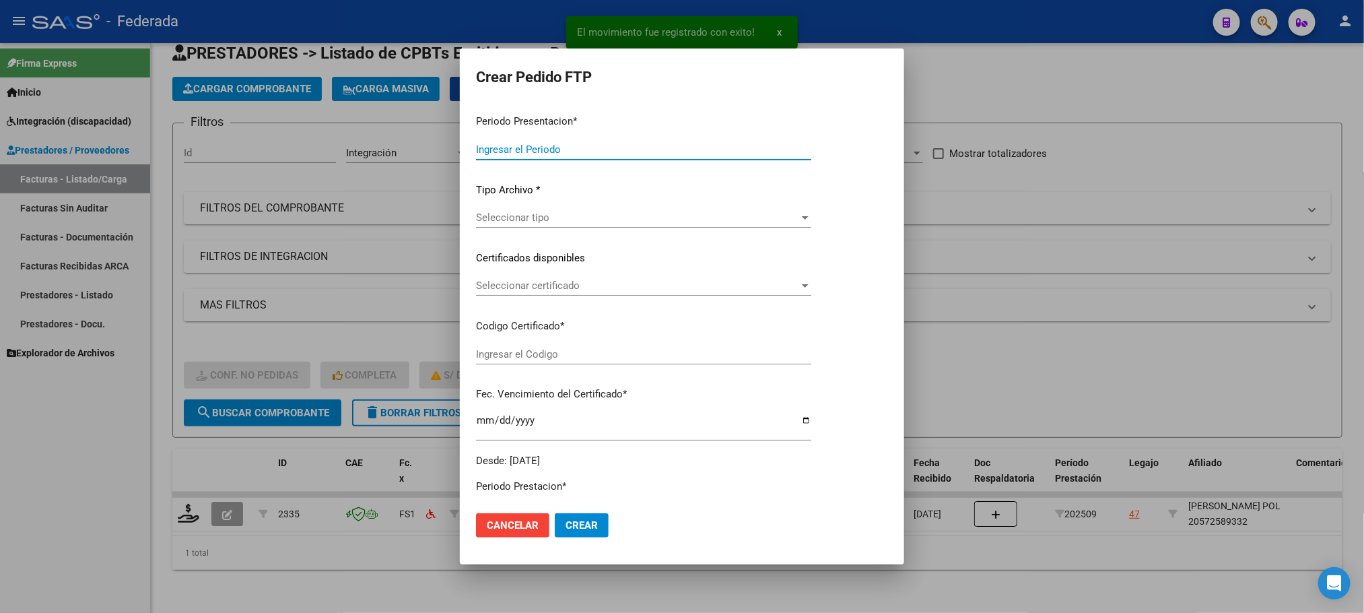
type input "202509"
type input "$ 98.964,88"
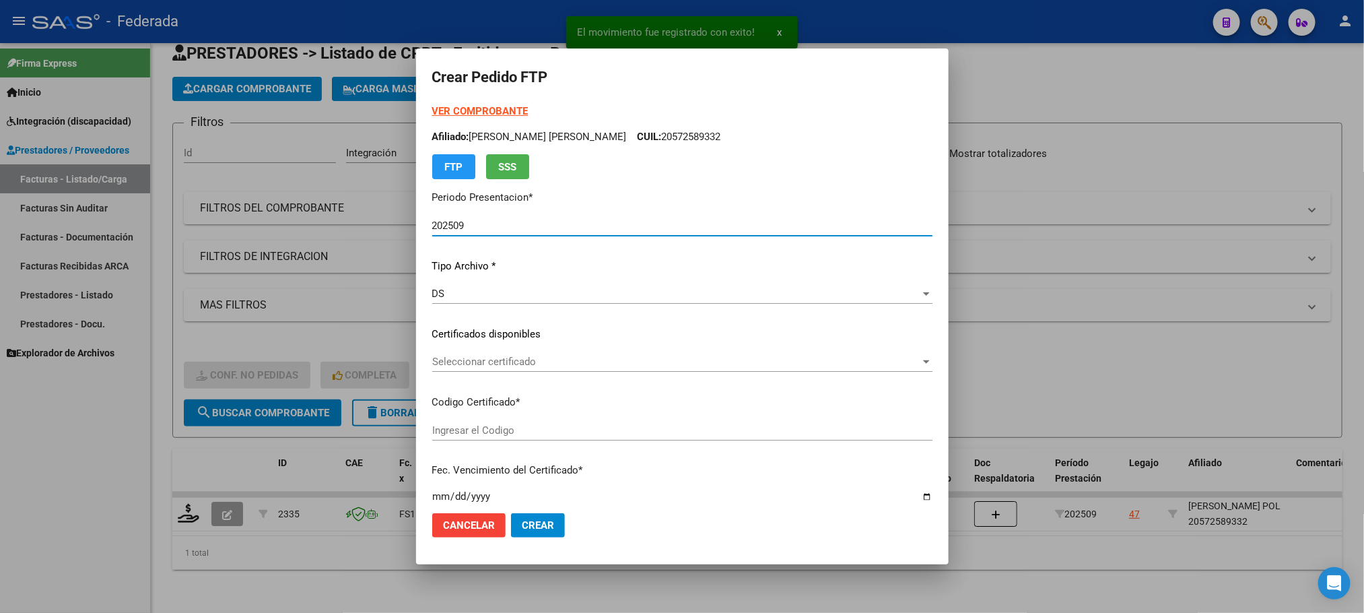
type input "ARG02000572589332023032820280328BS387"
type input "[DATE]"
click at [503, 362] on span "Seleccionar certificado" at bounding box center [676, 361] width 488 height 12
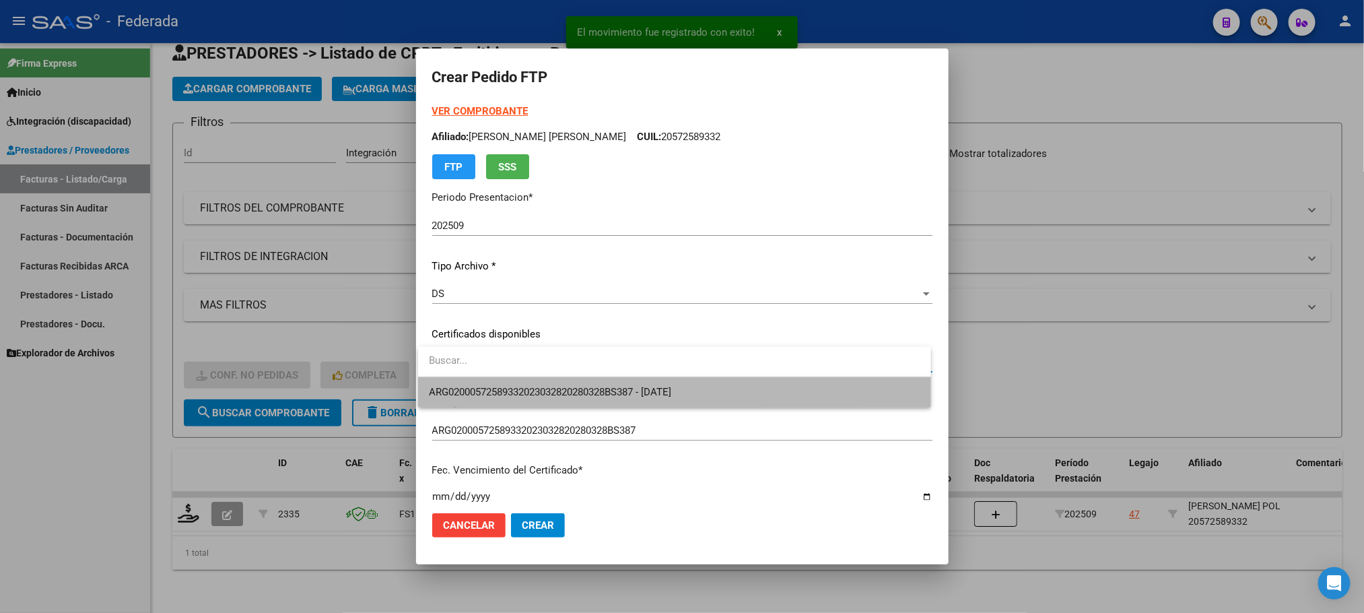
click at [505, 382] on span "ARG02000572589332023032820280328BS387 - [DATE]" at bounding box center [674, 392] width 491 height 30
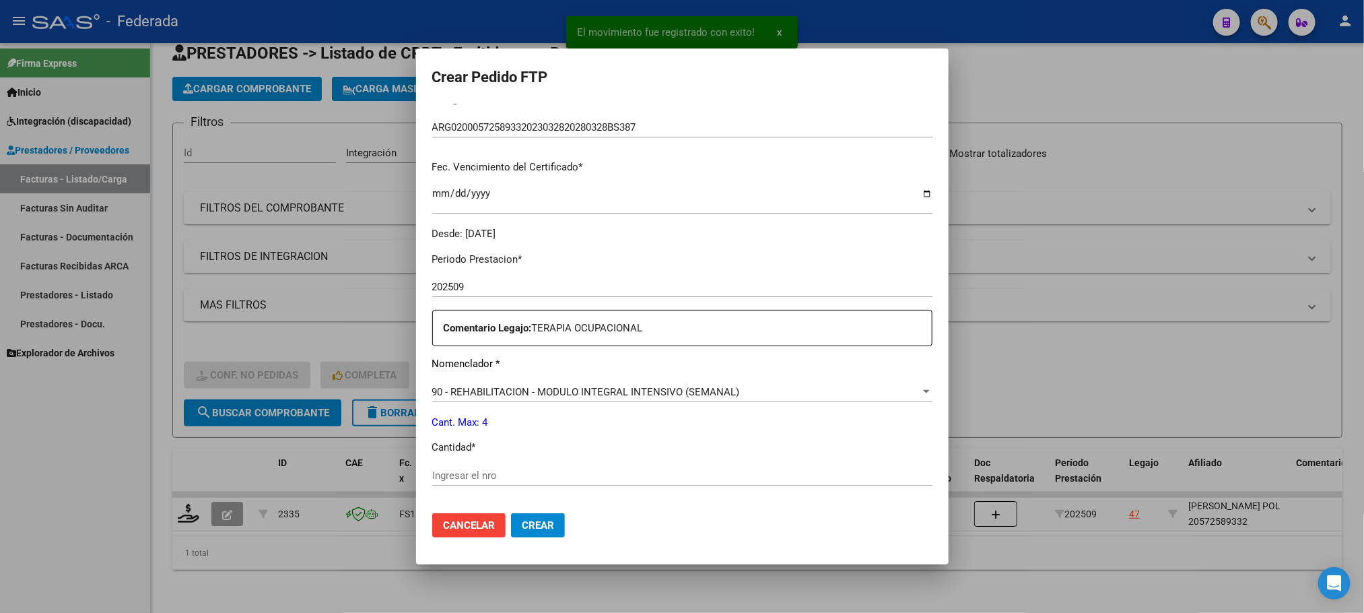
scroll to position [404, 0]
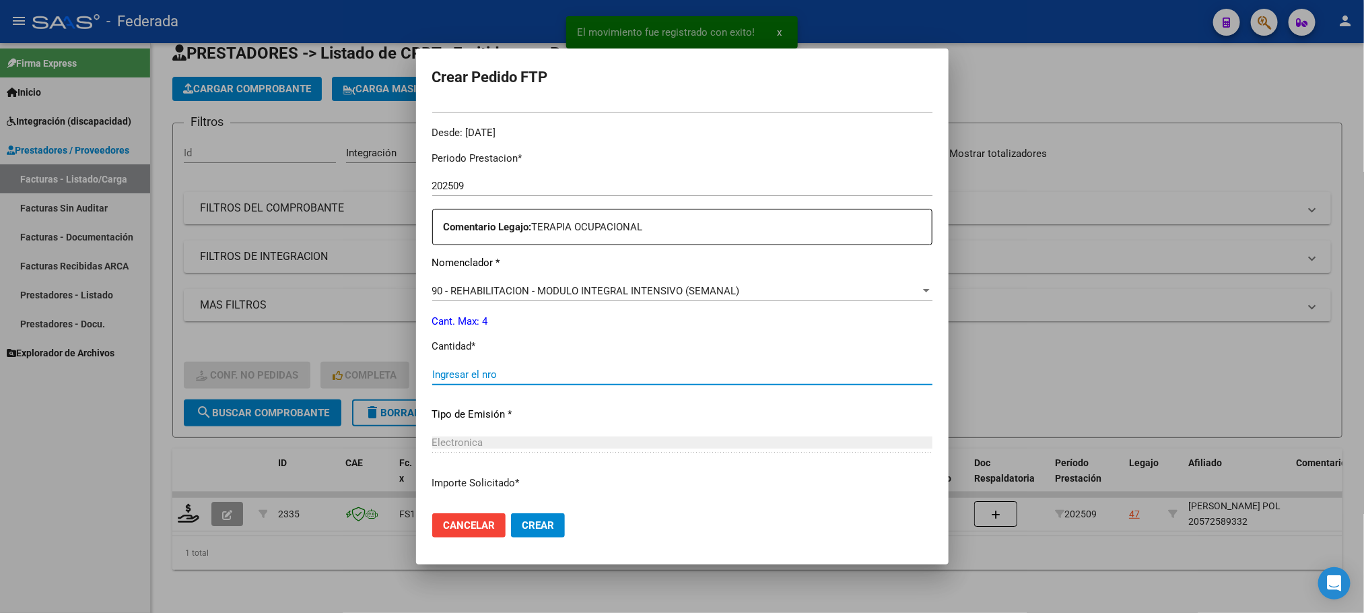
click at [505, 370] on input "Ingresar el nro" at bounding box center [682, 374] width 500 height 12
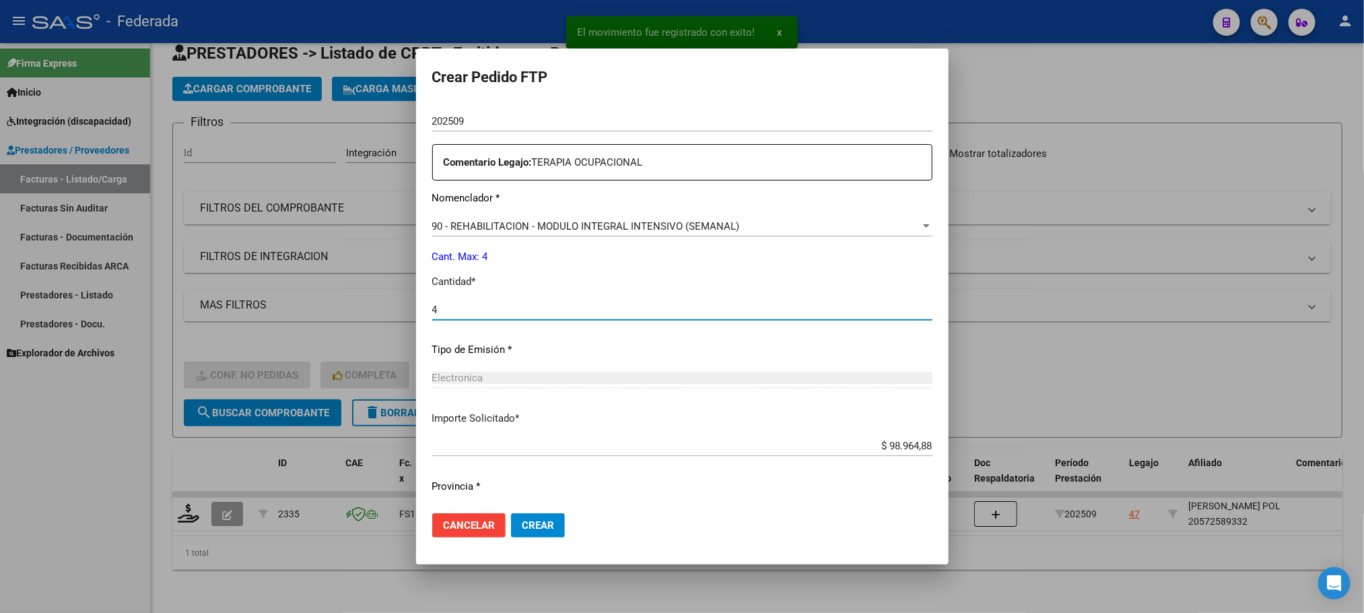
scroll to position [503, 0]
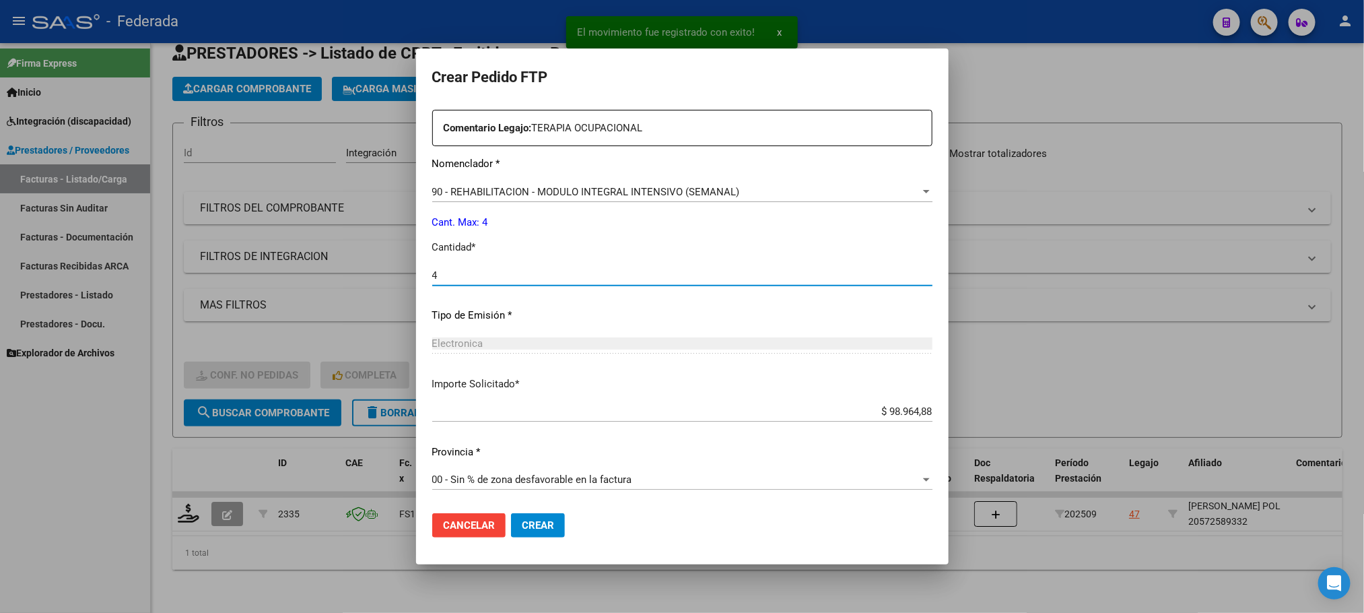
type input "4"
click at [536, 522] on span "Crear" at bounding box center [538, 525] width 32 height 12
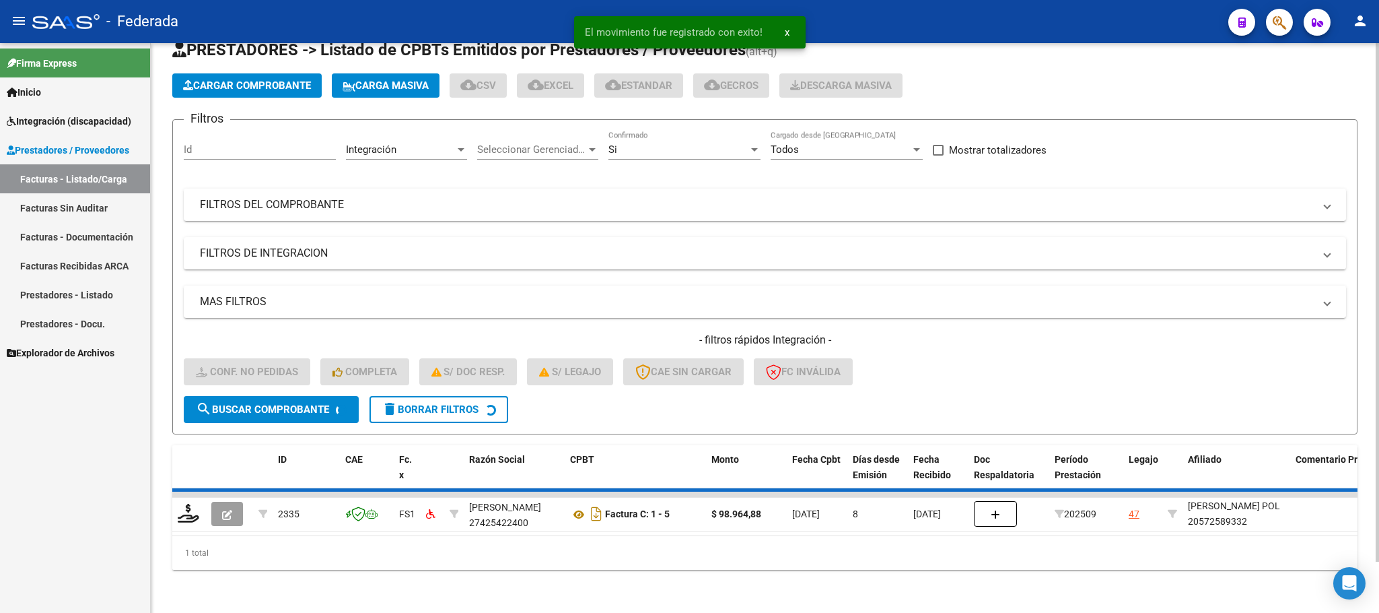
scroll to position [26, 0]
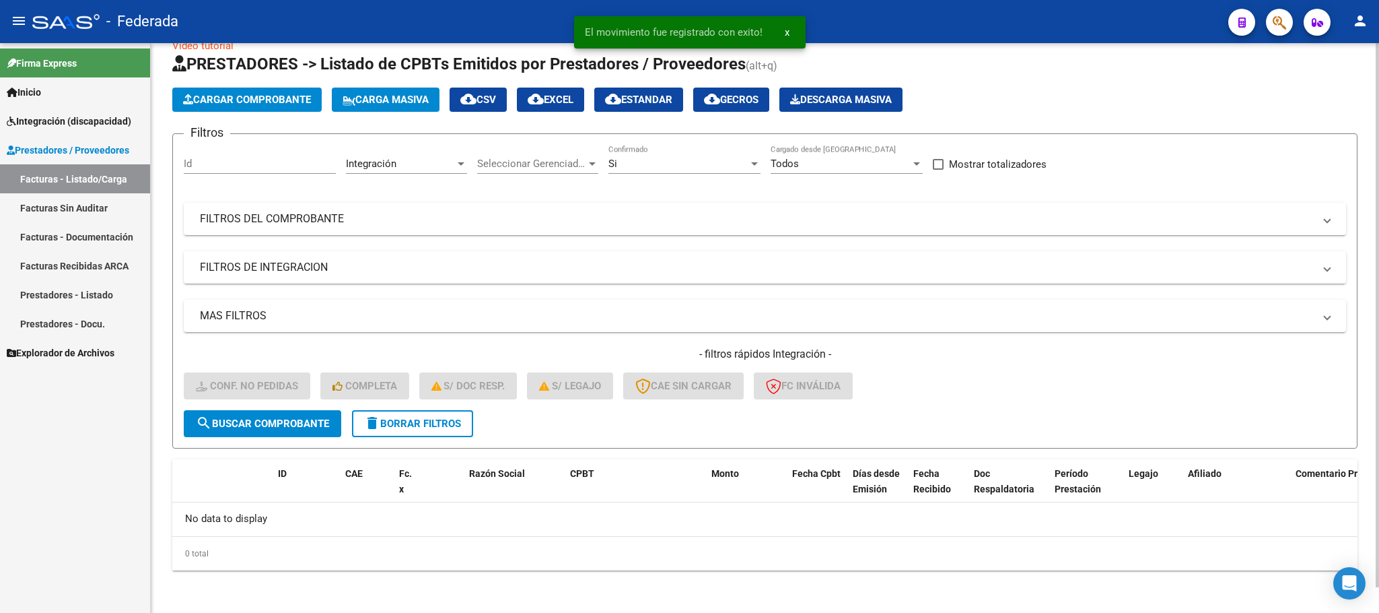
click at [416, 417] on span "delete Borrar Filtros" at bounding box center [412, 423] width 97 height 12
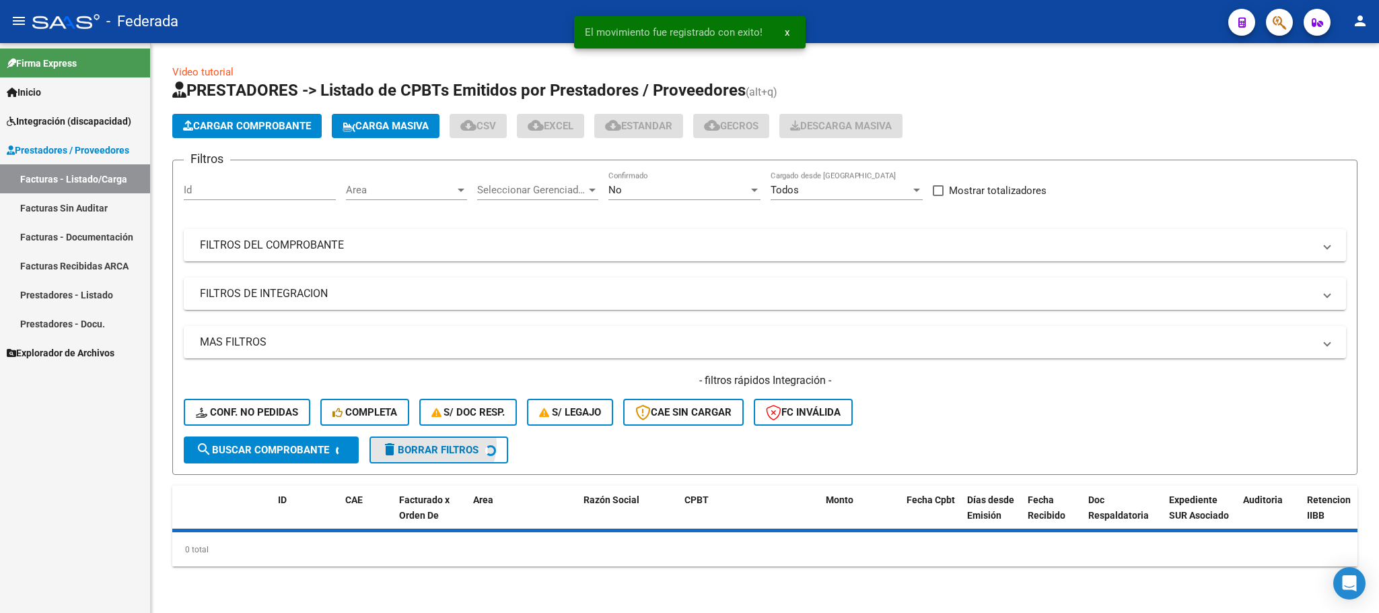
scroll to position [0, 0]
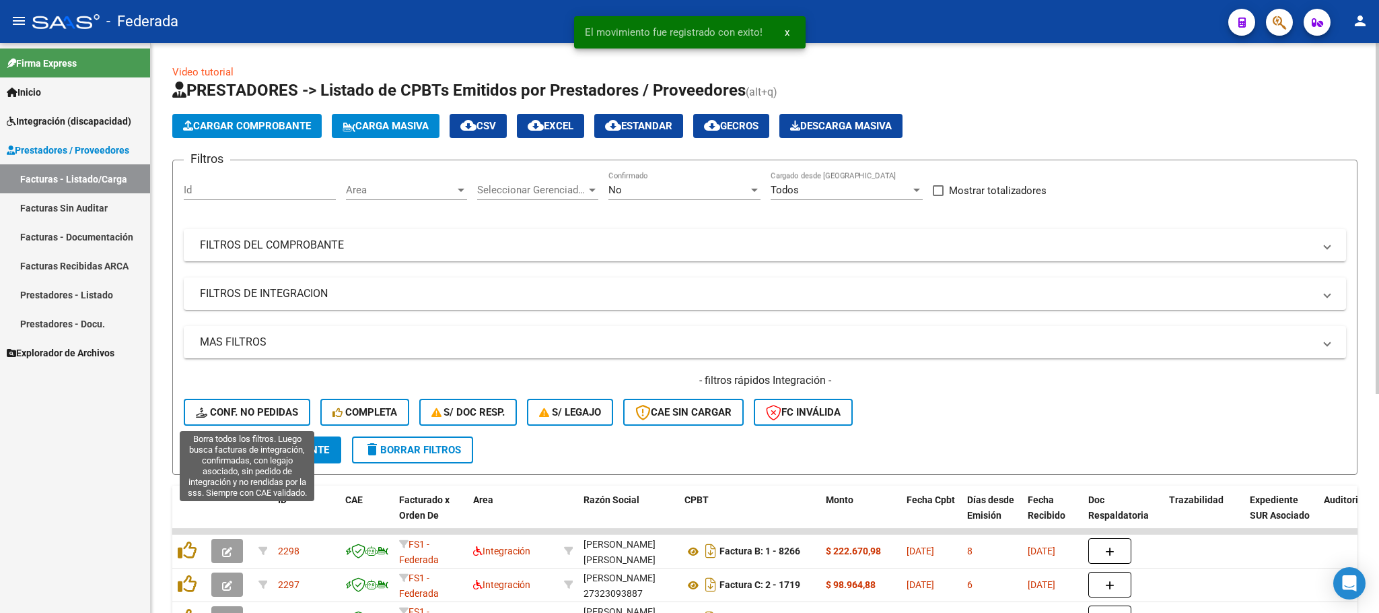
click at [299, 413] on button "Conf. no pedidas" at bounding box center [247, 411] width 127 height 27
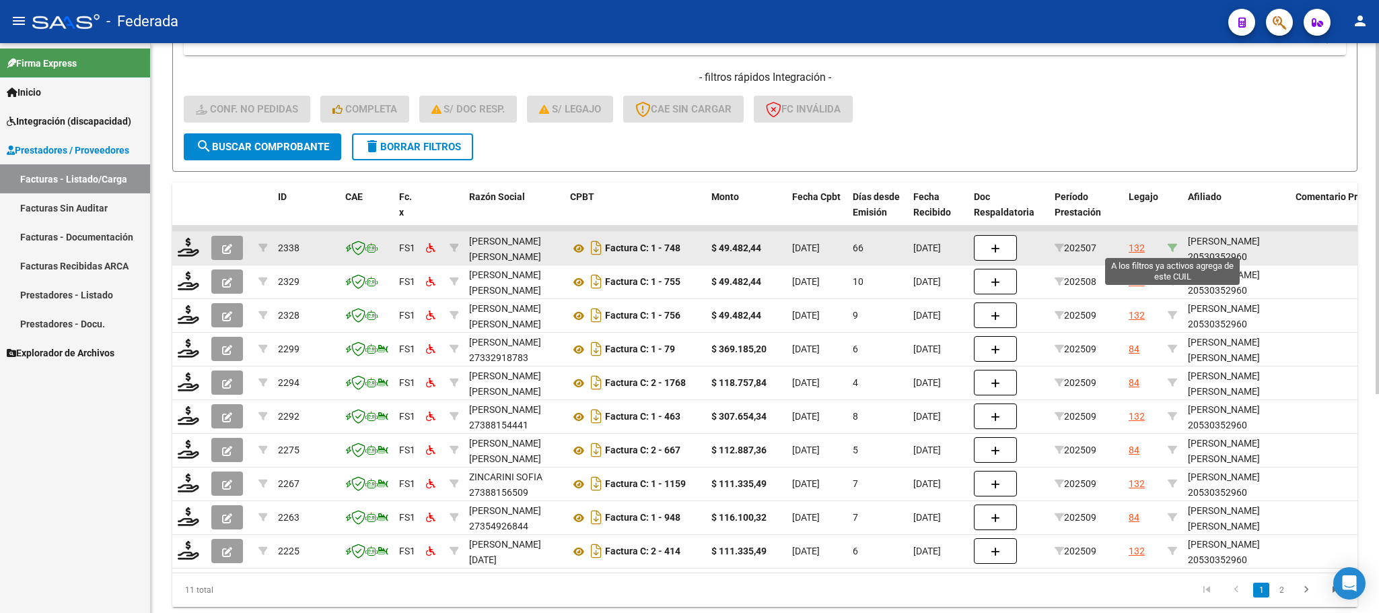
click at [1172, 243] on icon at bounding box center [1172, 247] width 9 height 9
type input "20530352960"
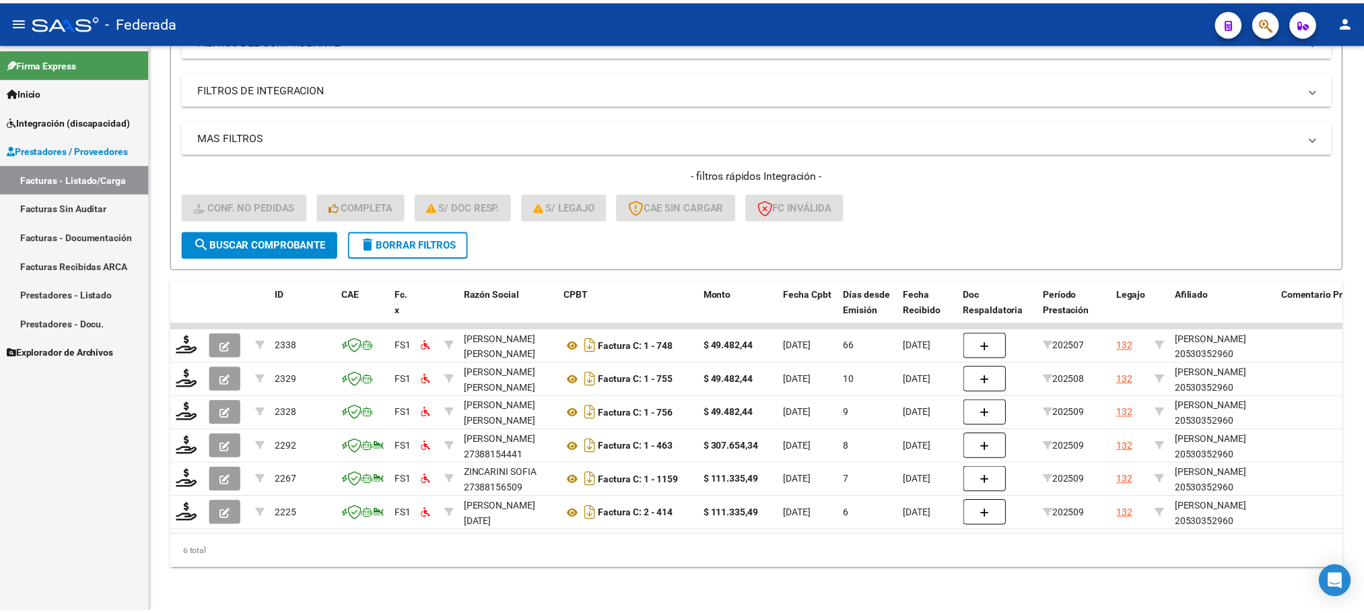
scroll to position [221, 0]
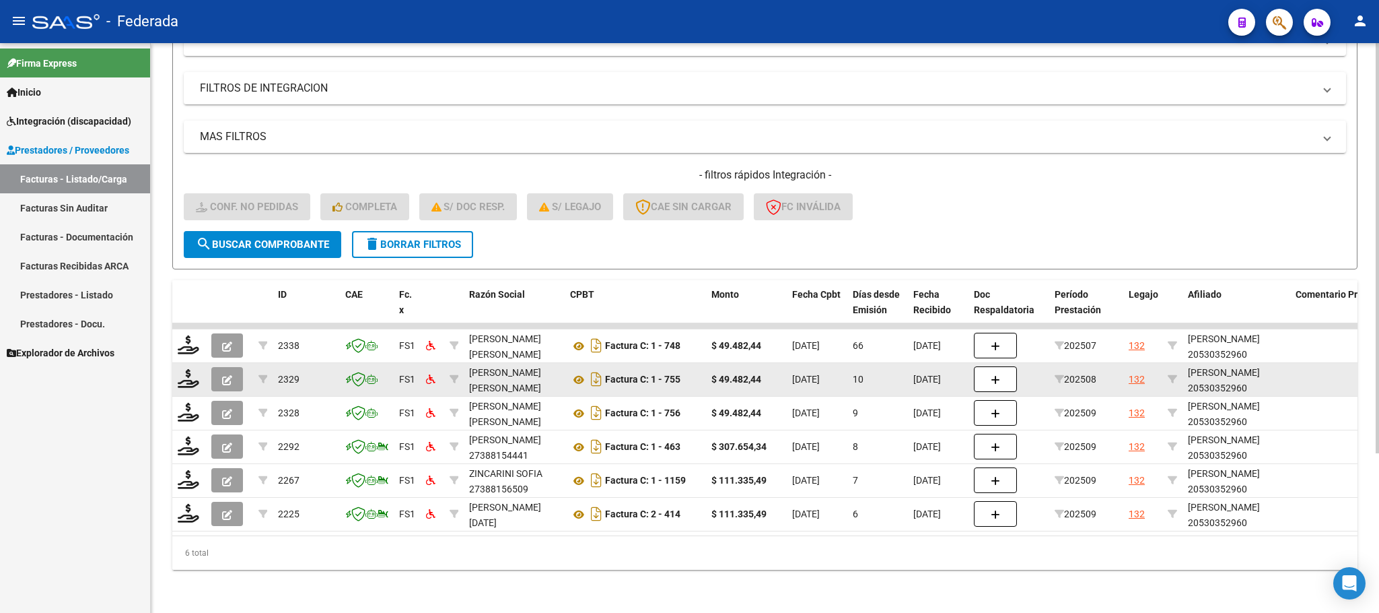
click at [1228, 363] on datatable-body-cell "[PERSON_NAME] 20530352960" at bounding box center [1237, 379] width 108 height 33
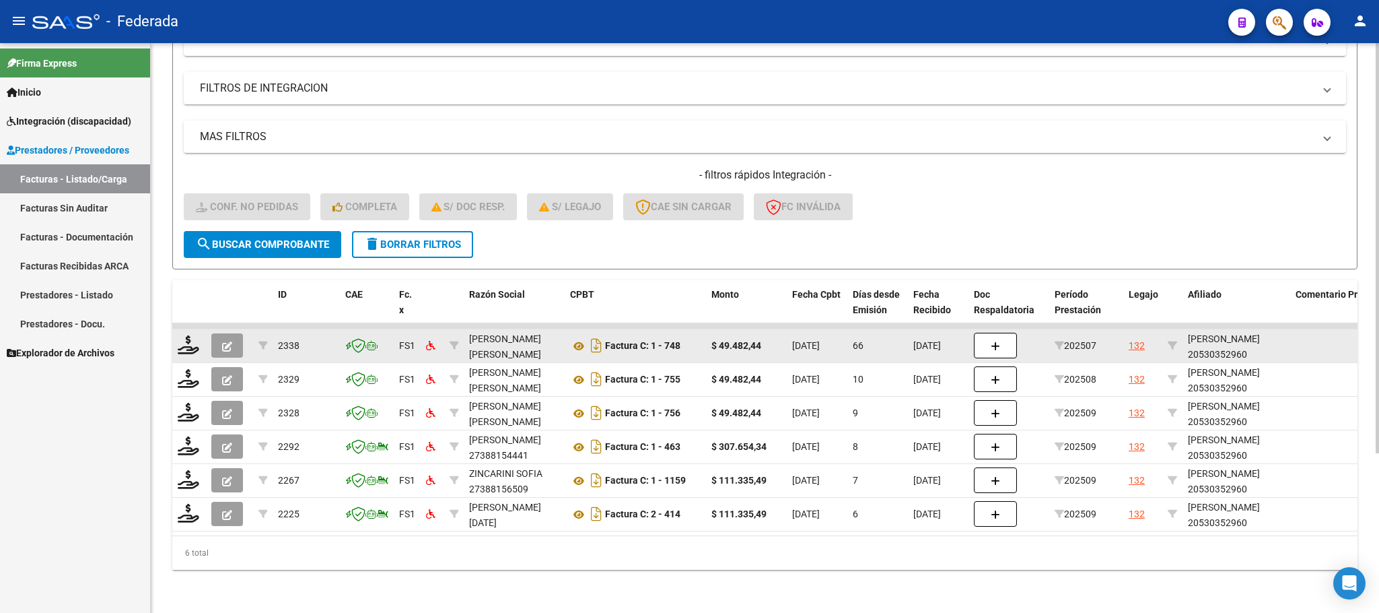
click at [1220, 340] on div "[PERSON_NAME] 20530352960" at bounding box center [1236, 346] width 97 height 31
copy div "20530352960"
click at [575, 338] on icon at bounding box center [579, 346] width 18 height 16
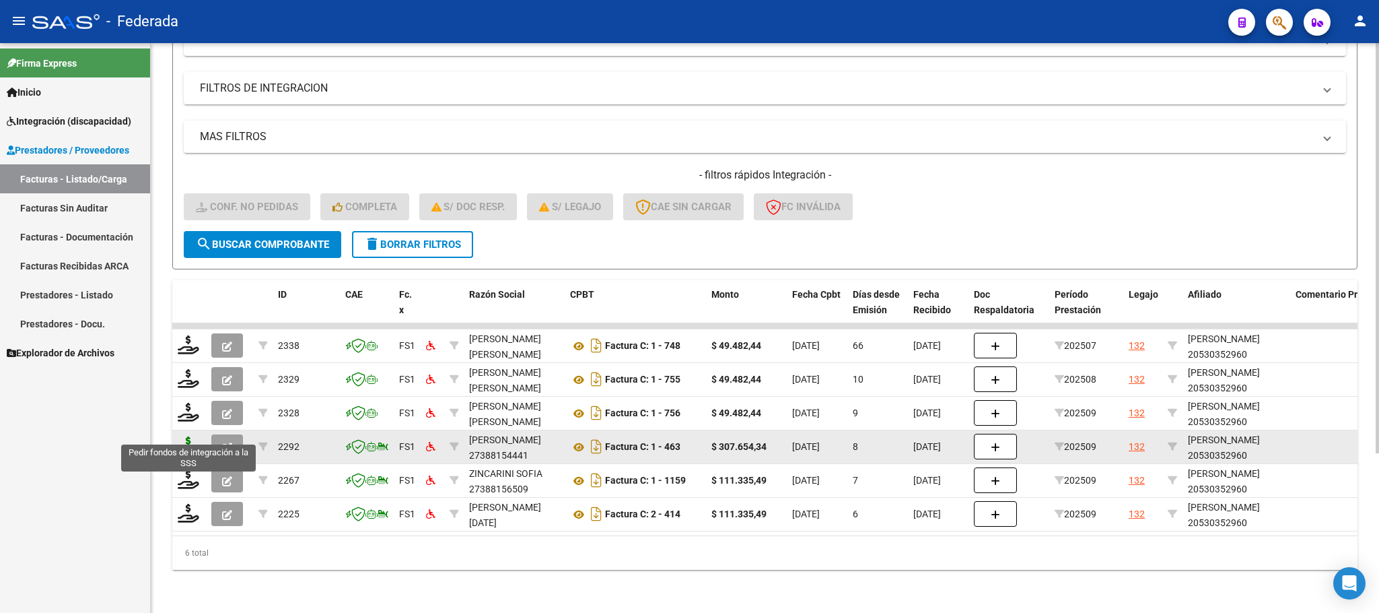
click at [190, 436] on icon at bounding box center [189, 445] width 22 height 19
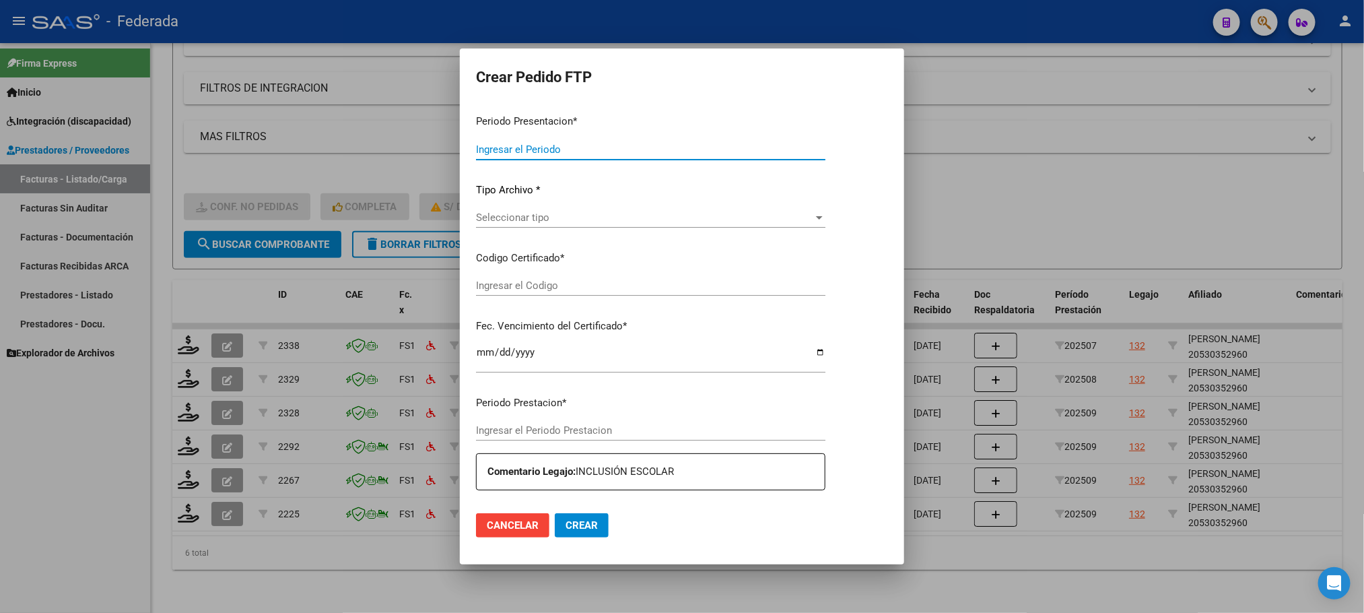
type input "202509"
type input "$ 307.654,34"
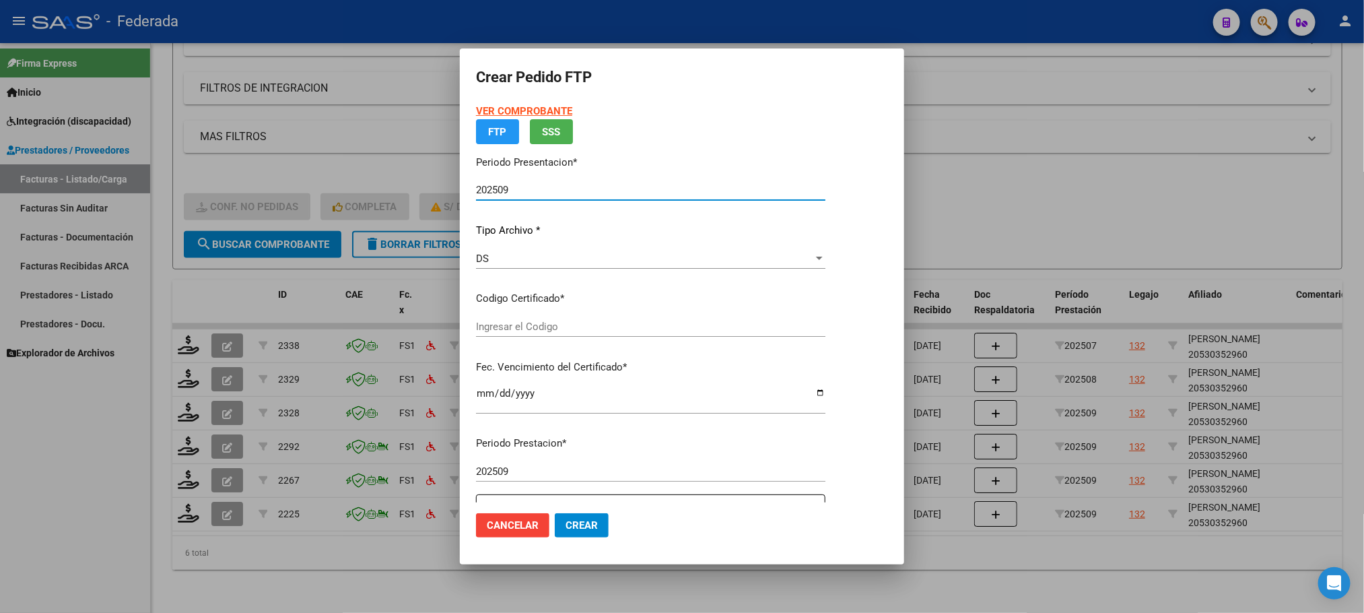
type input "ARG02000530352962023062620330626SFE162"
type input "[DATE]"
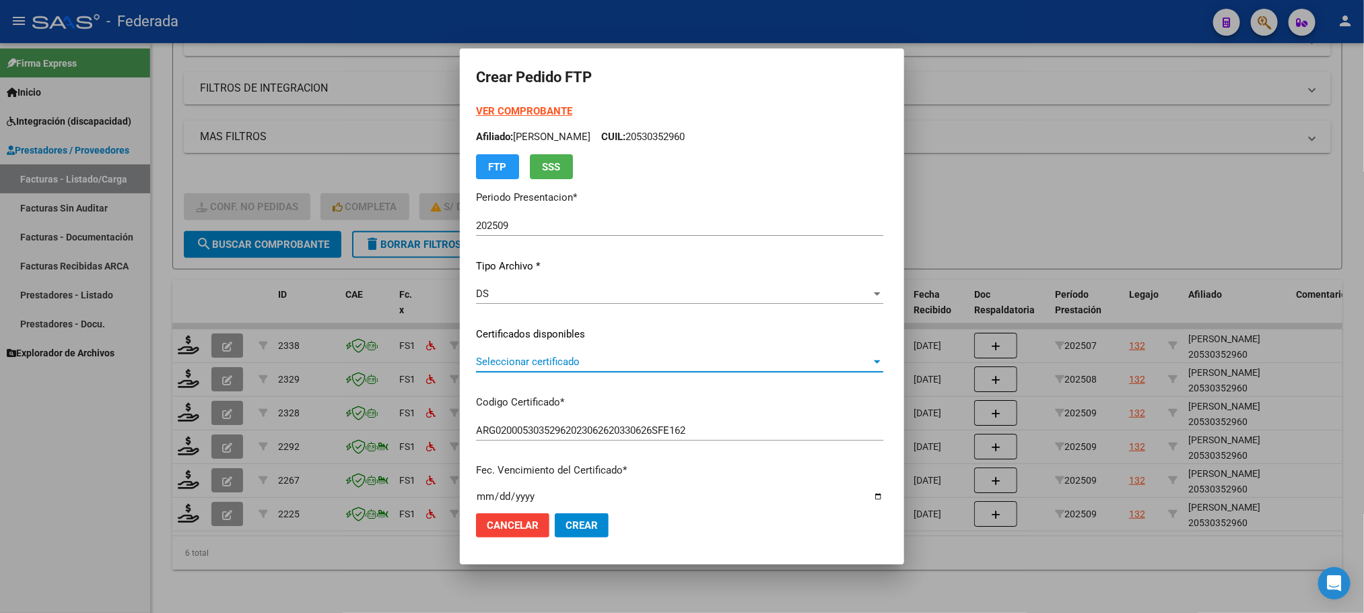
click at [487, 359] on span "Seleccionar certificado" at bounding box center [673, 361] width 395 height 12
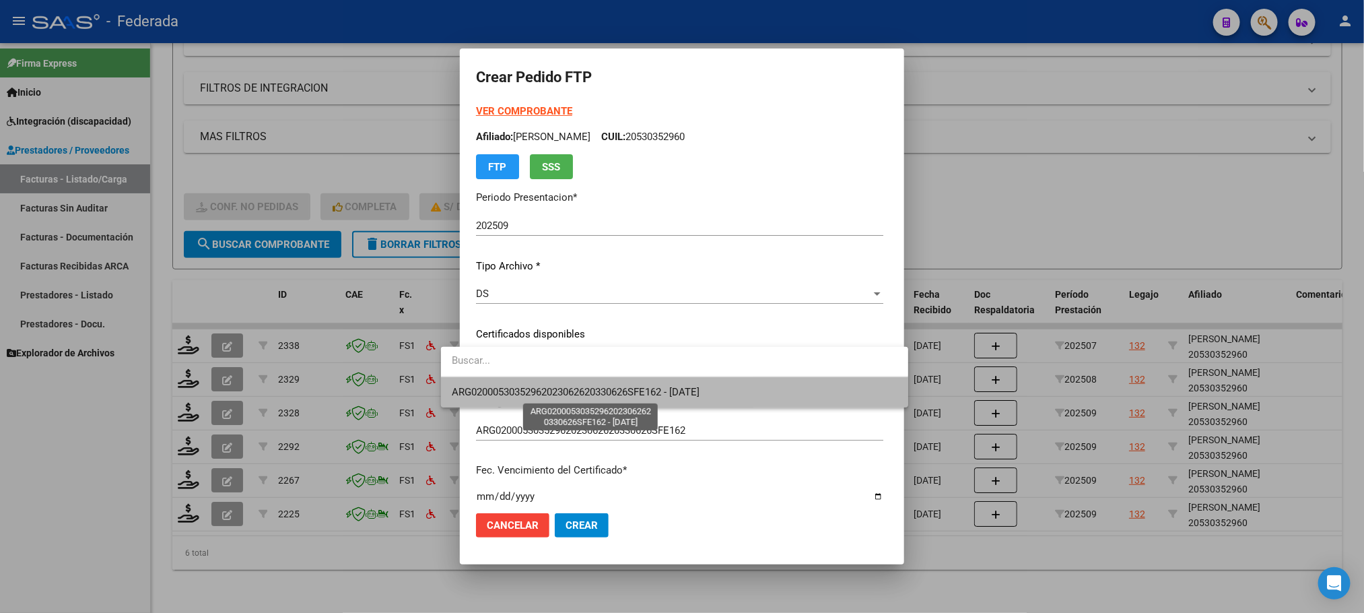
click at [489, 386] on span "ARG02000530352962023062620330626SFE162 - [DATE]" at bounding box center [576, 392] width 248 height 12
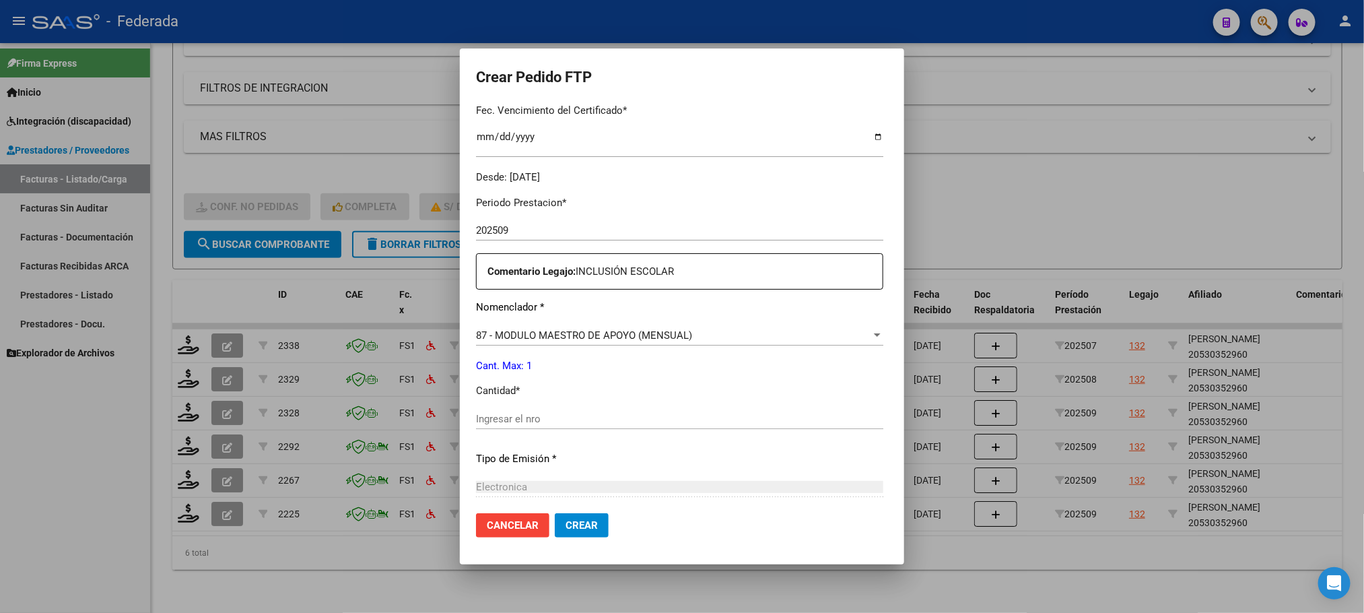
scroll to position [404, 0]
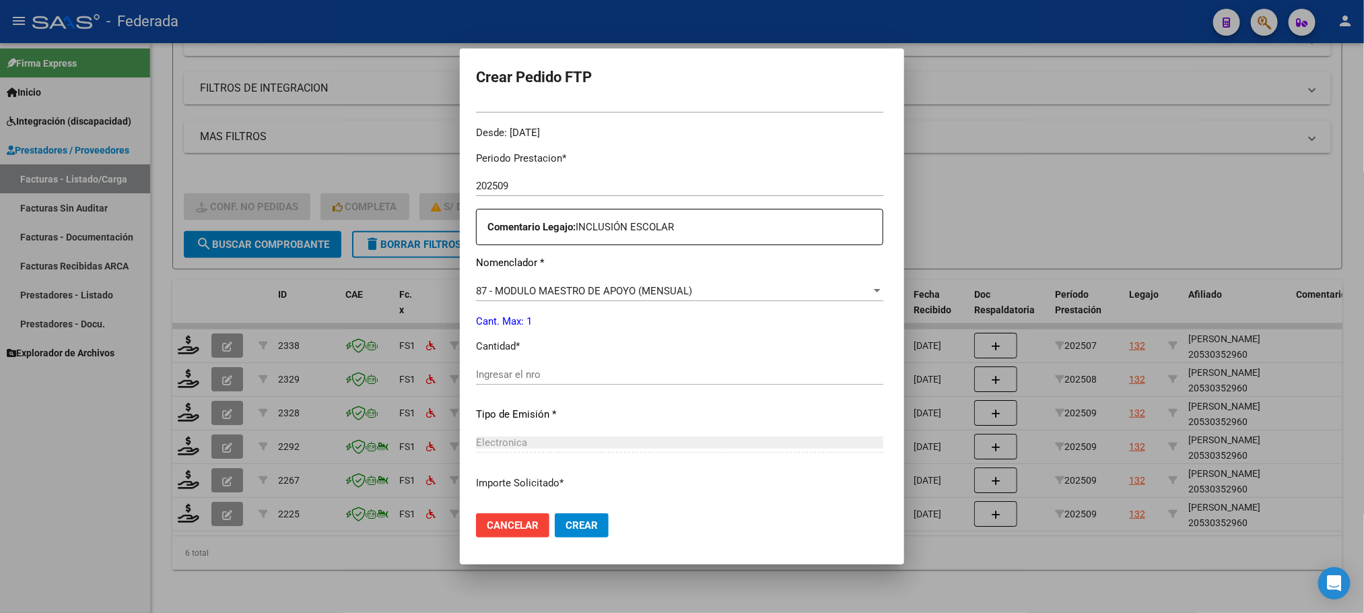
click at [508, 378] on input "Ingresar el nro" at bounding box center [679, 374] width 407 height 12
type input "1"
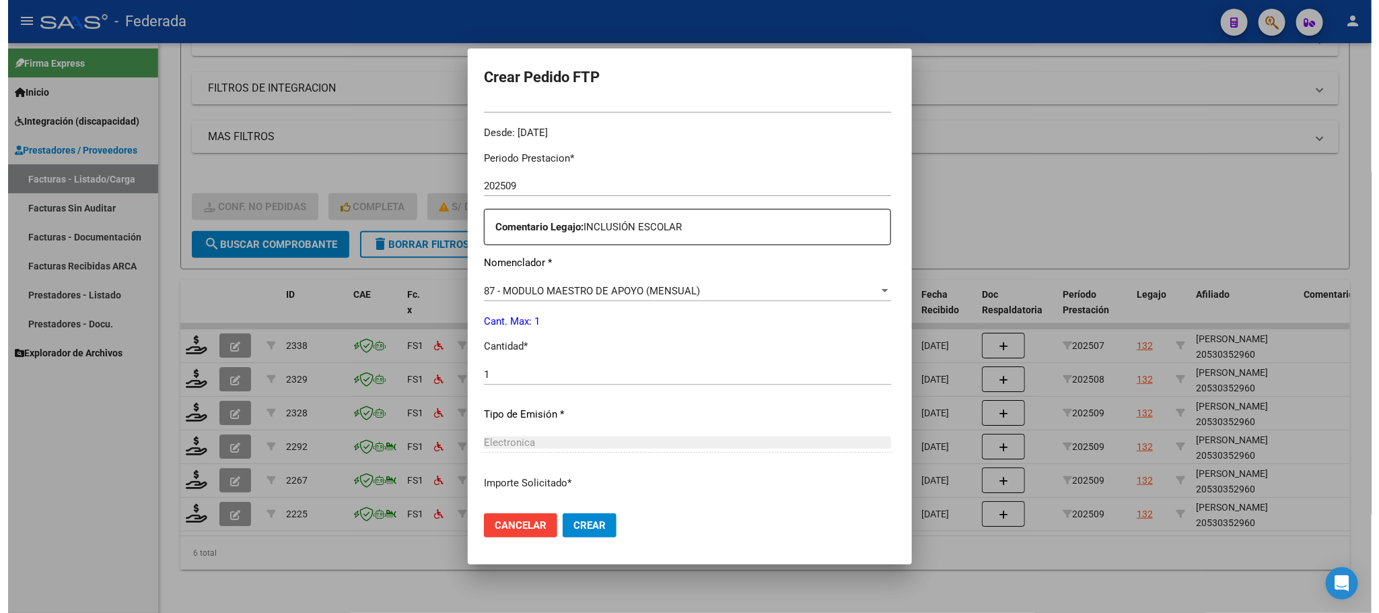
scroll to position [503, 0]
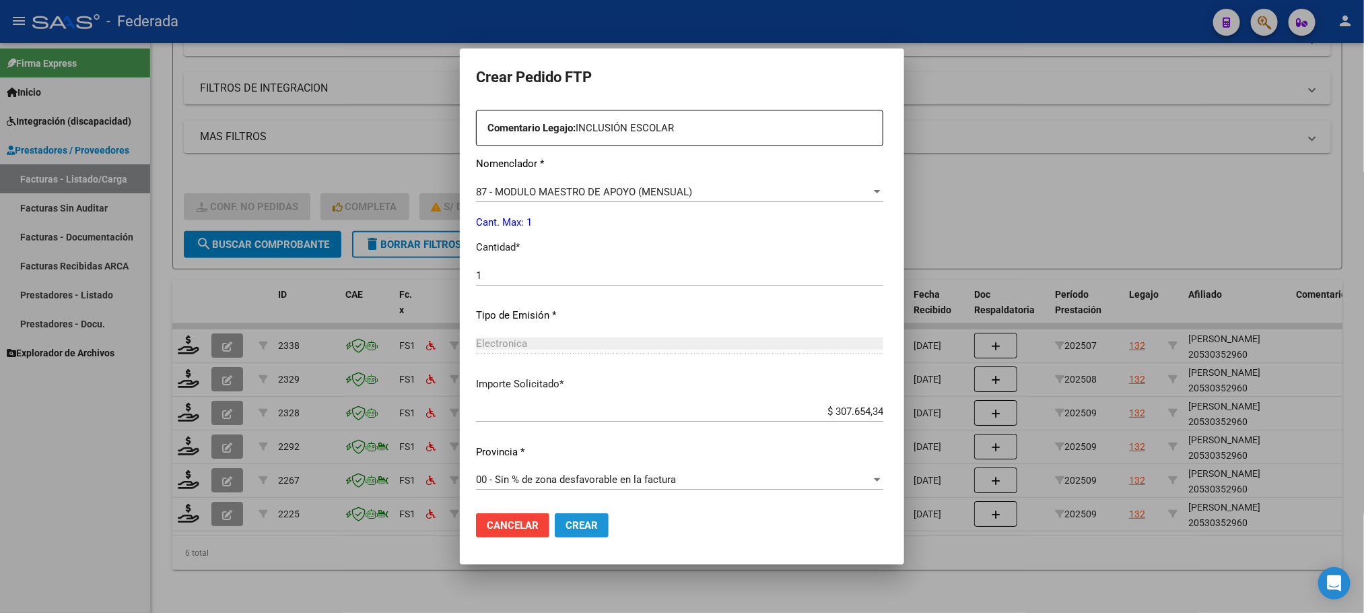
click at [565, 519] on span "Crear" at bounding box center [581, 525] width 32 height 12
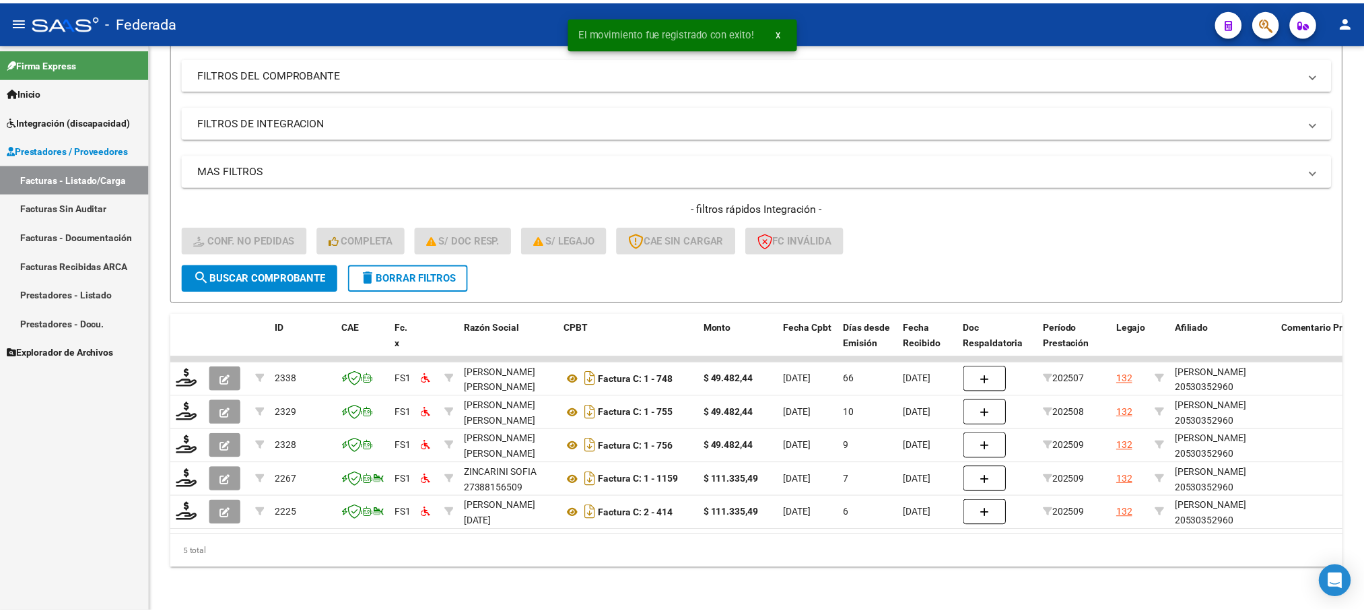
scroll to position [188, 0]
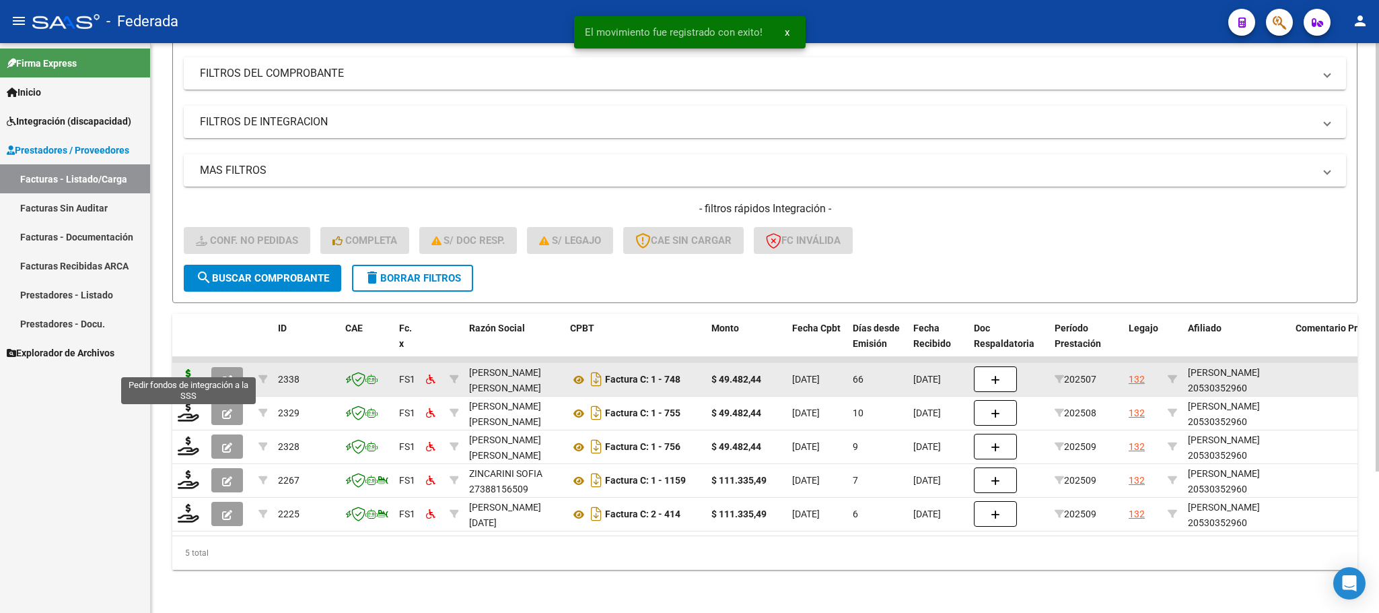
click at [190, 369] on icon at bounding box center [189, 378] width 22 height 19
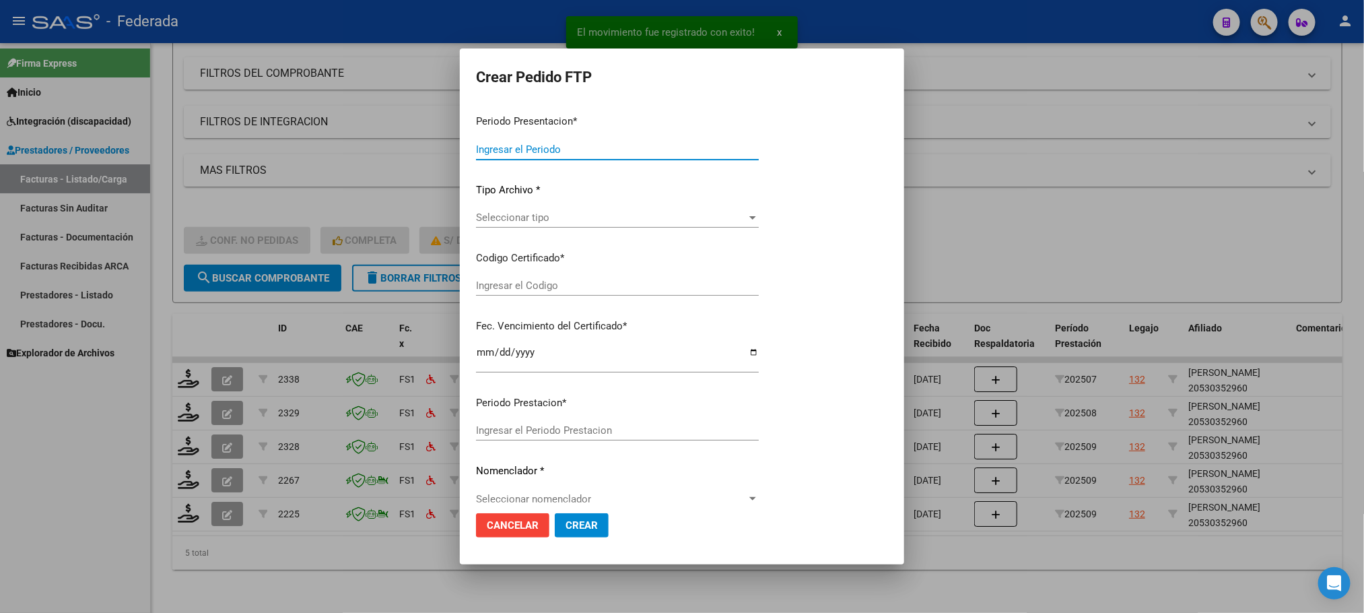
type input "202509"
type input "202507"
type input "$ 49.482,44"
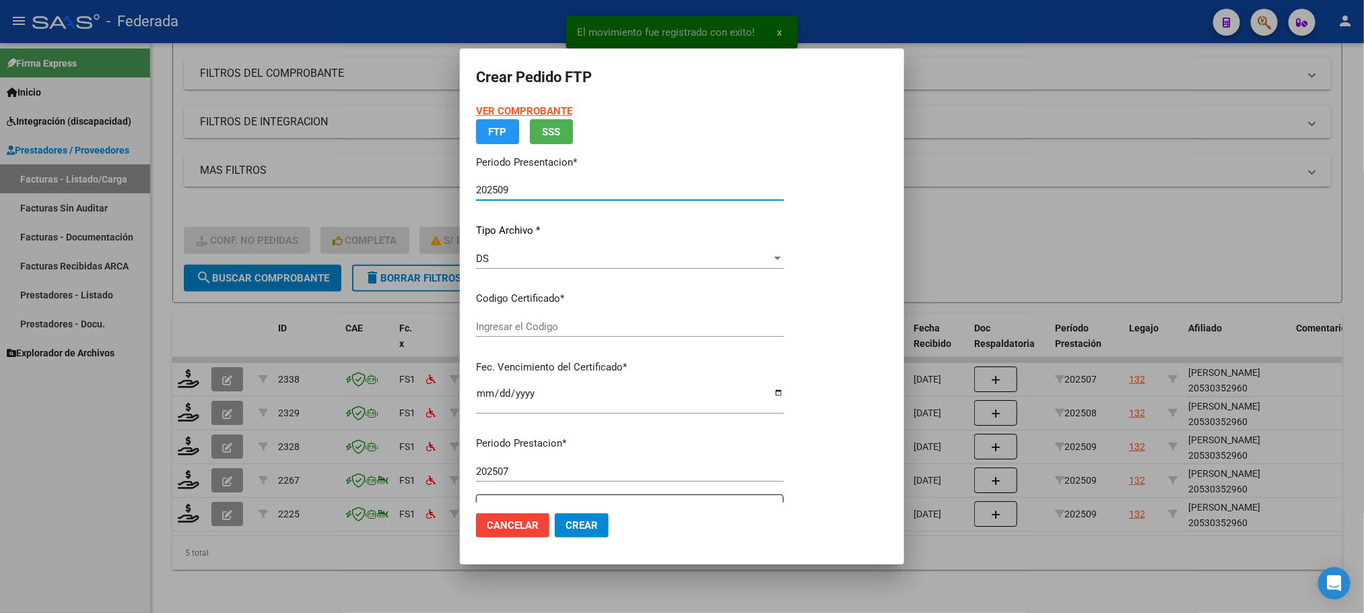
type input "ARG02000530352962023062620330626SFE162"
type input "[DATE]"
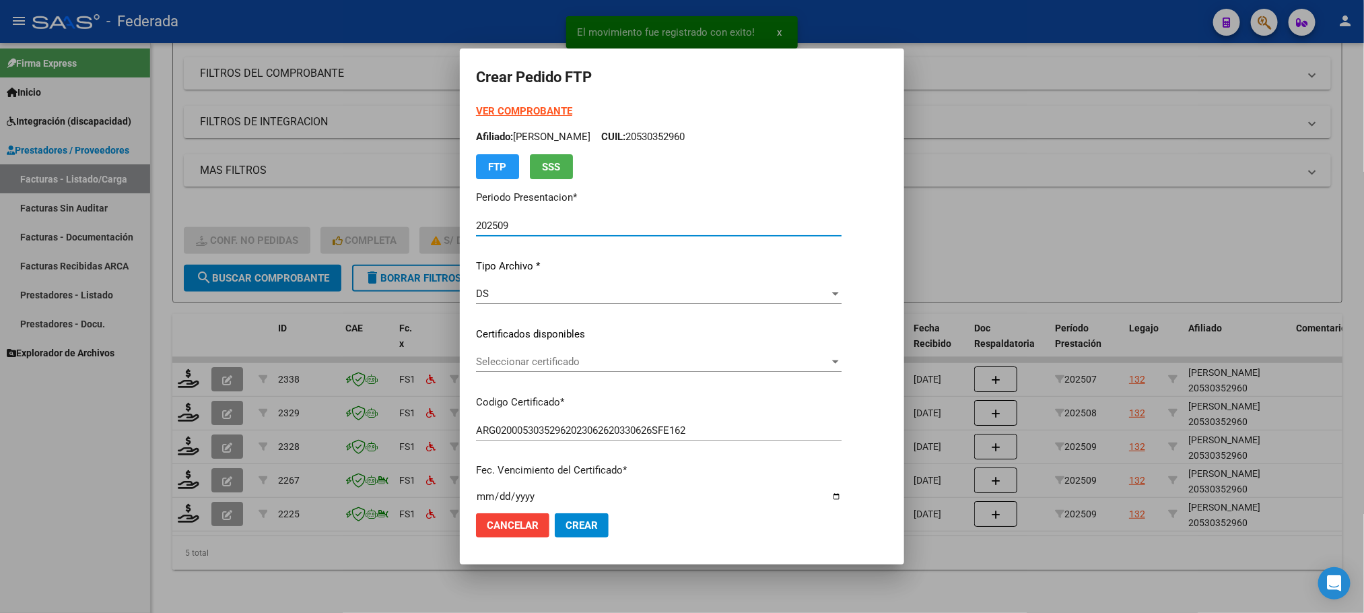
click at [505, 370] on div "Seleccionar certificado Seleccionar certificado" at bounding box center [658, 361] width 365 height 20
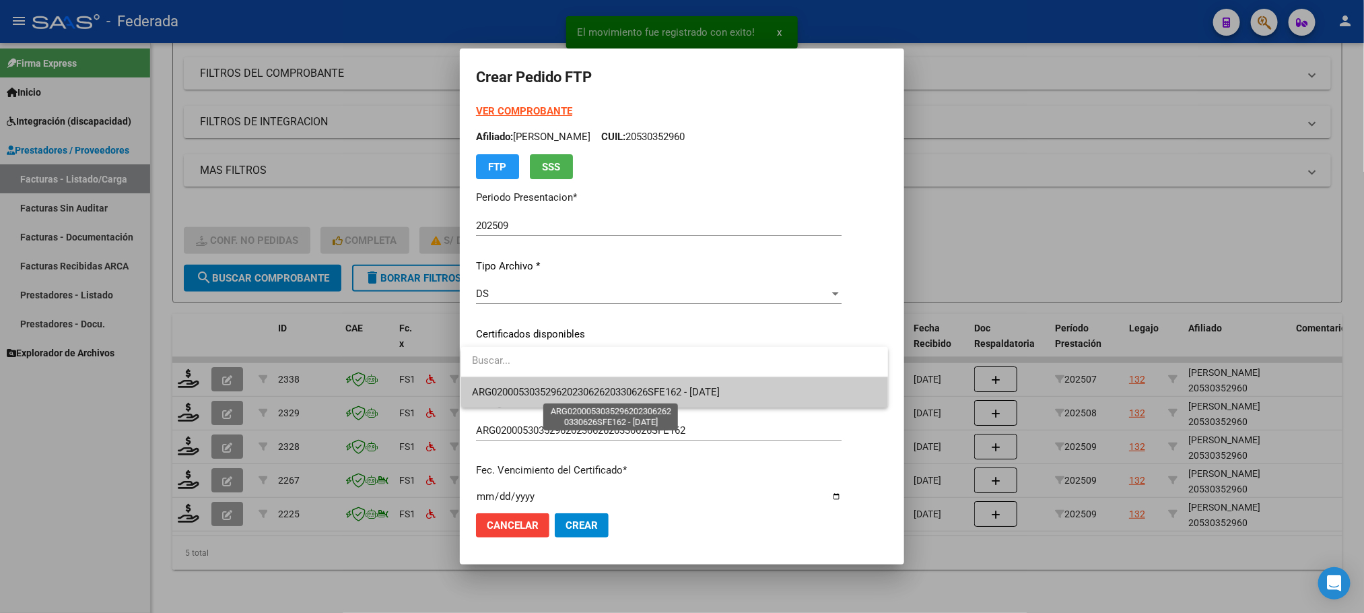
click at [511, 396] on span "ARG02000530352962023062620330626SFE162 - [DATE]" at bounding box center [596, 392] width 248 height 12
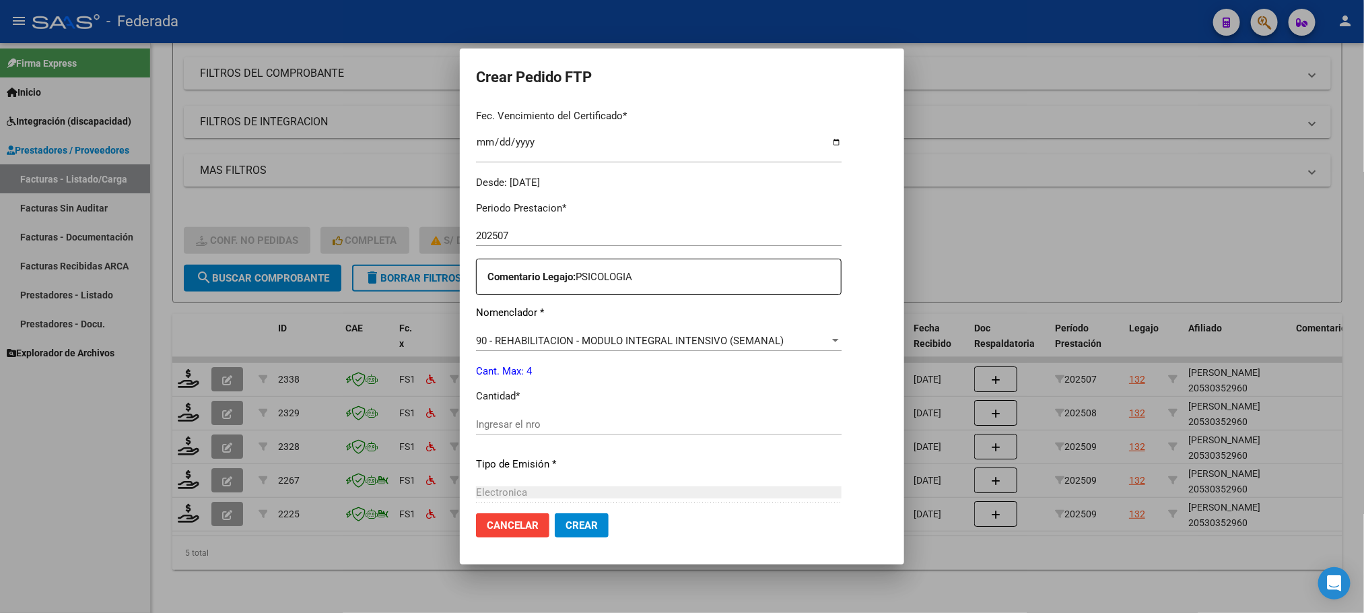
scroll to position [404, 0]
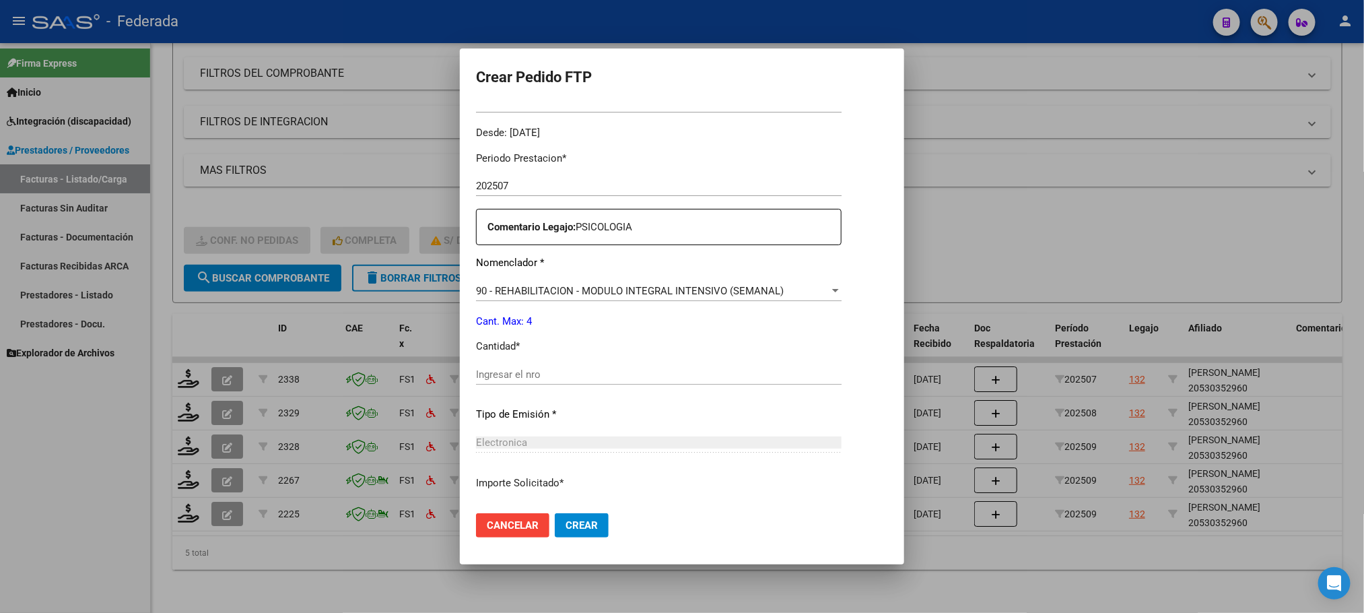
click at [515, 374] on input "Ingresar el nro" at bounding box center [658, 374] width 365 height 12
type input "4"
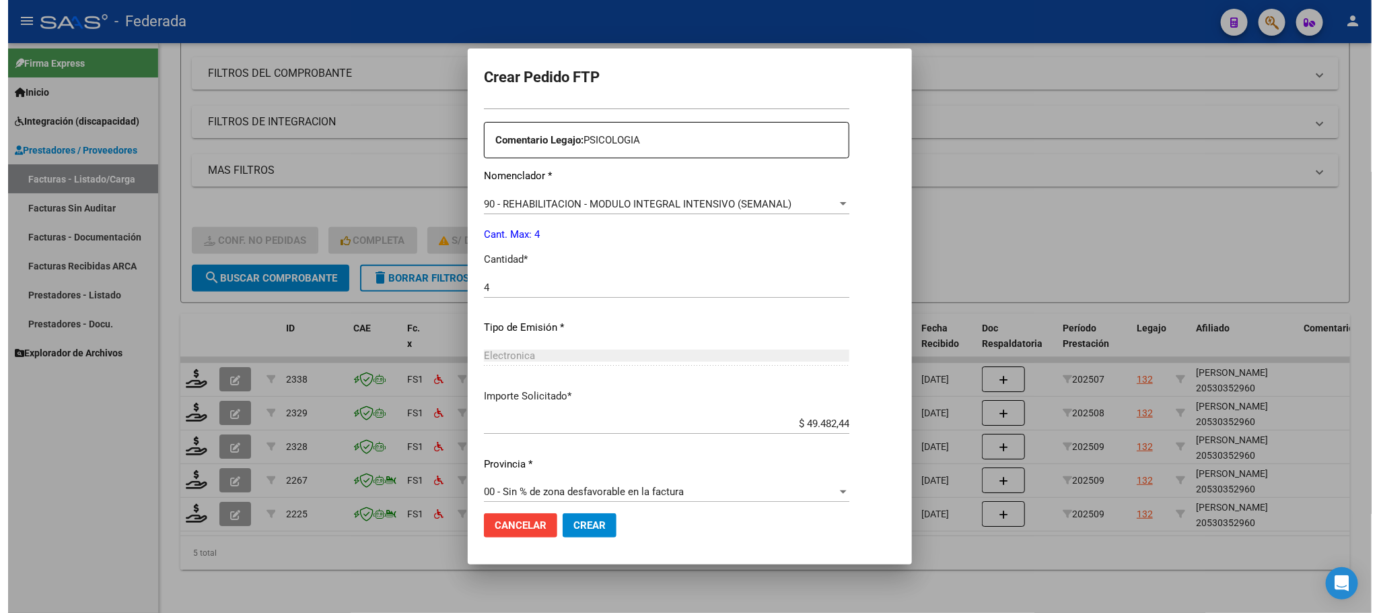
scroll to position [503, 0]
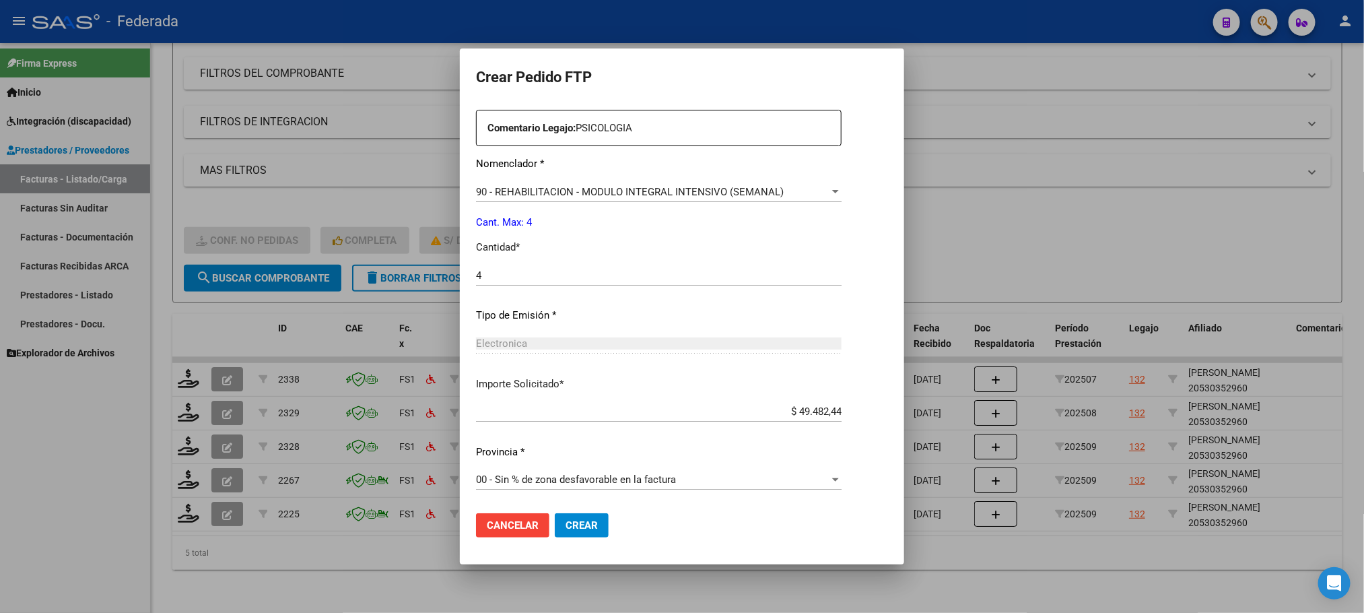
click at [584, 519] on span "Crear" at bounding box center [581, 525] width 32 height 12
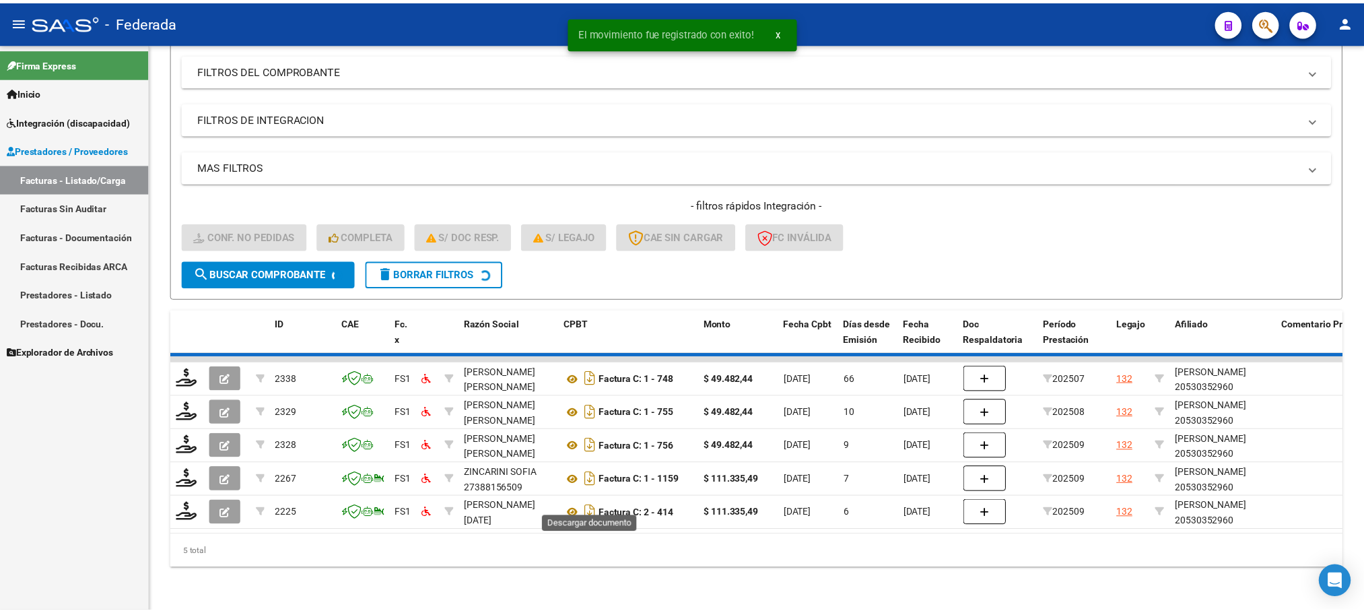
scroll to position [153, 0]
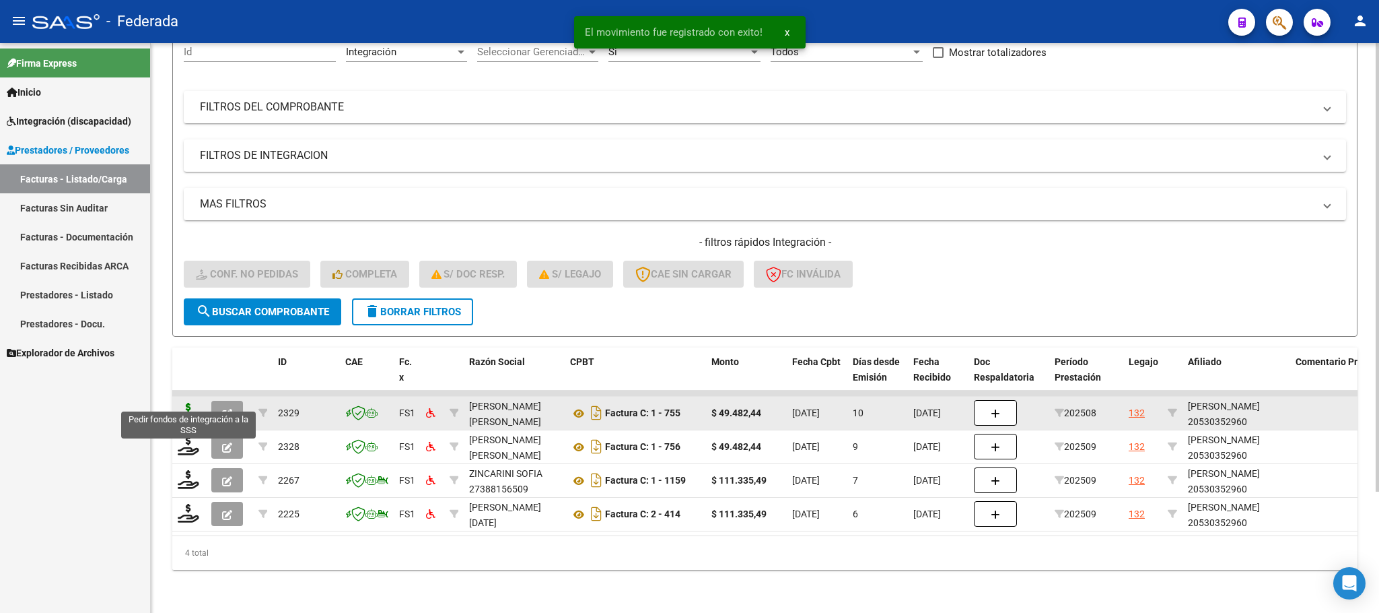
click at [184, 403] on icon at bounding box center [189, 412] width 22 height 19
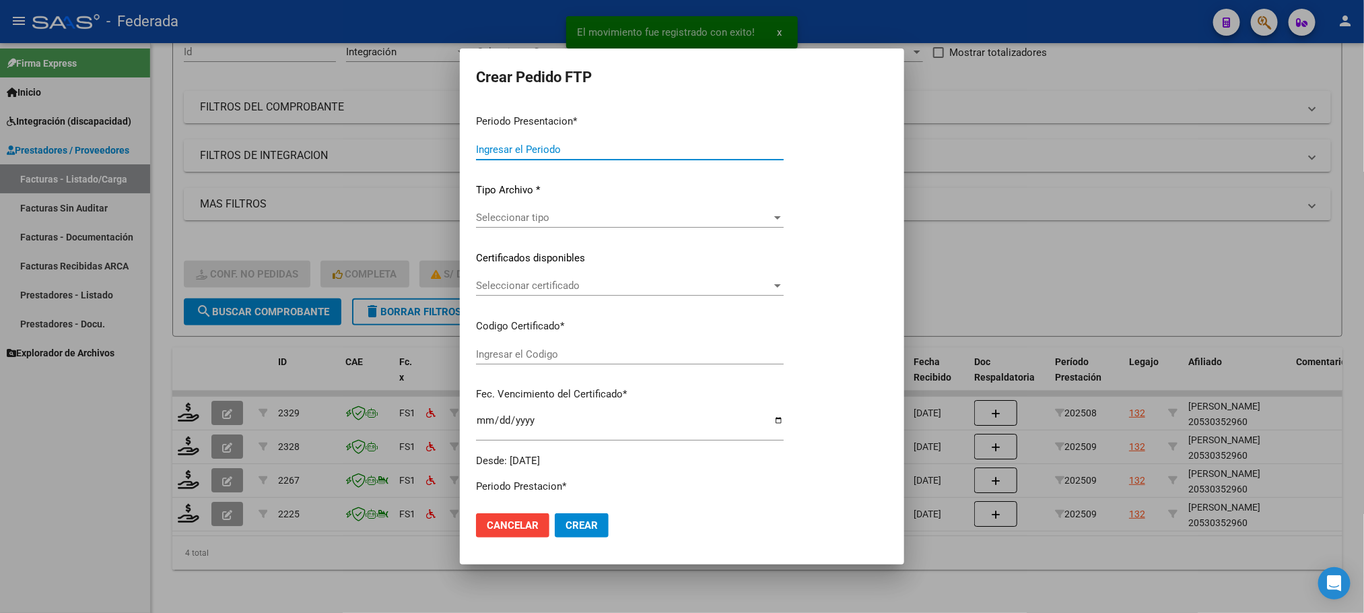
type input "202509"
type input "202508"
type input "$ 49.482,44"
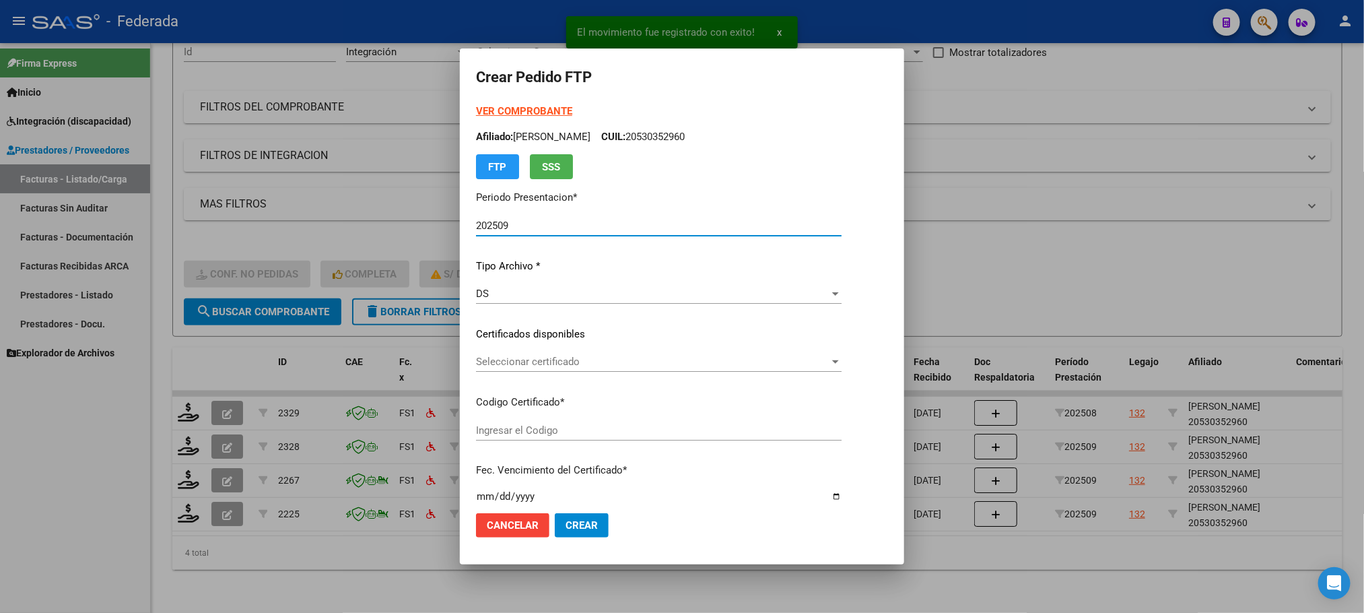
type input "ARG02000530352962023062620330626SFE162"
type input "[DATE]"
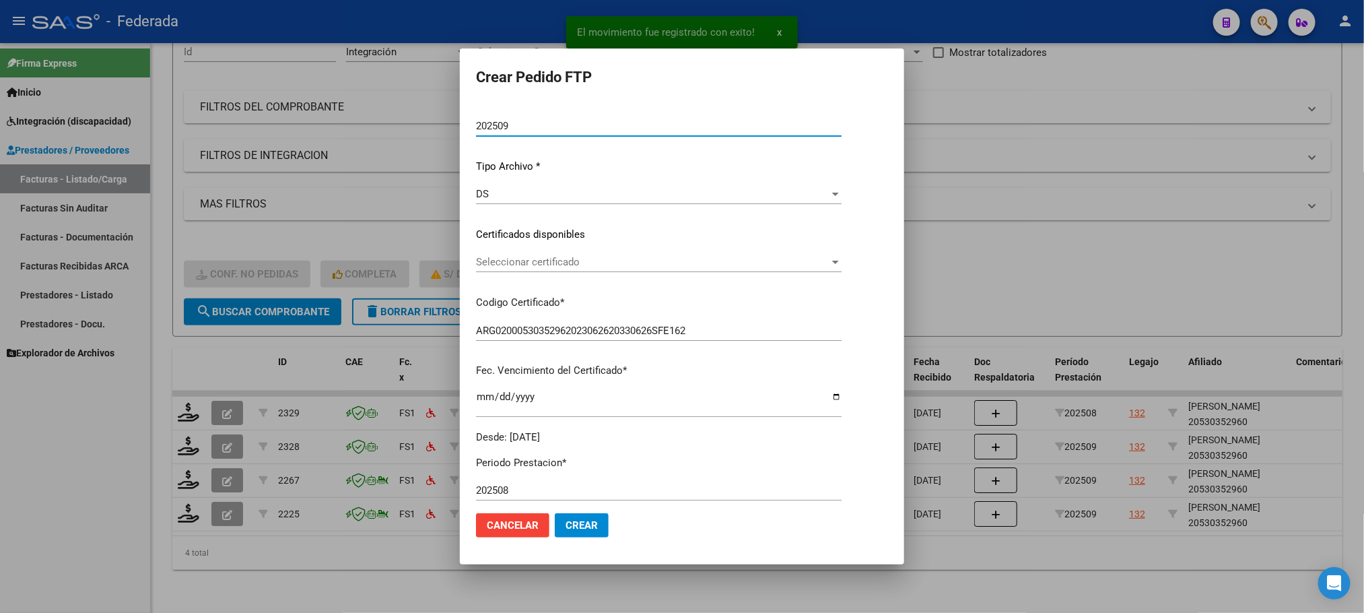
scroll to position [101, 0]
click at [511, 259] on span "Seleccionar certificado" at bounding box center [652, 260] width 353 height 12
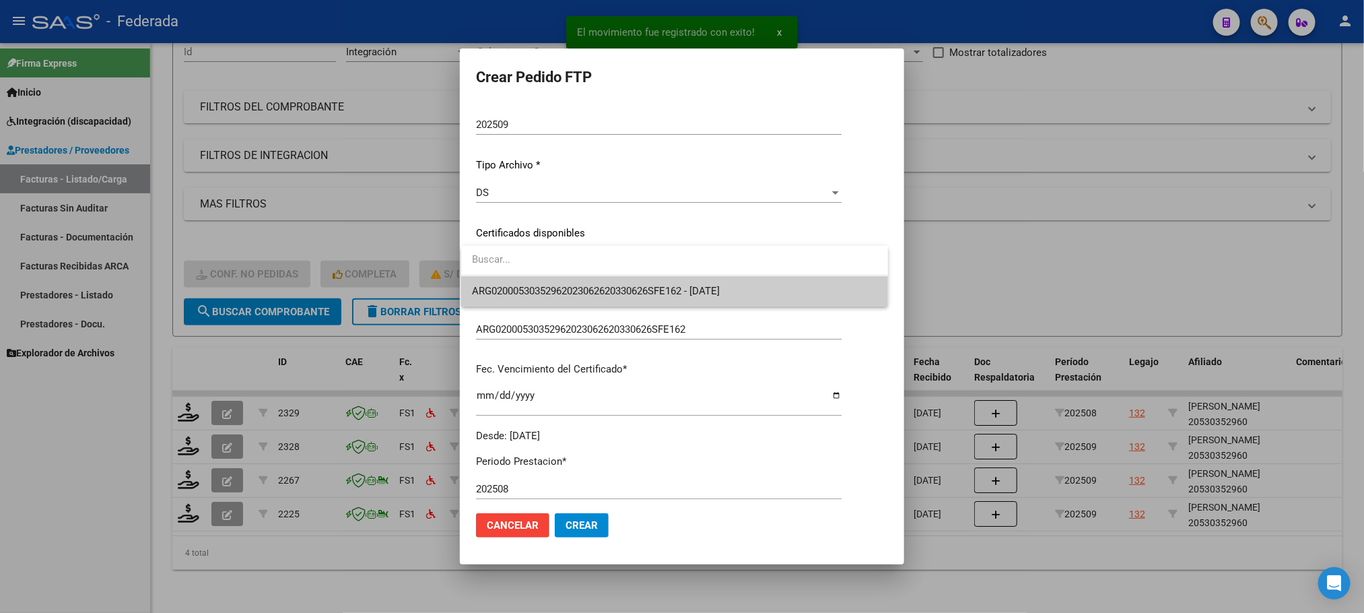
click at [517, 281] on span "ARG02000530352962023062620330626SFE162 - [DATE]" at bounding box center [674, 291] width 405 height 30
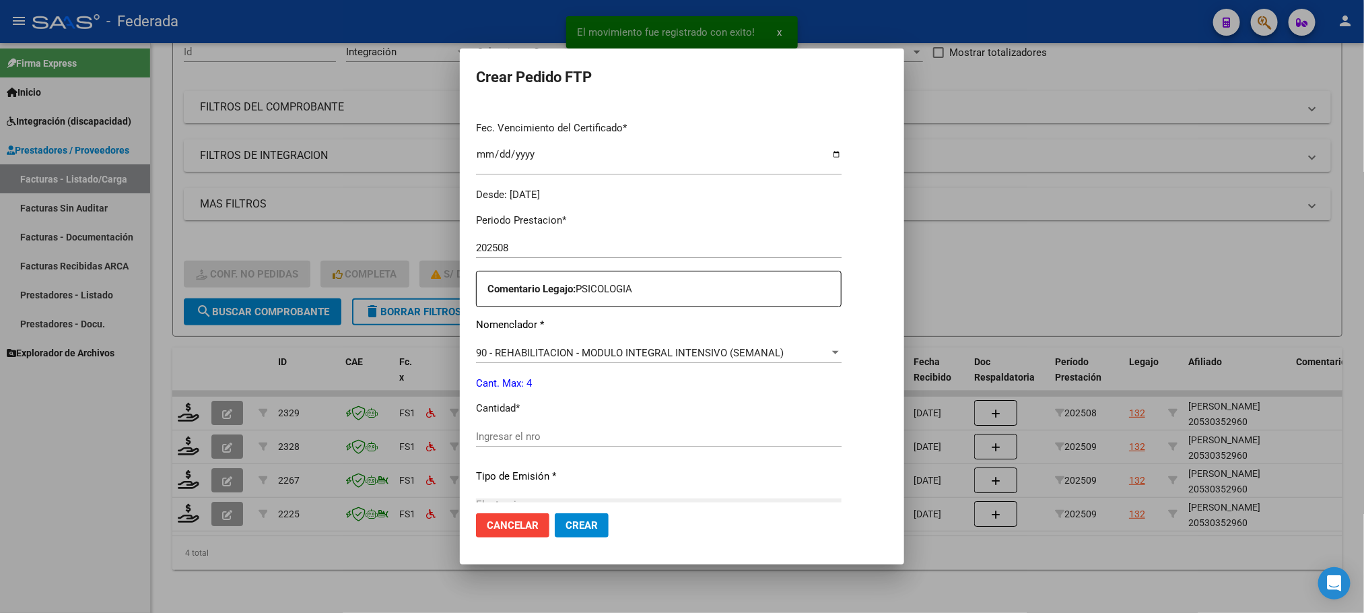
scroll to position [404, 0]
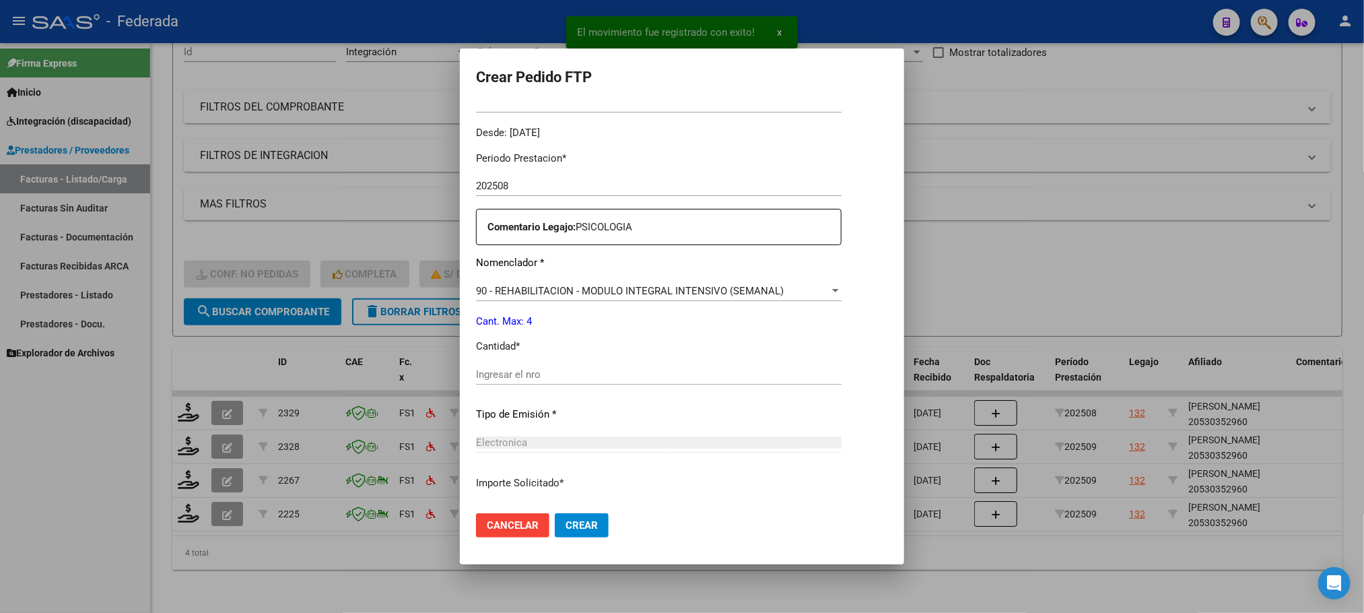
click at [520, 370] on input "Ingresar el nro" at bounding box center [658, 374] width 365 height 12
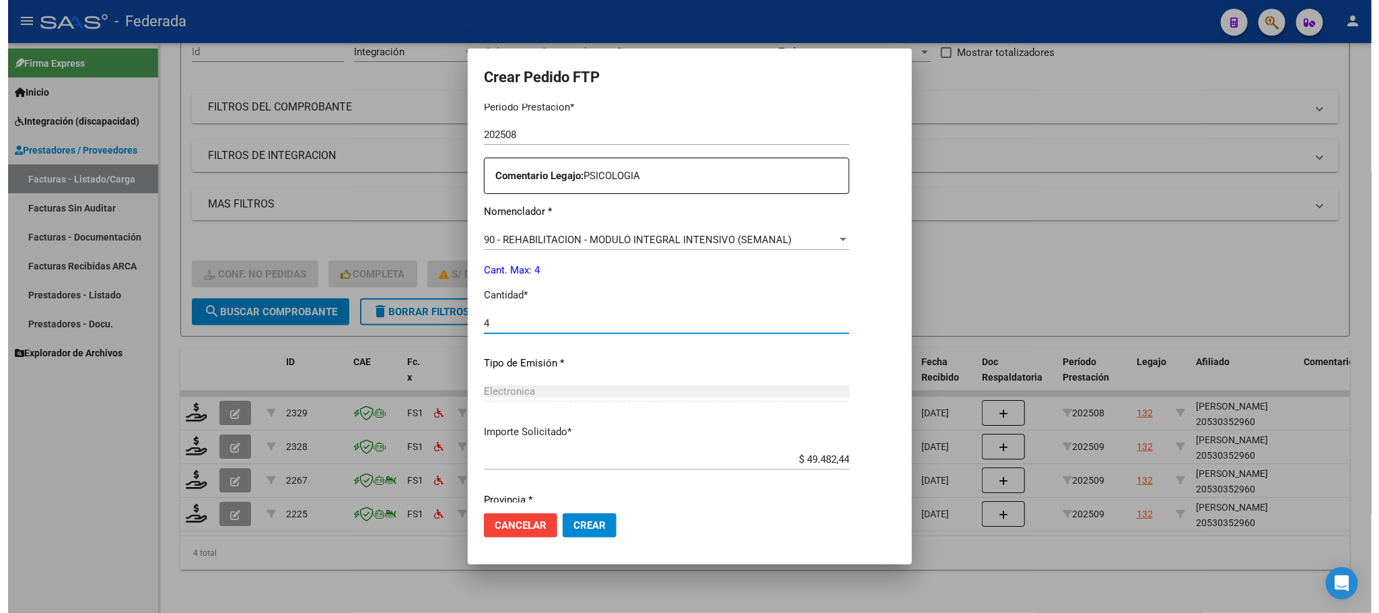
scroll to position [503, 0]
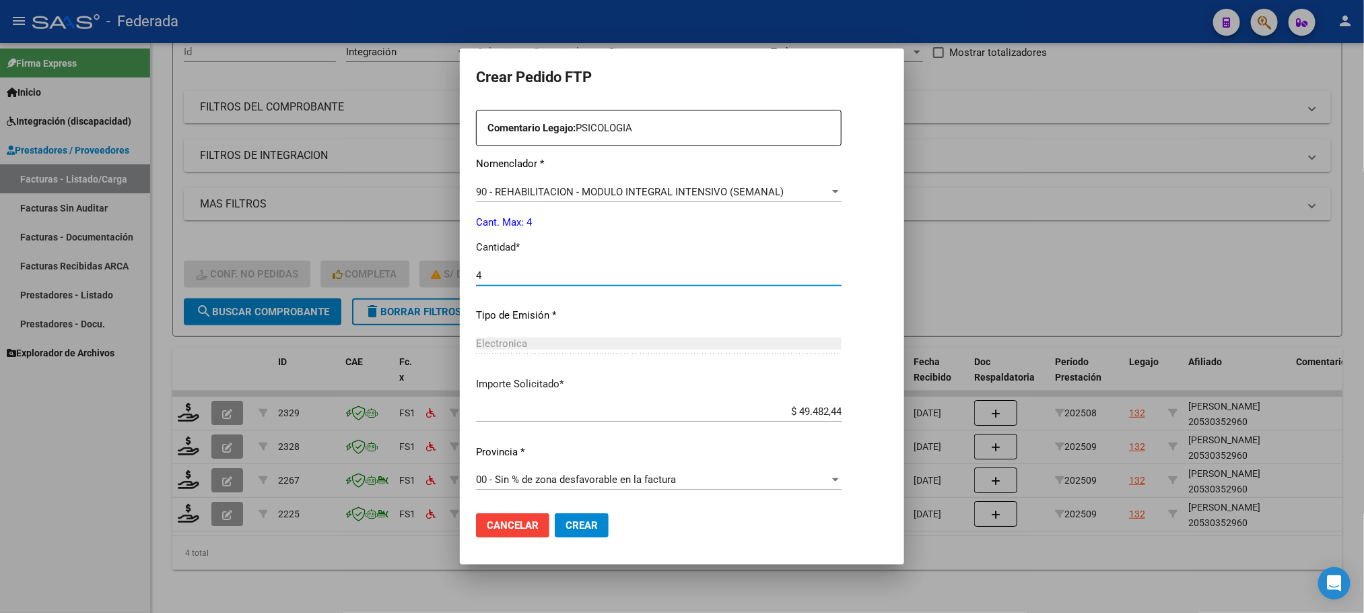
type input "4"
click at [586, 527] on span "Crear" at bounding box center [581, 525] width 32 height 12
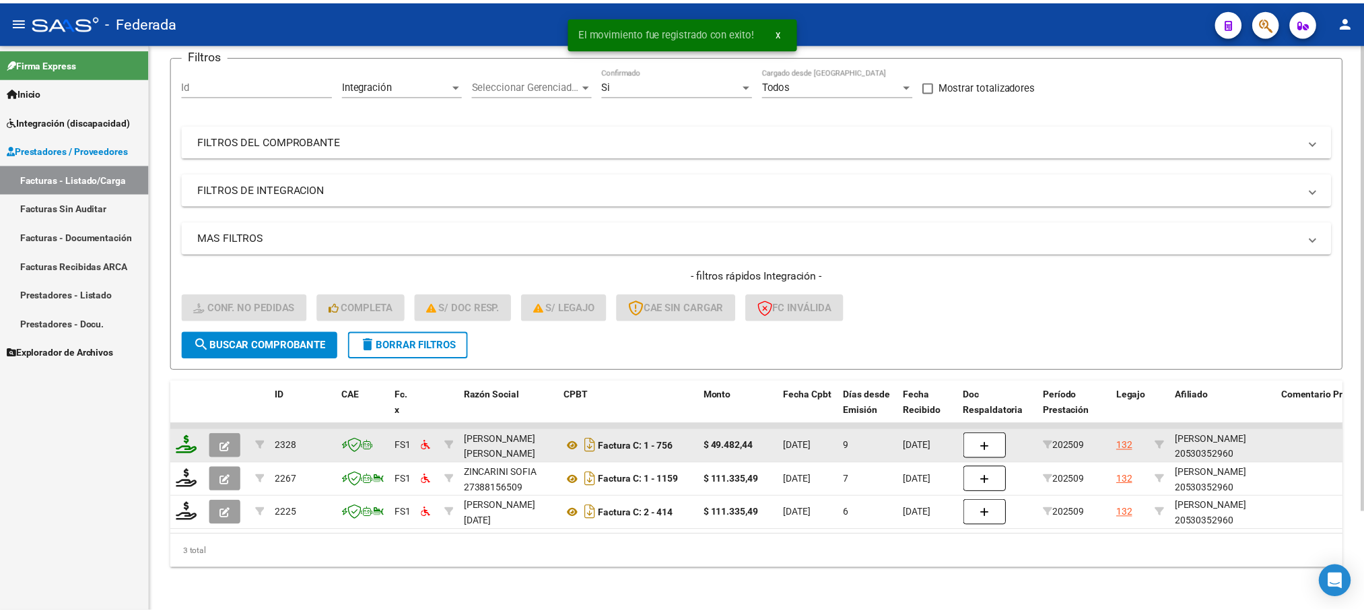
scroll to position [120, 0]
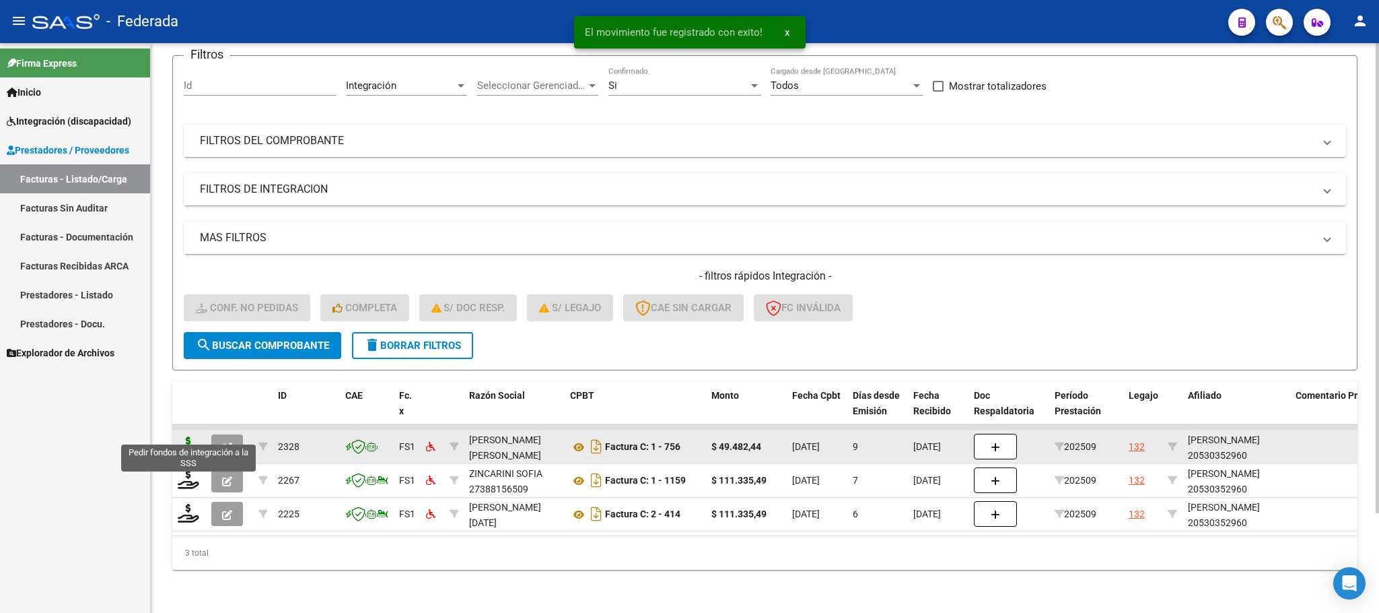
click at [193, 436] on icon at bounding box center [189, 445] width 22 height 19
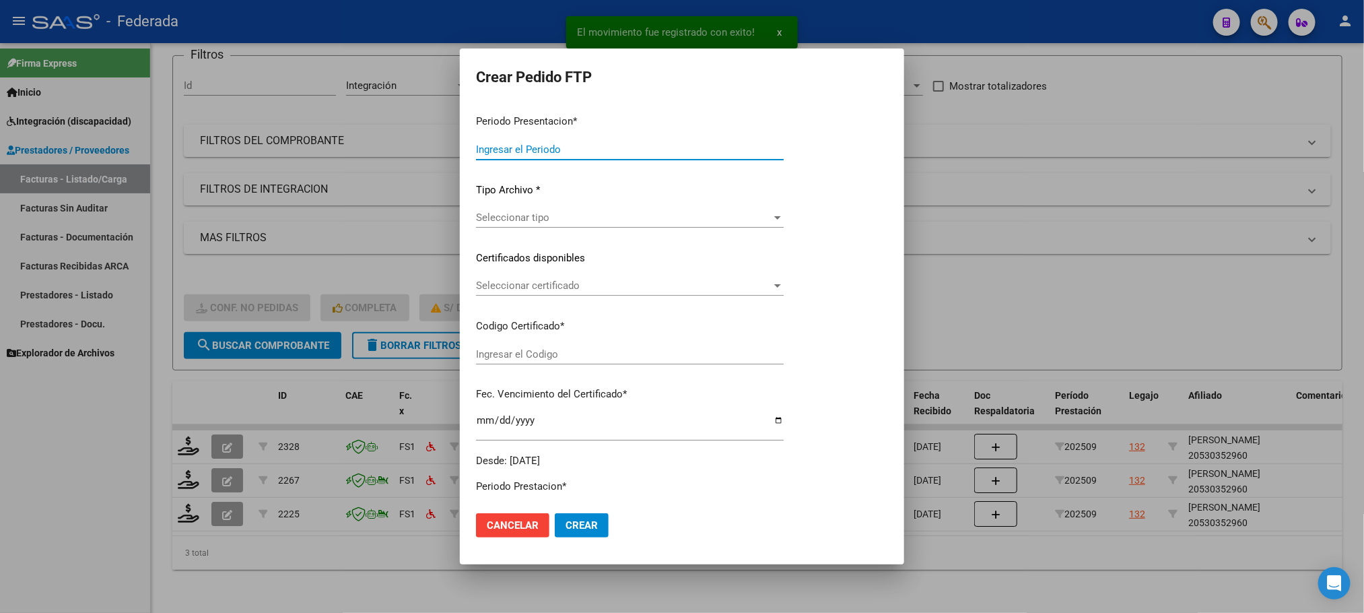
type input "202509"
type input "$ 49.482,44"
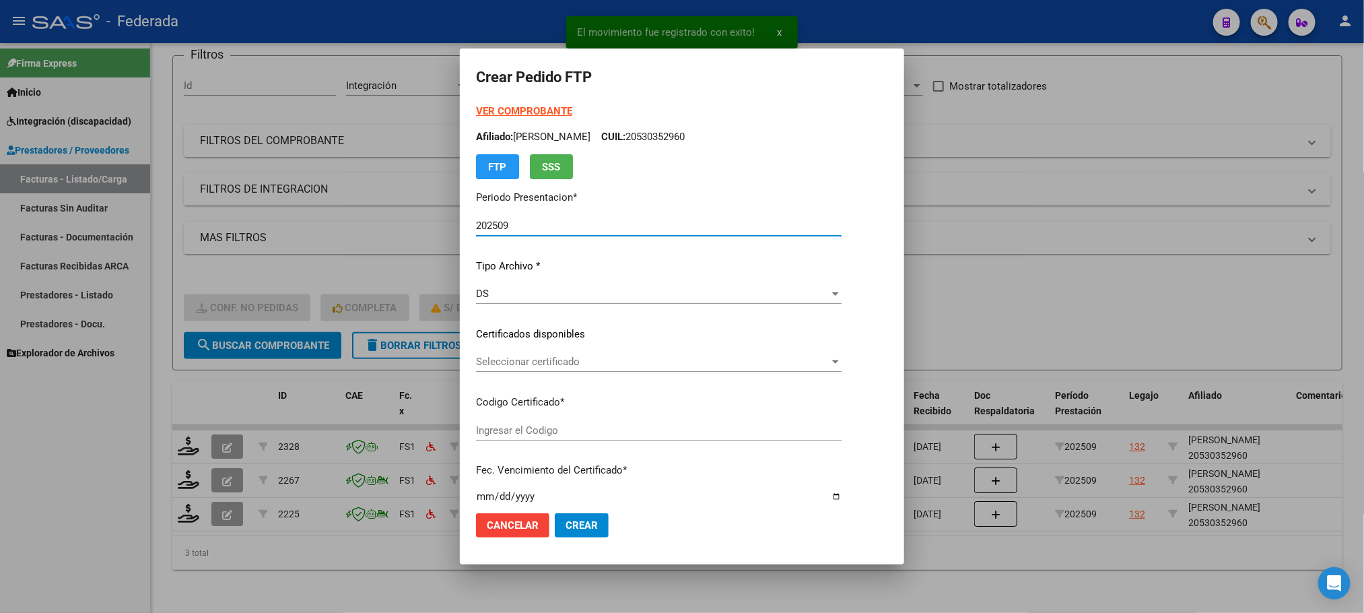
type input "ARG02000530352962023062620330626SFE162"
type input "[DATE]"
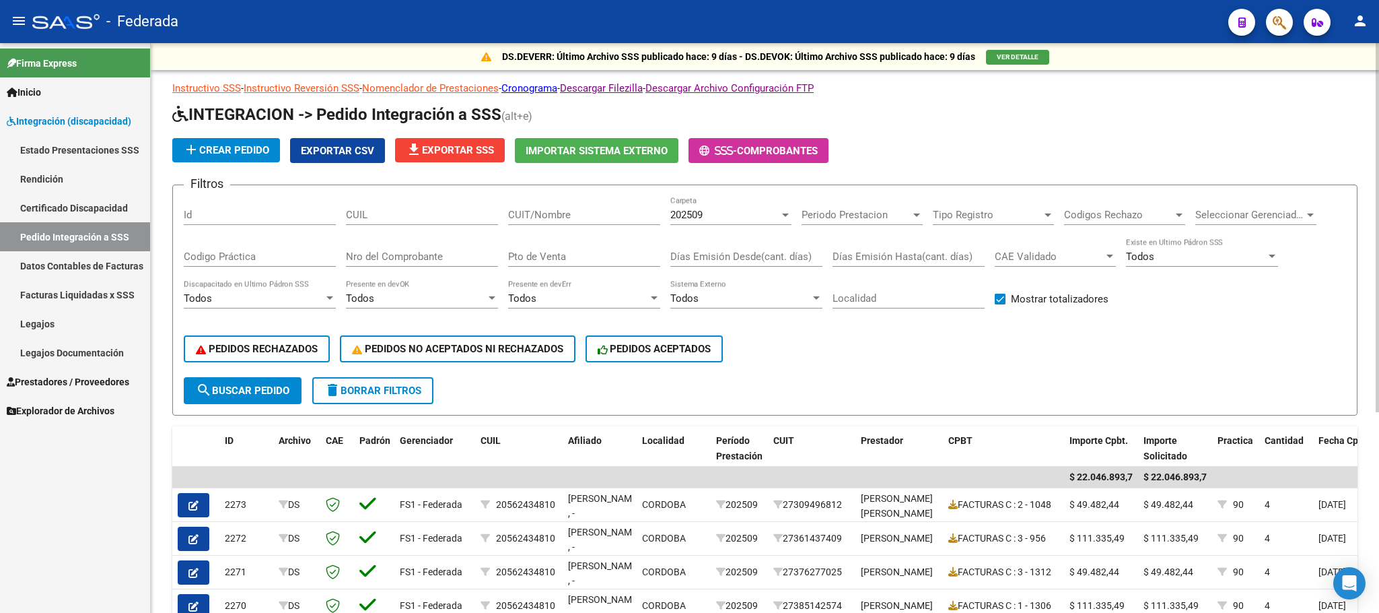
scroll to position [2, 0]
click at [417, 224] on div "CUIL" at bounding box center [422, 210] width 152 height 29
paste input "27539711844"
click at [281, 394] on span "search Buscar Pedido" at bounding box center [243, 390] width 94 height 12
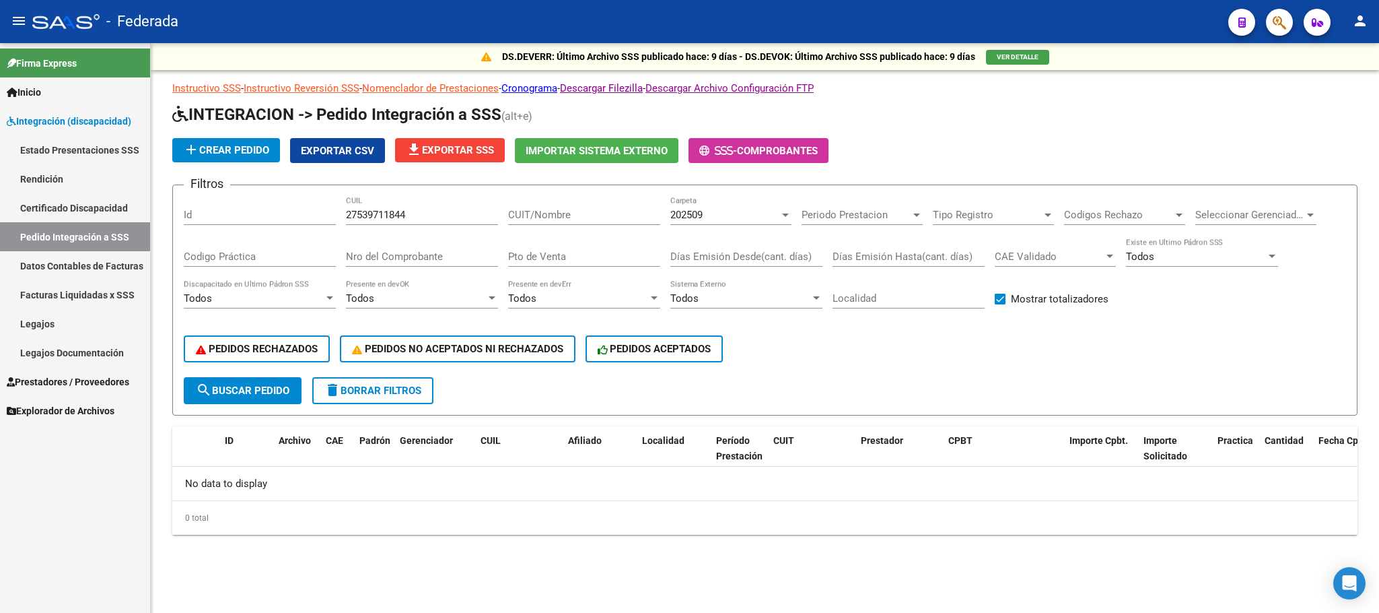
click at [709, 210] on div "202509" at bounding box center [724, 215] width 109 height 12
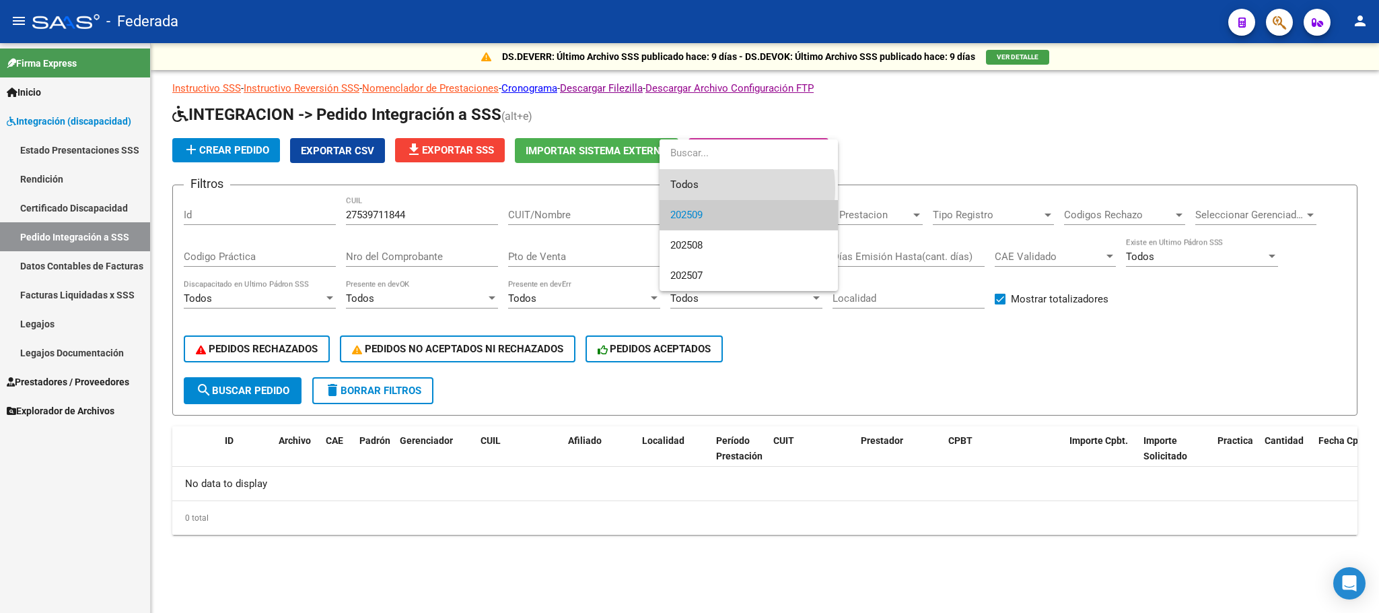
click at [703, 188] on span "Todos" at bounding box center [748, 185] width 157 height 30
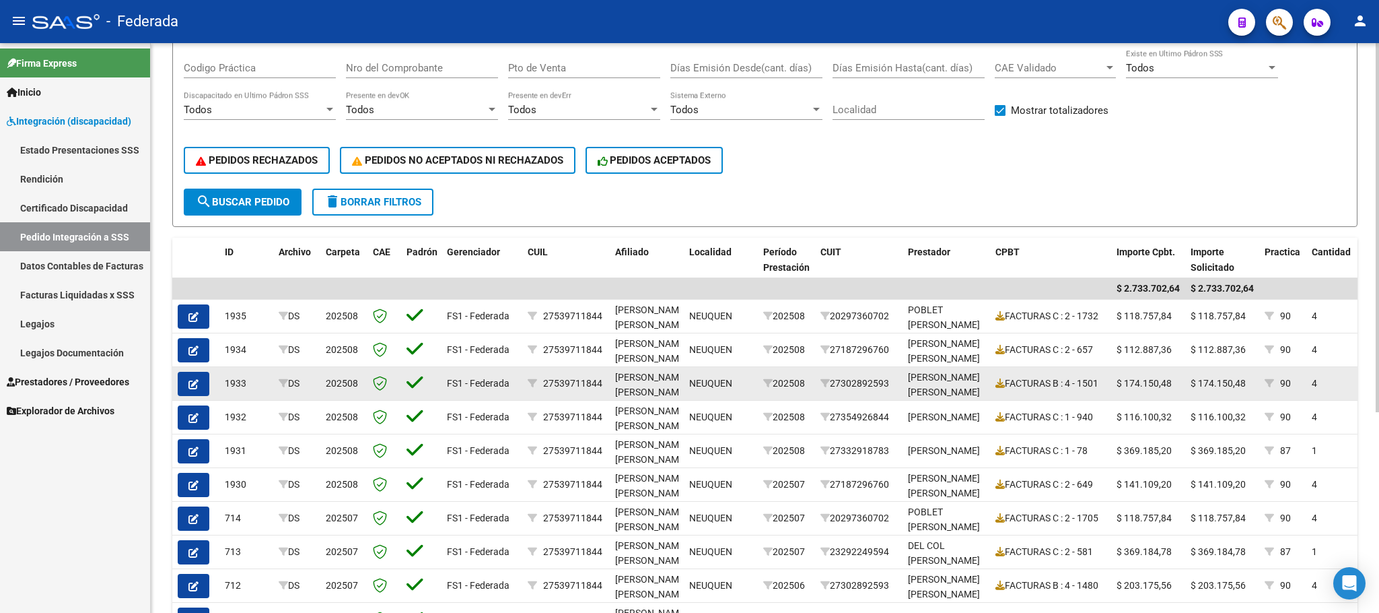
scroll to position [303, 0]
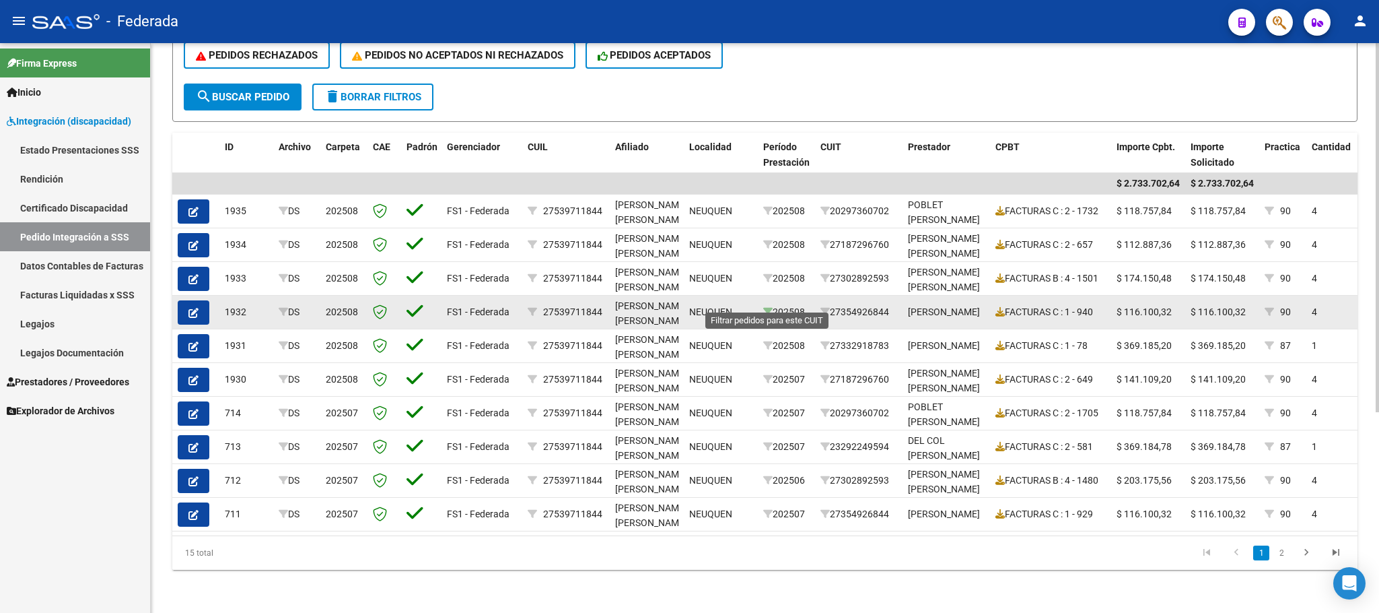
click at [765, 307] on icon at bounding box center [767, 311] width 9 height 9
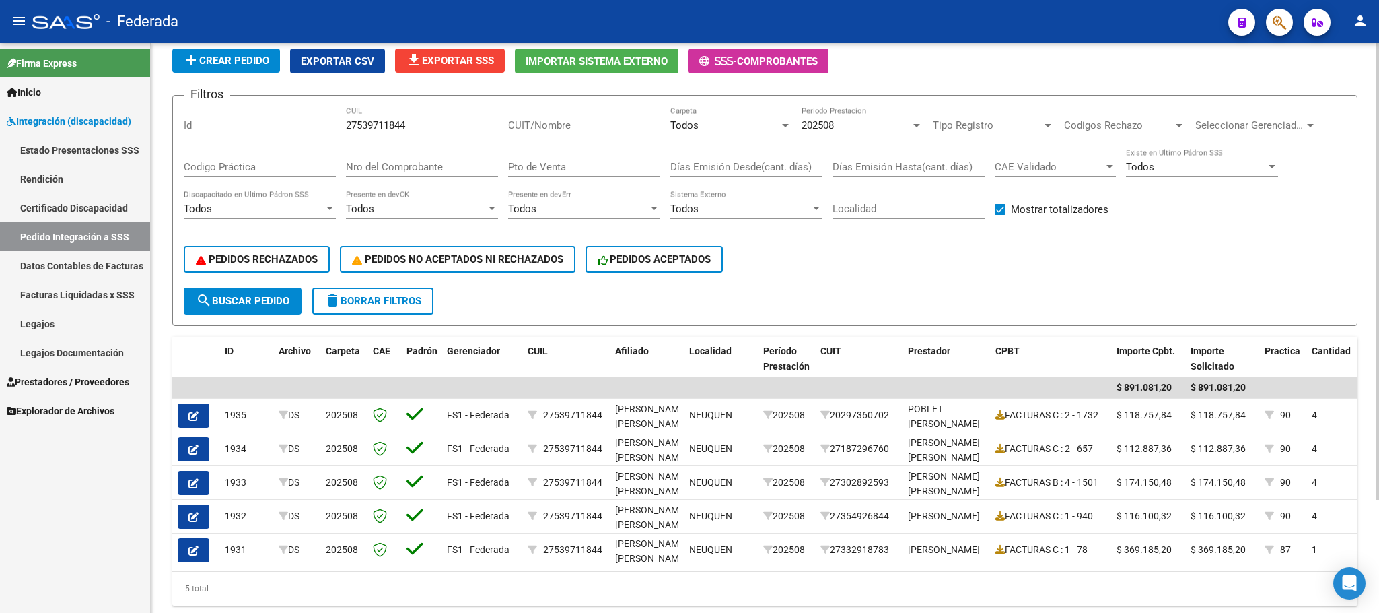
scroll to position [0, 0]
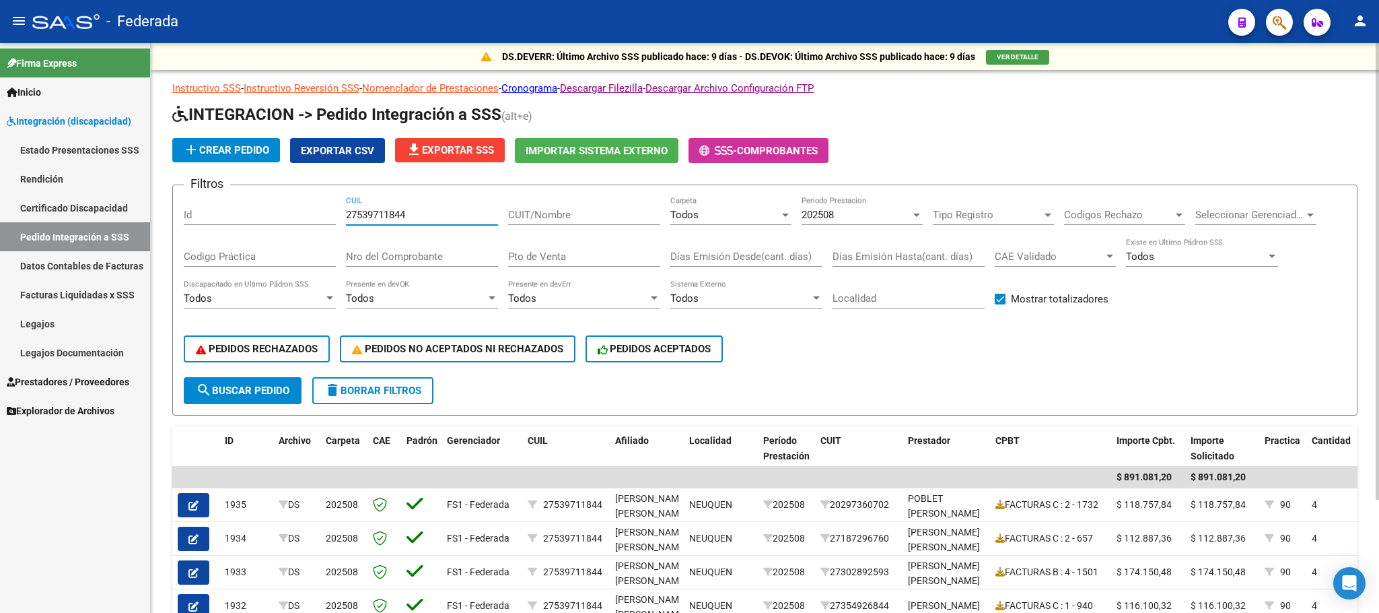
click at [400, 218] on input "27539711844" at bounding box center [422, 215] width 152 height 12
paste input "0540291552"
type input "20540291552"
click at [252, 386] on span "search Buscar Pedido" at bounding box center [243, 390] width 94 height 12
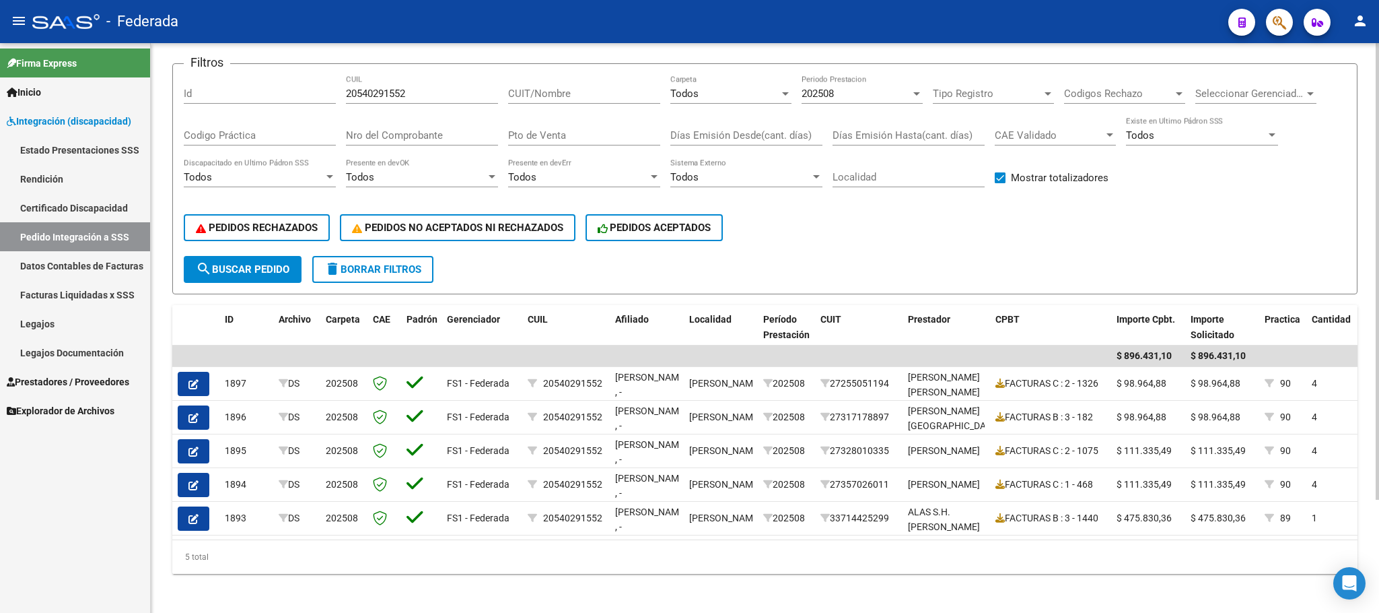
scroll to position [141, 0]
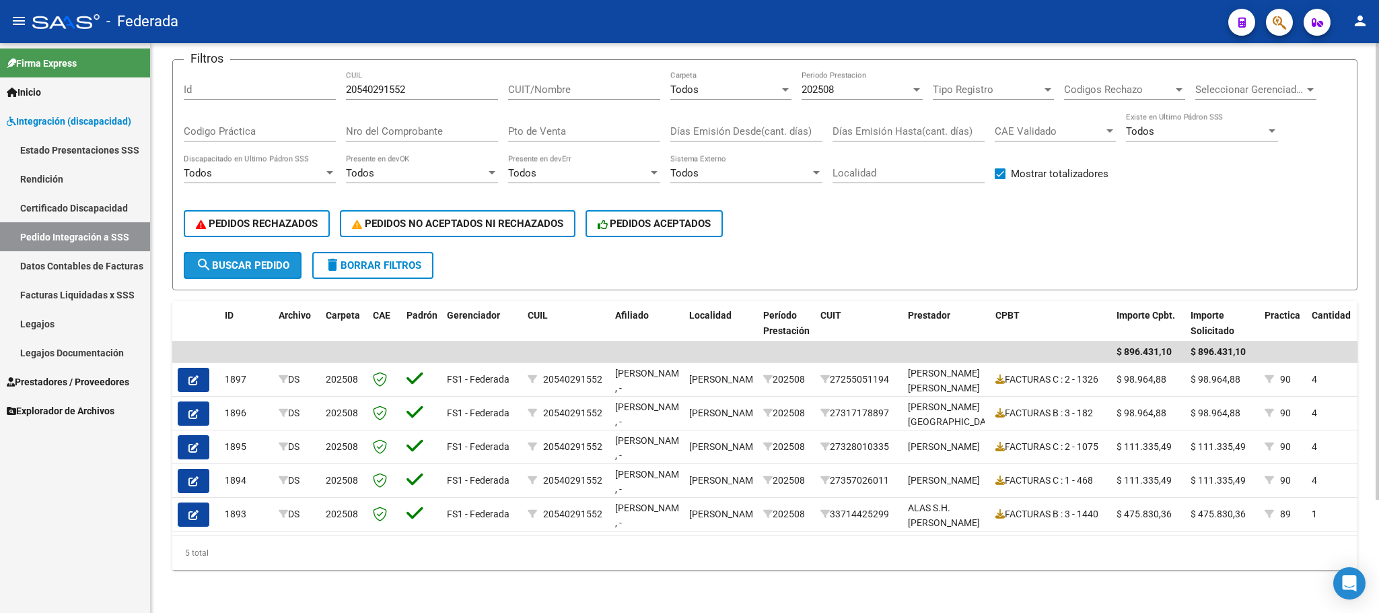
click at [267, 252] on button "search Buscar Pedido" at bounding box center [243, 265] width 118 height 27
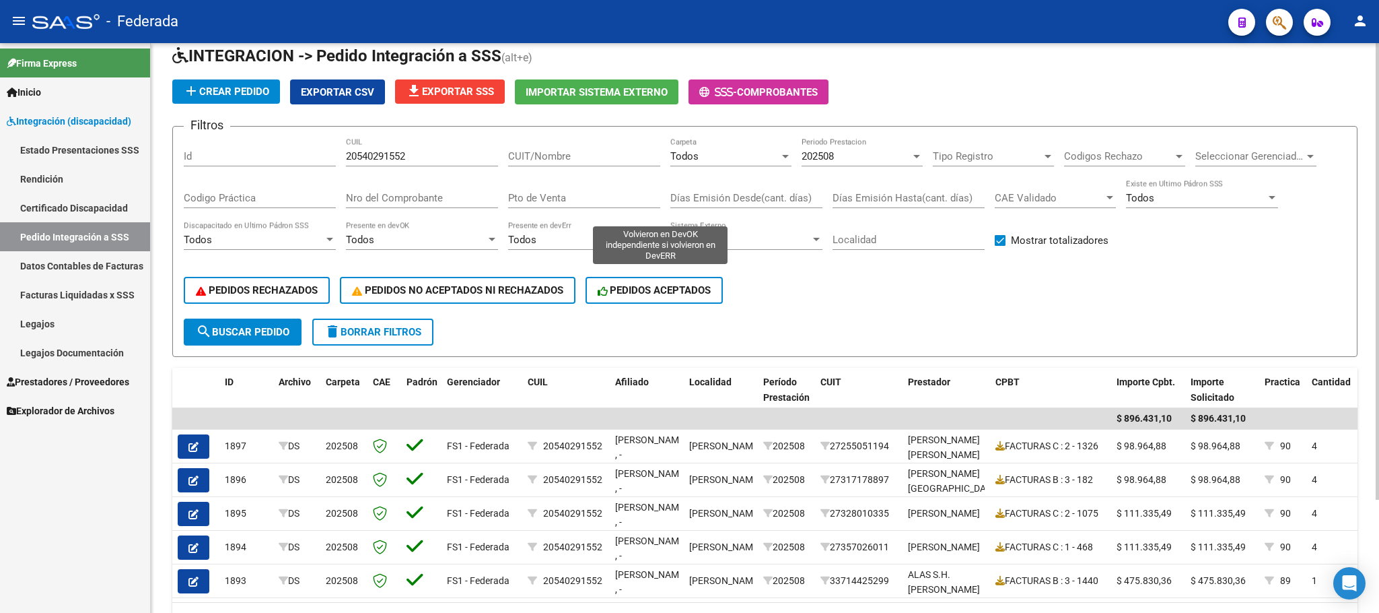
scroll to position [40, 0]
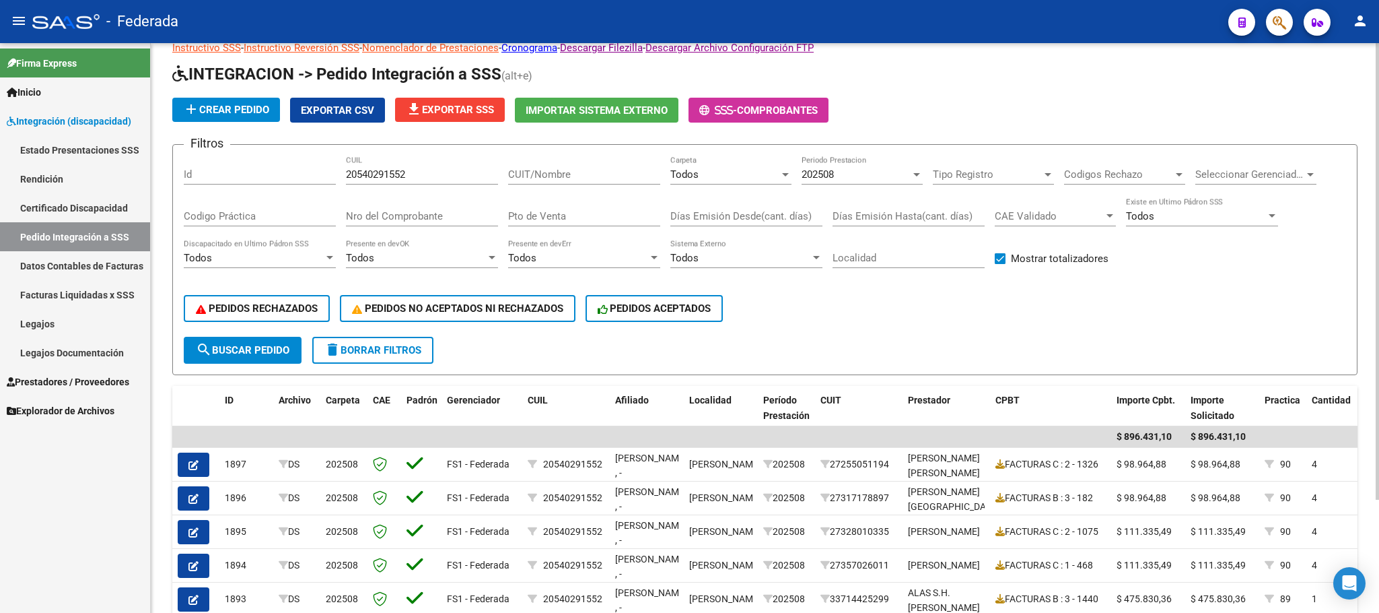
click at [427, 345] on button "delete Borrar Filtros" at bounding box center [372, 350] width 121 height 27
click at [1000, 265] on label "Mostrar totalizadores" at bounding box center [1052, 258] width 114 height 16
click at [1000, 265] on input "Mostrar totalizadores" at bounding box center [1000, 264] width 1 height 1
checkbox input "true"
click at [281, 353] on span "search Buscar Pedido" at bounding box center [243, 350] width 94 height 12
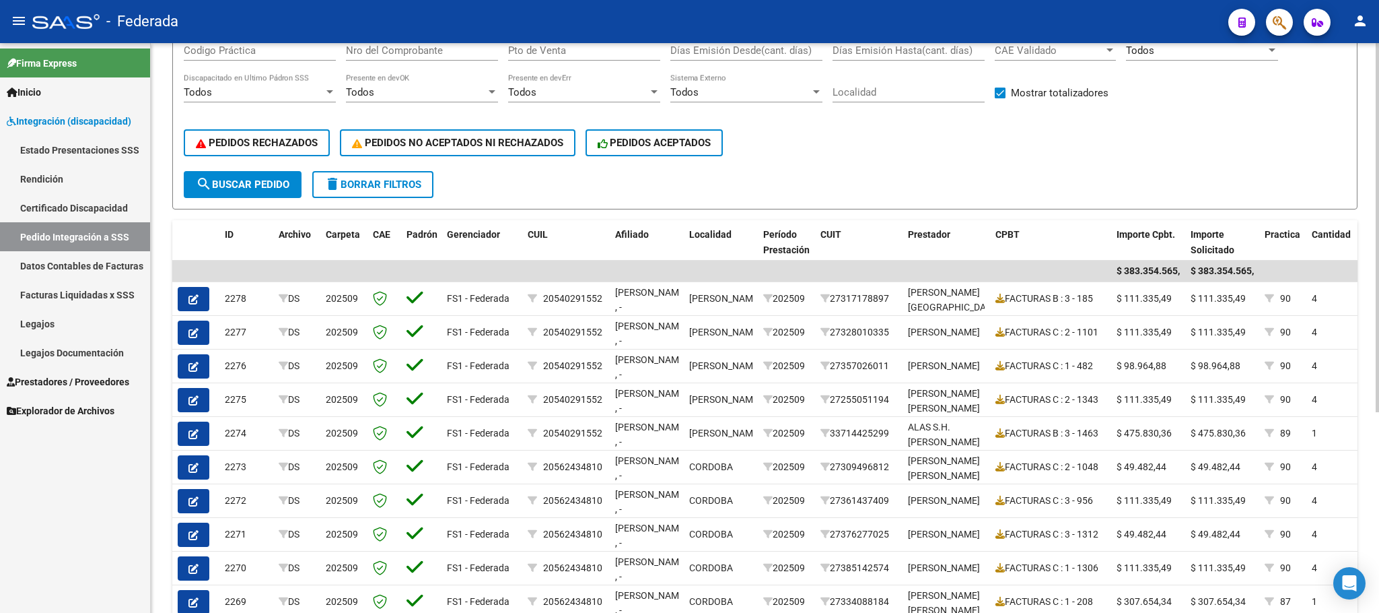
scroll to position [107, 0]
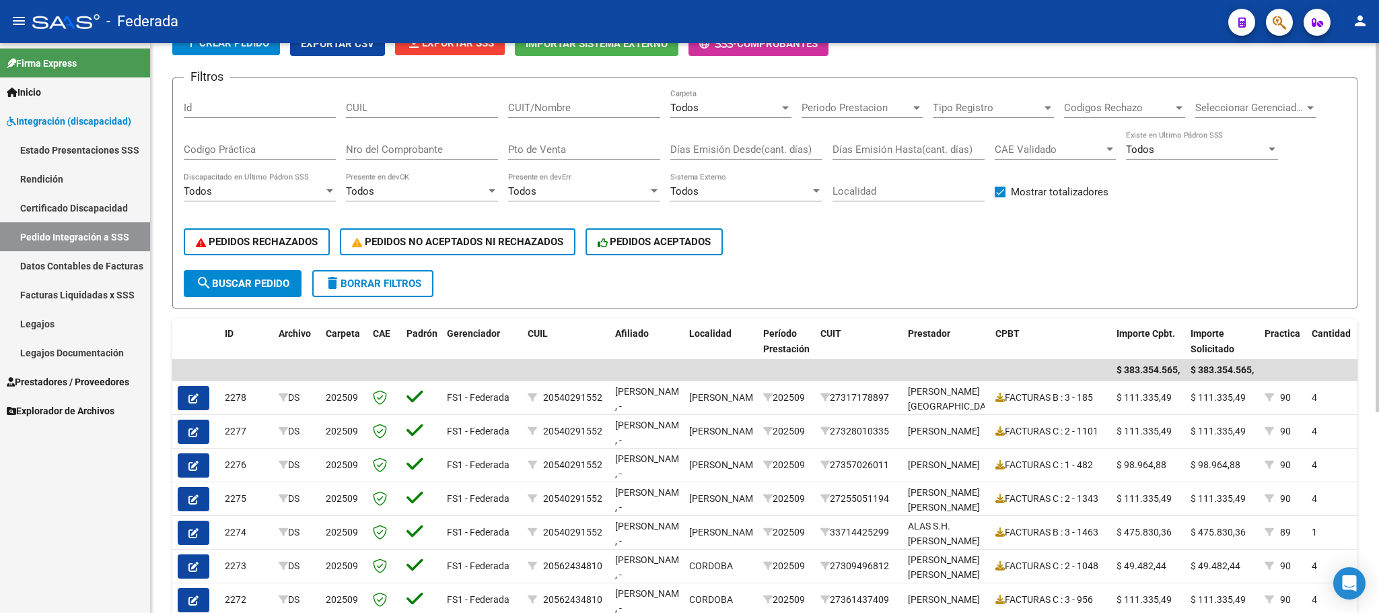
click at [724, 114] on div "Todos Carpeta" at bounding box center [730, 103] width 121 height 29
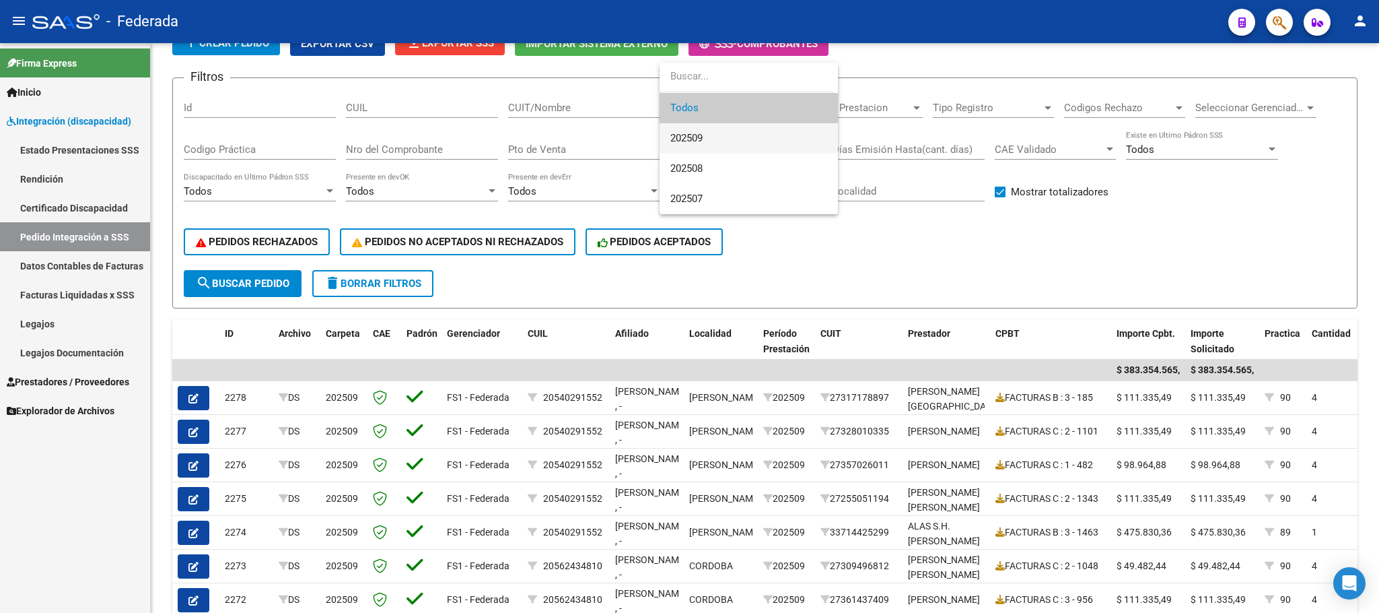
click at [720, 142] on span "202509" at bounding box center [748, 138] width 157 height 30
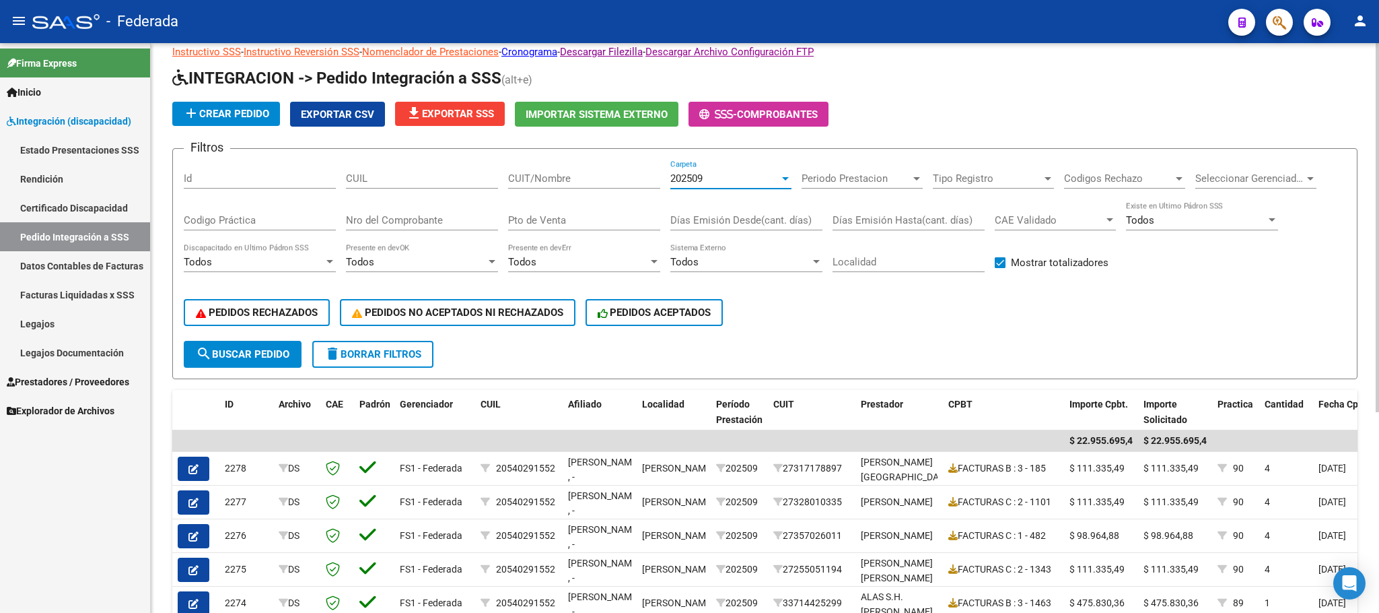
scroll to position [6, 0]
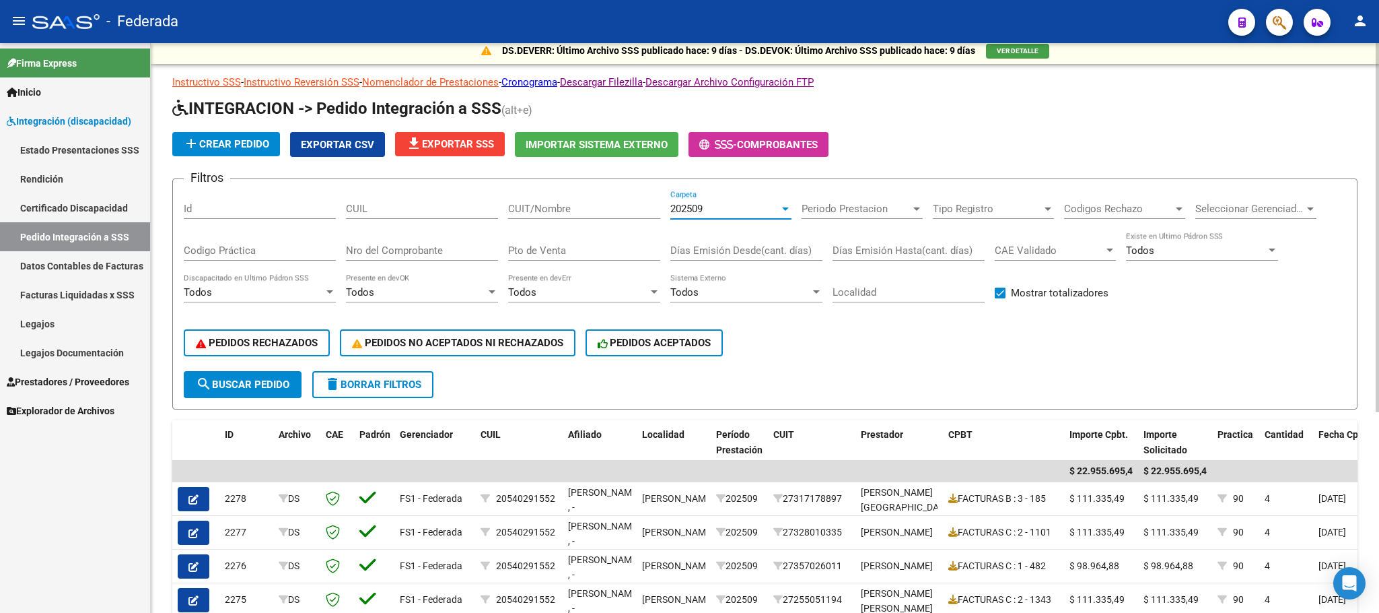
click at [408, 208] on input "CUIL" at bounding box center [422, 209] width 152 height 12
paste input "20528633499"
click at [693, 210] on span "202509" at bounding box center [686, 209] width 32 height 12
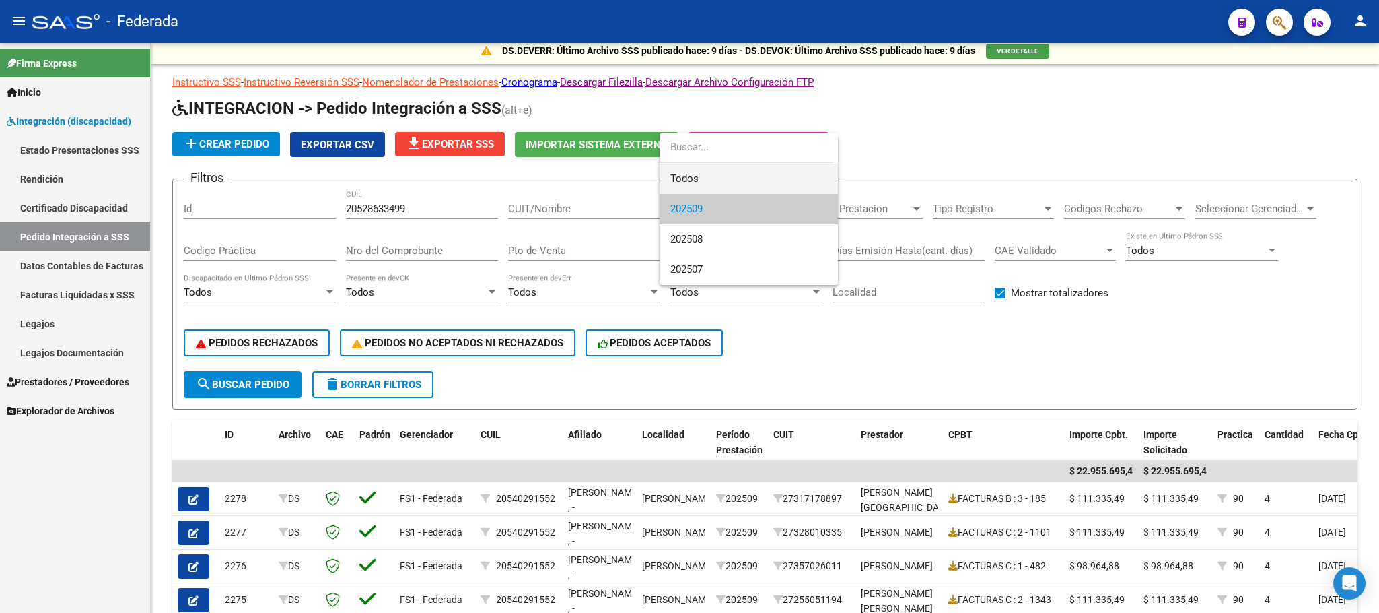
click at [697, 178] on span "Todos" at bounding box center [748, 179] width 157 height 30
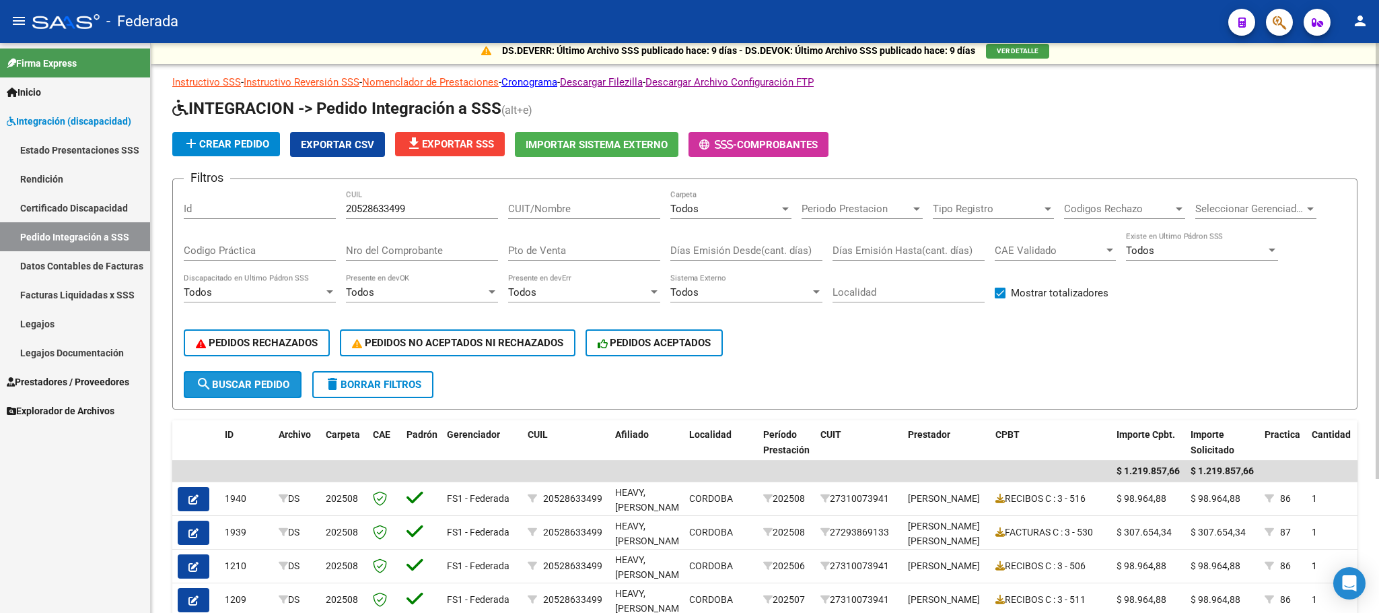
click at [267, 390] on button "search Buscar Pedido" at bounding box center [243, 384] width 118 height 27
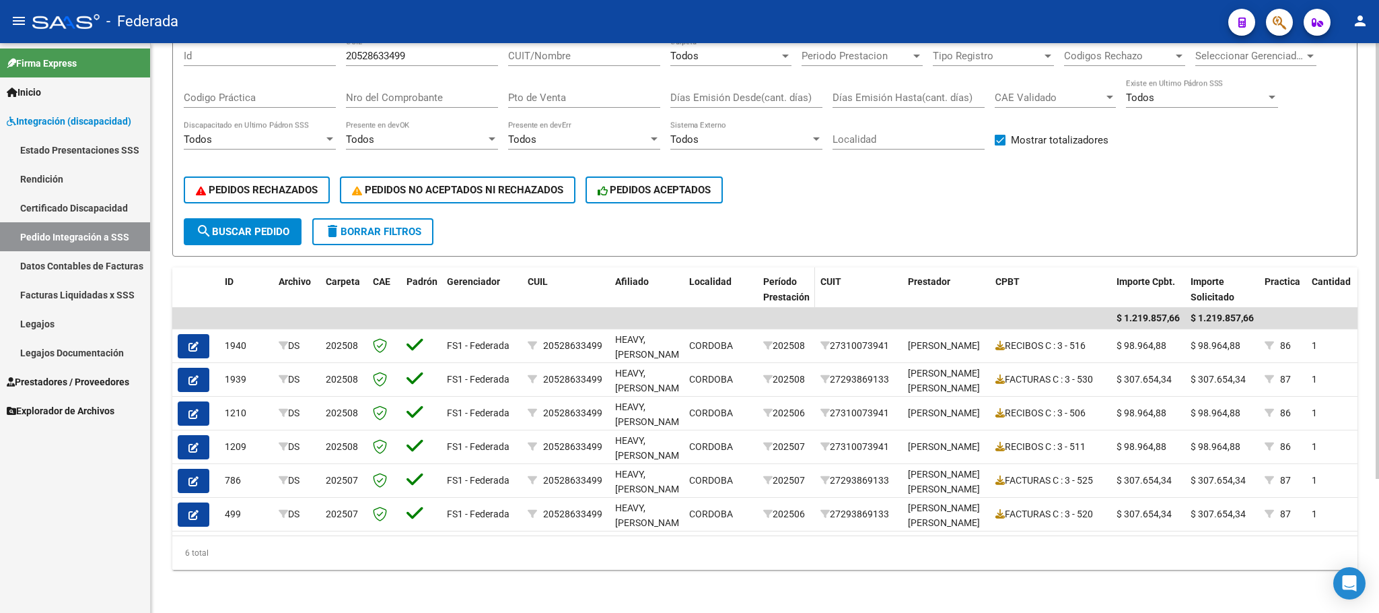
click at [792, 274] on div "Período Prestación" at bounding box center [786, 289] width 46 height 31
click at [798, 277] on span "Período Prestación" at bounding box center [786, 289] width 46 height 26
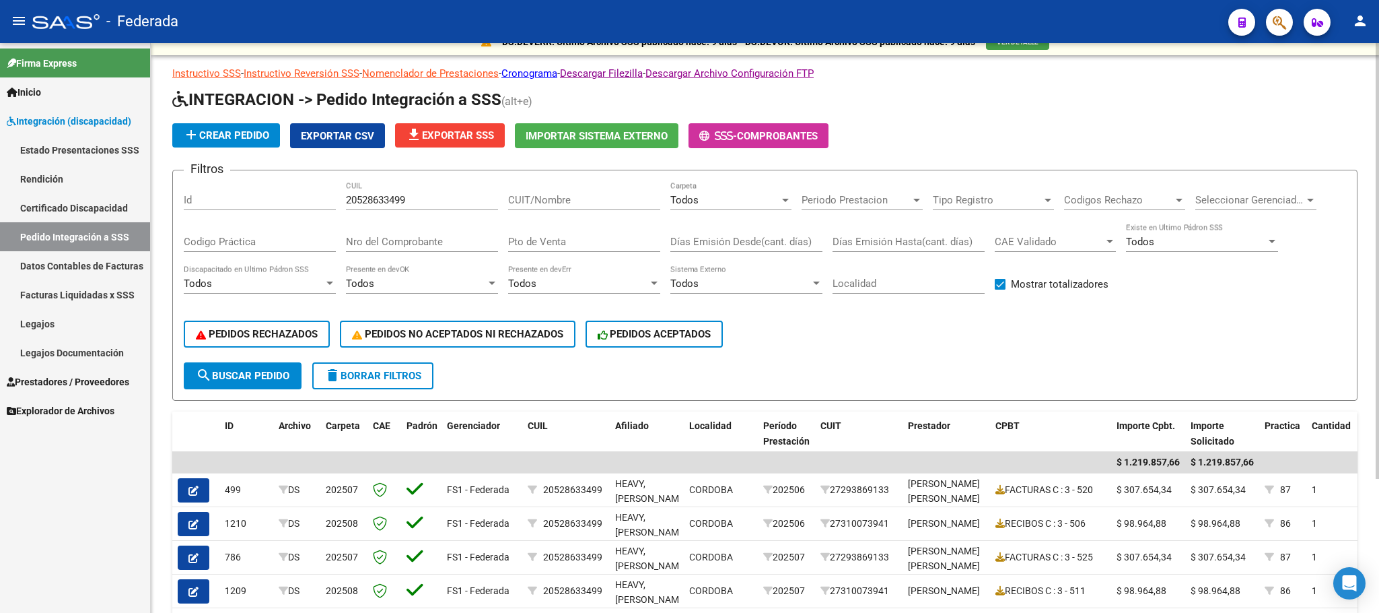
scroll to position [0, 0]
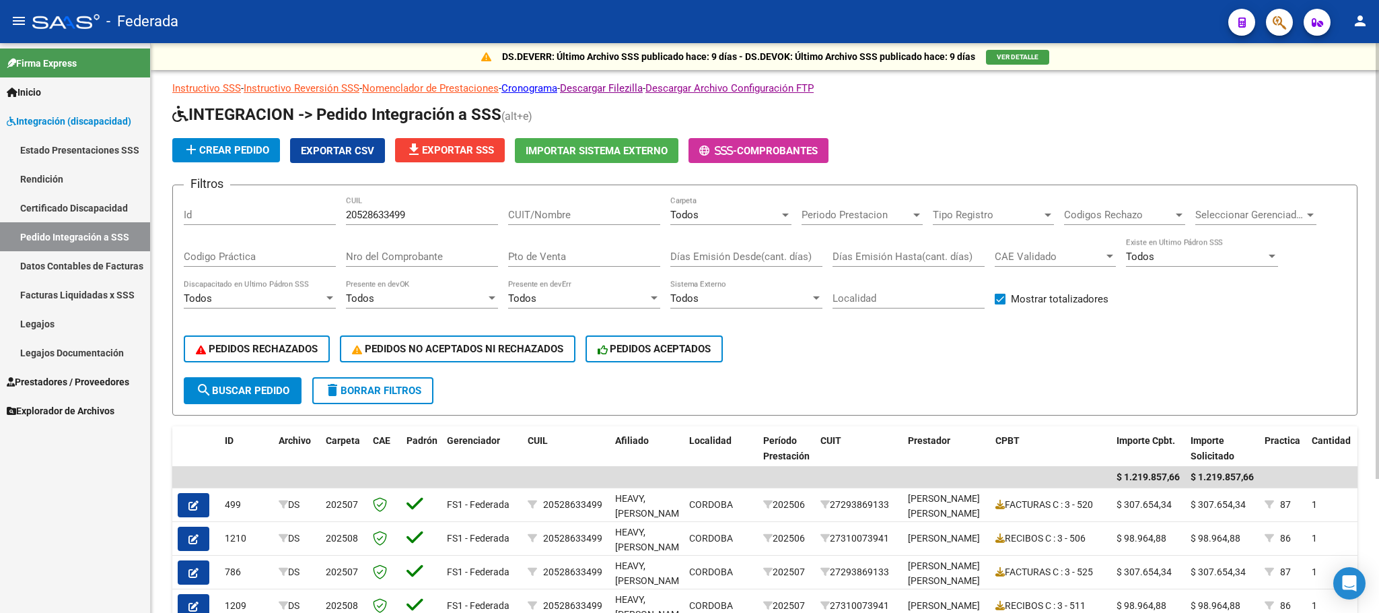
click at [374, 216] on input "20528633499" at bounding box center [422, 215] width 152 height 12
paste input "3731026"
type input "20523731026"
click at [275, 388] on span "search Buscar Pedido" at bounding box center [243, 390] width 94 height 12
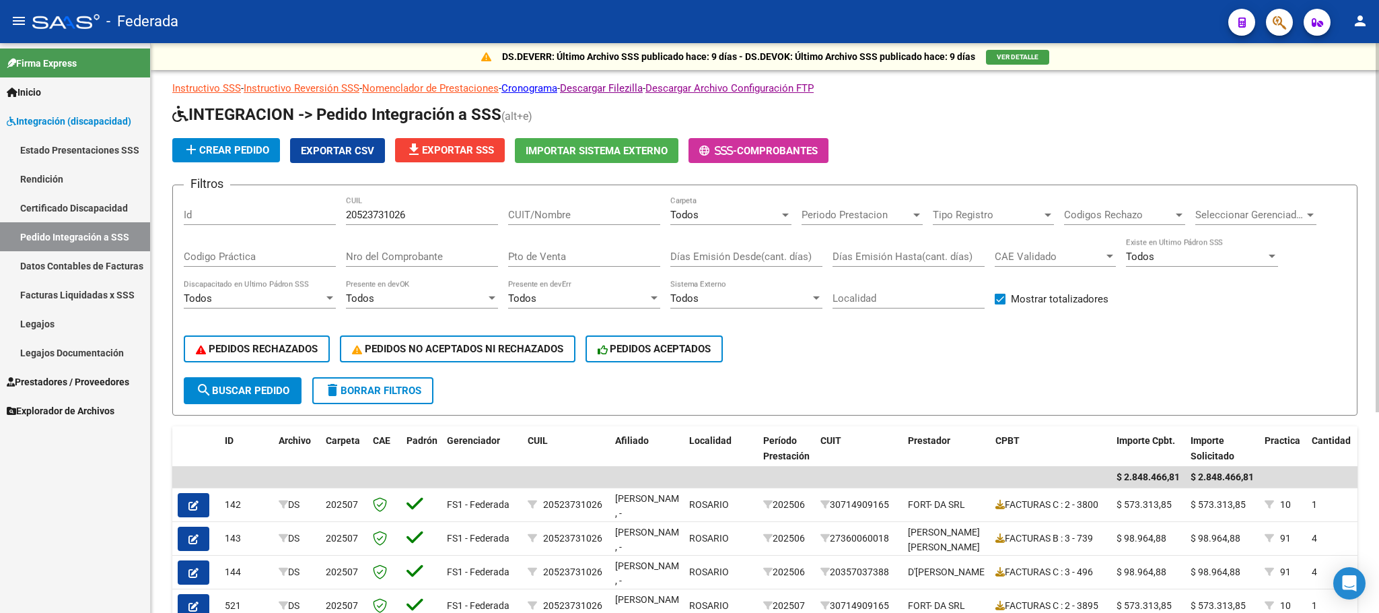
click at [697, 211] on span "Todos" at bounding box center [684, 215] width 28 height 12
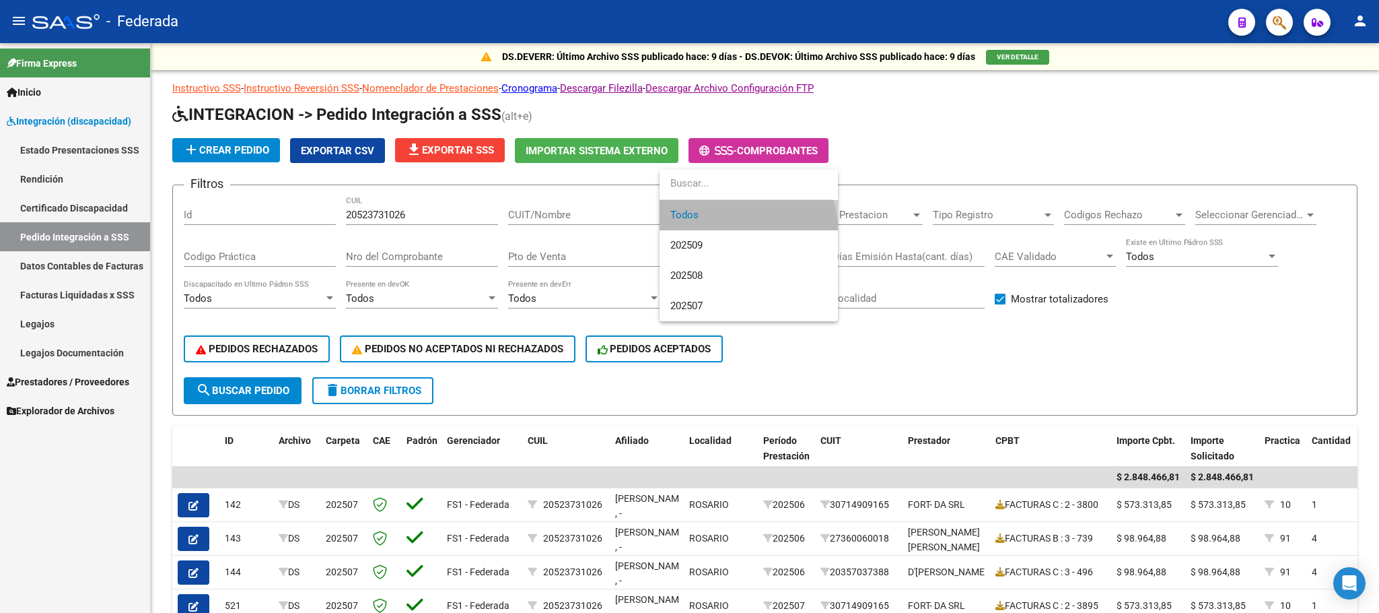
click at [695, 207] on span "Todos" at bounding box center [748, 215] width 157 height 30
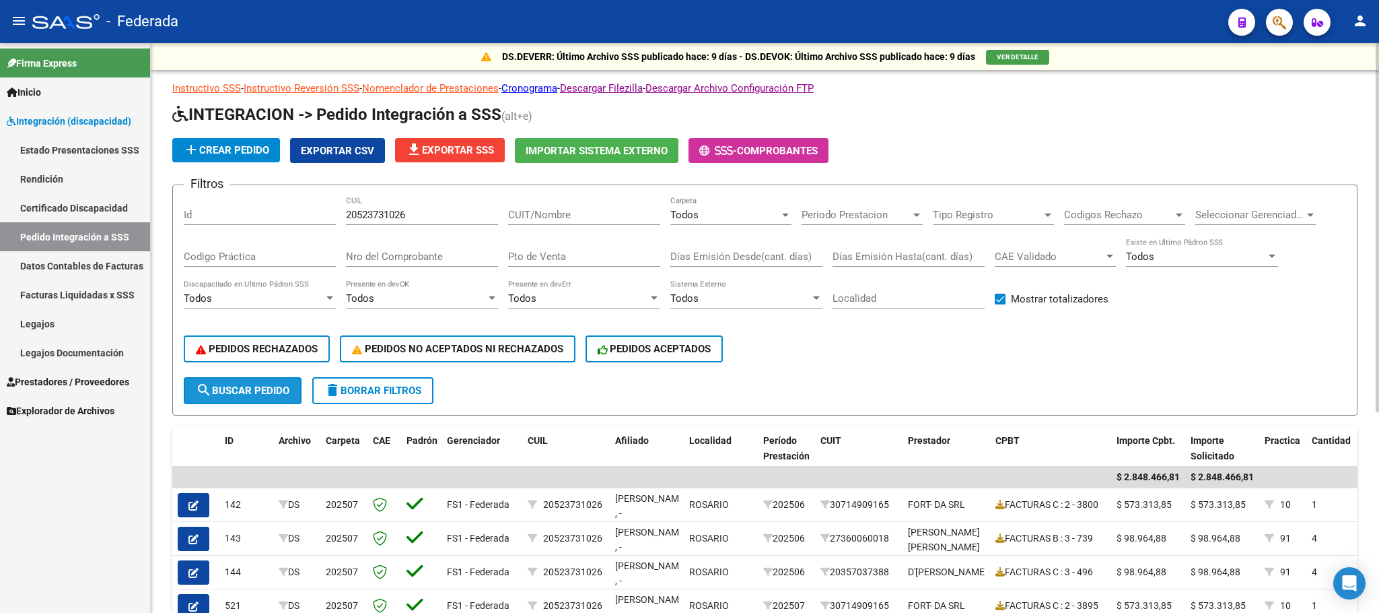
click at [253, 394] on span "search Buscar Pedido" at bounding box center [243, 390] width 94 height 12
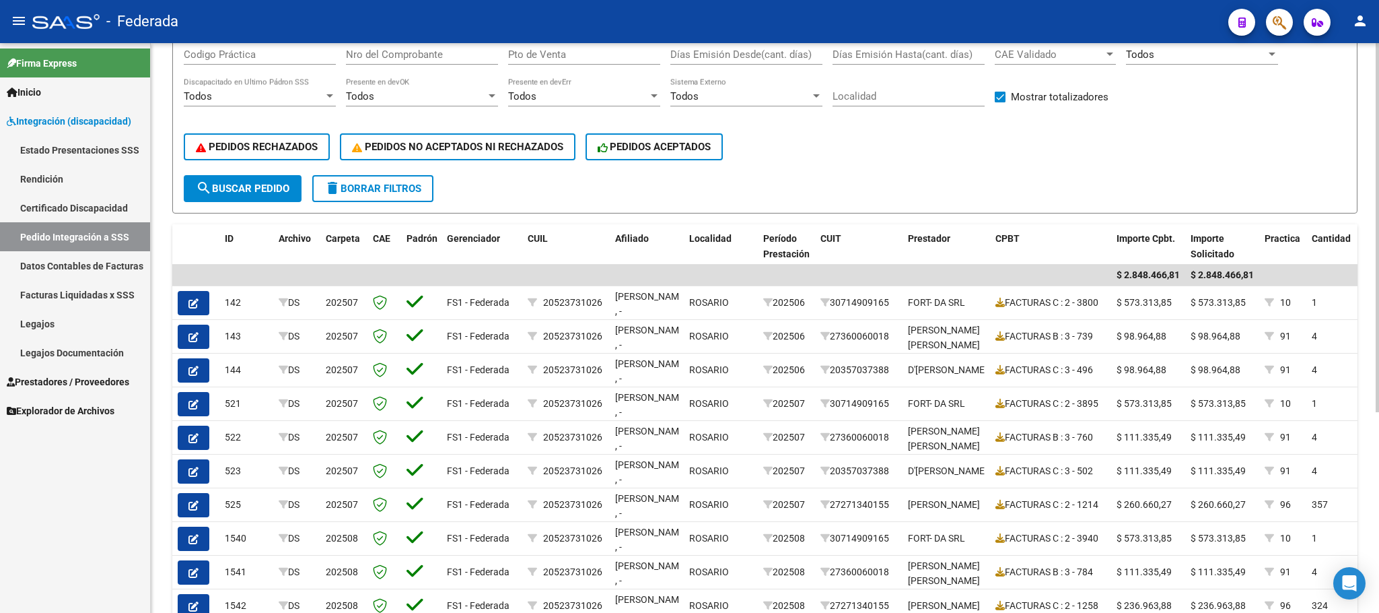
scroll to position [303, 0]
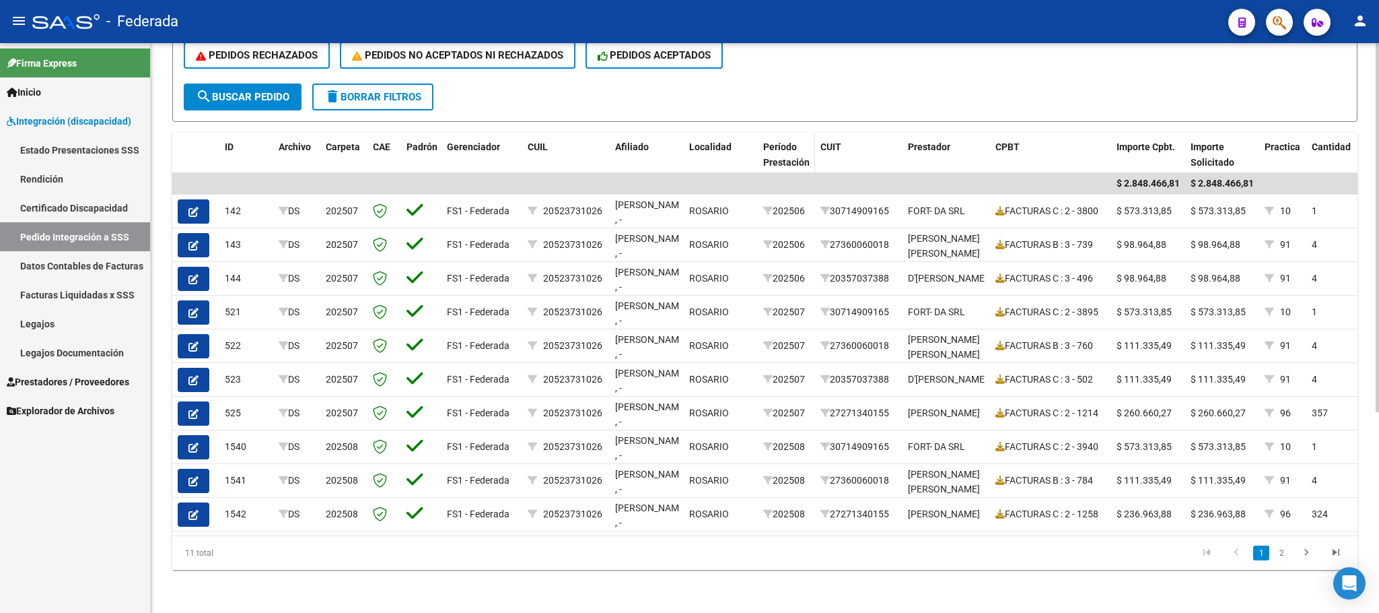
click at [792, 150] on span "Período Prestación" at bounding box center [786, 154] width 46 height 26
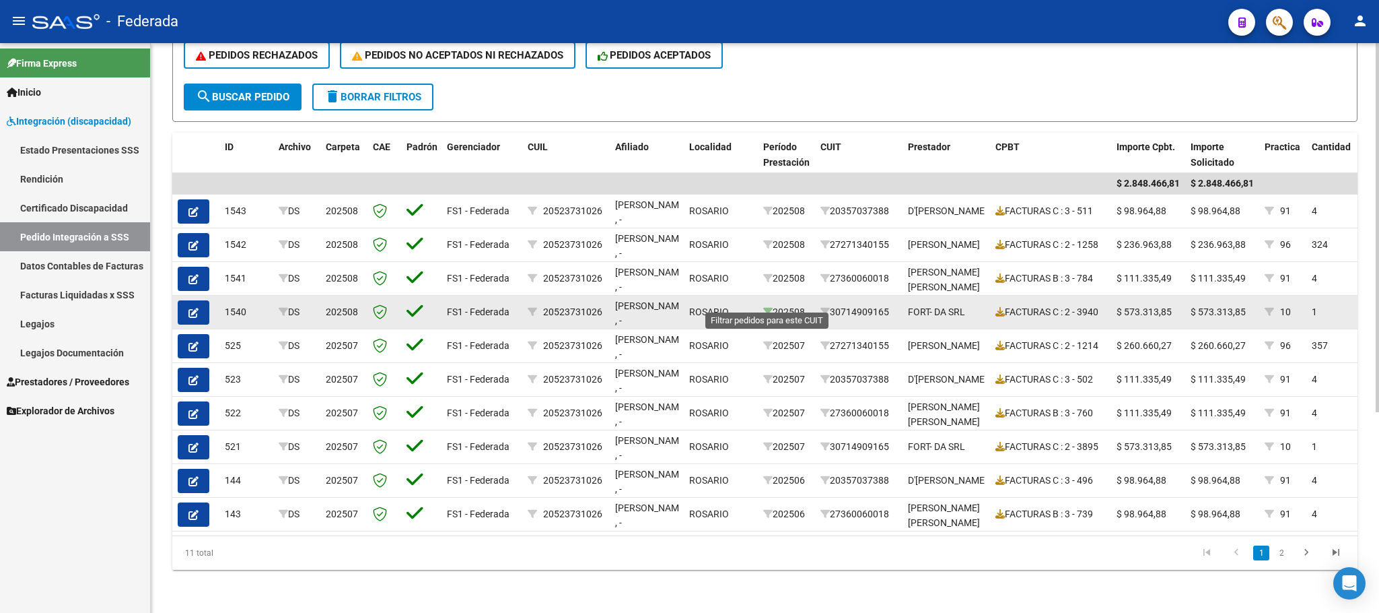
click at [770, 307] on icon at bounding box center [767, 311] width 9 height 9
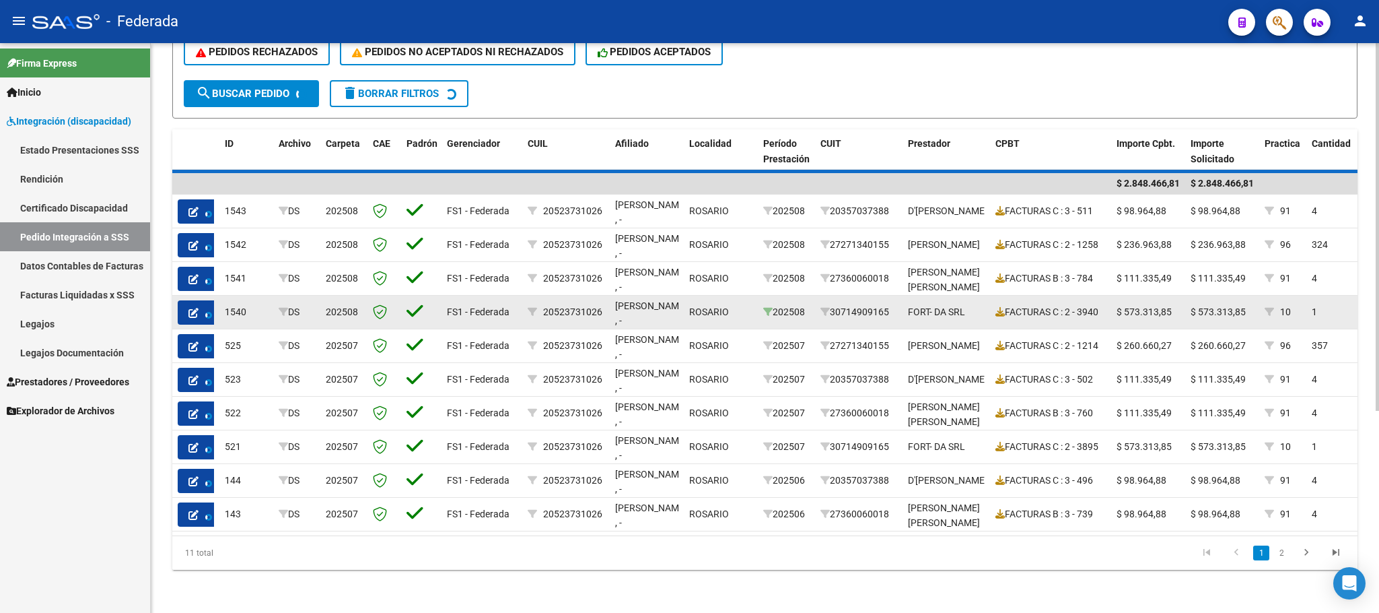
scroll to position [108, 0]
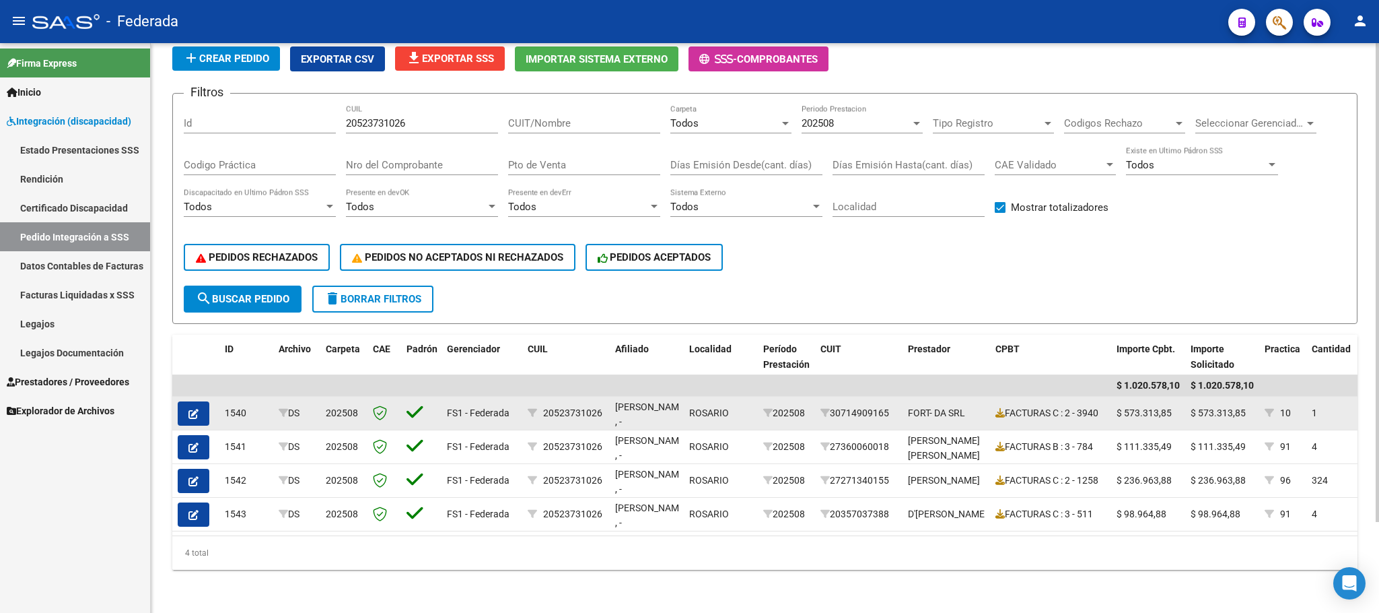
click at [184, 401] on button "button" at bounding box center [194, 413] width 32 height 24
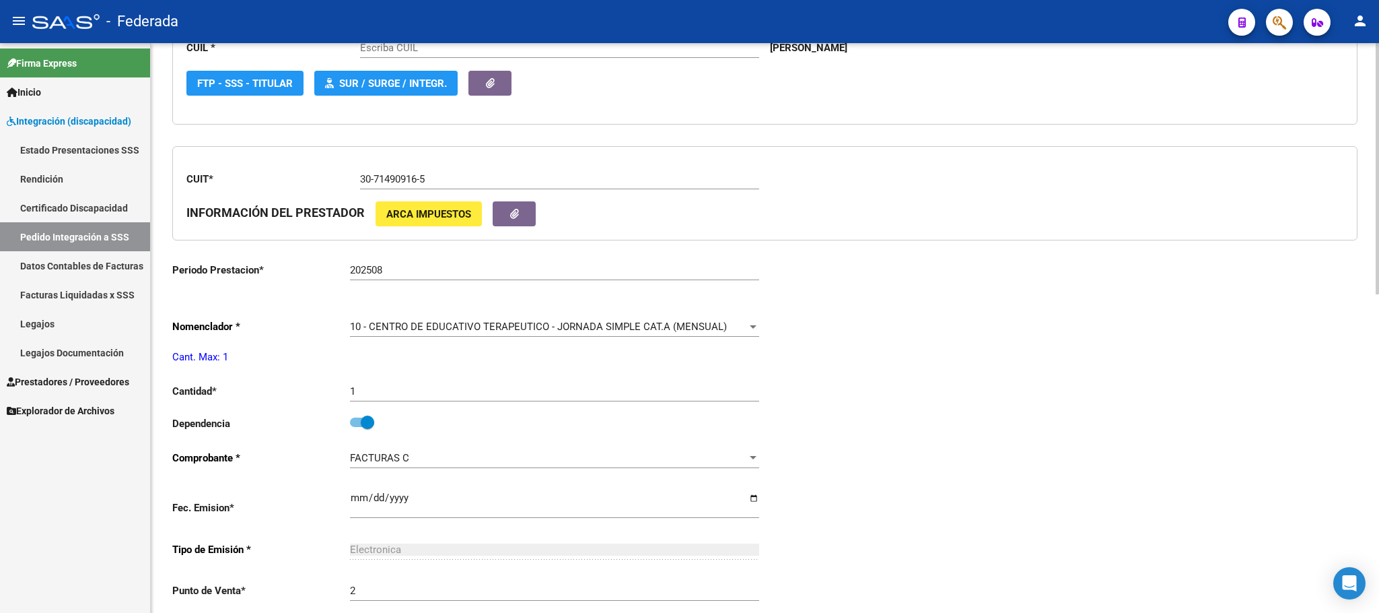
type input "20523731026"
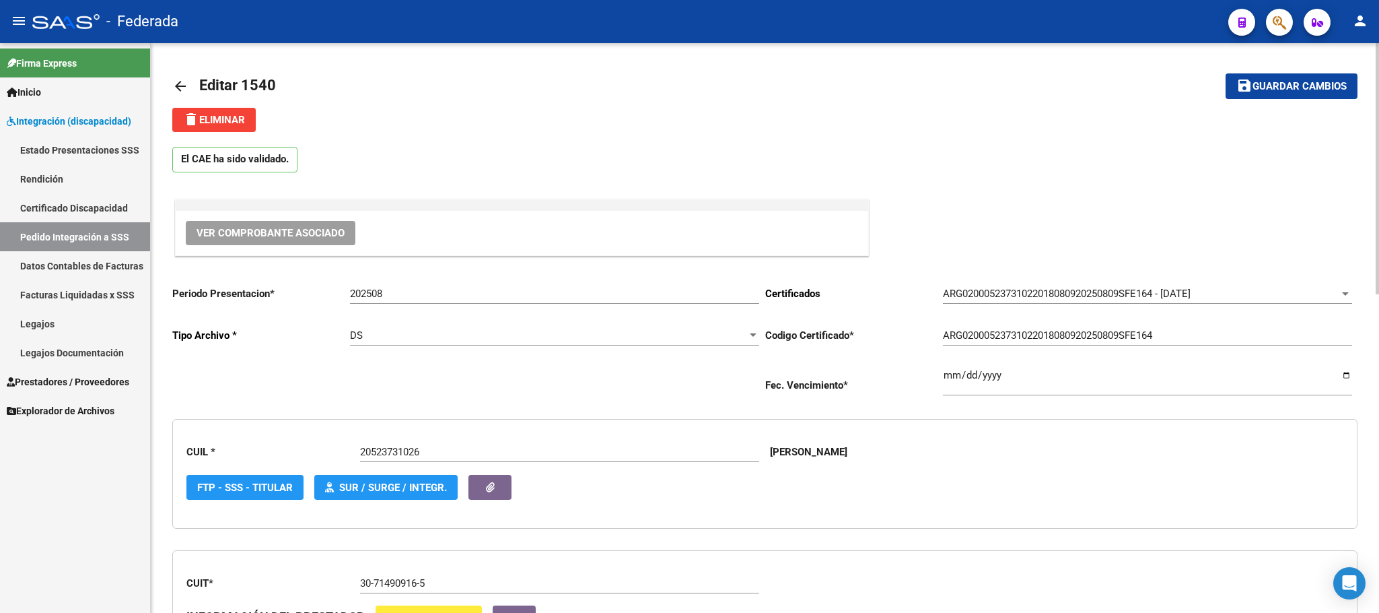
click at [182, 83] on mat-icon "arrow_back" at bounding box center [180, 86] width 16 height 16
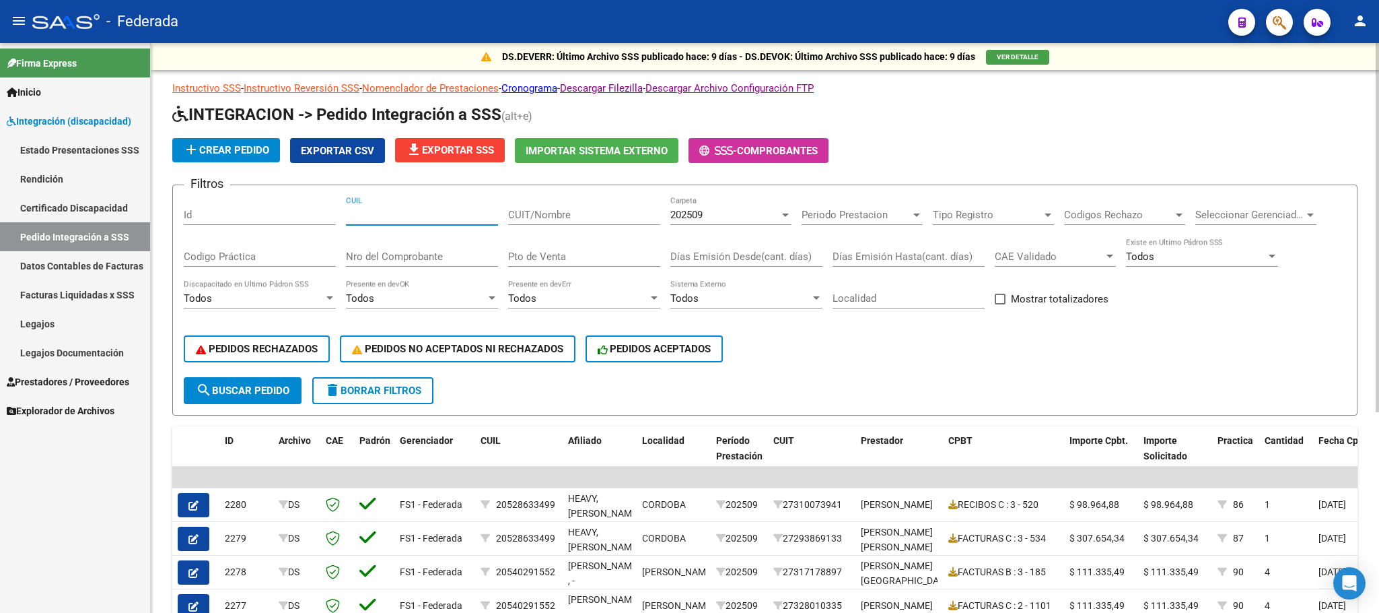
click at [435, 218] on input "CUIL" at bounding box center [422, 215] width 152 height 12
paste input "20523731026"
type input "20523731026"
click at [709, 212] on div "202509" at bounding box center [724, 215] width 109 height 12
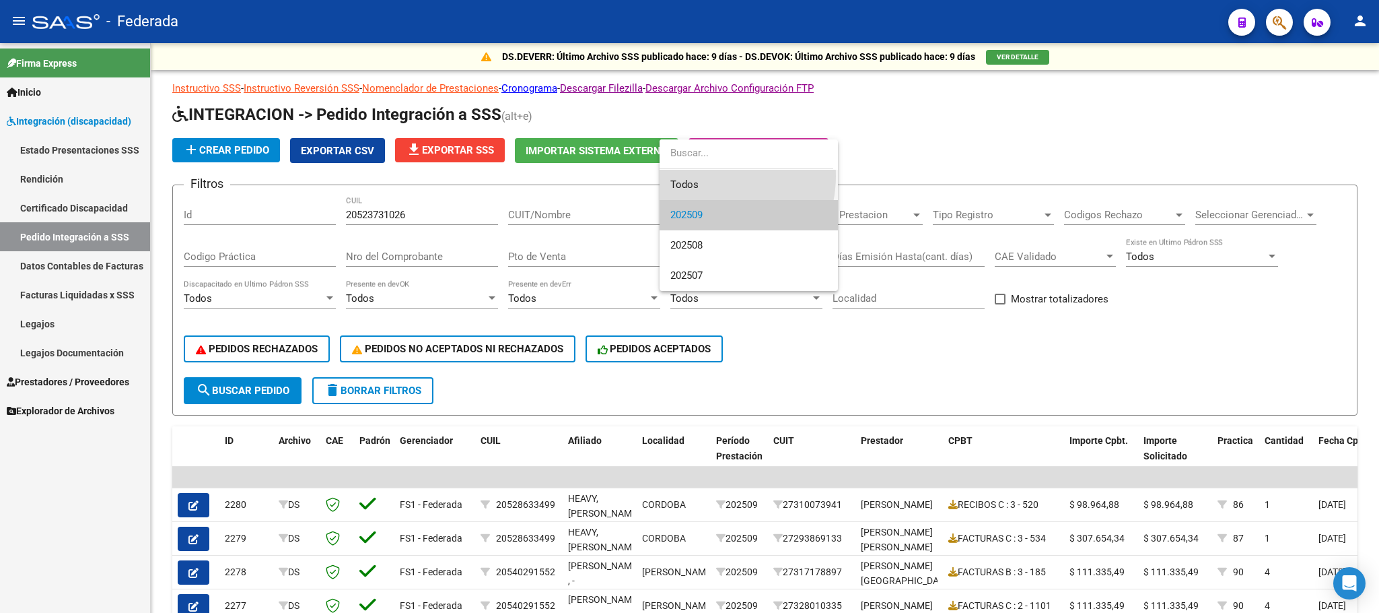
click at [701, 176] on span "Todos" at bounding box center [748, 185] width 157 height 30
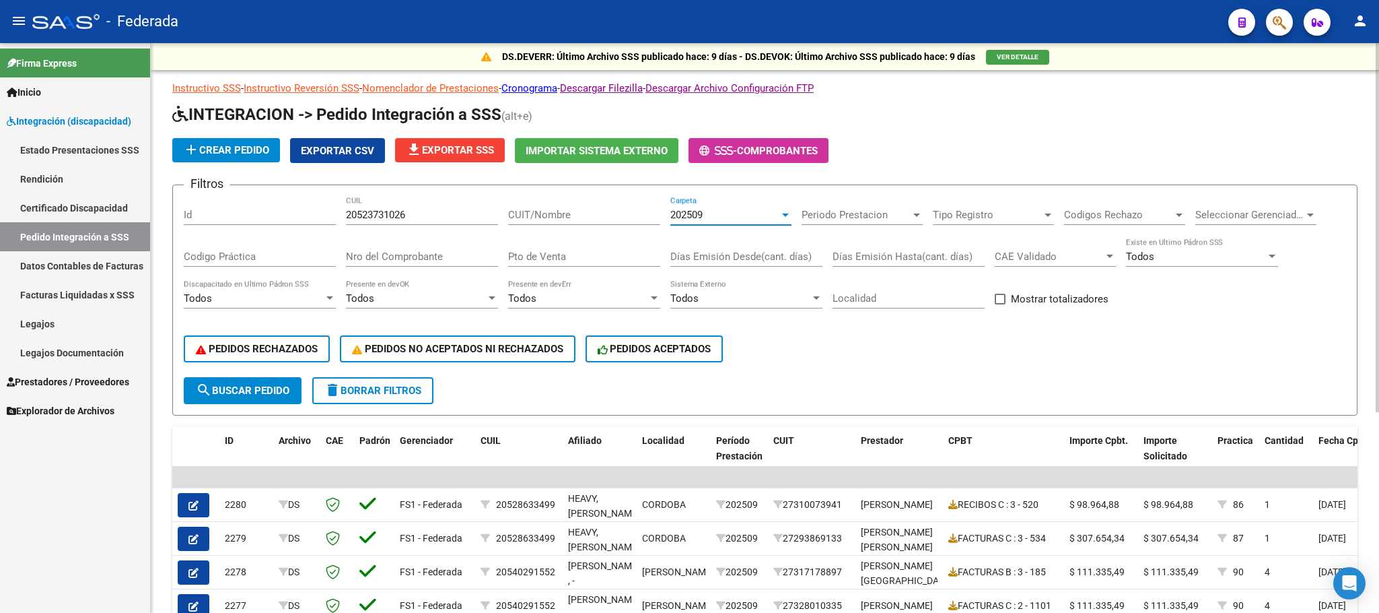
click at [701, 176] on app-list-header "INTEGRACION -> Pedido Integración a SSS (alt+e) add Crear Pedido Exportar CSV f…" at bounding box center [764, 260] width 1185 height 312
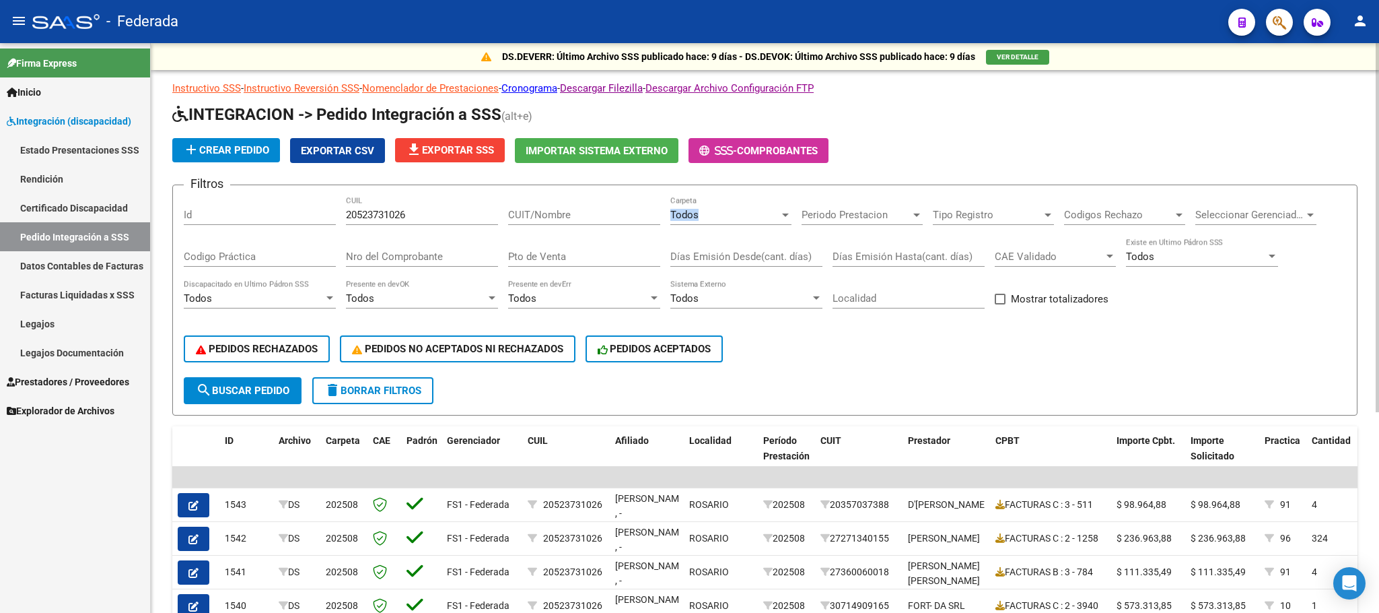
click at [281, 390] on span "search Buscar Pedido" at bounding box center [243, 390] width 94 height 12
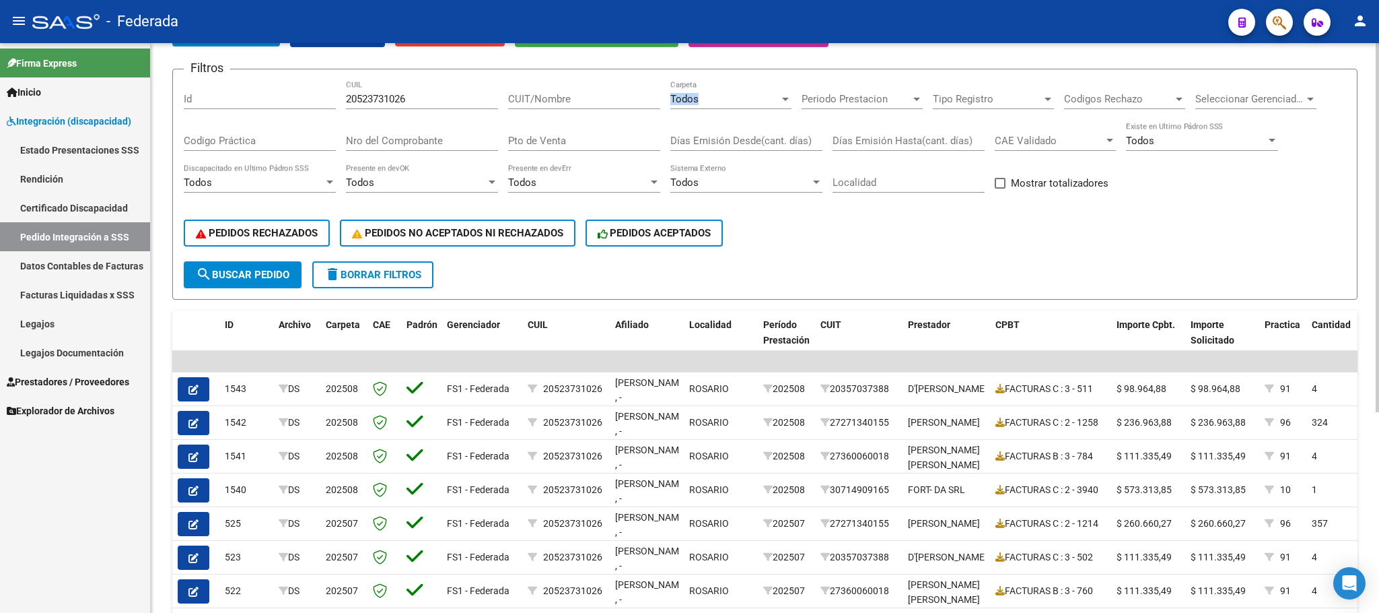
scroll to position [202, 0]
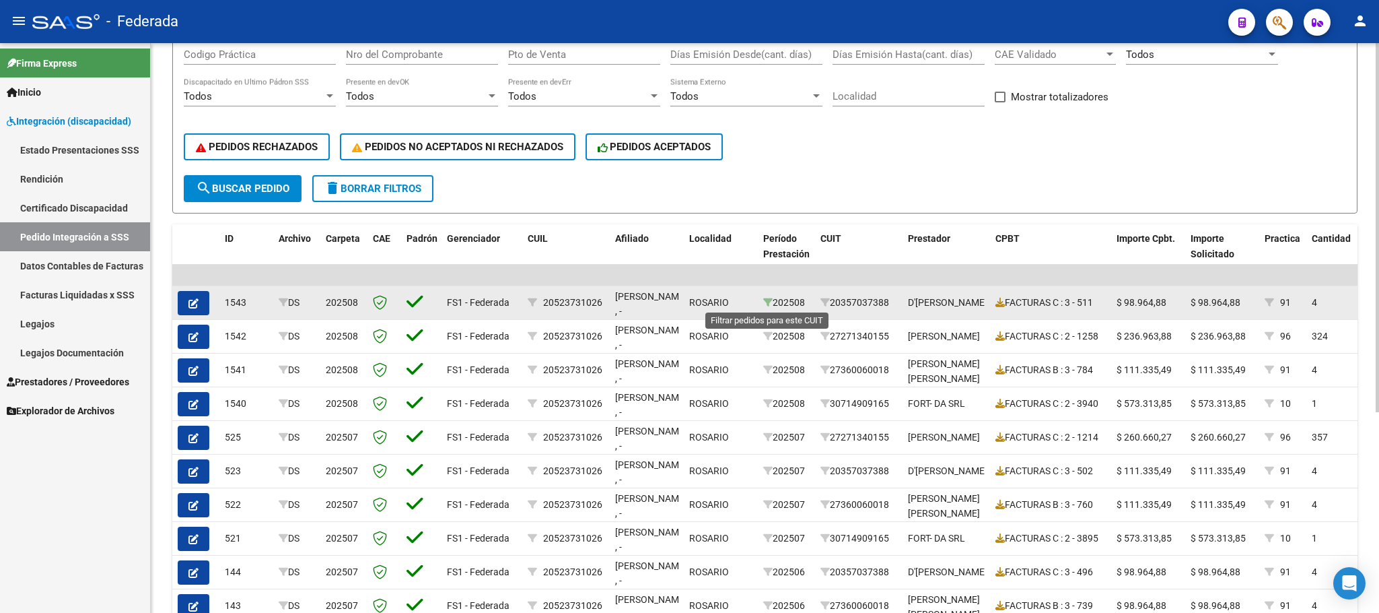
click at [764, 305] on icon at bounding box center [767, 302] width 9 height 9
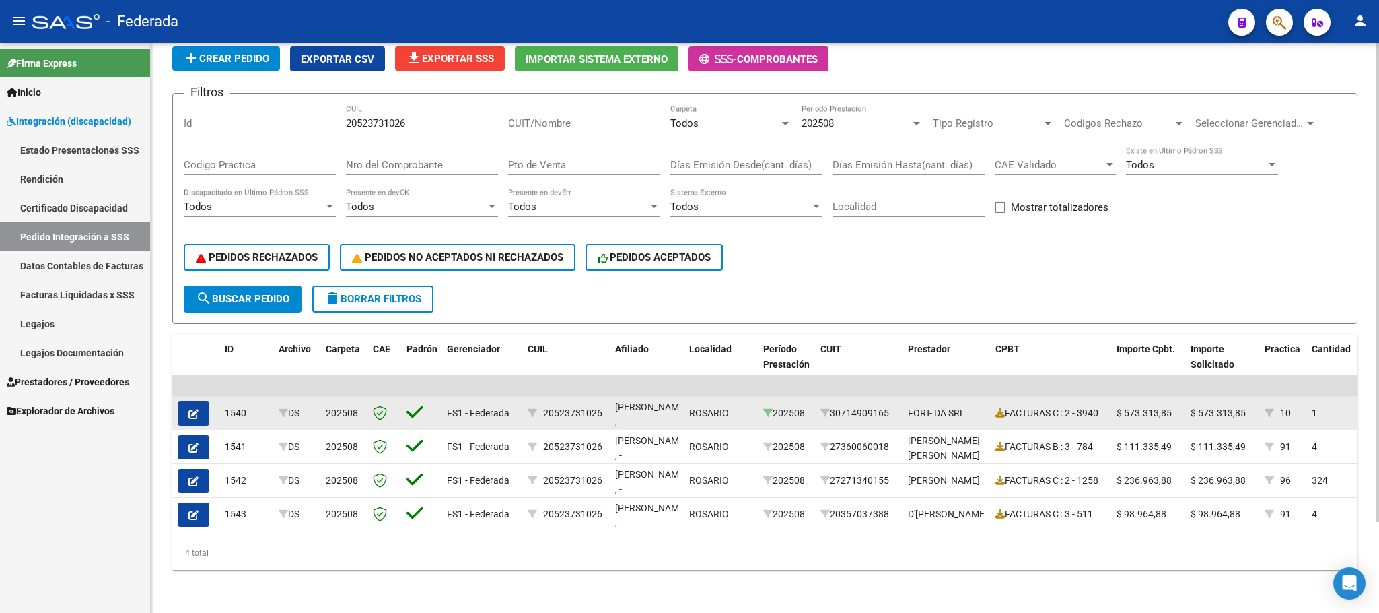
scroll to position [108, 0]
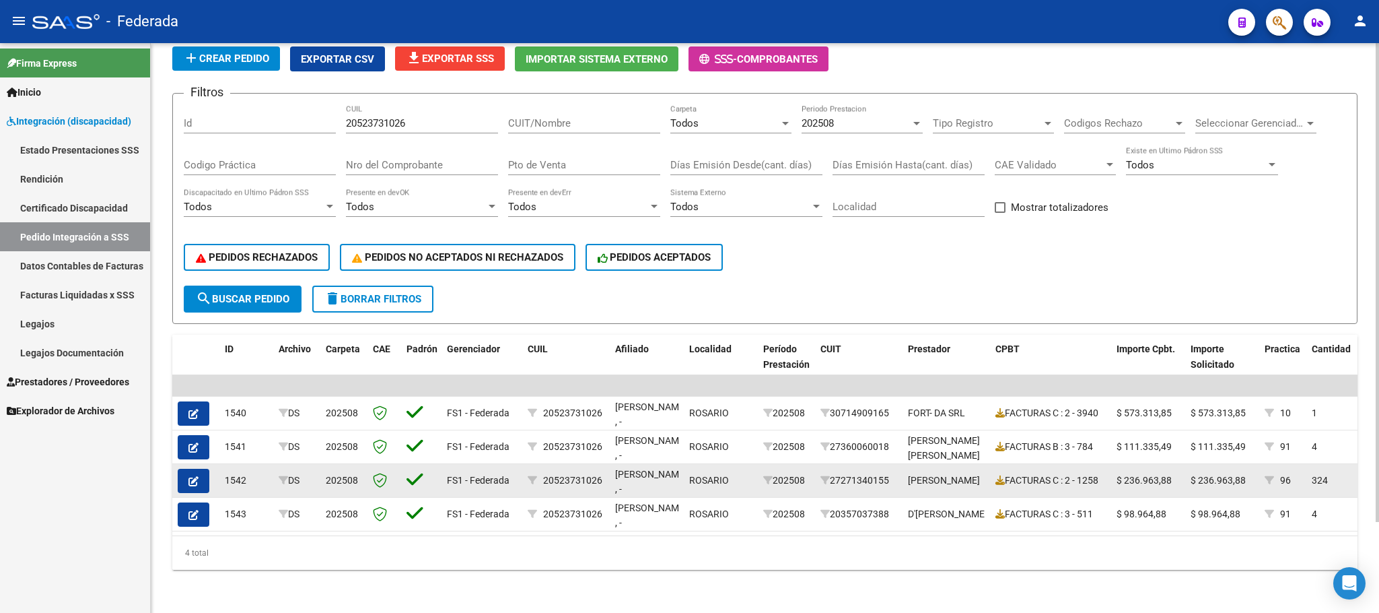
click at [201, 468] on button "button" at bounding box center [194, 480] width 32 height 24
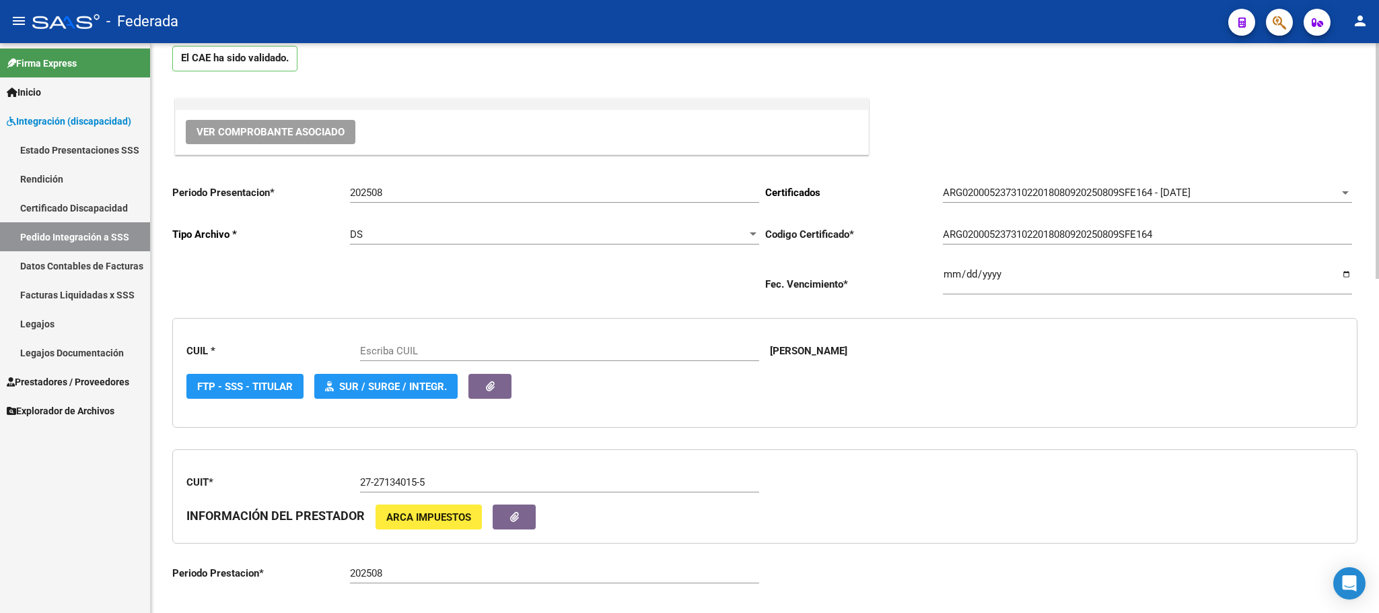
type input "20523731026"
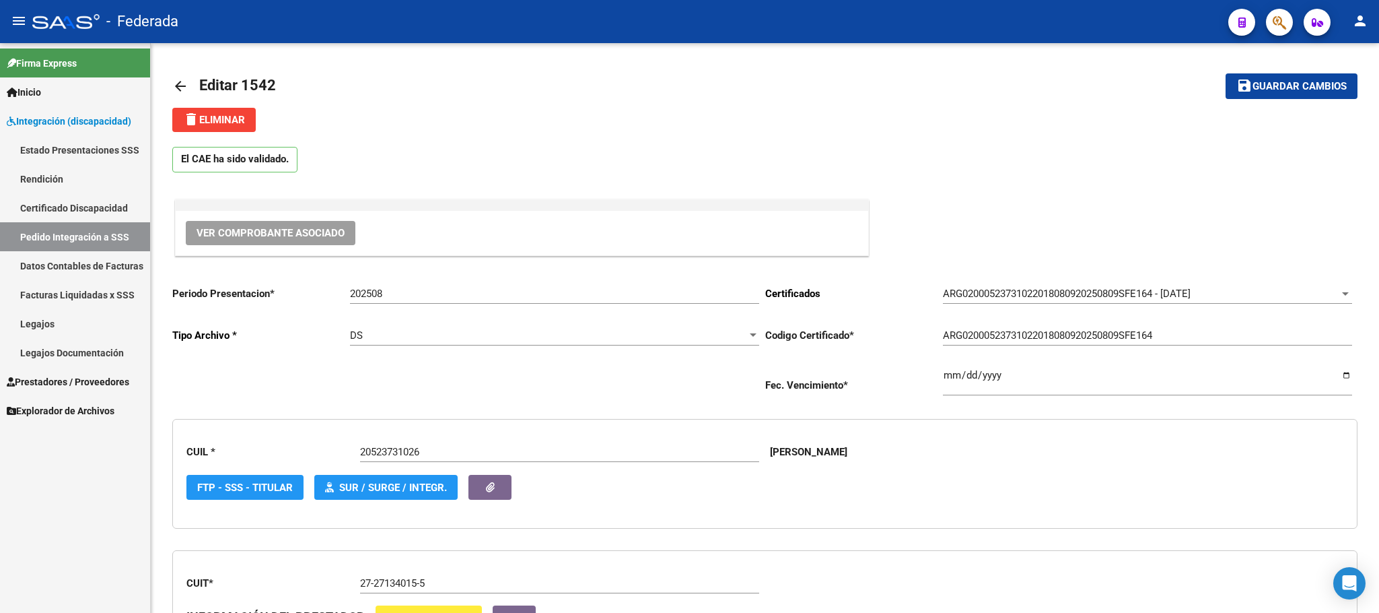
click at [107, 220] on link "Certificado Discapacidad" at bounding box center [75, 207] width 150 height 29
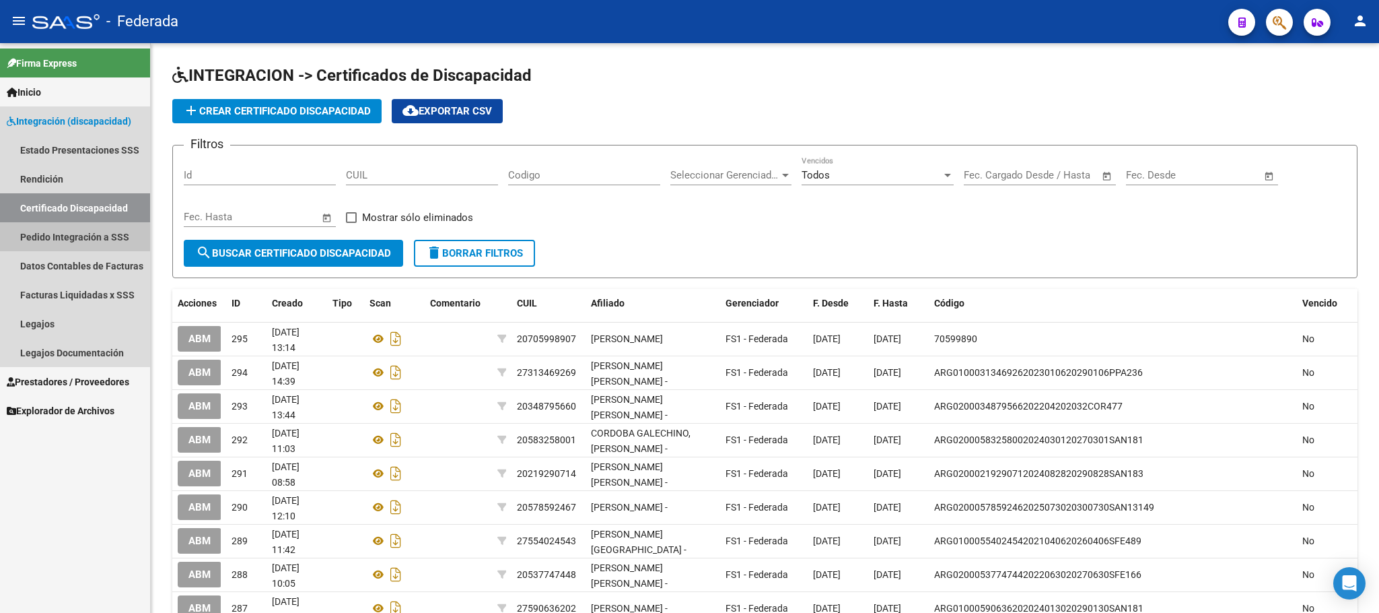
click at [71, 237] on link "Pedido Integración a SSS" at bounding box center [75, 236] width 150 height 29
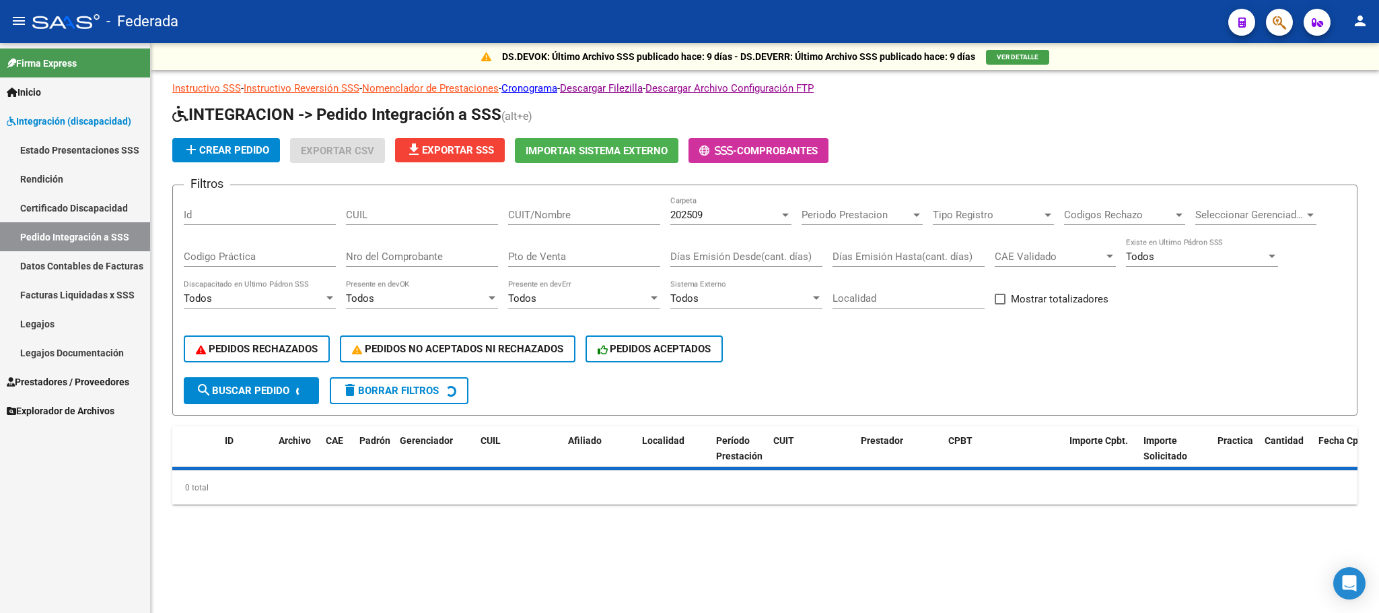
click at [443, 211] on input "CUIL" at bounding box center [422, 215] width 152 height 12
paste input "20523731026"
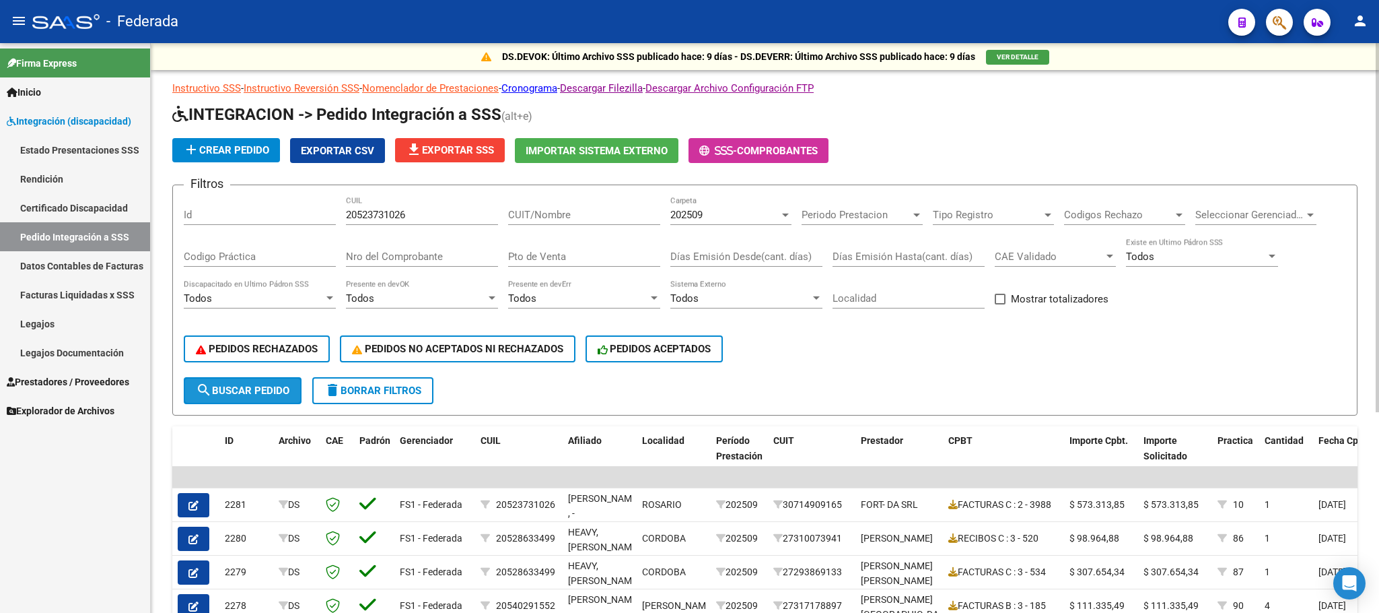
click at [279, 380] on button "search Buscar Pedido" at bounding box center [243, 390] width 118 height 27
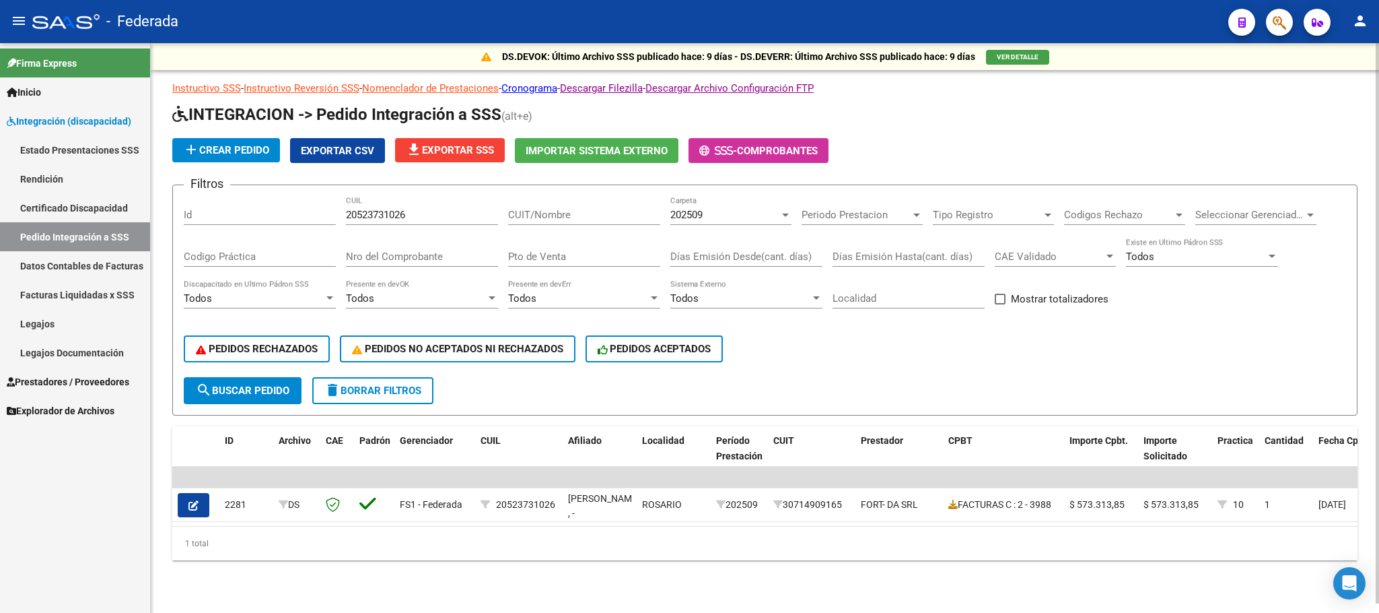
click at [701, 200] on div "202509 Carpeta" at bounding box center [730, 210] width 121 height 29
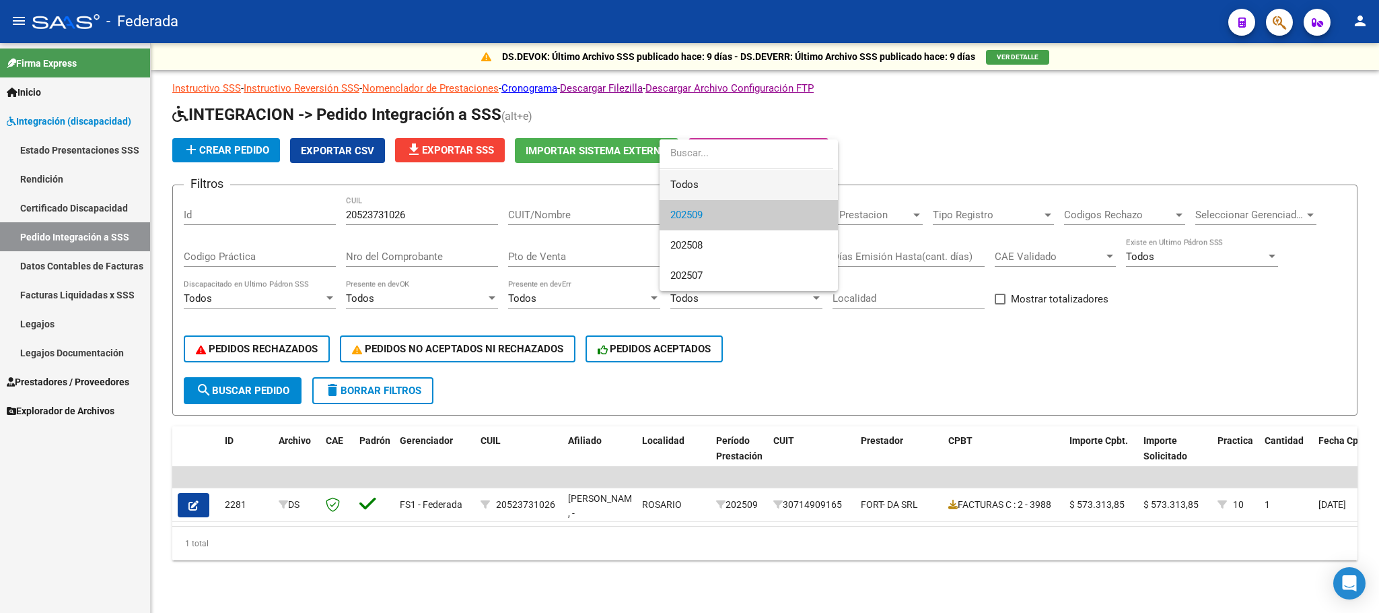
click at [699, 190] on span "Todos" at bounding box center [748, 185] width 157 height 30
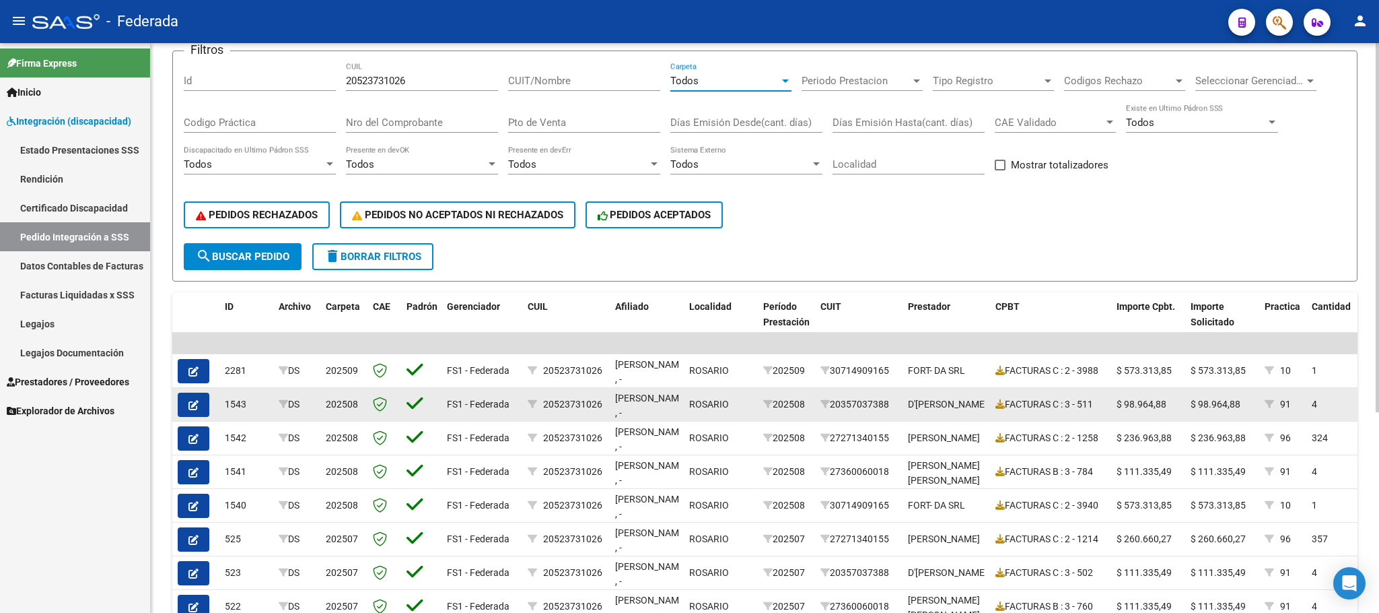
scroll to position [202, 0]
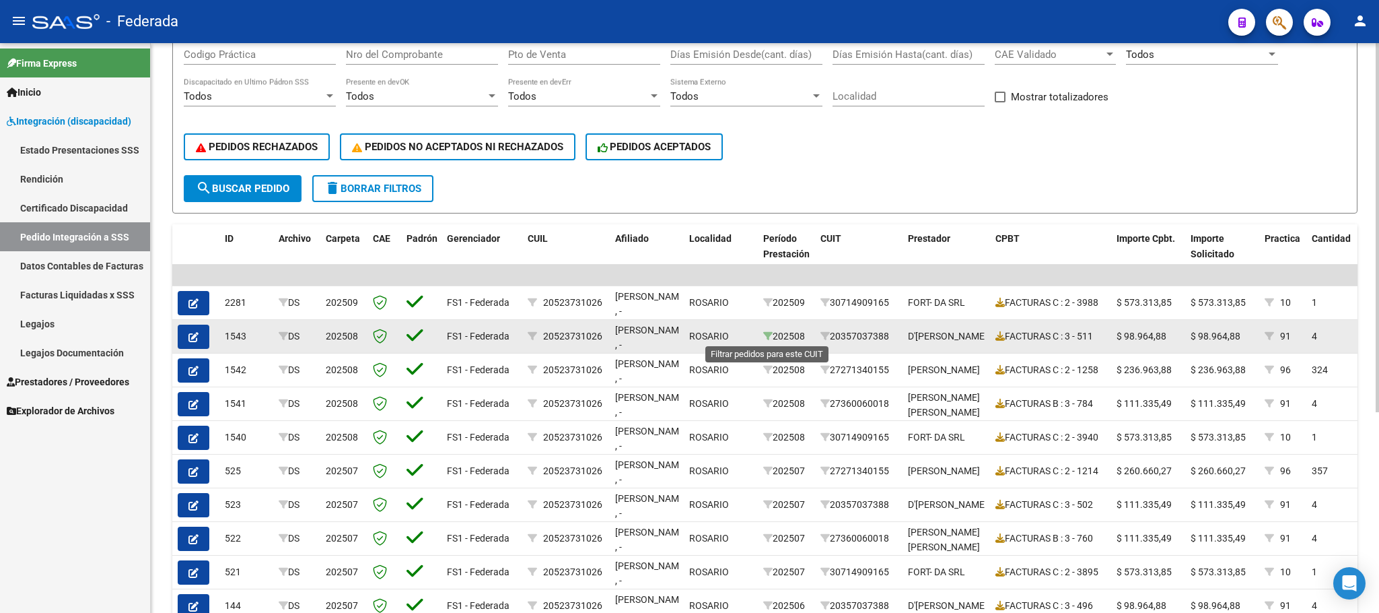
click at [768, 335] on icon at bounding box center [767, 335] width 9 height 9
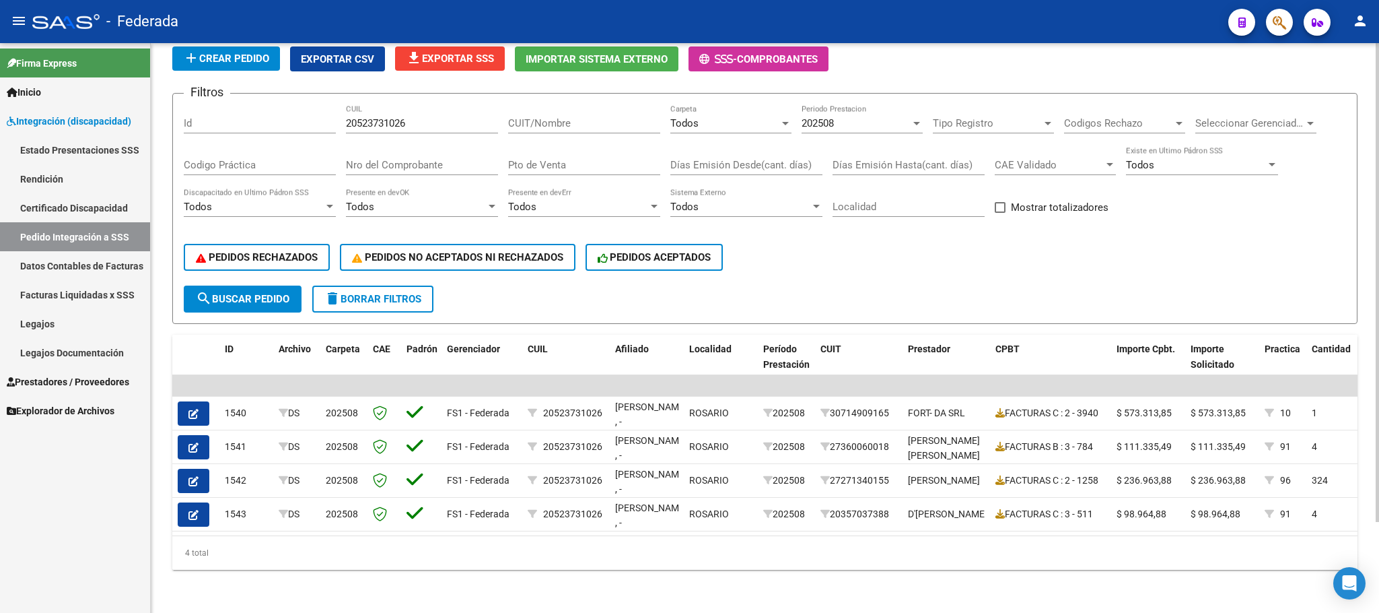
scroll to position [0, 0]
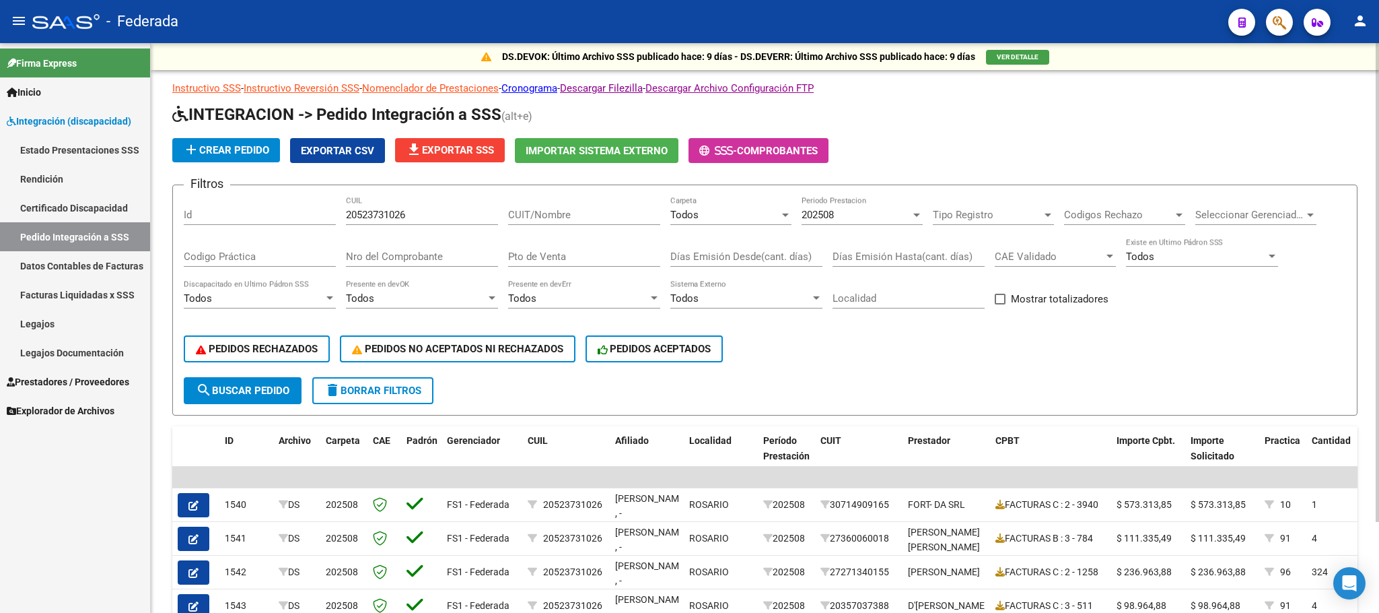
click at [380, 215] on input "20523731026" at bounding box center [422, 215] width 152 height 12
paste input "60618604"
click at [287, 384] on span "search Buscar Pedido" at bounding box center [243, 390] width 94 height 12
click at [365, 220] on input "20560618604" at bounding box center [422, 215] width 152 height 12
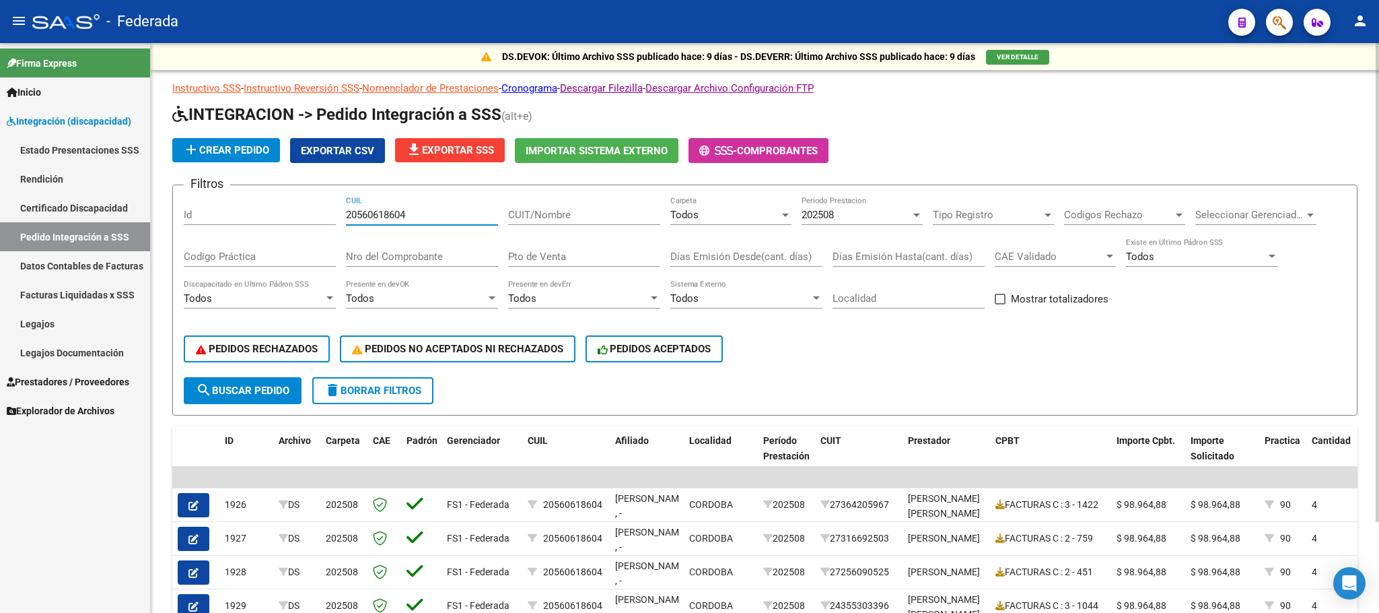
click at [365, 220] on input "20560618604" at bounding box center [422, 215] width 152 height 12
paste input "7536167337"
type input "27536167337"
click at [267, 394] on span "search Buscar Pedido" at bounding box center [243, 390] width 94 height 12
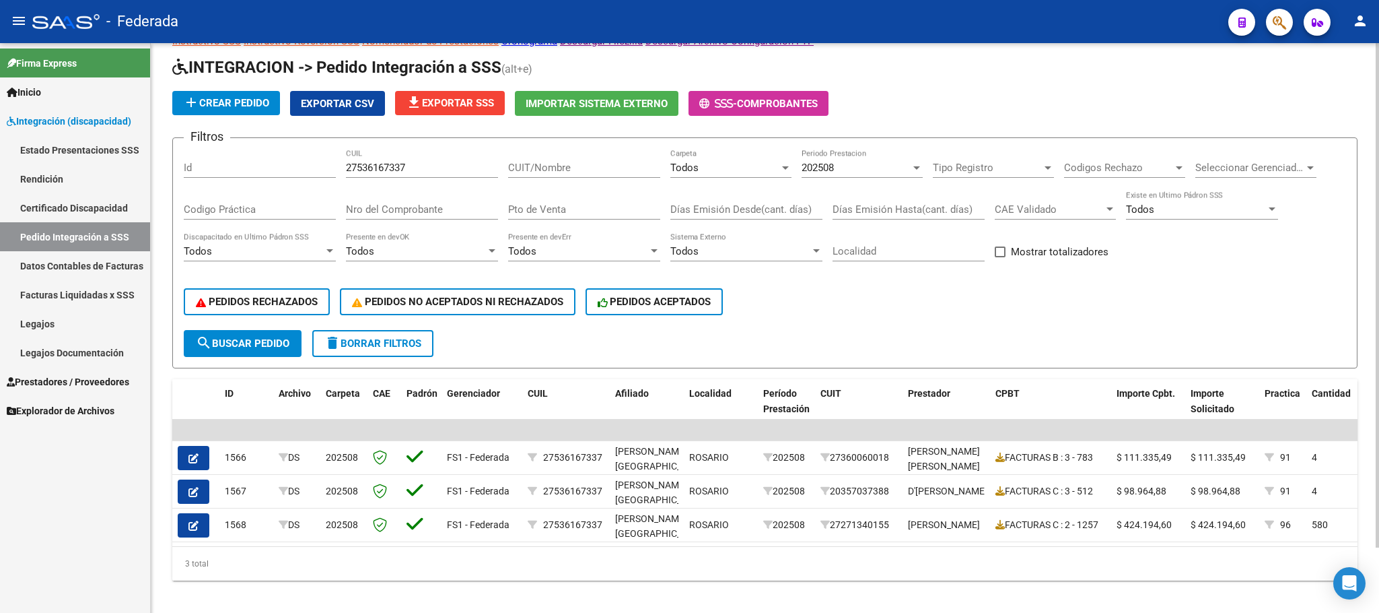
scroll to position [73, 0]
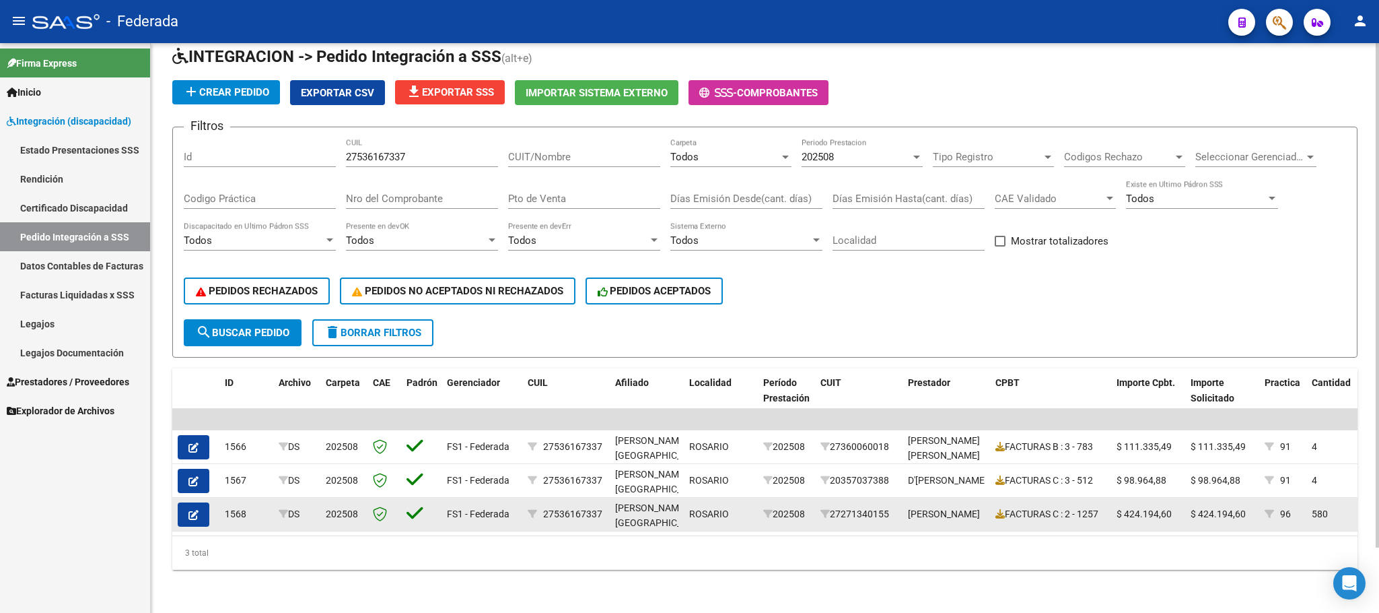
click at [196, 510] on icon "button" at bounding box center [193, 515] width 10 height 10
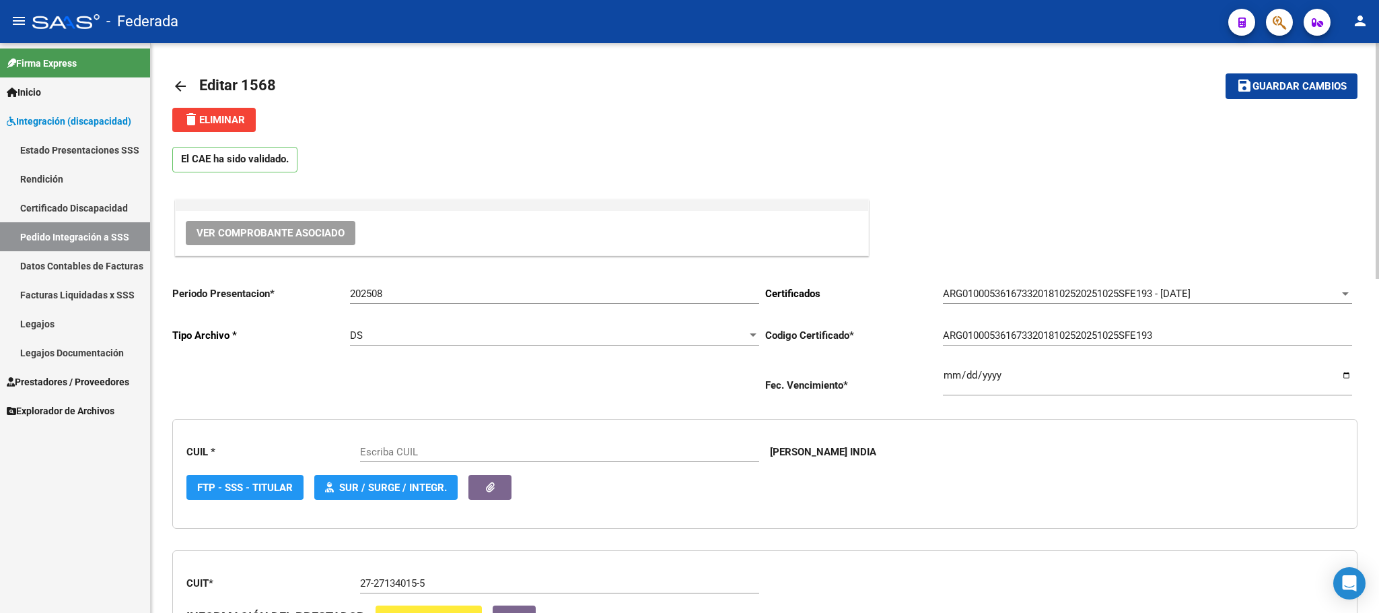
type input "27536167337"
click at [123, 226] on link "Pedido Integración a SSS" at bounding box center [75, 236] width 150 height 29
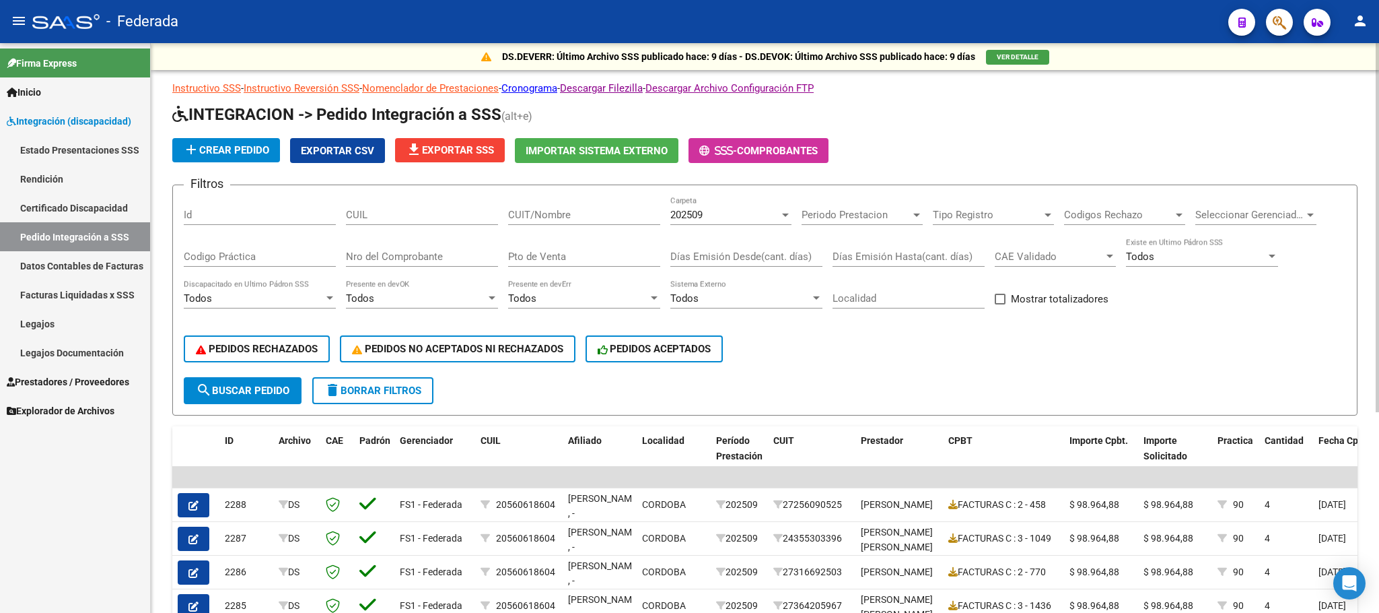
click at [443, 209] on input "CUIL" at bounding box center [422, 215] width 152 height 12
paste input "20497477426"
type input "20497477426"
click at [273, 394] on span "search Buscar Pedido" at bounding box center [243, 390] width 94 height 12
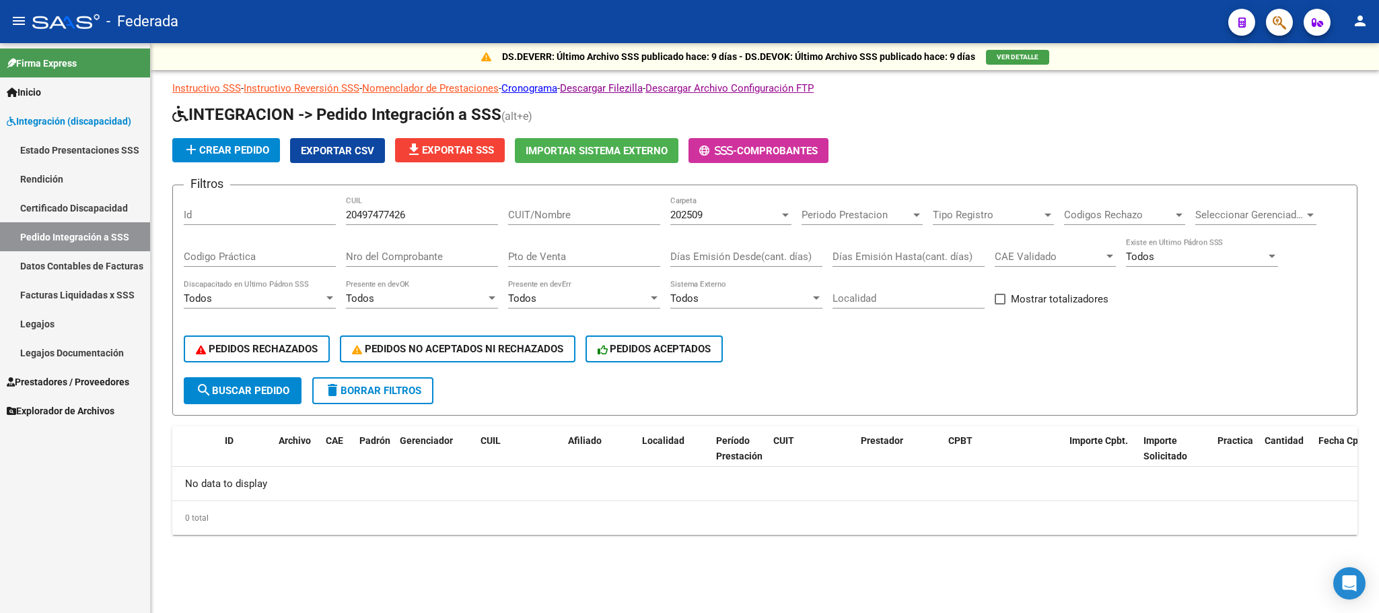
click at [733, 213] on div "202509" at bounding box center [724, 215] width 109 height 12
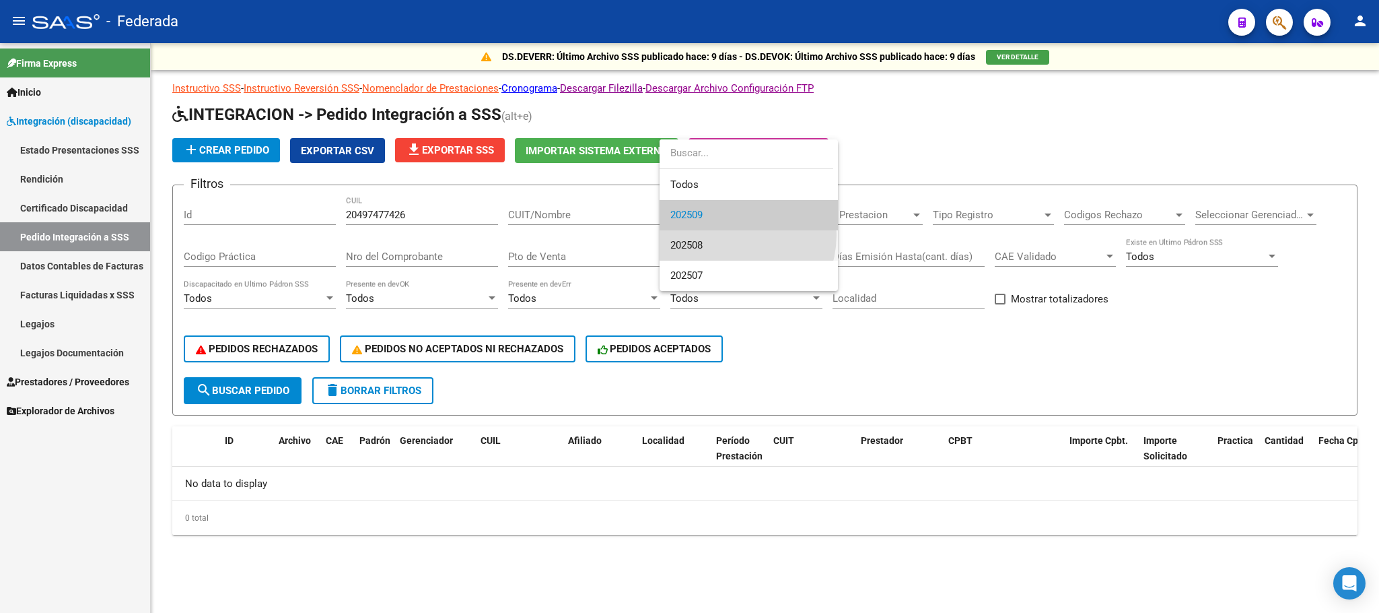
click at [723, 234] on span "202508" at bounding box center [748, 245] width 157 height 30
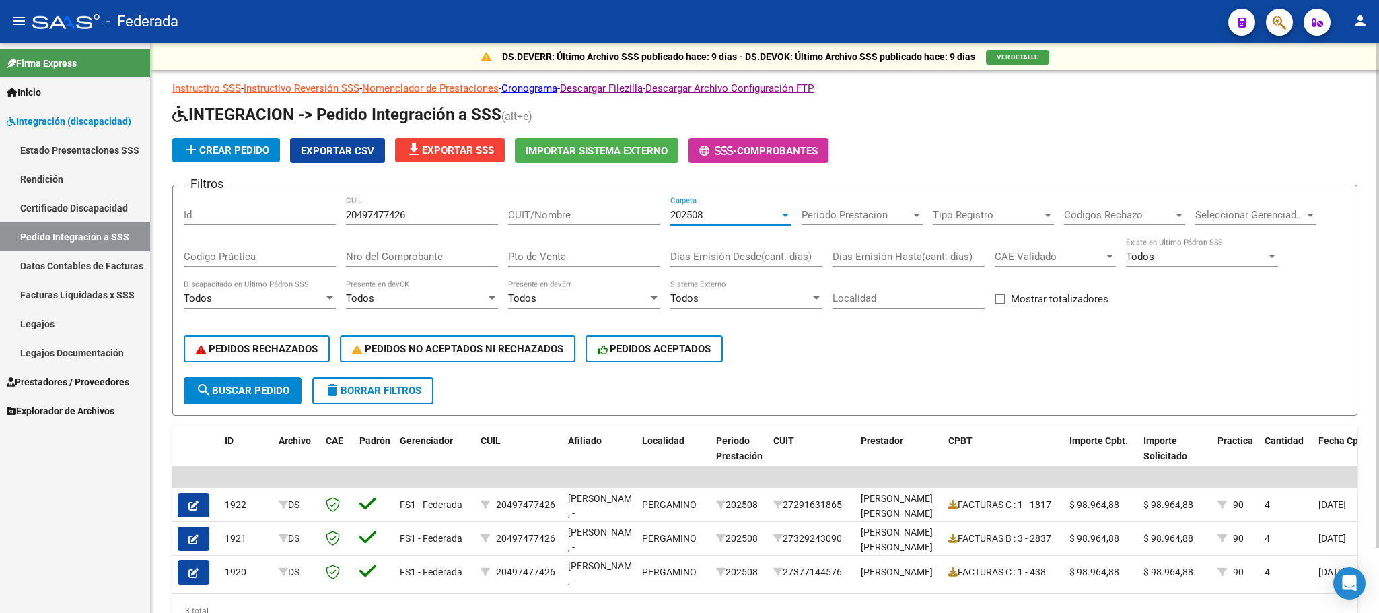
click at [730, 207] on div "202508 Carpeta" at bounding box center [730, 210] width 121 height 29
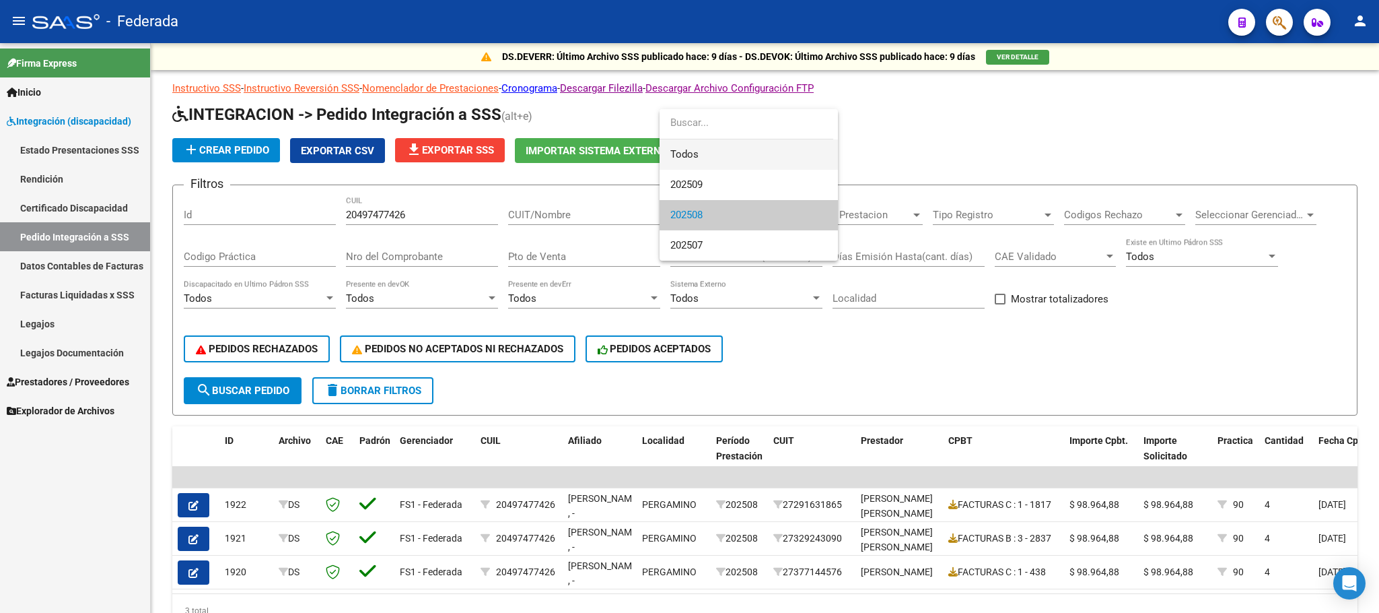
click at [713, 149] on span "Todos" at bounding box center [748, 154] width 157 height 30
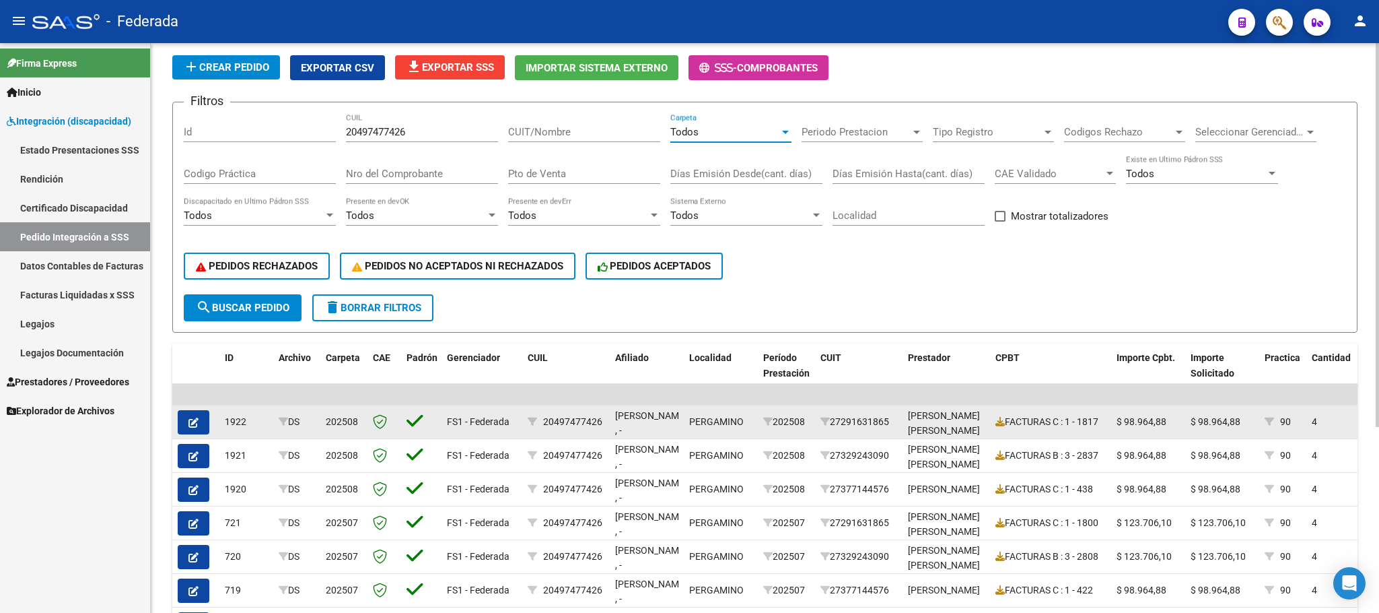
scroll to position [178, 0]
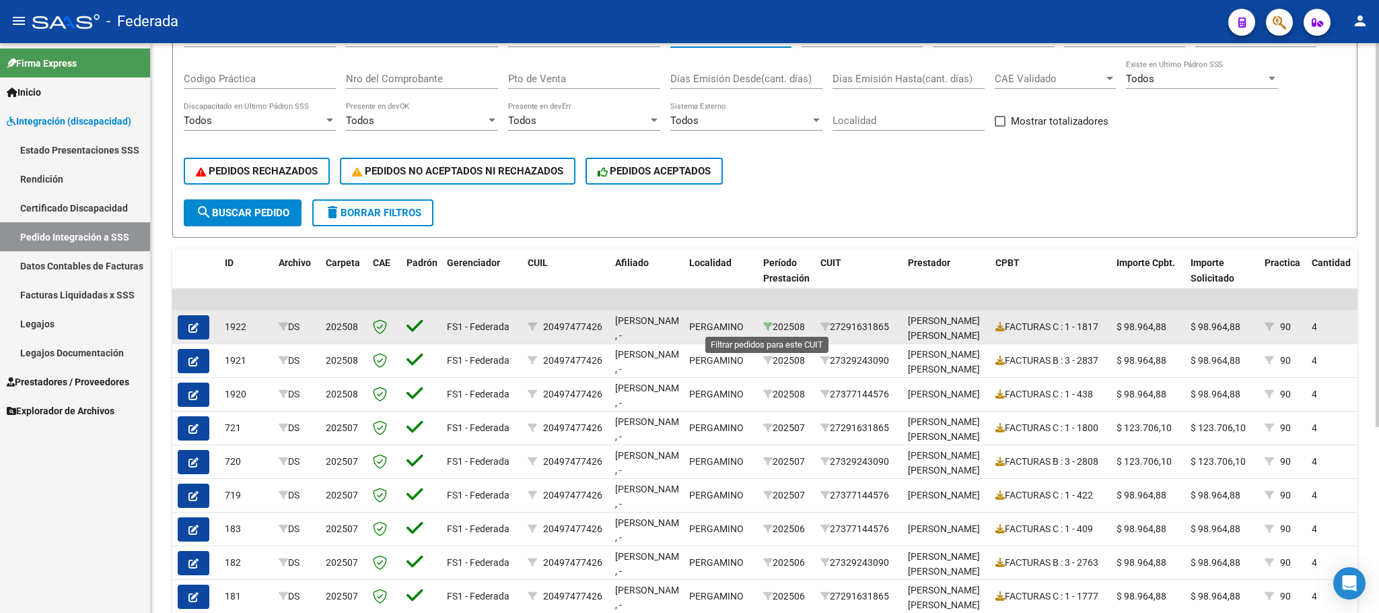
click at [764, 324] on icon at bounding box center [767, 326] width 9 height 9
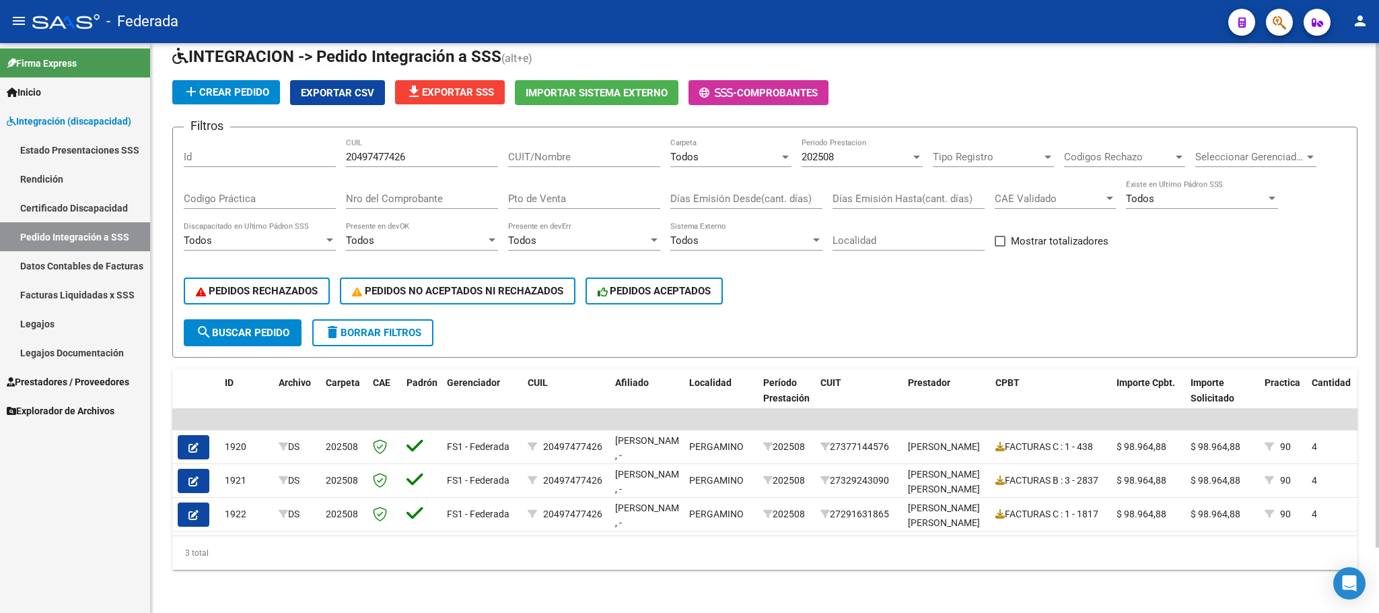
scroll to position [73, 0]
click at [388, 326] on span "delete Borrar Filtros" at bounding box center [372, 332] width 97 height 12
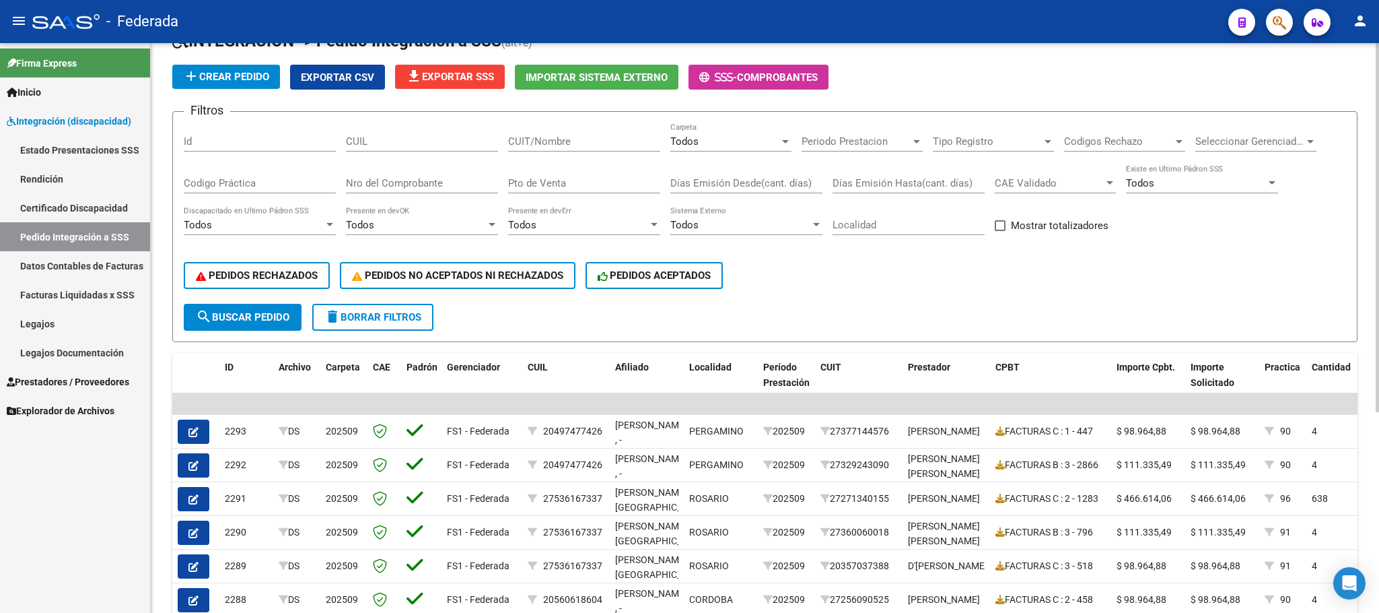
click at [410, 144] on input "CUIL" at bounding box center [422, 141] width 152 height 12
paste input "20572589332"
click at [254, 317] on span "search Buscar Pedido" at bounding box center [243, 317] width 94 height 12
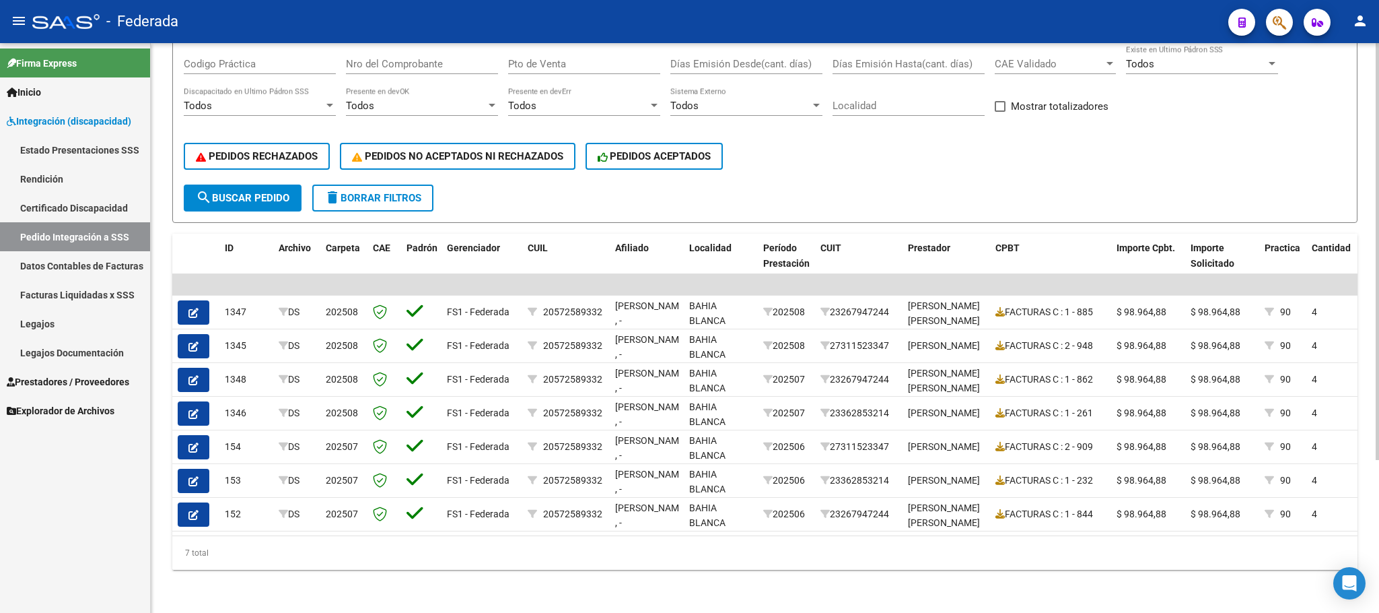
scroll to position [208, 0]
click at [277, 192] on span "search Buscar Pedido" at bounding box center [243, 198] width 94 height 12
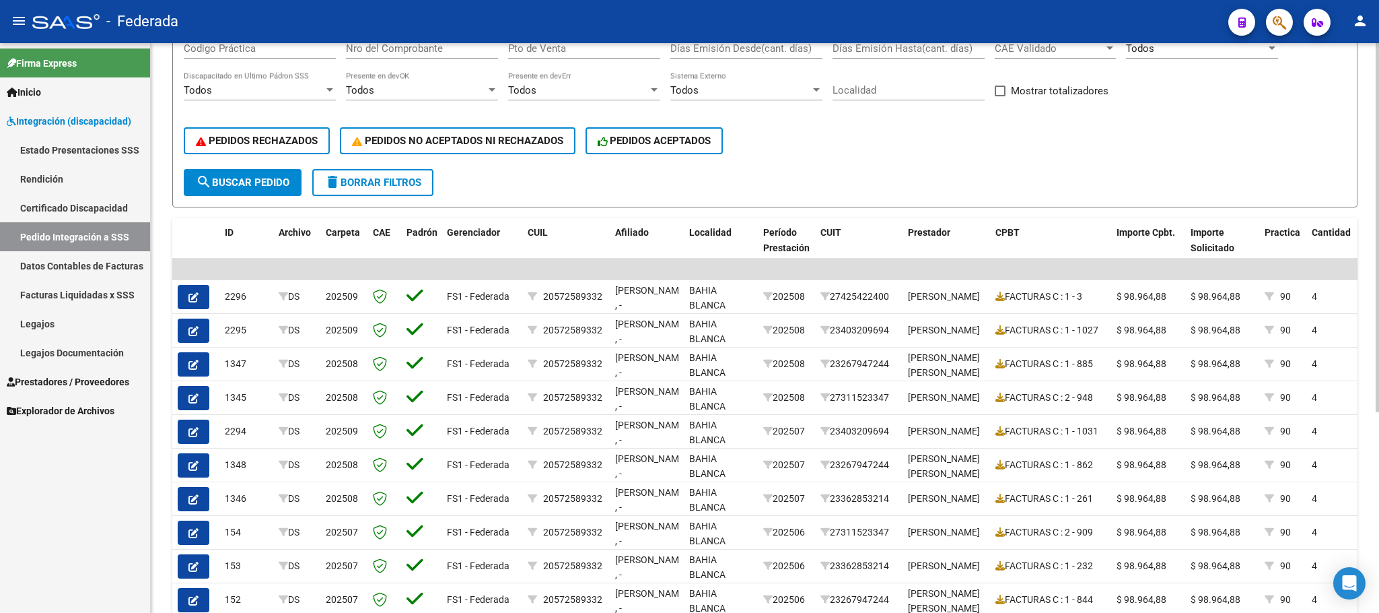
scroll to position [309, 0]
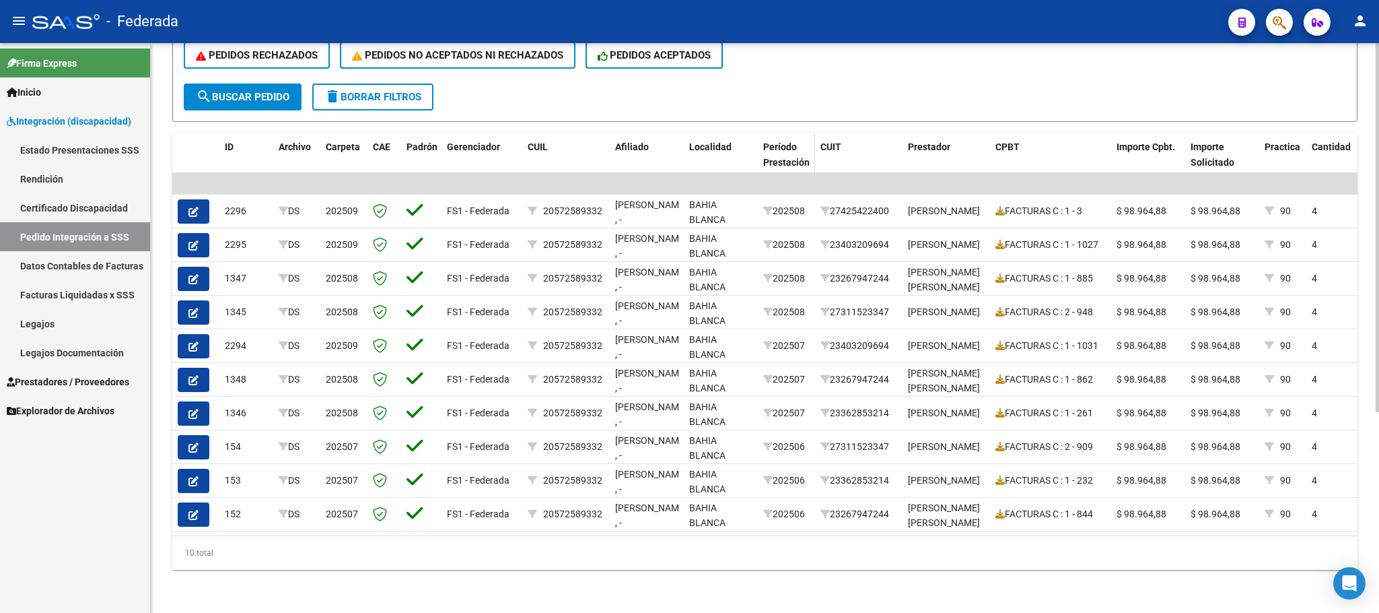
click at [774, 146] on span "Período Prestación" at bounding box center [786, 154] width 46 height 26
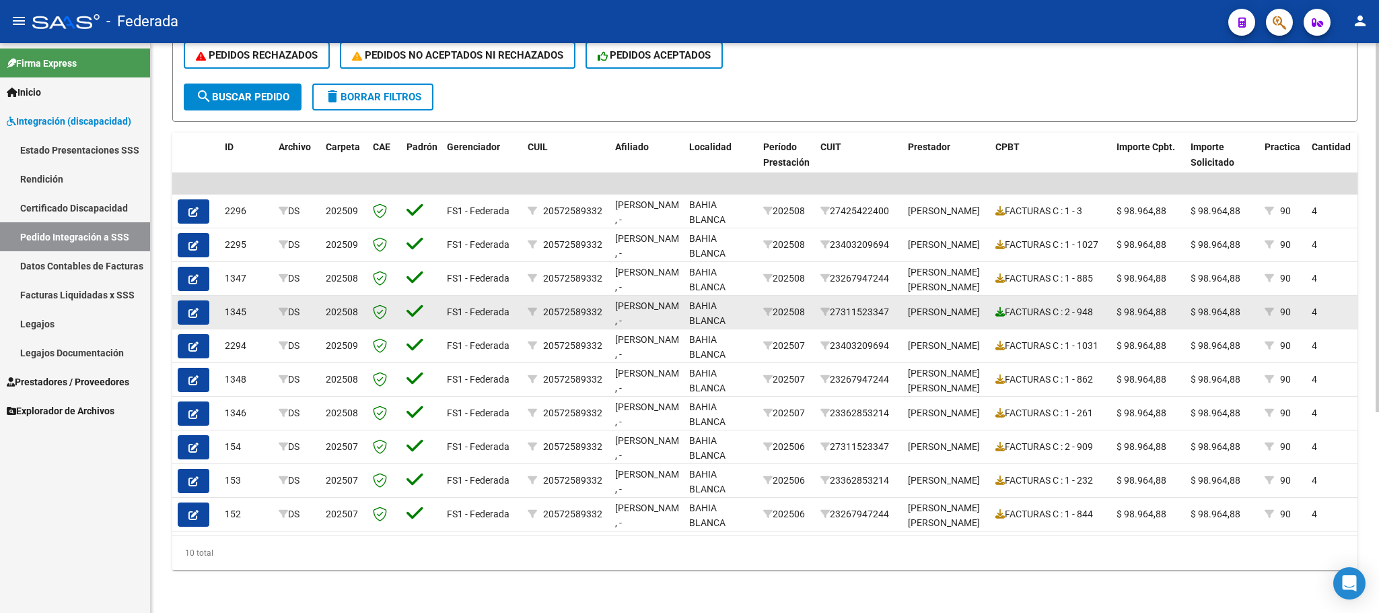
click at [996, 307] on icon at bounding box center [1000, 311] width 9 height 9
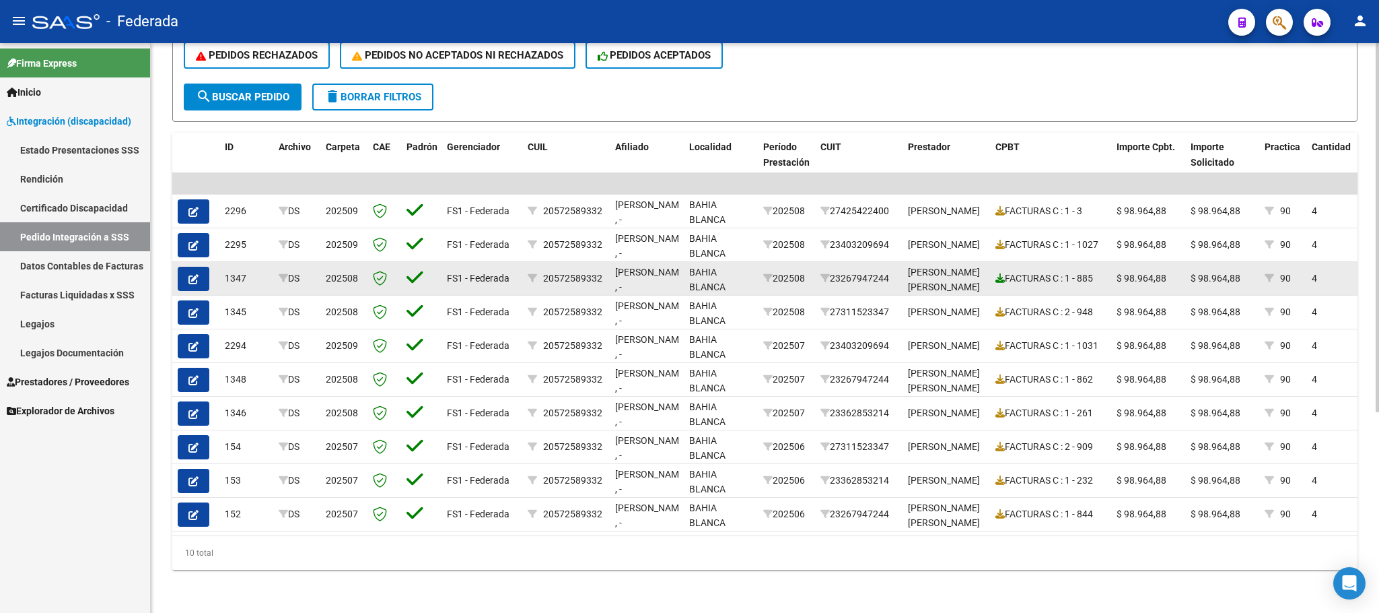
click at [998, 273] on icon at bounding box center [1000, 277] width 9 height 9
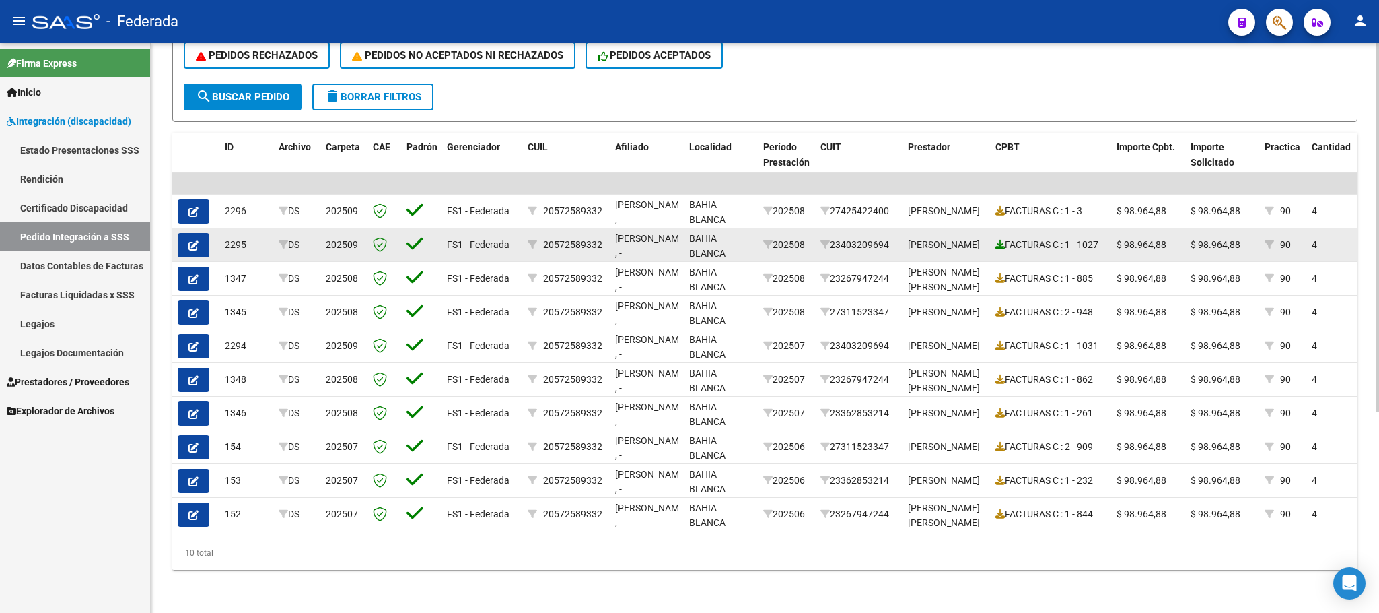
click at [996, 240] on icon at bounding box center [1000, 244] width 9 height 9
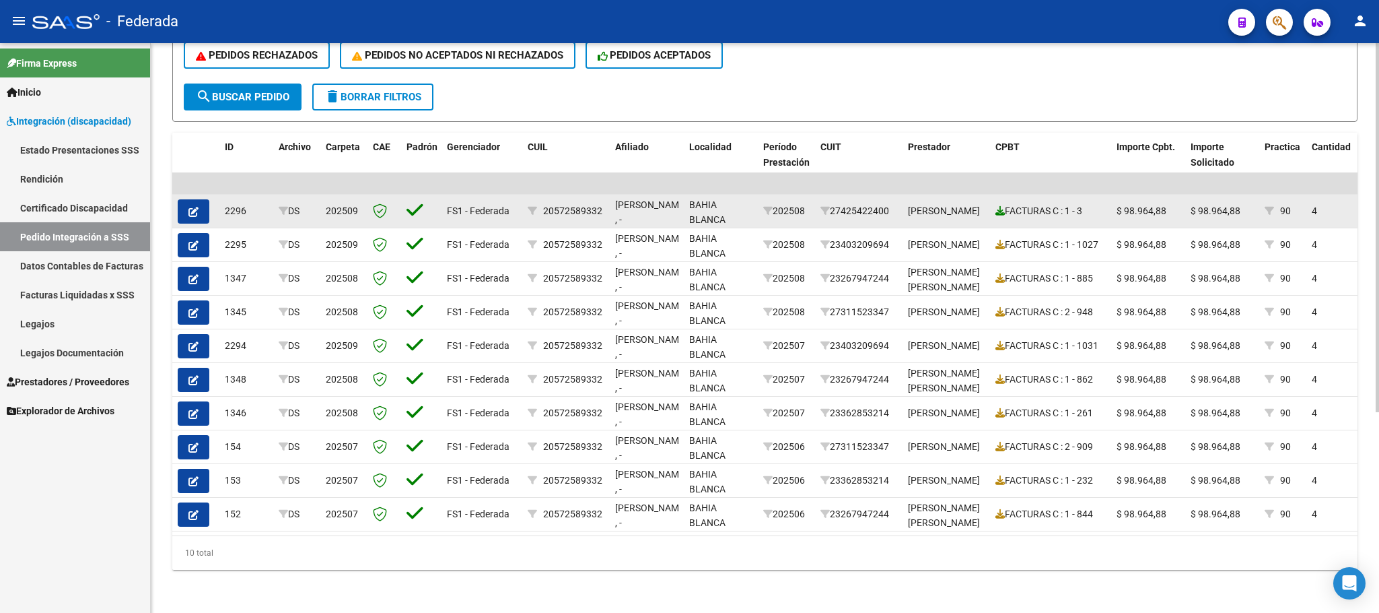
click at [998, 206] on icon at bounding box center [1000, 210] width 9 height 9
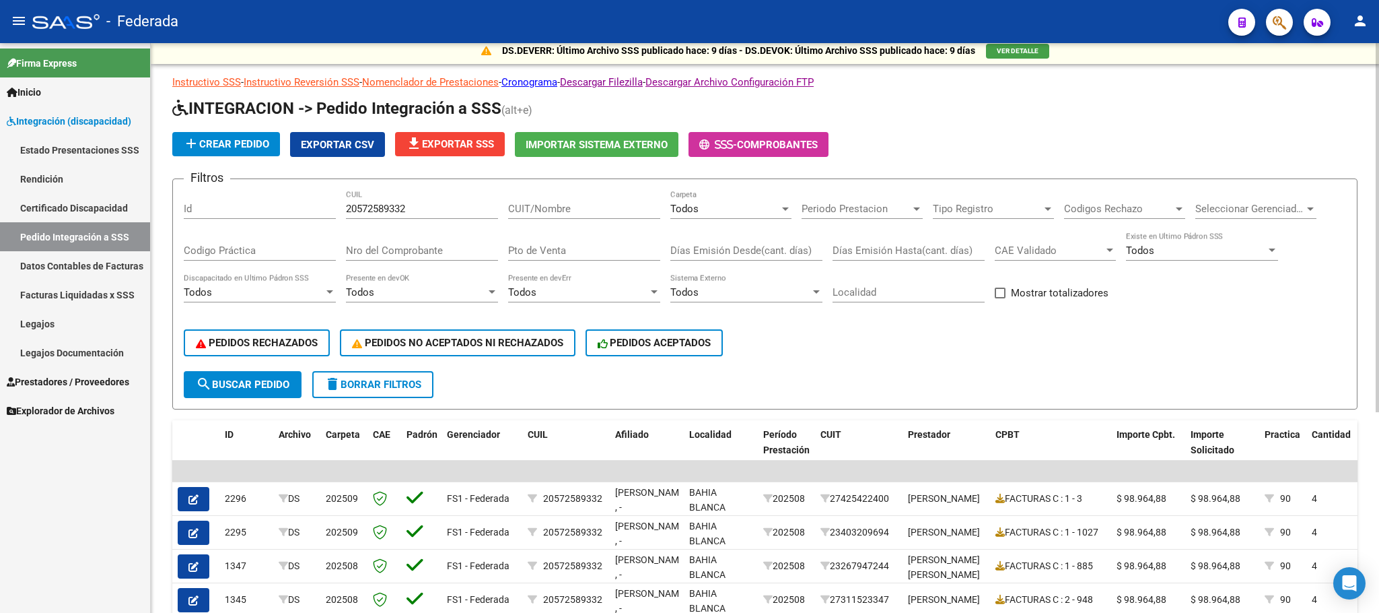
scroll to position [0, 0]
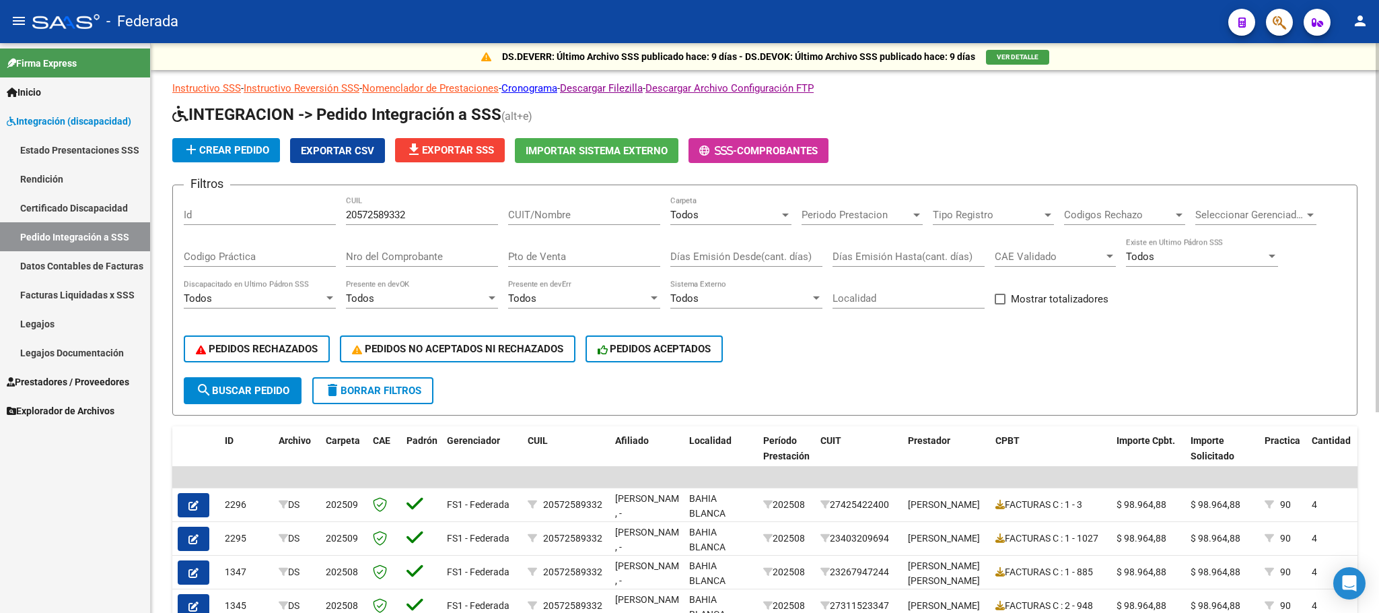
click at [386, 213] on input "20572589332" at bounding box center [422, 215] width 152 height 12
paste input "30352960"
type input "20530352960"
click at [273, 392] on span "search Buscar Pedido" at bounding box center [243, 390] width 94 height 12
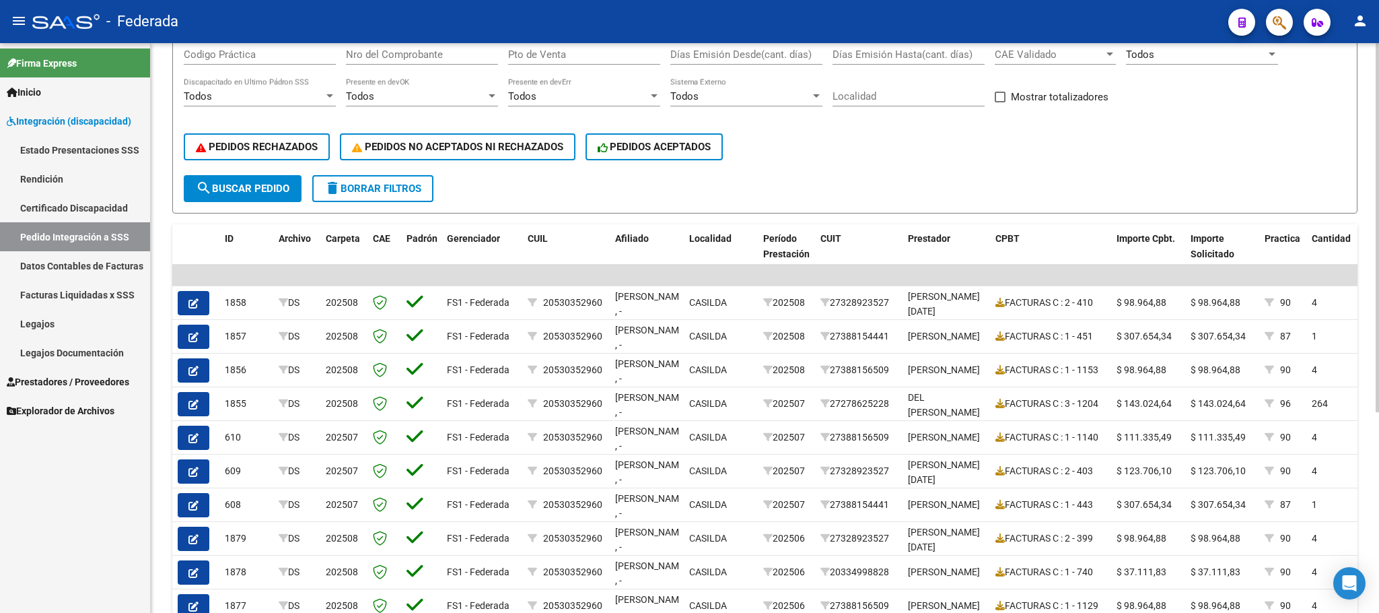
scroll to position [303, 0]
